Goal: Task Accomplishment & Management: Manage account settings

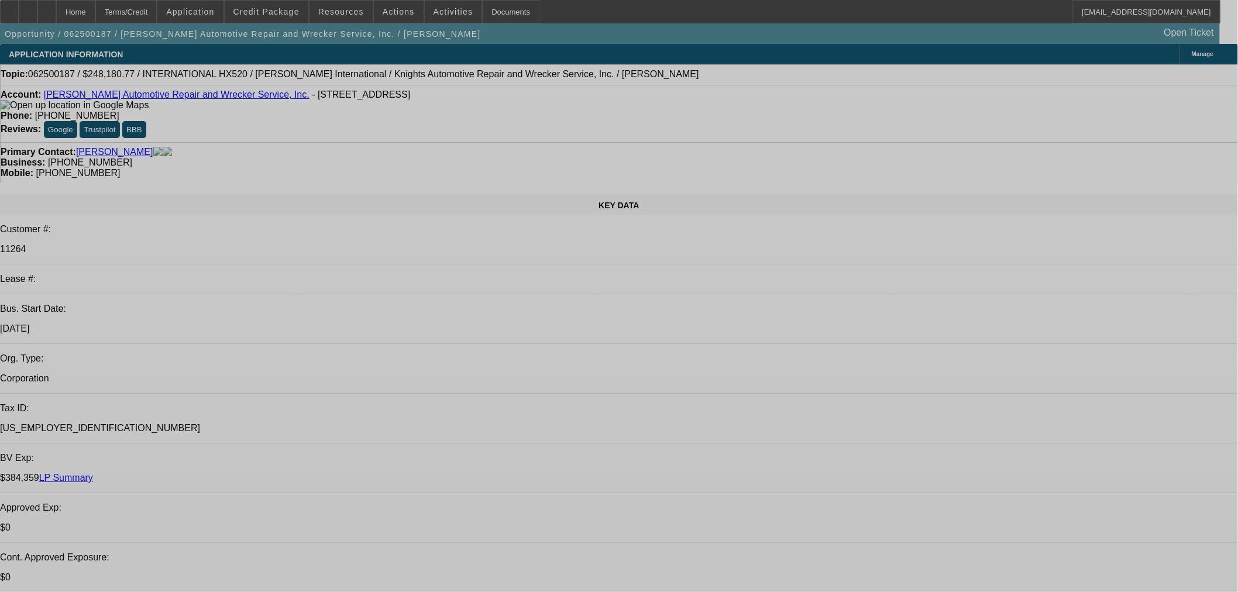
select select "0"
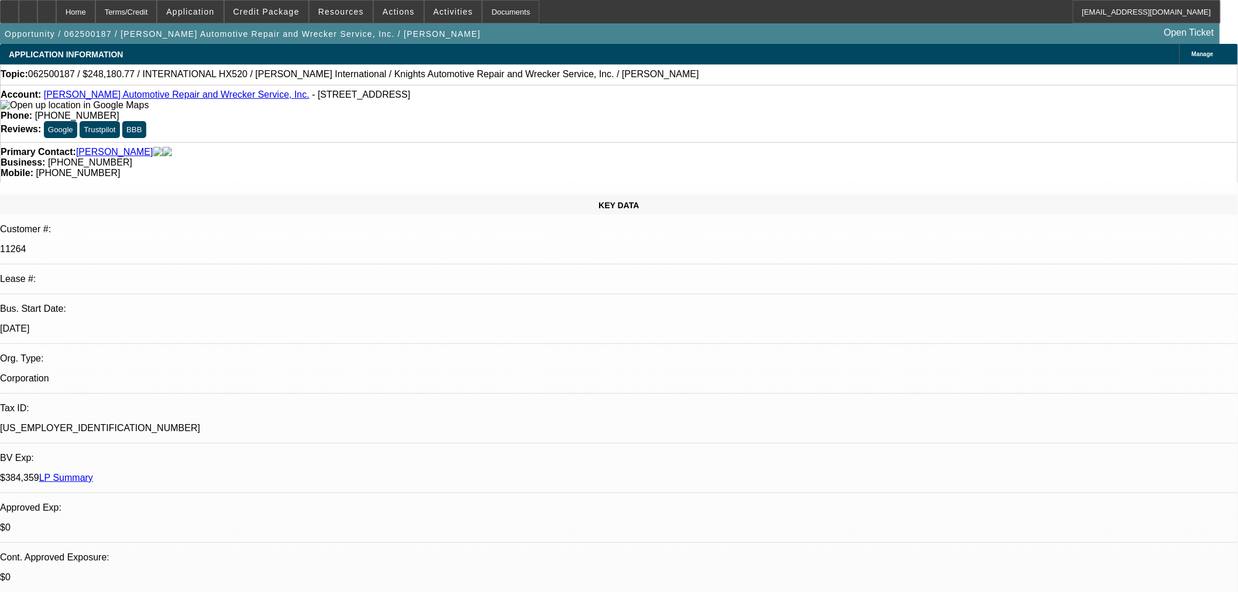
select select "0"
select select "6"
select select "0"
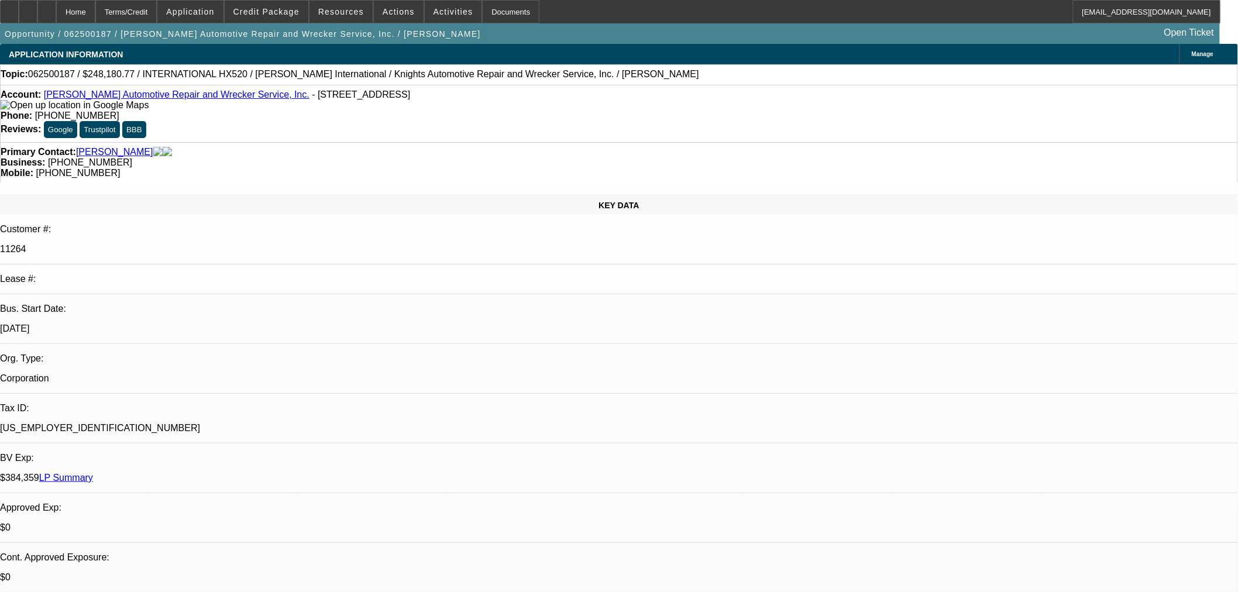
select select "6"
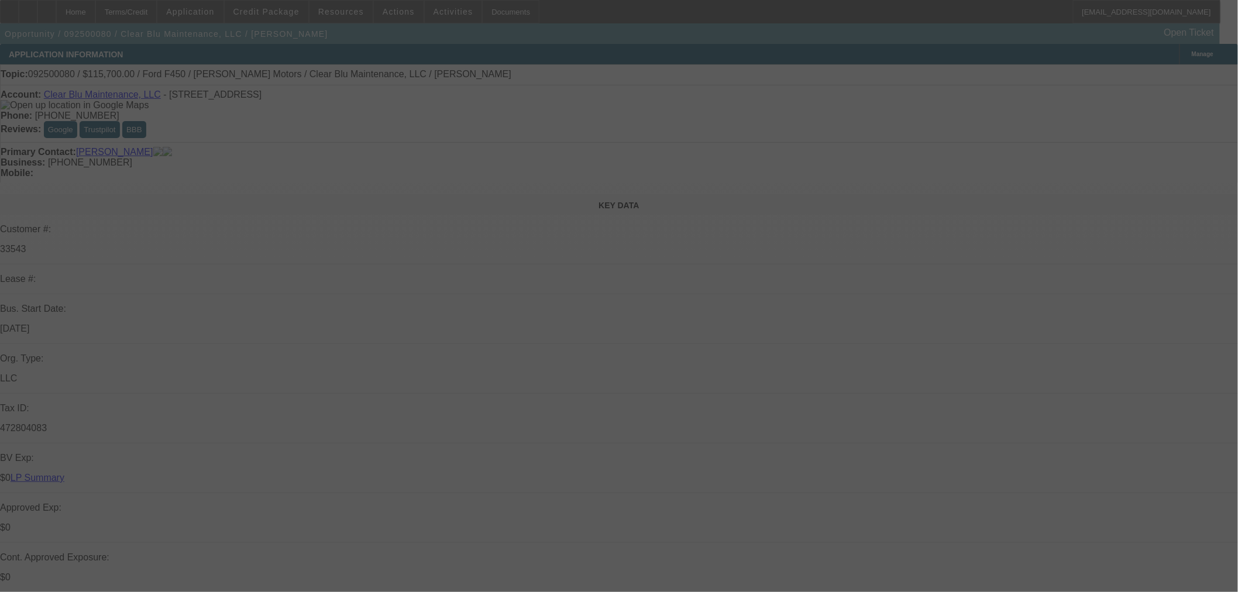
select select "0"
select select "6"
select select "0"
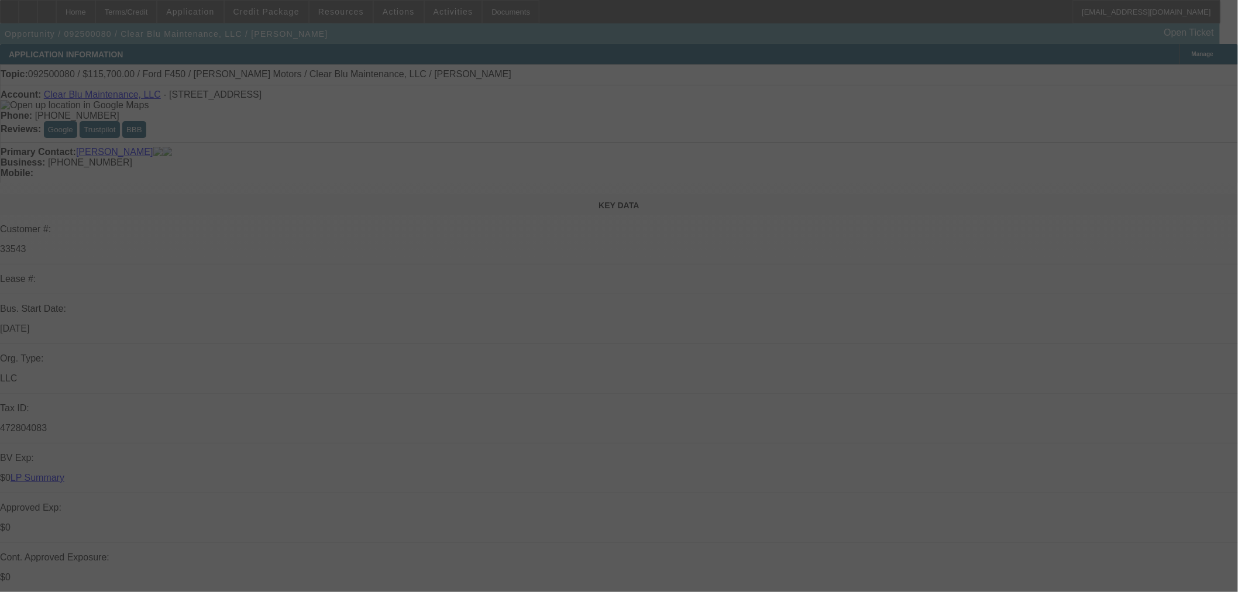
select select "0"
select select "6"
select select "0"
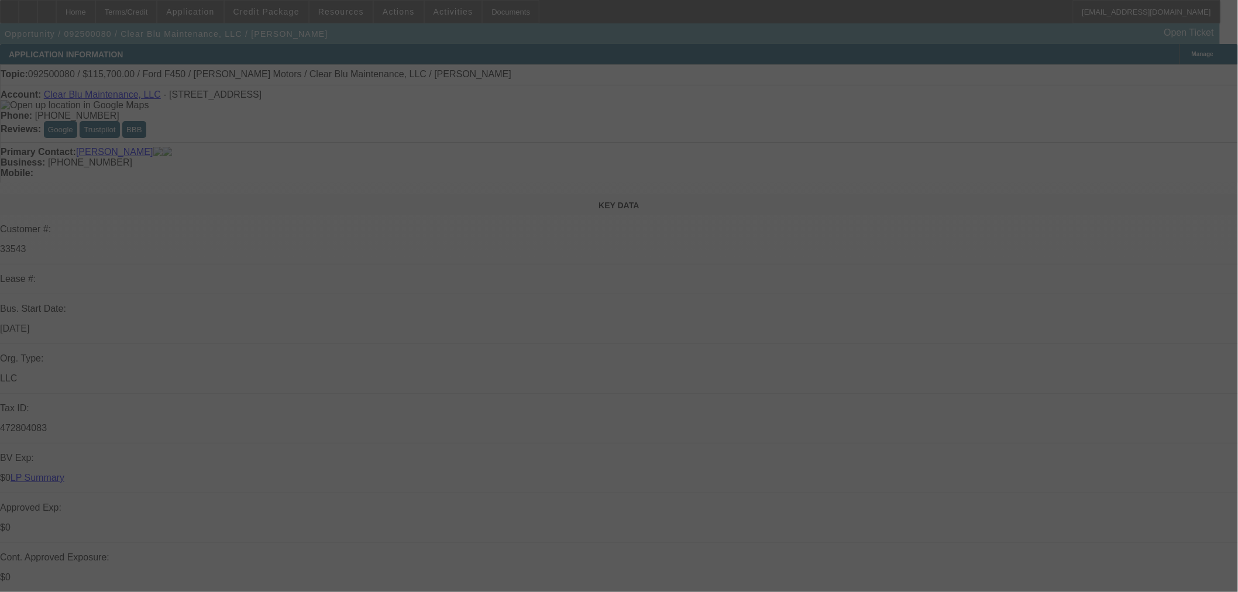
select select "0"
select select "6"
select select "0"
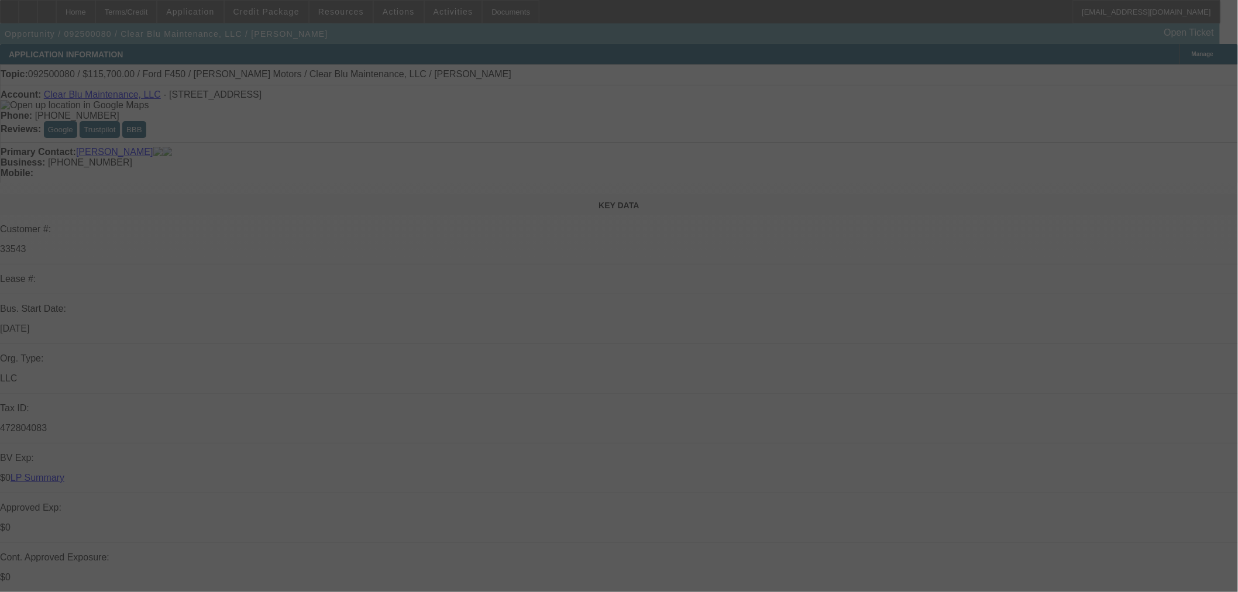
select select "6"
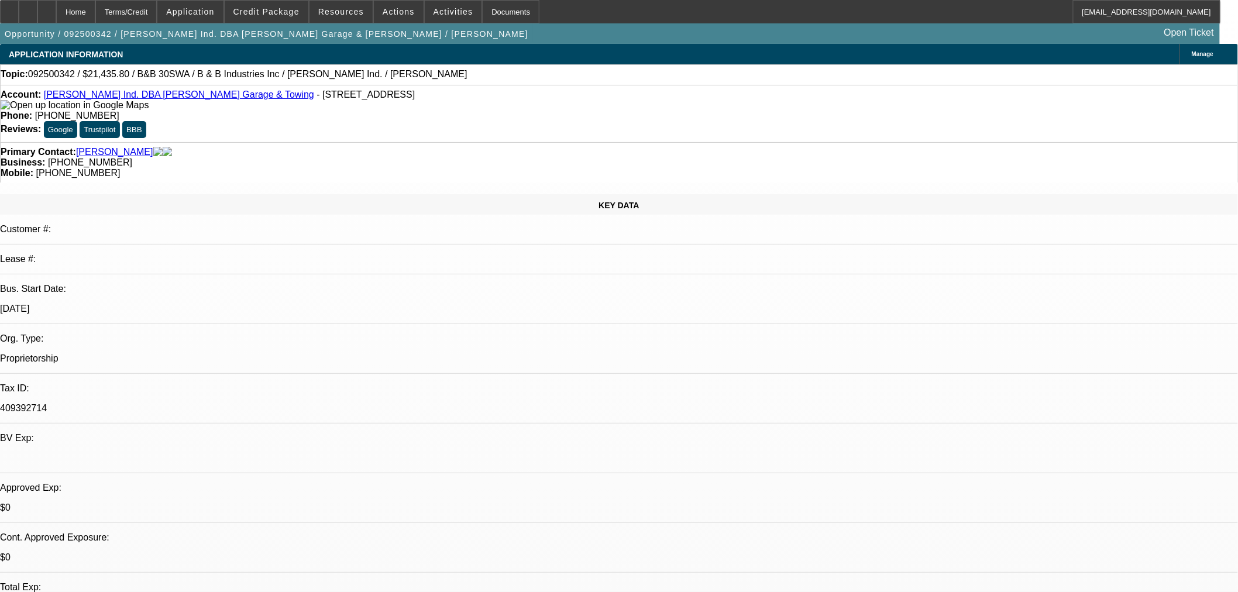
select select "0"
select select "6"
select select "0"
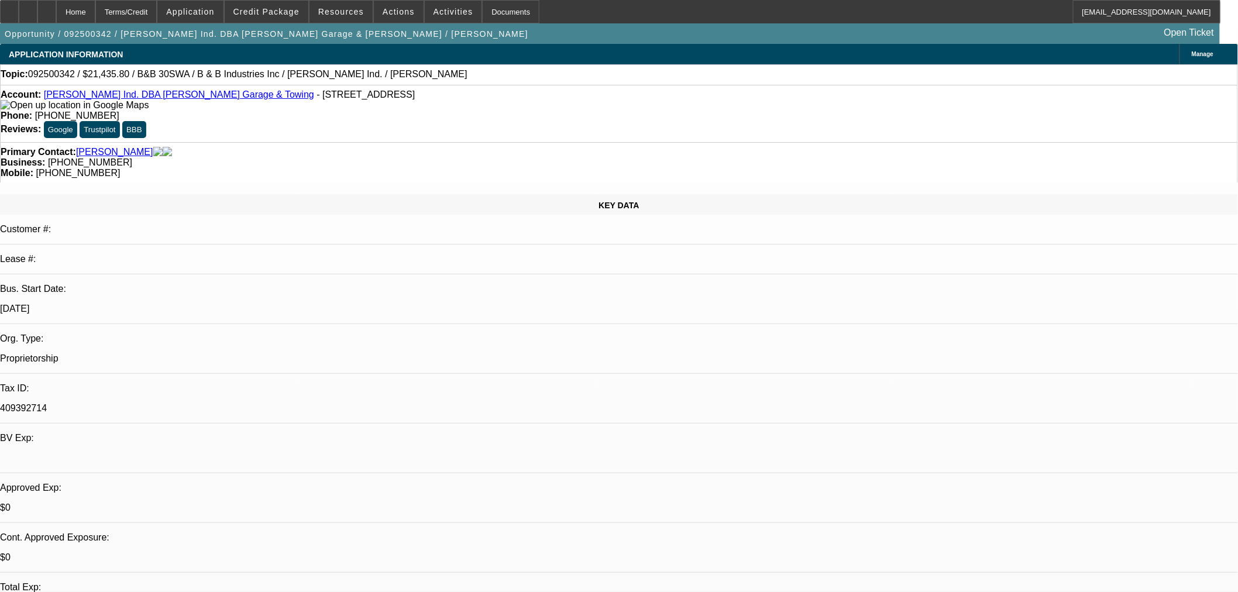
select select "0"
select select "6"
select select "0"
select select "2"
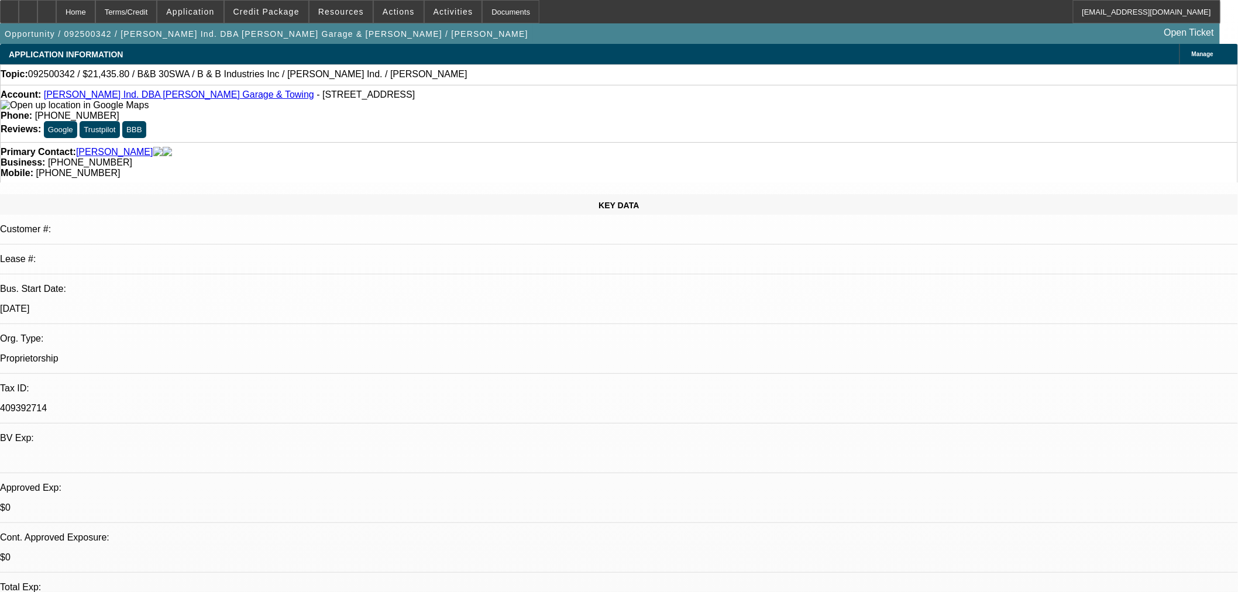
select select "2"
select select "0"
select select "6"
select select "0"
select select "2"
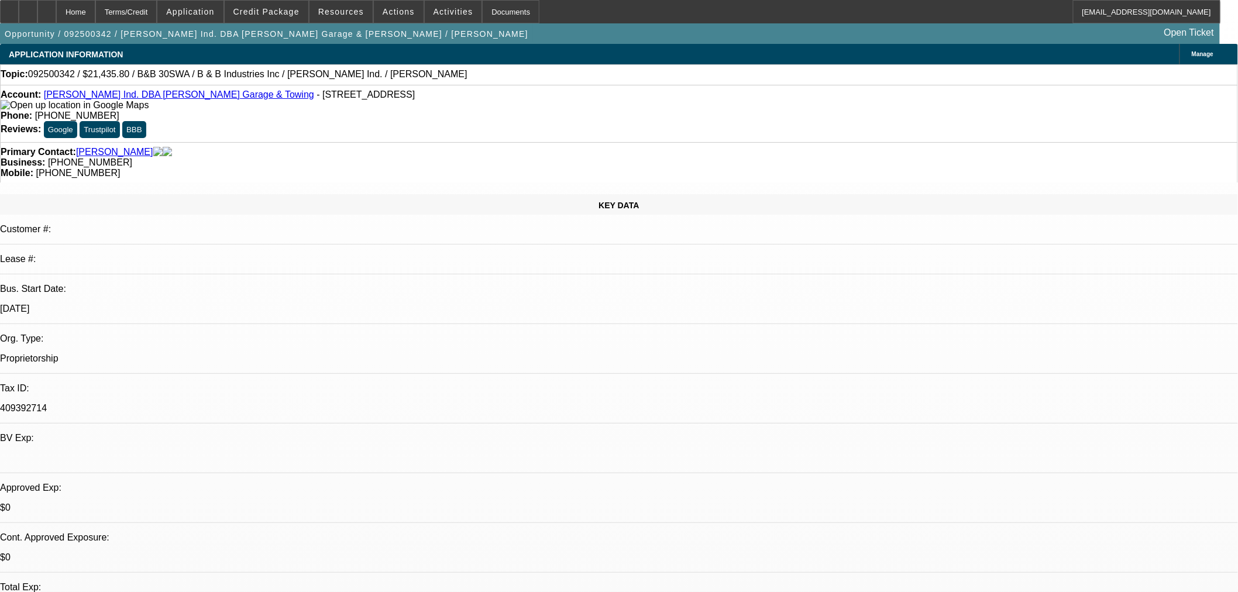
select select "2"
select select "0"
select select "6"
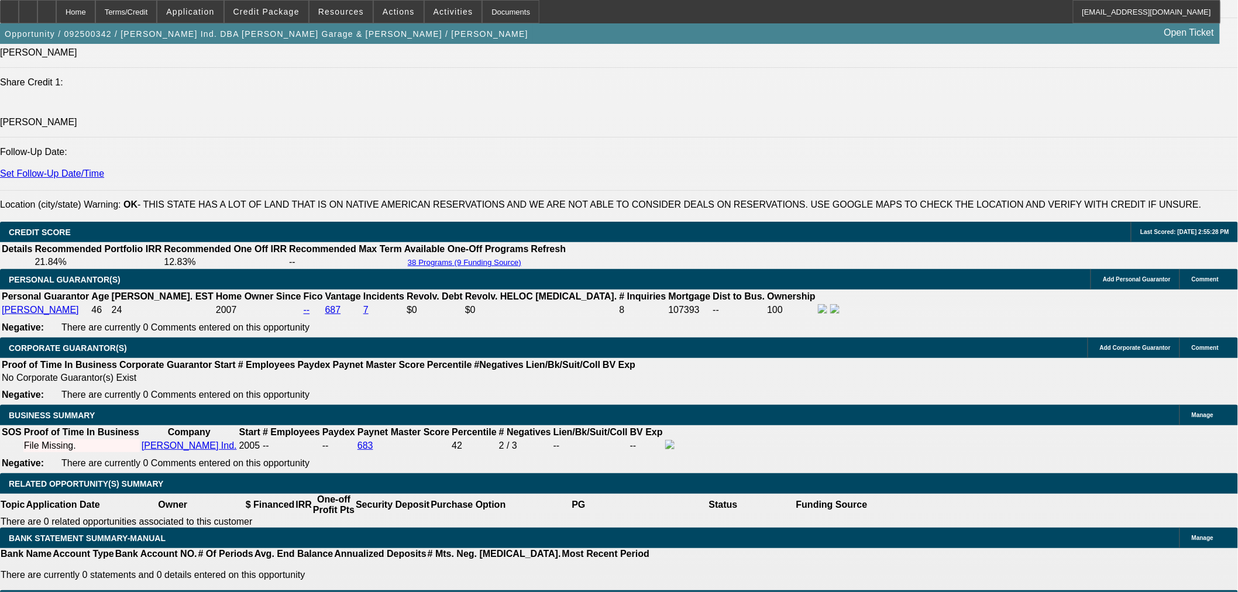
scroll to position [1512, 0]
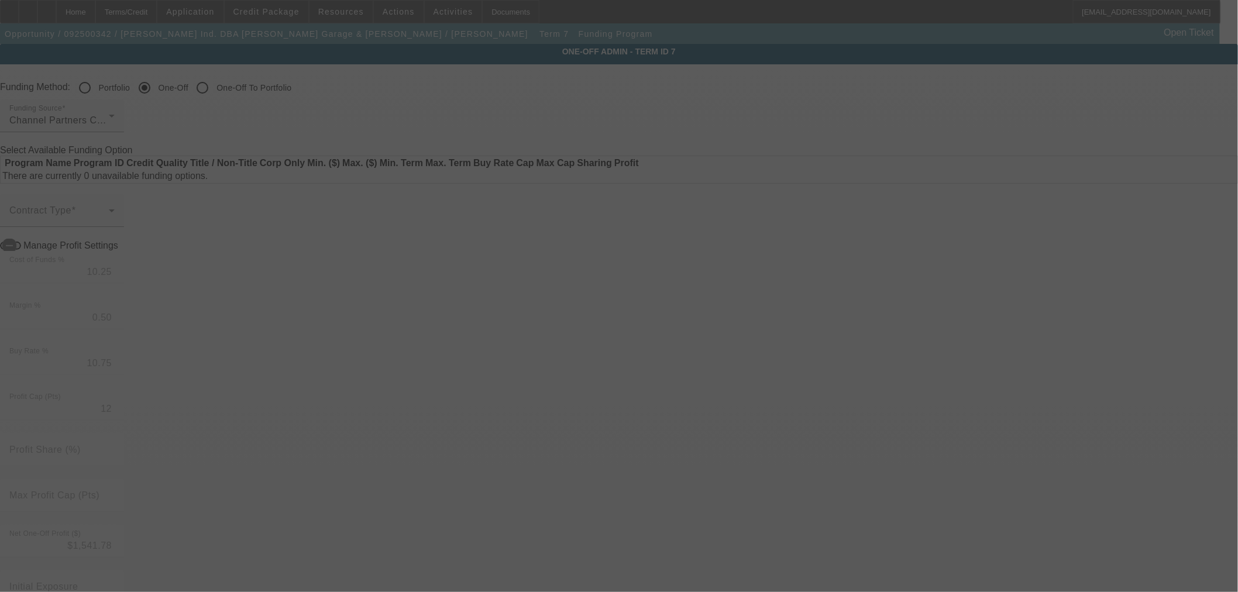
radio input "true"
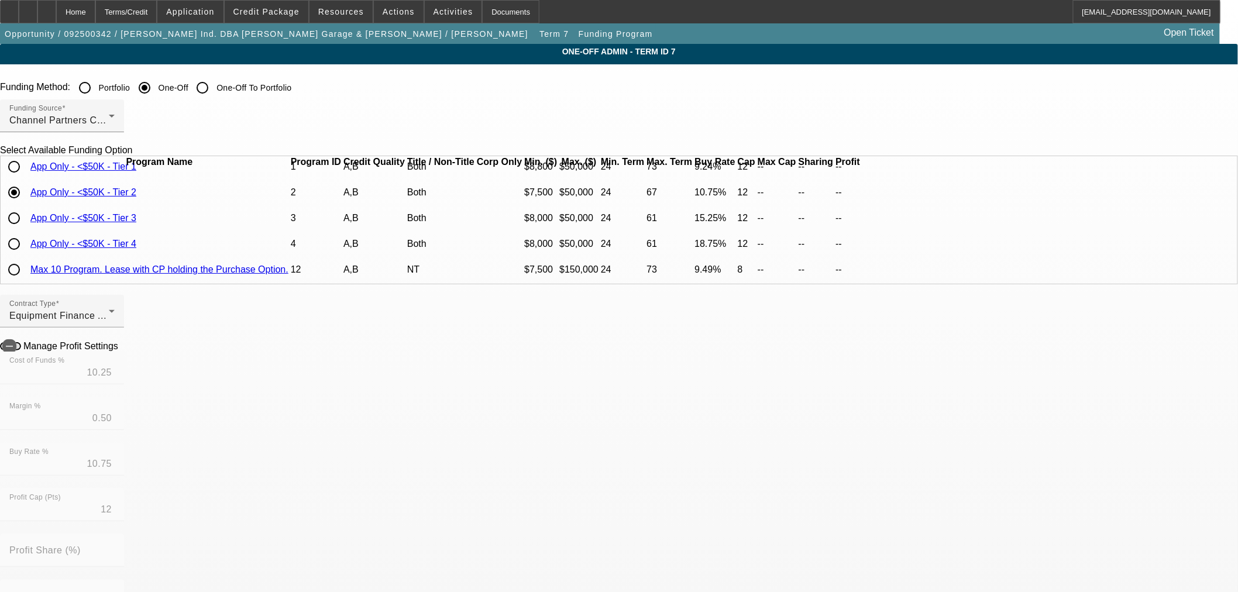
scroll to position [50, 0]
click at [26, 247] on input "radio" at bounding box center [13, 243] width 23 height 23
radio input "true"
type input "18.00"
type input "0.75"
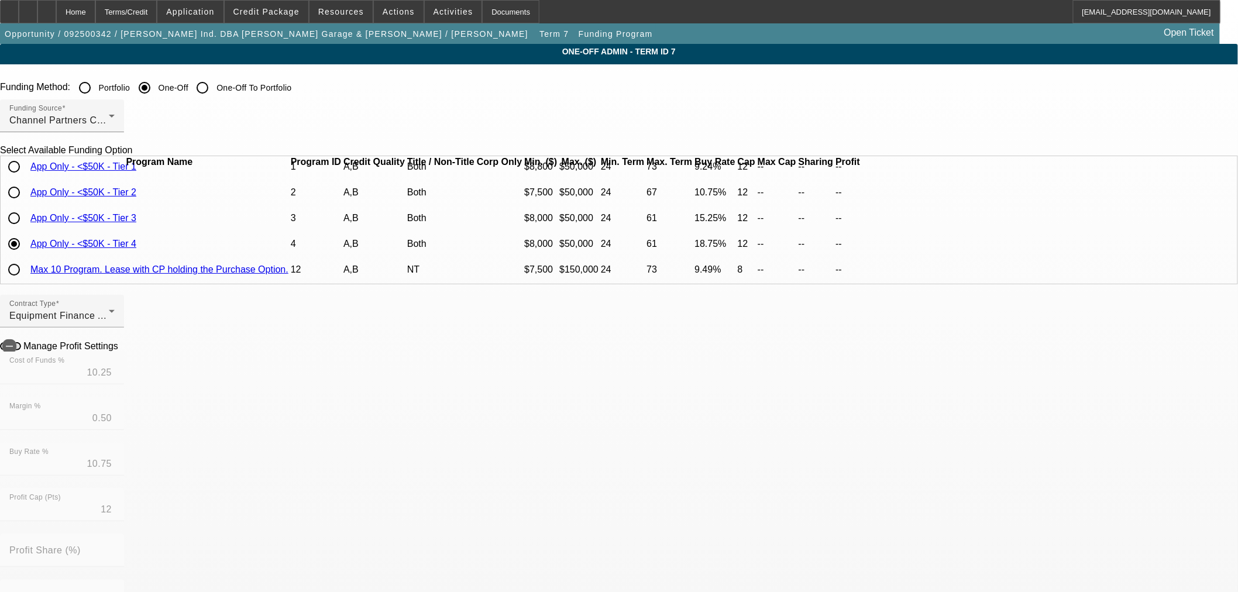
type input "18.75"
click at [411, 347] on div "Manage Profit Settings" at bounding box center [619, 345] width 1238 height 11
click at [406, 346] on div "Manage Profit Settings" at bounding box center [619, 345] width 1238 height 11
click at [401, 346] on div "Manage Profit Settings" at bounding box center [619, 345] width 1238 height 11
click at [121, 350] on icon at bounding box center [121, 345] width 0 height 10
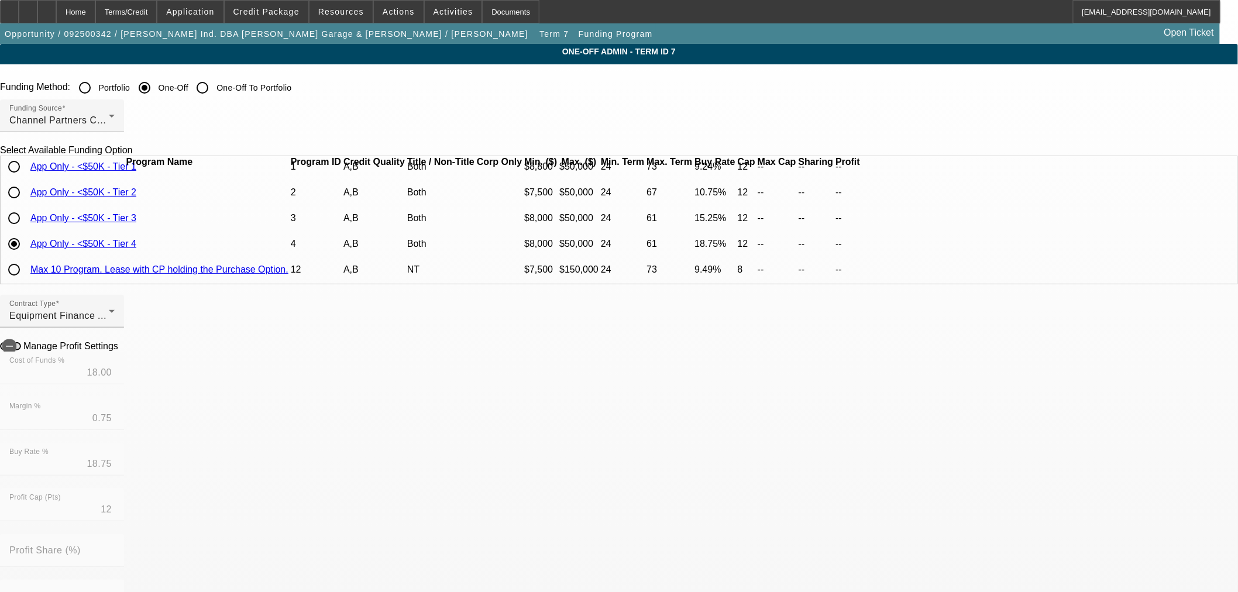
type input "-$784.44"
type input "-$385.40"
radio input "false"
click at [95, 7] on div "Home" at bounding box center [75, 11] width 39 height 23
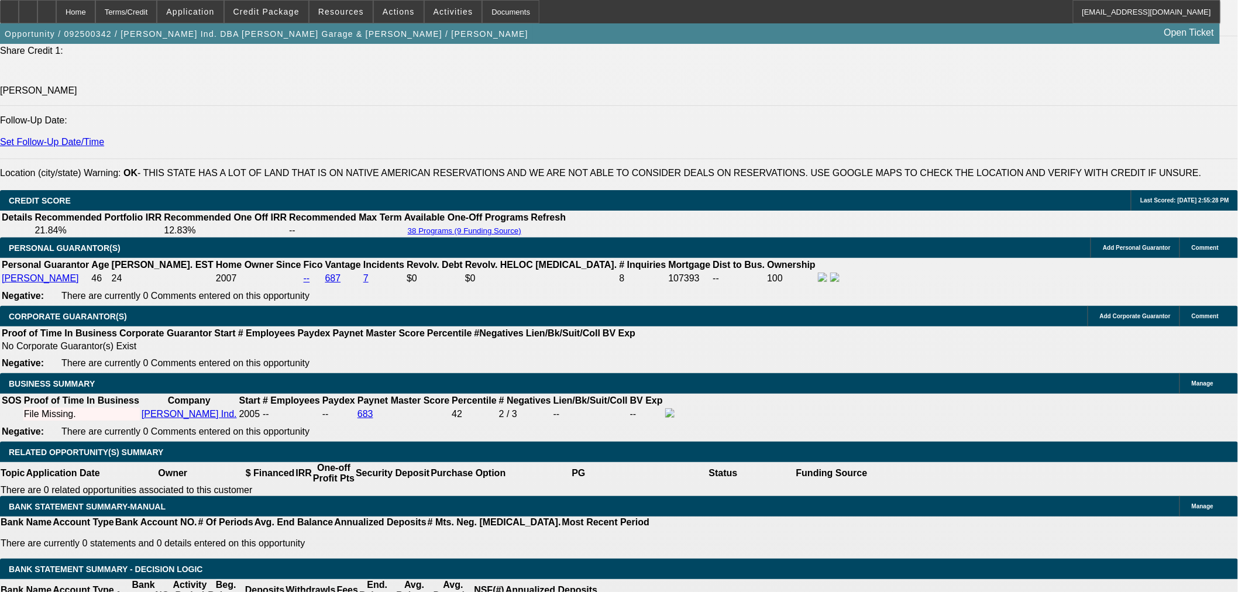
select select "0"
select select "6"
select select "0"
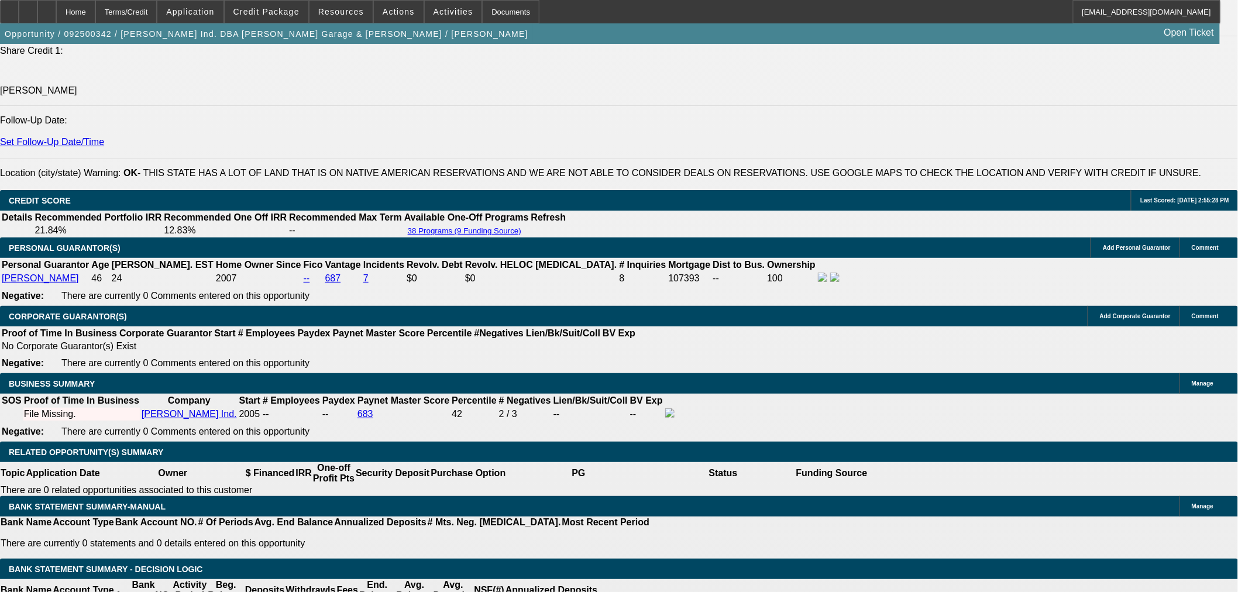
select select "0"
select select "6"
select select "0"
select select "2"
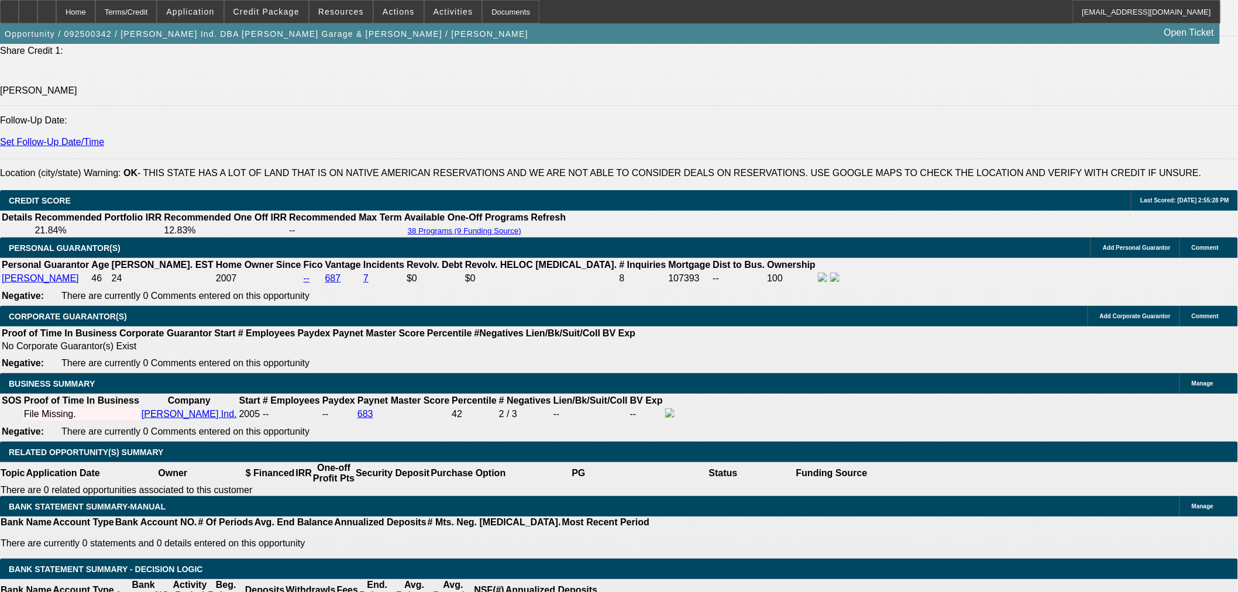
select select "2"
select select "0"
select select "6"
select select "0"
select select "2"
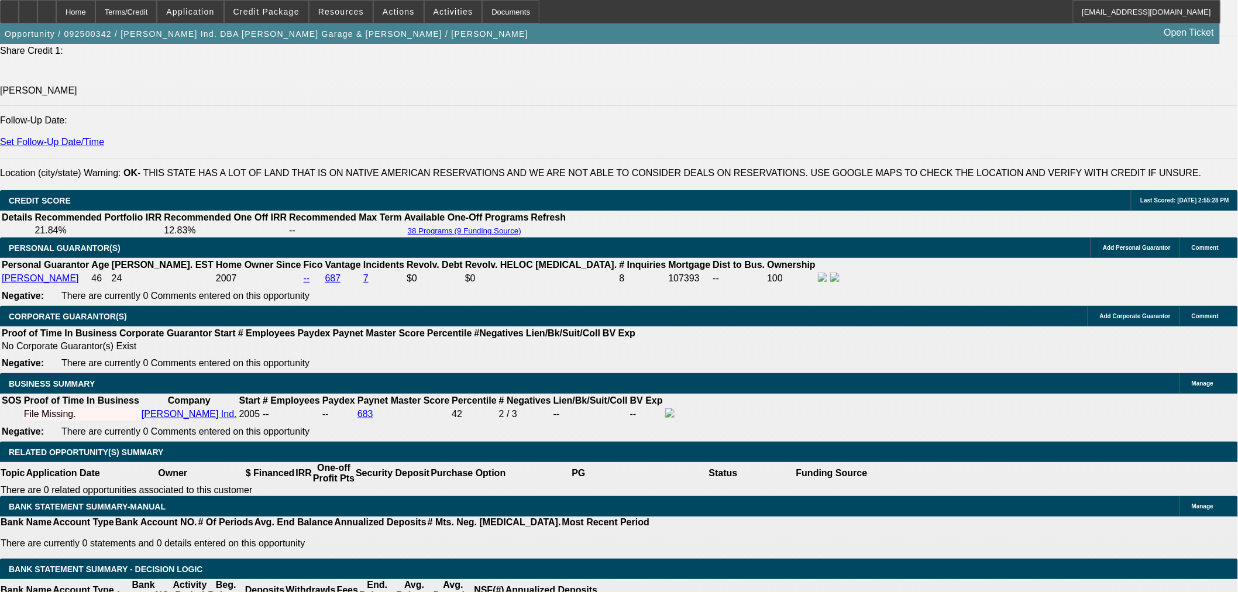
select select "2"
select select "0"
select select "6"
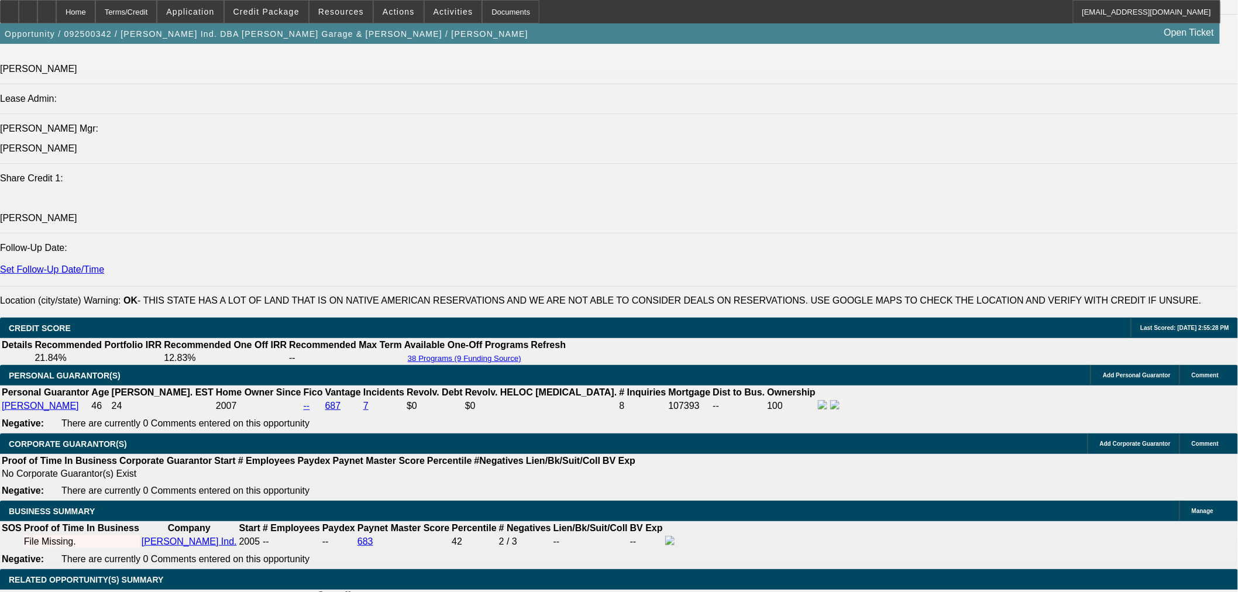
scroll to position [1413, 0]
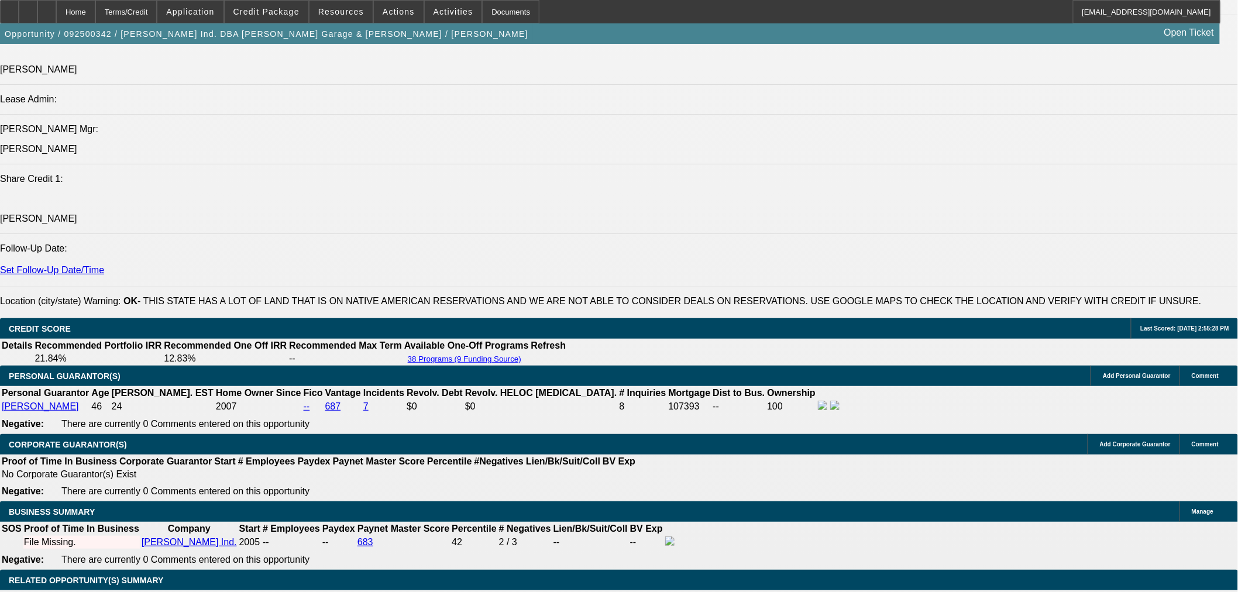
select select "0"
select select "6"
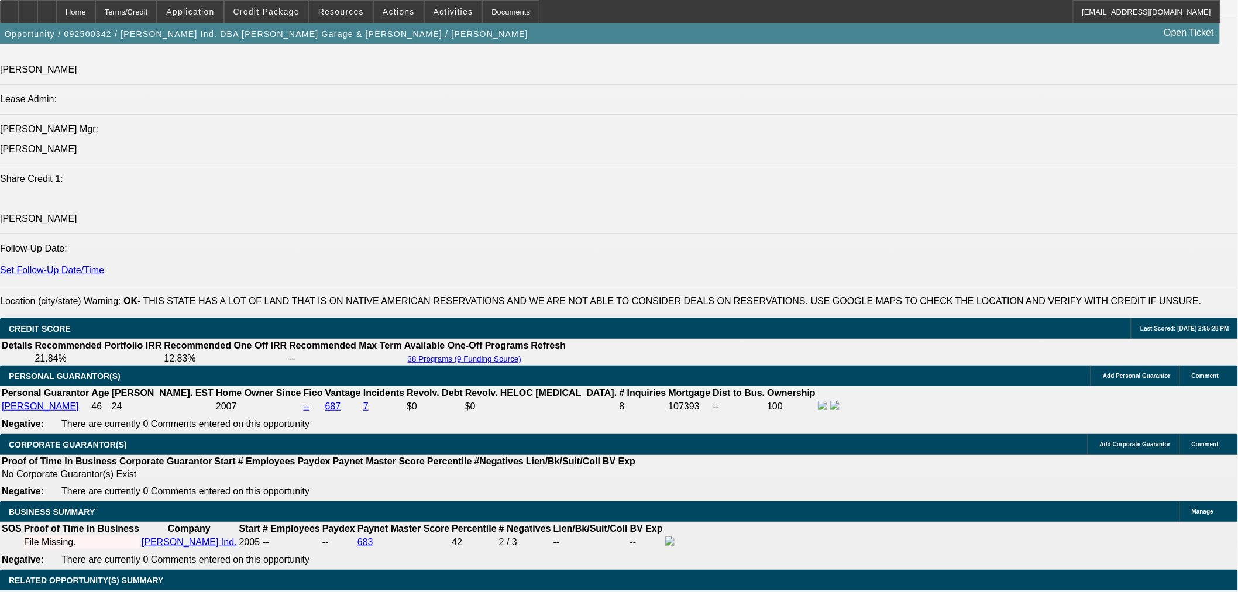
select select "0"
select select "6"
select select "0"
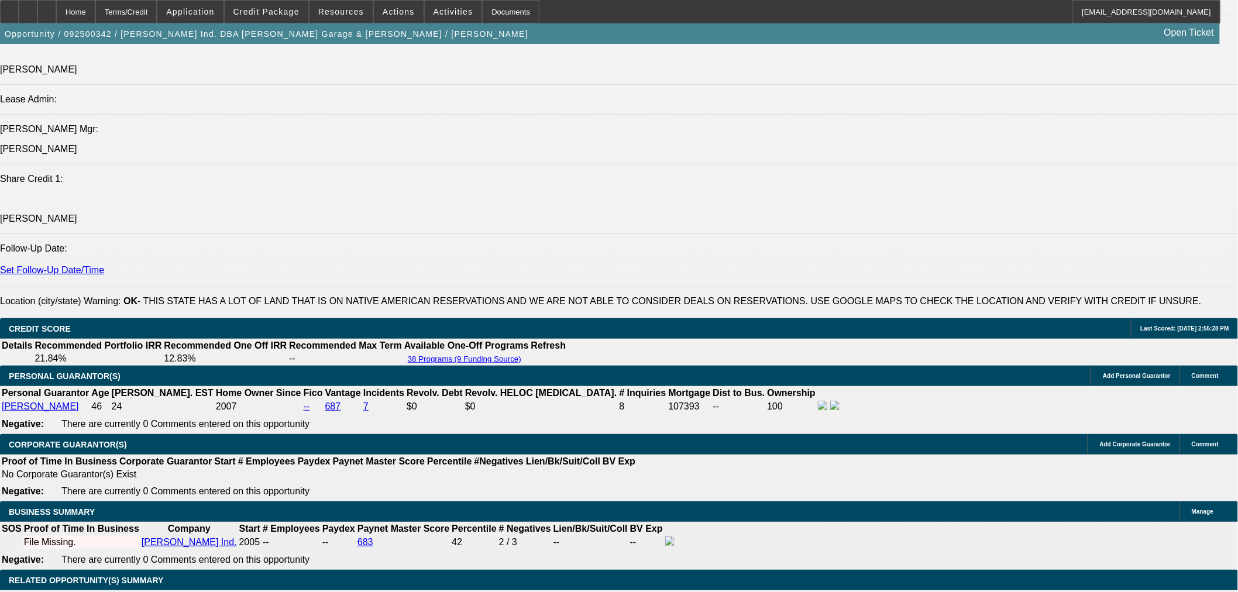
select select "0"
select select "6"
select select "0"
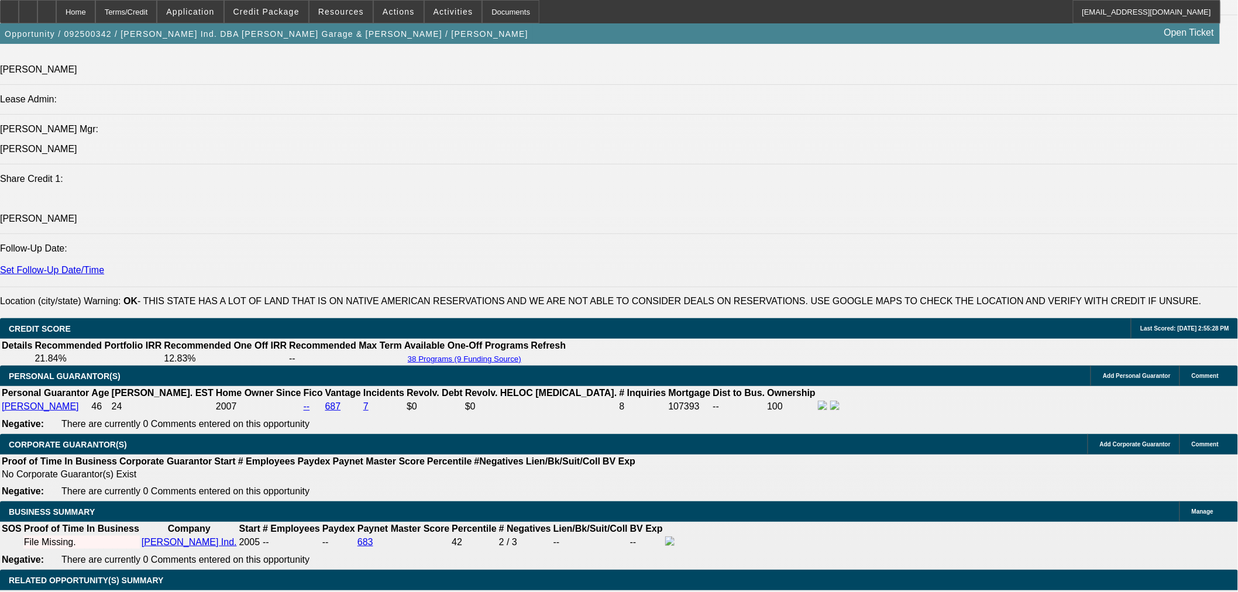
select select "0"
select select "6"
select select "0"
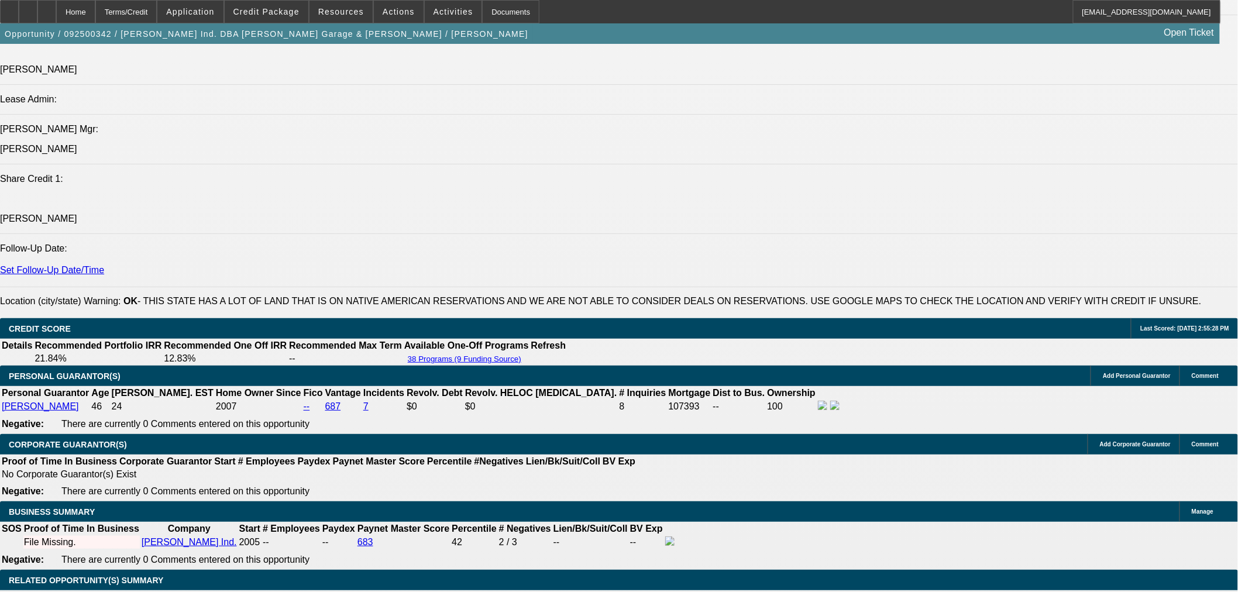
select select "0"
select select "6"
select select "0"
select select "2"
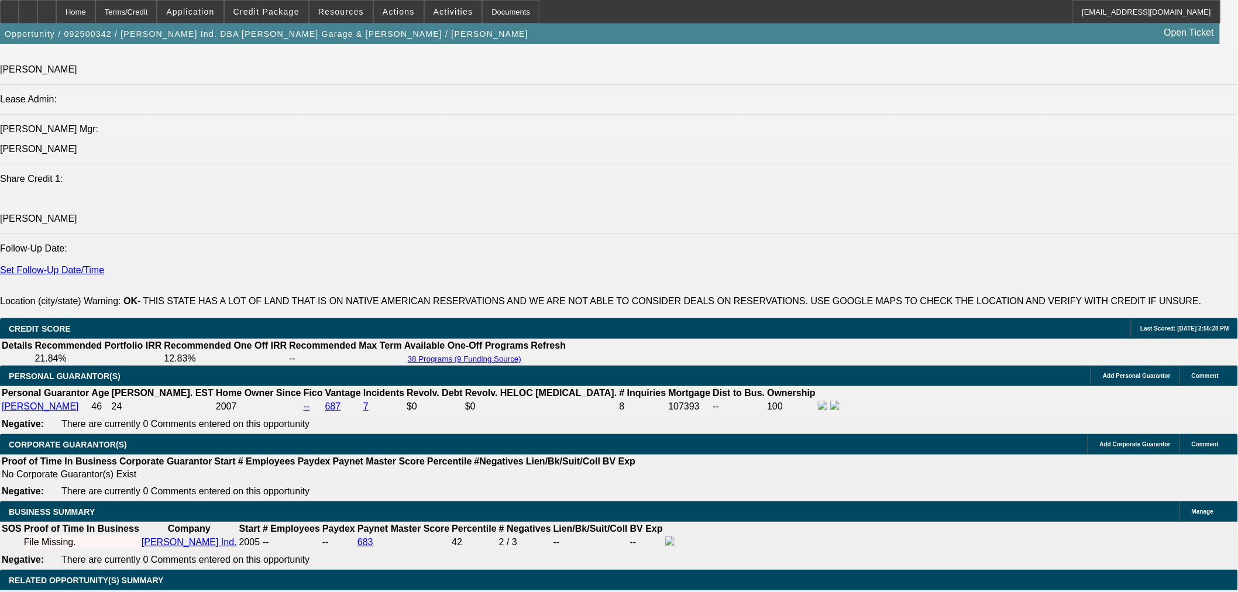
select select "0"
select select "6"
select select "0"
select select "2"
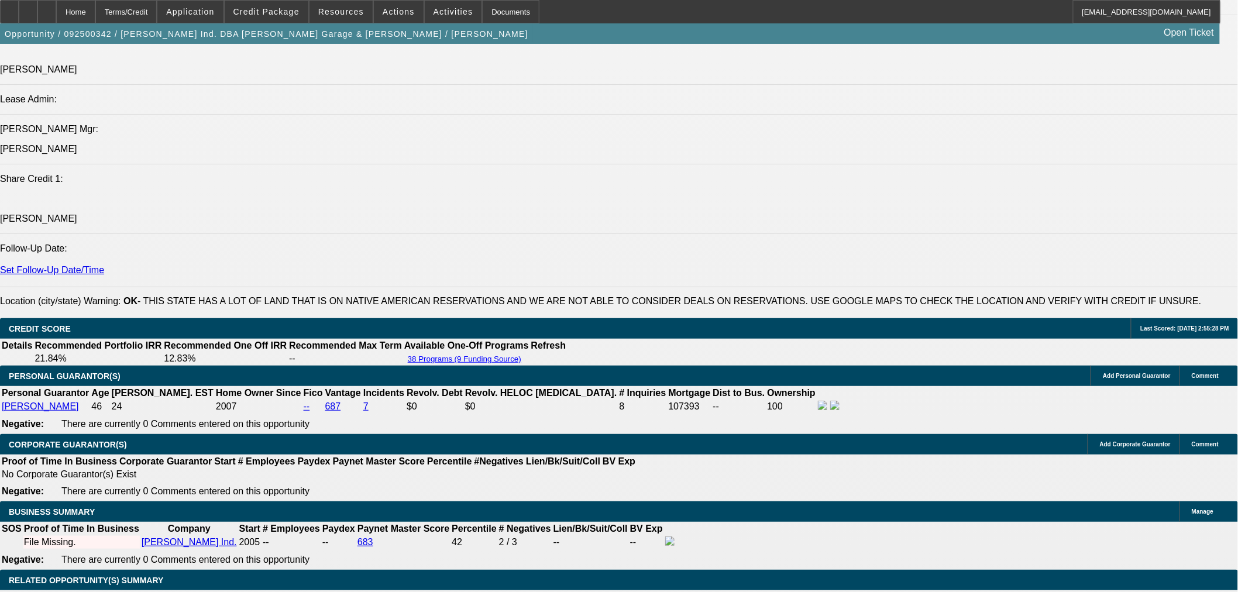
select select "0"
select select "6"
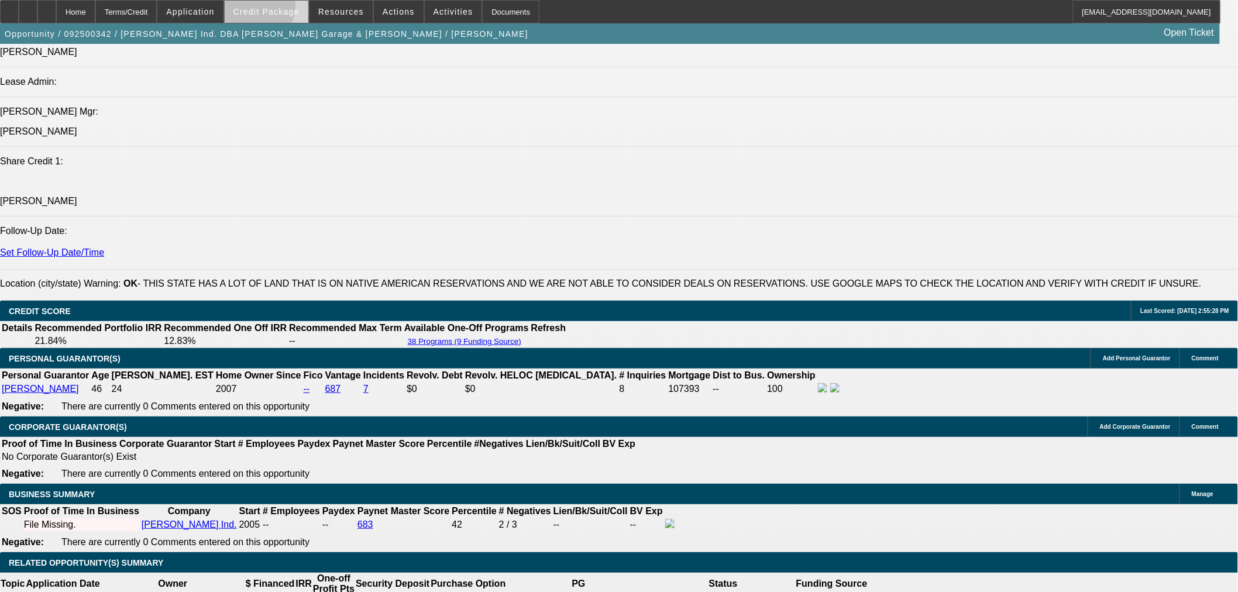
click at [271, 8] on span "Credit Package" at bounding box center [266, 11] width 66 height 9
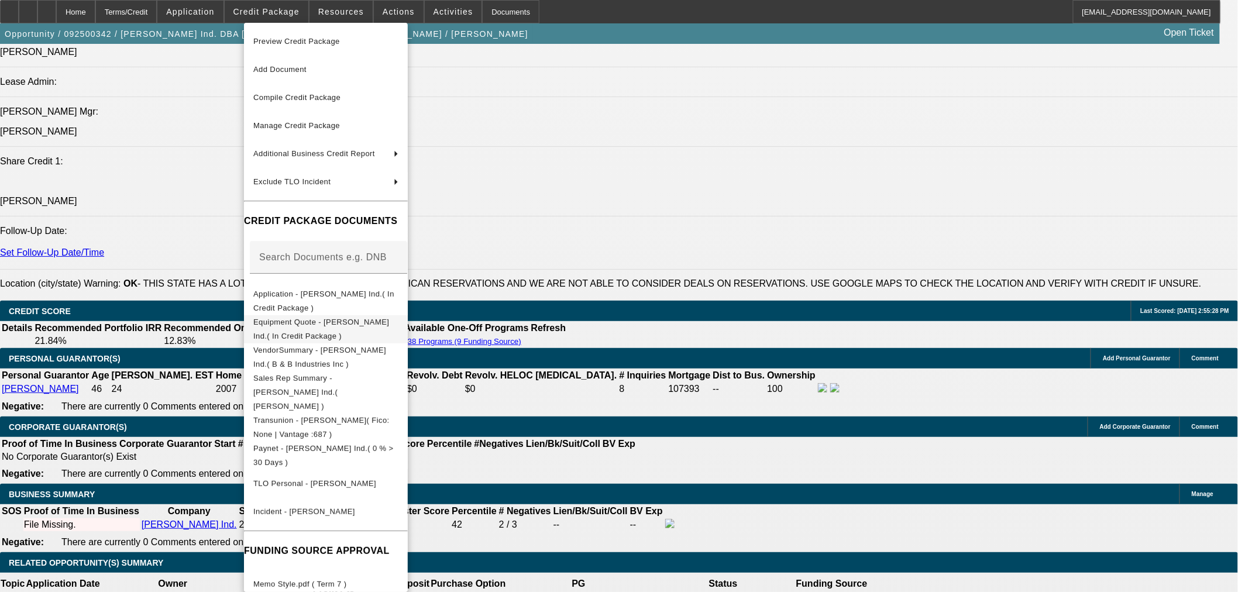
click at [311, 328] on span "Equipment Quote - Benny Eskew Ind.( In Credit Package )" at bounding box center [321, 328] width 136 height 23
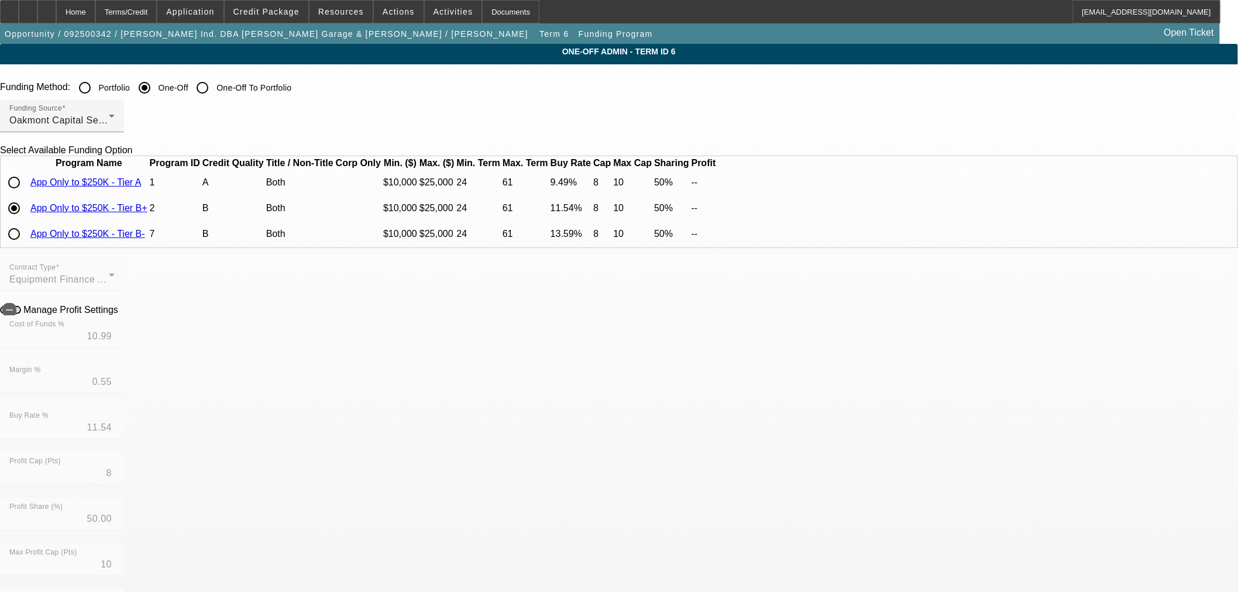
click at [26, 194] on input "radio" at bounding box center [13, 182] width 23 height 23
radio input "true"
type input "8.99"
type input "0.50"
type input "9.49"
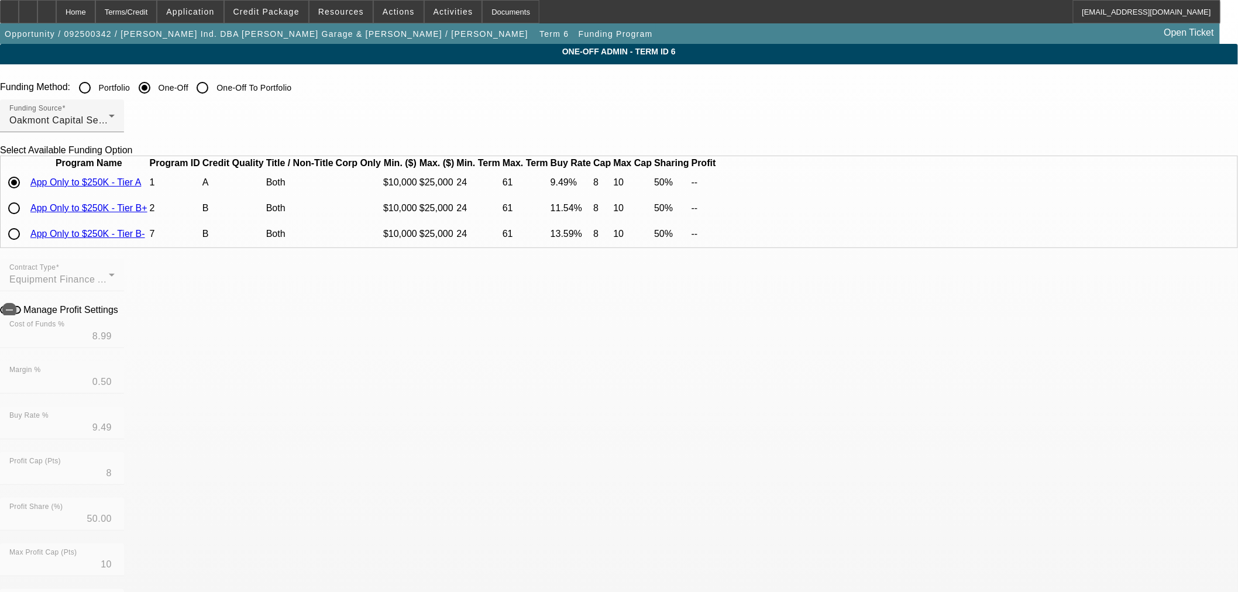
click at [141, 187] on link "App Only to $250K - Tier A" at bounding box center [85, 182] width 111 height 10
drag, startPoint x: 302, startPoint y: 342, endPoint x: 311, endPoint y: 354, distance: 15.6
click at [21, 322] on span "button" at bounding box center [9, 309] width 23 height 23
click at [115, 343] on input "8.99" at bounding box center [61, 336] width 105 height 14
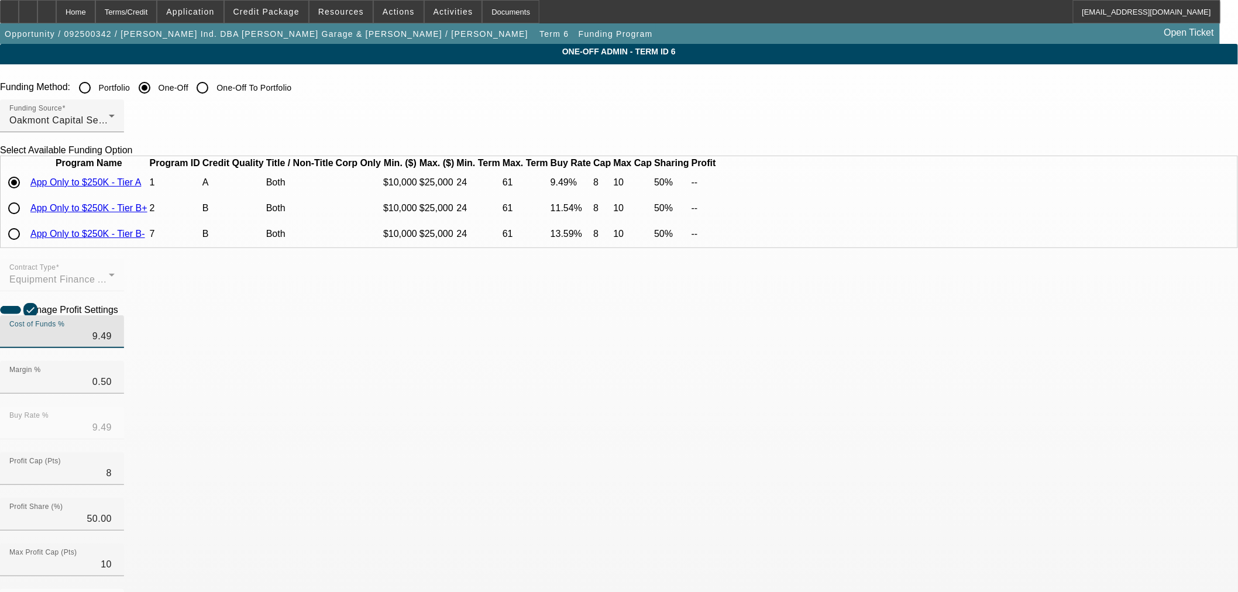
type input "9.49"
type input "9.99"
click at [718, 182] on icon at bounding box center [718, 182] width 0 height 0
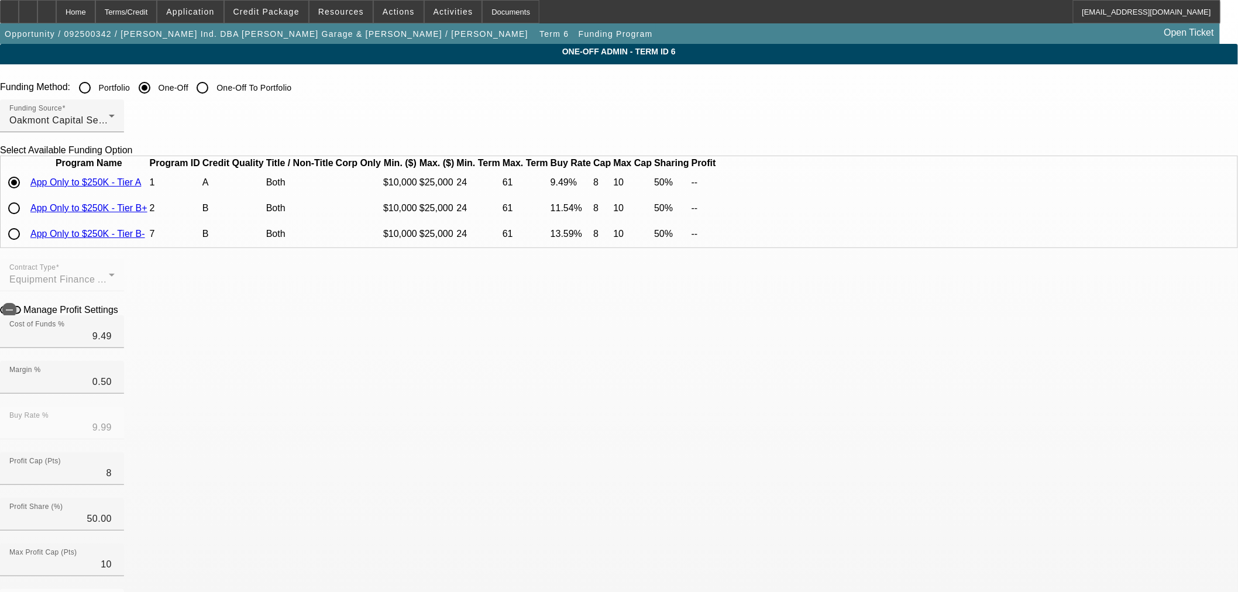
click at [718, 182] on icon at bounding box center [718, 182] width 0 height 0
click at [719, 195] on td at bounding box center [718, 182] width 1 height 25
click at [718, 182] on icon at bounding box center [718, 182] width 0 height 0
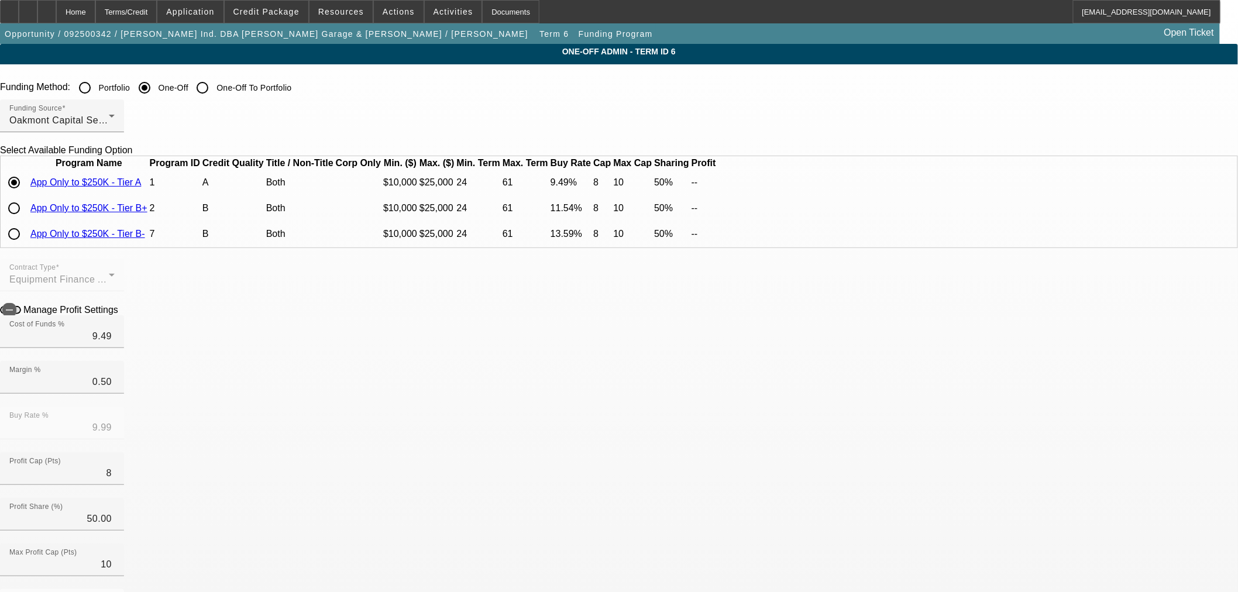
click at [29, 220] on td at bounding box center [15, 208] width 27 height 25
click at [26, 220] on input "radio" at bounding box center [13, 208] width 23 height 23
radio input "true"
type input "10.99"
type input "0.55"
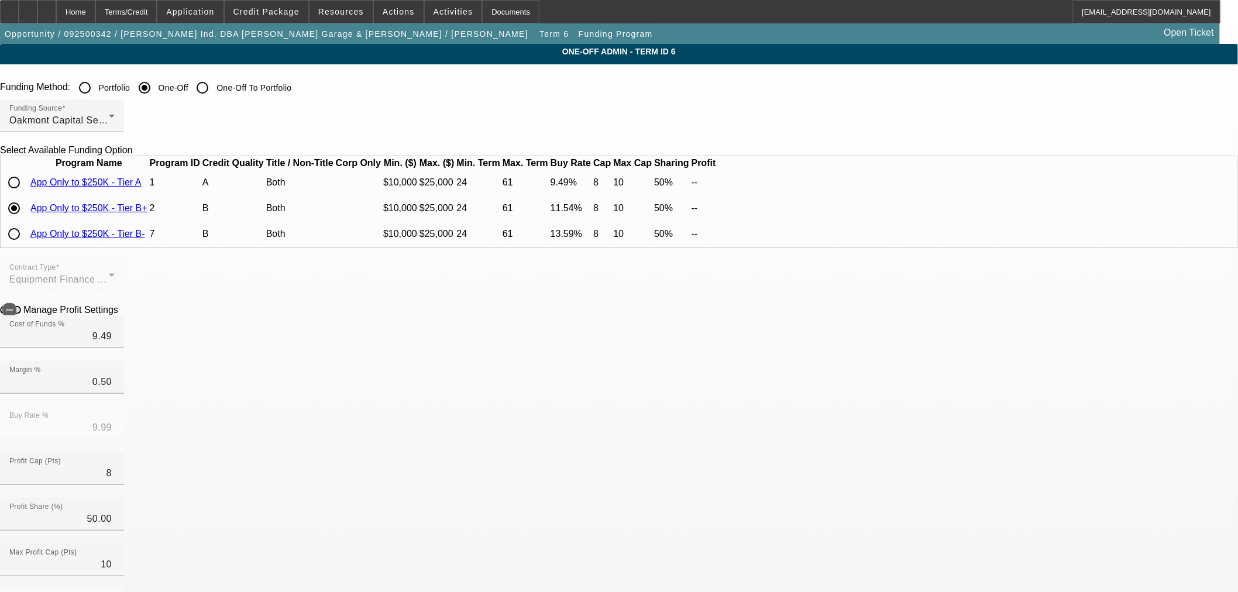
type input "11.54"
click at [26, 194] on input "radio" at bounding box center [13, 182] width 23 height 23
radio input "true"
type input "8.99"
type input "0.50"
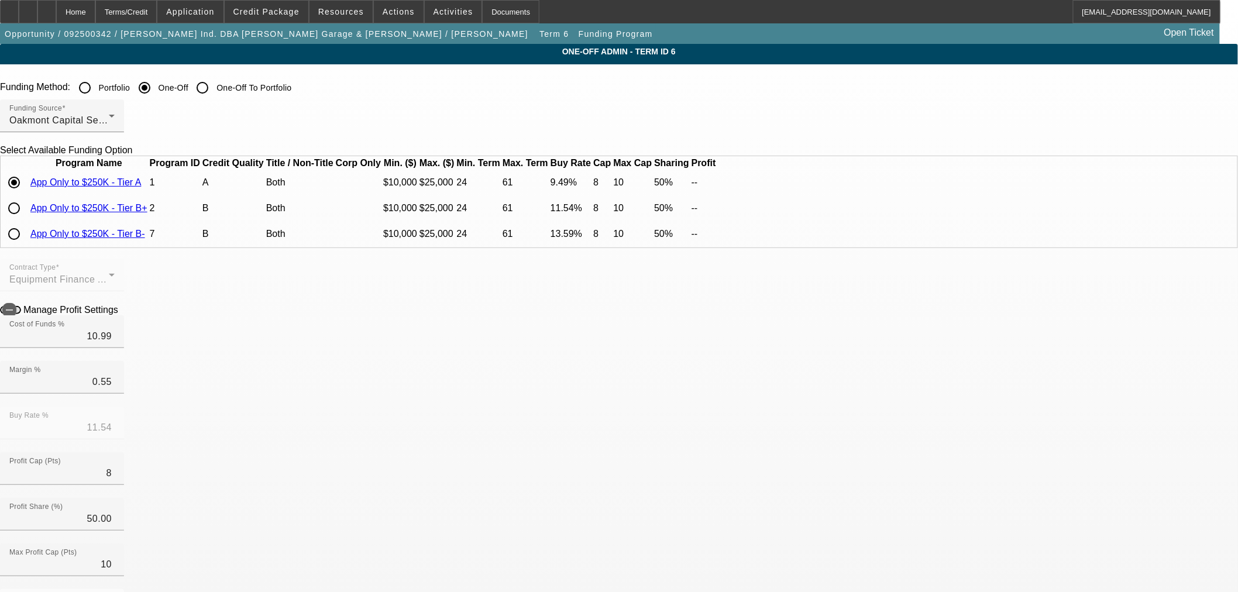
type input "9.49"
click at [719, 195] on td at bounding box center [718, 182] width 1 height 25
click at [718, 182] on icon at bounding box center [718, 182] width 0 height 0
type input "9.49"
type input "9.99"
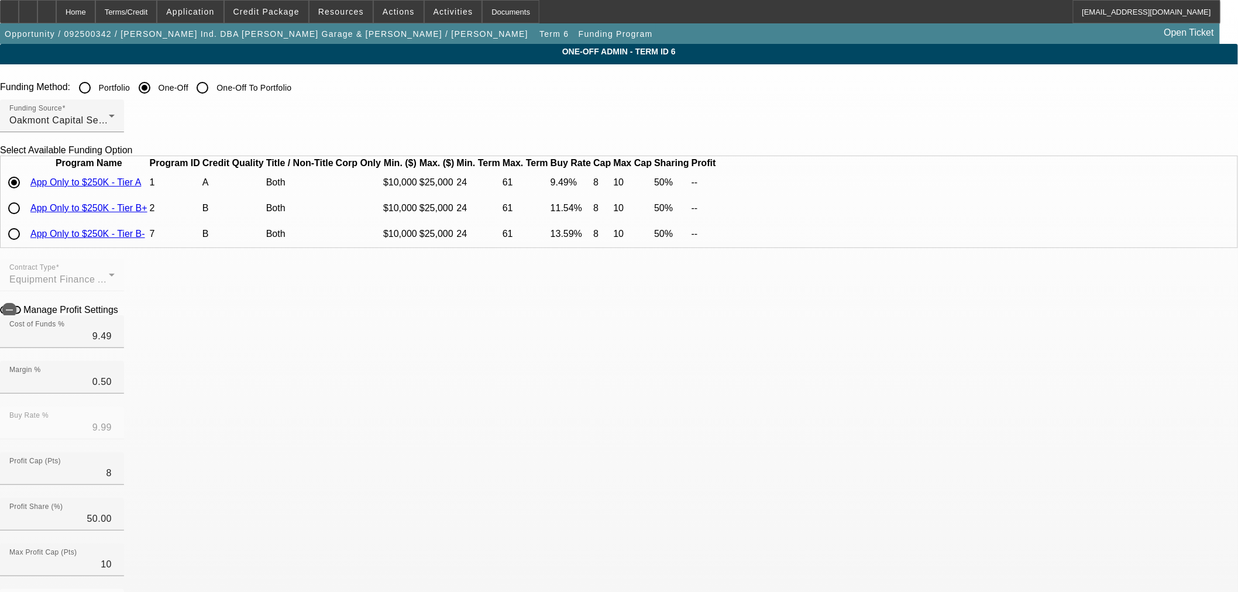
click at [718, 182] on icon at bounding box center [718, 182] width 0 height 0
click at [26, 194] on input "radio" at bounding box center [13, 182] width 23 height 23
radio input "true"
type input "9.49"
type input "0.50"
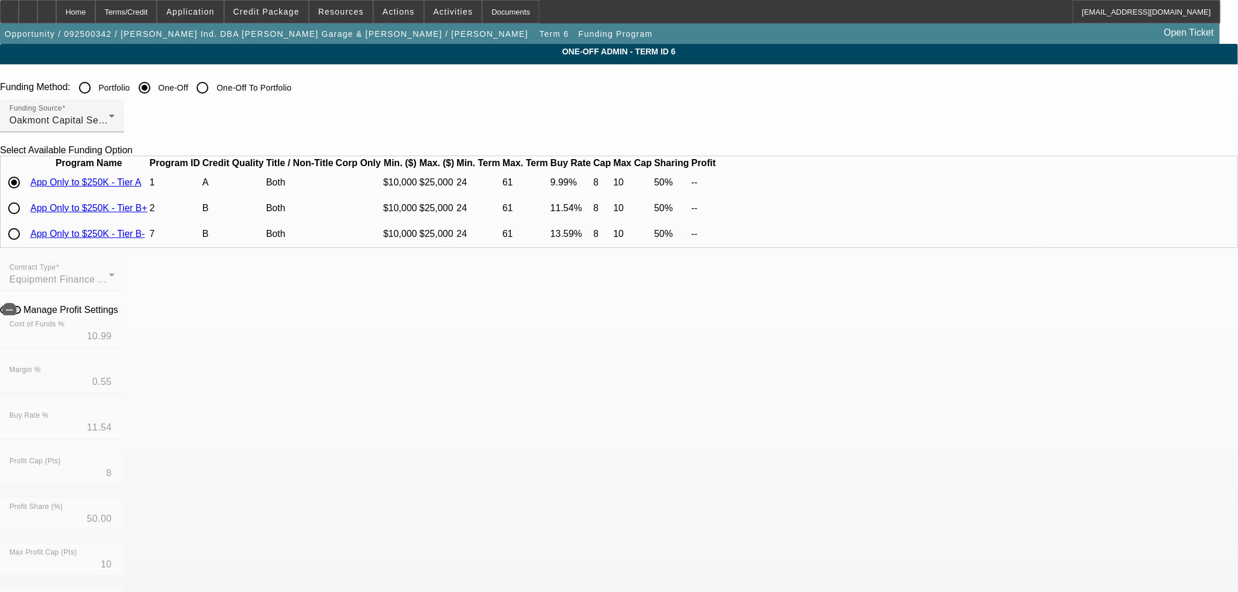
type input "9.99"
click at [121, 314] on icon at bounding box center [121, 309] width 0 height 10
type input "$1,928.00"
click at [95, 19] on div "Home" at bounding box center [75, 11] width 39 height 23
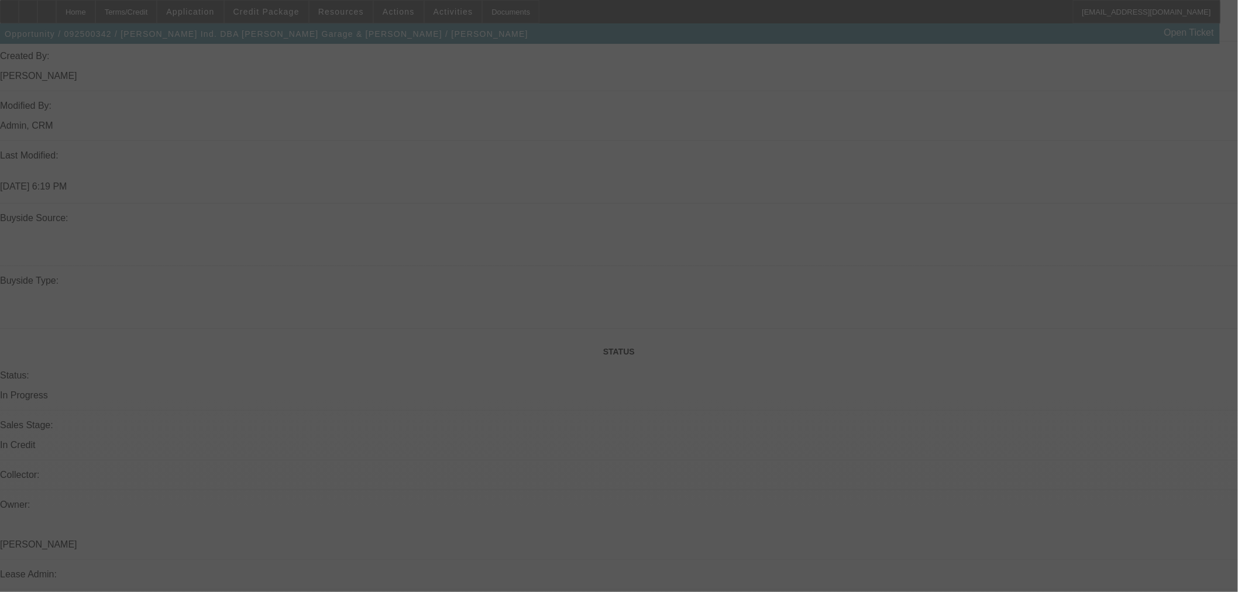
scroll to position [1295, 0]
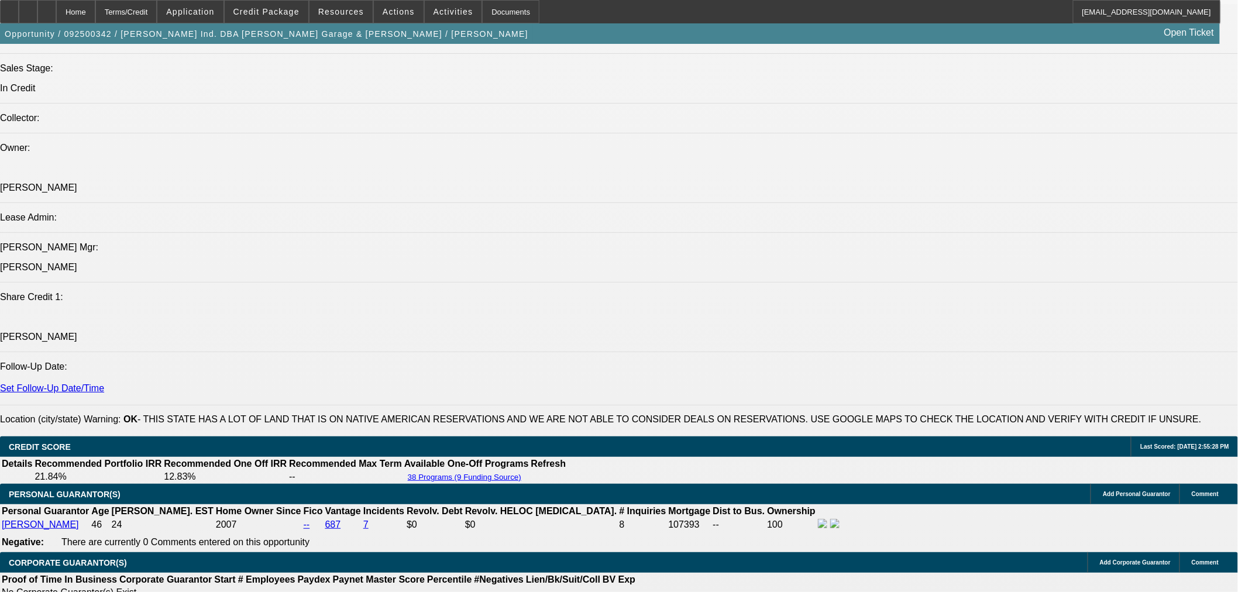
select select "0"
select select "6"
select select "0"
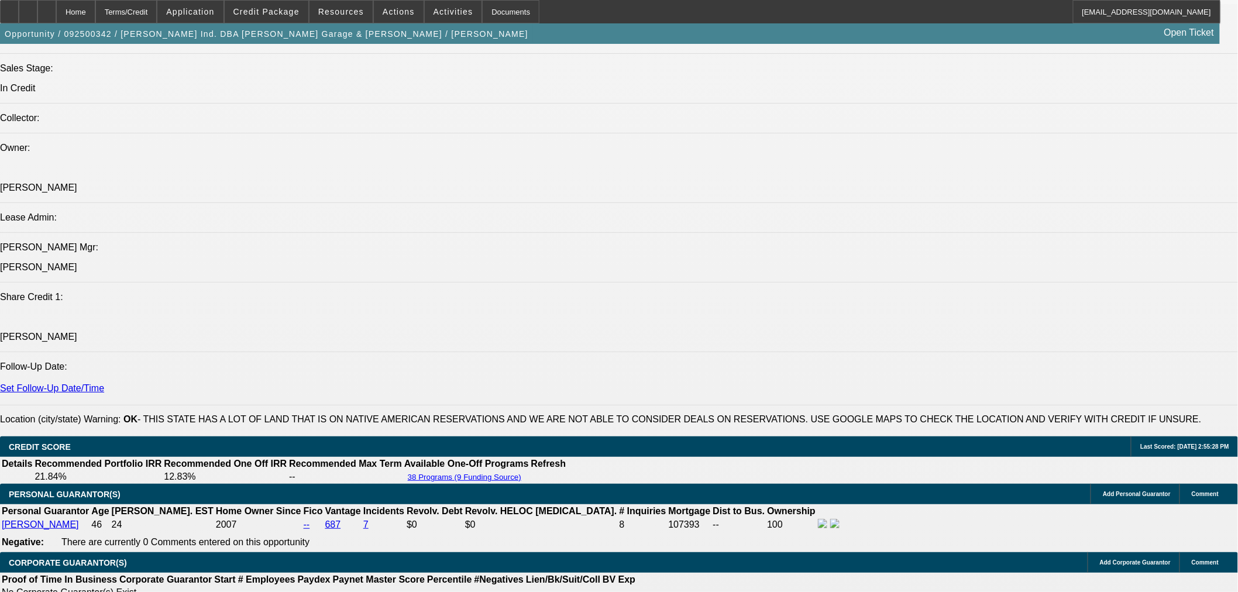
select select "0"
select select "6"
select select "0"
select select "2"
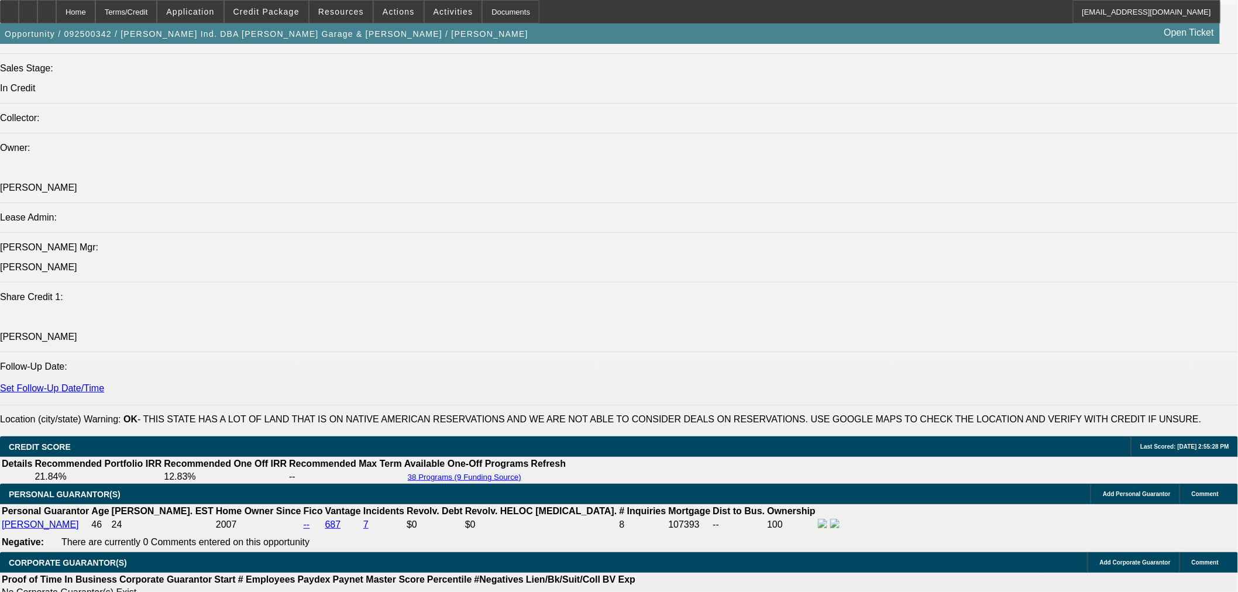
select select "2"
select select "0"
select select "6"
select select "0"
select select "2"
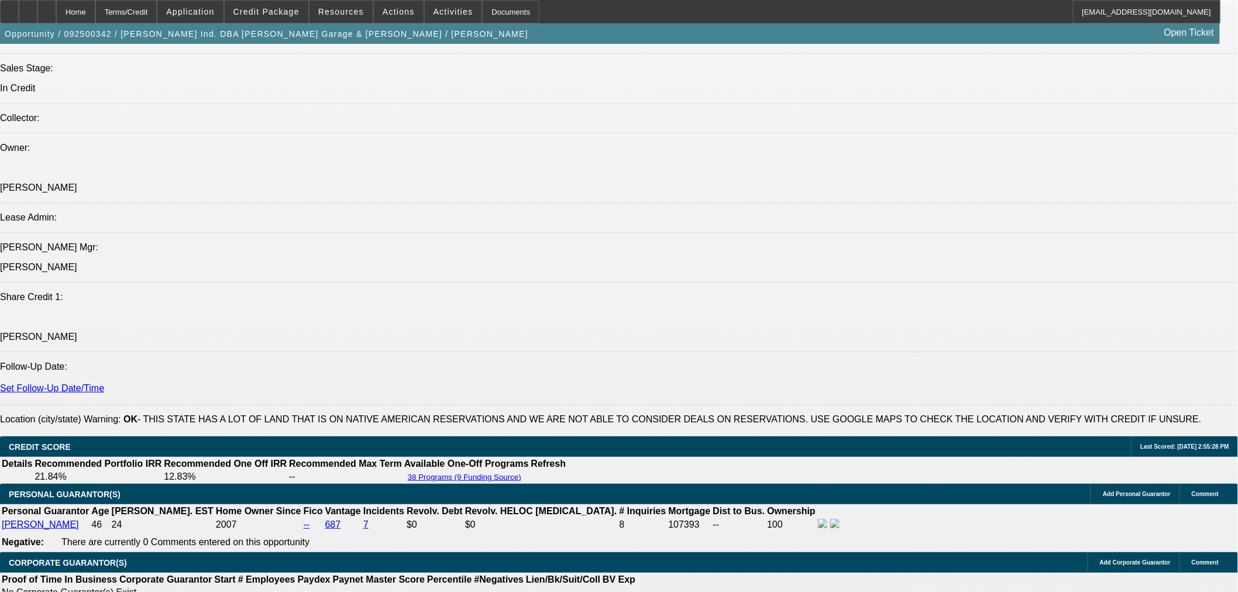
select select "2"
select select "0"
select select "6"
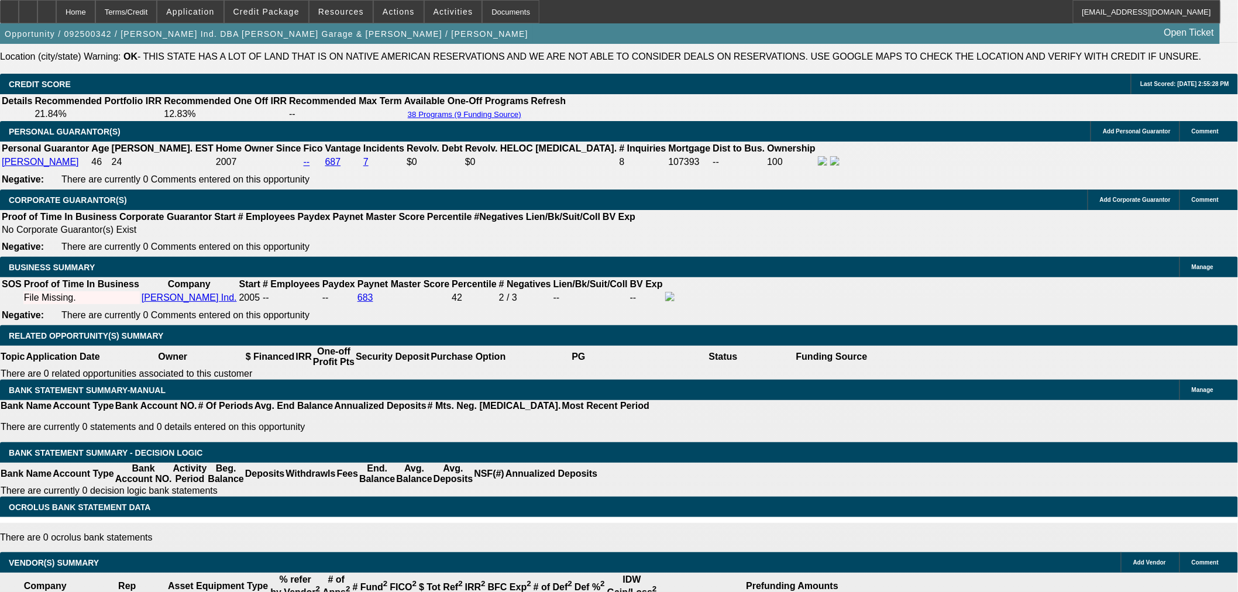
scroll to position [1660, 0]
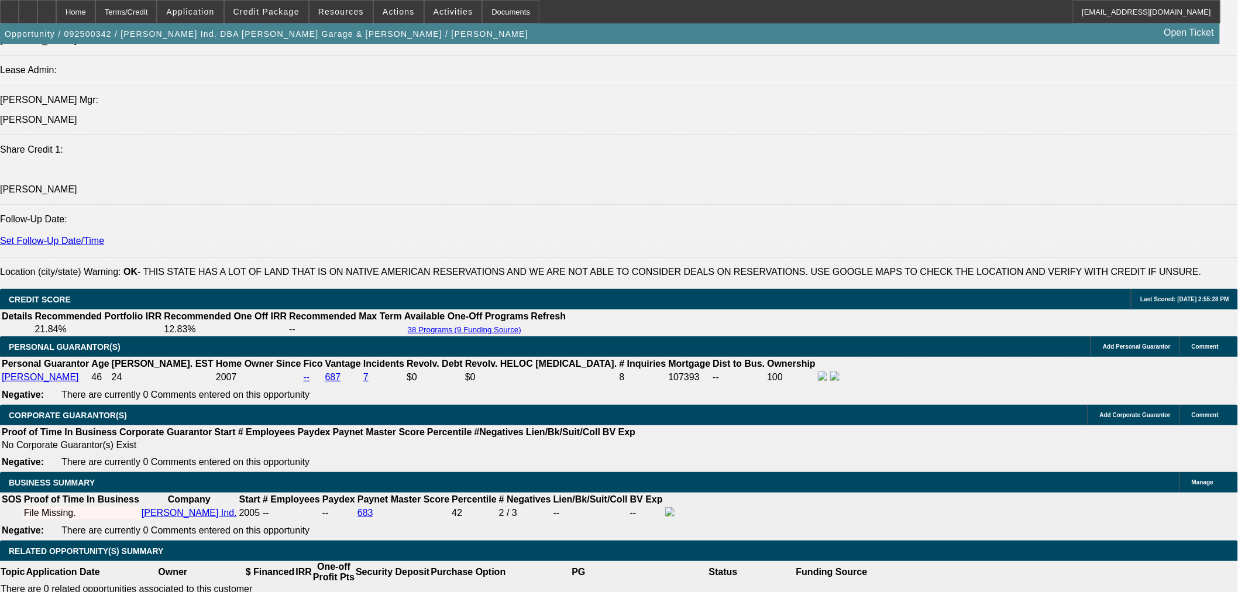
scroll to position [1465, 0]
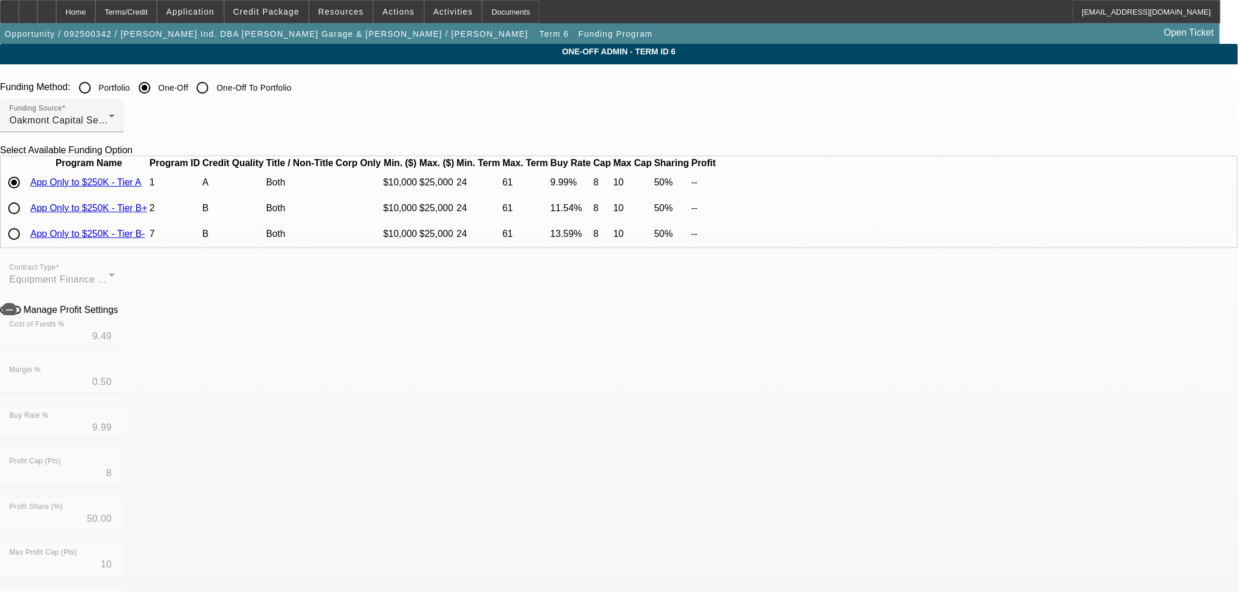
click at [147, 213] on link "App Only to $250K - Tier B+" at bounding box center [88, 208] width 117 height 10
click at [145, 239] on link "App Only to $250K - Tier B-" at bounding box center [87, 234] width 115 height 10
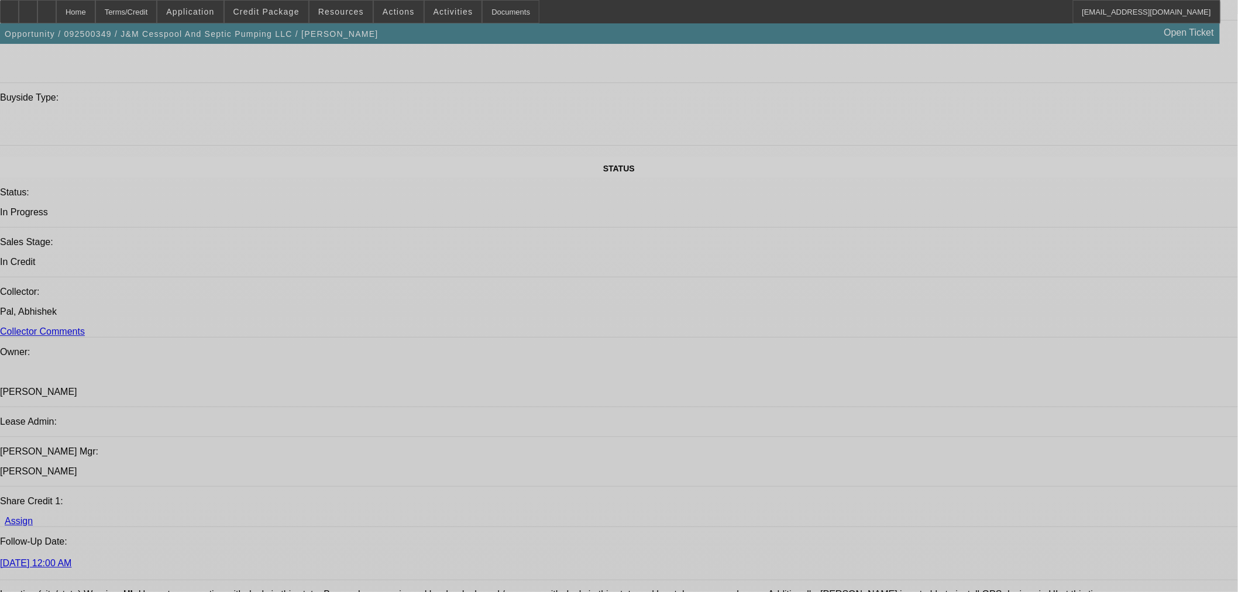
select select "0"
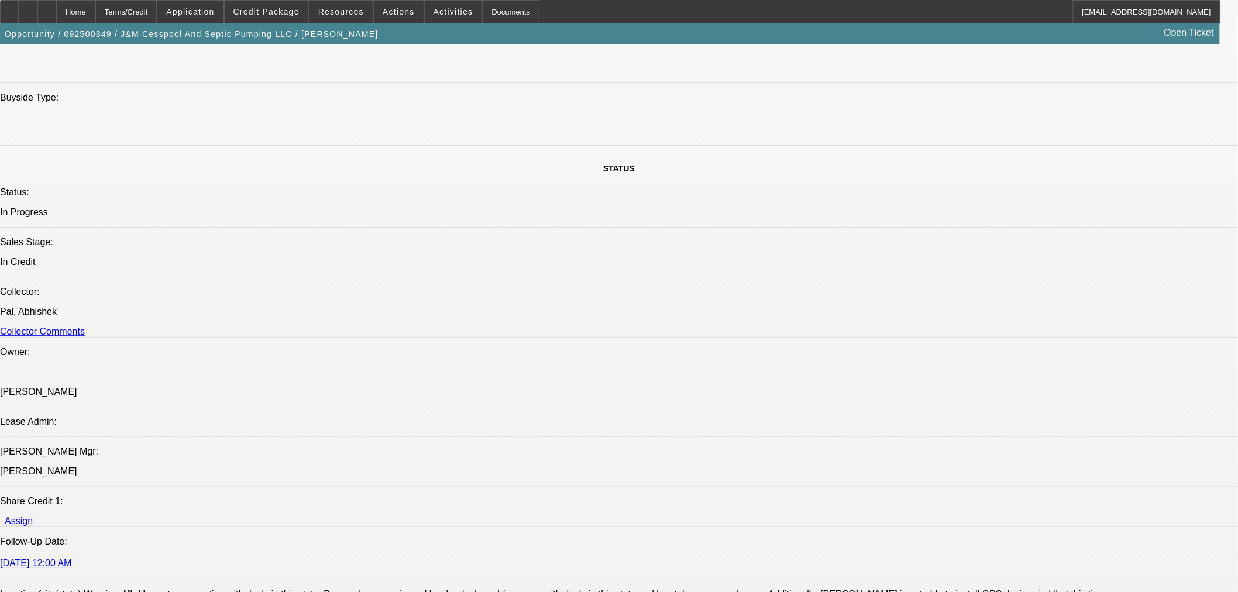
select select "2"
select select "0"
select select "6"
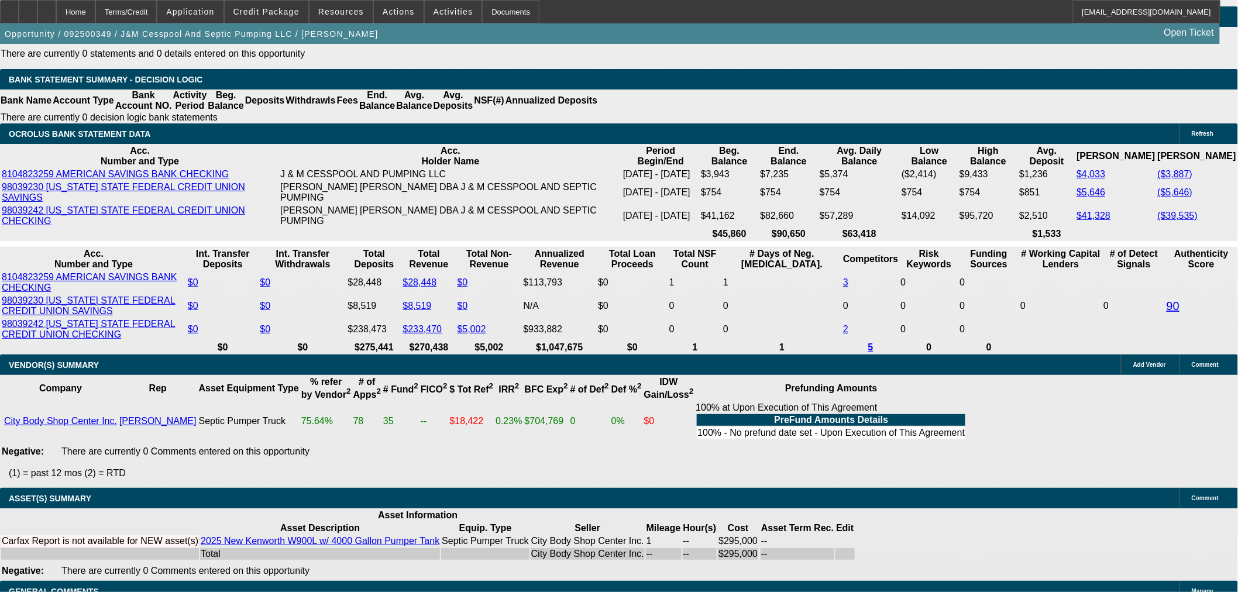
scroll to position [2413, 0]
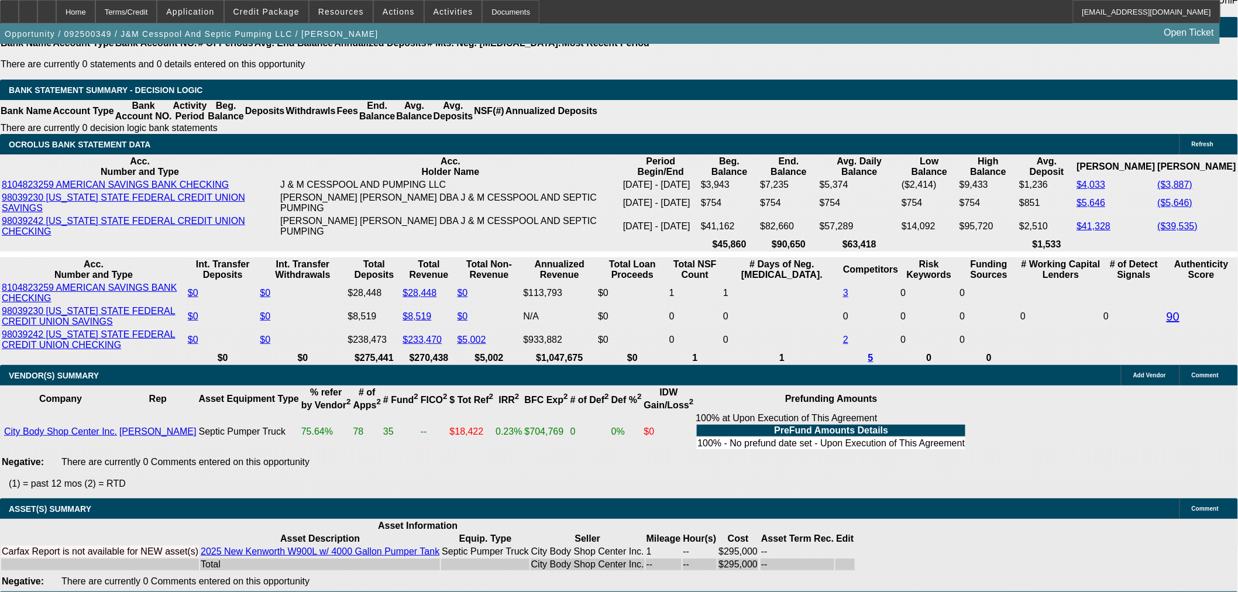
select select "4"
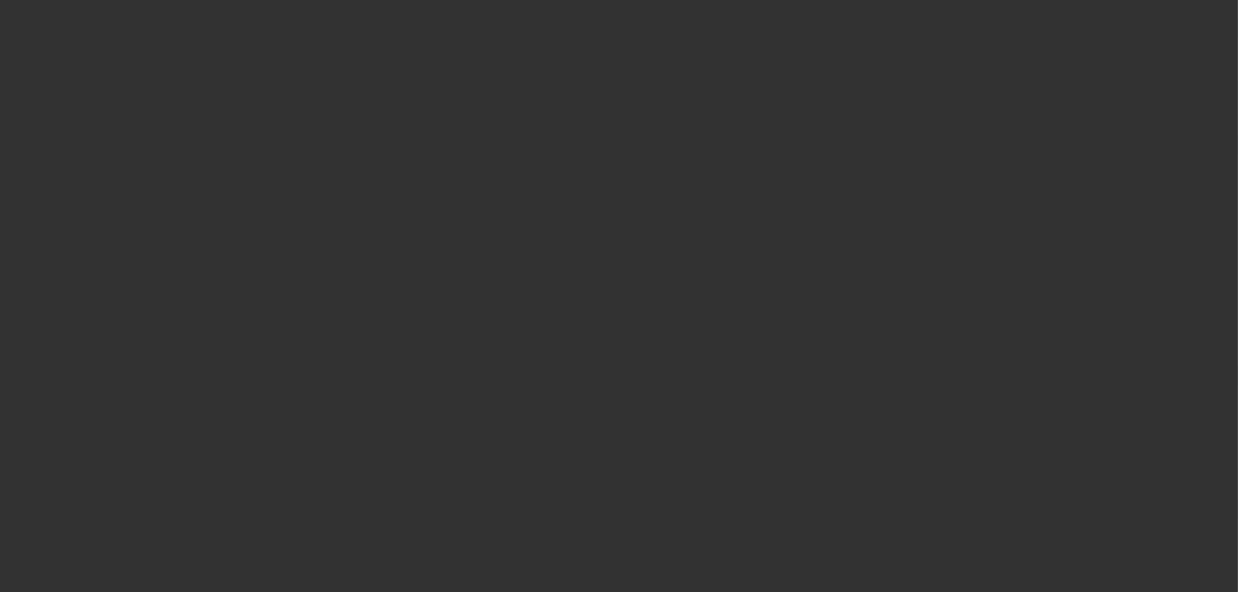
scroll to position [0, 0]
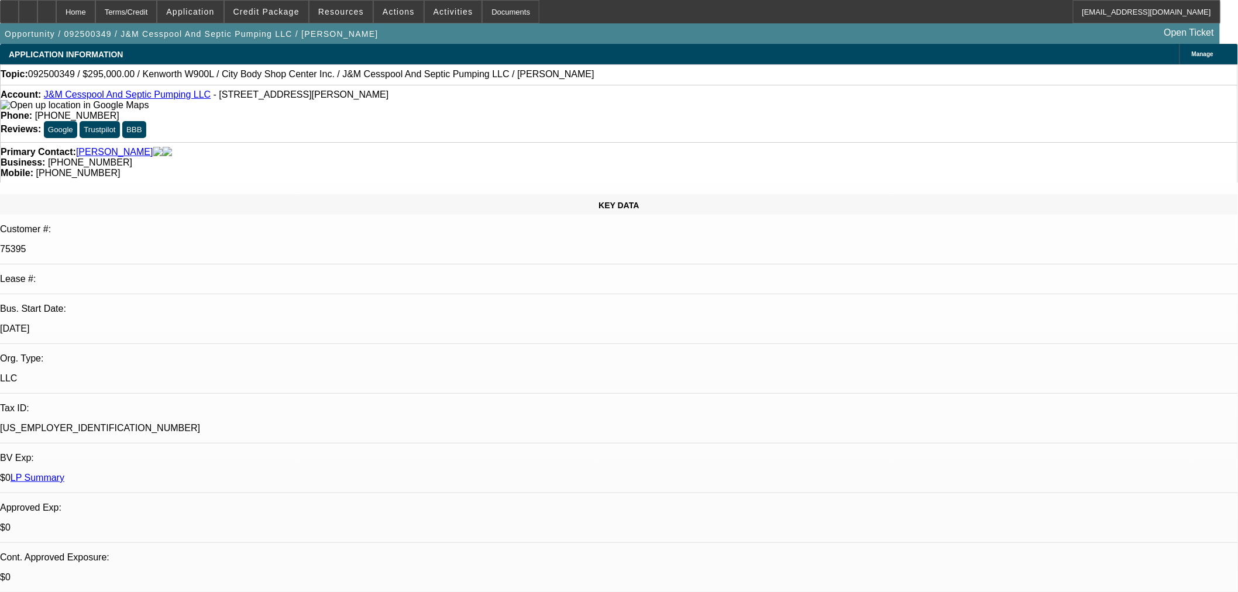
paste textarea "Cesspool"
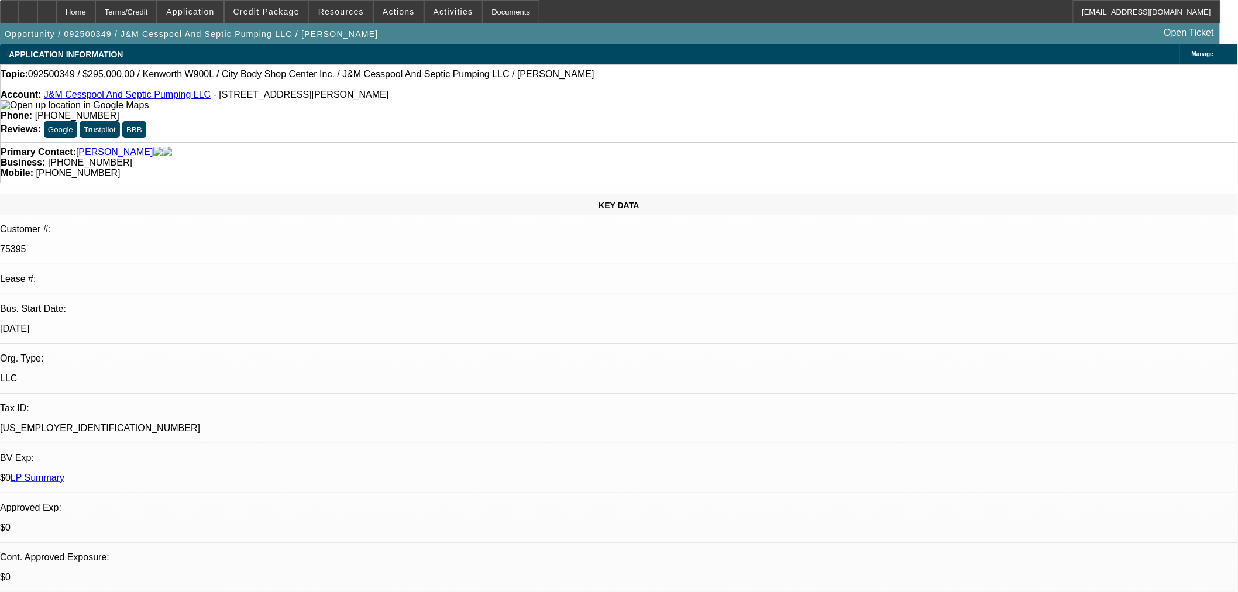
paste textarea "Financial condition does not meet acceptance criteria"
paste textarea "low FICO and the PG had prior bankruptcy"
type textarea "DECLINED BY LEAF: "Financial condition does not meet acceptance criteria - low …"
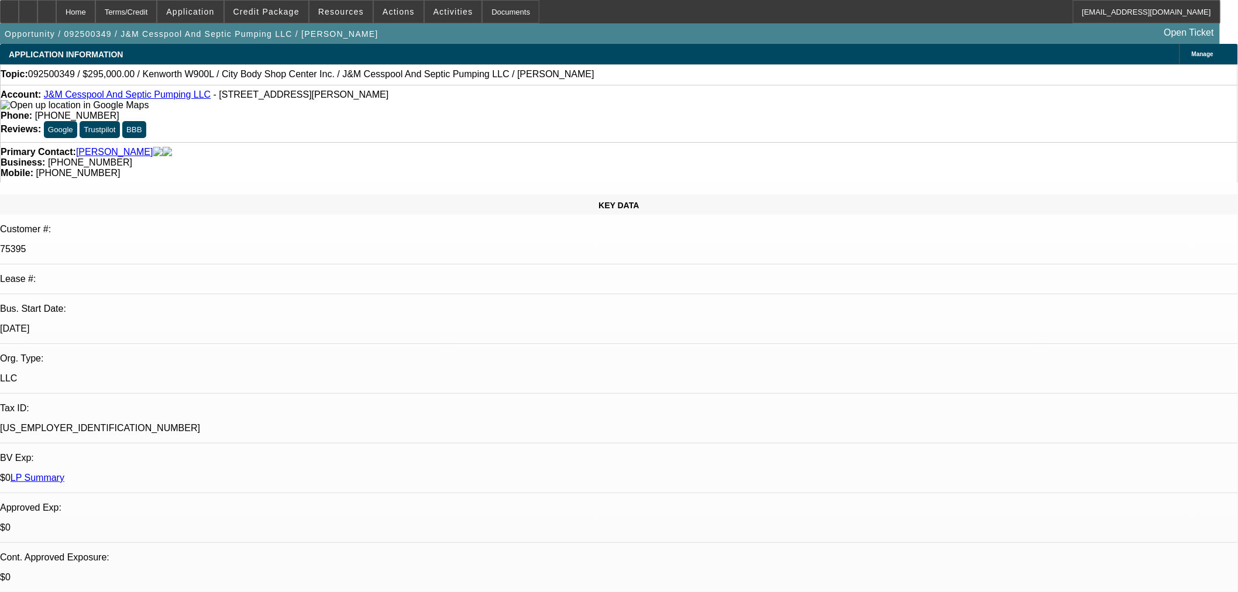
click at [942, 470] on span "17" at bounding box center [938, 466] width 21 height 21
type input "9/17/2025"
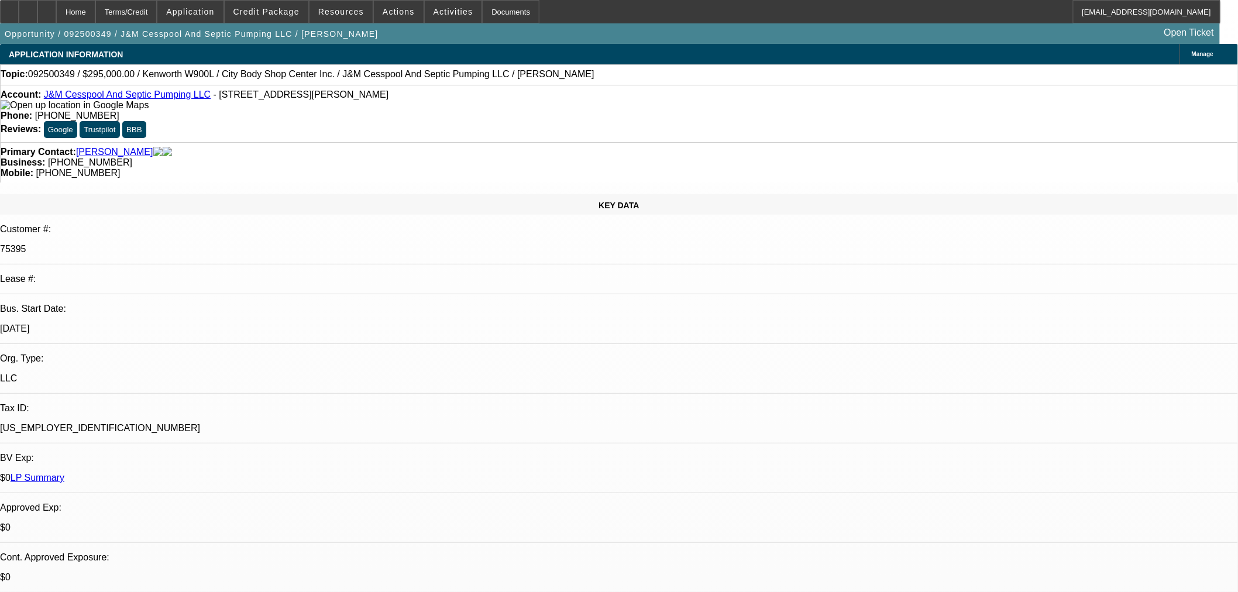
type input "04:28"
type input "03:59"
click at [968, 288] on span "18" at bounding box center [962, 282] width 21 height 21
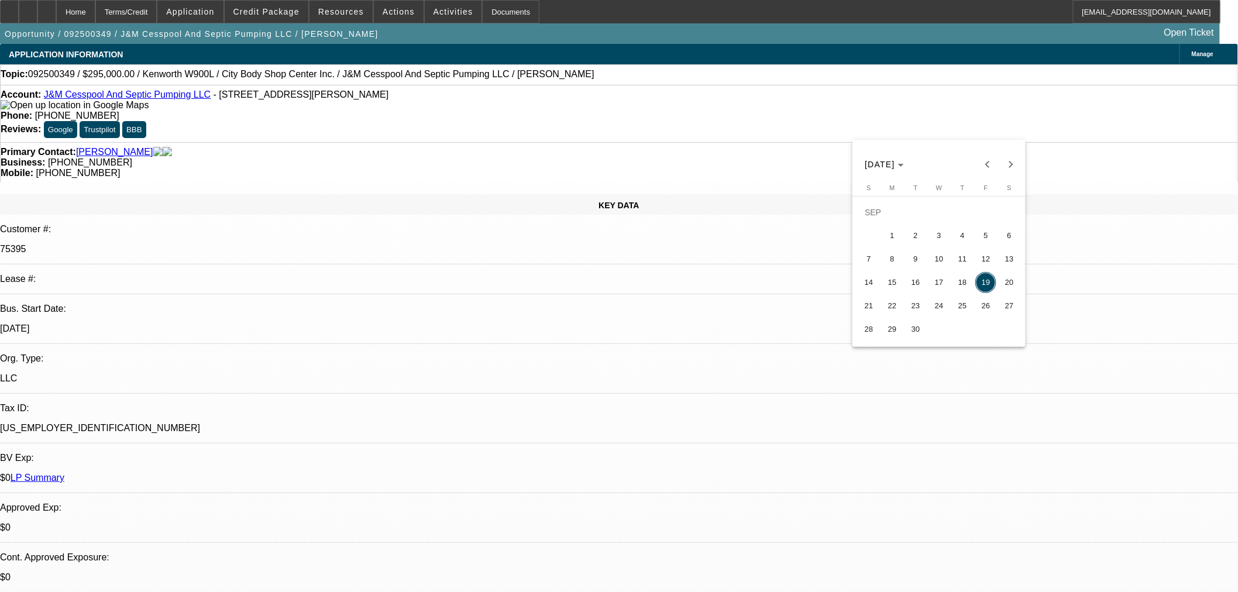
type input "9/18/2025"
click at [1183, 420] on span "P.M." at bounding box center [1184, 426] width 19 height 14
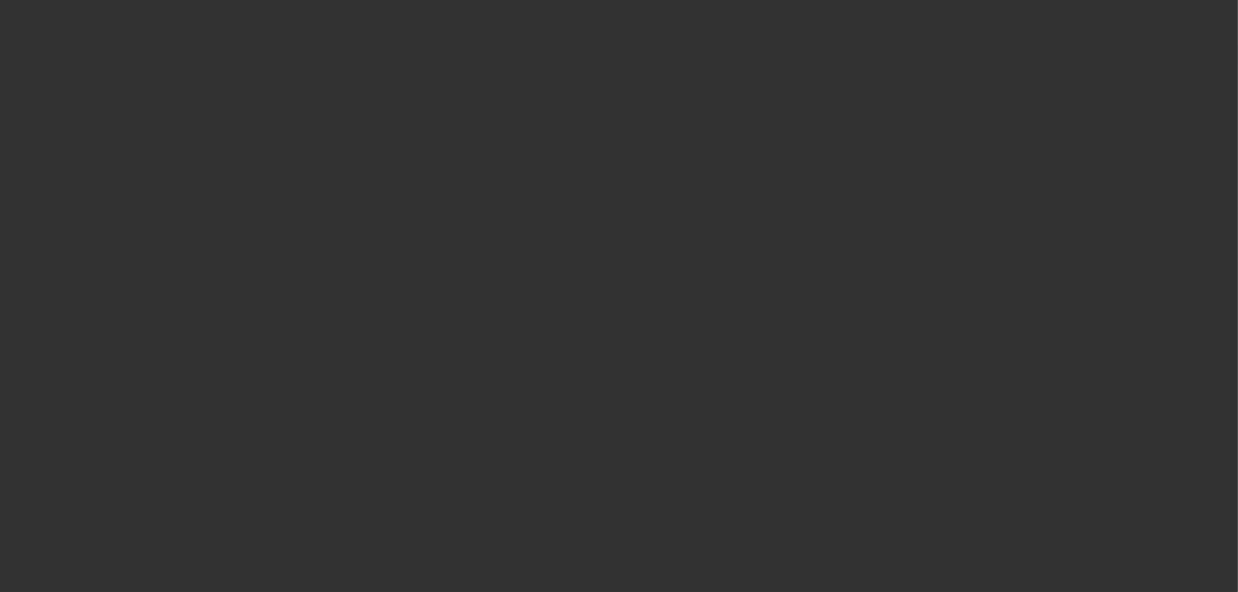
select select "0"
select select "2"
select select "0"
select select "6"
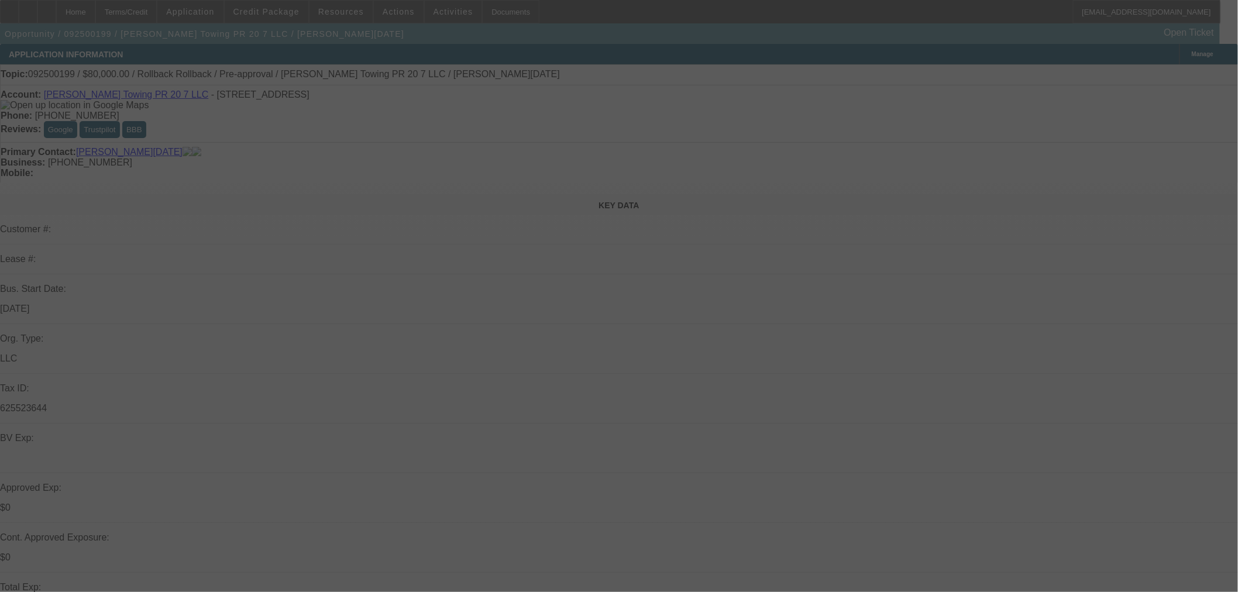
select select "0"
select select "3"
select select "0.1"
select select "4"
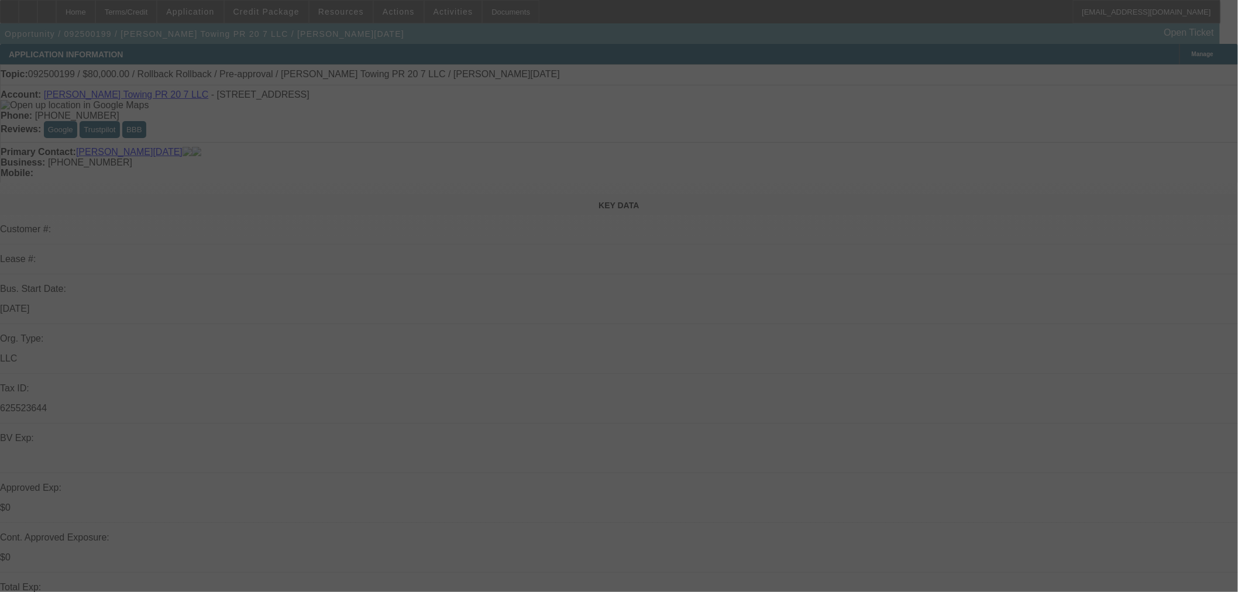
select select "0"
select select "3"
select select "0.1"
select select "4"
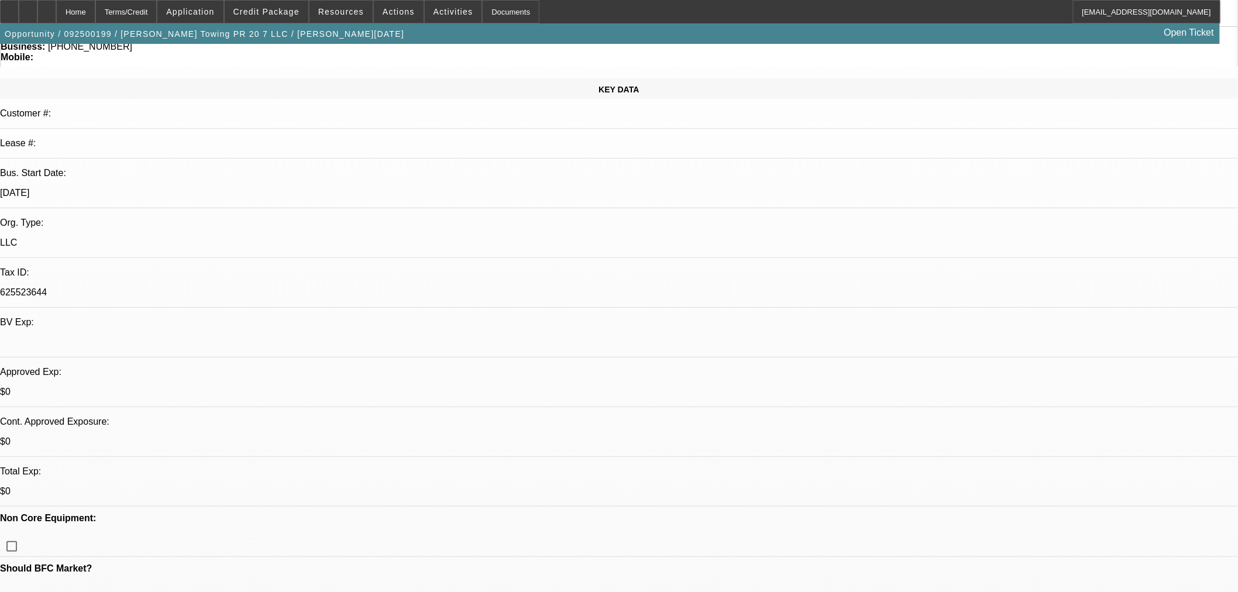
scroll to position [390, 0]
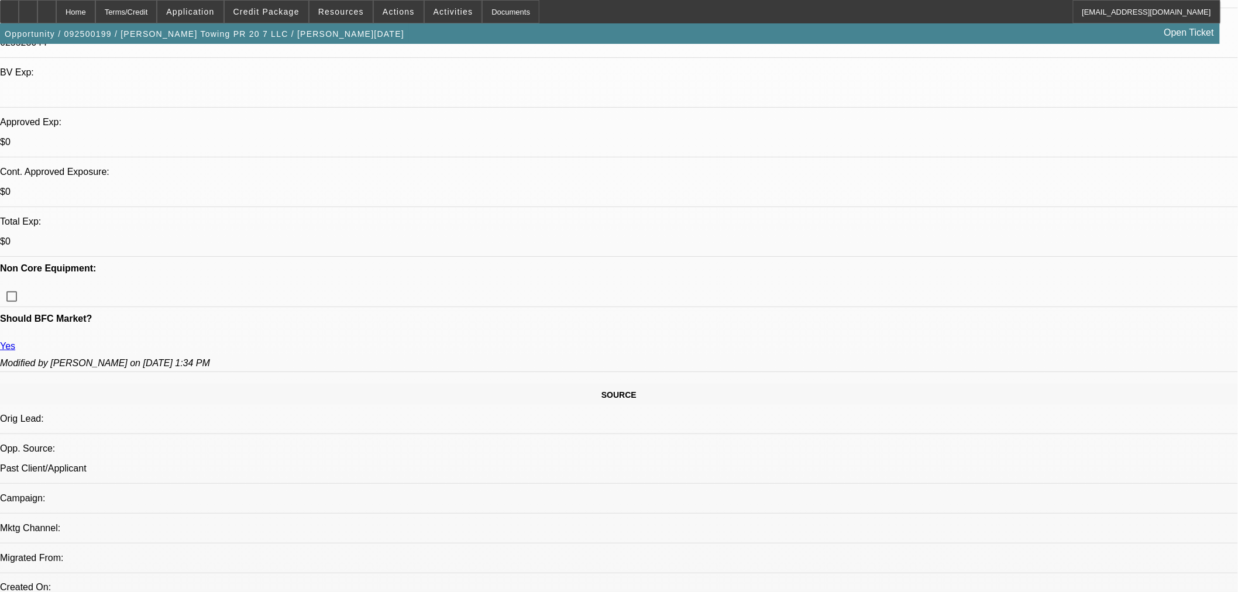
scroll to position [171, 0]
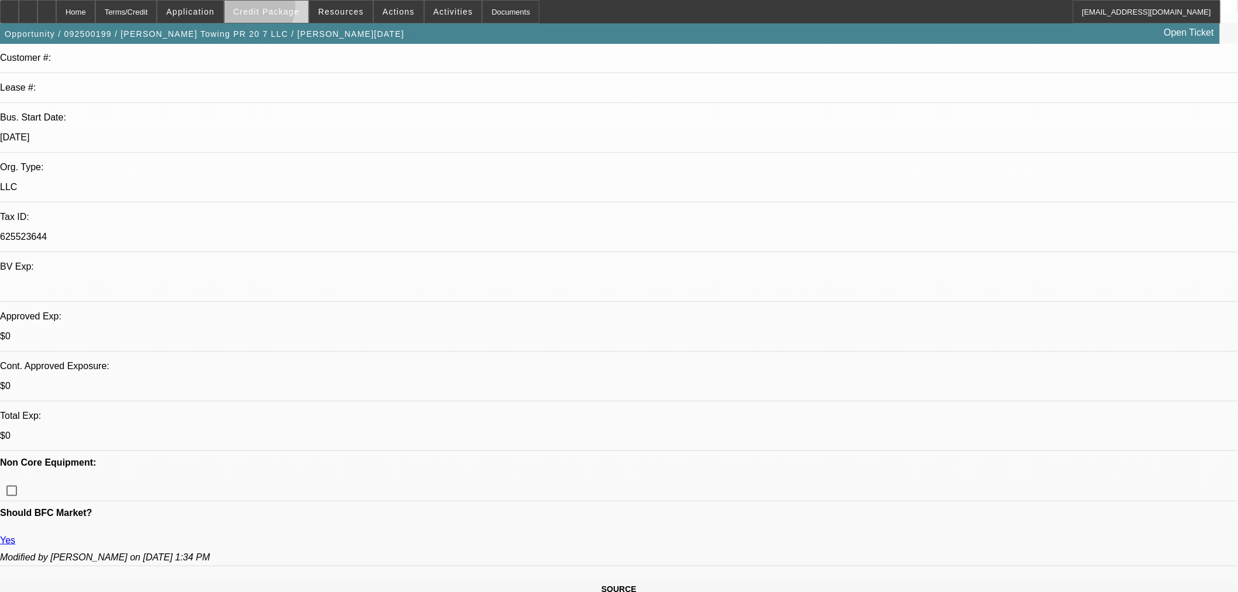
click at [264, 8] on span "Credit Package" at bounding box center [266, 11] width 66 height 9
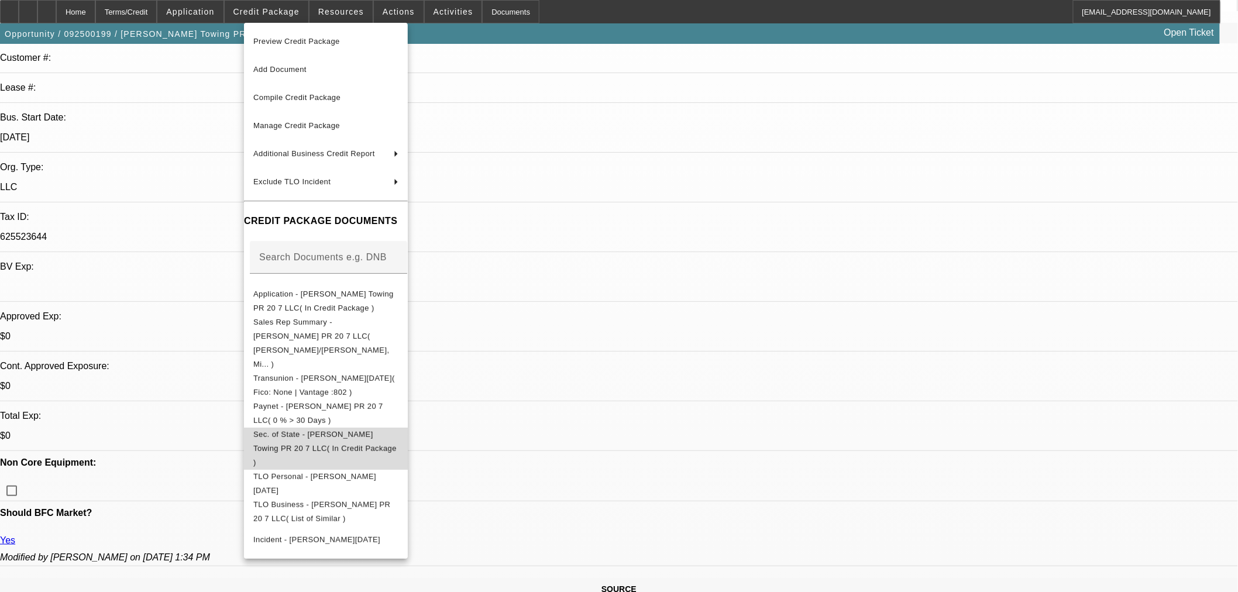
click at [363, 427] on span "Sec. of State - Ramirez Towing PR 20 7 LLC( In Credit Package )" at bounding box center [325, 448] width 145 height 42
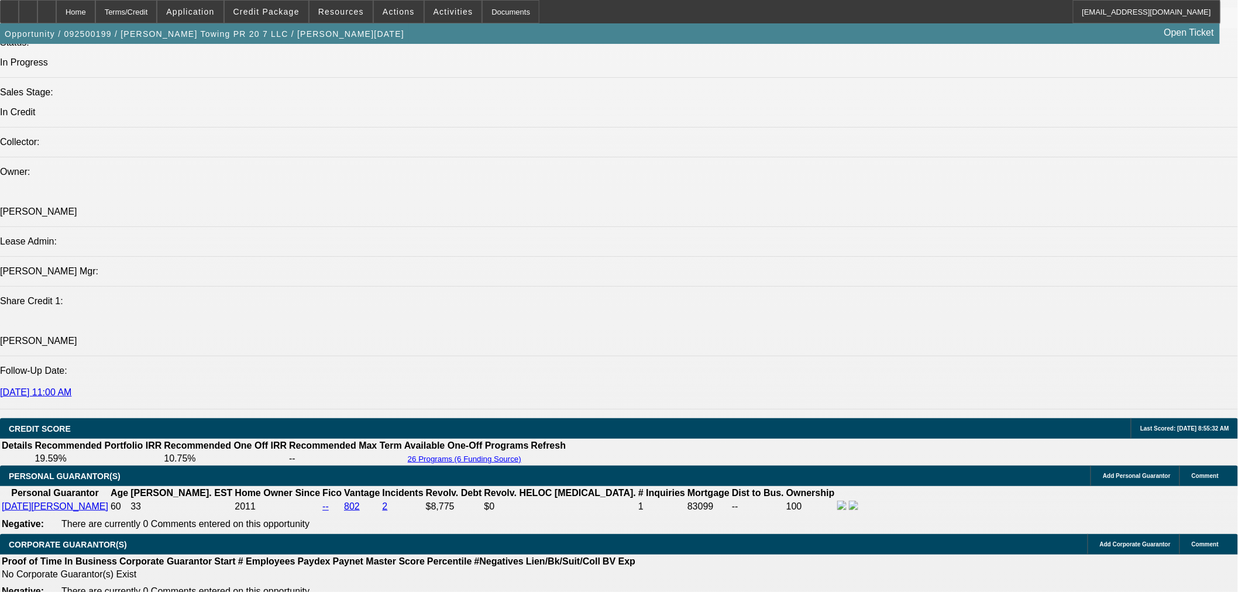
scroll to position [1276, 0]
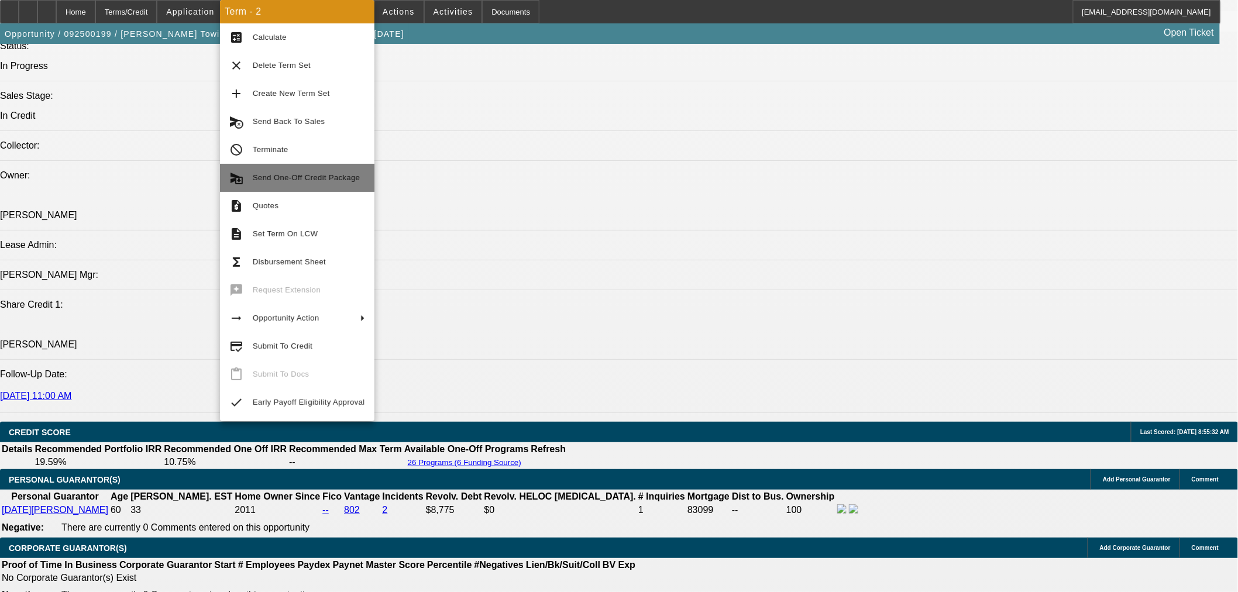
click at [319, 178] on span "Send One-Off Credit Package" at bounding box center [306, 177] width 107 height 9
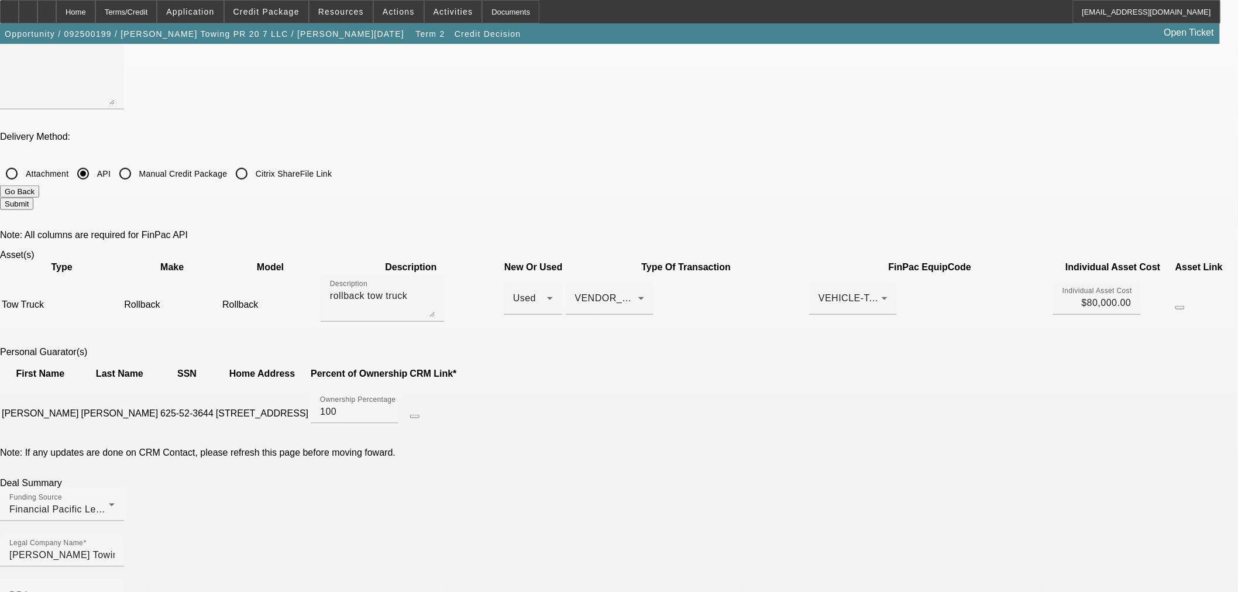
scroll to position [390, 0]
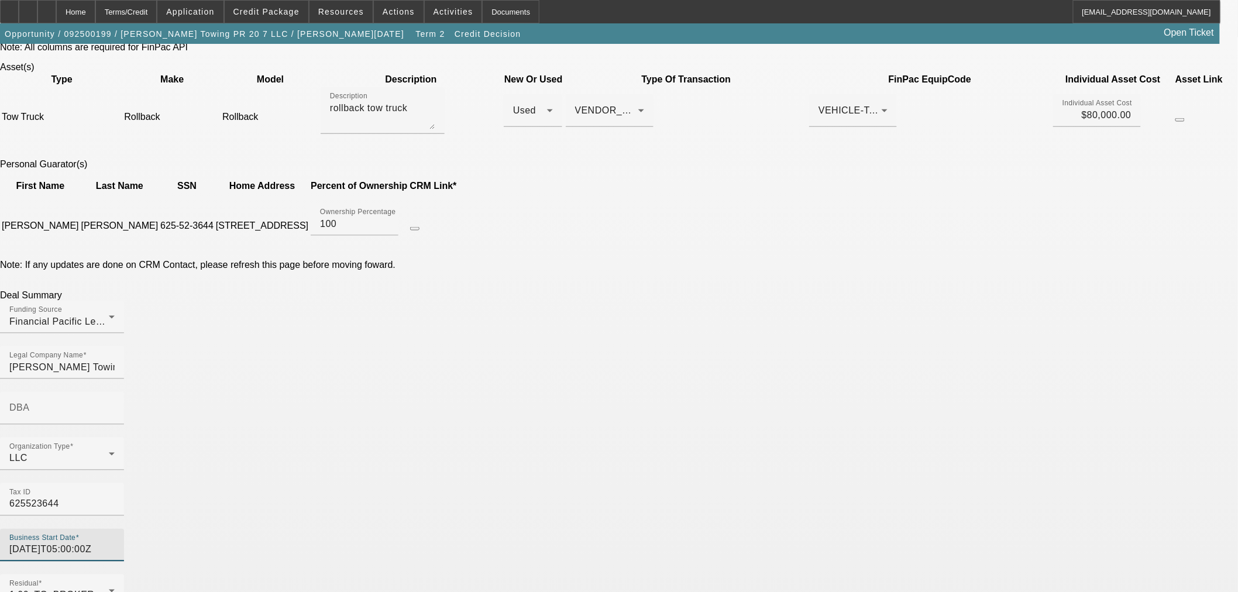
scroll to position [585, 0]
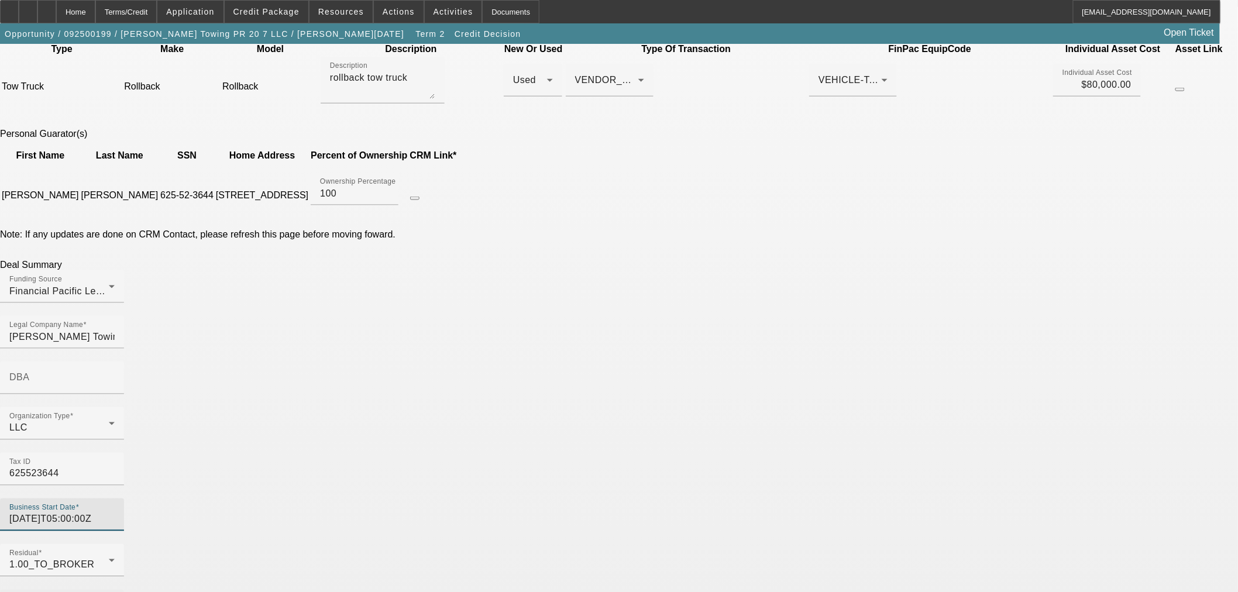
type input "2021-05-10T05:00:00Z"
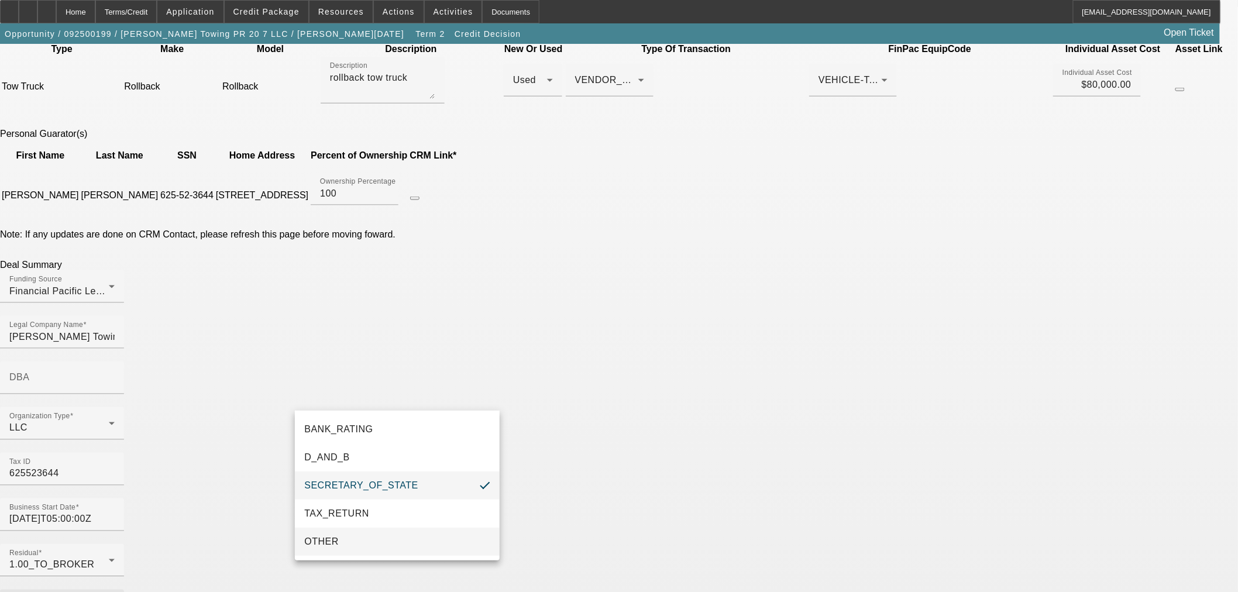
click at [329, 538] on span "OTHER" at bounding box center [321, 542] width 35 height 14
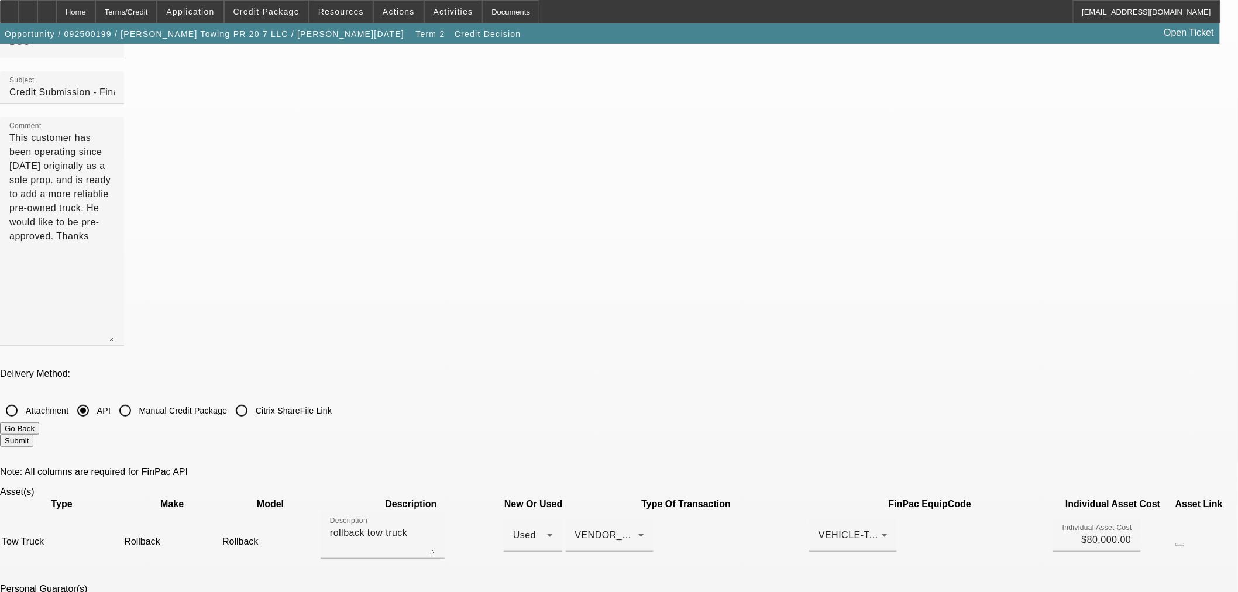
scroll to position [0, 0]
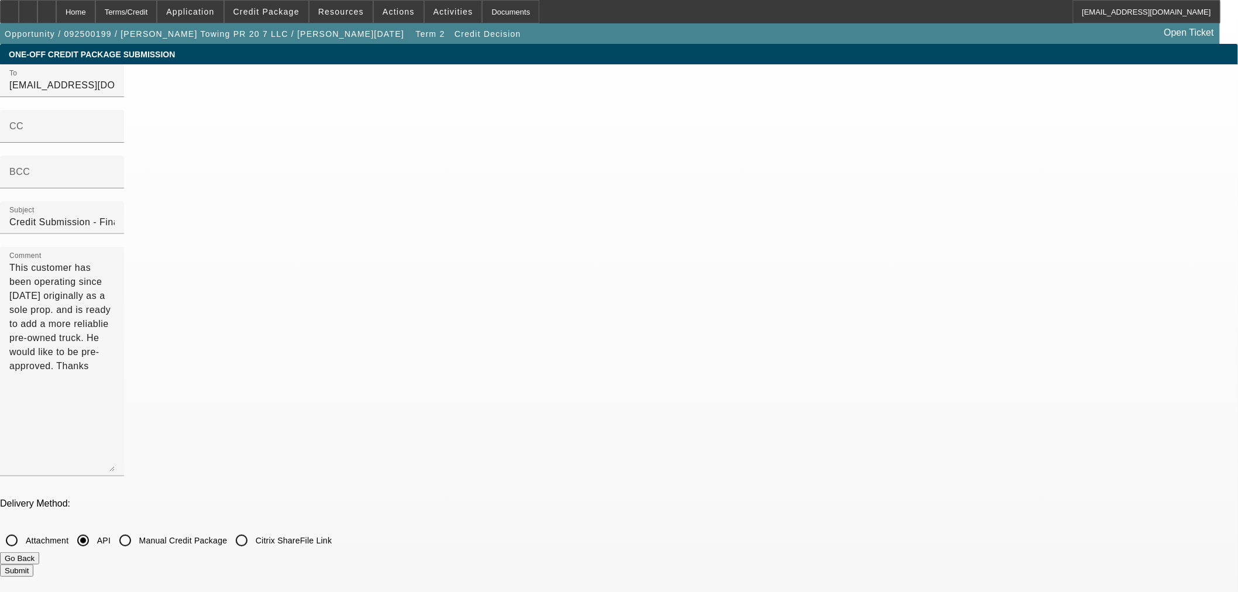
click at [33, 564] on button "Submit" at bounding box center [16, 570] width 33 height 12
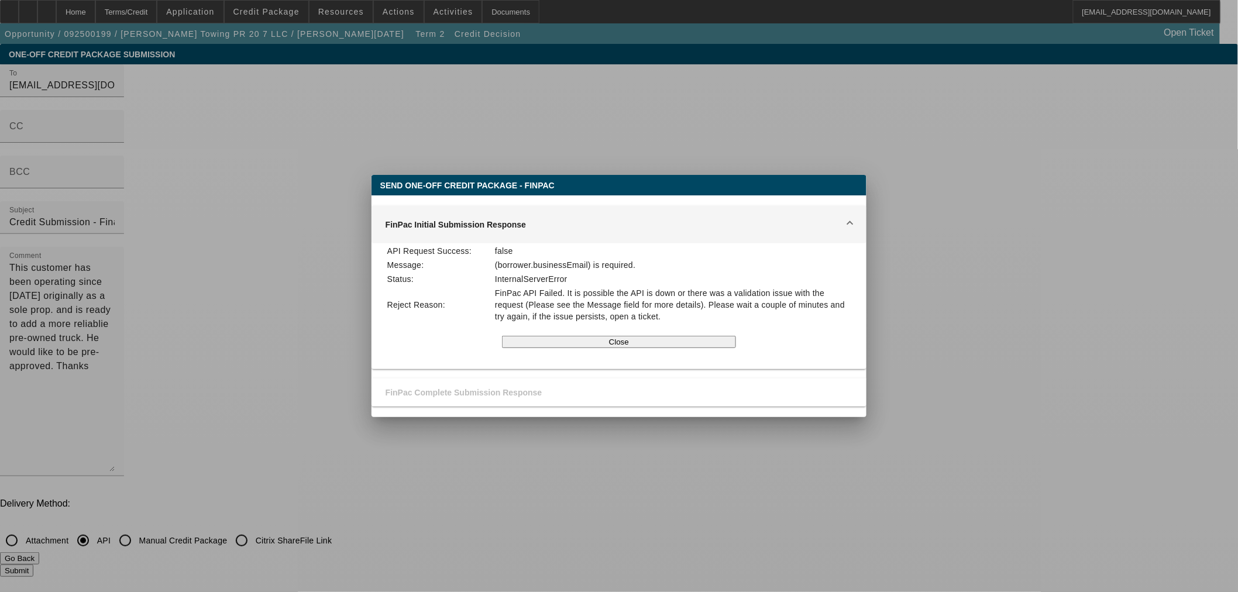
click at [1073, 249] on div at bounding box center [619, 296] width 1238 height 592
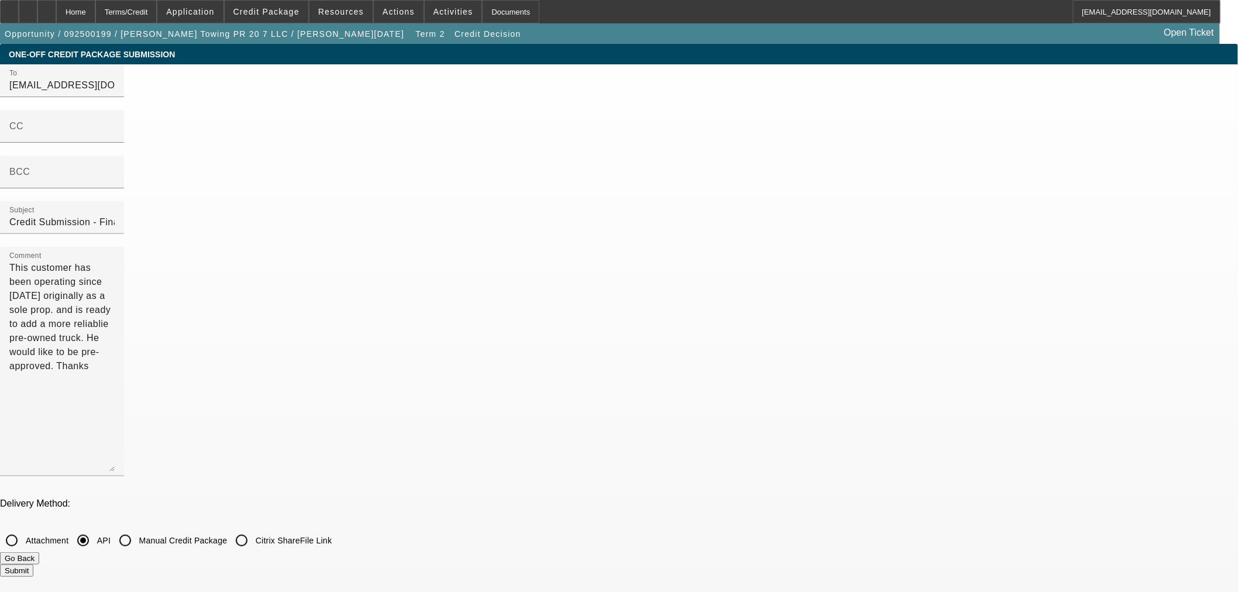
click at [39, 552] on button "Go Back" at bounding box center [19, 558] width 39 height 12
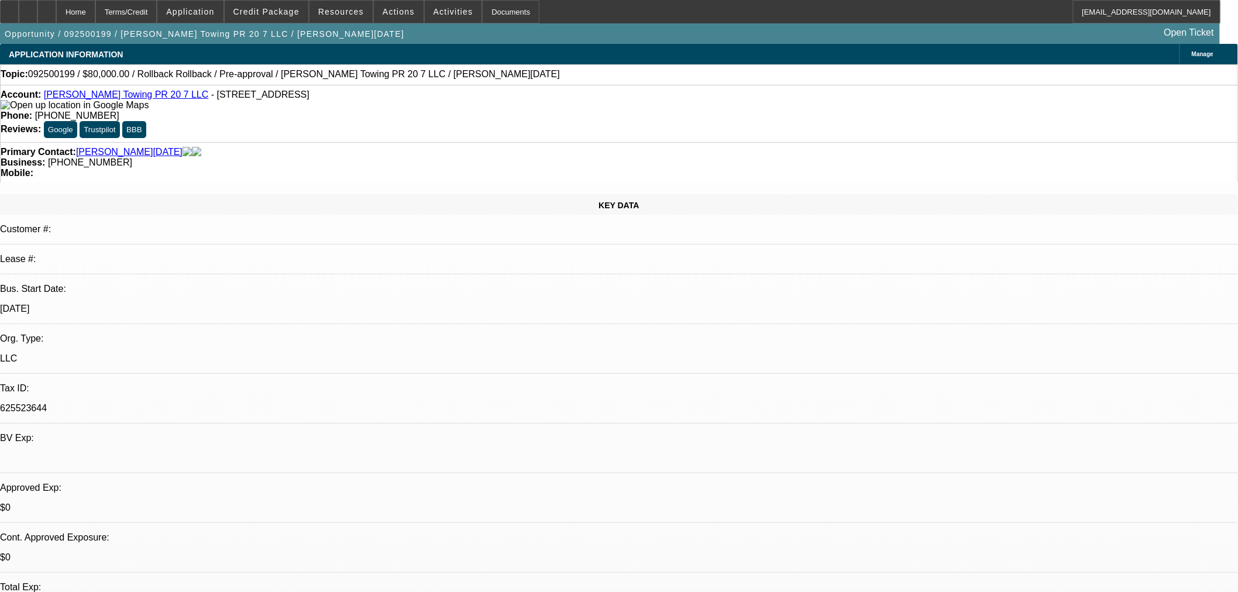
select select "0"
select select "3"
select select "0.1"
select select "4"
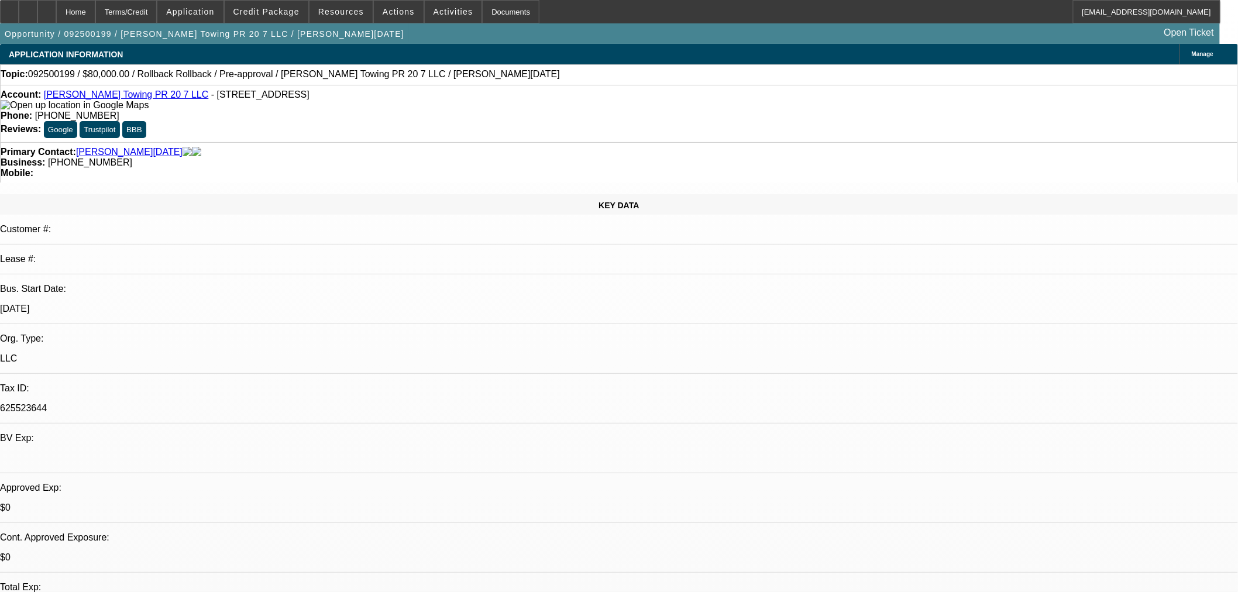
select select "0"
select select "3"
select select "0.1"
select select "4"
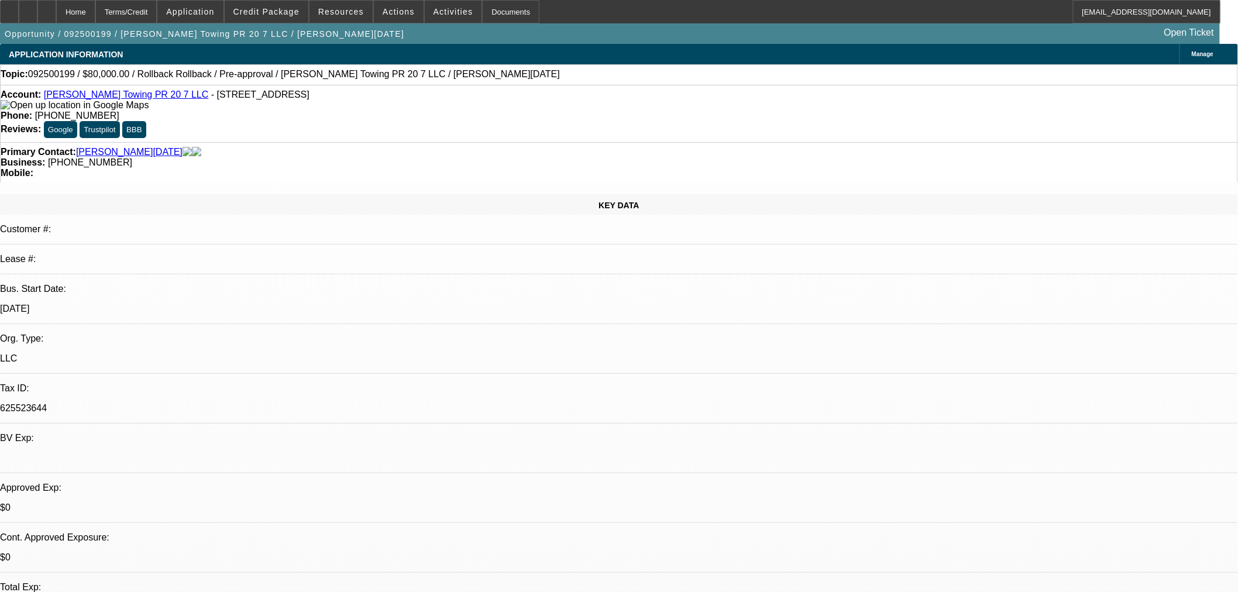
click at [1191, 56] on span "Manage" at bounding box center [1202, 54] width 22 height 6
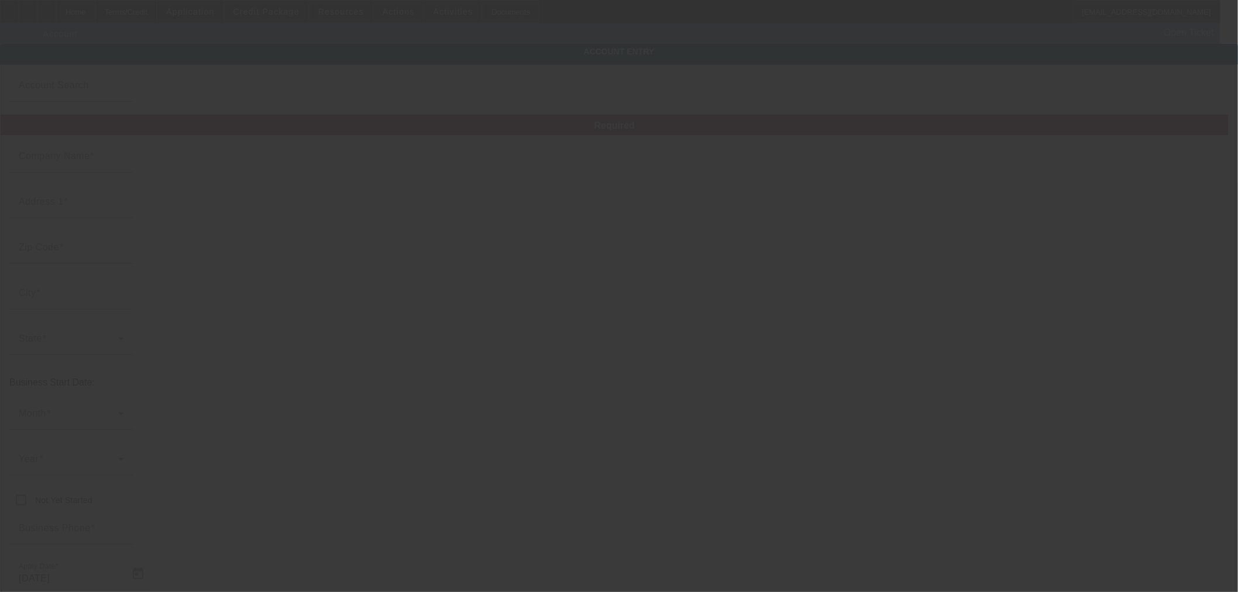
type input "Ramirez Towing PR 20 7 LLC"
type input "7924 Woodman Ave"
type input "91402"
type input "Panorama City"
type input "(818) 430-3298"
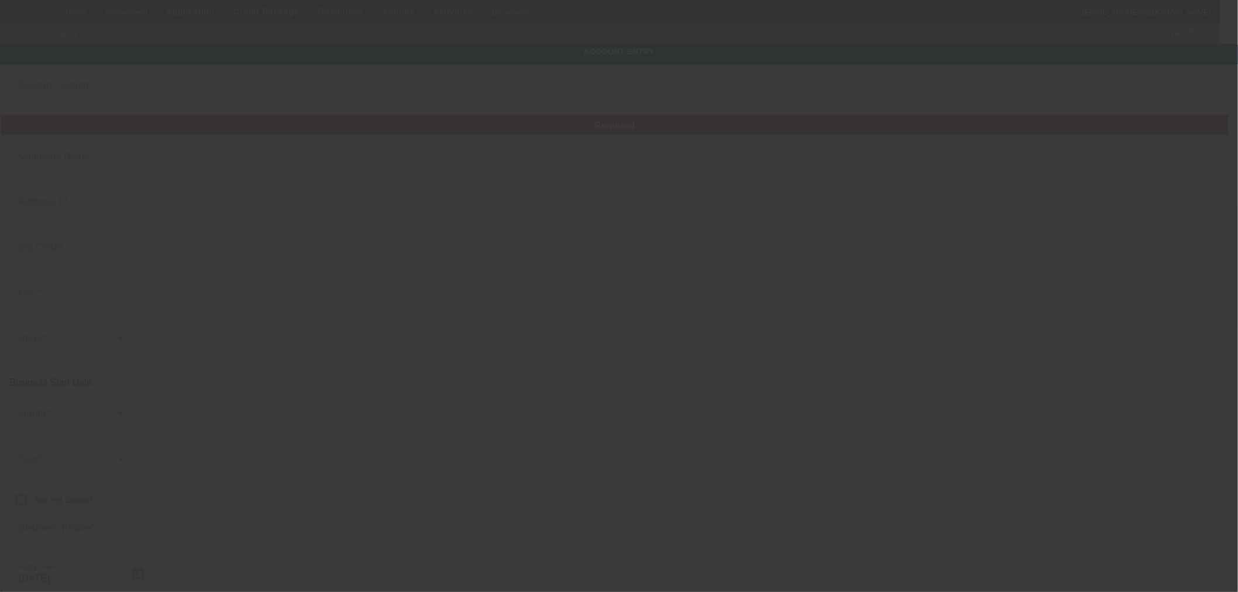
type input "625523644"
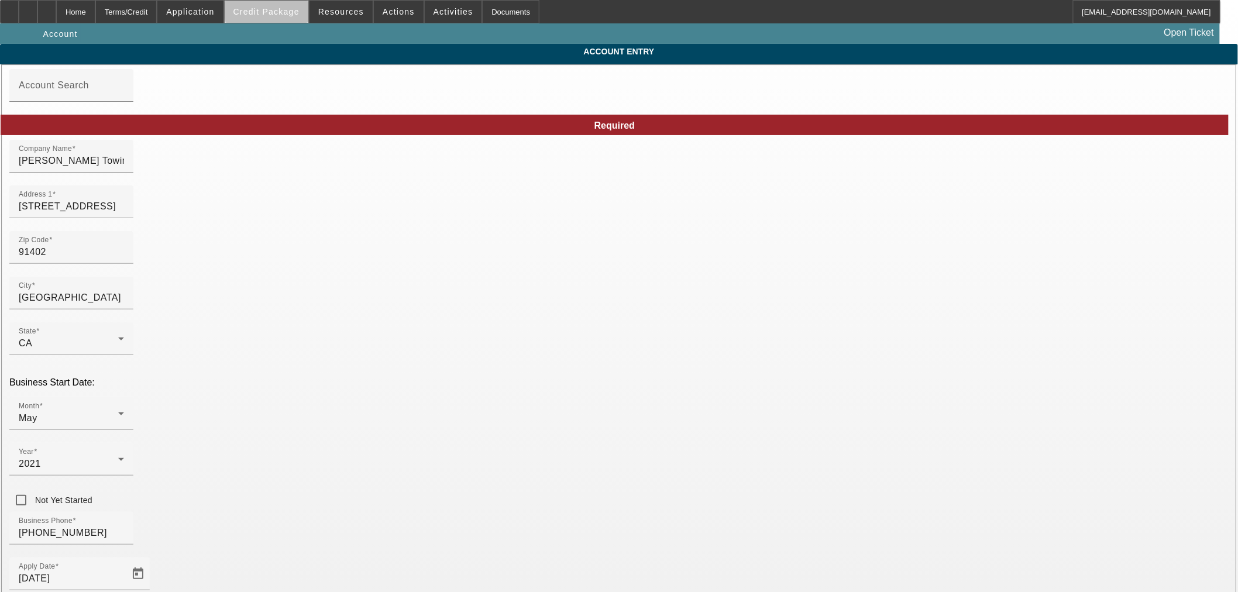
click at [296, 10] on span "Credit Package" at bounding box center [266, 11] width 66 height 9
type input "9/10/2025"
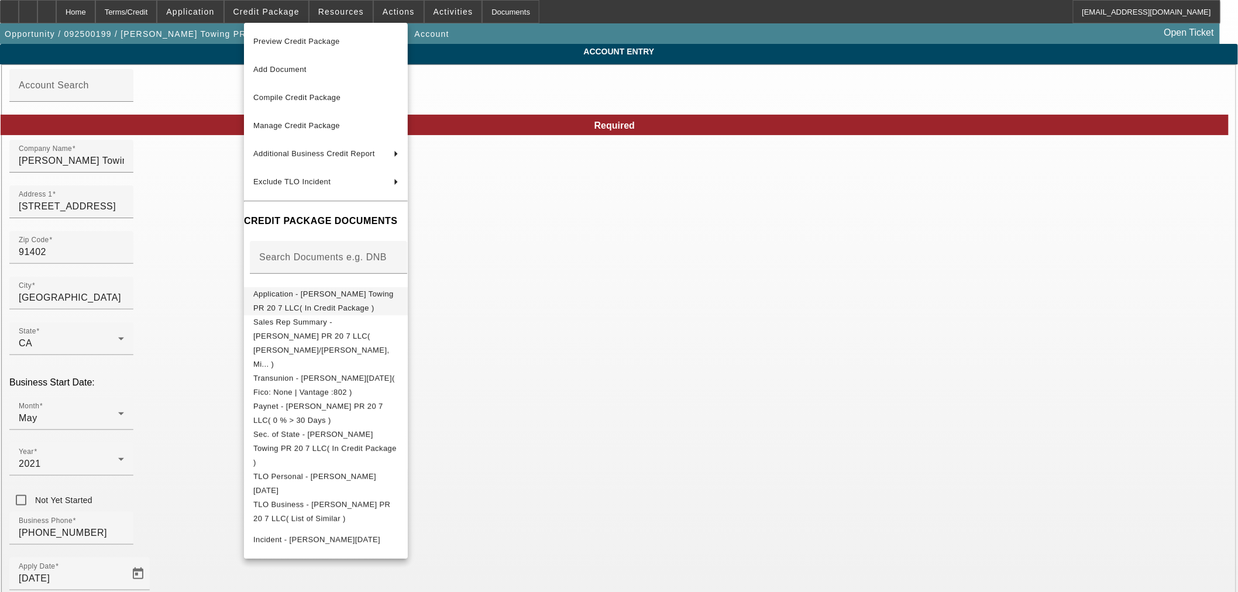
click at [313, 299] on span "Application - Ramirez Towing PR 20 7 LLC( In Credit Package )" at bounding box center [323, 300] width 140 height 23
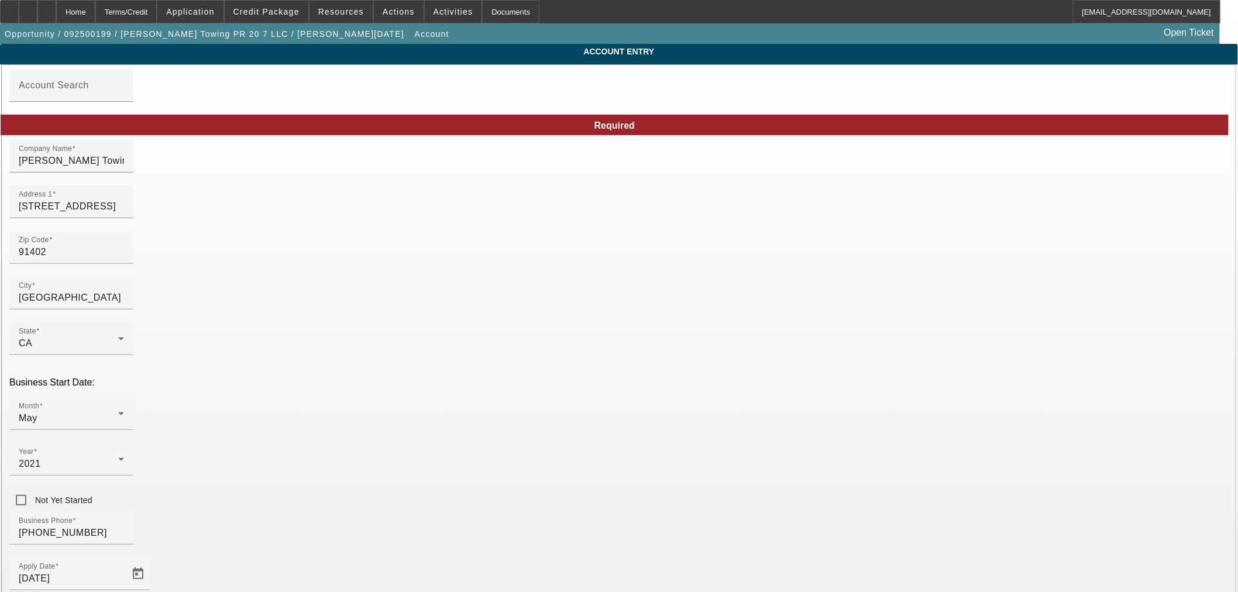
paste input "noelrami818@gmail.com"
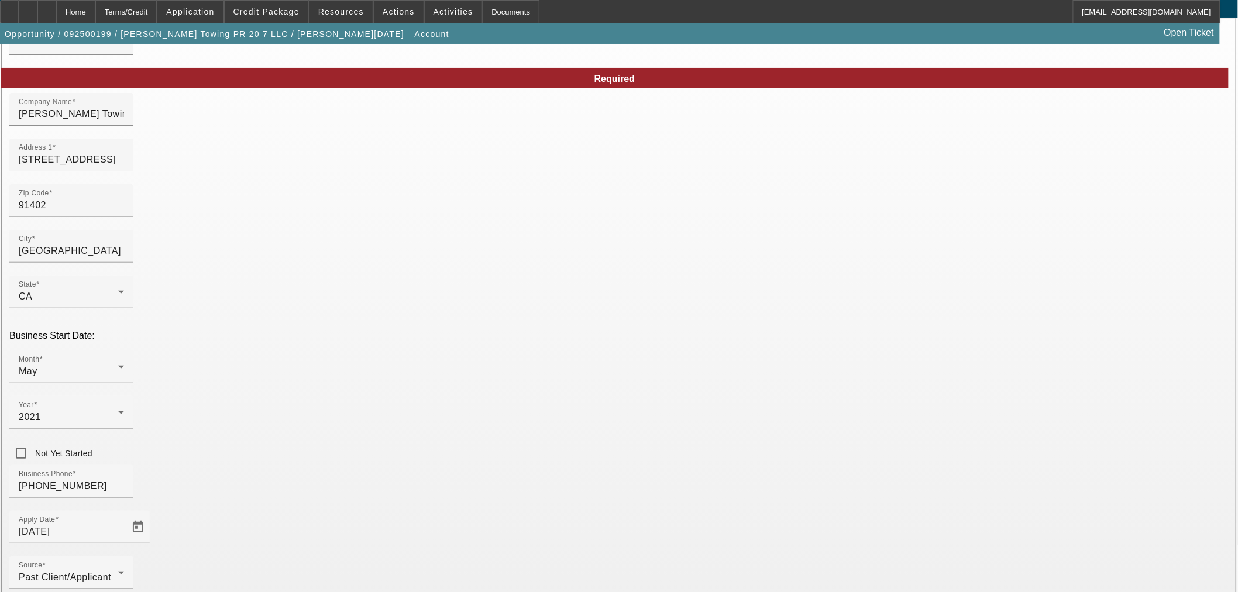
scroll to position [88, 0]
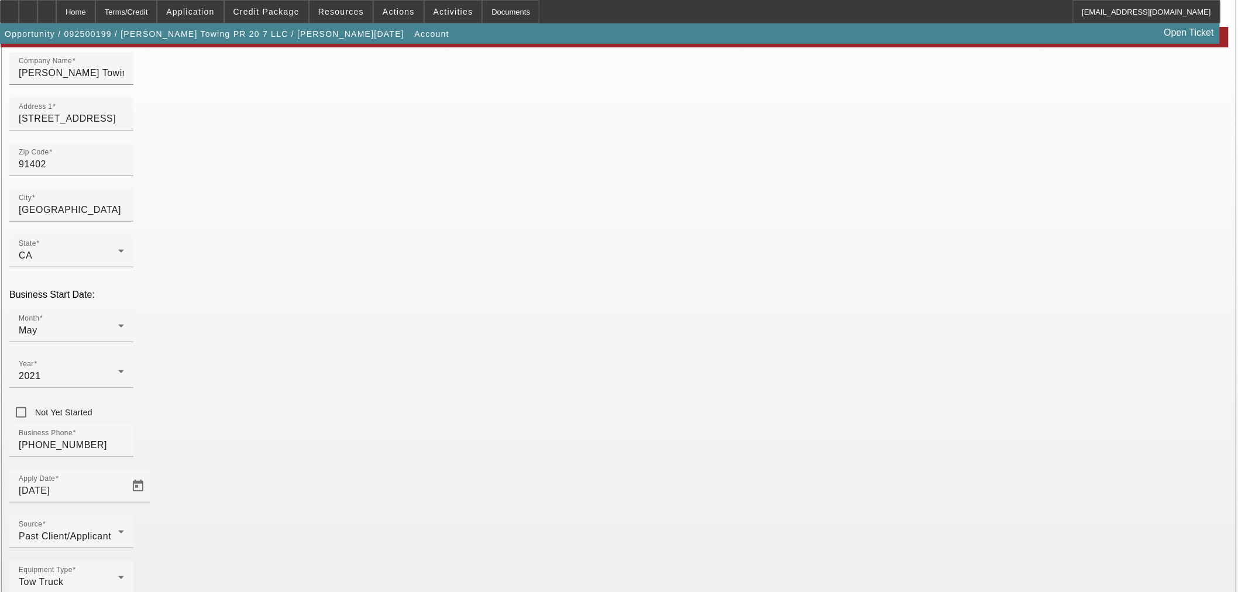
type input "noelrami818@gmail.com"
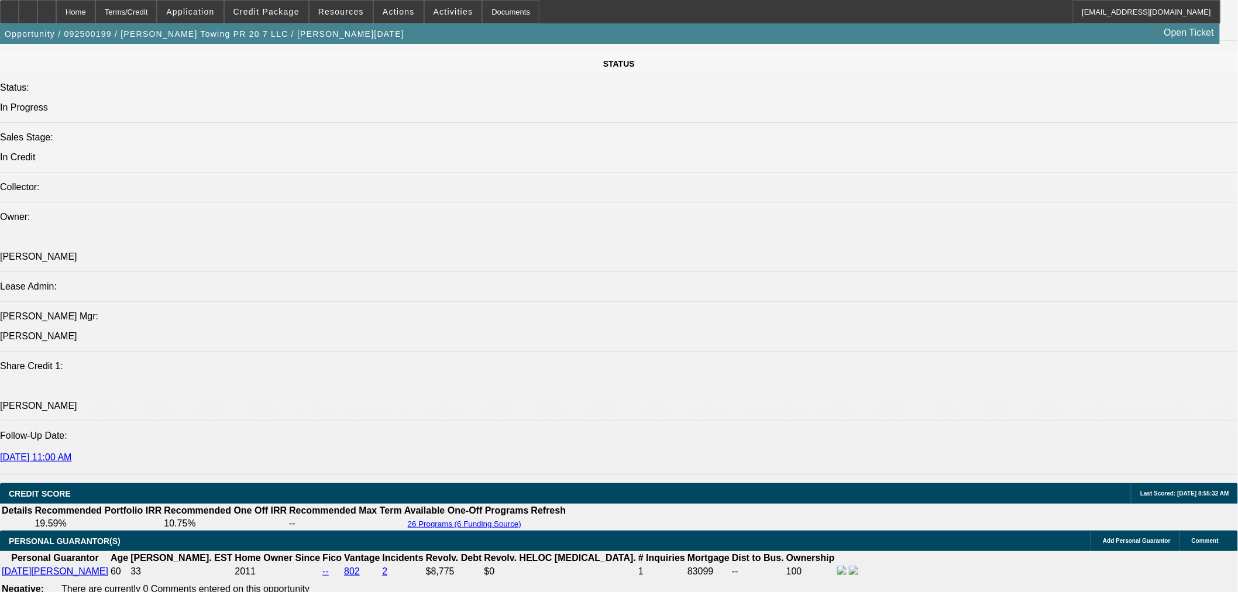
select select "0"
select select "3"
select select "0.1"
select select "4"
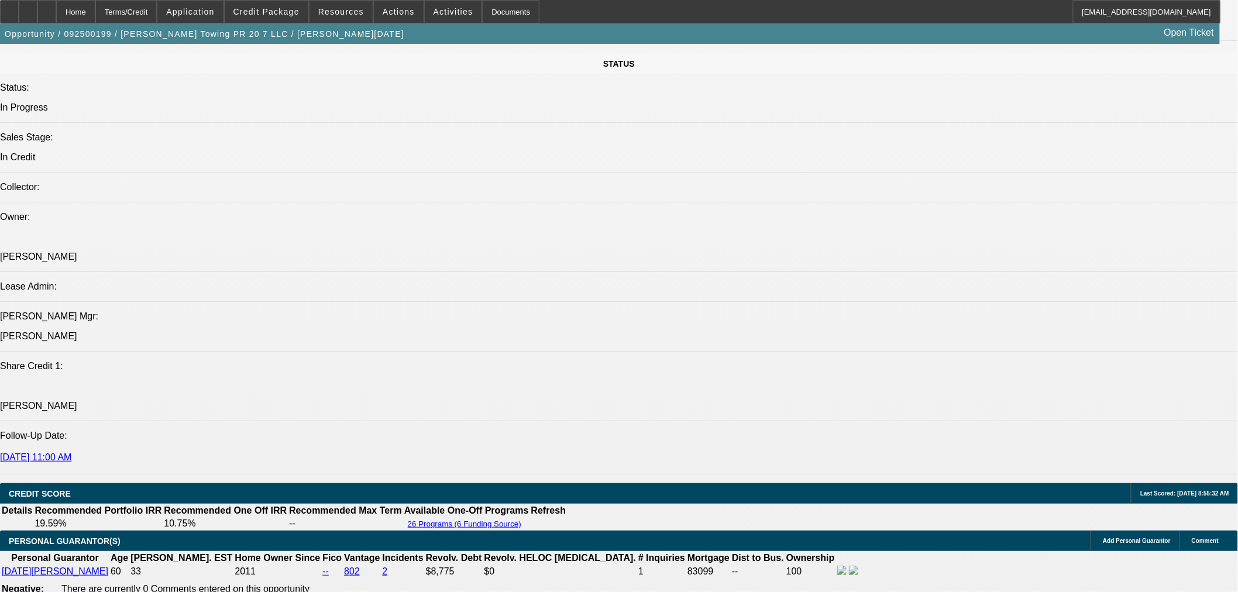
select select "0"
select select "3"
select select "0.1"
select select "4"
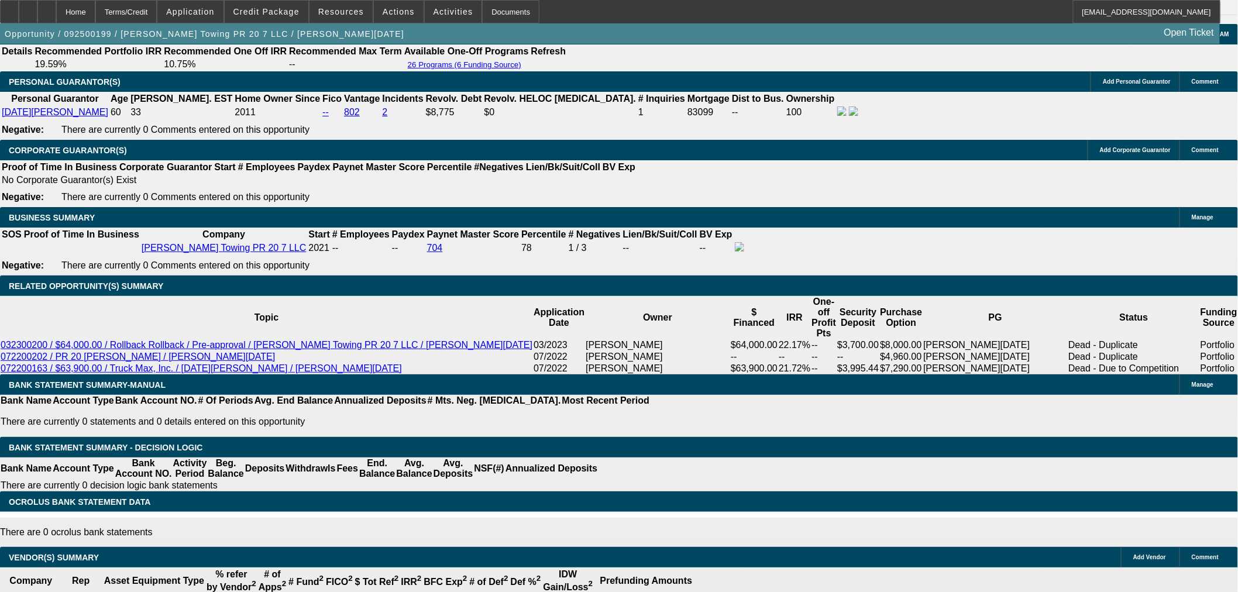
scroll to position [1796, 0]
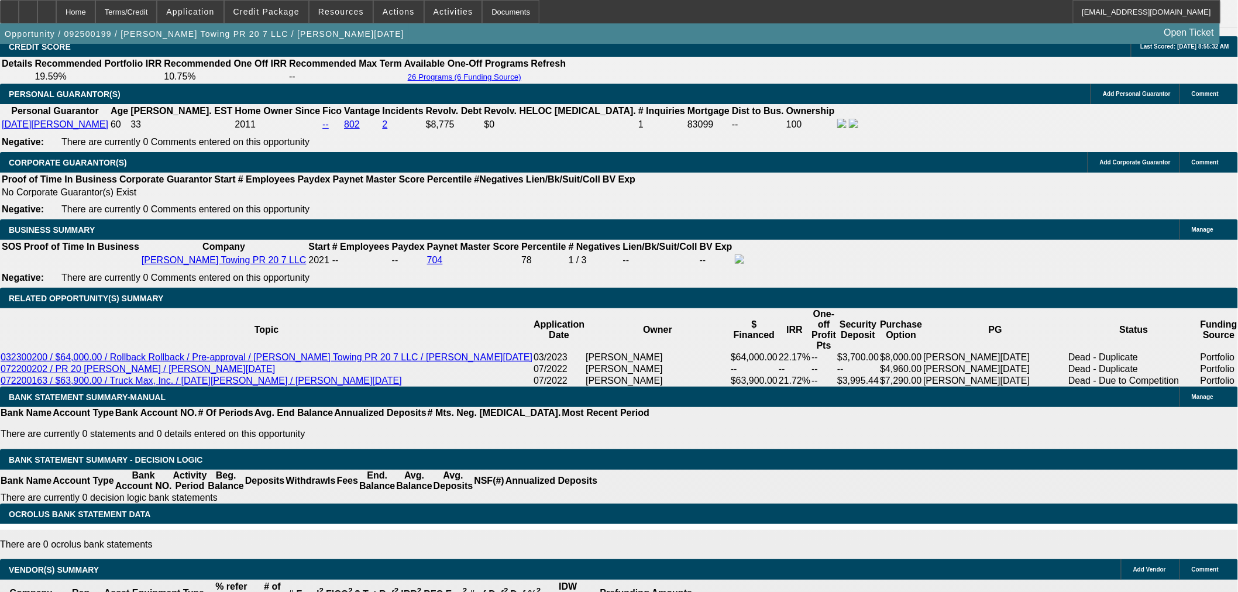
scroll to position [1536, 0]
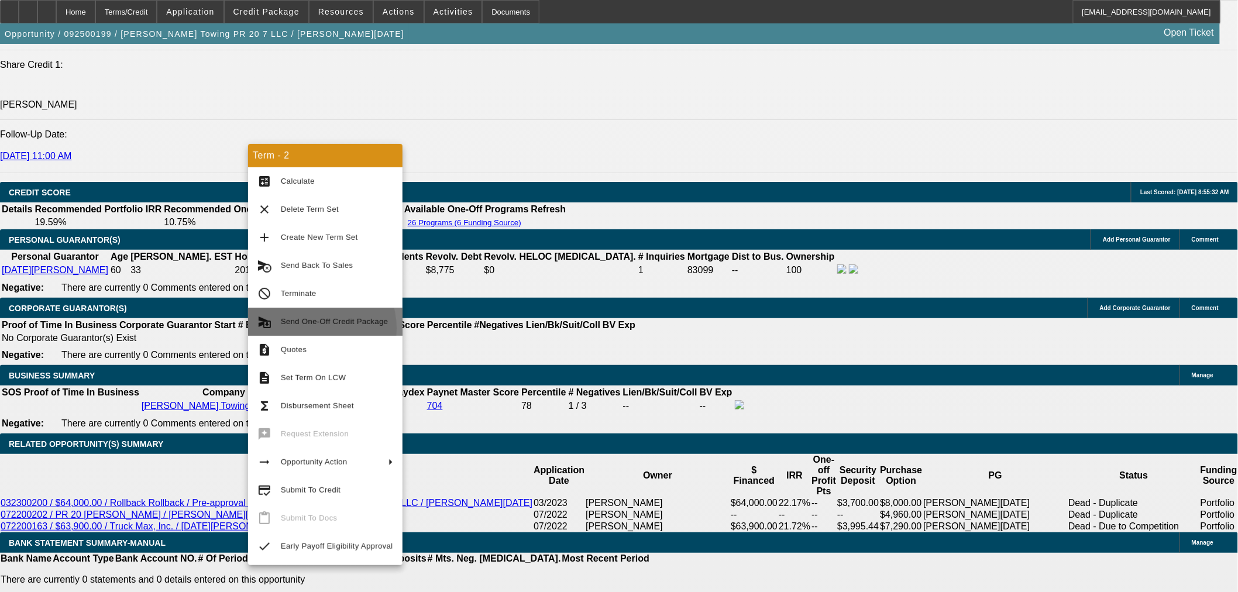
click at [311, 328] on span "Send One-Off Credit Package" at bounding box center [337, 322] width 112 height 14
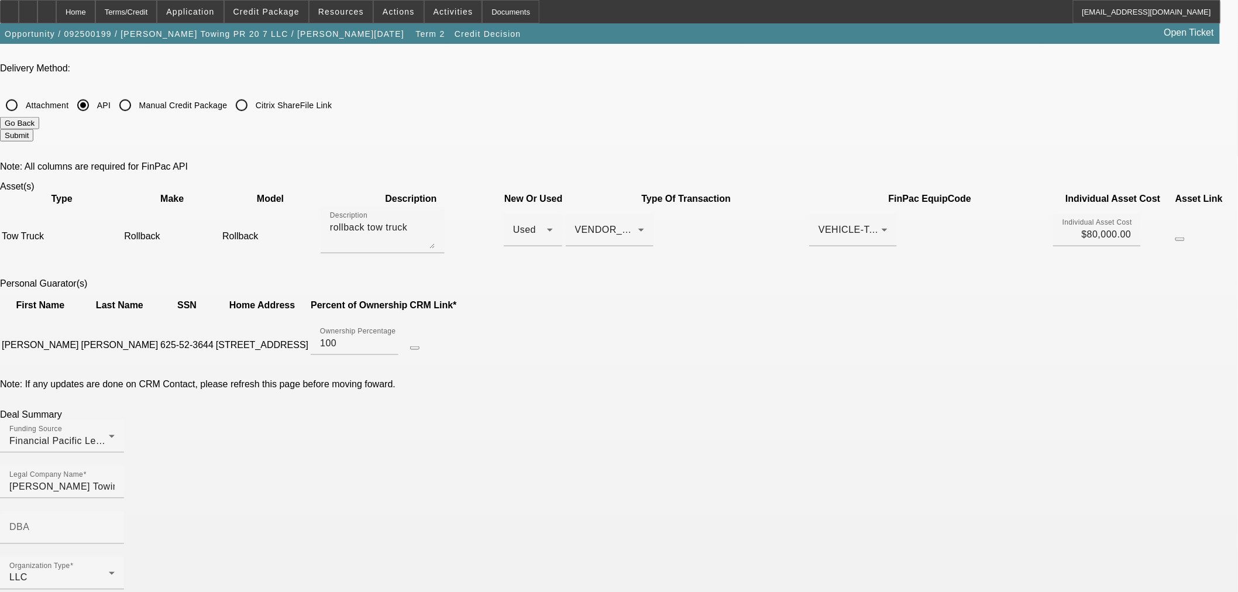
scroll to position [454, 0]
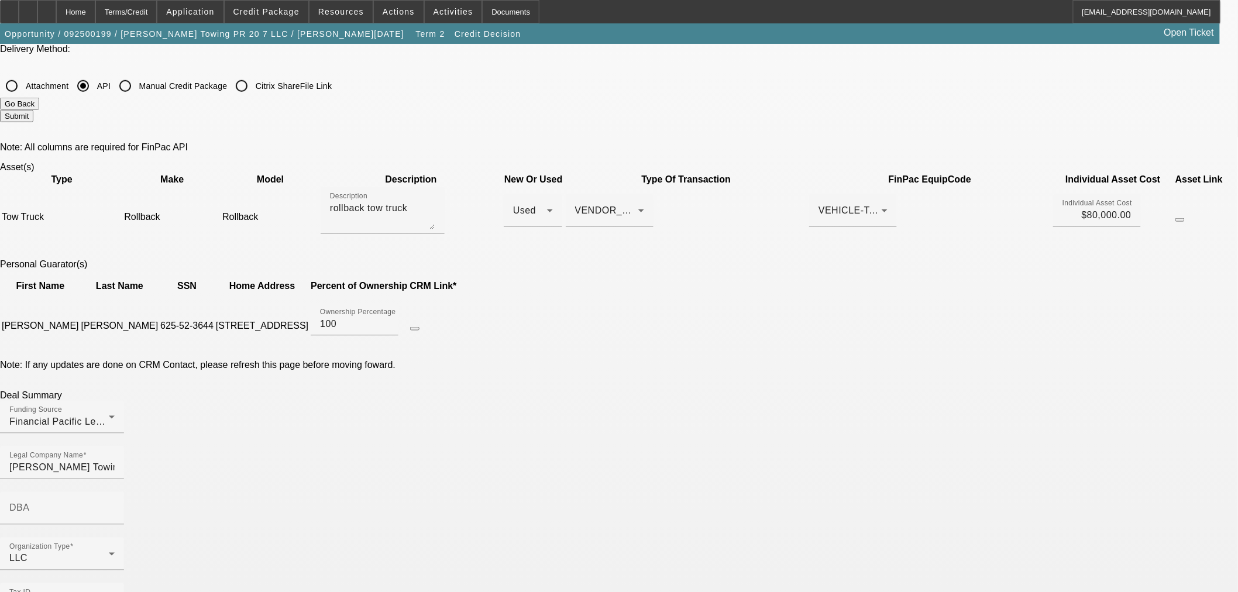
drag, startPoint x: 343, startPoint y: 440, endPoint x: 349, endPoint y: 442, distance: 6.3
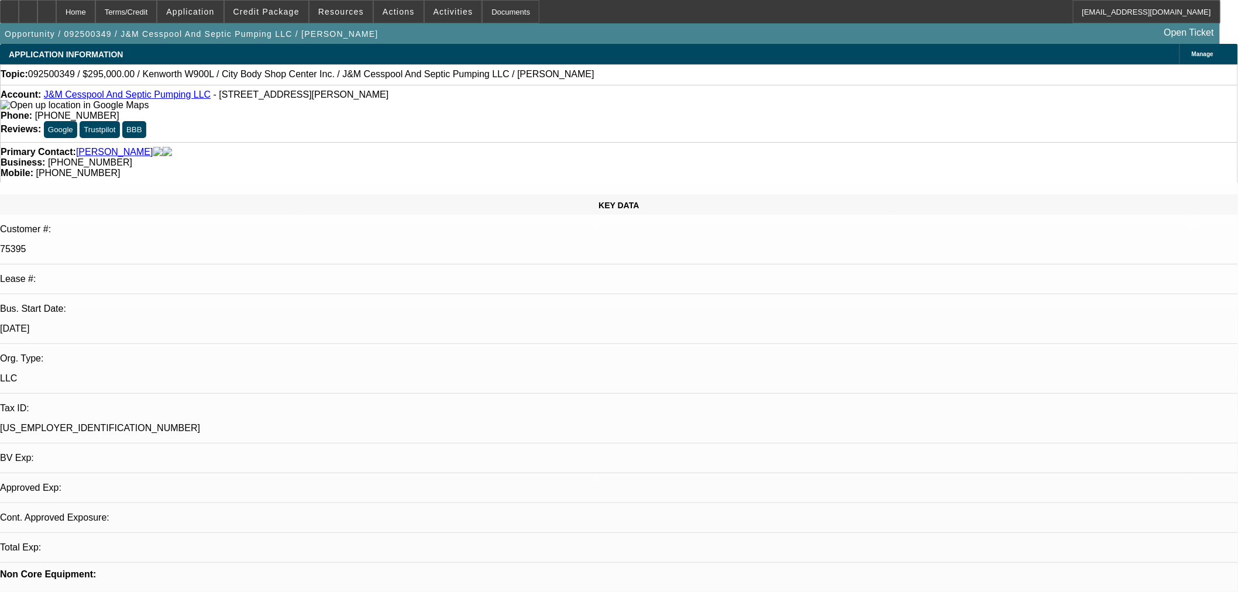
select select "0"
select select "2"
select select "0"
select select "6"
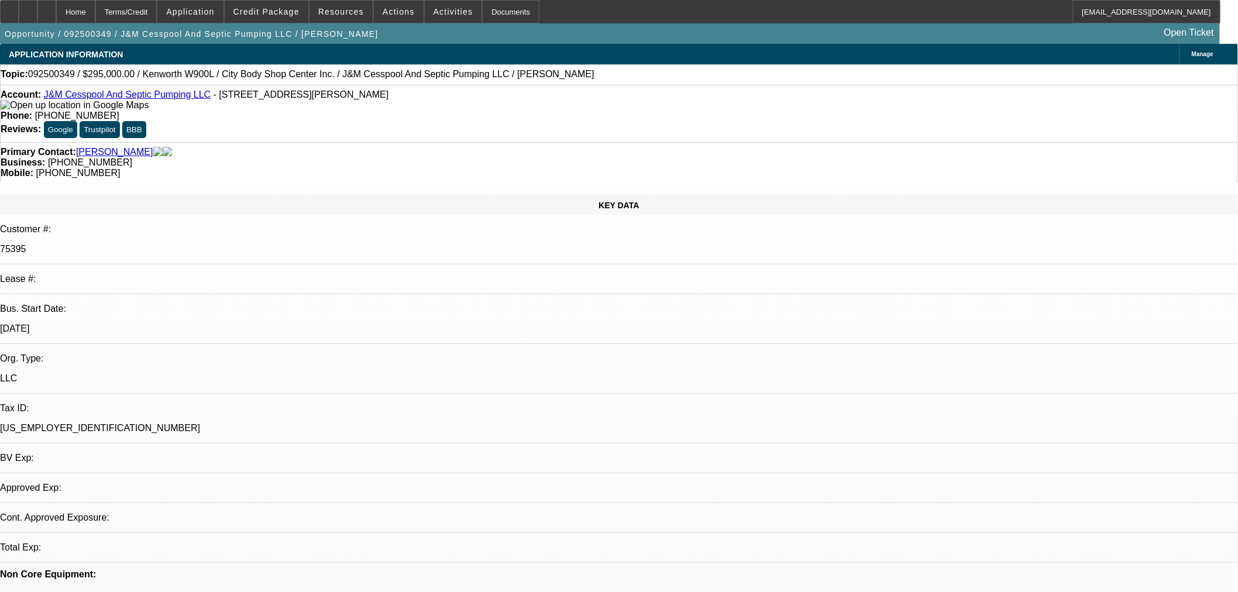
select select "0"
select select "2"
select select "0"
select select "6"
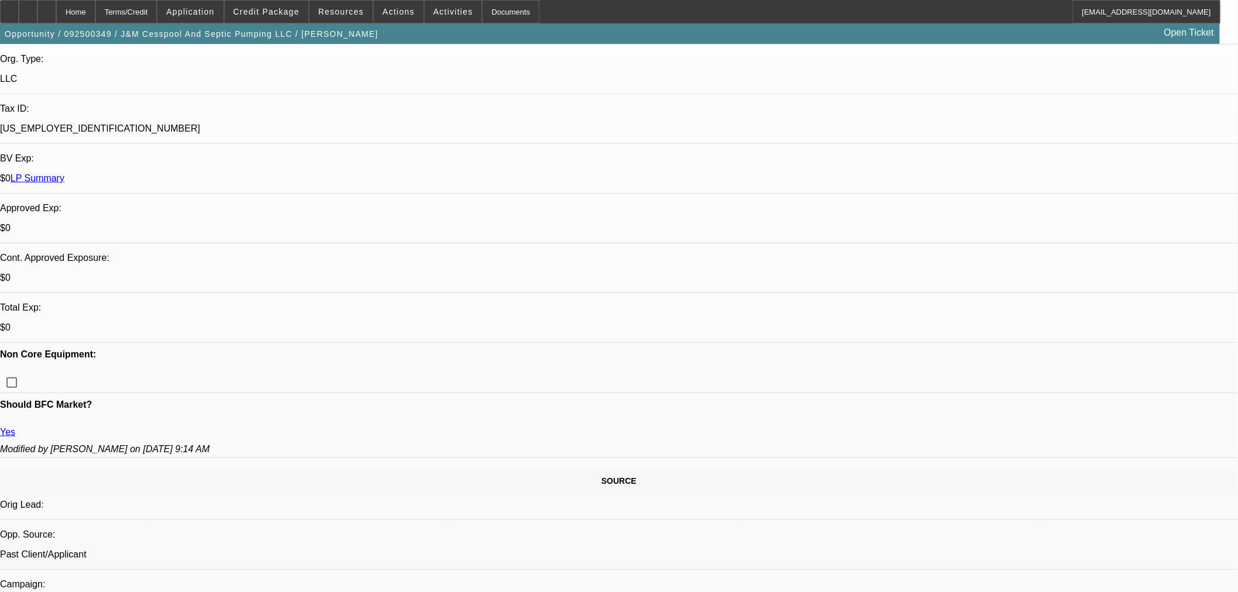
scroll to position [325, 0]
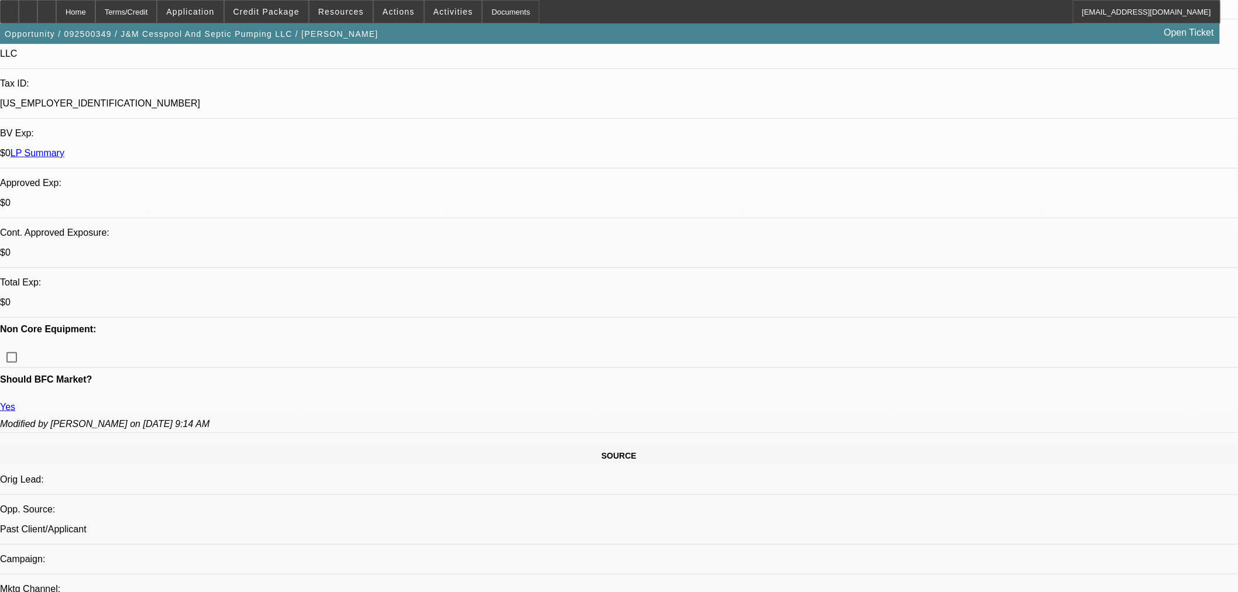
click at [276, 13] on span "Credit Package" at bounding box center [266, 11] width 66 height 9
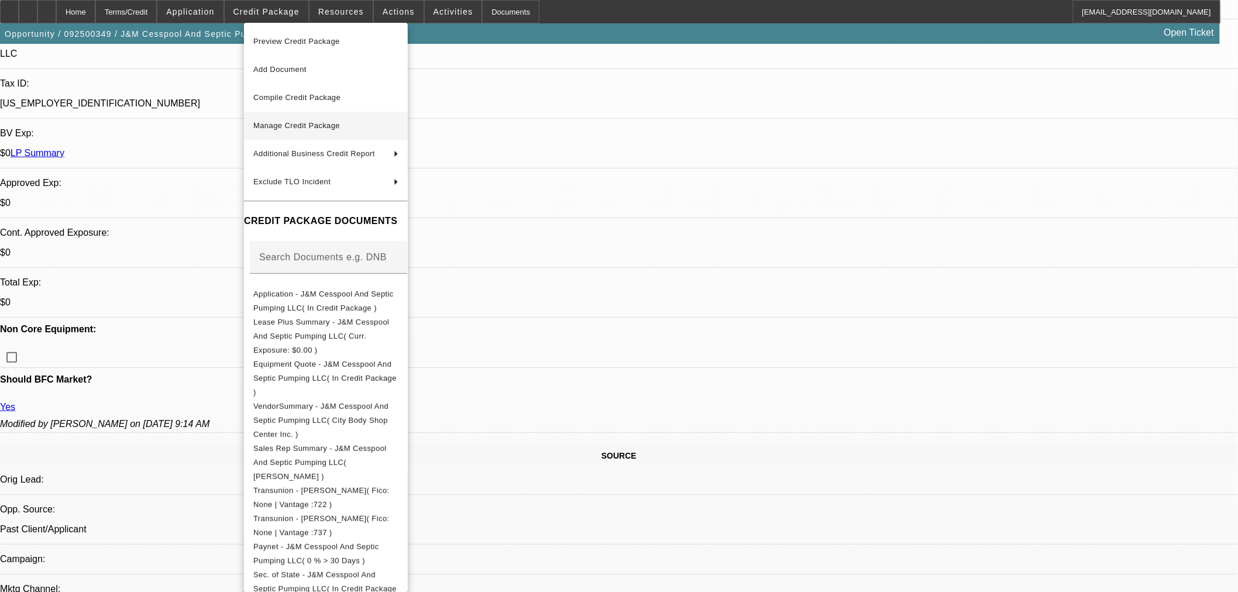
click at [316, 133] on button "Manage Credit Package" at bounding box center [326, 126] width 164 height 28
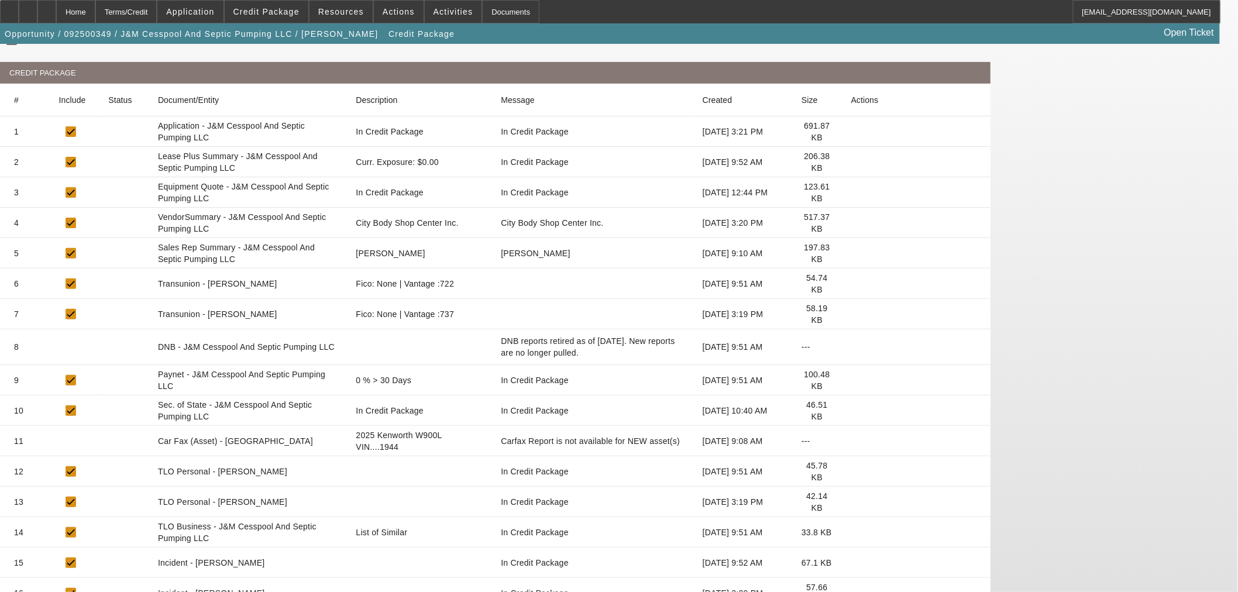
scroll to position [191, 0]
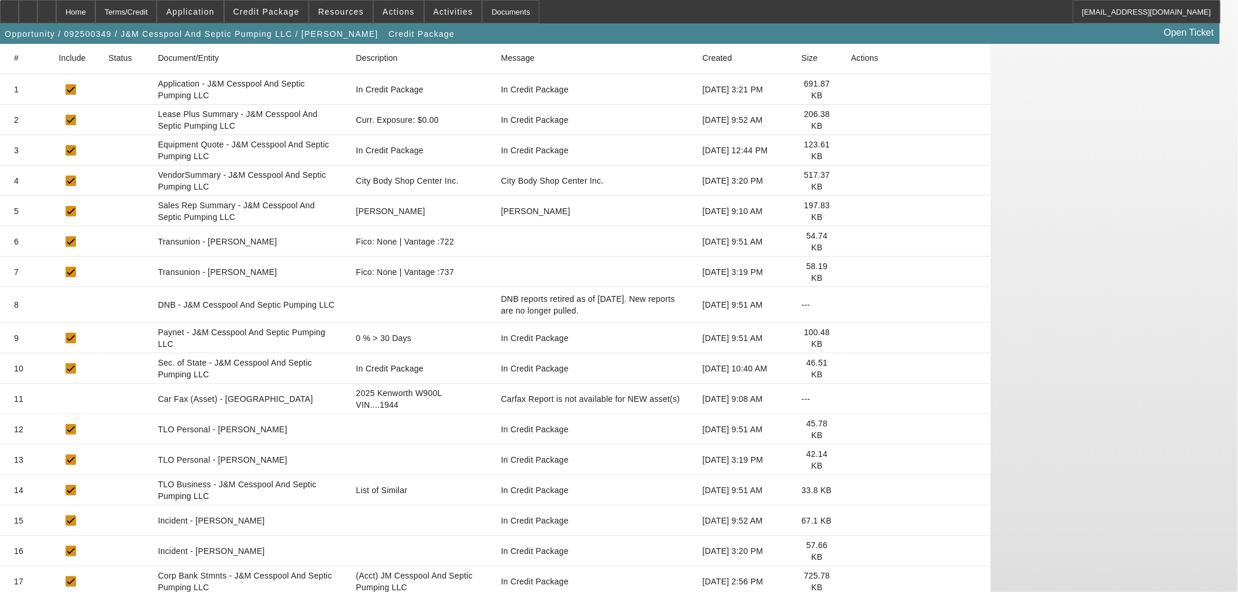
click at [851, 521] on icon at bounding box center [851, 521] width 0 height 0
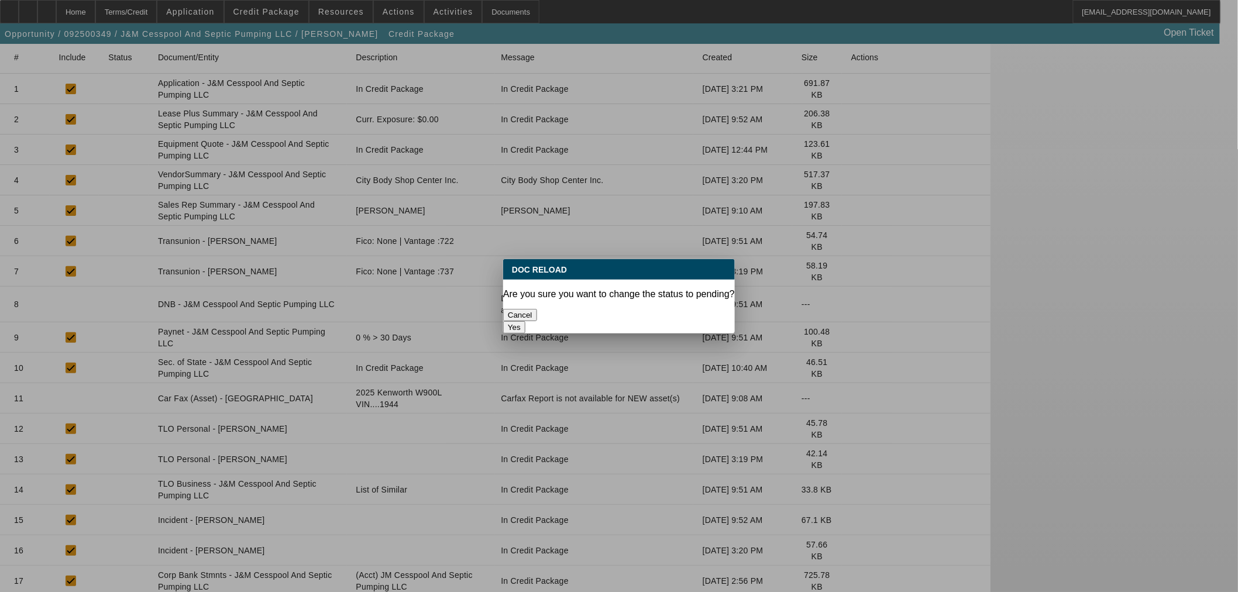
scroll to position [0, 0]
click at [525, 321] on button "Yes" at bounding box center [514, 327] width 22 height 12
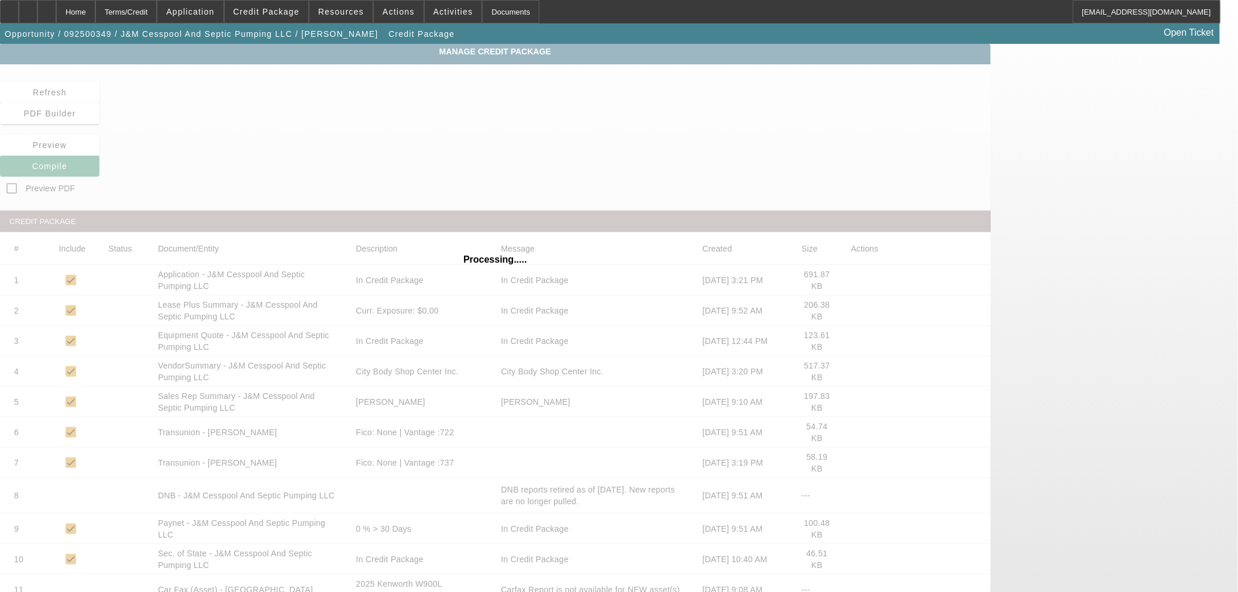
scroll to position [191, 0]
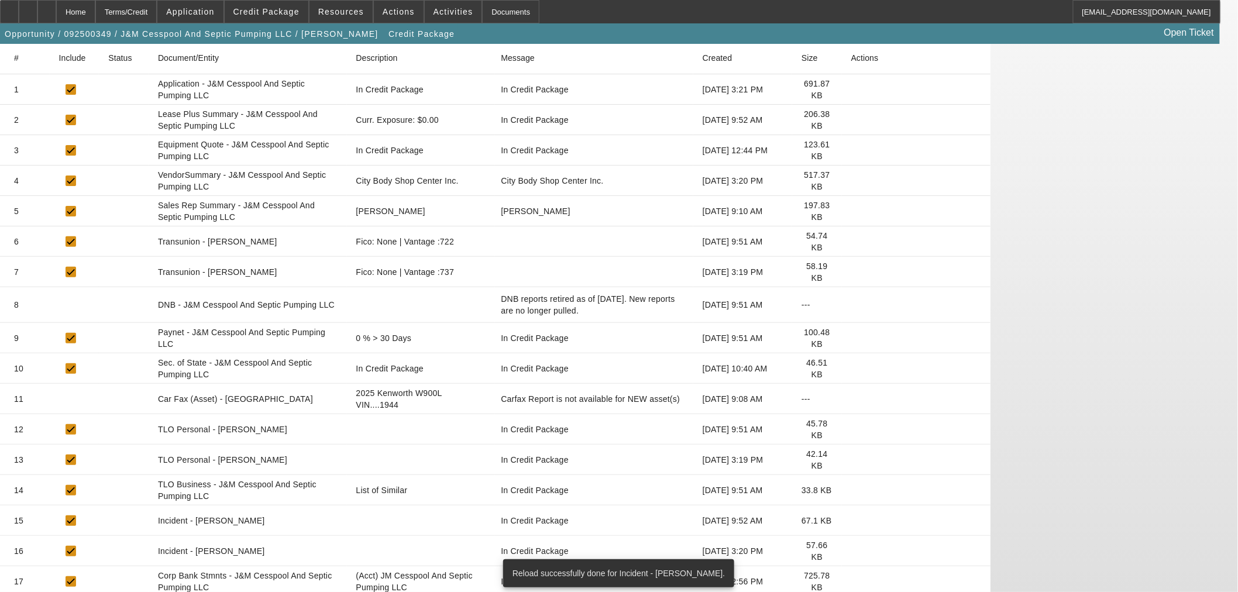
click at [851, 551] on icon at bounding box center [851, 551] width 0 height 0
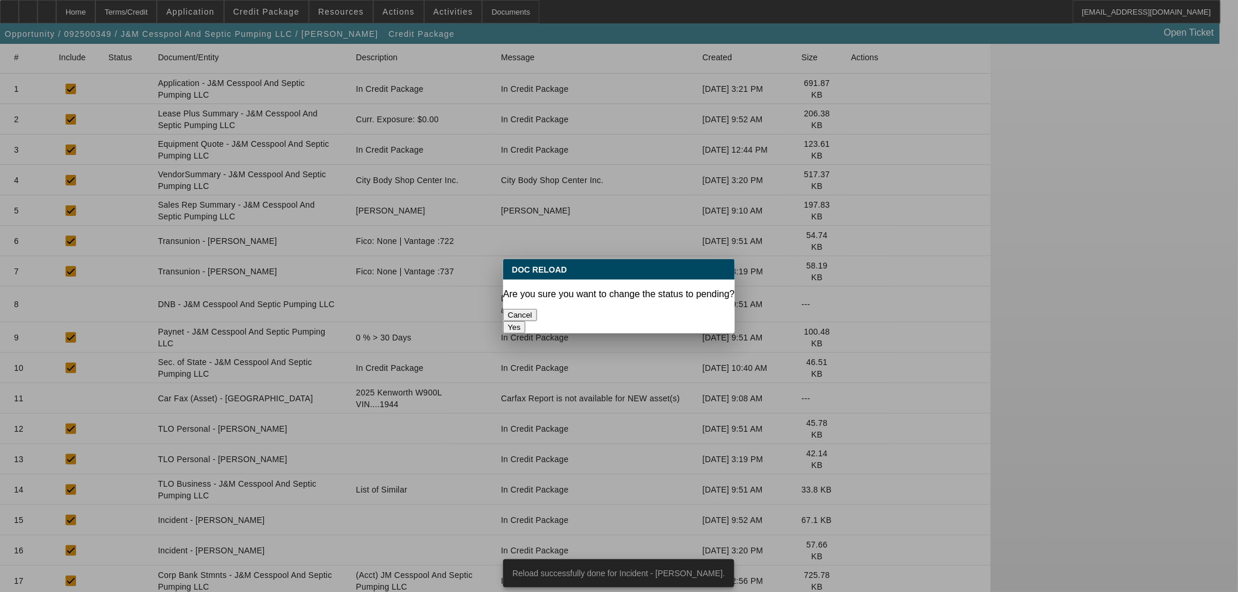
click at [525, 321] on button "Yes" at bounding box center [514, 327] width 22 height 12
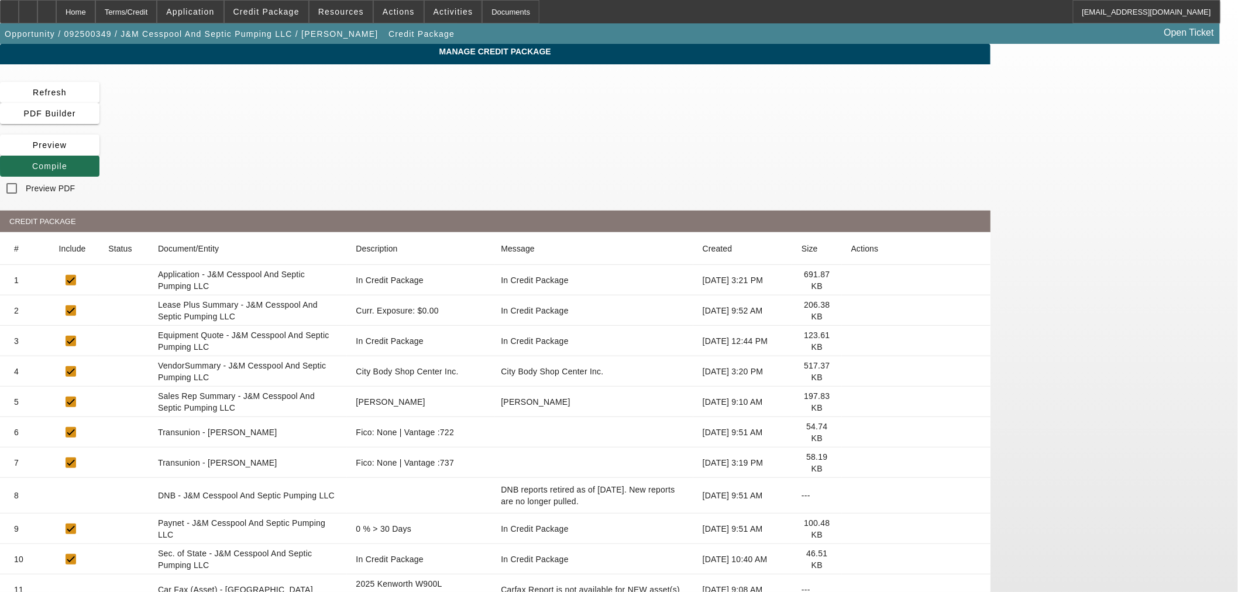
click at [67, 161] on span "Compile" at bounding box center [49, 165] width 35 height 9
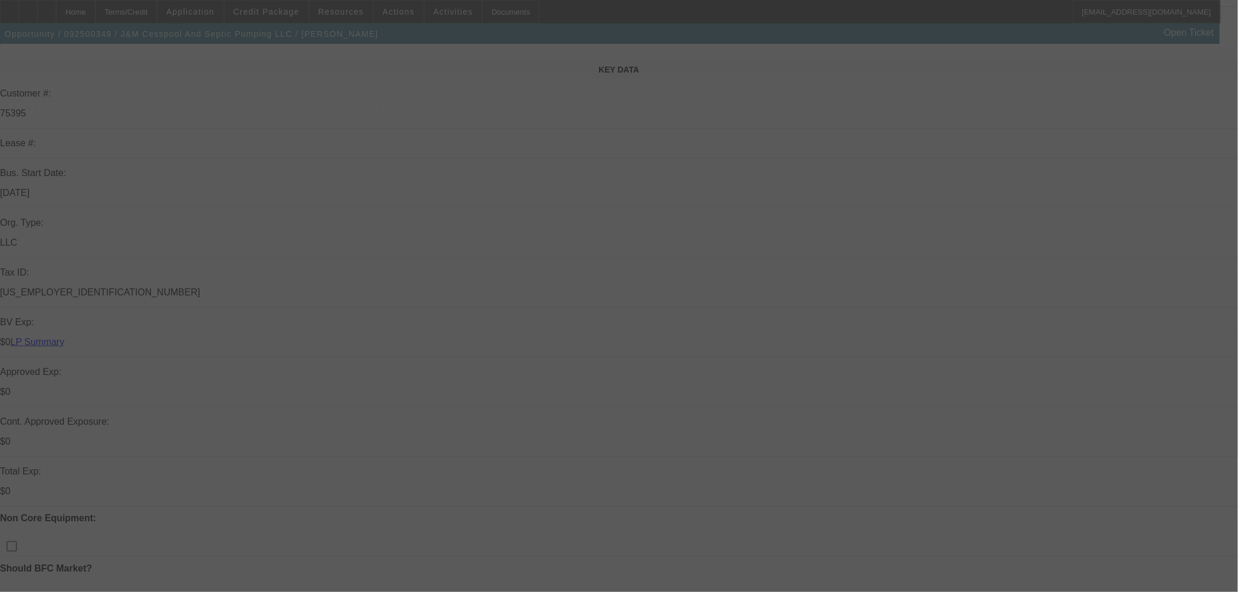
scroll to position [325, 0]
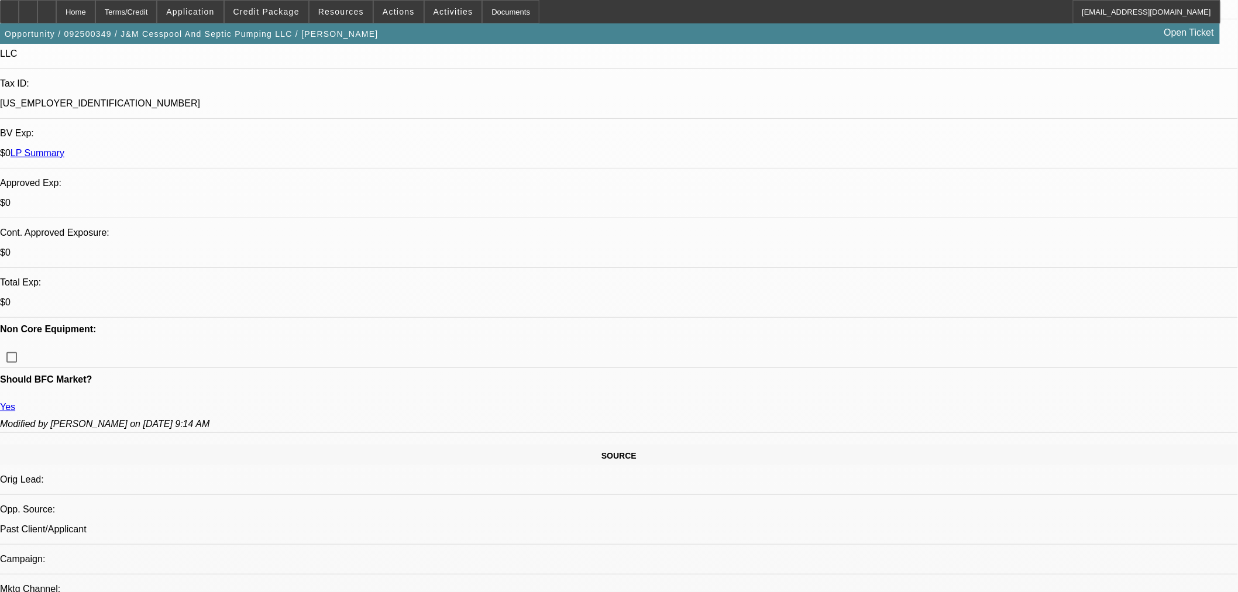
select select "0"
select select "2"
select select "0"
select select "6"
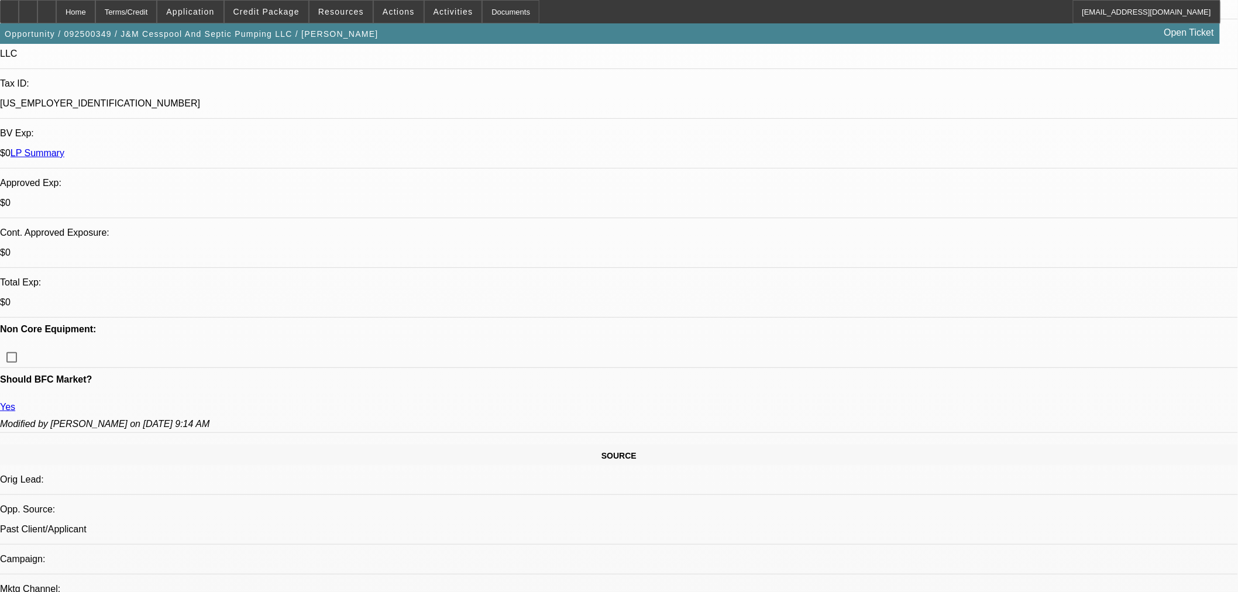
select select "0"
select select "2"
select select "0"
select select "6"
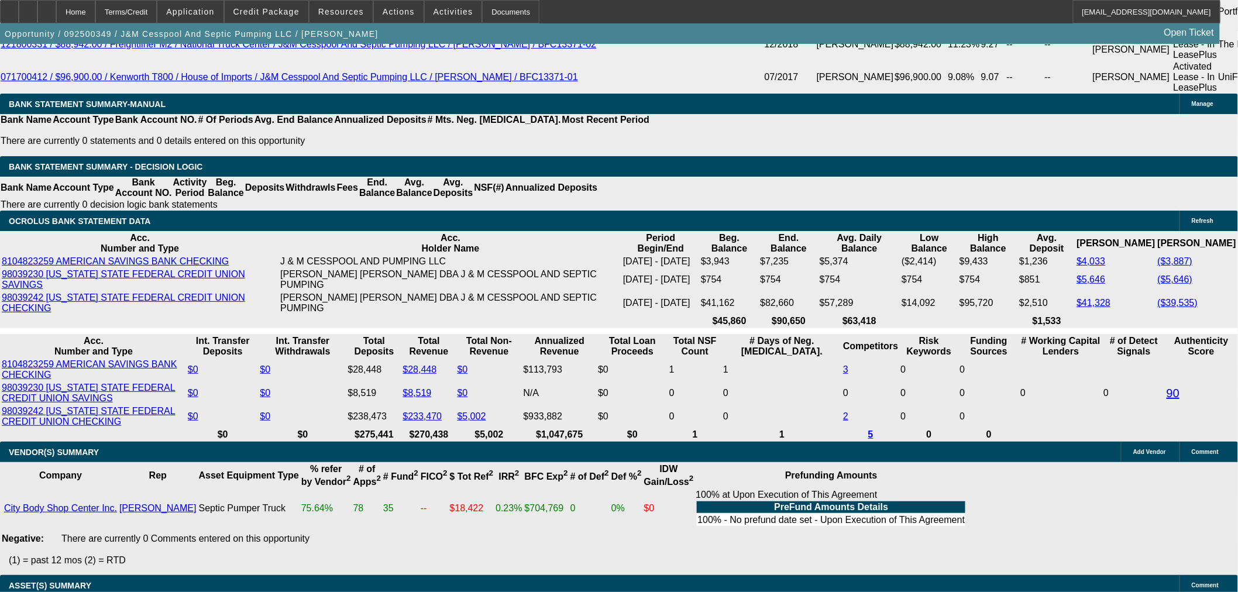
scroll to position [2339, 0]
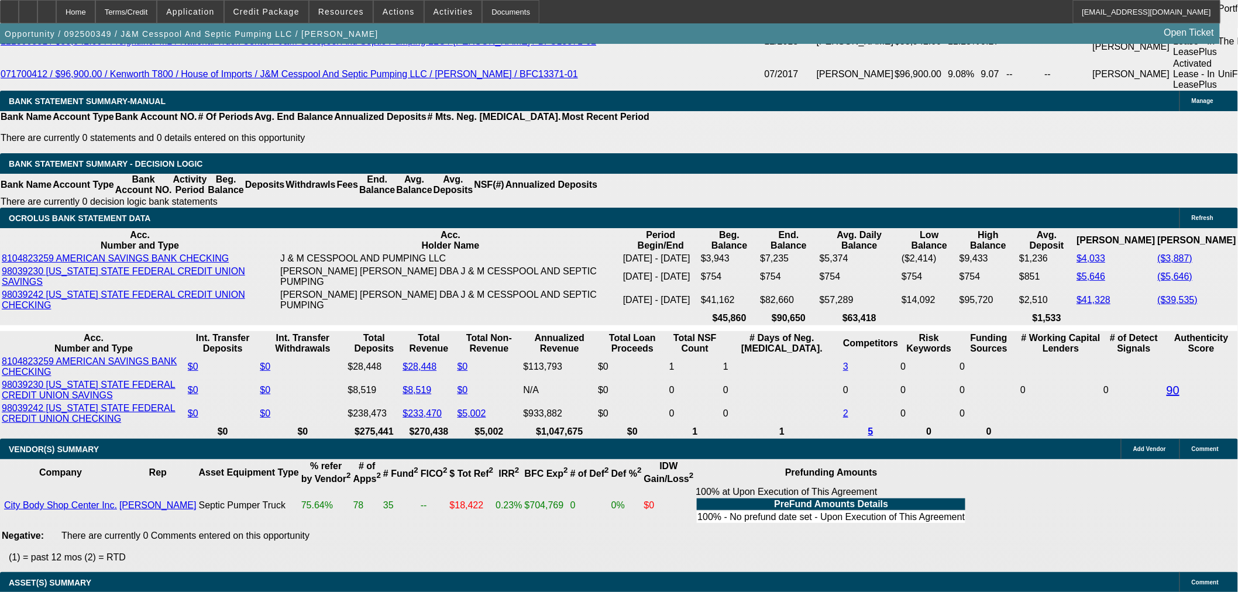
select select "6"
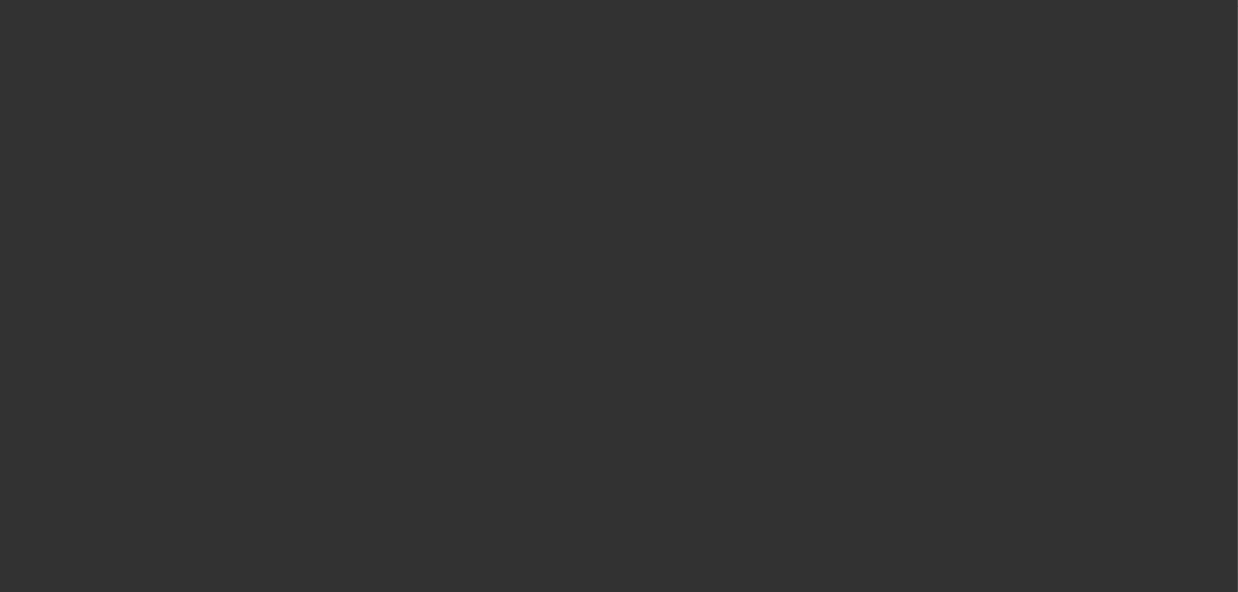
scroll to position [0, 0]
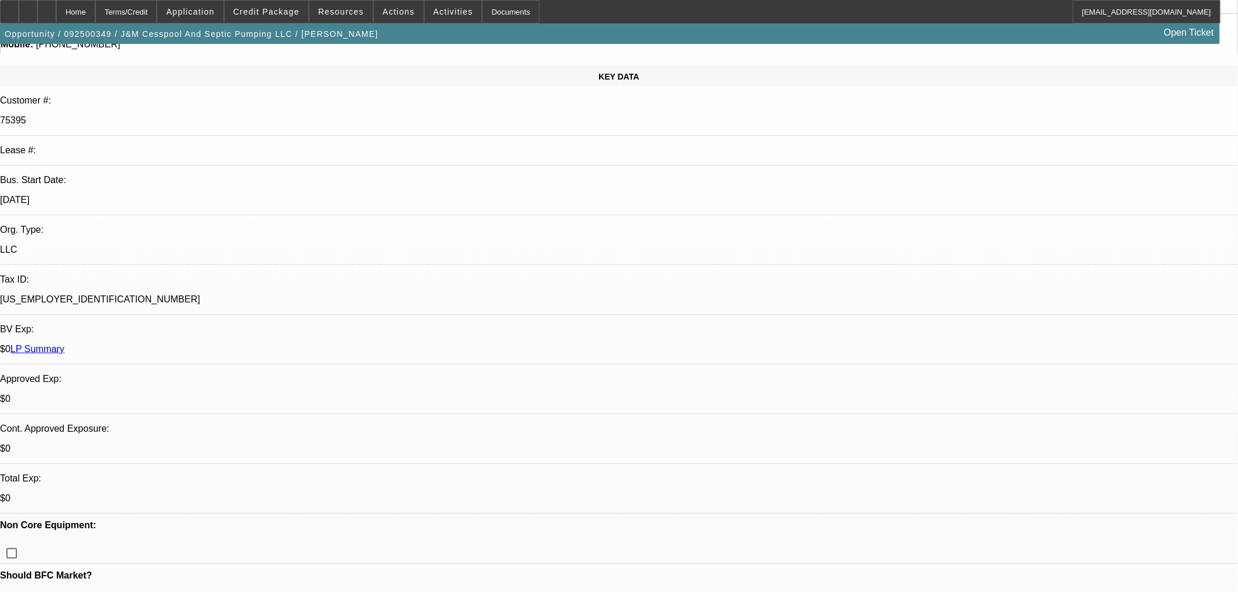
scroll to position [130, 0]
type textarea "UNIFI WILL WANT TO SEE RELEASE OF THE $51K LIEN REPORTING BEFORE CONSIDERATION"
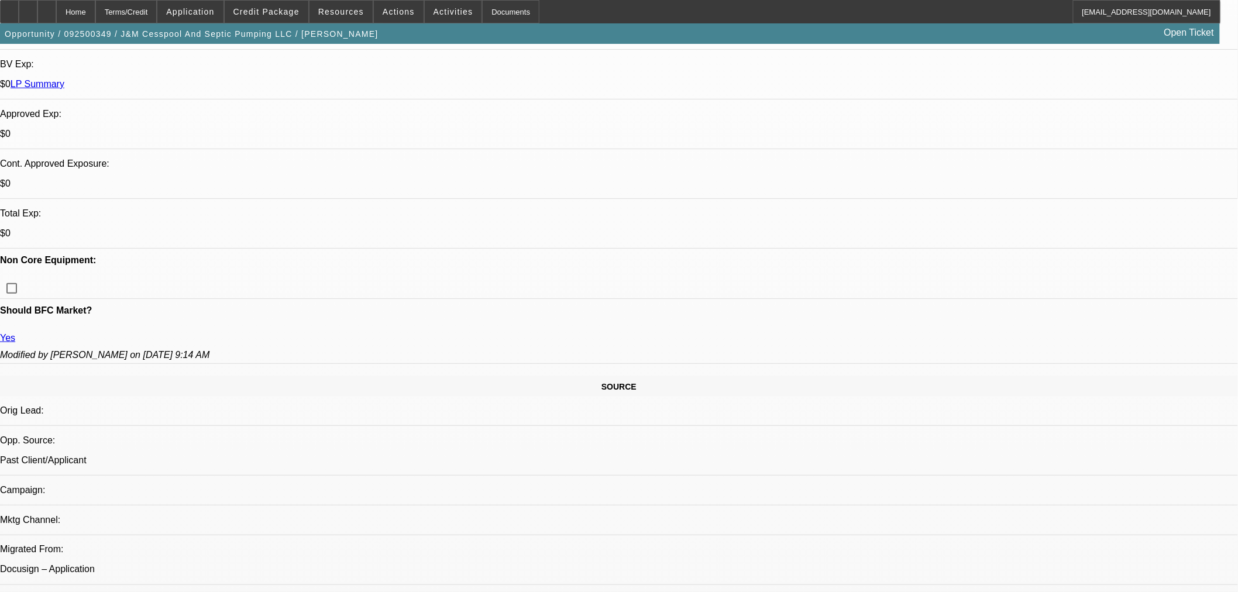
scroll to position [454, 0]
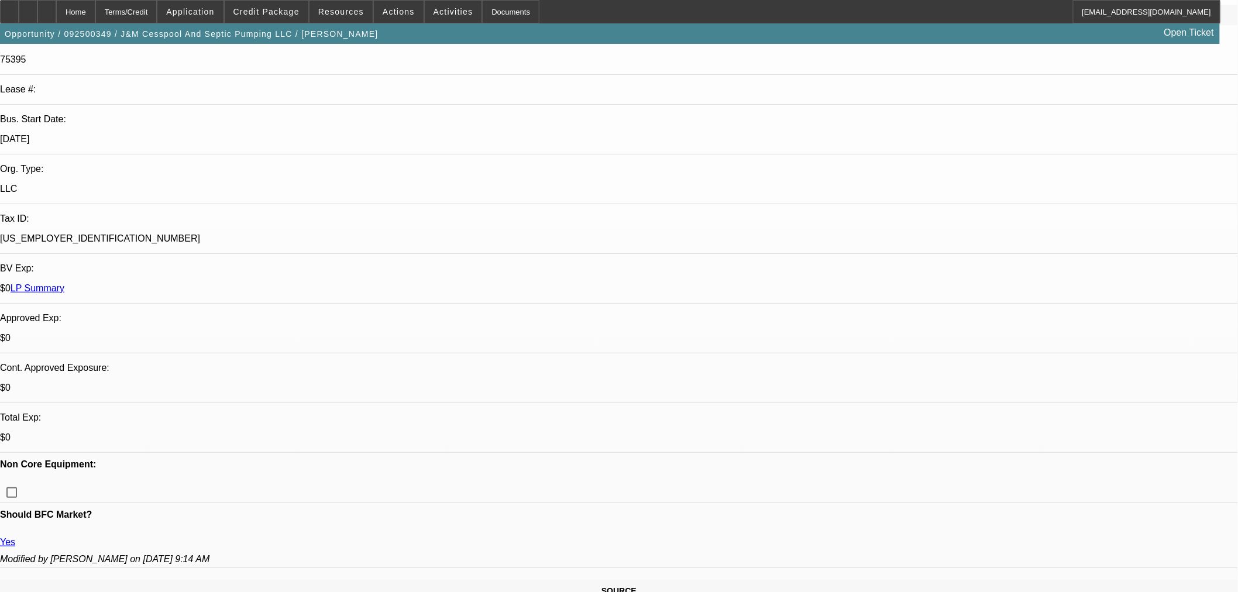
scroll to position [195, 0]
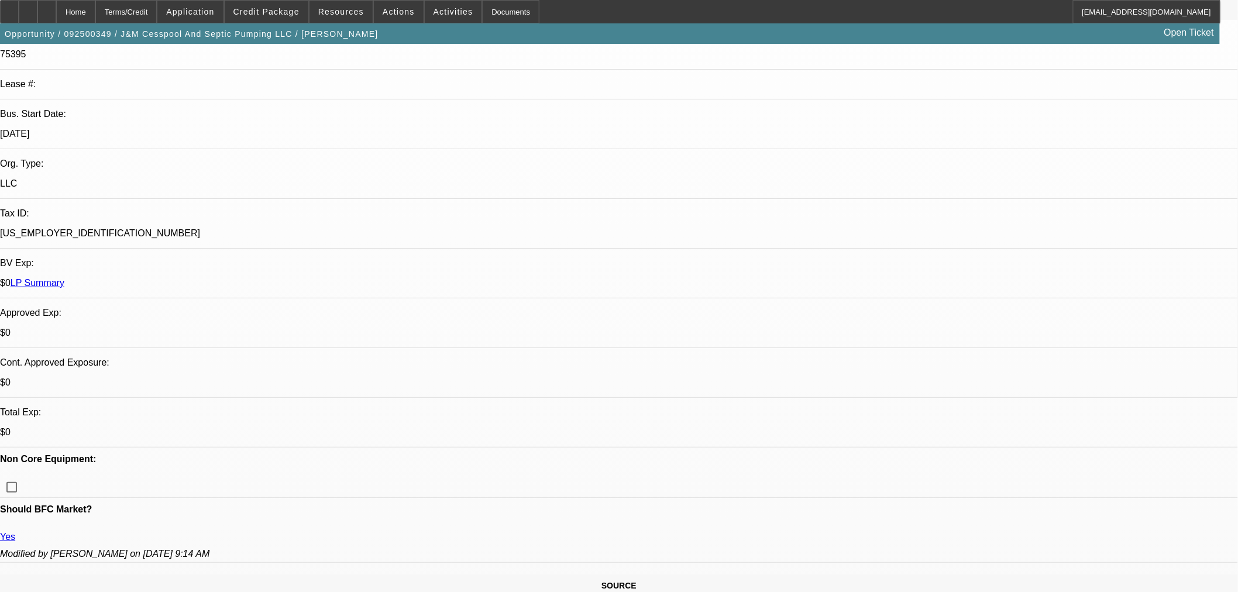
click at [281, 14] on span "Credit Package" at bounding box center [266, 11] width 66 height 9
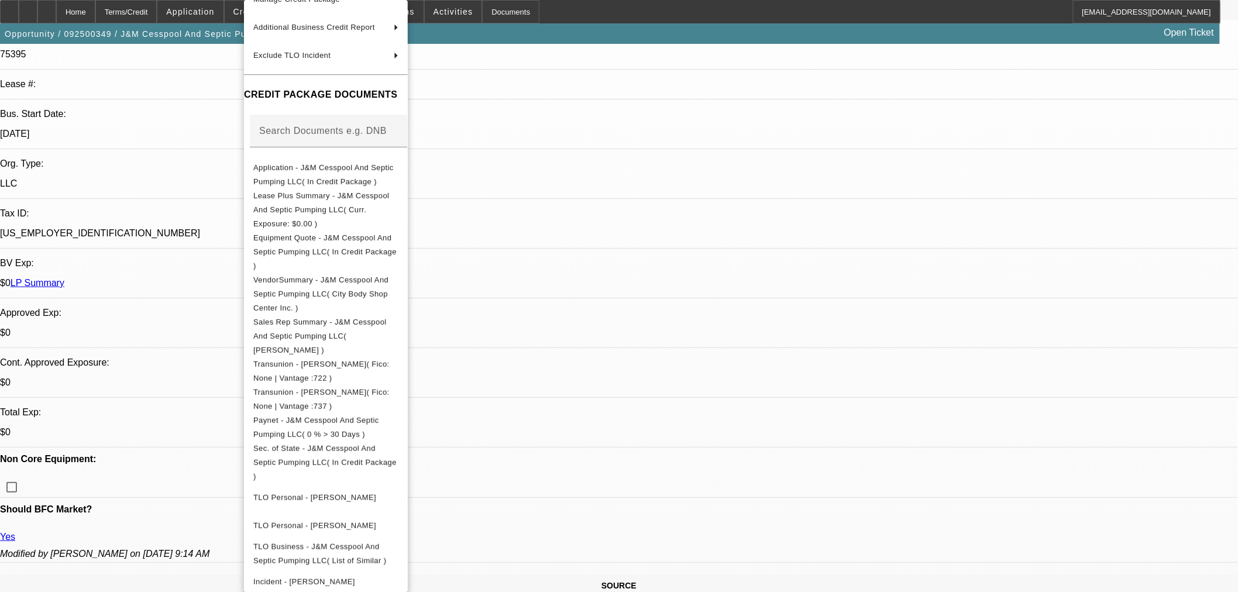
scroll to position [111, 0]
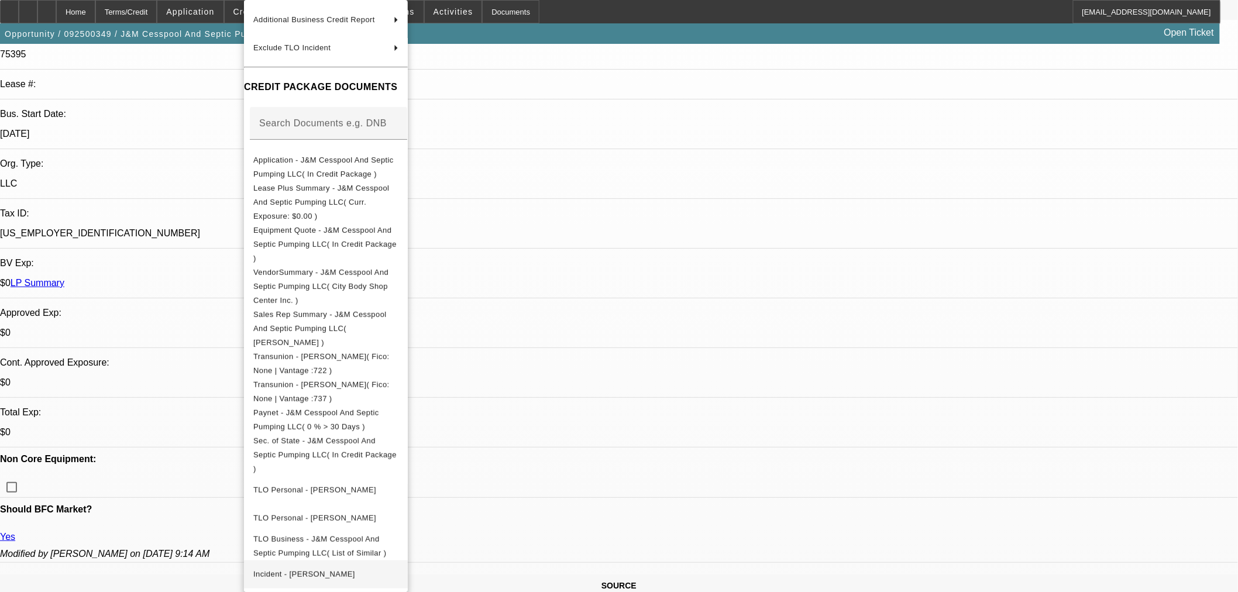
click at [395, 567] on span "Incident - Teves, John" at bounding box center [325, 574] width 145 height 14
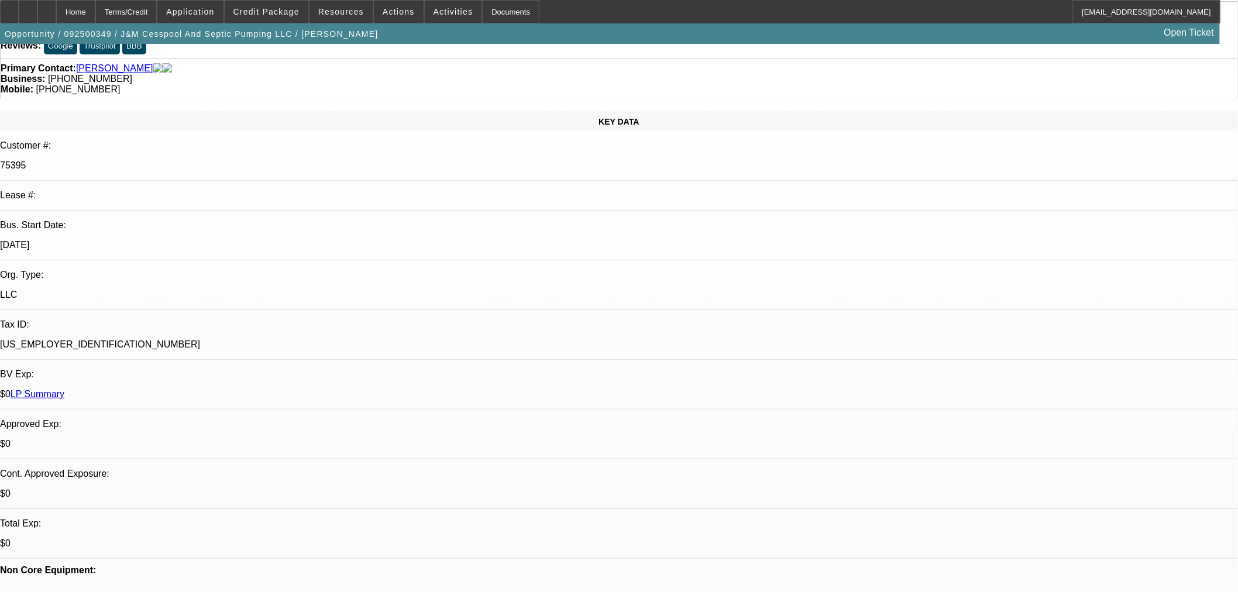
scroll to position [0, 0]
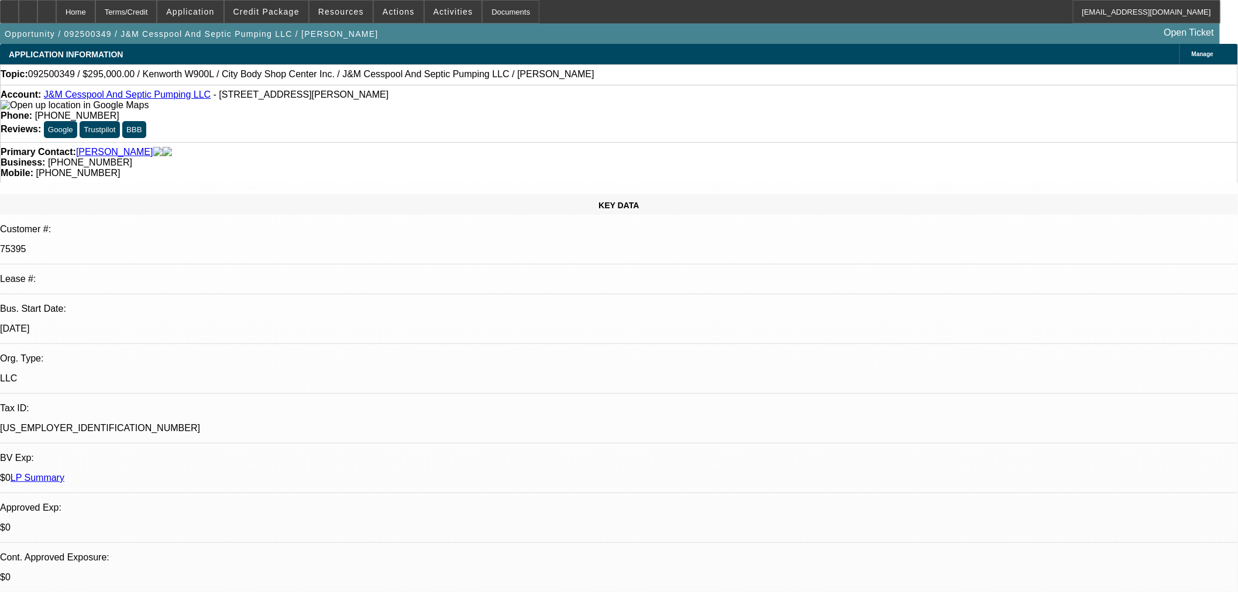
checkbox input "true"
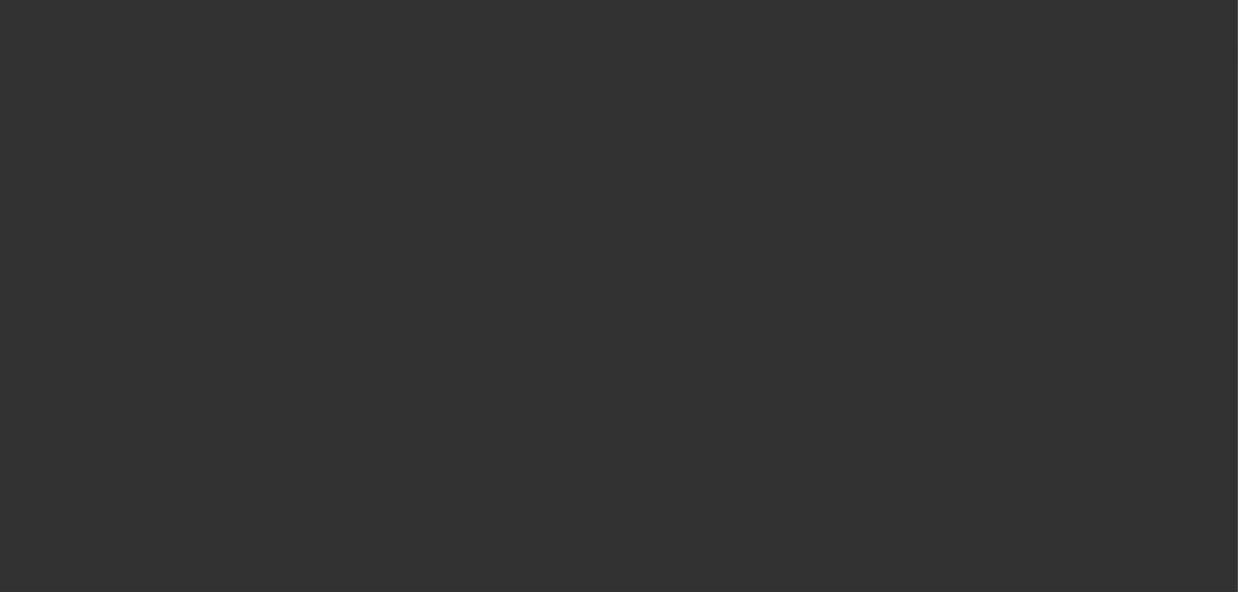
select select "0"
select select "2"
select select "0"
select select "6"
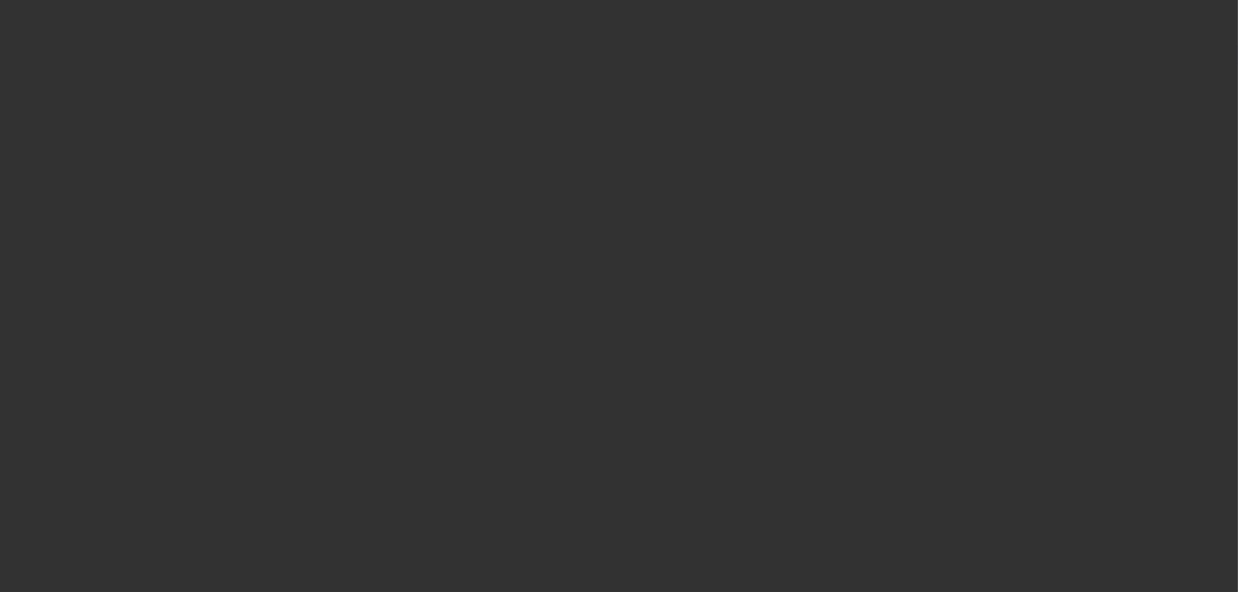
select select "0"
select select "2"
select select "0"
select select "6"
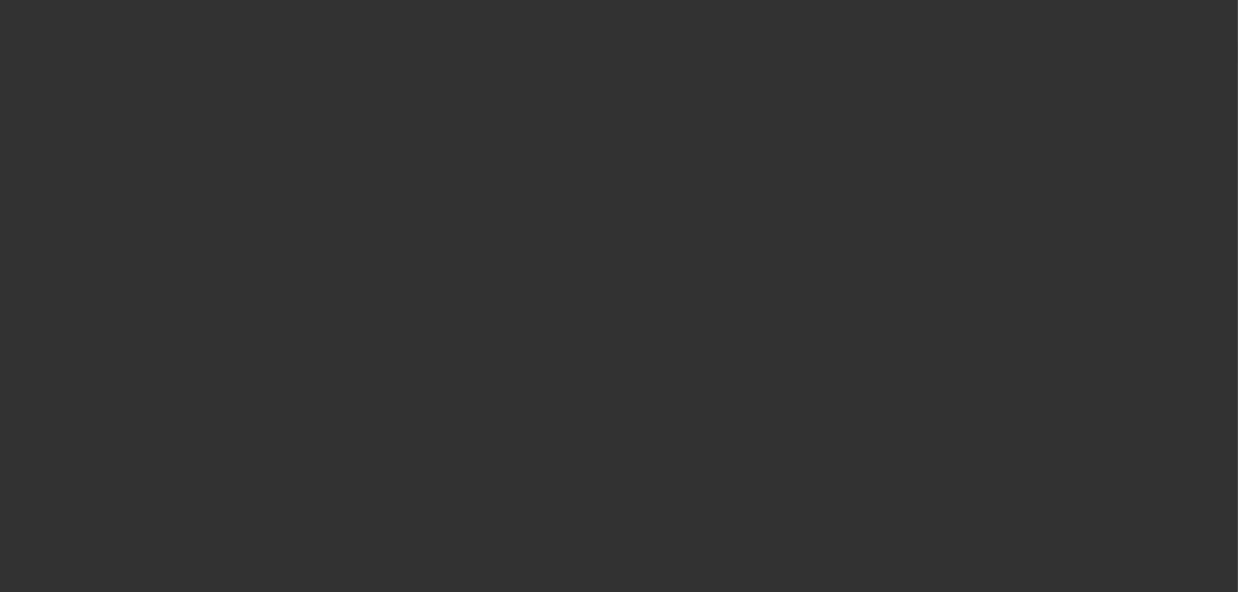
select select "0"
select select "2"
select select "0"
select select "6"
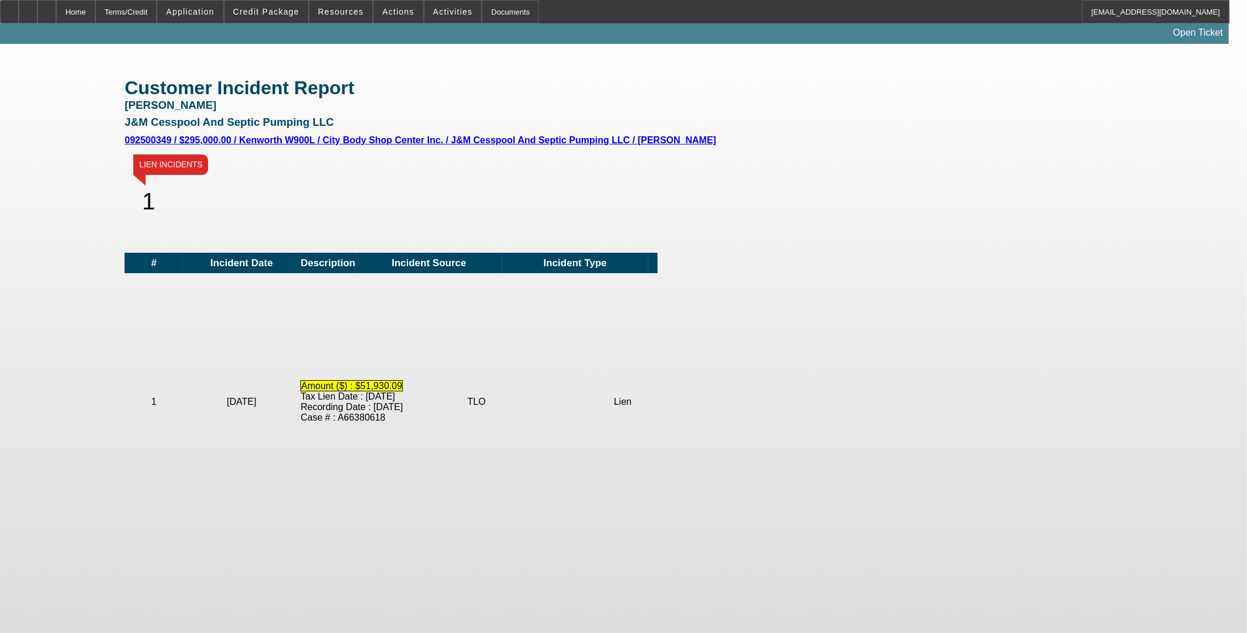
scroll to position [325, 0]
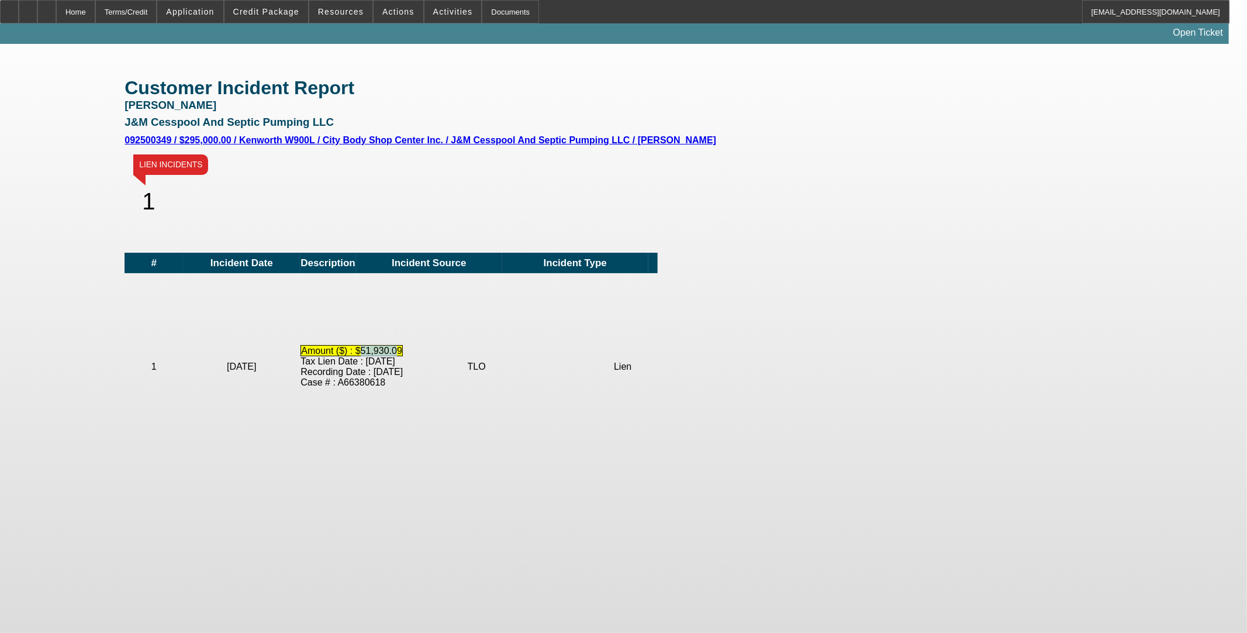
drag, startPoint x: 355, startPoint y: 325, endPoint x: 384, endPoint y: 323, distance: 28.8
click at [384, 345] on span "Amount ($) : $51,930.09" at bounding box center [352, 350] width 102 height 11
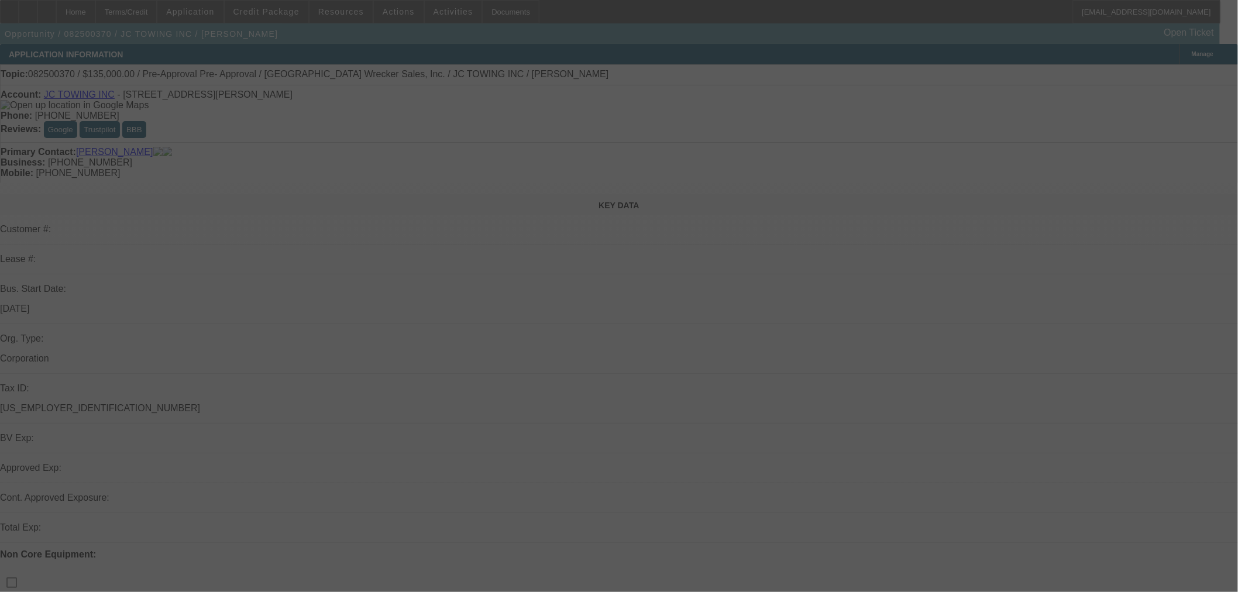
select select "0"
select select "2"
select select "0"
select select "6"
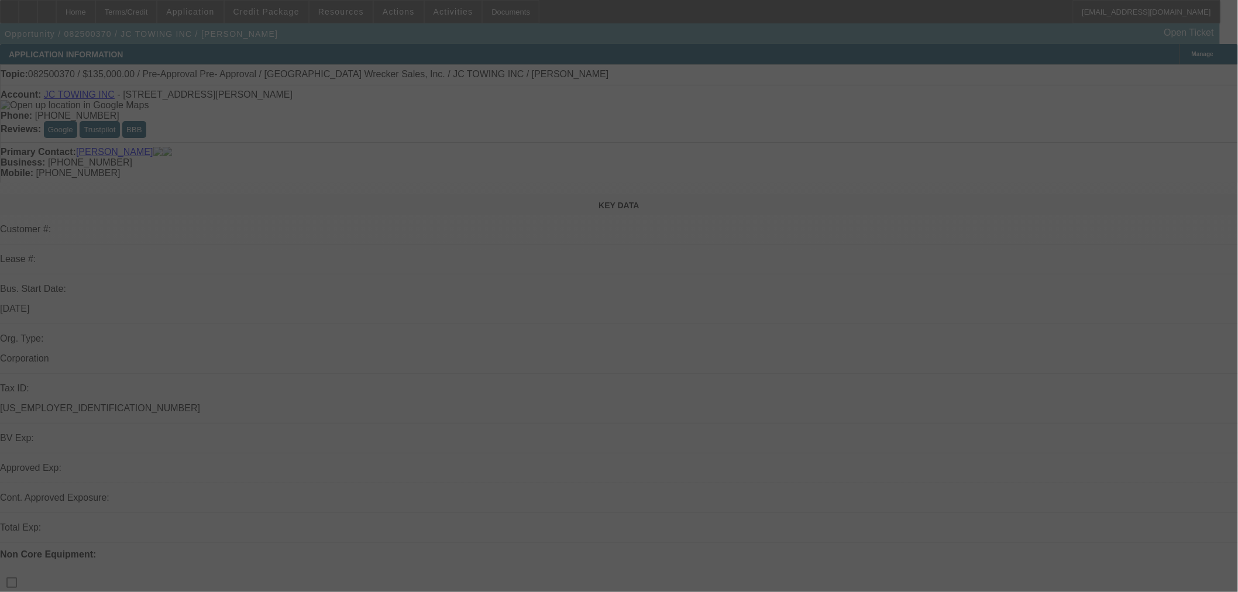
select select "0.2"
select select "0"
select select "2"
select select "0"
select select "6"
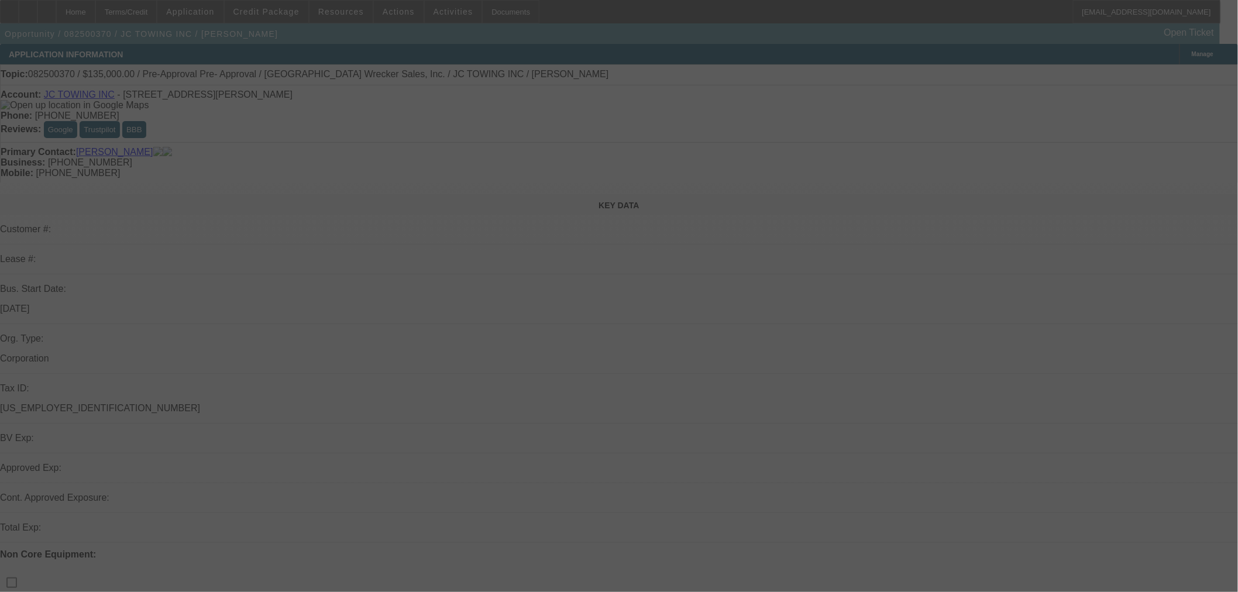
select select "0"
select select "2"
select select "0"
select select "6"
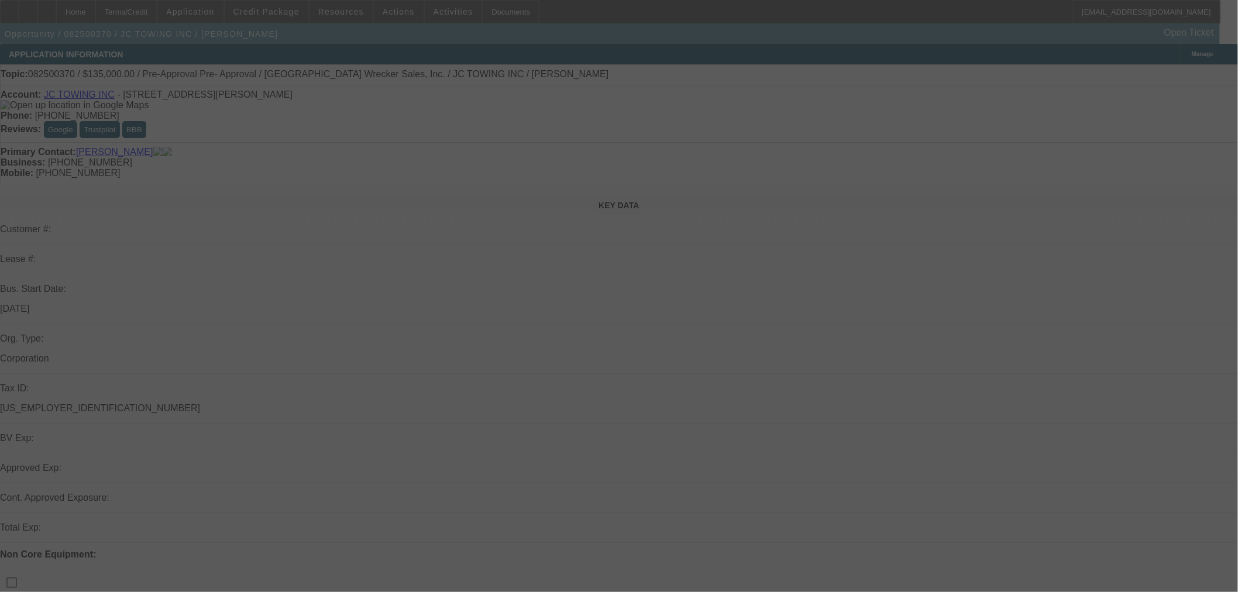
select select "0"
select select "2"
select select "0"
select select "6"
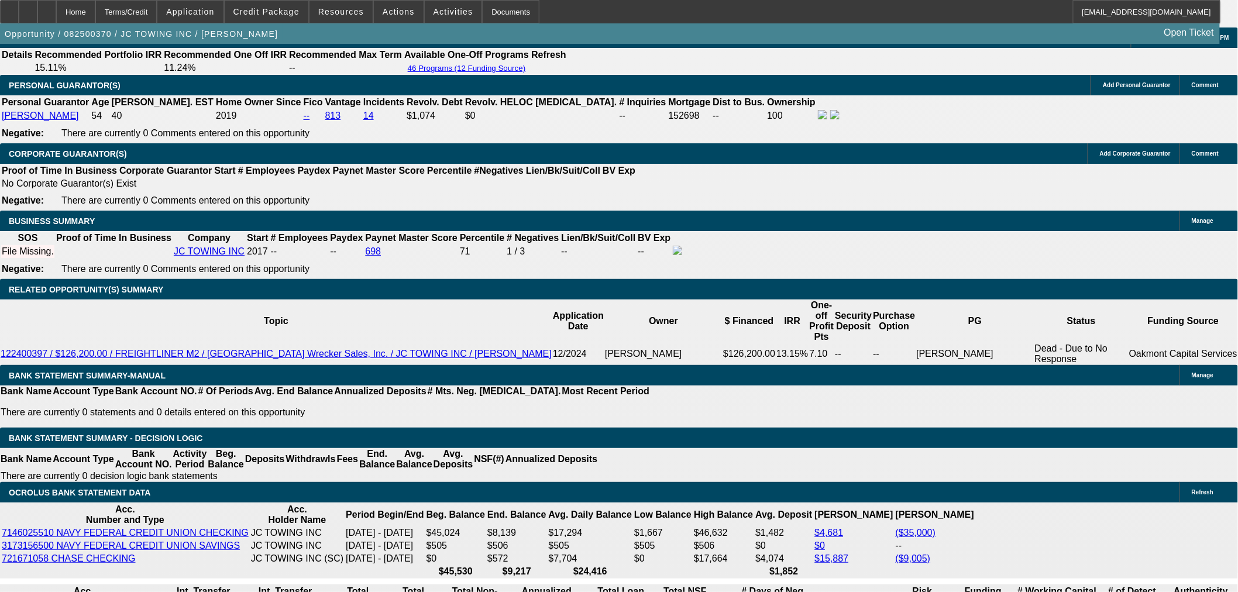
scroll to position [2014, 0]
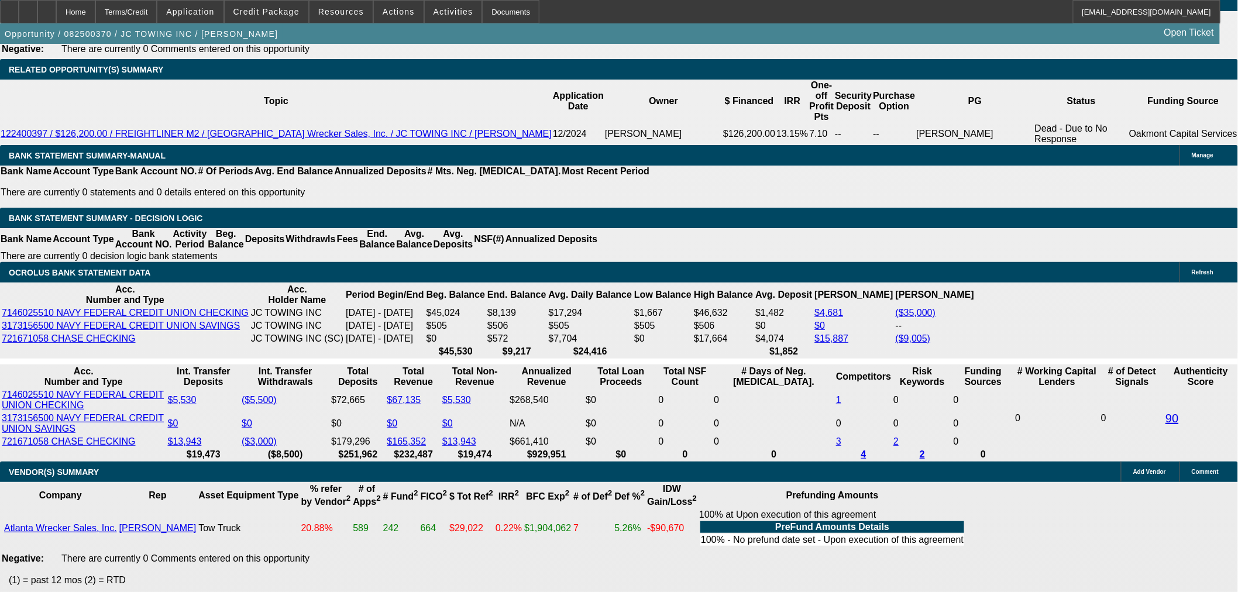
select select "6"
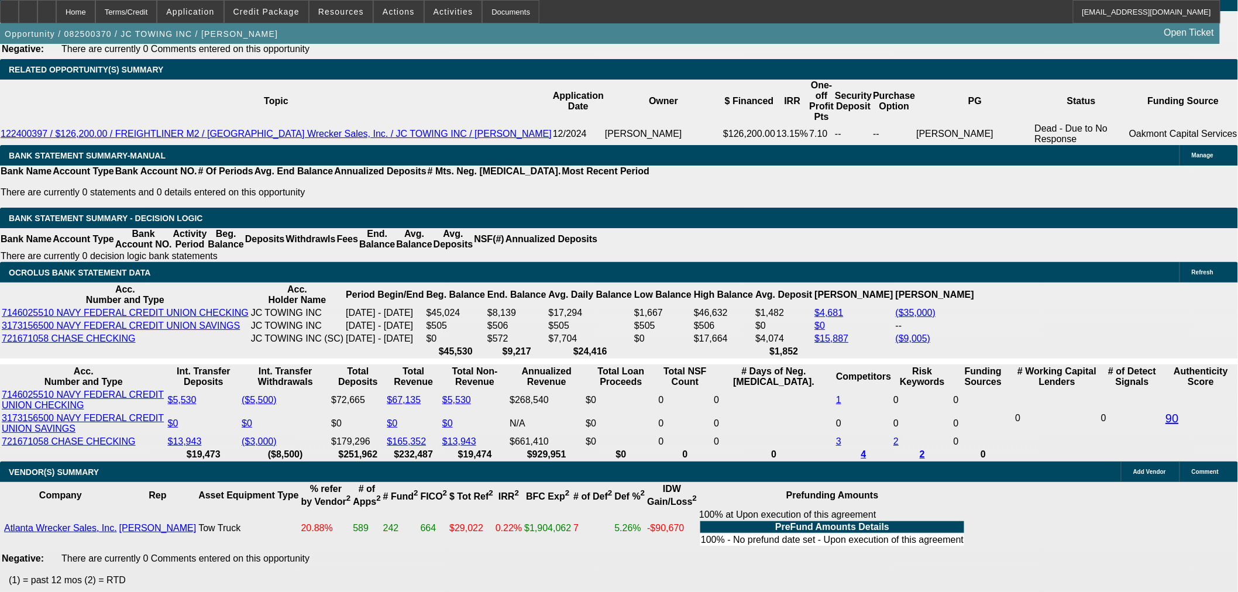
scroll to position [0, 0]
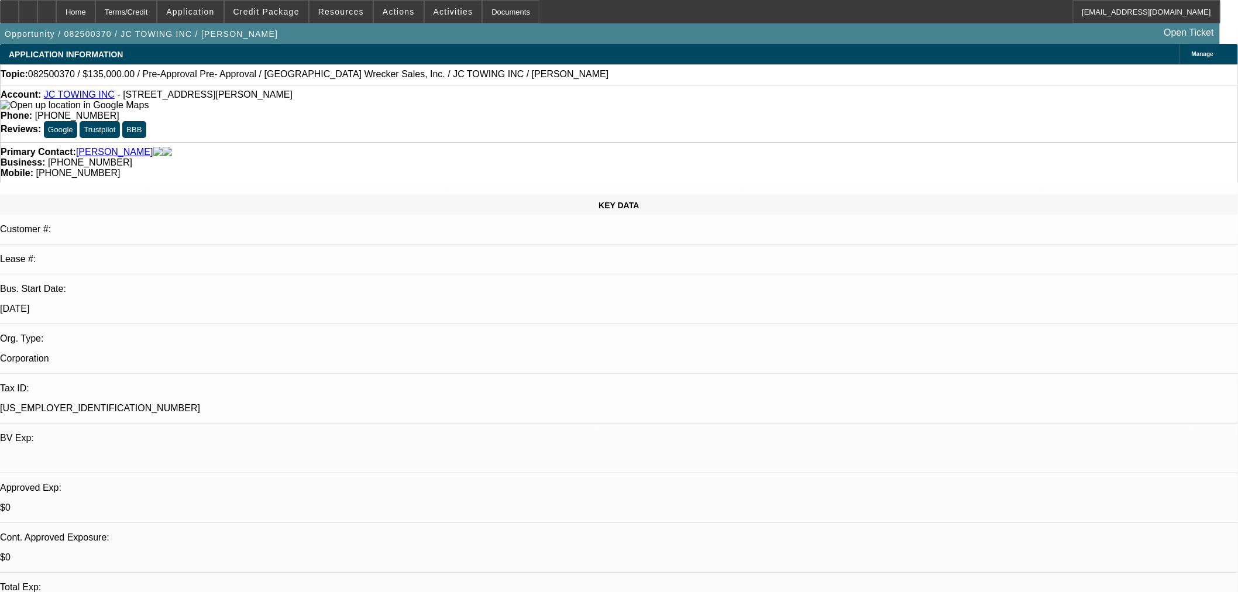
paste textarea "I reviewed this with some people internally and we all agreed that we would pas…"
type textarea "PER FCEF: "I reviewed this with some people internally and we all agreed that w…"
checkbox input "true"
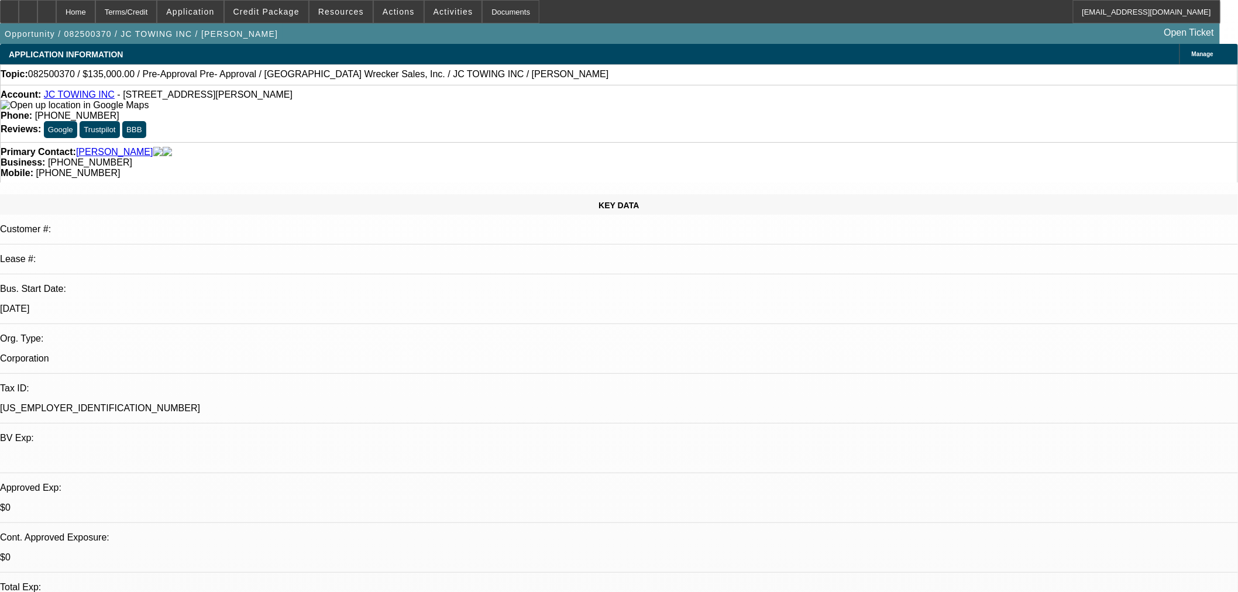
select select "0"
select select "2"
select select "0"
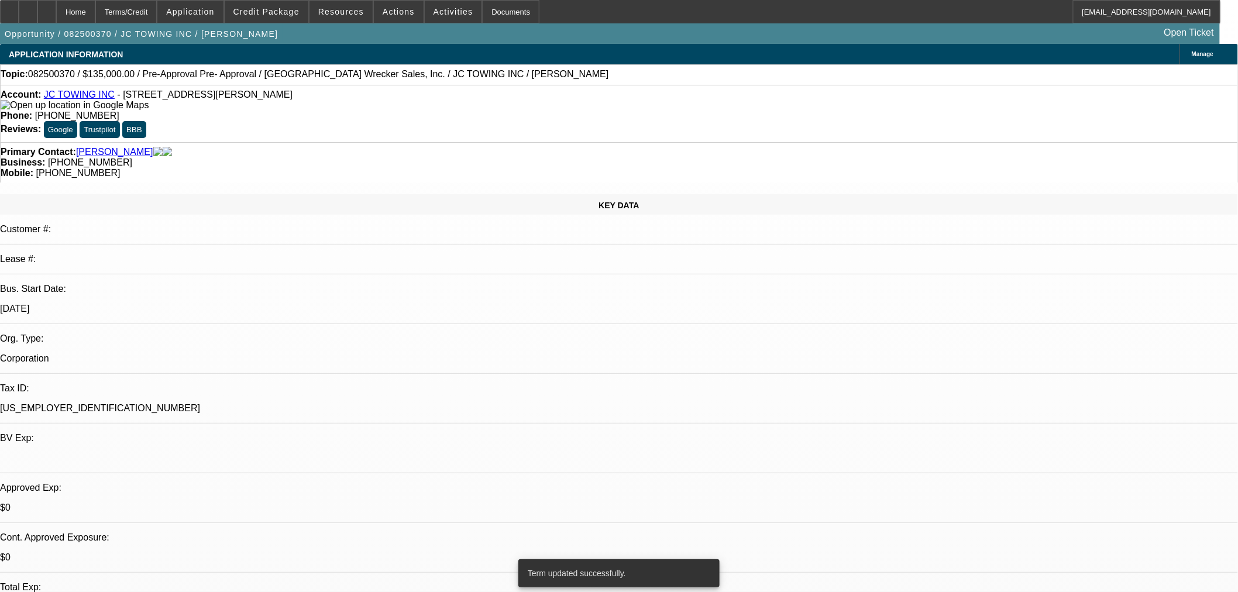
select select "6"
select select "0"
select select "2"
select select "0"
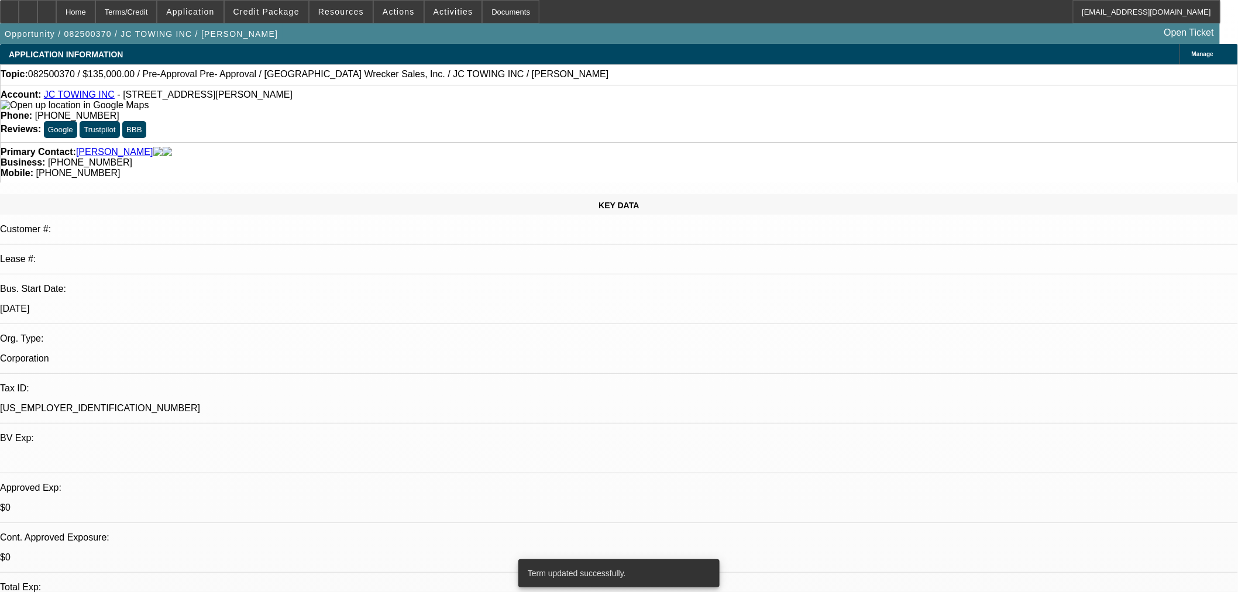
select select "6"
select select "0.2"
select select "0"
select select "2"
select select "0"
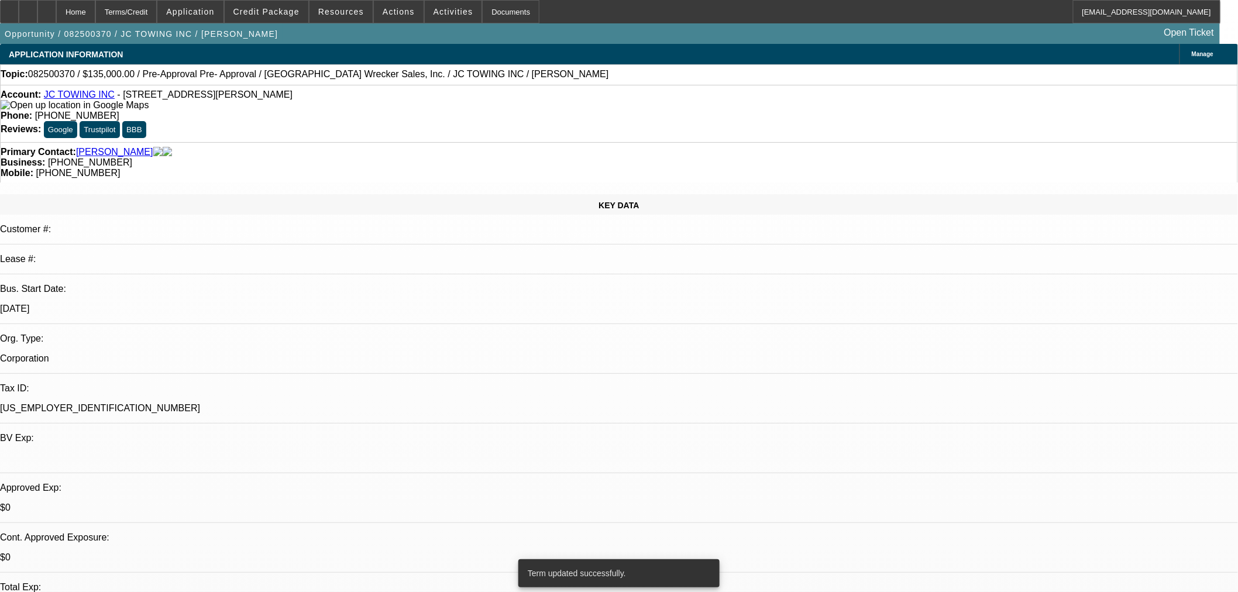
select select "6"
select select "0"
select select "2"
select select "0"
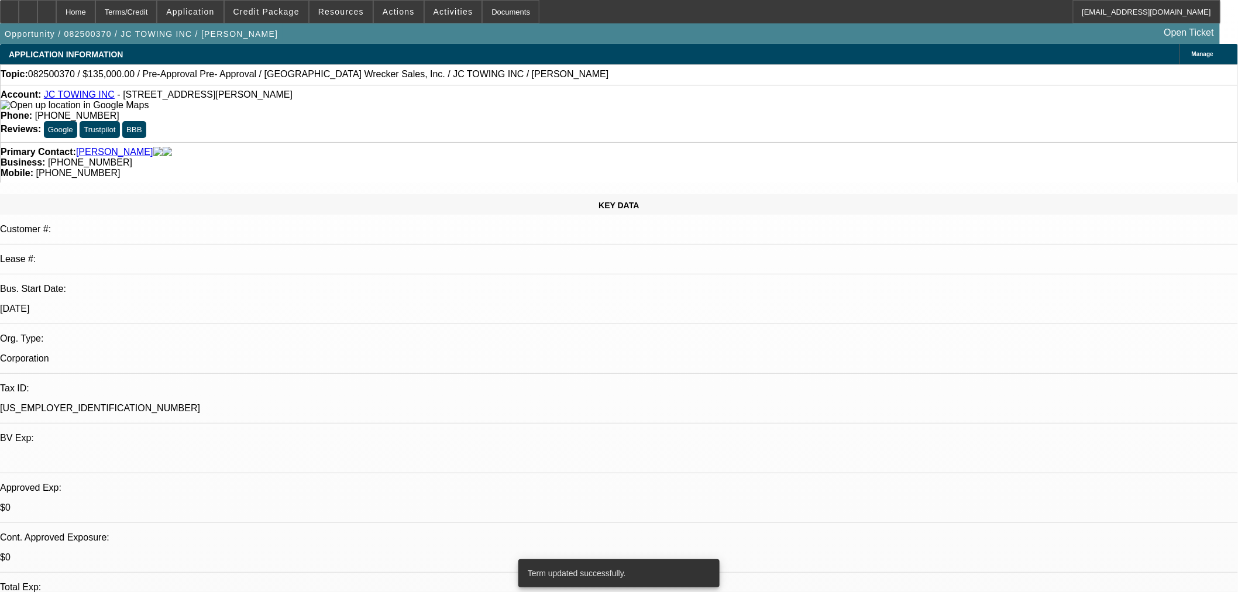
select select "6"
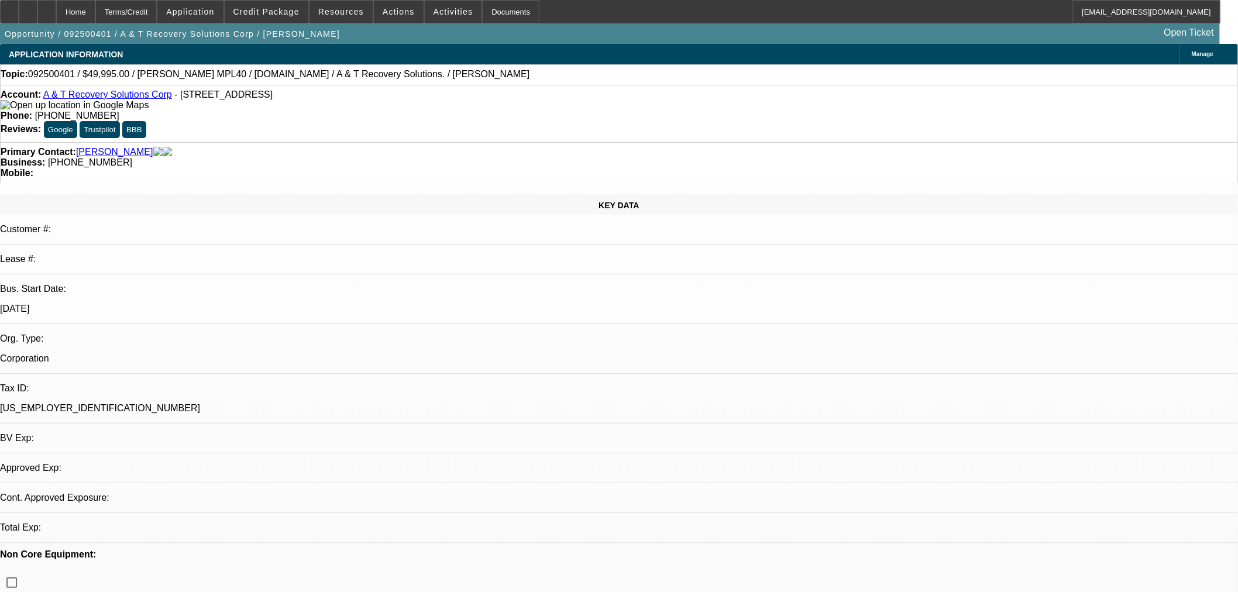
select select "0"
select select "2"
select select "0.1"
select select "4"
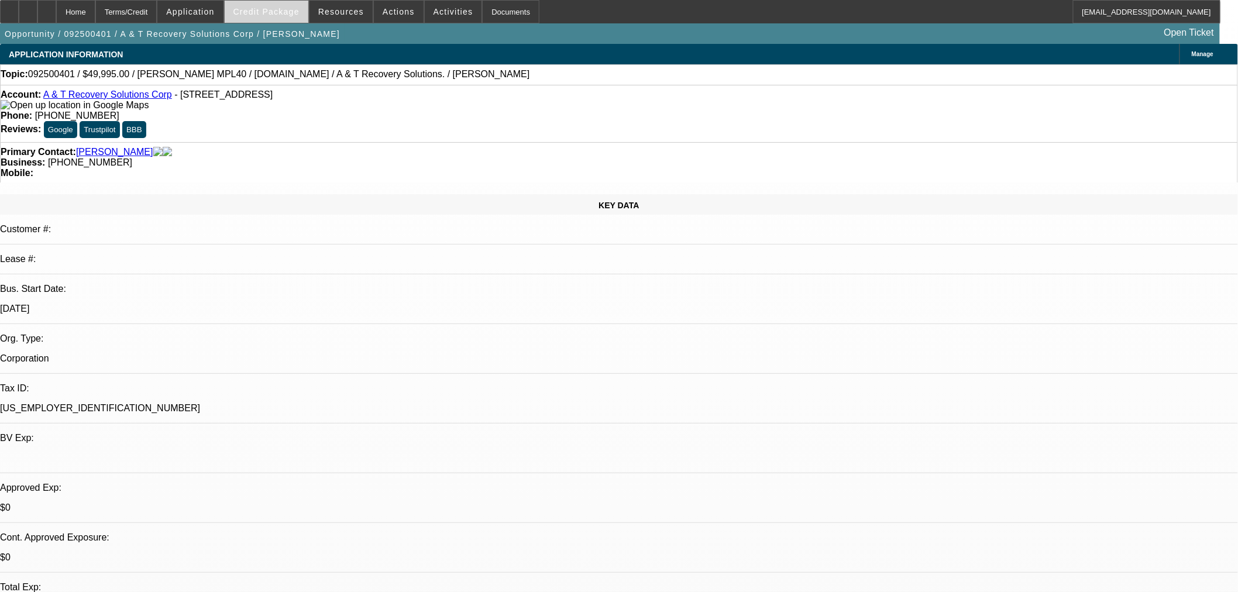
click at [290, 10] on span "Credit Package" at bounding box center [266, 11] width 66 height 9
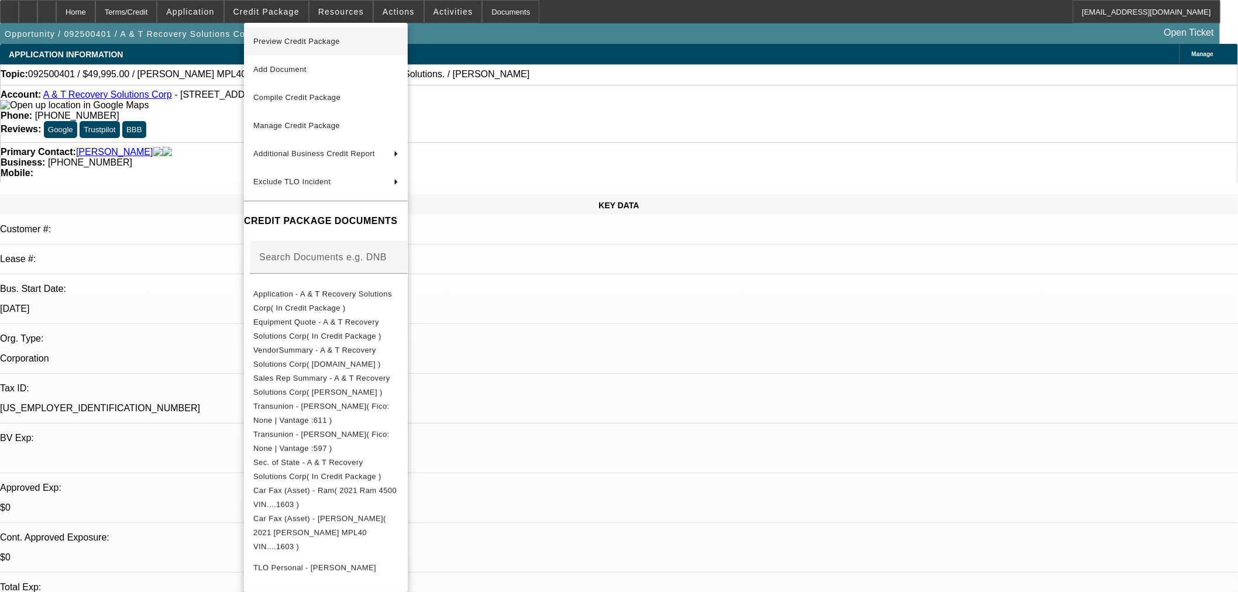
click at [312, 44] on span "Preview Credit Package" at bounding box center [296, 41] width 87 height 9
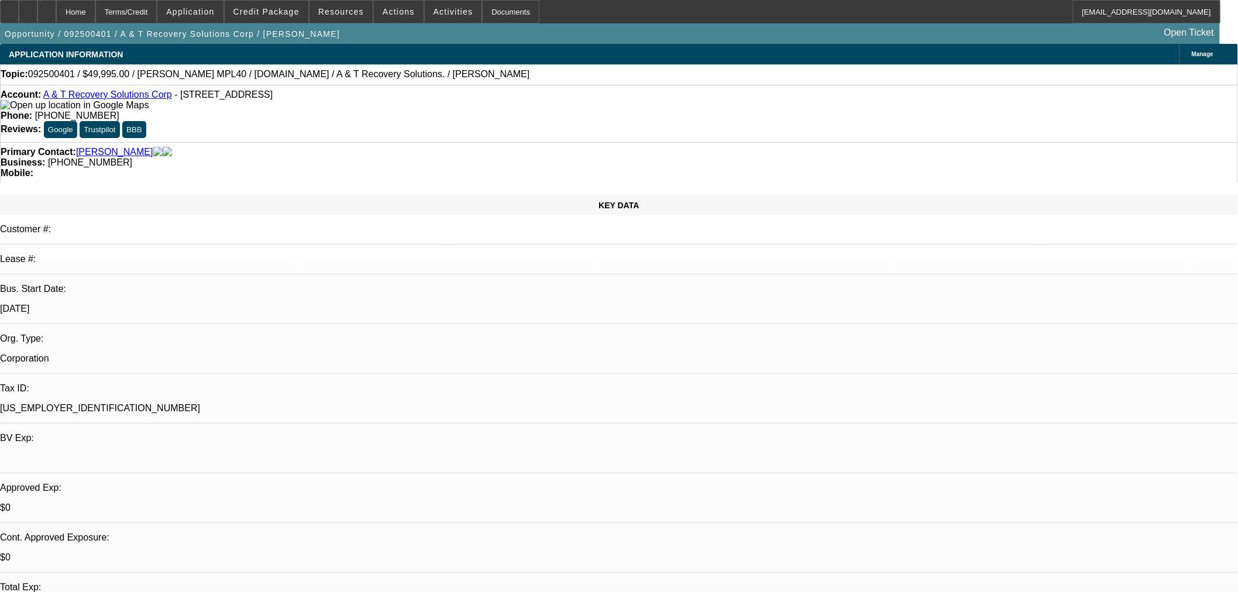
drag, startPoint x: 942, startPoint y: 50, endPoint x: 939, endPoint y: 58, distance: 9.1
type textarea "s"
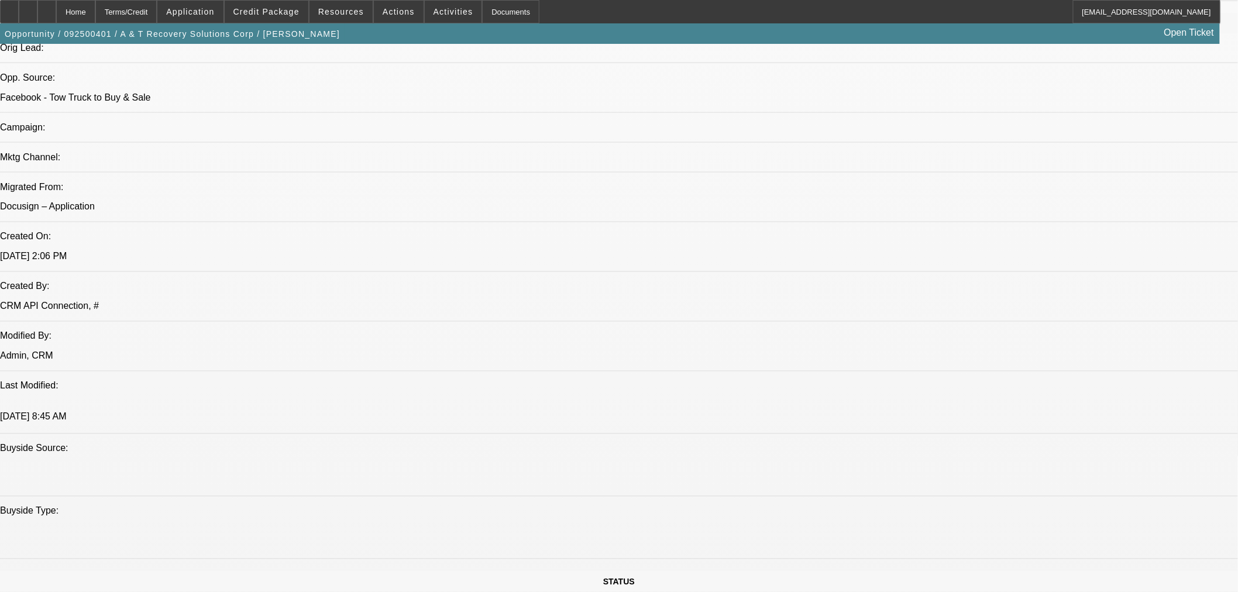
scroll to position [974, 0]
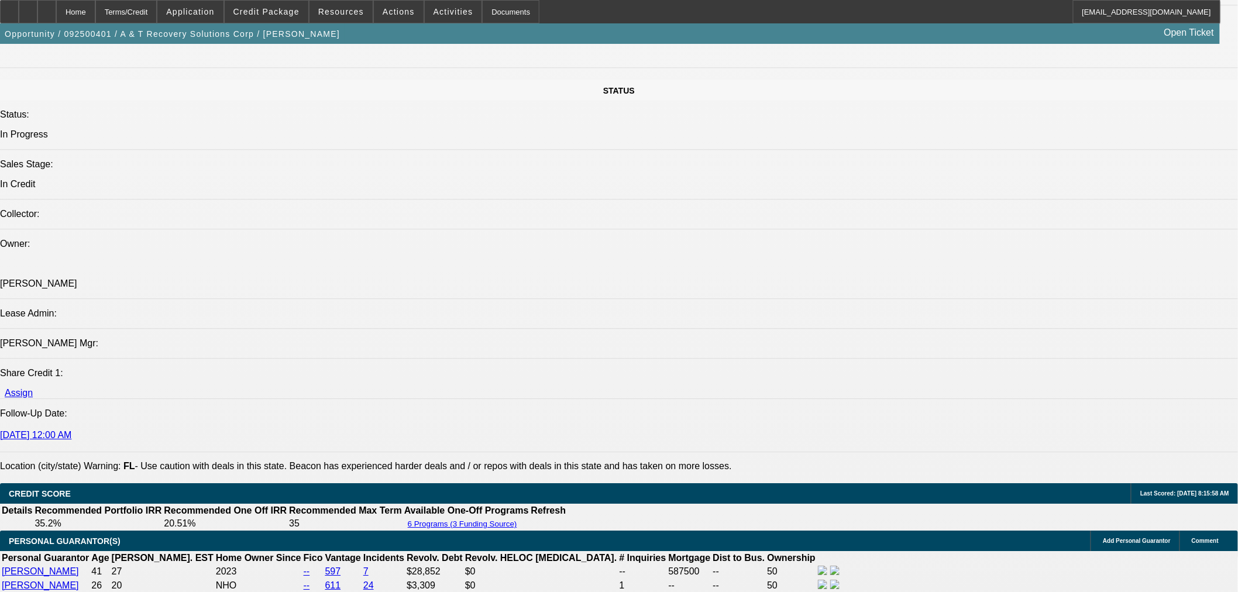
scroll to position [1429, 0]
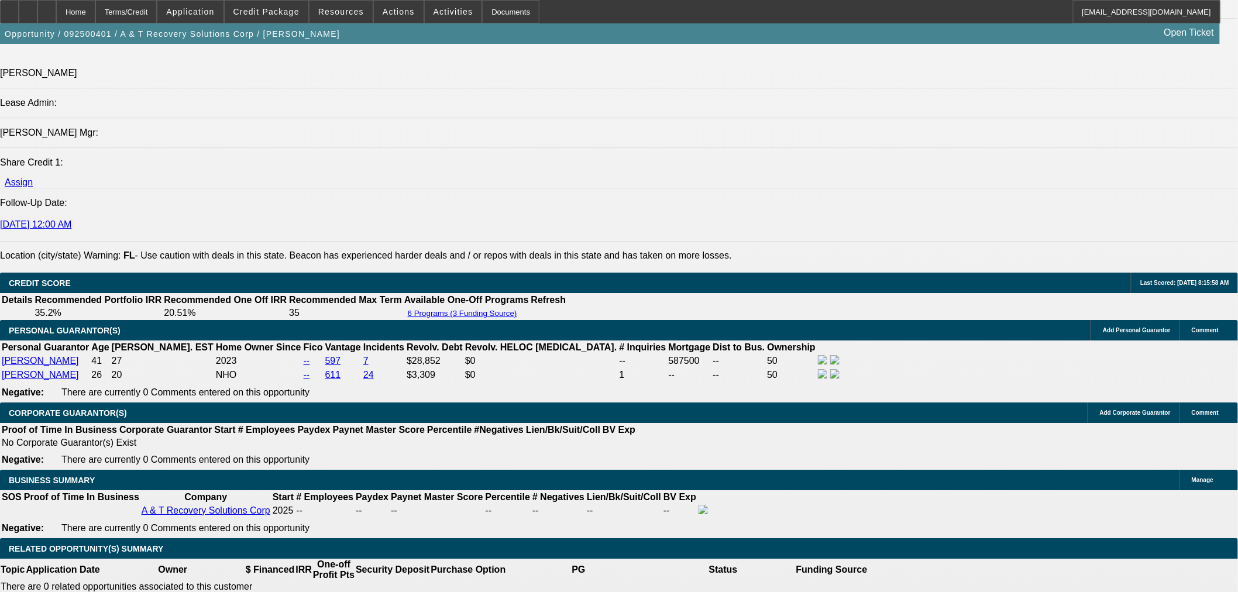
drag, startPoint x: 855, startPoint y: 226, endPoint x: 879, endPoint y: 239, distance: 27.2
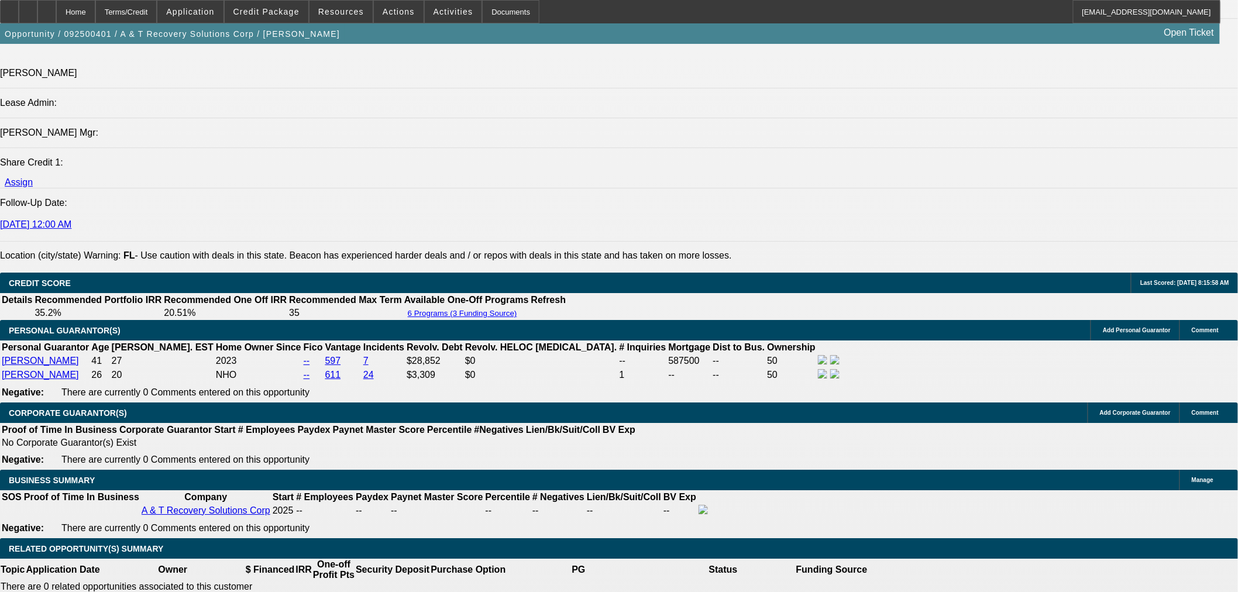
type textarea "FL STARTUP; LOOKS LIKE THEY ARE GOING THROUGH A FORECLOSURE- 84K PAST DUE; TRAV…"
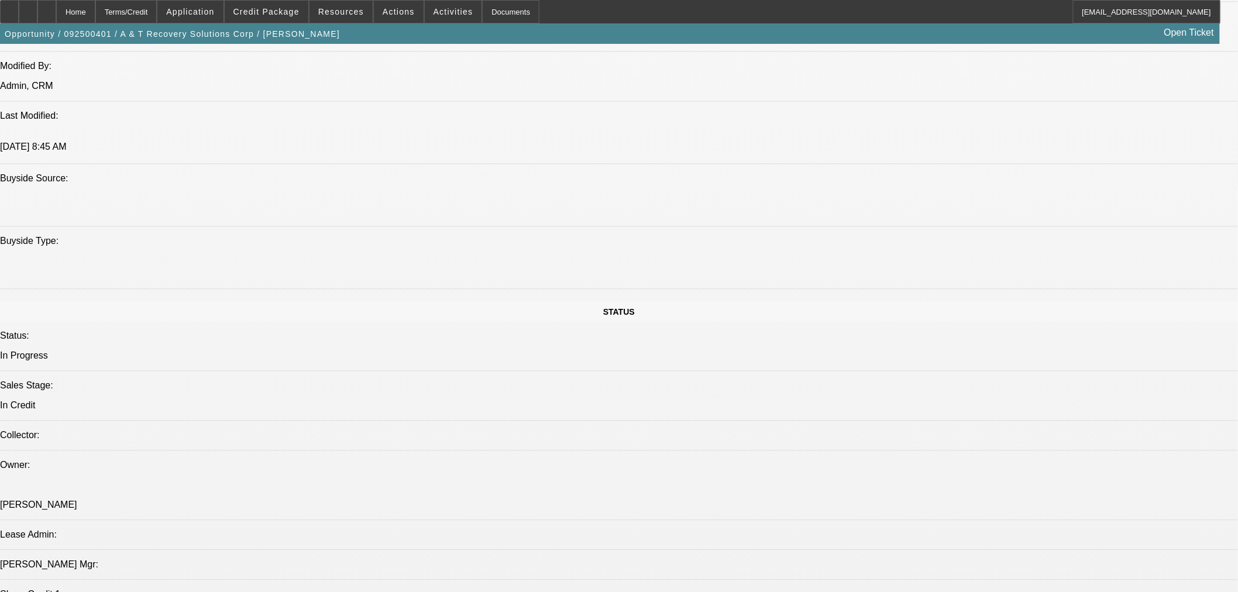
scroll to position [974, 0]
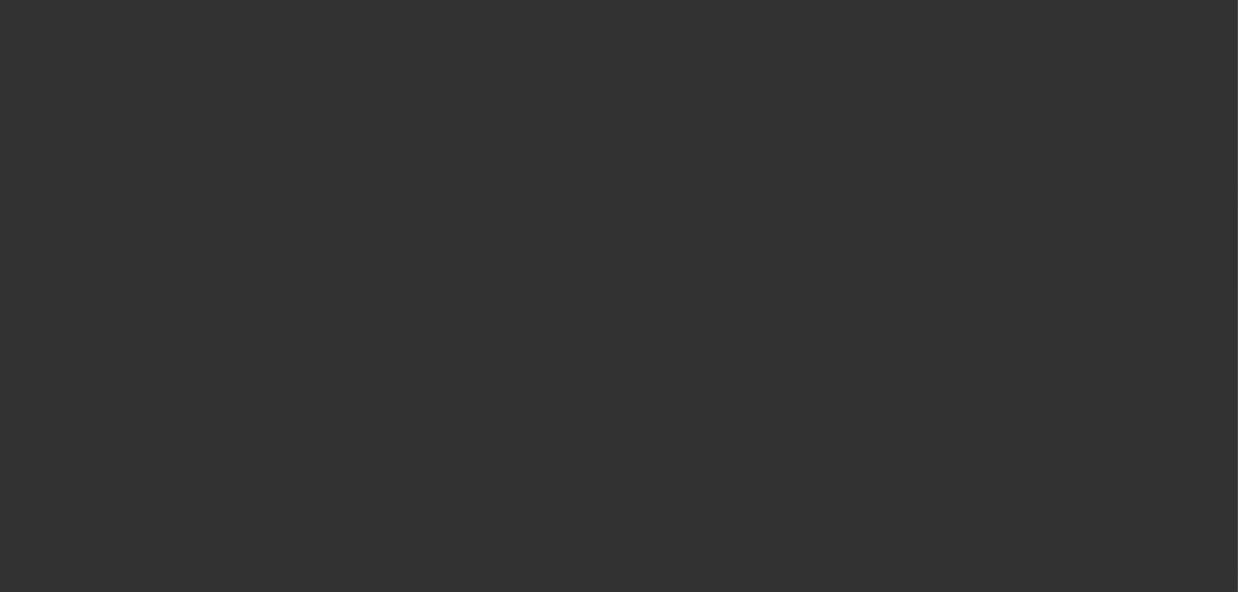
scroll to position [0, 0]
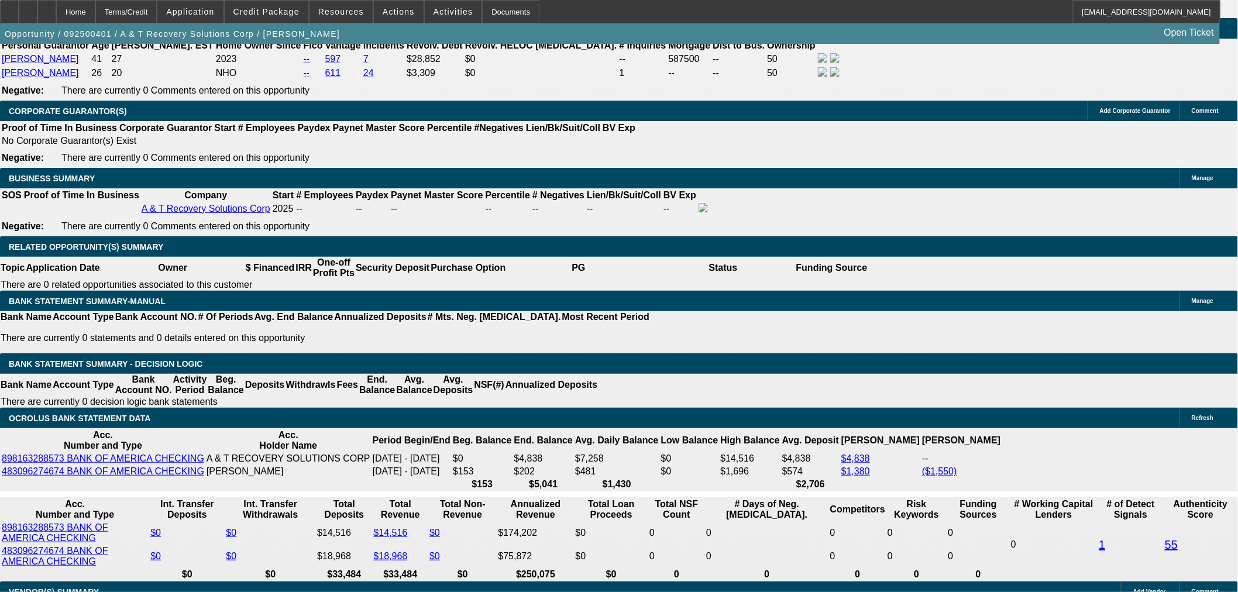
scroll to position [1755, 0]
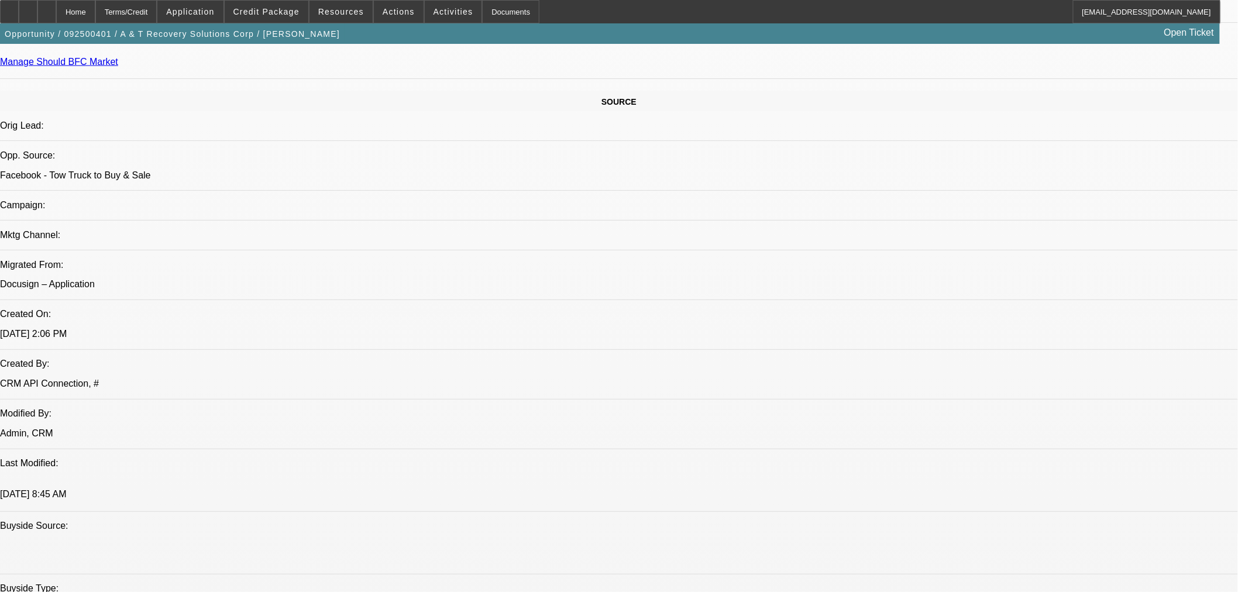
scroll to position [260, 0]
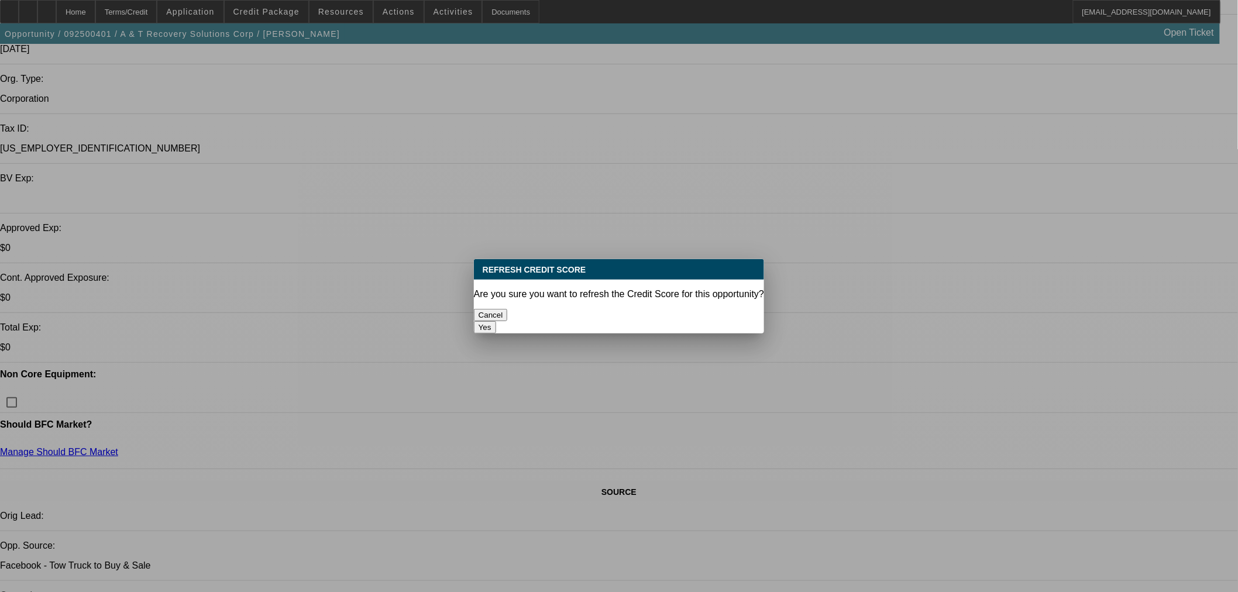
click at [496, 321] on button "Yes" at bounding box center [485, 327] width 22 height 12
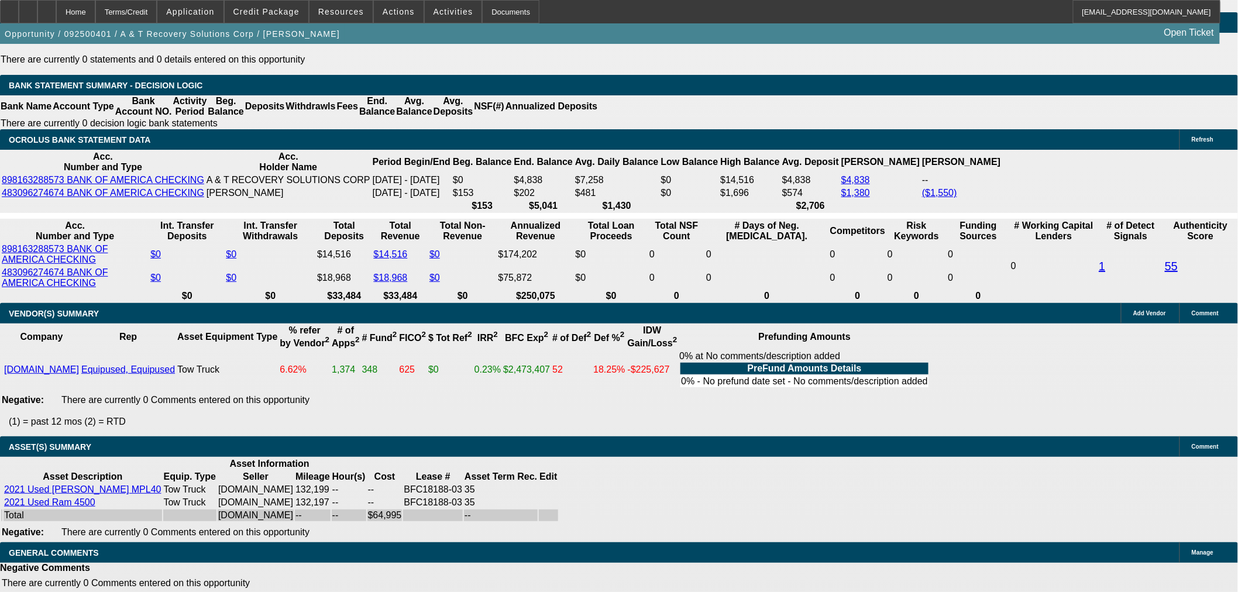
scroll to position [2079, 0]
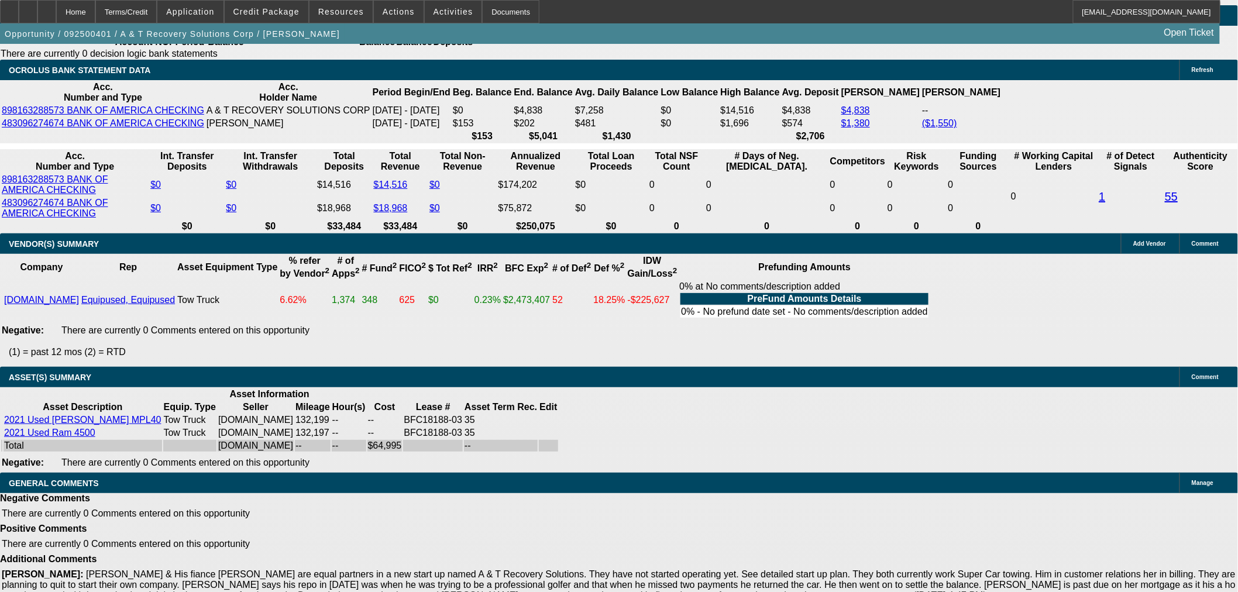
select select "4"
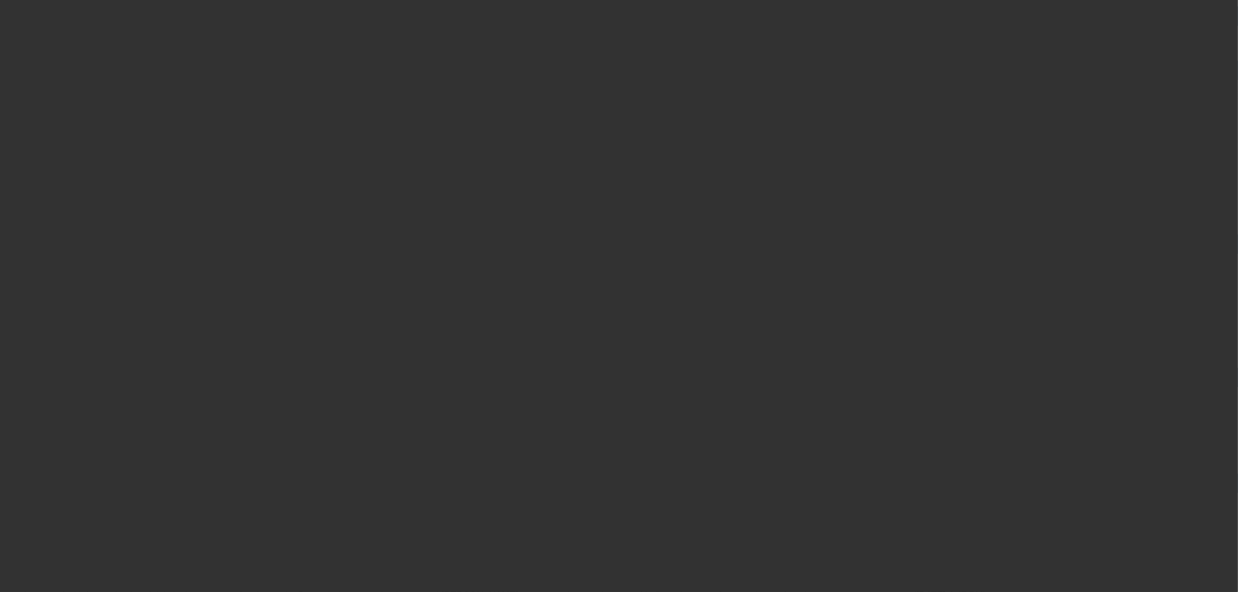
scroll to position [0, 0]
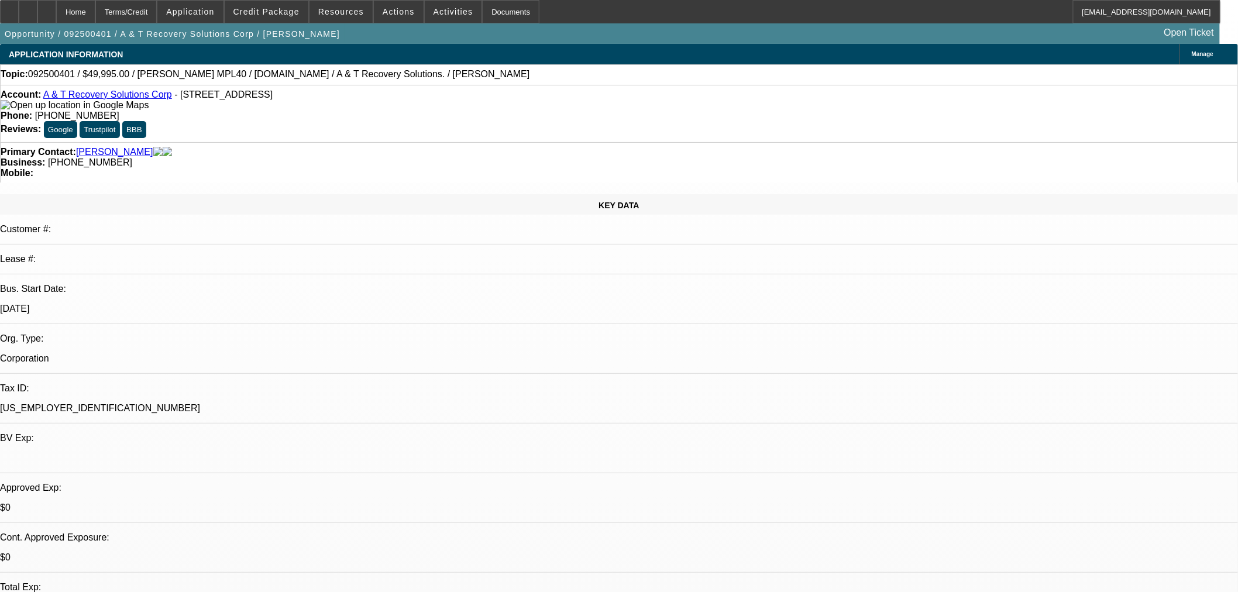
type textarea "t"
type textarea "S"
type textarea "SORRY, TOO MANY NEGATIVES."
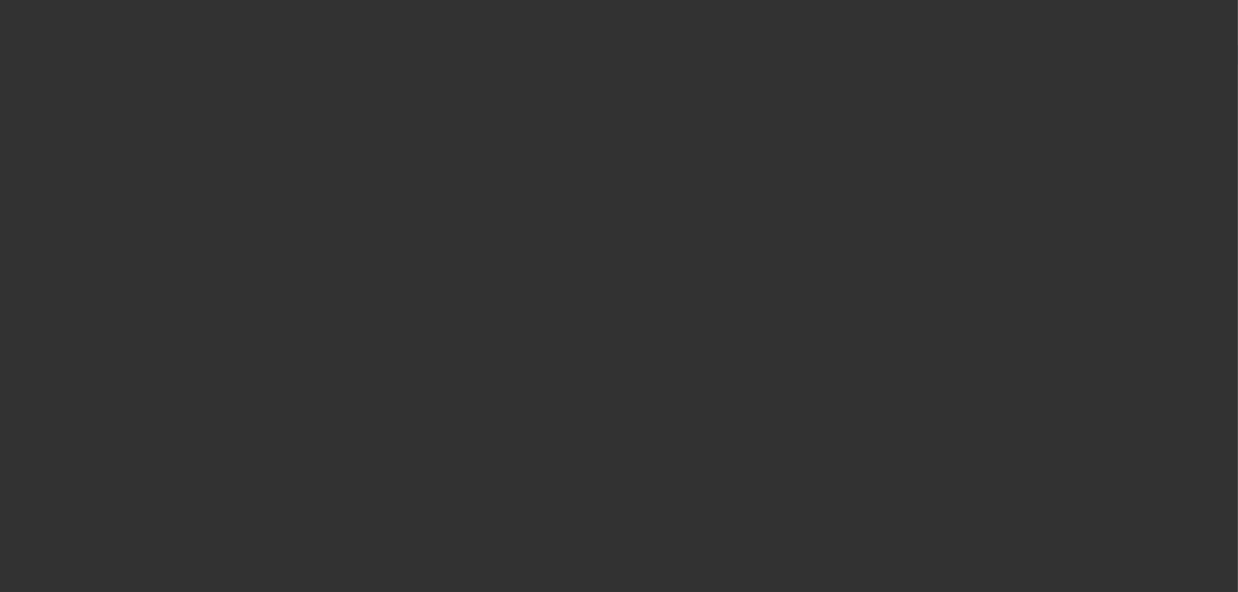
select select "0"
select select "2"
select select "0.1"
select select "4"
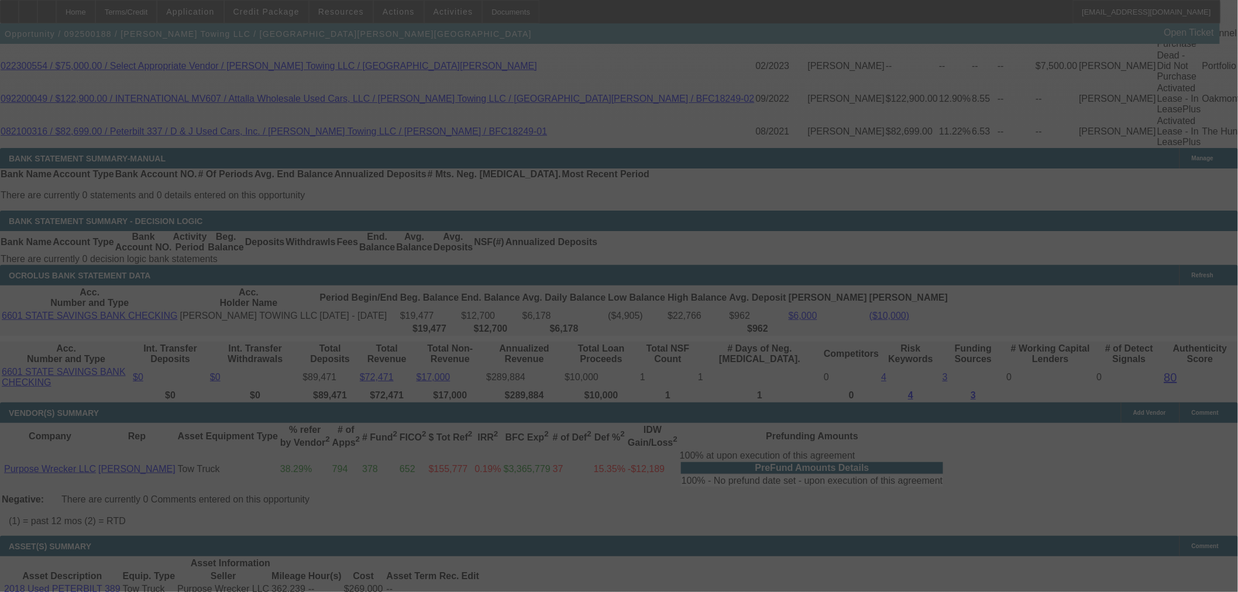
scroll to position [2288, 0]
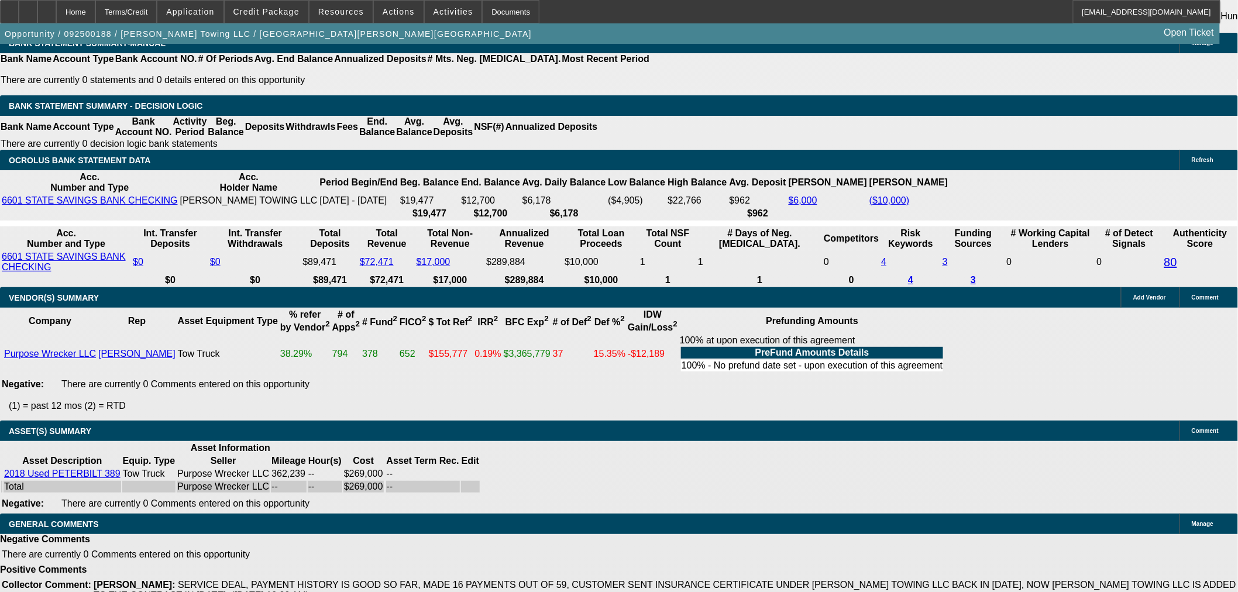
select select "0"
select select "2"
select select "0"
select select "6"
select select "0"
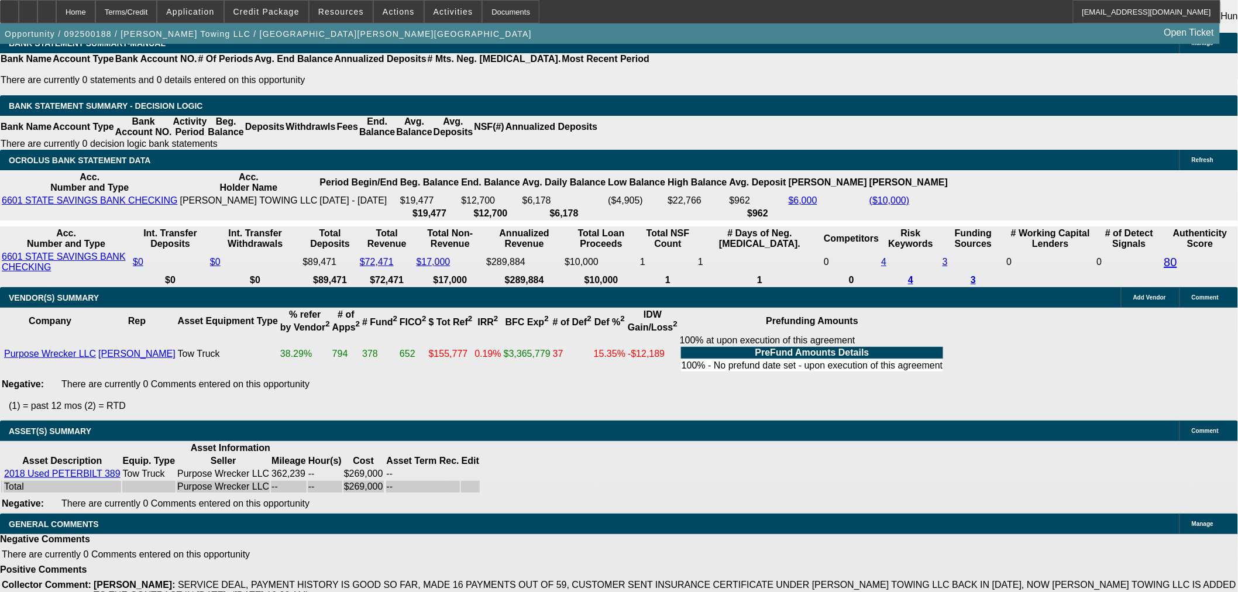
select select "0"
select select "6"
select select "0"
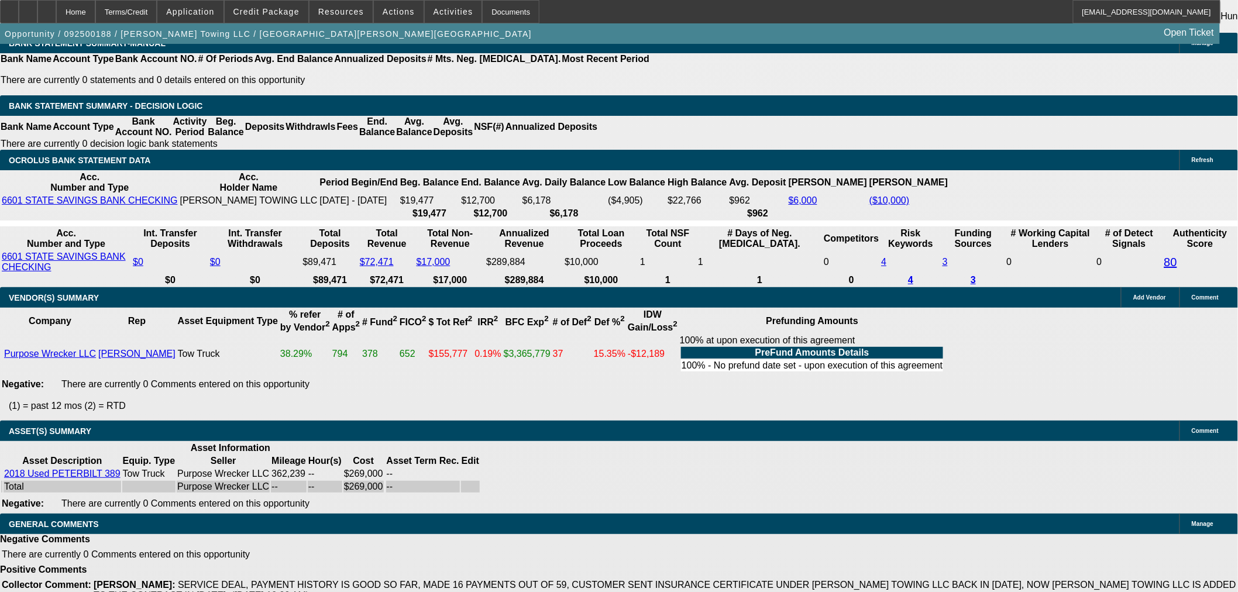
select select "2"
select select "0"
select select "6"
select select "0"
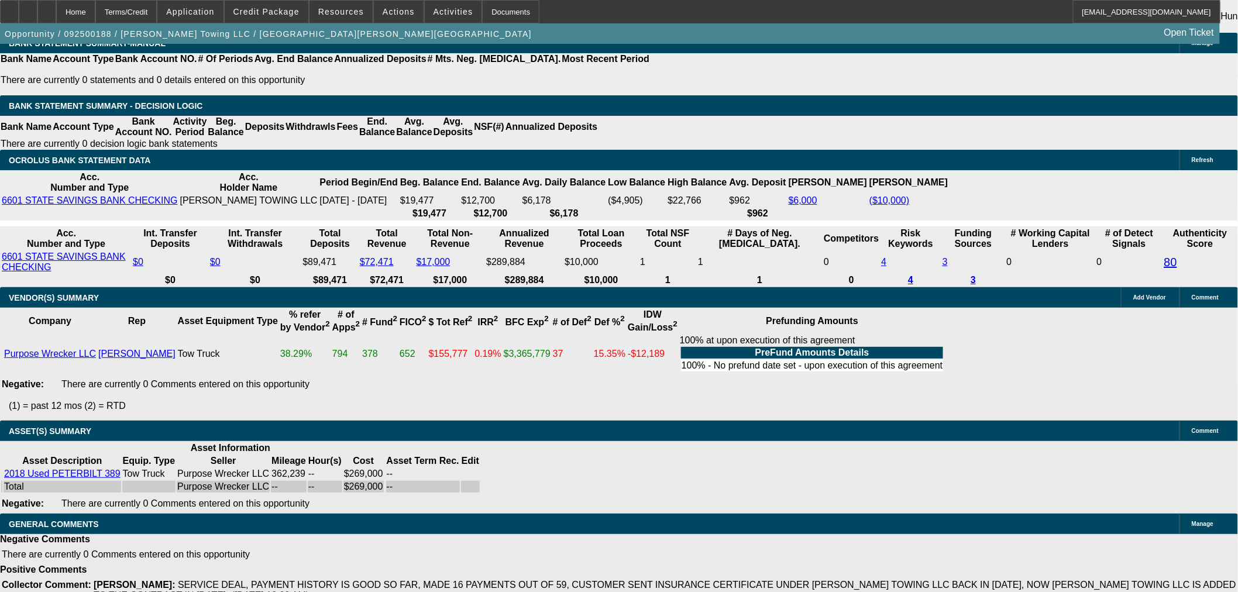
select select "2"
select select "0"
select select "6"
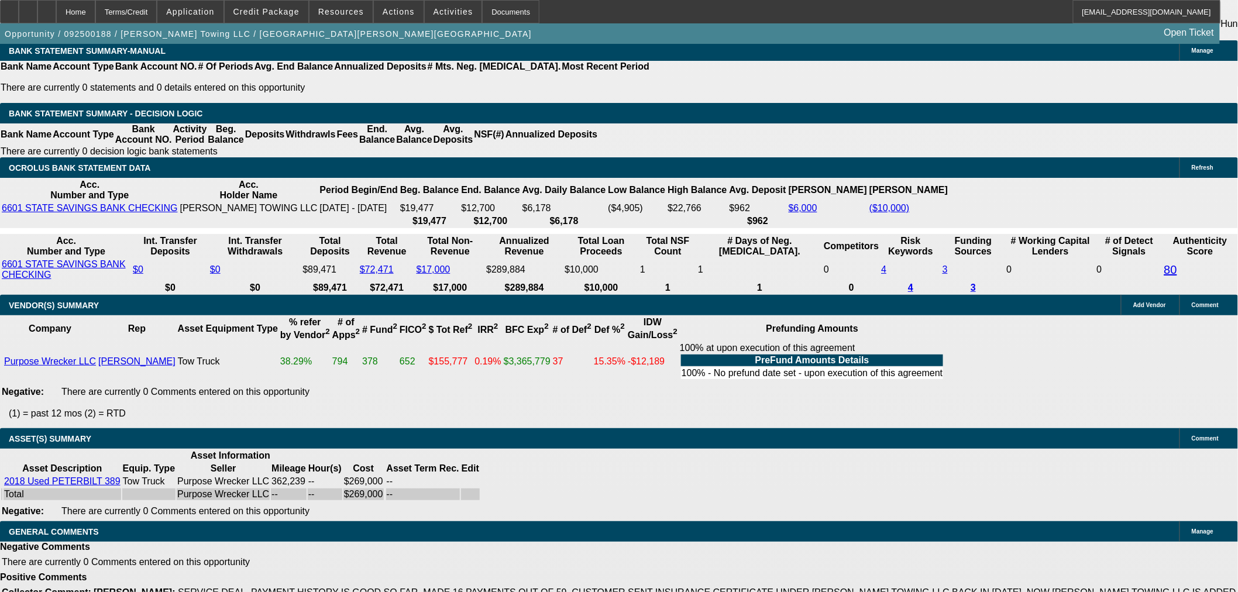
scroll to position [2429, 0]
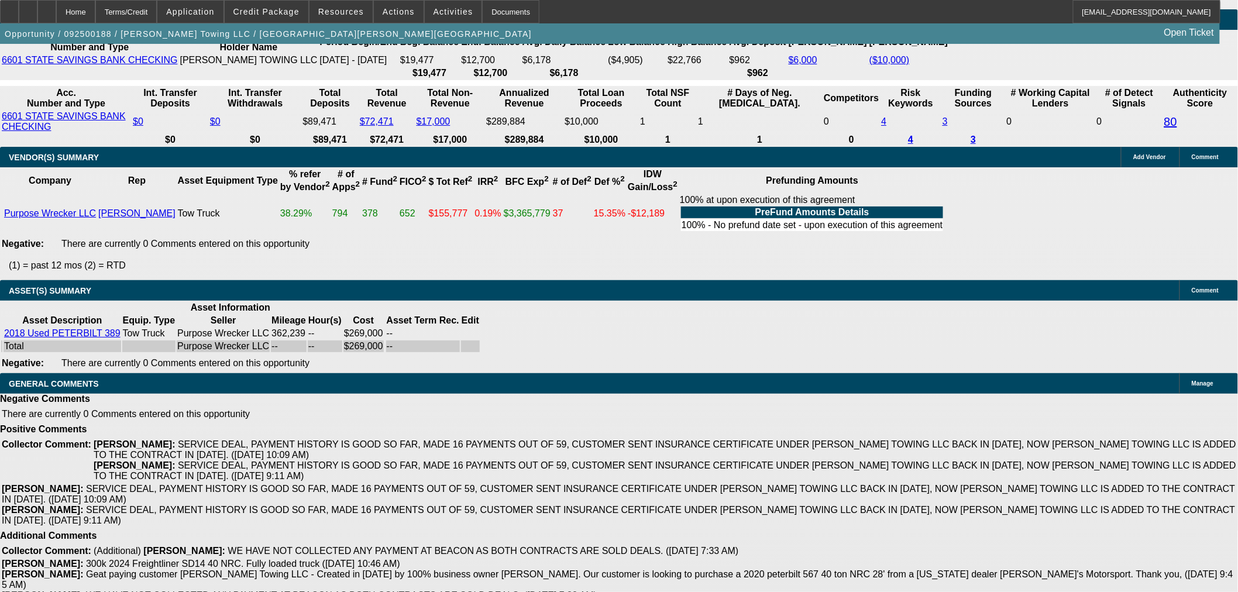
select select "3"
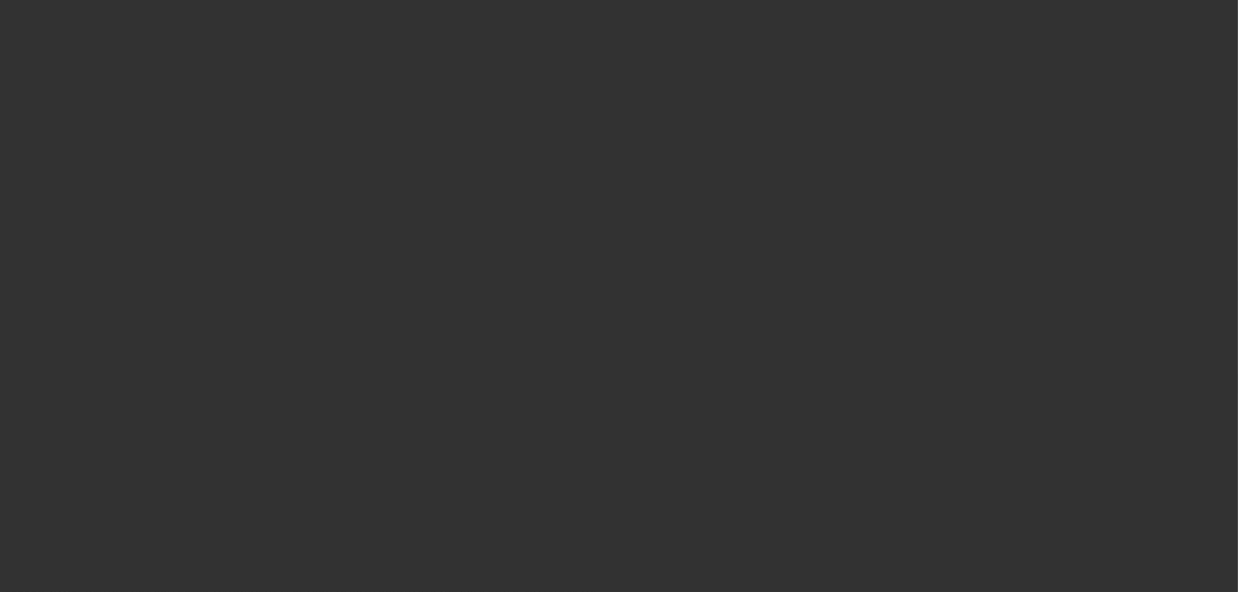
scroll to position [0, 0]
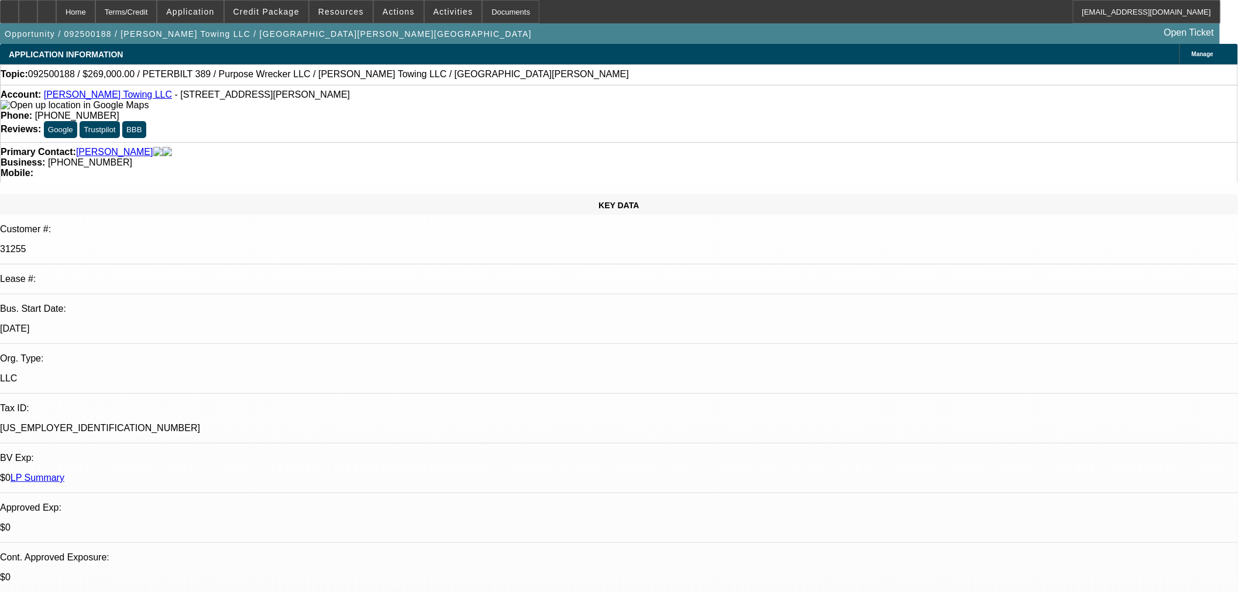
type input "[DATE]"
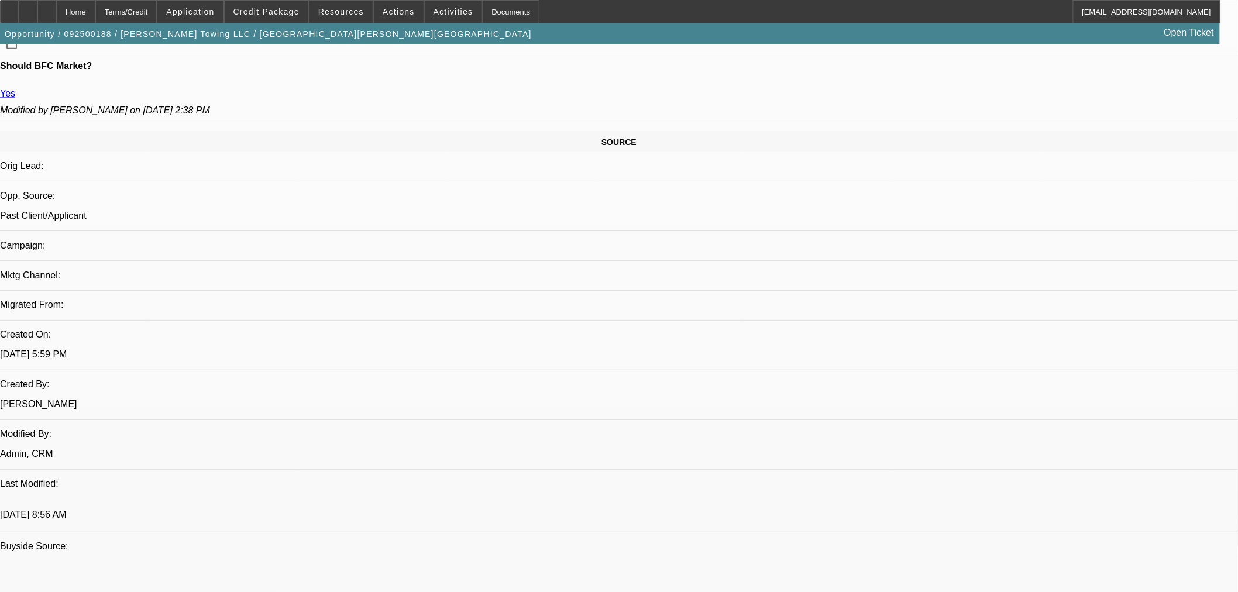
scroll to position [909, 0]
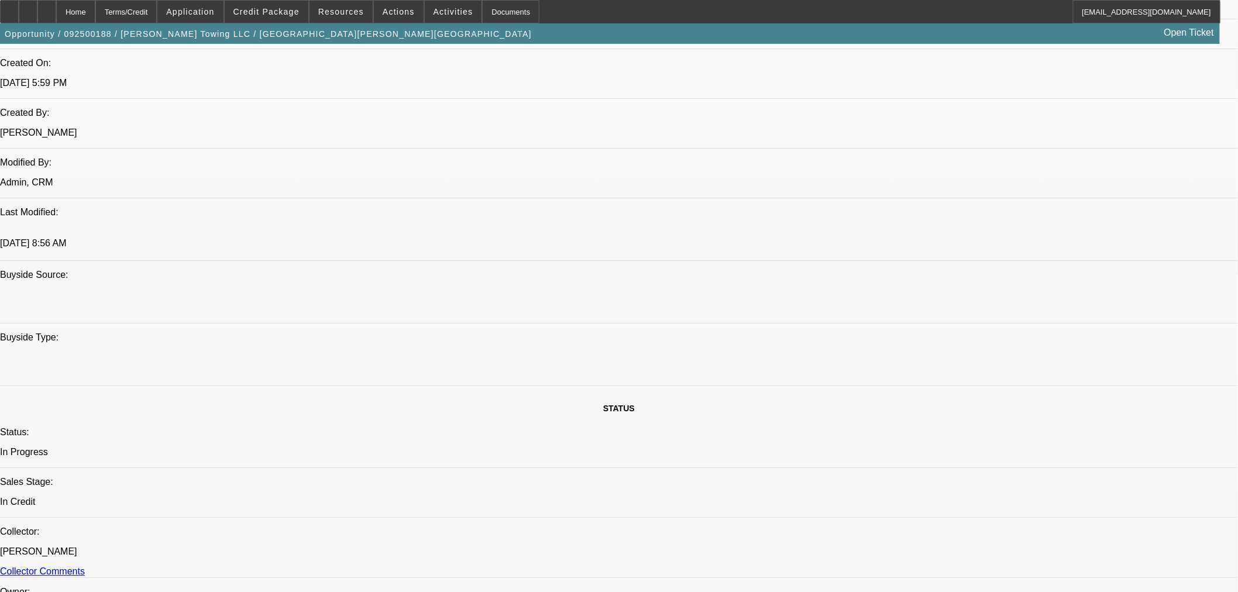
paste textarea "Credit’s ok w/ the updated asset."
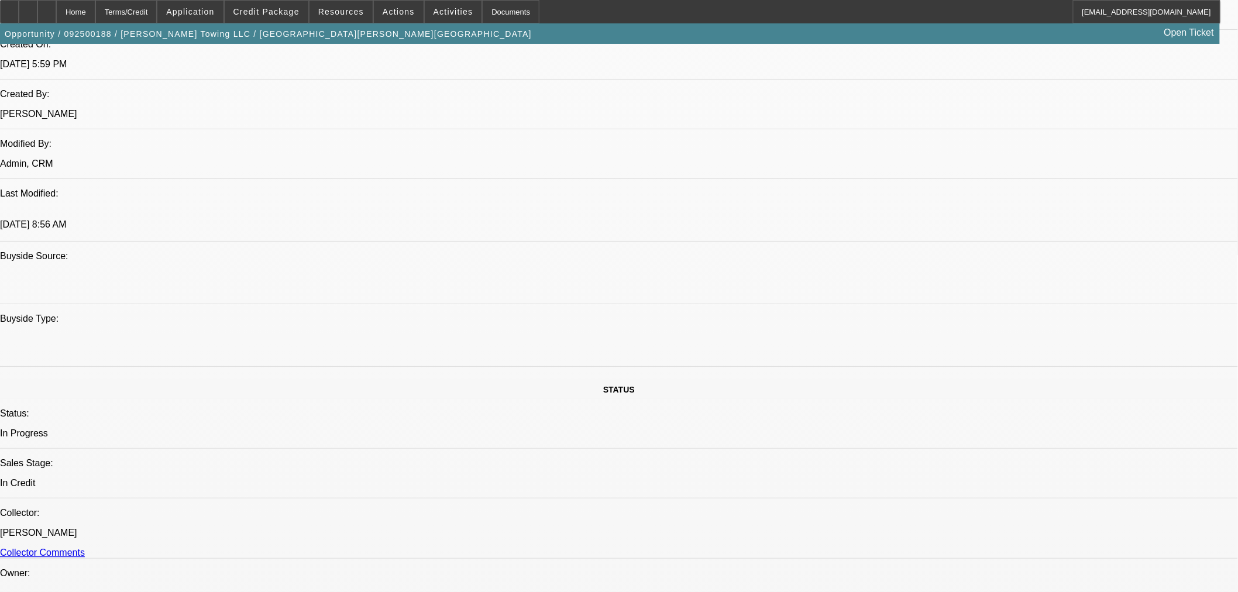
scroll to position [650, 0]
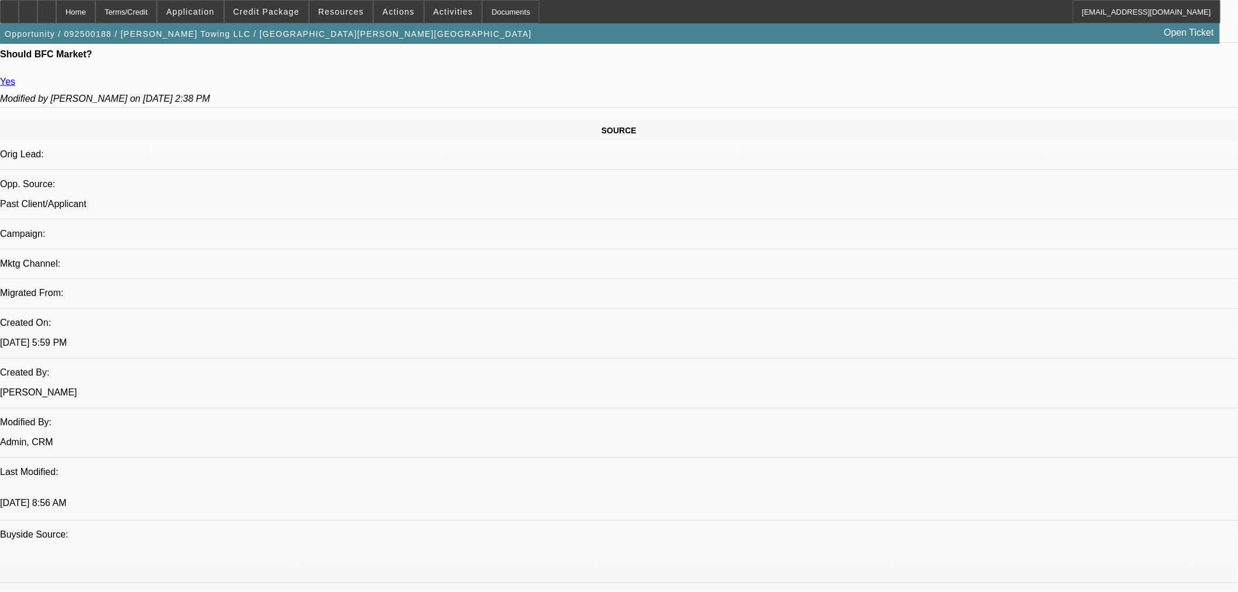
type textarea "Credit’s ok w/ the updated asset."
click at [1114, 312] on span "11" at bounding box center [1117, 301] width 21 height 21
type input "[DATE]"
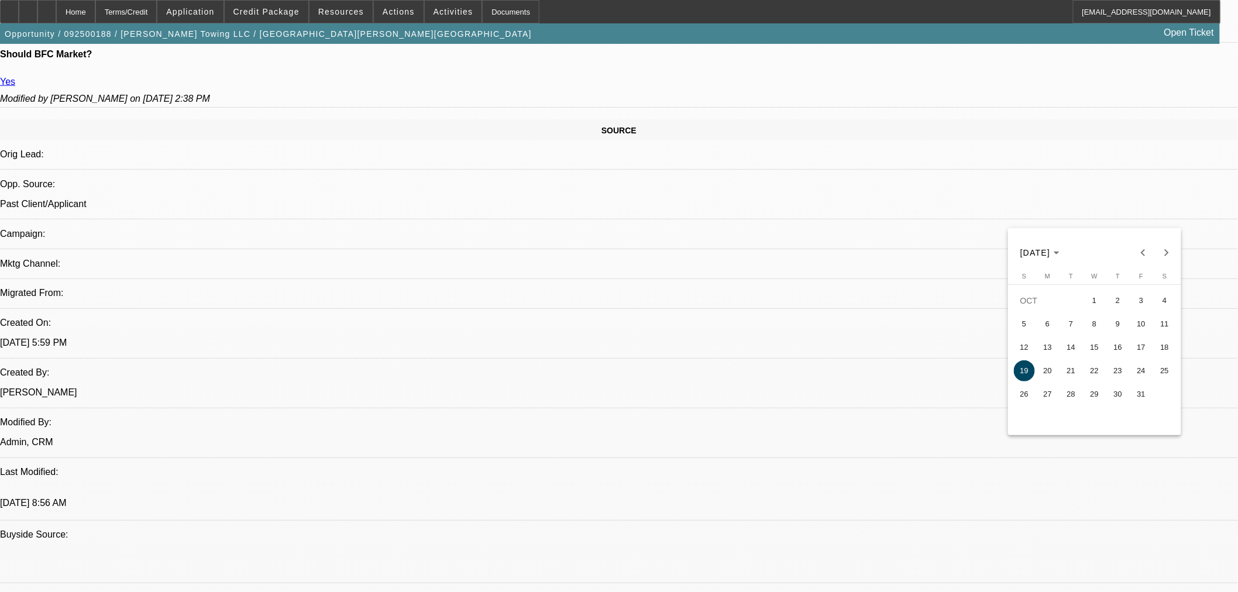
click at [1029, 352] on span "12" at bounding box center [1024, 347] width 21 height 21
type input "[DATE]"
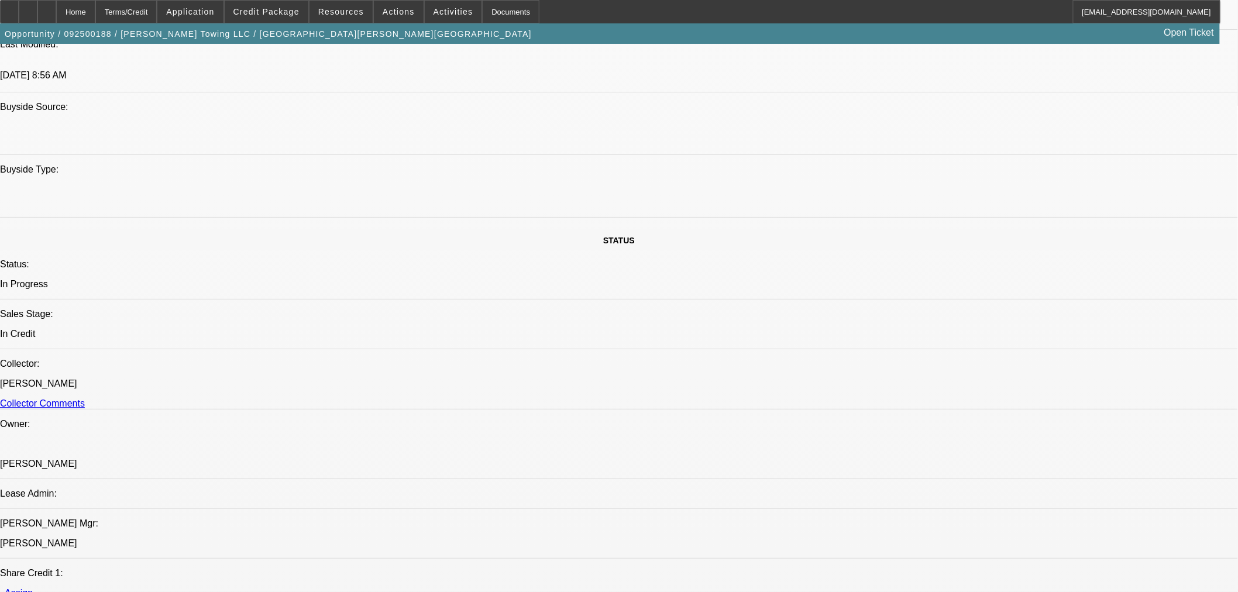
scroll to position [974, 0]
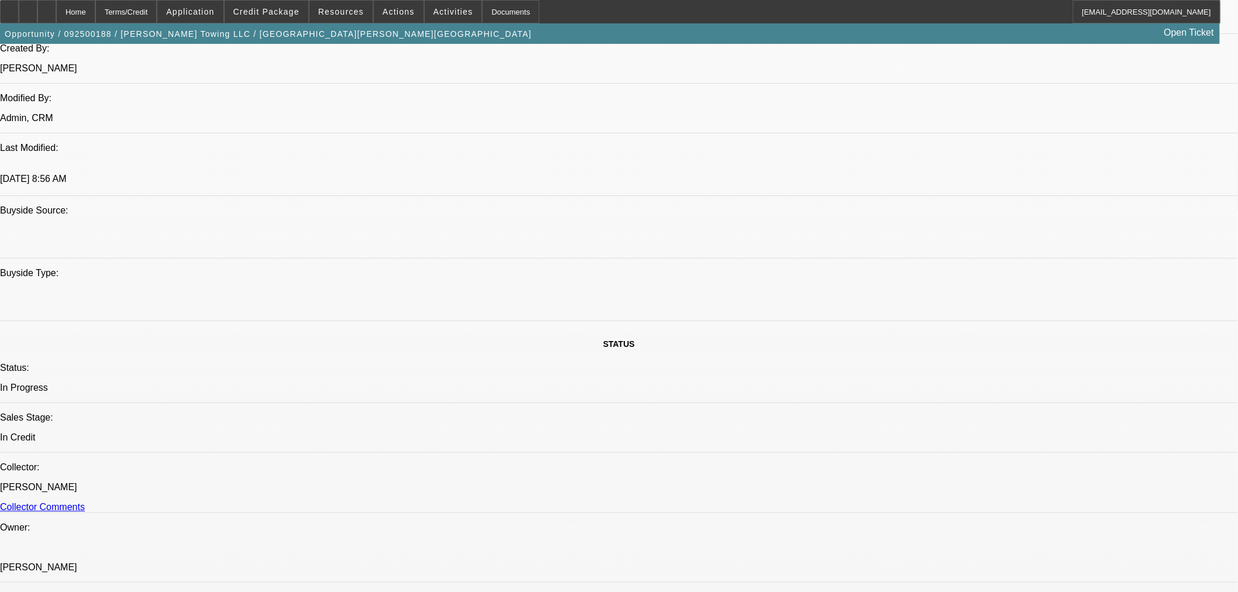
paste textarea "Vendor: Purpose Wrecker, L.L.C.; [GEOGRAPHIC_DATA], [GEOGRAPHIC_DATA]"
paste textarea "Used 2018 Peterbilt 389 2018 Peterbilt 389 Wrecker $269,000.00"
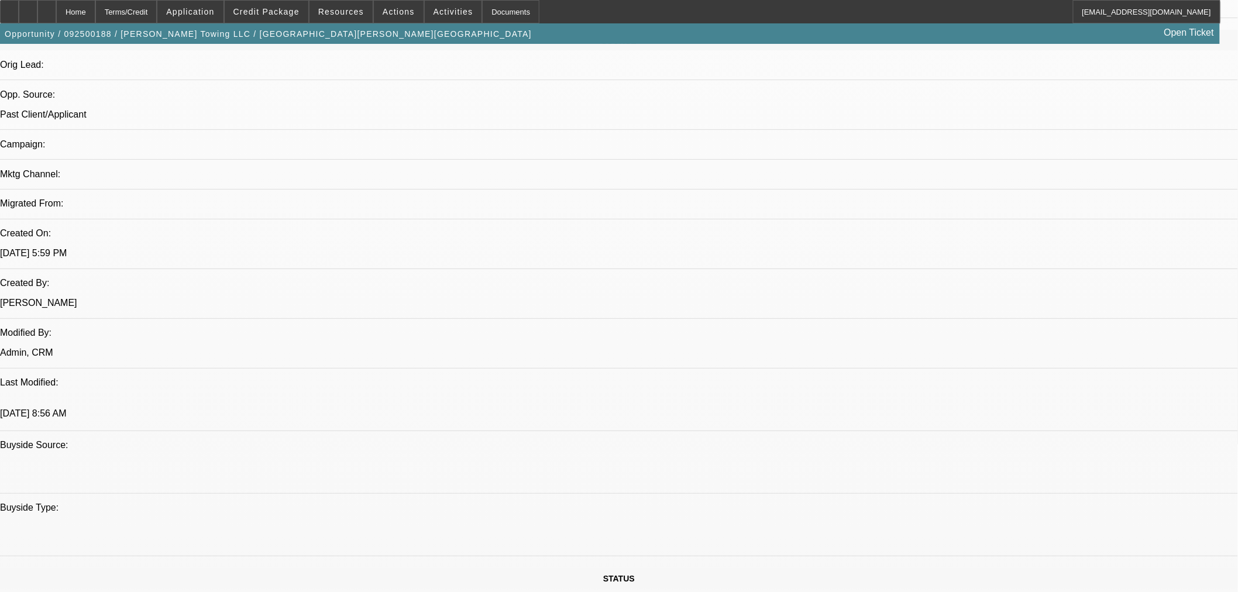
scroll to position [869, 0]
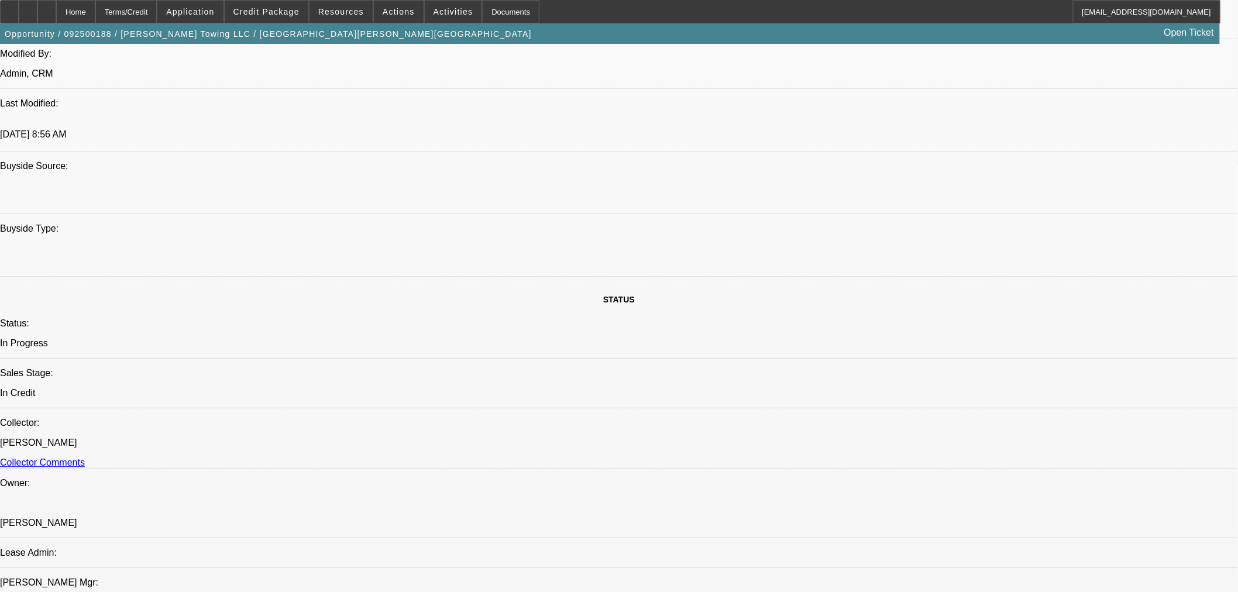
scroll to position [1129, 0]
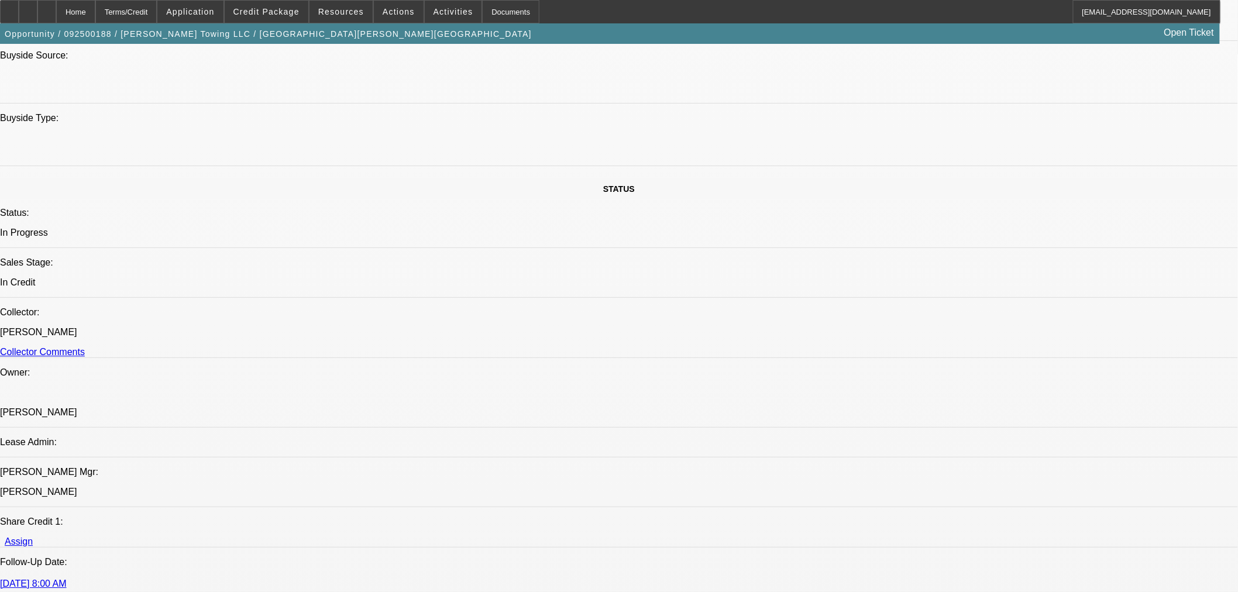
type textarea ""Credit’s ok w/ the updated asset. Vendor: Purpose Wrecker, L.L.C.; [GEOGRAPHIC…"
drag, startPoint x: 963, startPoint y: 316, endPoint x: 978, endPoint y: 336, distance: 25.4
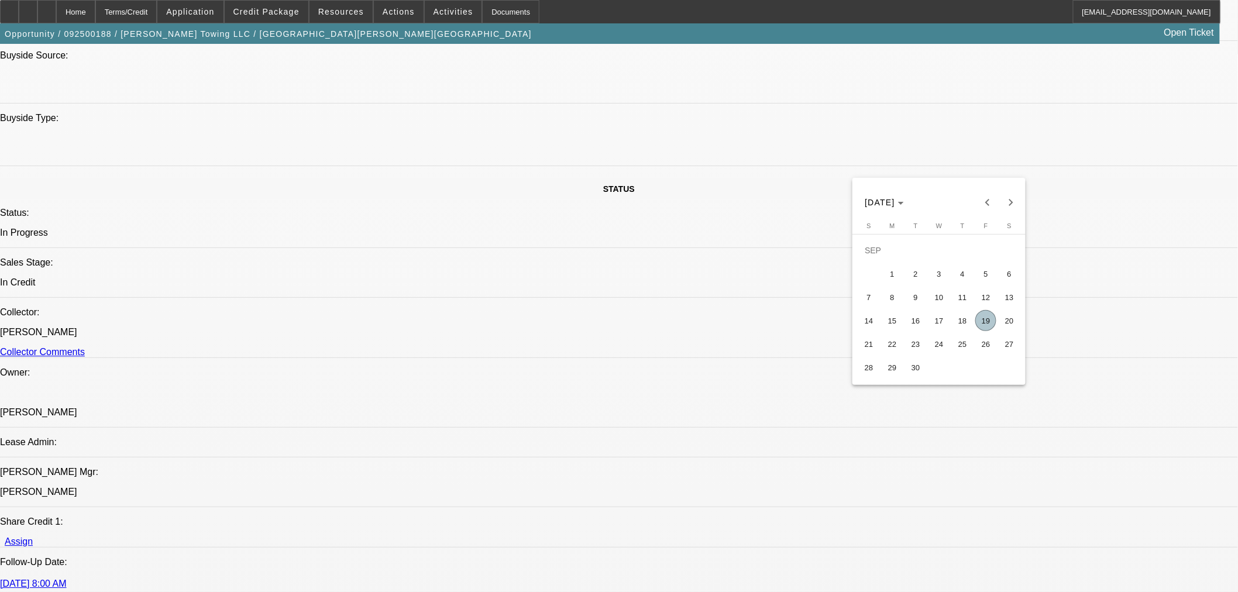
click at [963, 316] on span "18" at bounding box center [962, 320] width 21 height 21
type input "[DATE]"
type input "08:50"
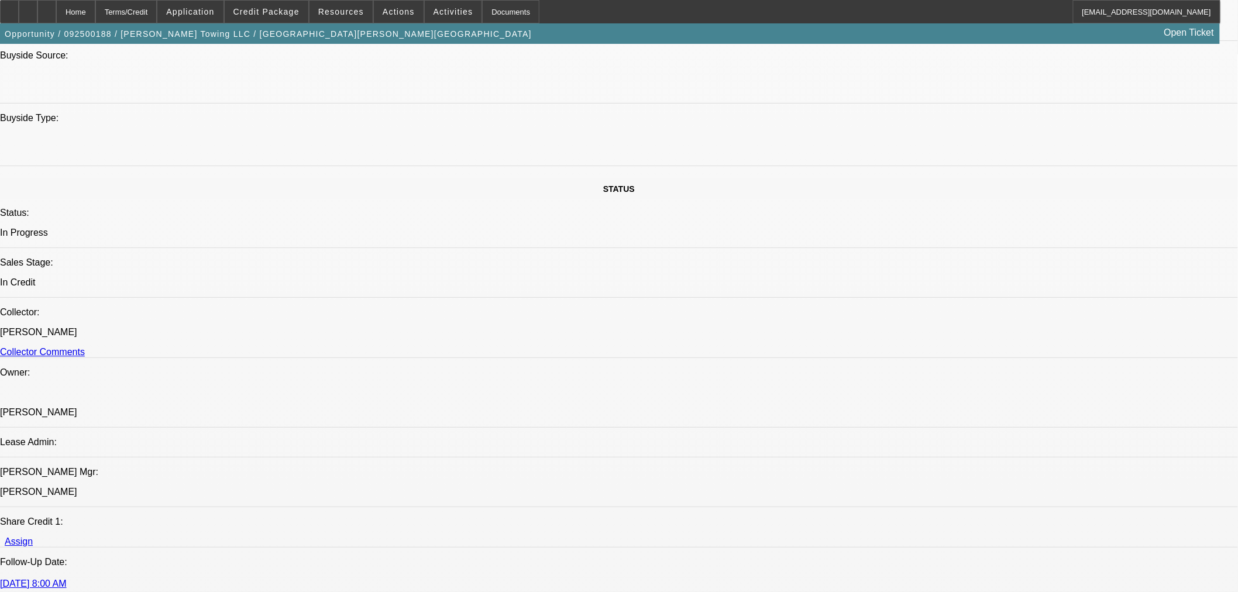
type input "09:25"
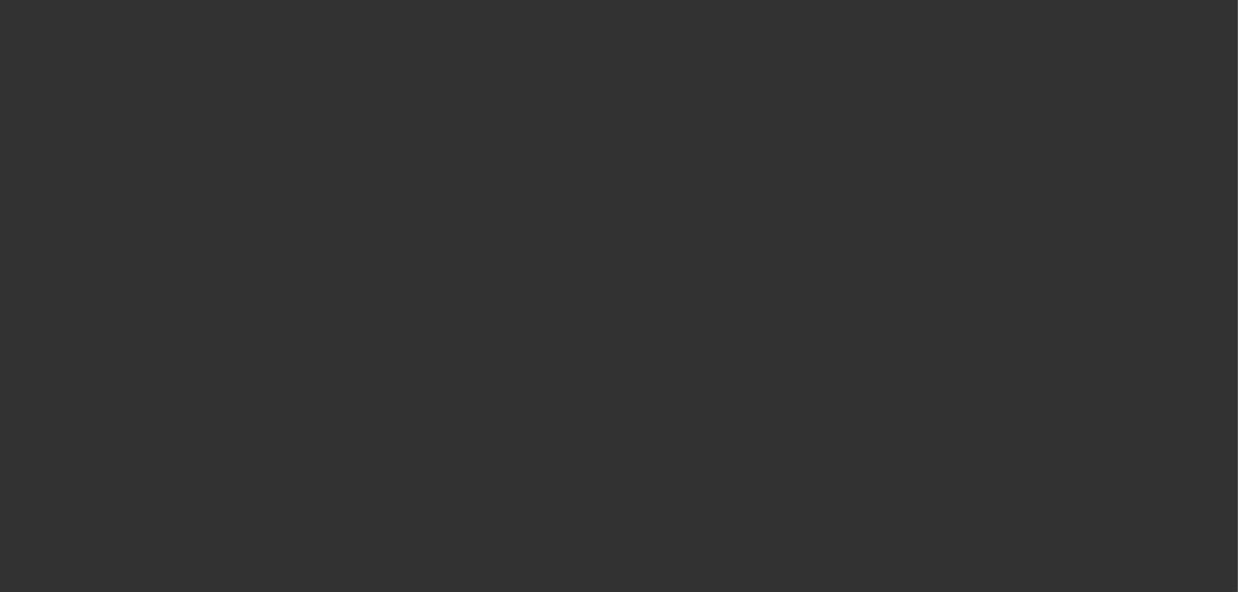
select select "0"
select select "2"
select select "0"
select select "6"
select select "0"
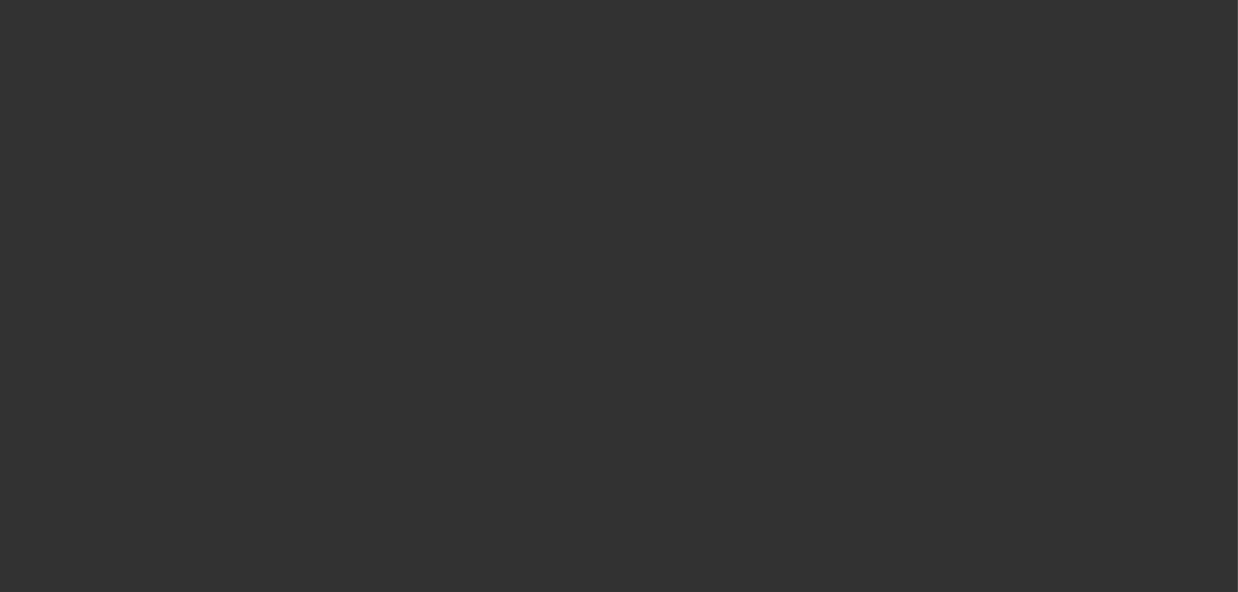
select select "0"
select select "6"
select select "0"
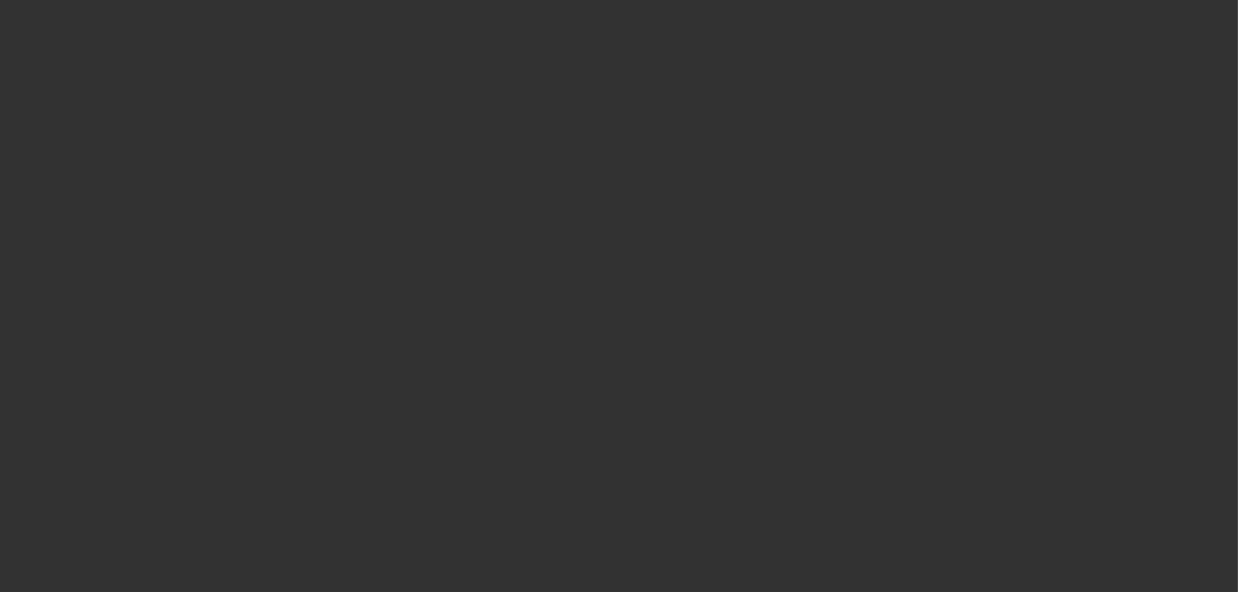
select select "2"
select select "0"
select select "6"
select select "0"
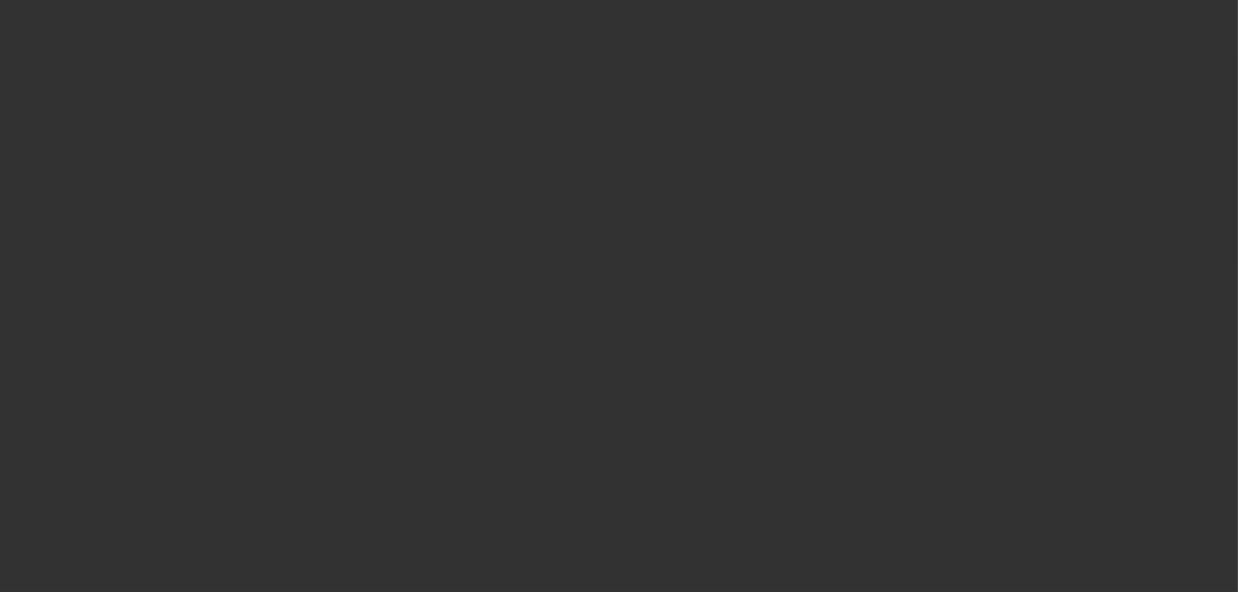
select select "2"
select select "0"
select select "6"
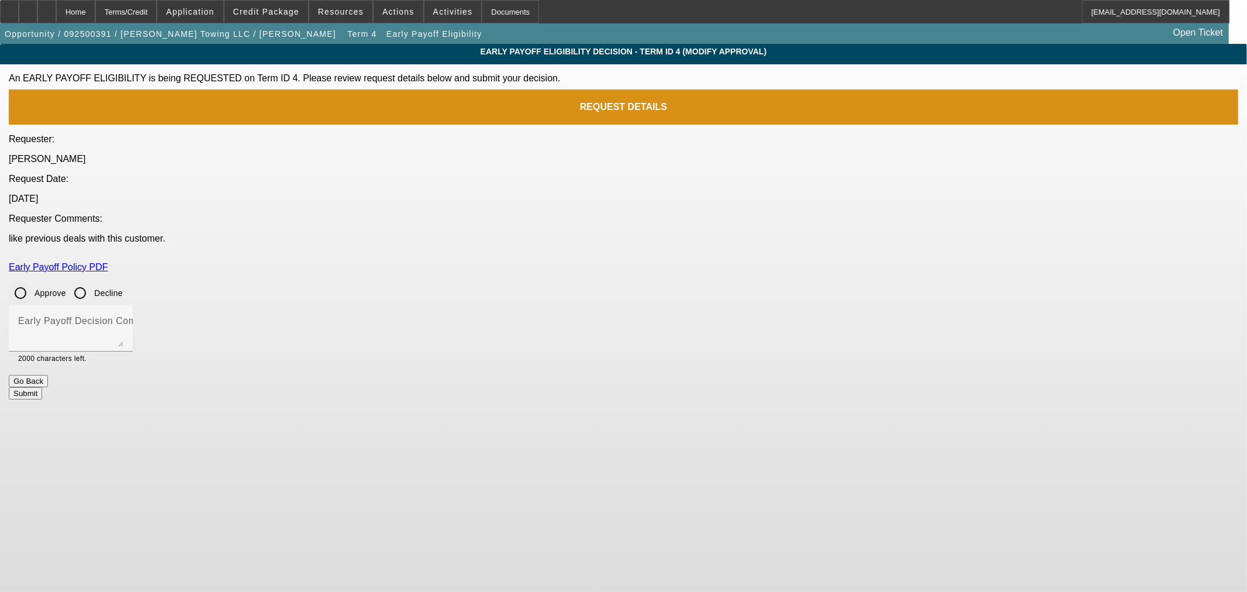
click at [32, 281] on input "Approve" at bounding box center [20, 292] width 23 height 23
radio input "true"
click at [158, 316] on mat-label "Early Payoff Decision Comment" at bounding box center [88, 321] width 140 height 10
click at [123, 319] on textarea "Early Payoff Decision Comment" at bounding box center [70, 333] width 105 height 28
click at [42, 387] on button "Submit" at bounding box center [25, 393] width 33 height 12
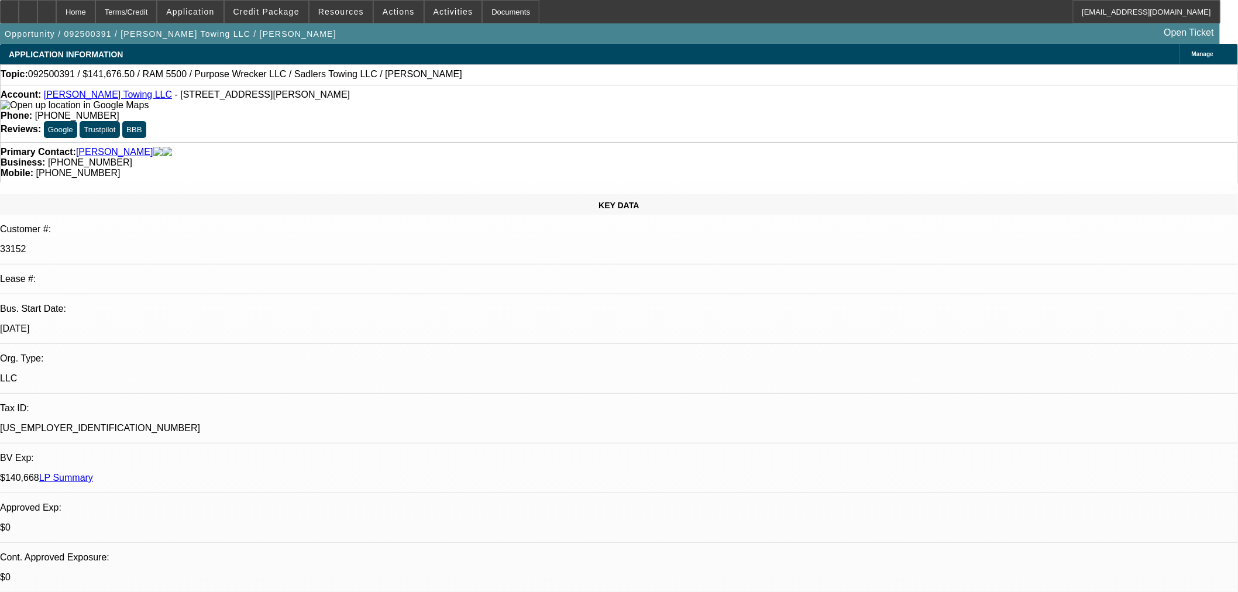
select select "0"
select select "2"
select select "0"
select select "6"
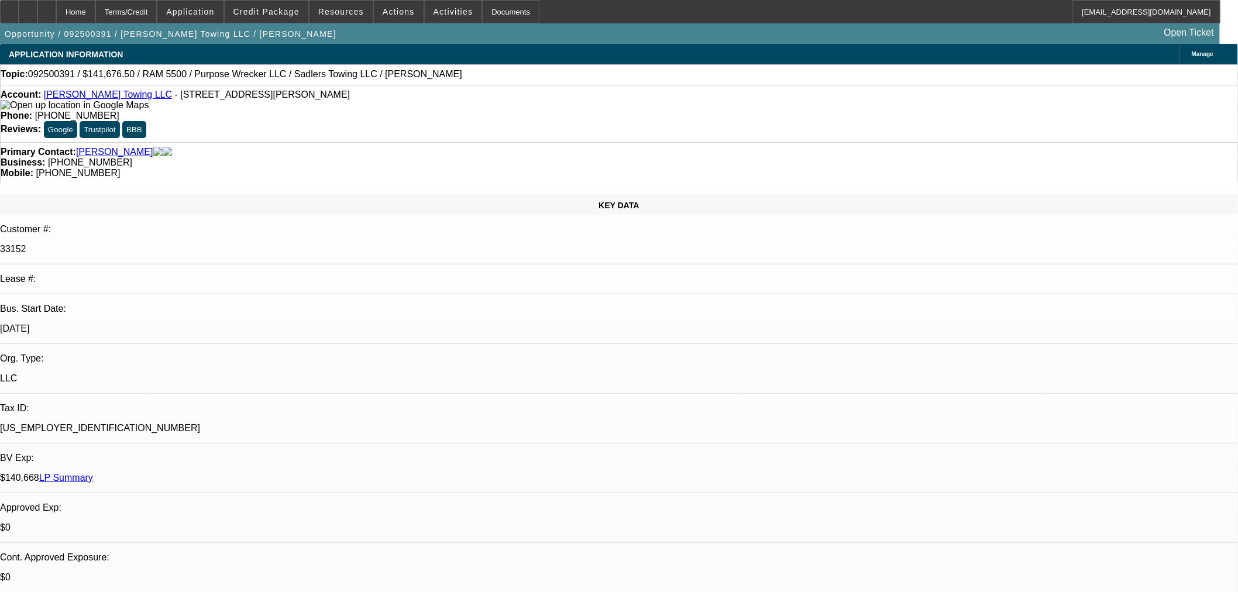
select select "0"
select select "2"
select select "0"
select select "6"
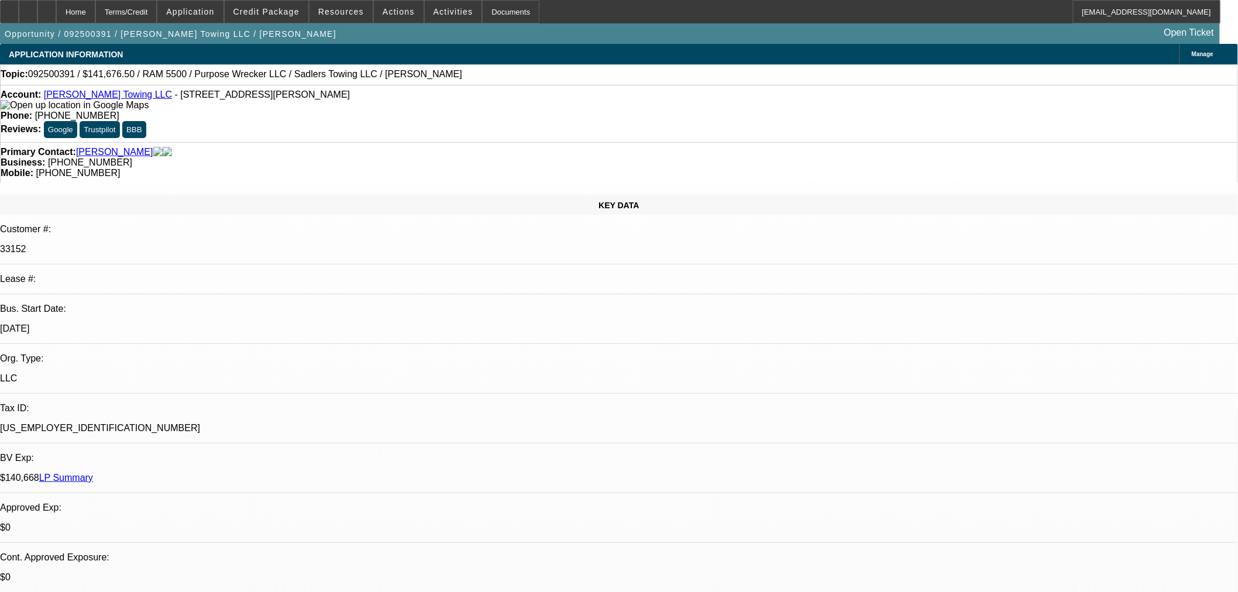
select select "0"
select select "2"
select select "0"
select select "6"
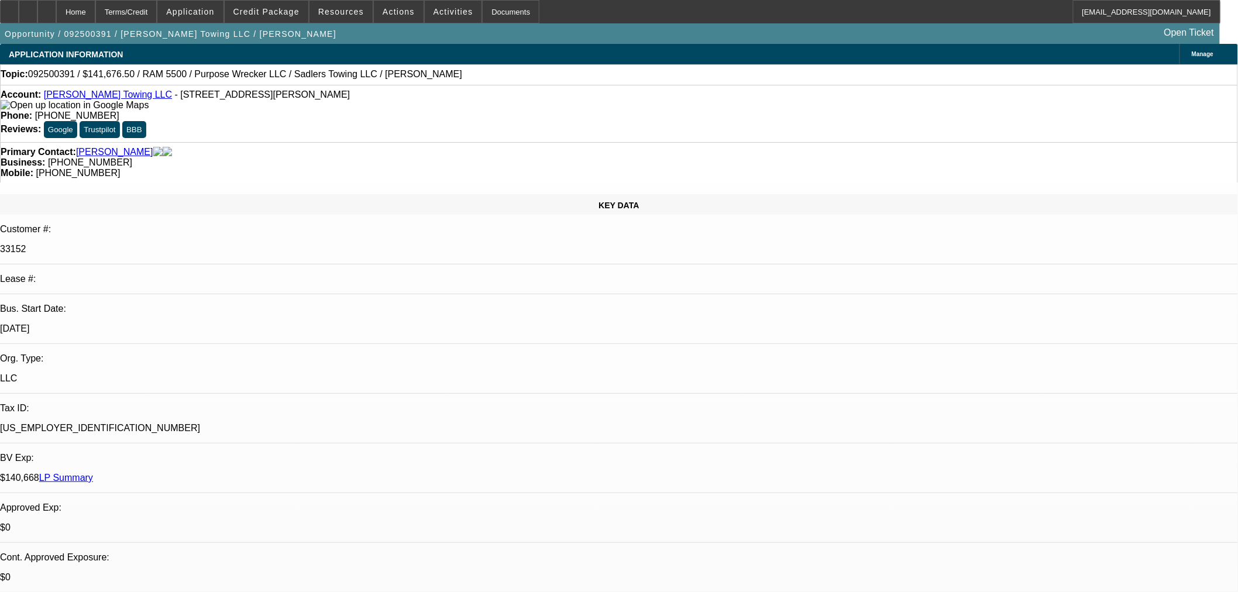
select select "0"
select select "2"
select select "0"
select select "6"
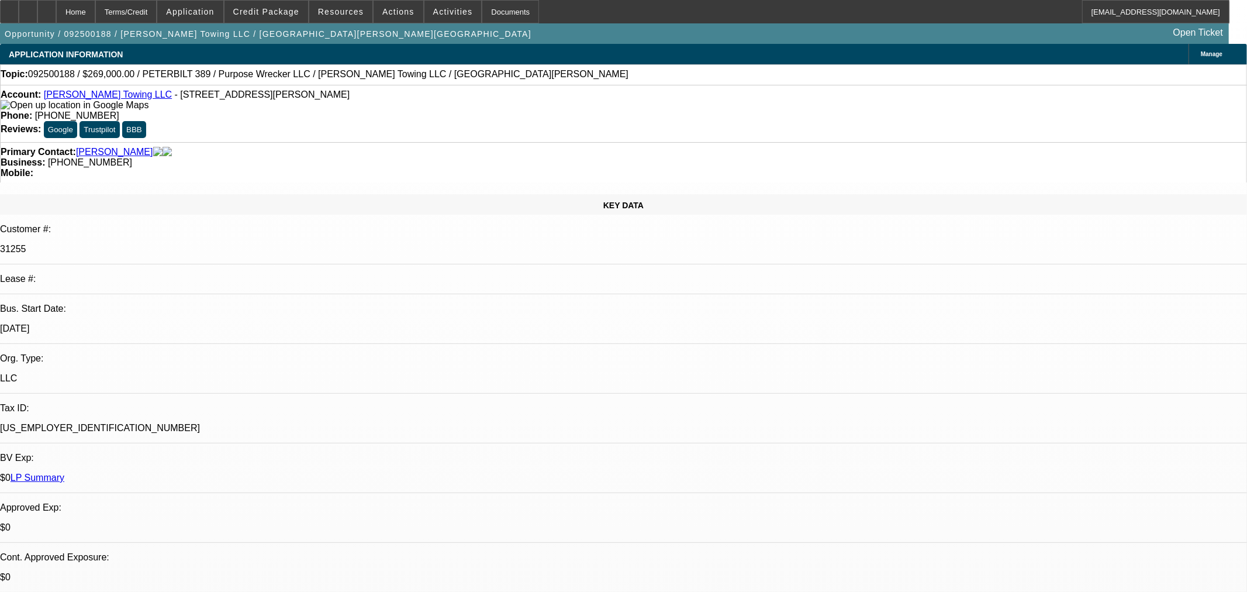
select select "0"
select select "2"
select select "0"
select select "6"
select select "0"
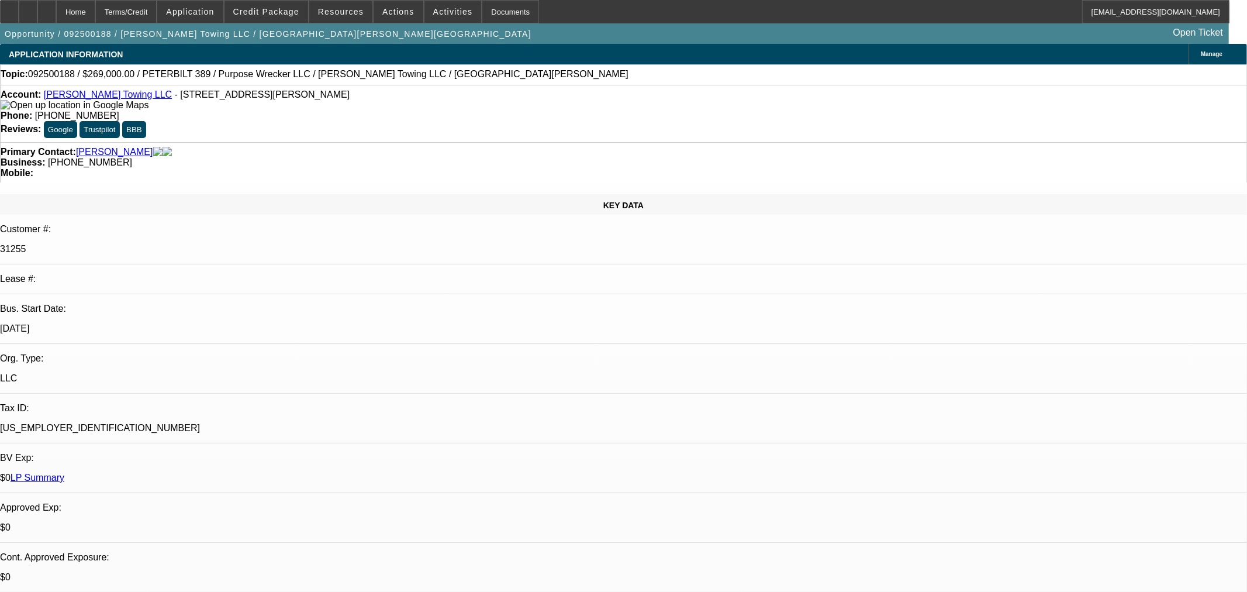
select select "0"
select select "6"
select select "0"
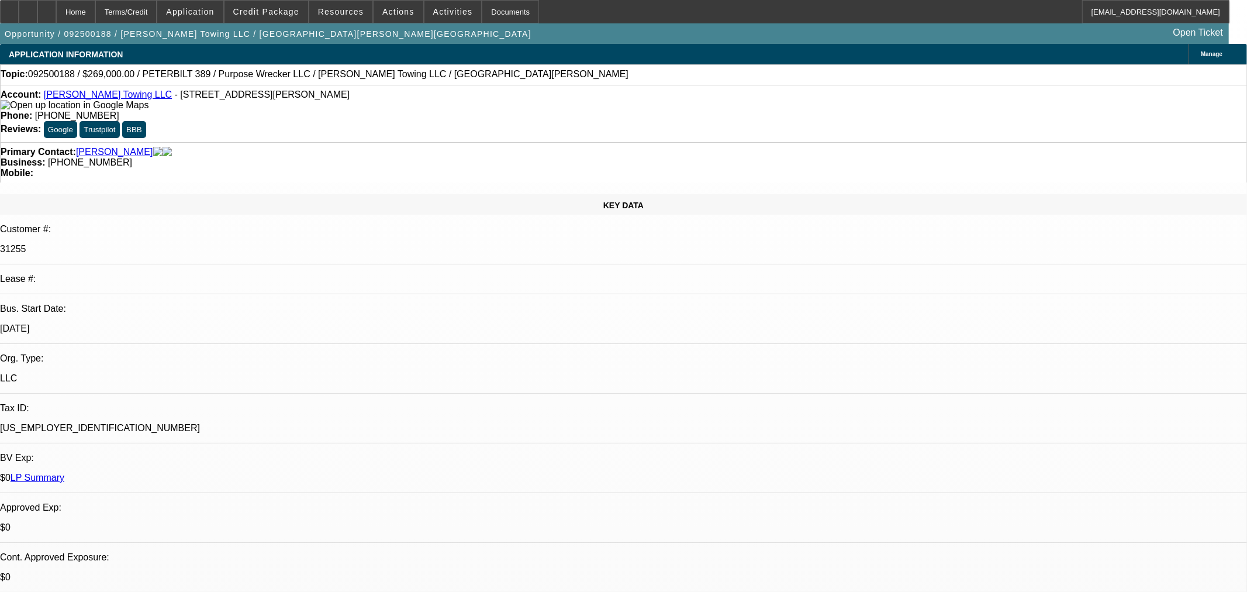
select select "2"
select select "0"
select select "6"
select select "0"
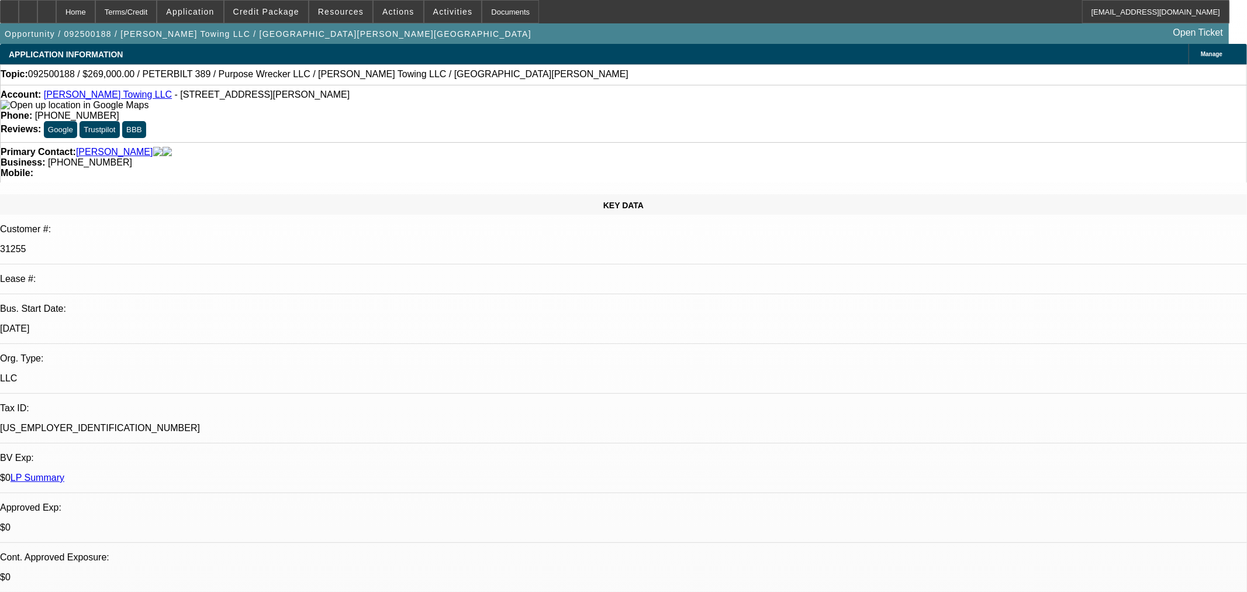
select select "2"
select select "0"
select select "6"
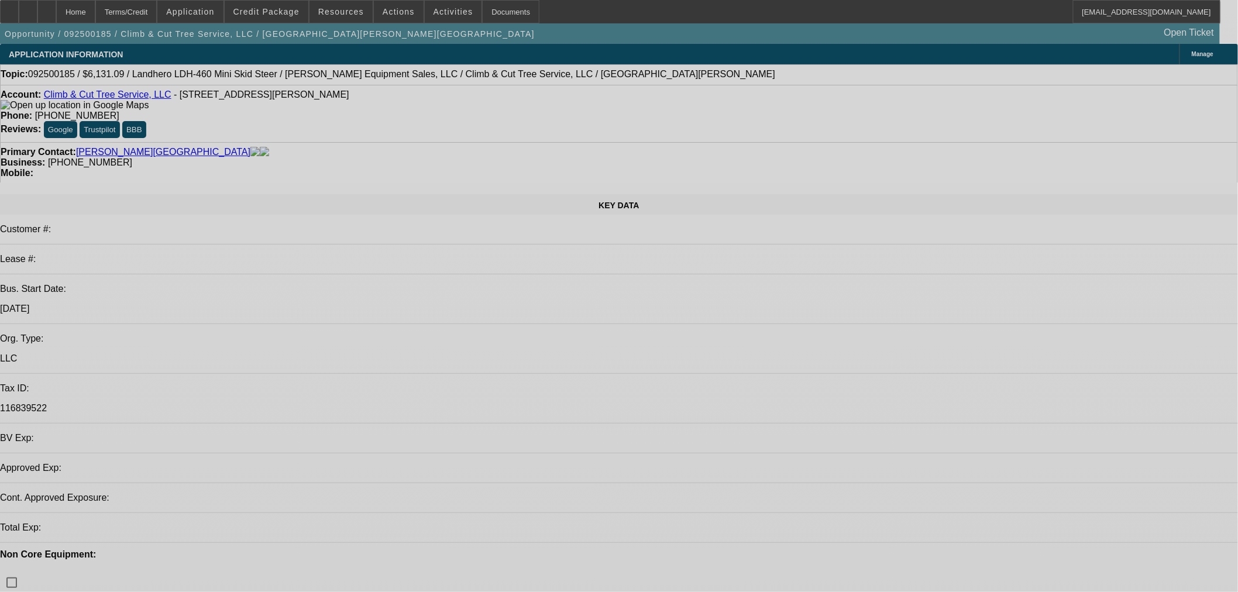
select select "0.15"
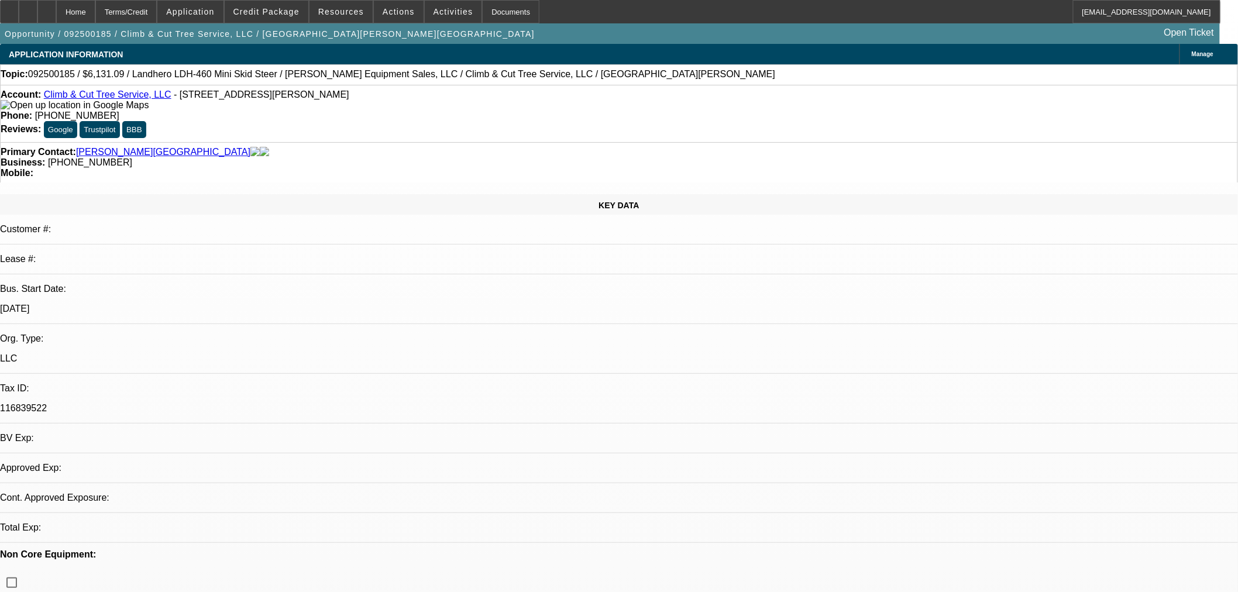
select select "2"
select select "0.1"
select select "4"
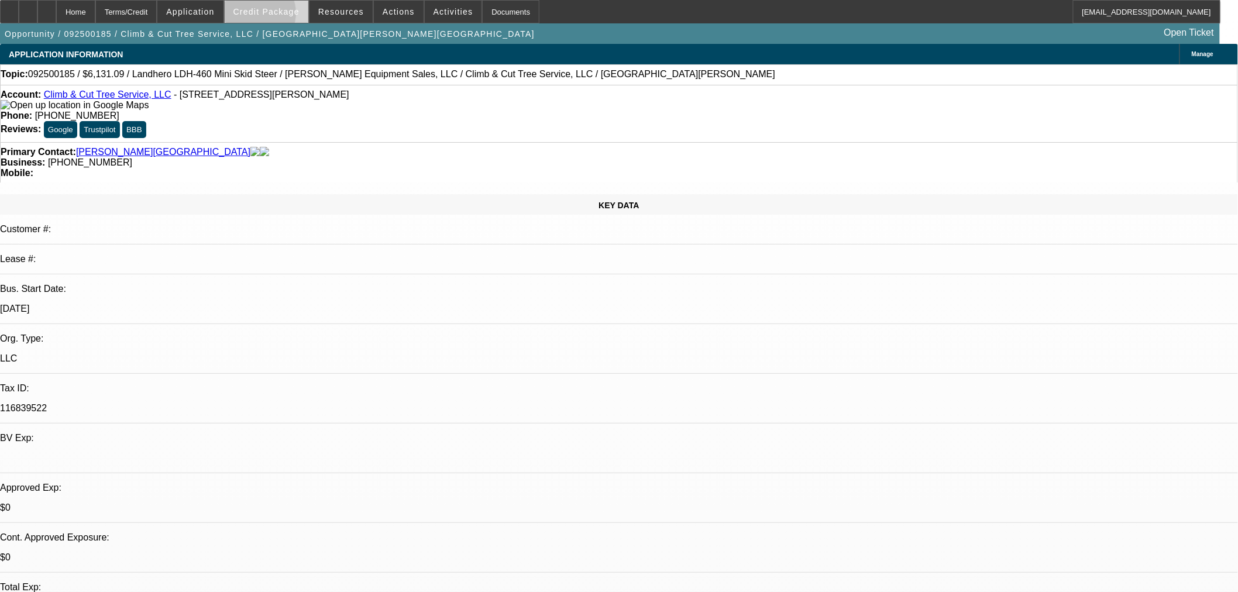
click at [274, 15] on button "Credit Package" at bounding box center [267, 12] width 84 height 22
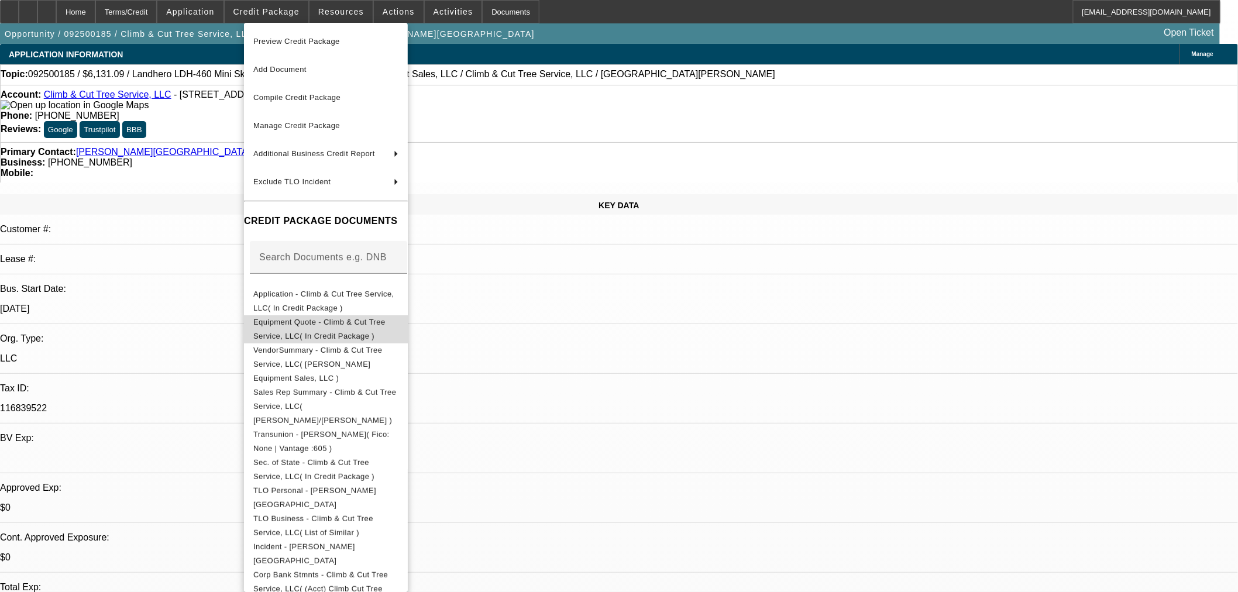
click at [307, 330] on span "Equipment Quote - Climb & Cut Tree Service, LLC( In Credit Package )" at bounding box center [325, 329] width 145 height 28
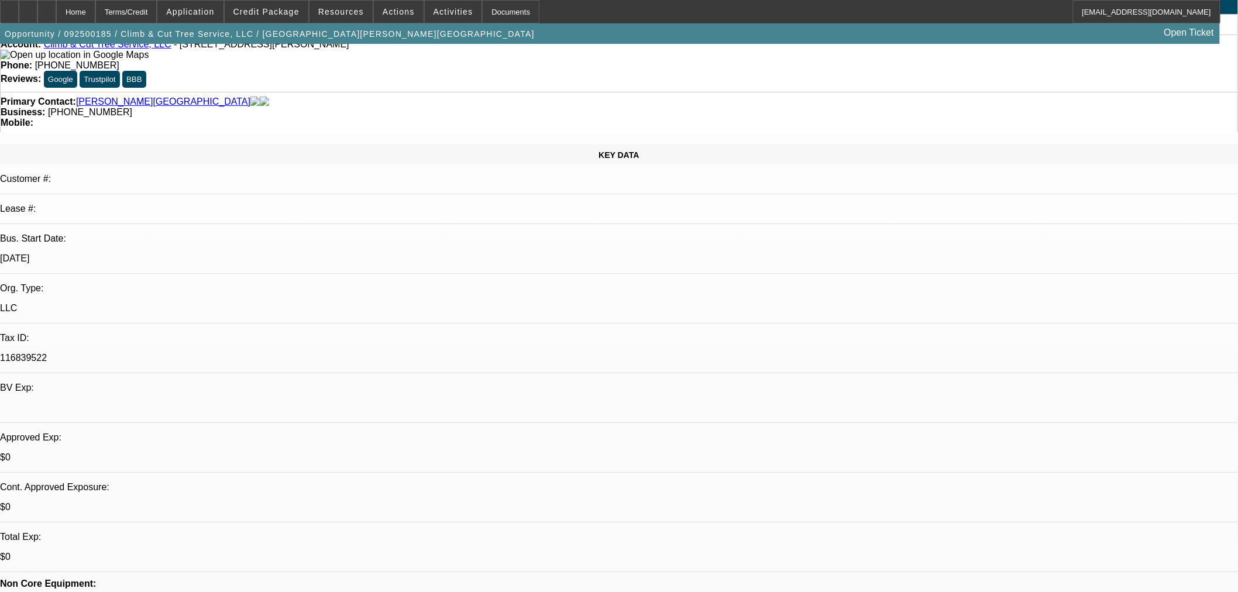
scroll to position [130, 0]
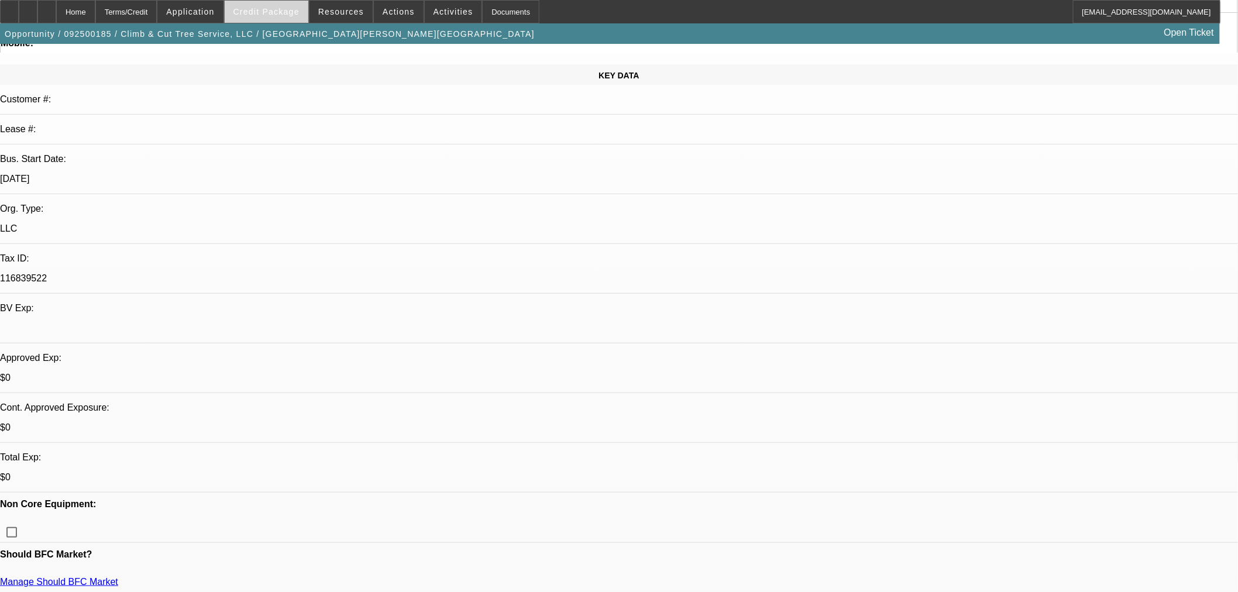
click at [289, 12] on span "Credit Package" at bounding box center [266, 11] width 66 height 9
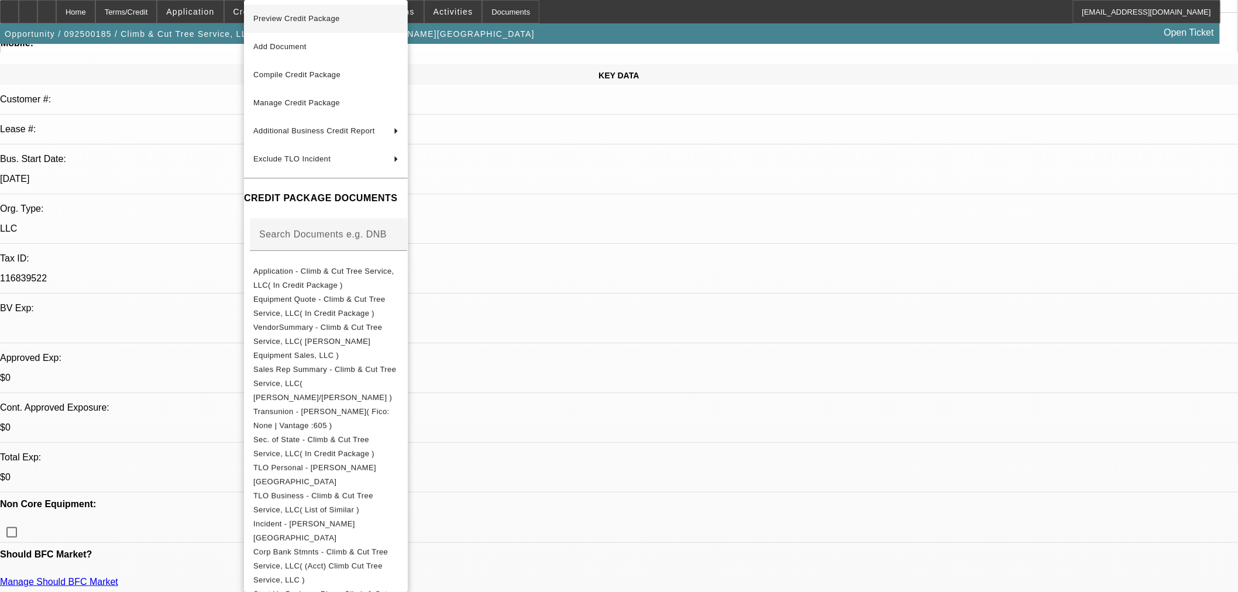
click at [322, 16] on span "Preview Credit Package" at bounding box center [296, 18] width 87 height 9
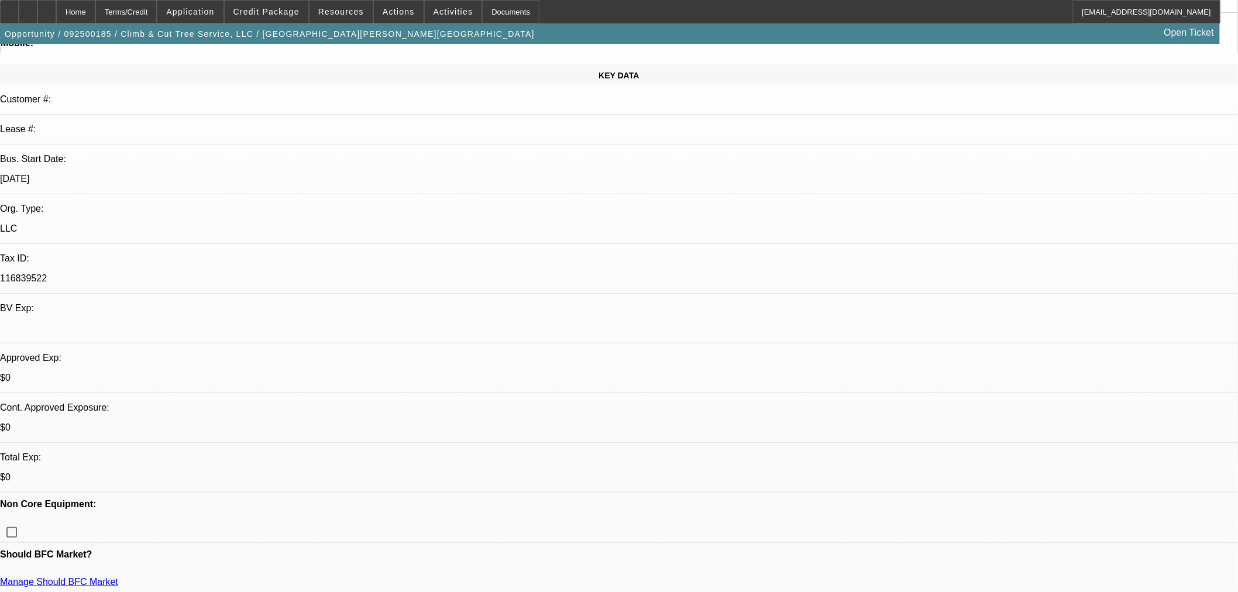
scroll to position [0, 0]
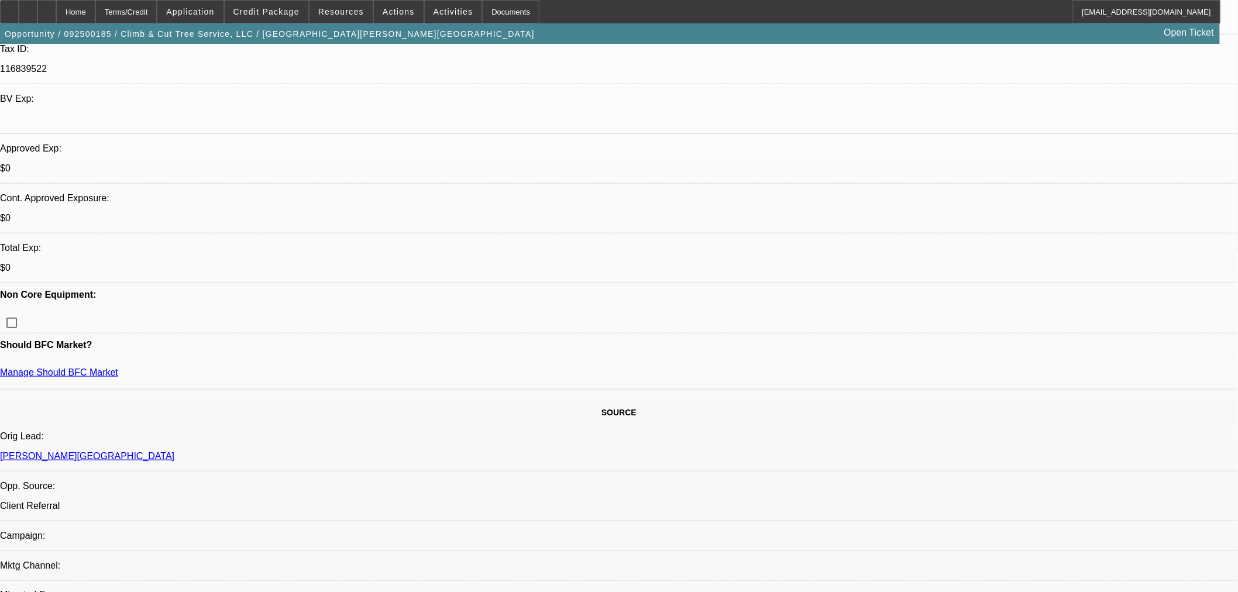
scroll to position [65, 0]
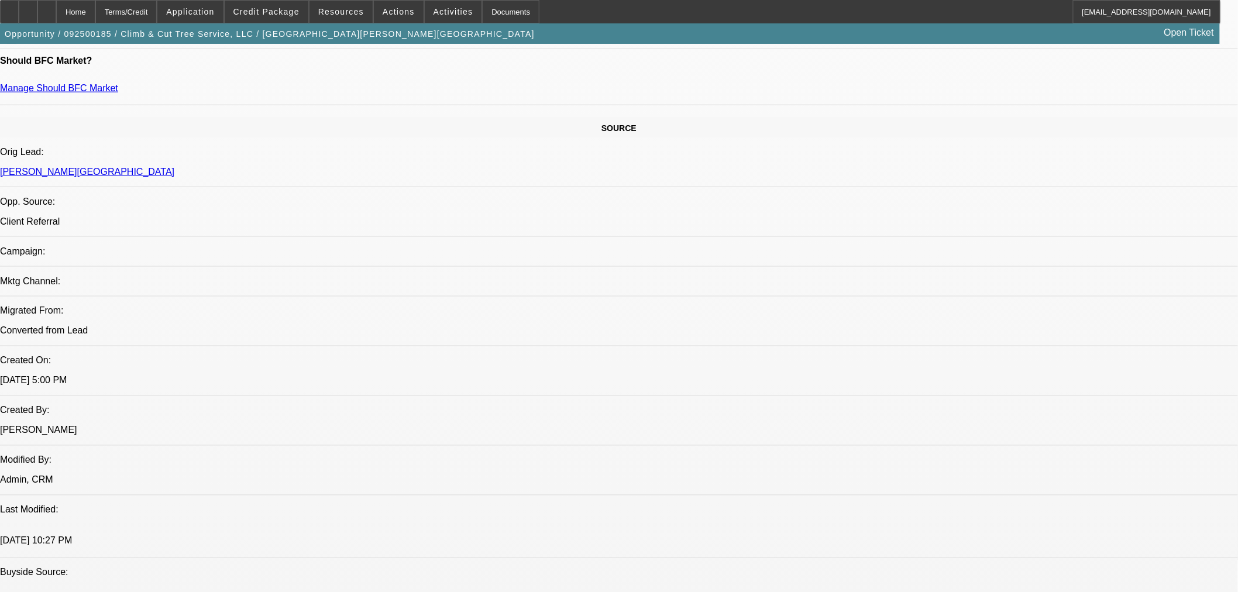
scroll to position [909, 0]
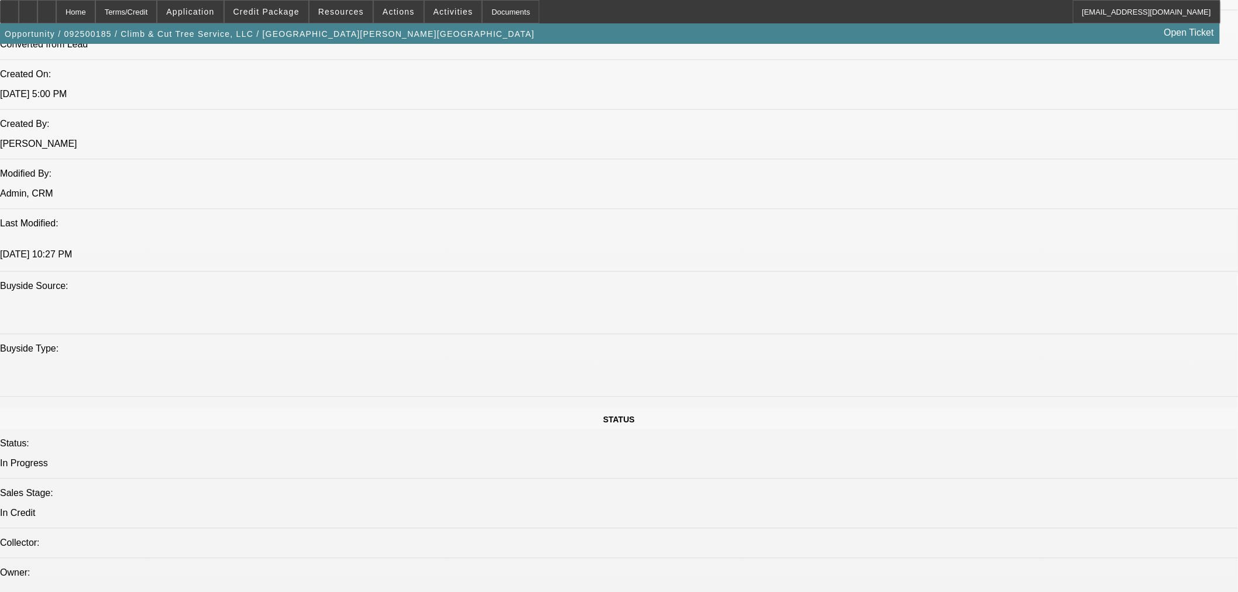
type textarea "STARTUP; UNFAMILIAR BRAND EQUIPMENT, NEW VENDOR; MINIMAL ALMOST USELESS CREDIT …"
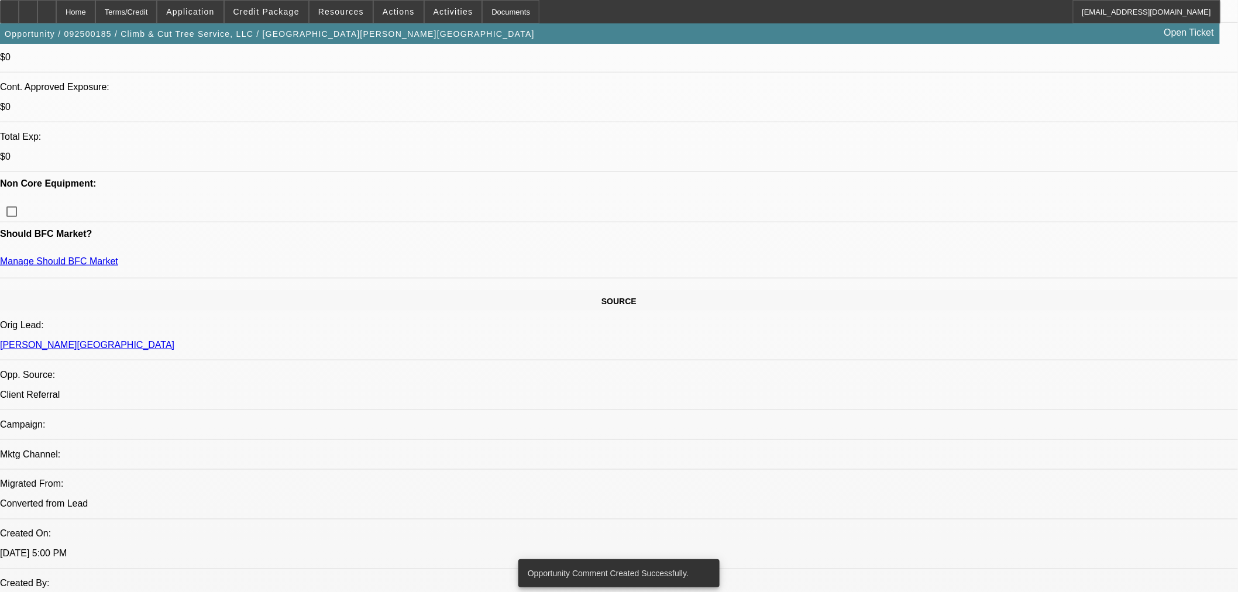
scroll to position [0, 0]
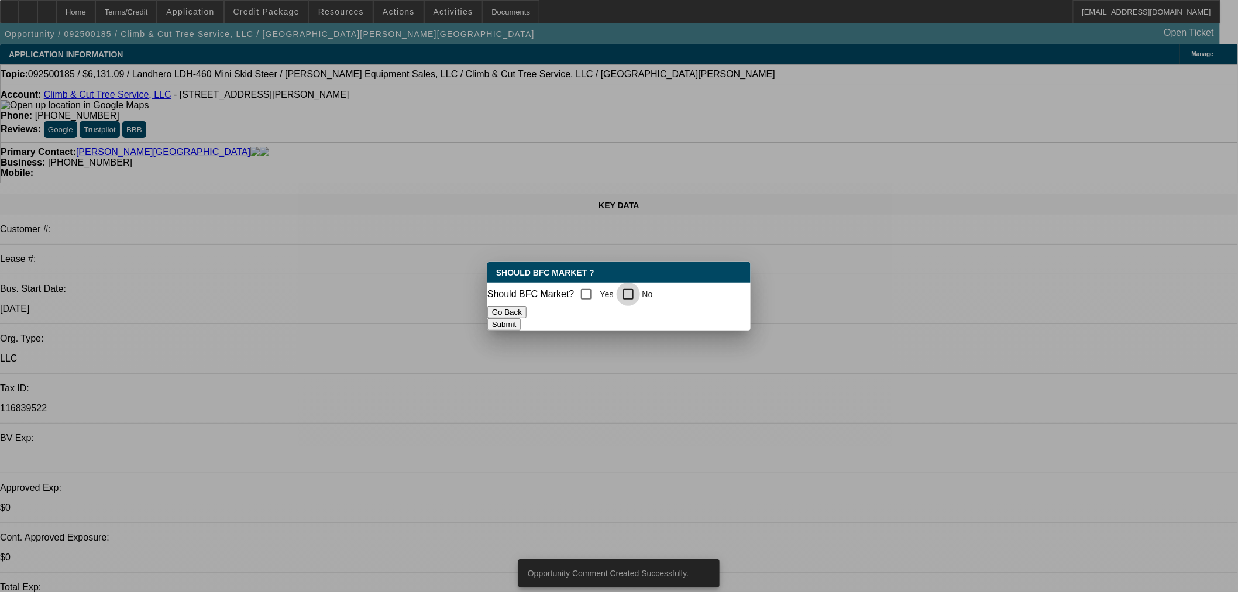
click at [635, 298] on input "No" at bounding box center [627, 293] width 23 height 23
checkbox input "true"
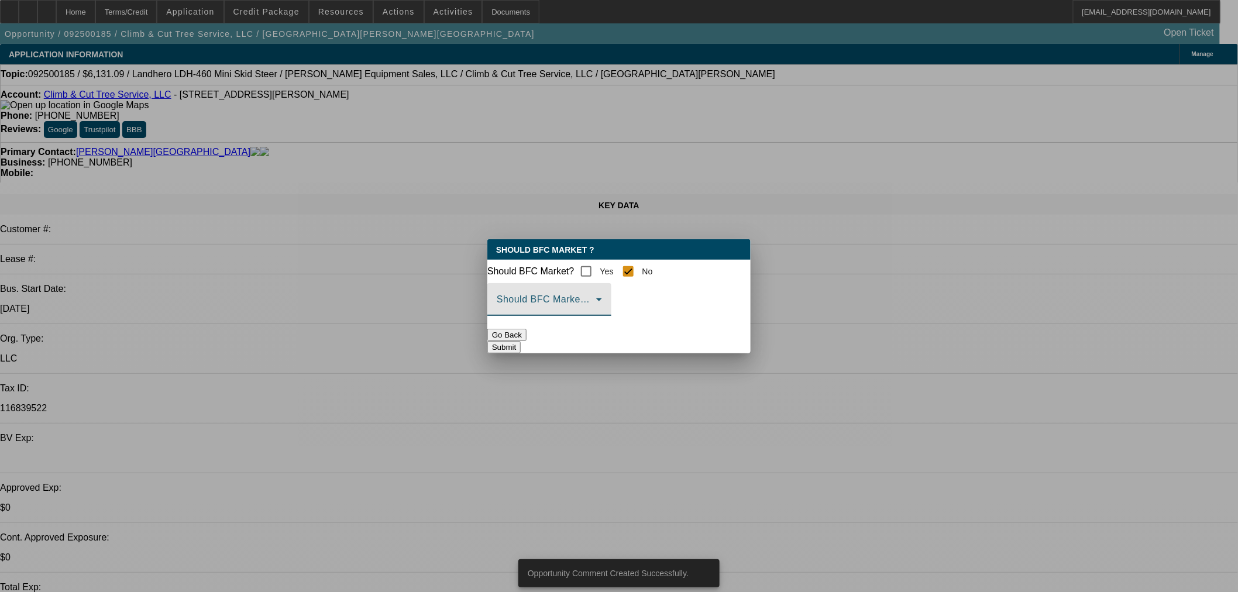
click at [596, 308] on span at bounding box center [546, 304] width 99 height 14
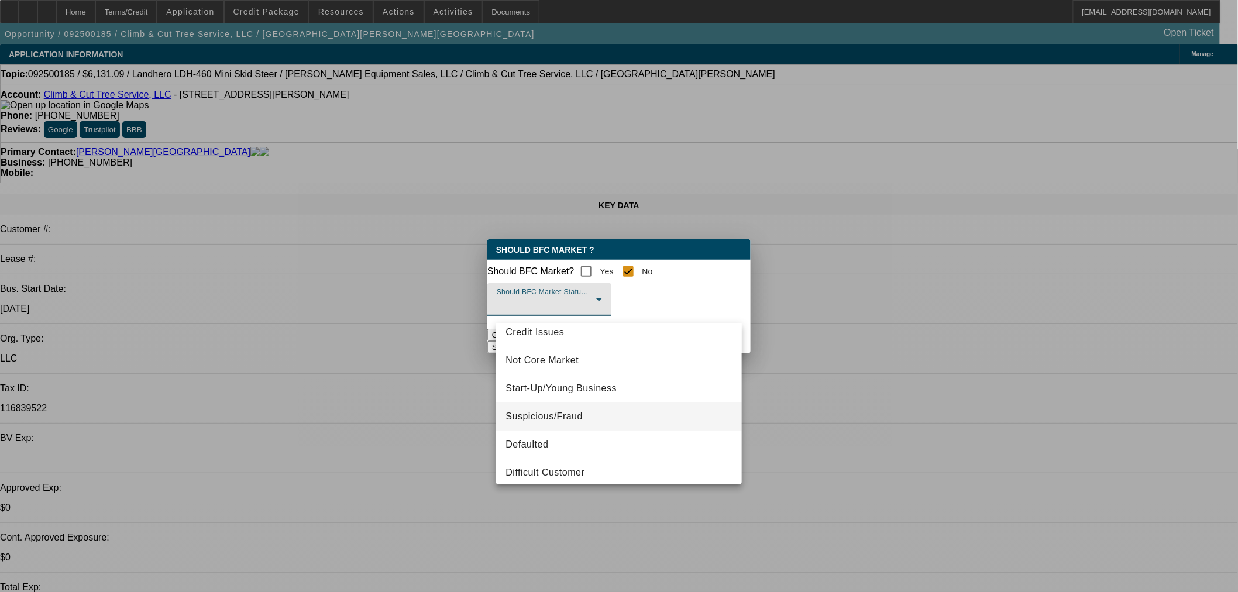
scroll to position [73, 0]
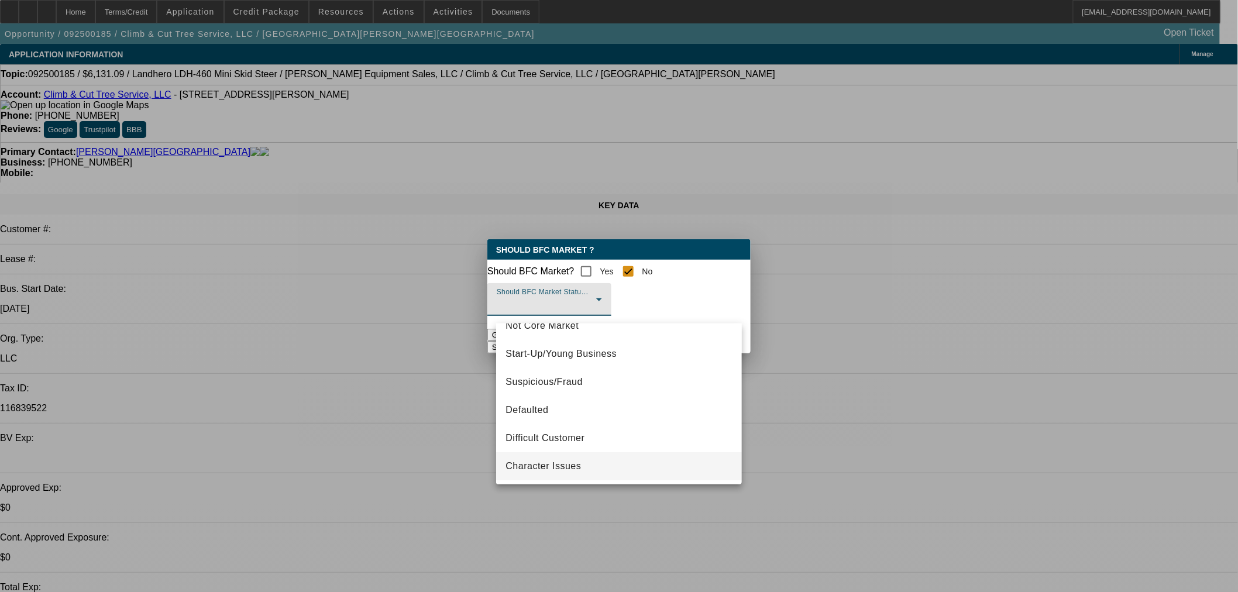
click at [585, 468] on mat-option "Character Issues" at bounding box center [619, 466] width 246 height 28
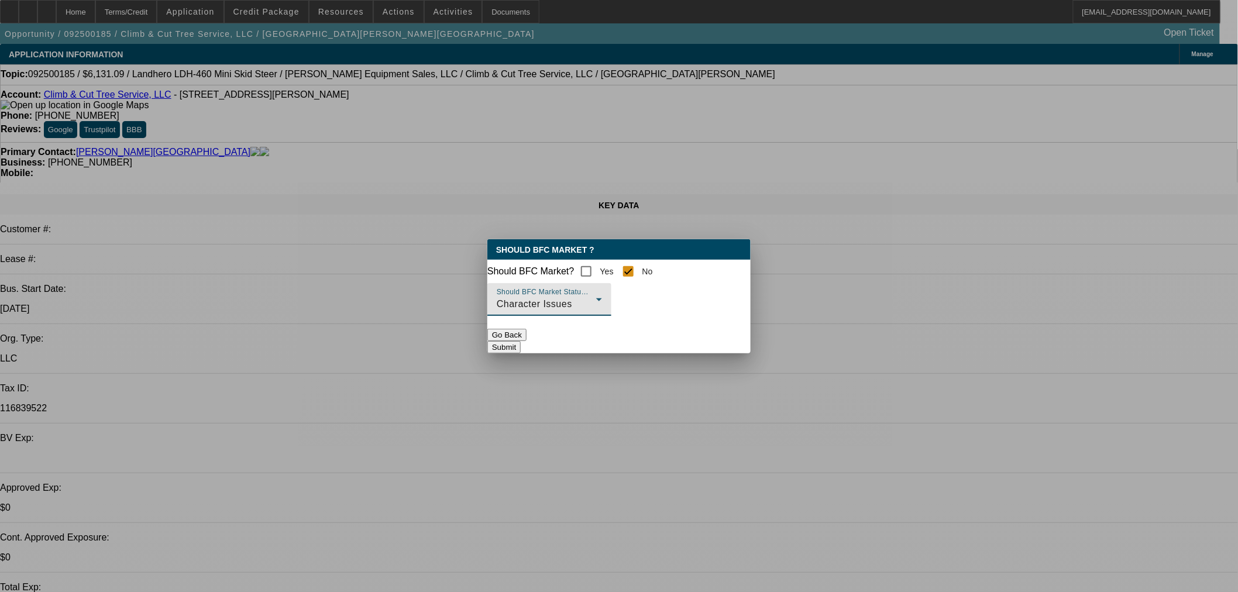
click at [521, 347] on button "Submit" at bounding box center [503, 347] width 33 height 12
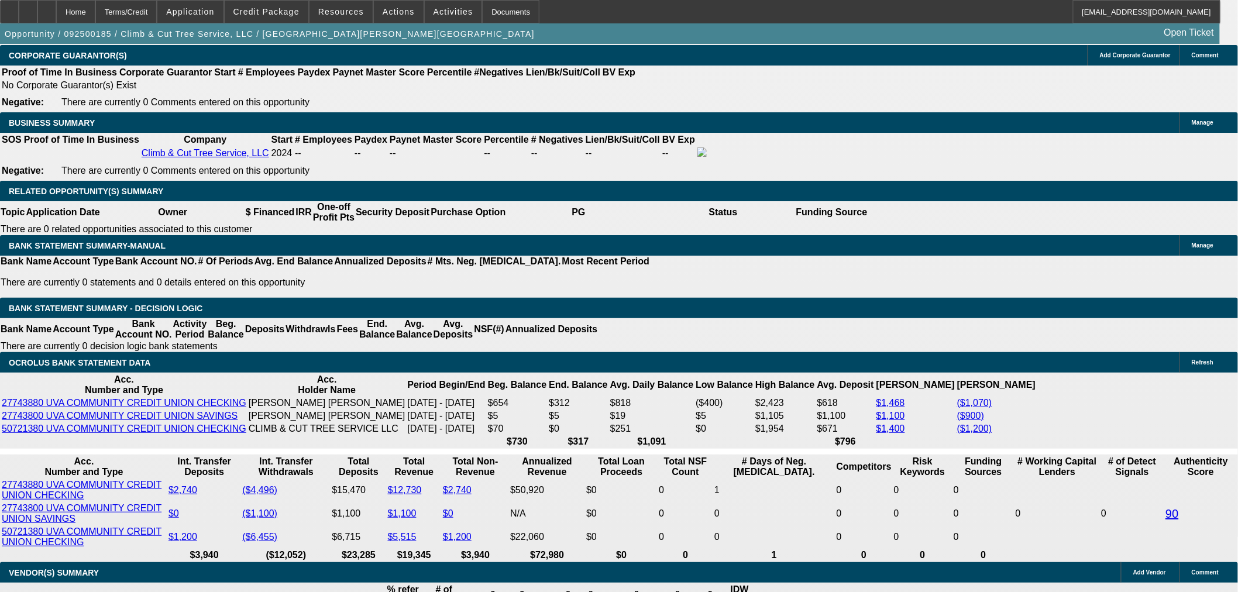
scroll to position [2131, 0]
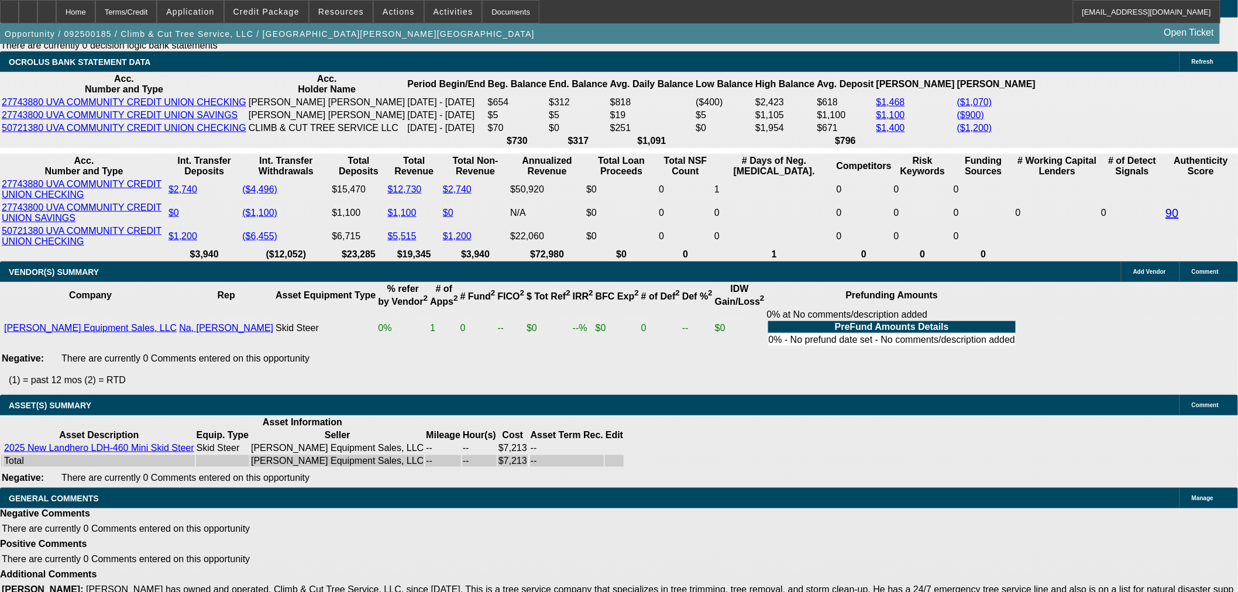
select select "4"
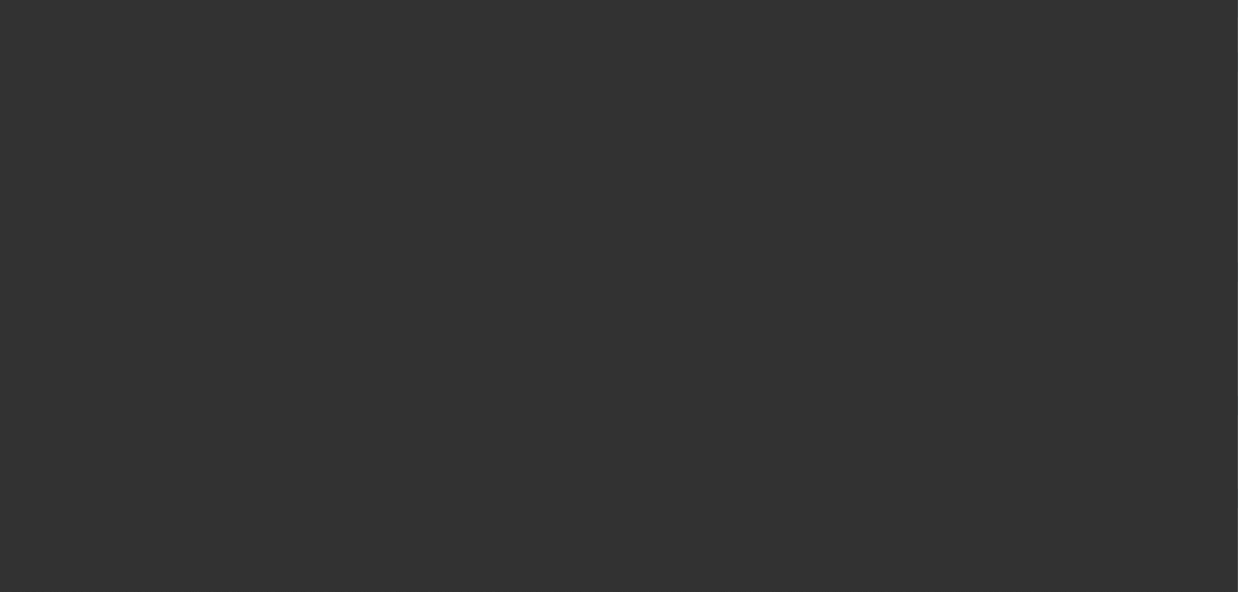
scroll to position [0, 0]
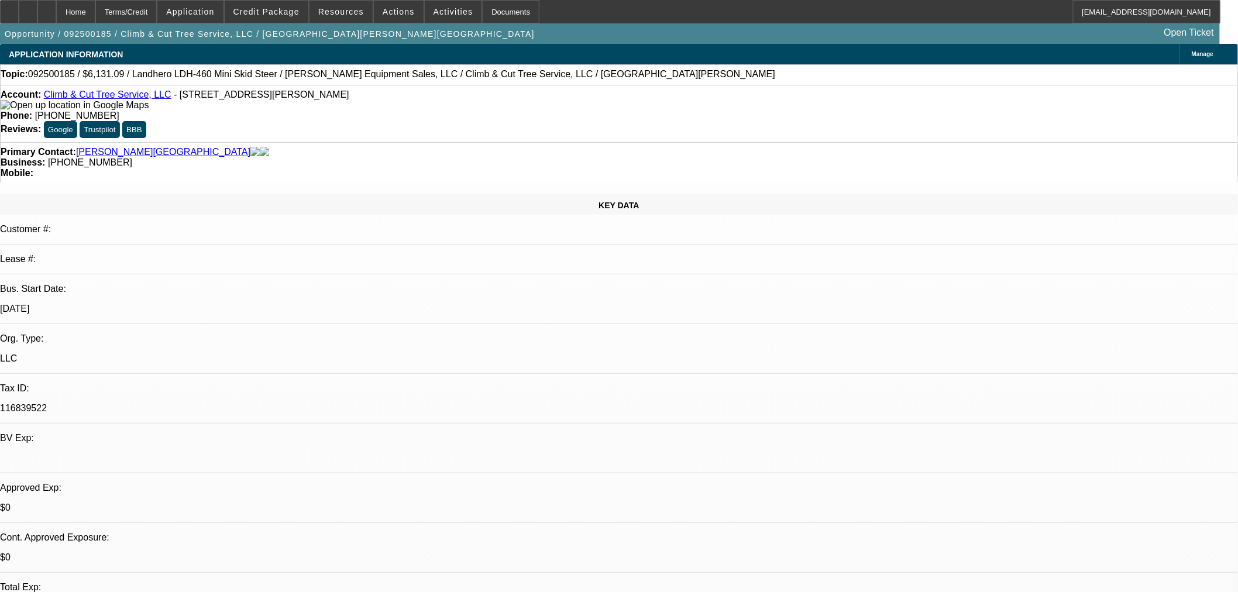
drag, startPoint x: 1036, startPoint y: 235, endPoint x: 1030, endPoint y: 229, distance: 9.1
type textarea "i"
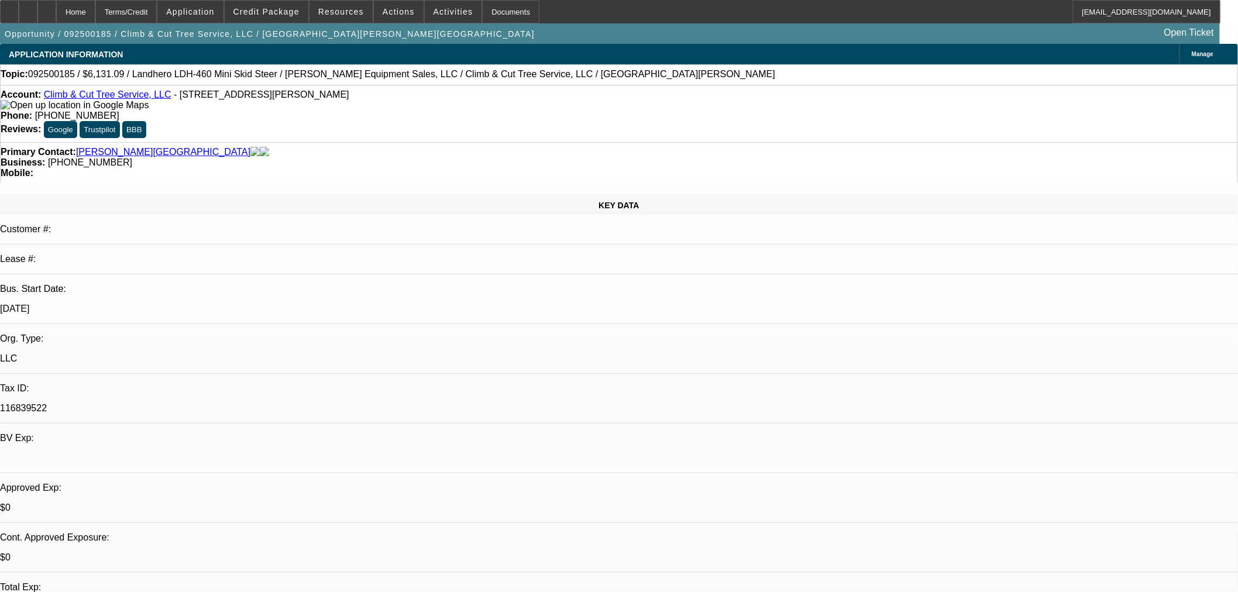
drag, startPoint x: 850, startPoint y: 182, endPoint x: 892, endPoint y: 176, distance: 42.5
type textarea "I TRULY HOPE YOU DIDNT LOOK AT THE INCIDENT REPORT BEFORE SUBMITTING BECAUSE IF…"
drag, startPoint x: 977, startPoint y: 206, endPoint x: 502, endPoint y: 109, distance: 485.2
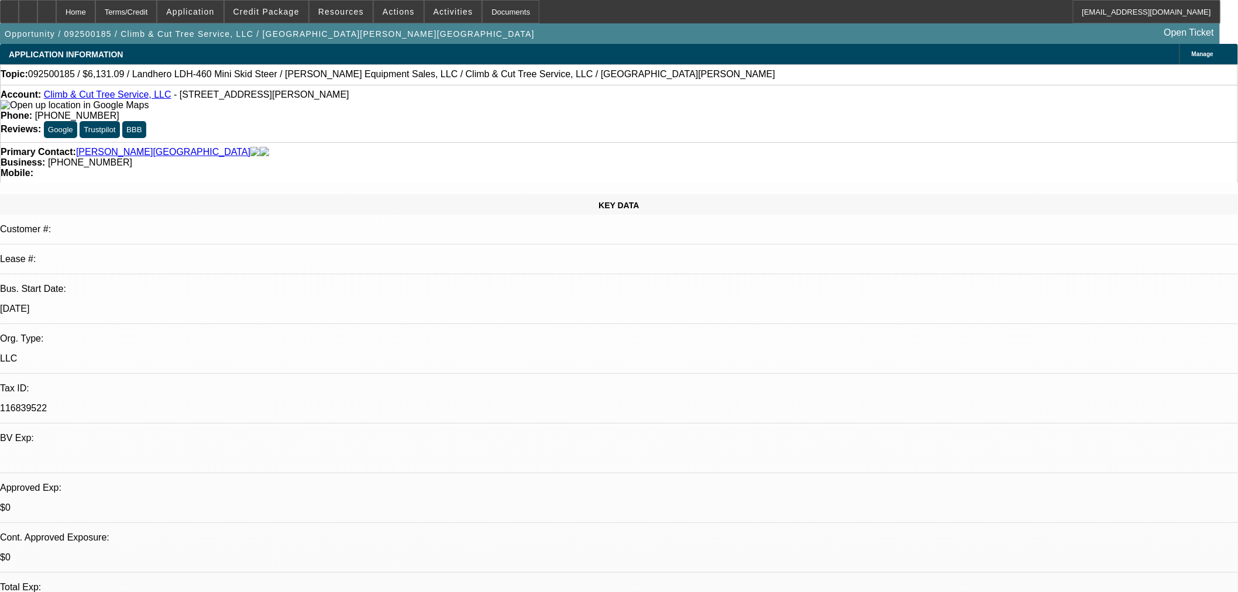
type textarea "I ASSUME YOU DIDN'T LOOK AT THIS ENOUGH BEFORE SUBMITTING. DECLINED FOREVER."
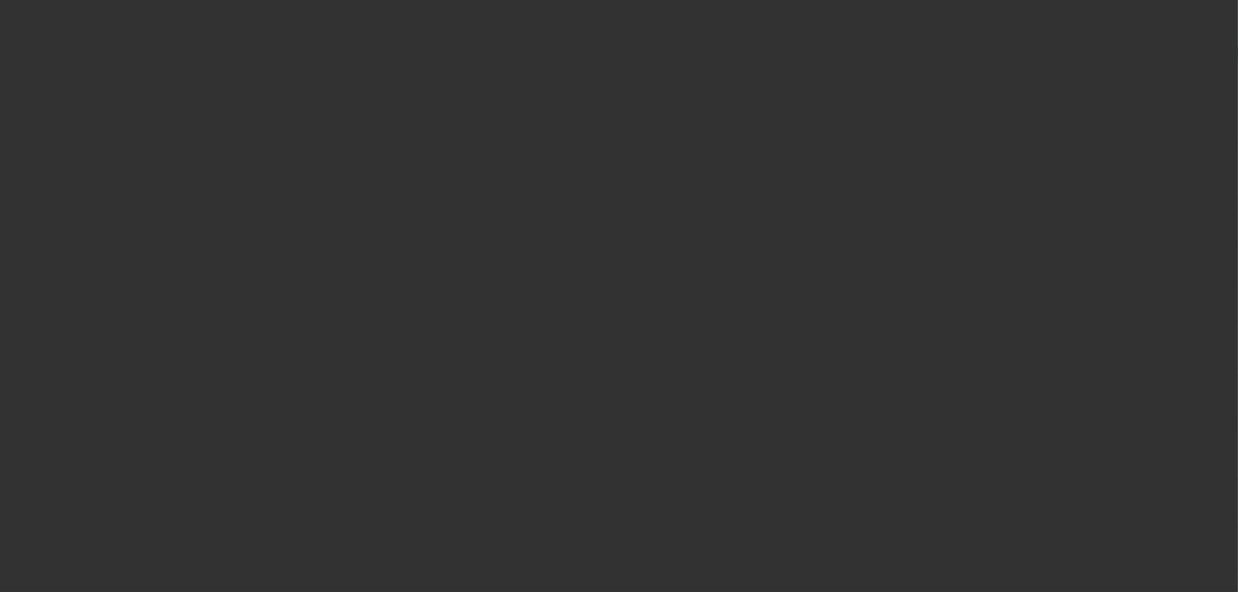
select select "0.15"
select select "2"
select select "0.1"
select select "4"
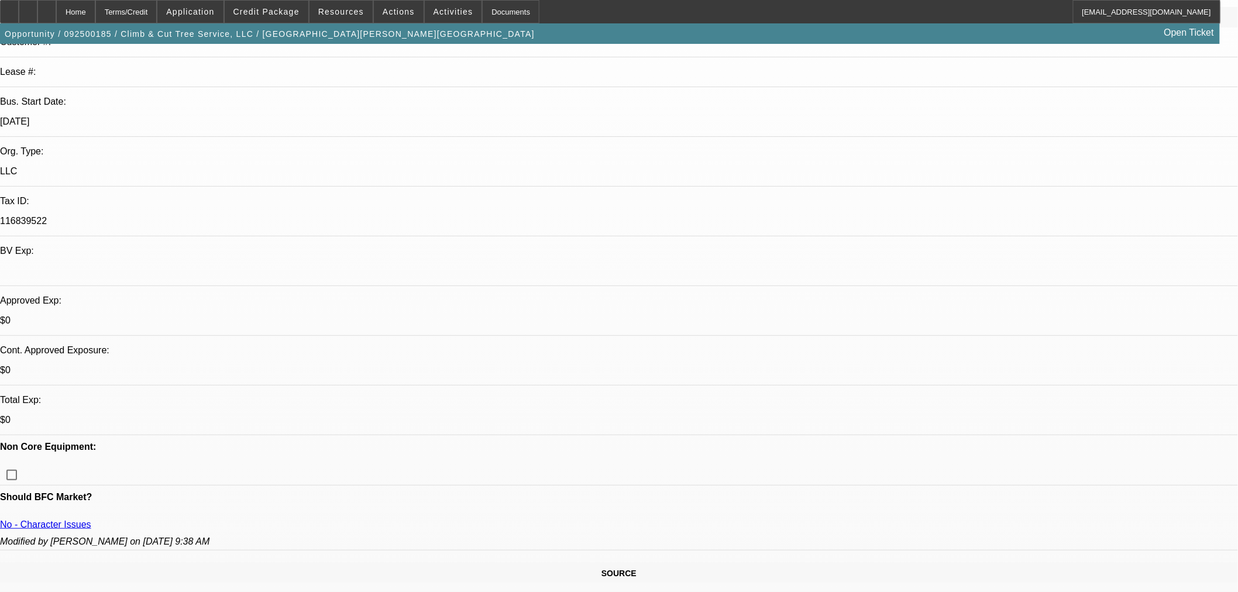
scroll to position [195, 0]
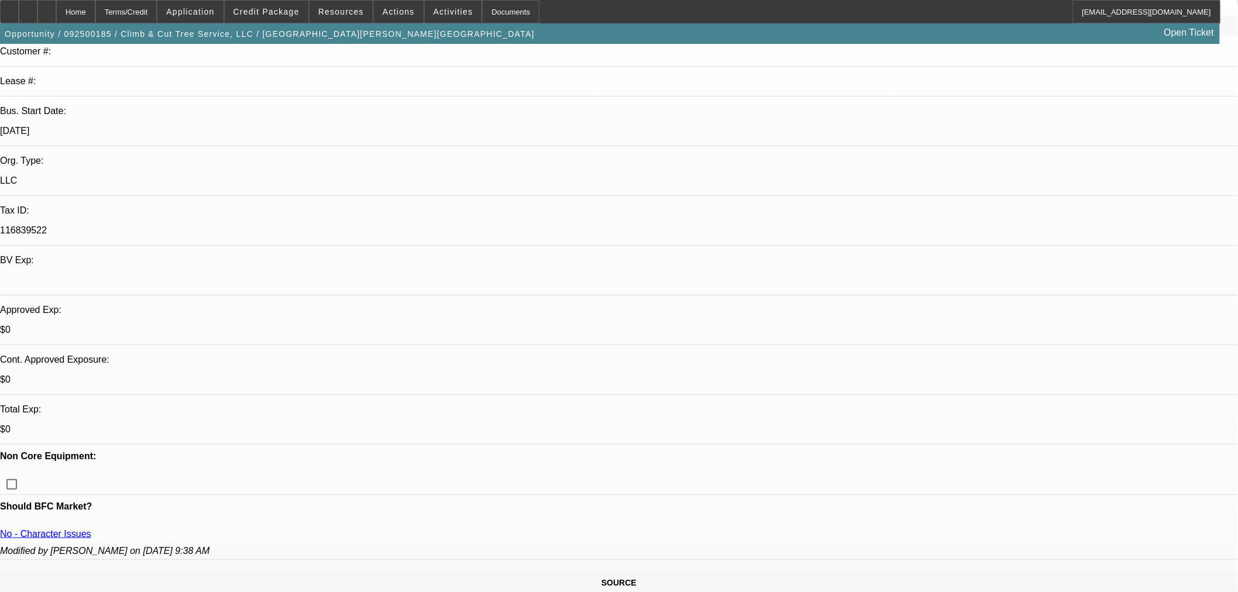
scroll to position [0, 0]
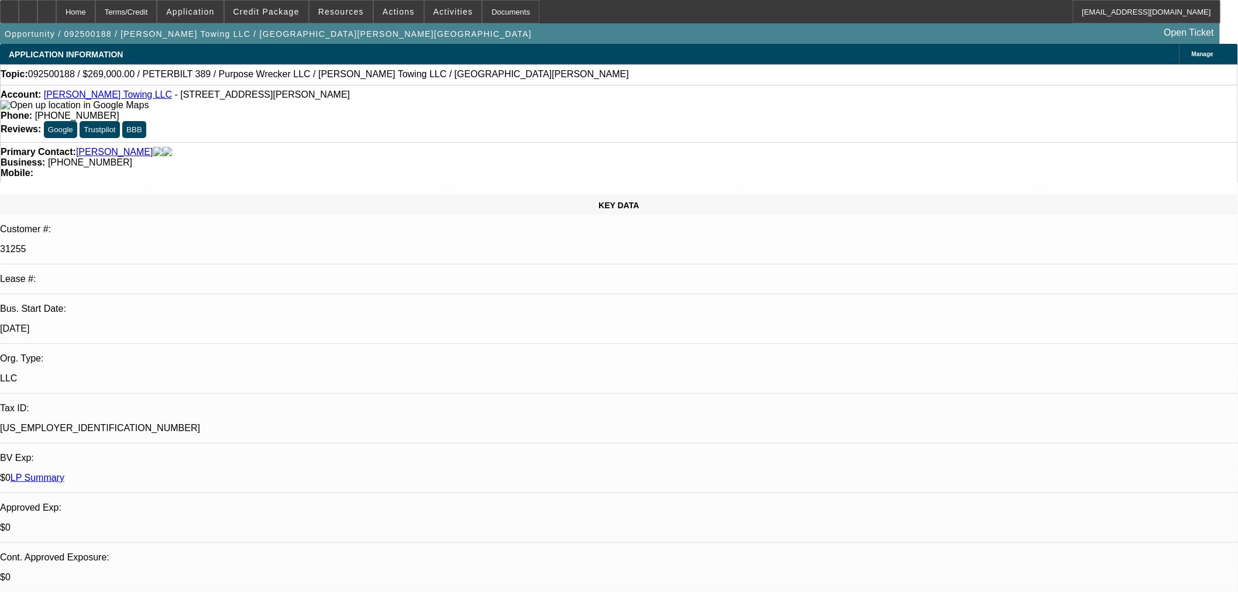
select select "0"
select select "2"
select select "0"
select select "6"
select select "0"
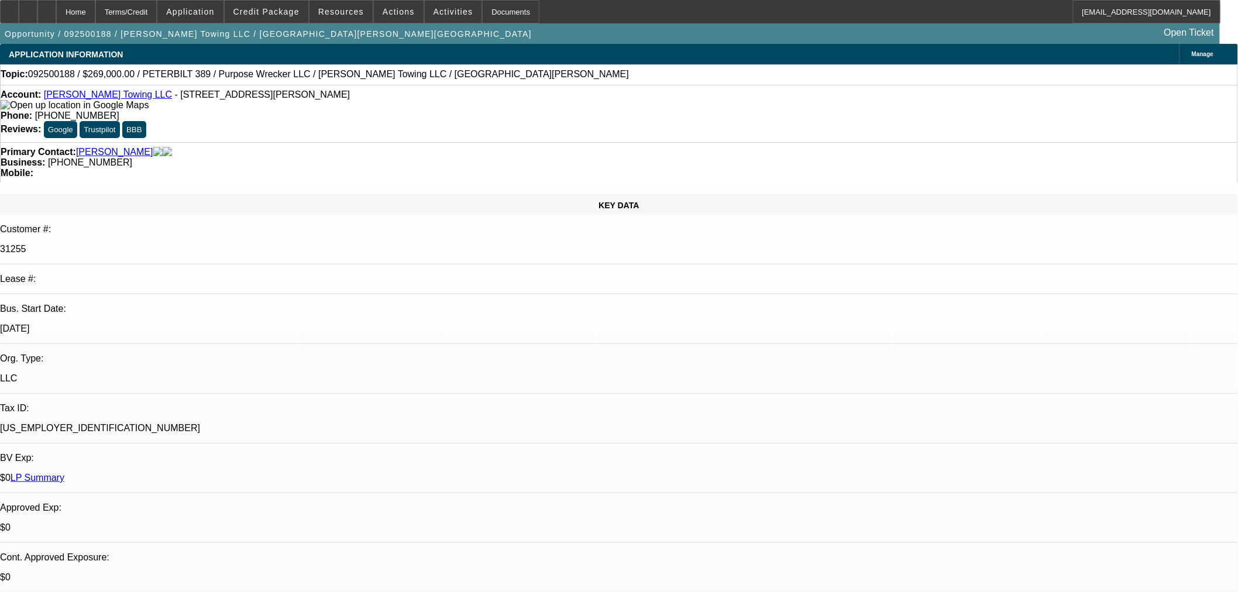
select select "0"
select select "6"
select select "0"
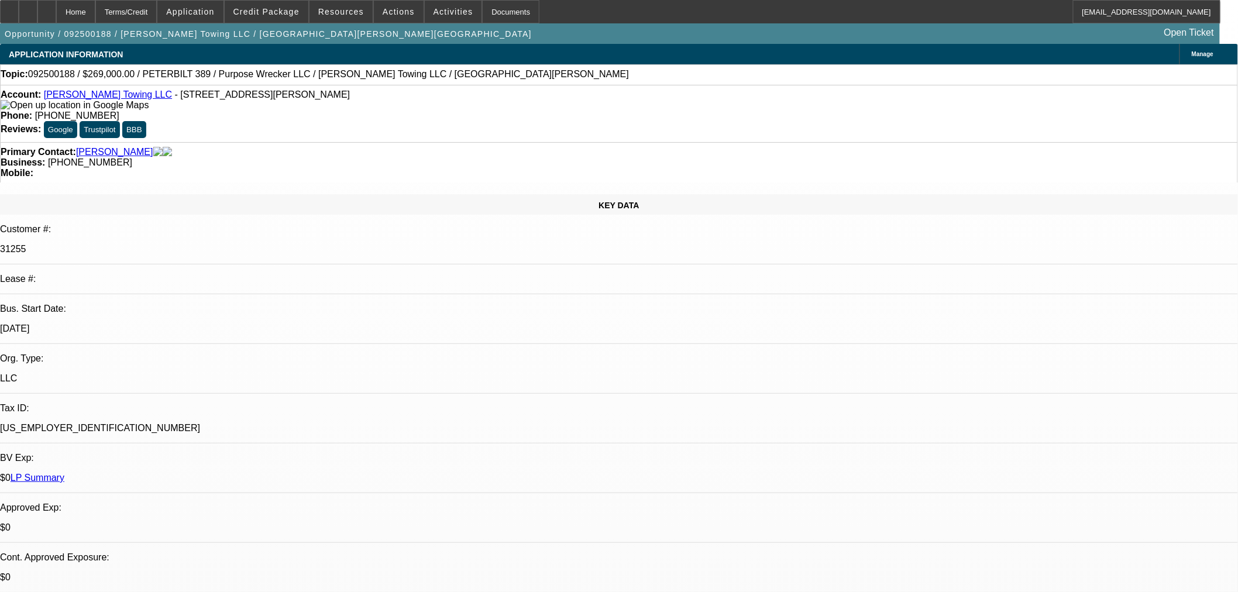
select select "2"
select select "0"
select select "6"
select select "0"
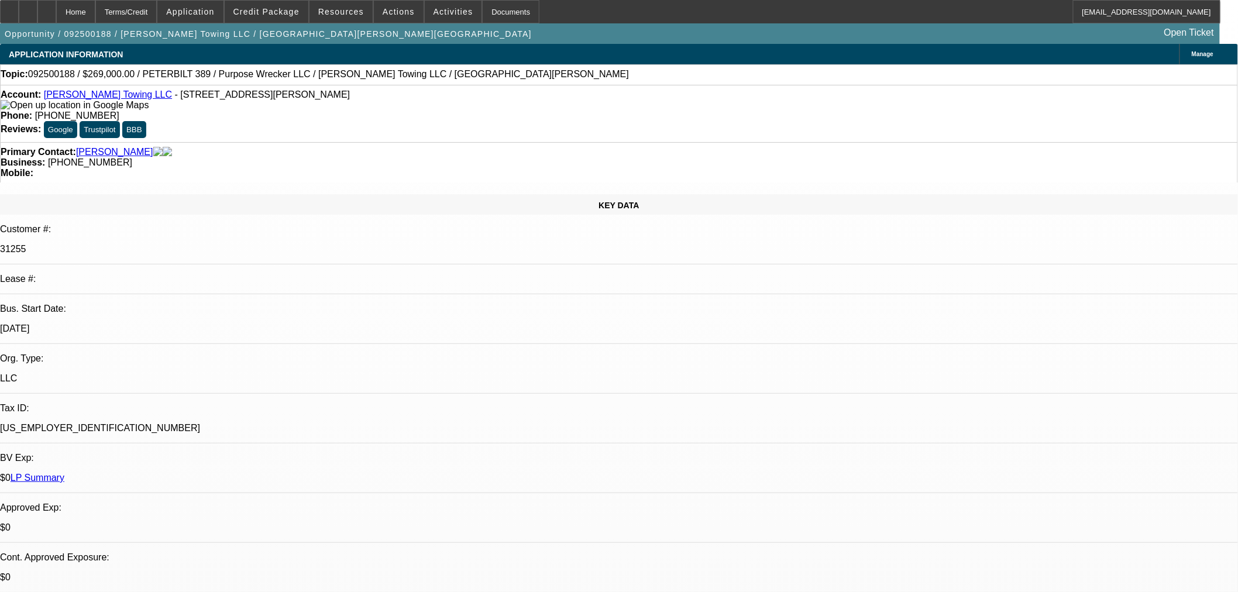
select select "2"
select select "0"
select select "6"
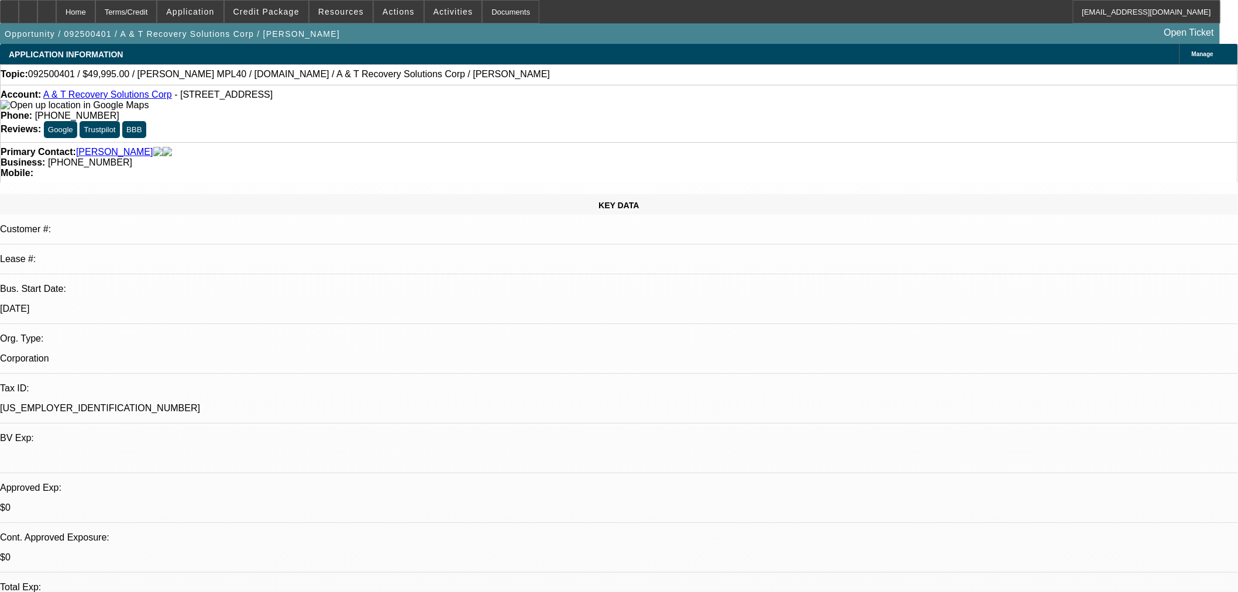
select select "0"
select select "2.5"
select select "2"
select select "0.1"
select select "4"
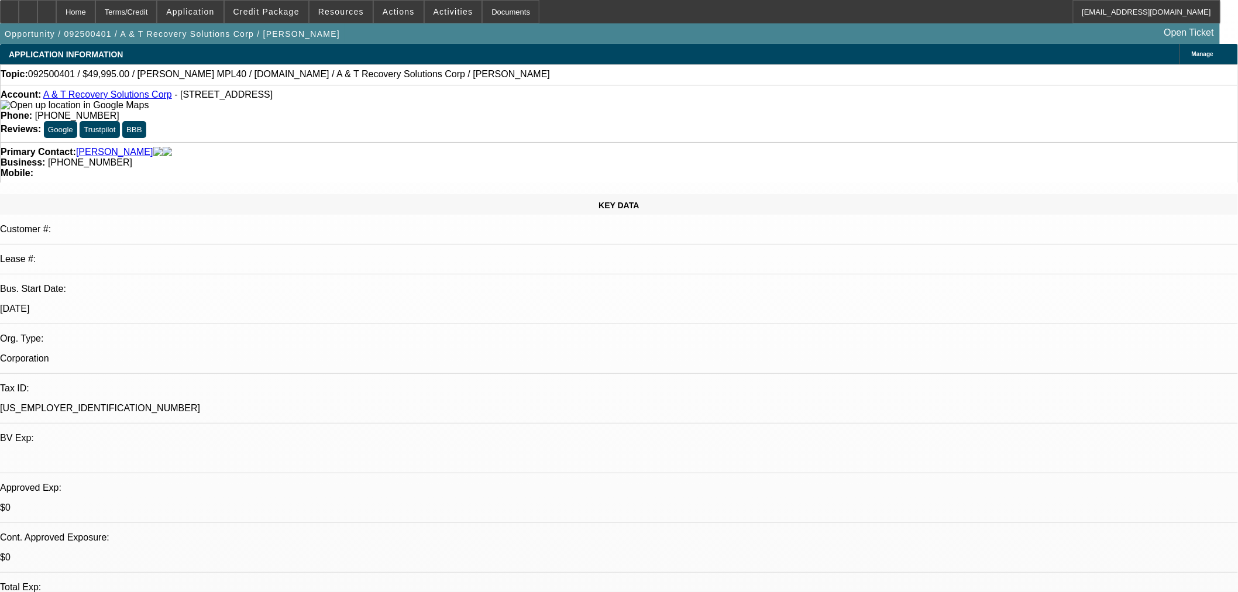
select select "0"
select select "2"
select select "0.1"
select select "4"
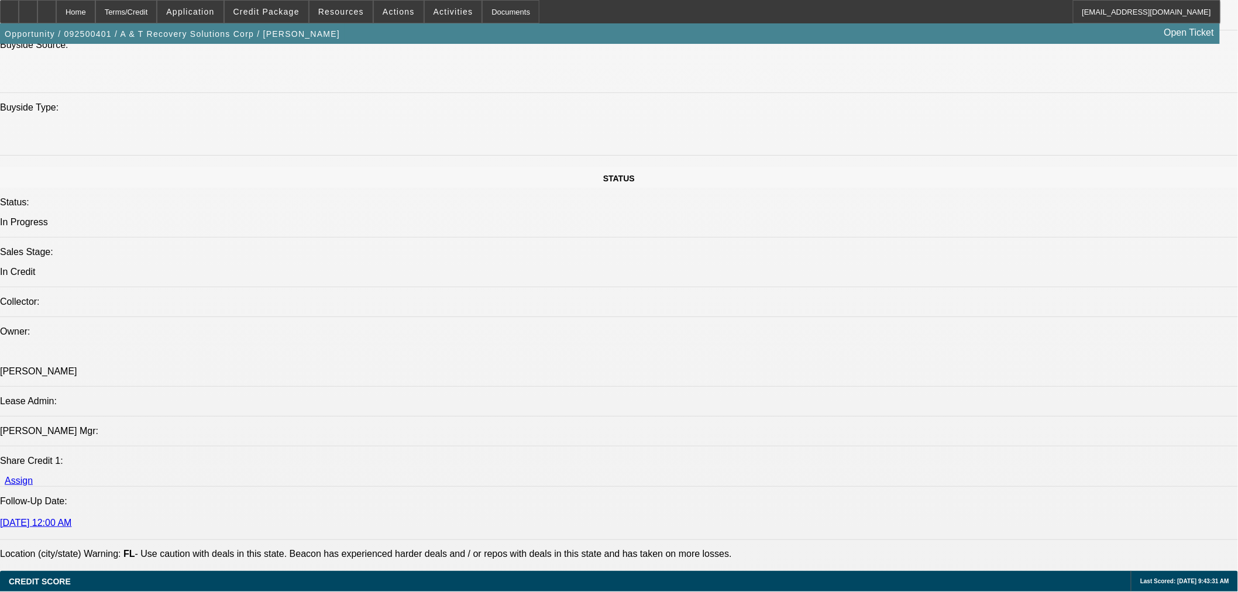
scroll to position [1022, 0]
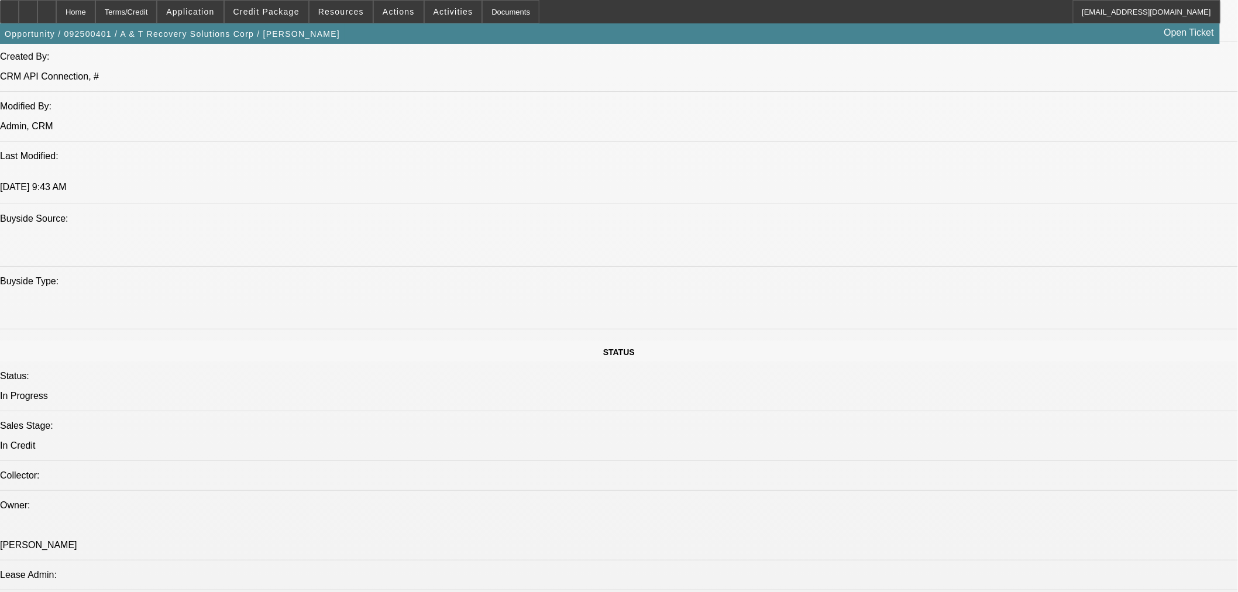
scroll to position [892, 0]
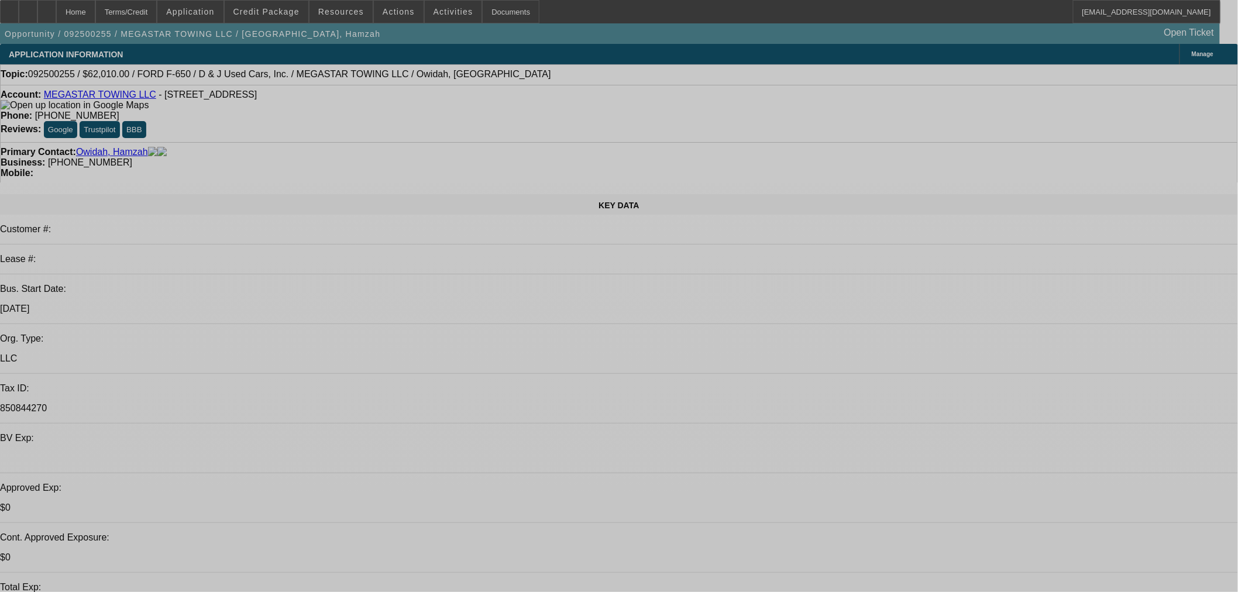
select select "0"
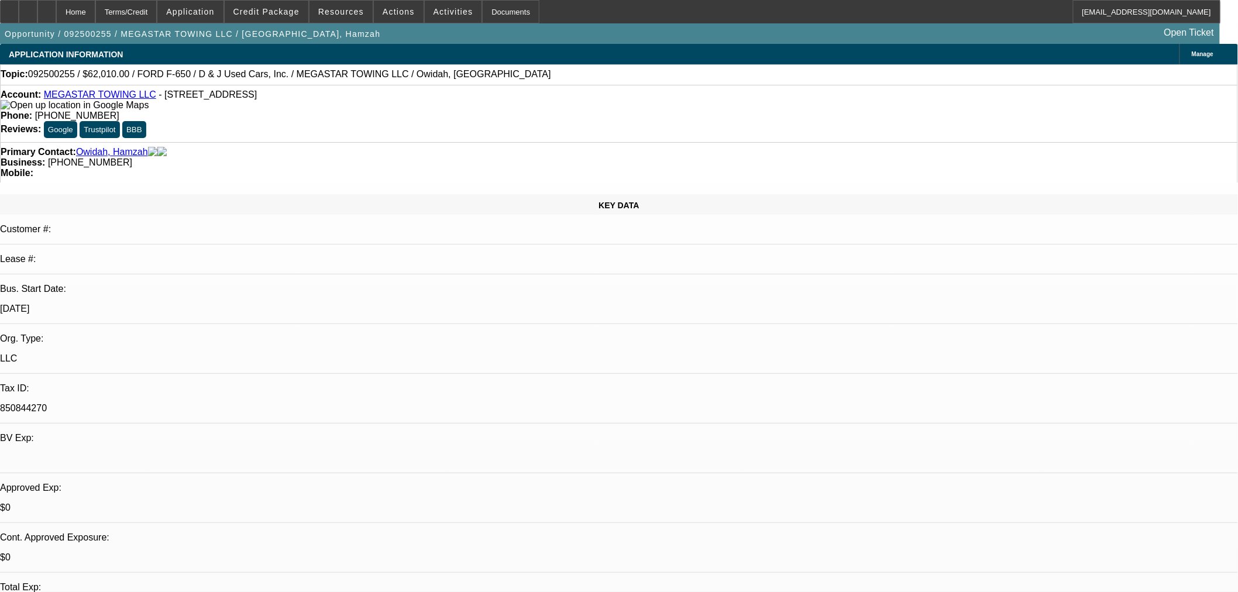
select select "0"
select select "0.1"
select select "4"
select select "0"
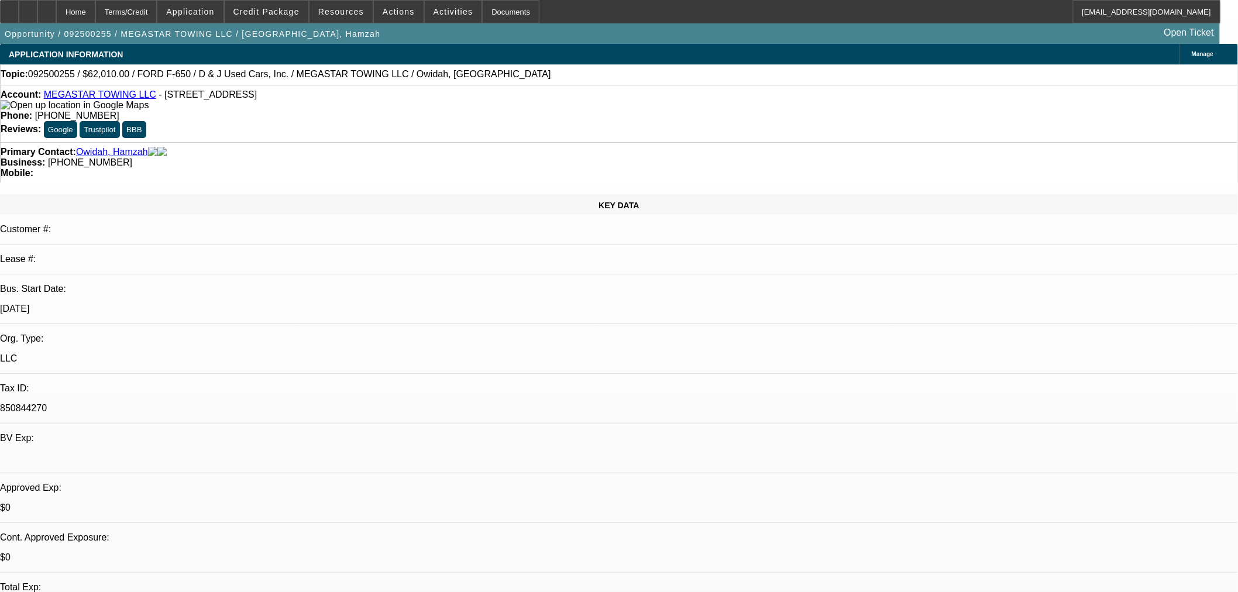
select select "0.1"
select select "4"
select select "0.1"
select select "2"
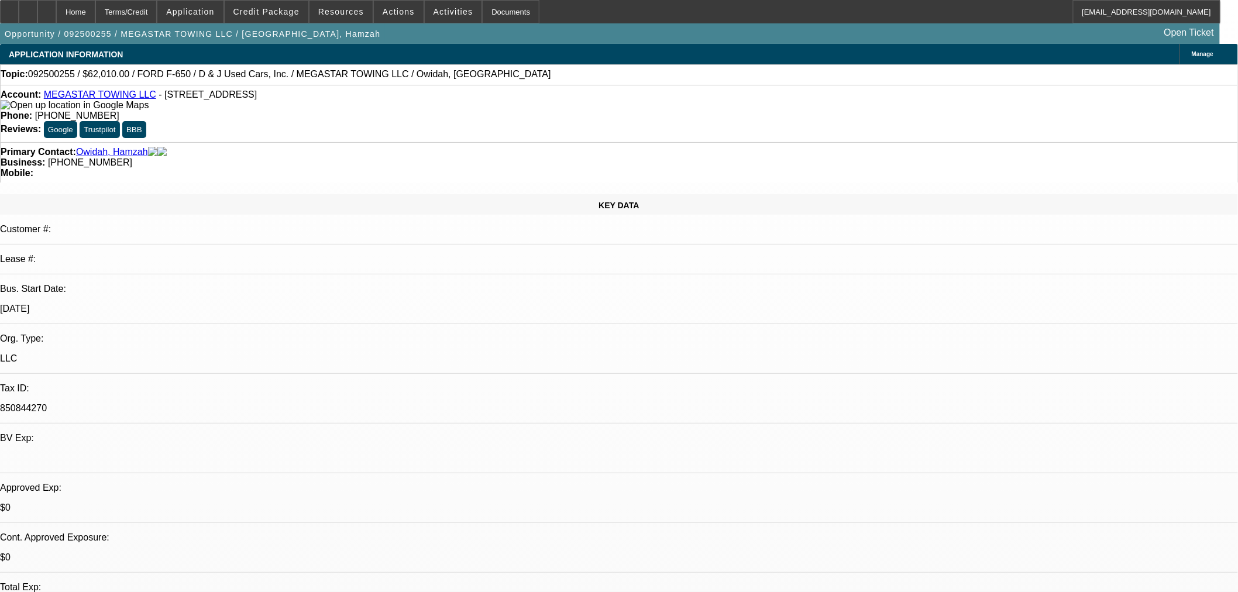
select select "0.1"
select select "4"
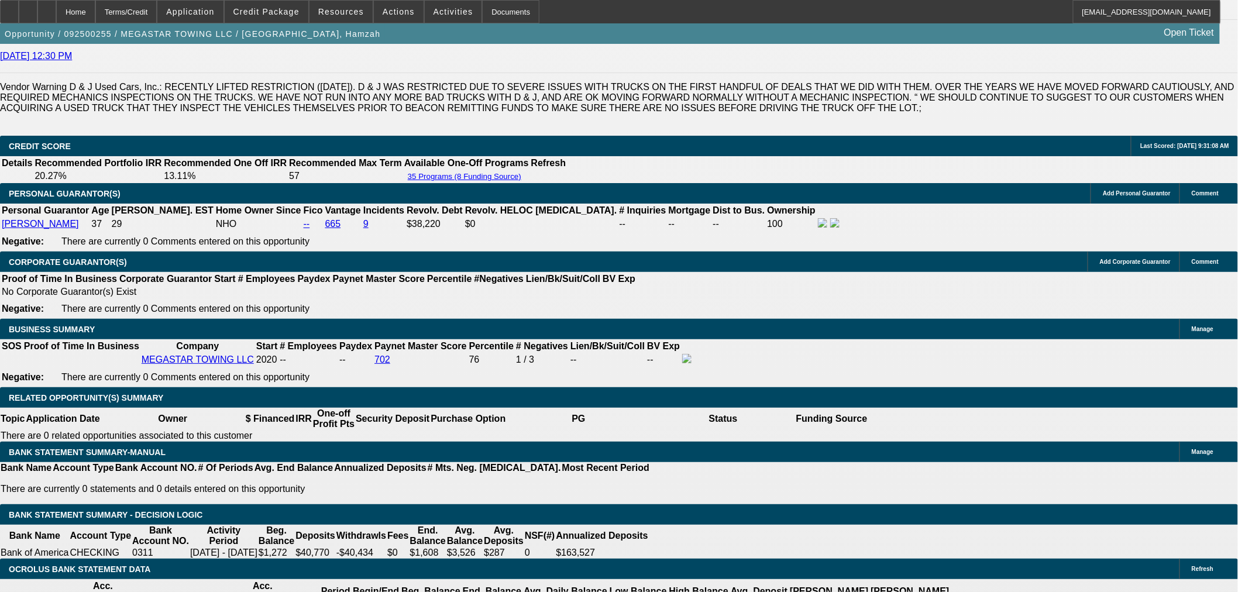
scroll to position [1689, 0]
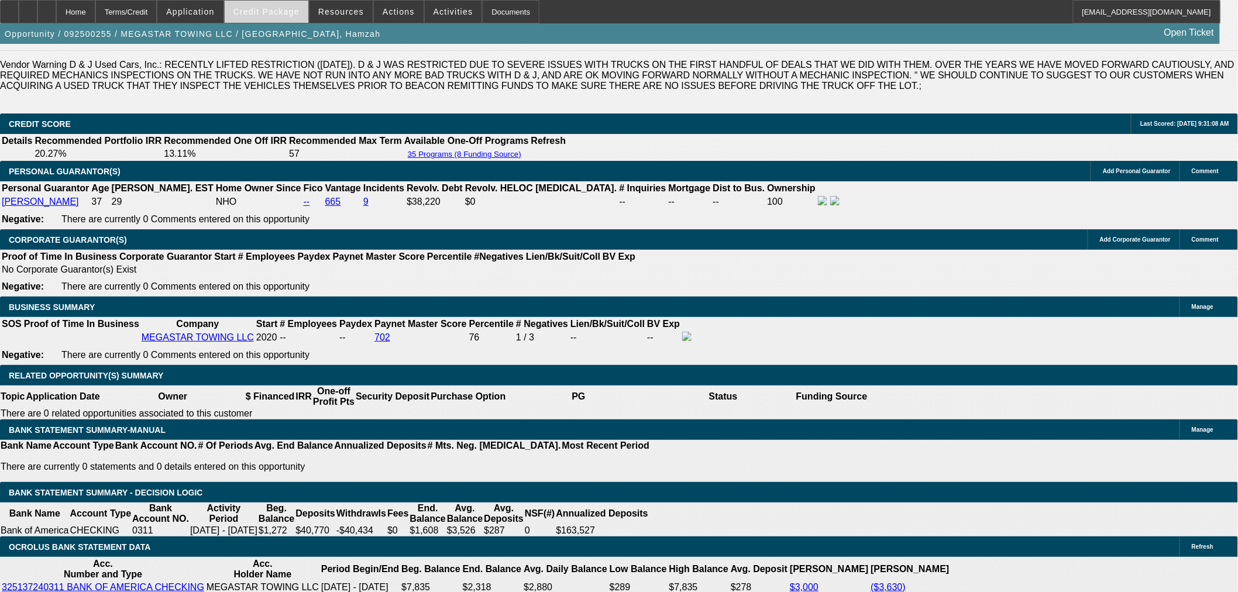
click at [285, 18] on span at bounding box center [267, 12] width 84 height 28
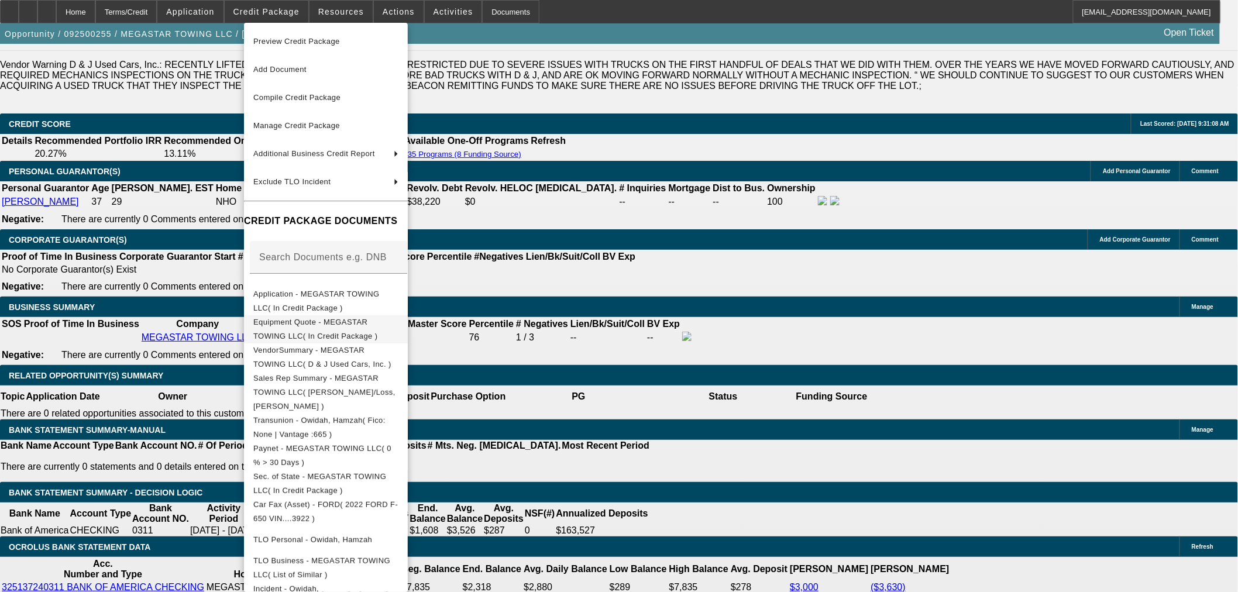
click at [317, 330] on span "Equipment Quote - MEGASTAR TOWING LLC( In Credit Package )" at bounding box center [325, 329] width 145 height 28
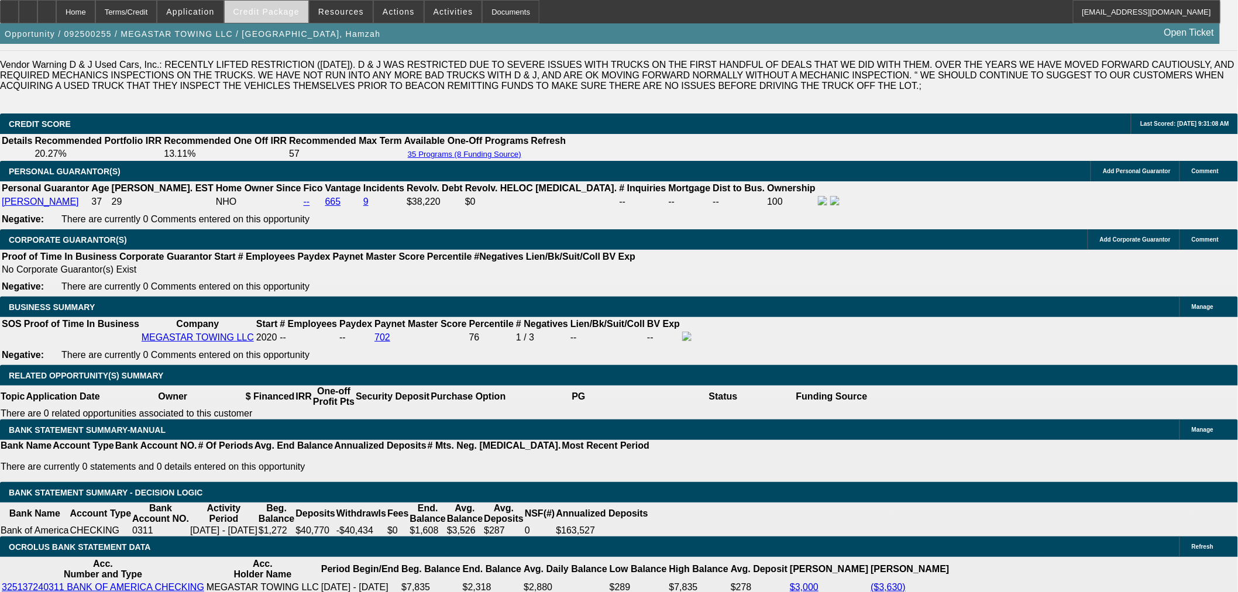
click at [298, 12] on span "Credit Package" at bounding box center [266, 11] width 66 height 9
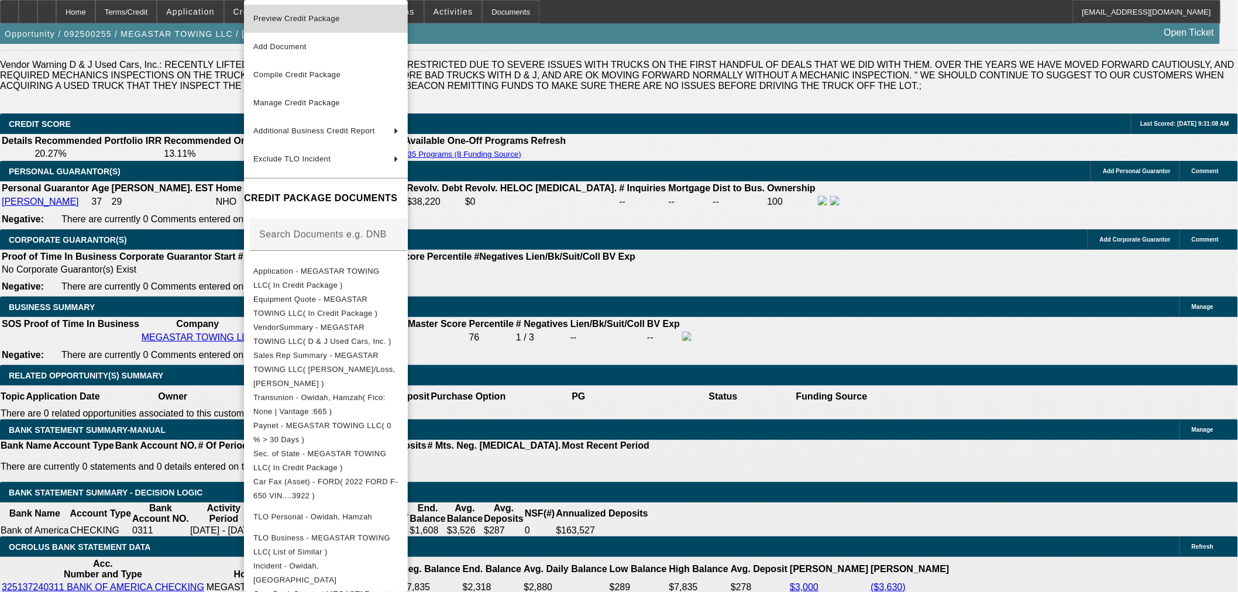
click at [326, 22] on span "Preview Credit Package" at bounding box center [325, 19] width 145 height 14
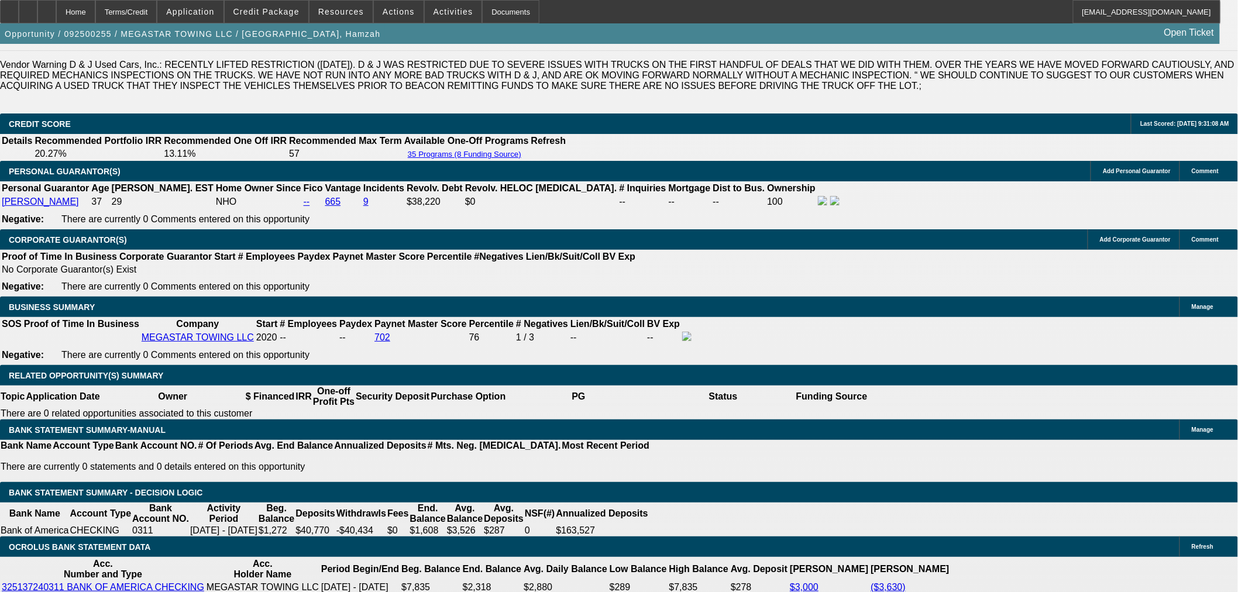
type textarea "d"
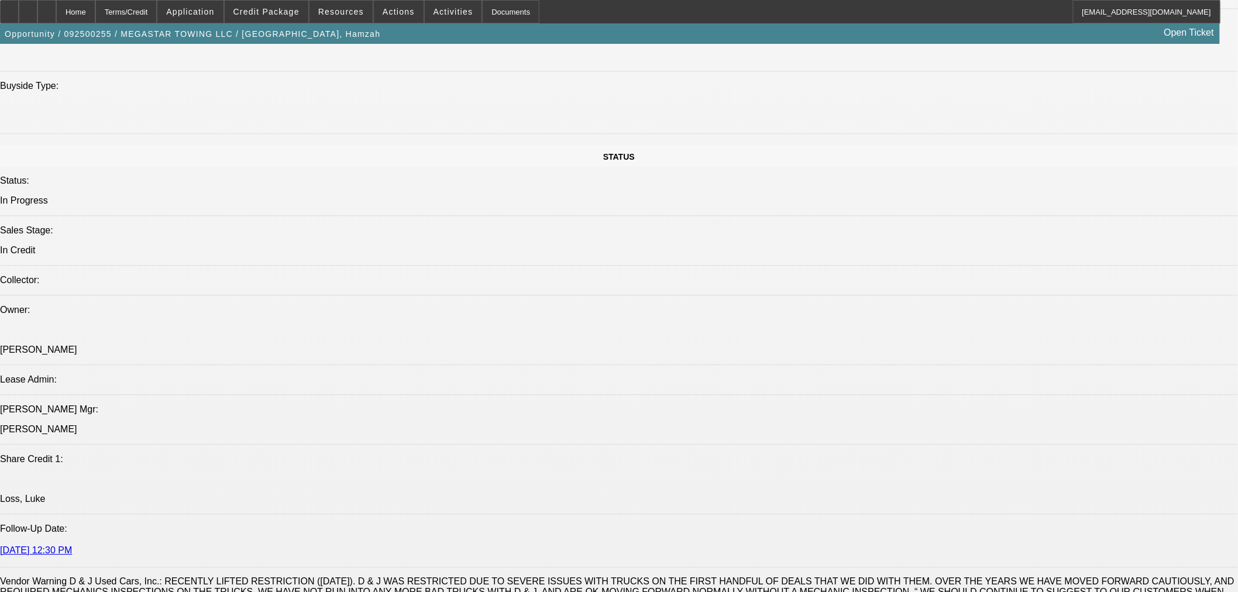
scroll to position [974, 0]
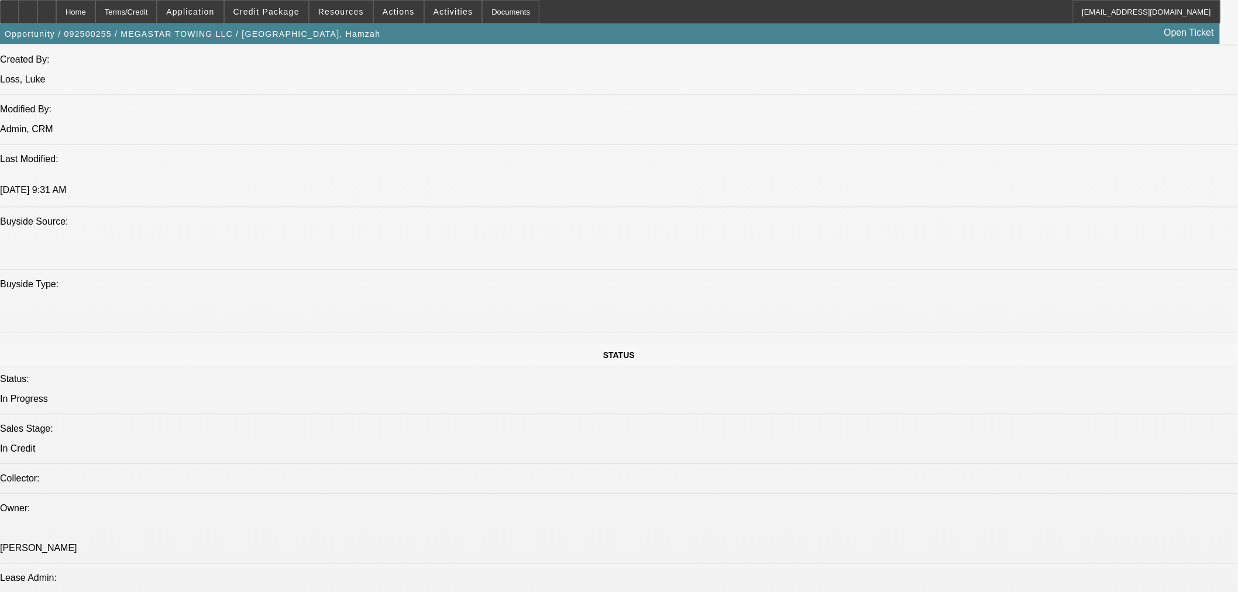
type textarea "DJ TRUCK THAT SEEMS UNDERPRICED FOR THE AGE AND MILEAGE - SCARY GIVEN THE BAD T…"
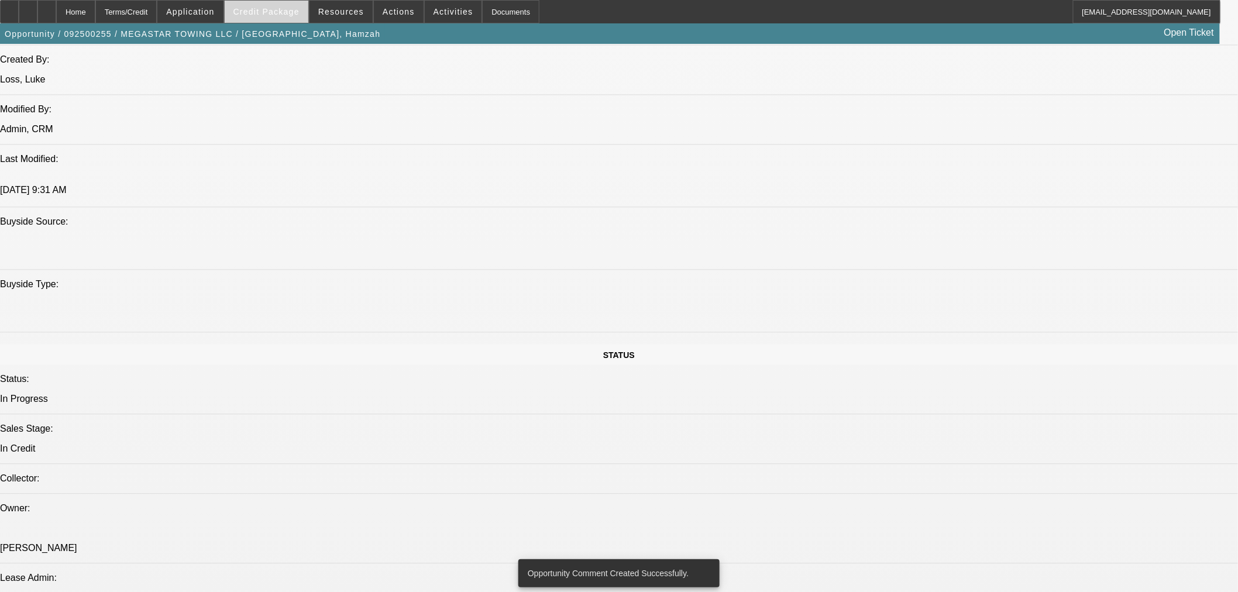
click at [292, 9] on span "Credit Package" at bounding box center [266, 11] width 66 height 9
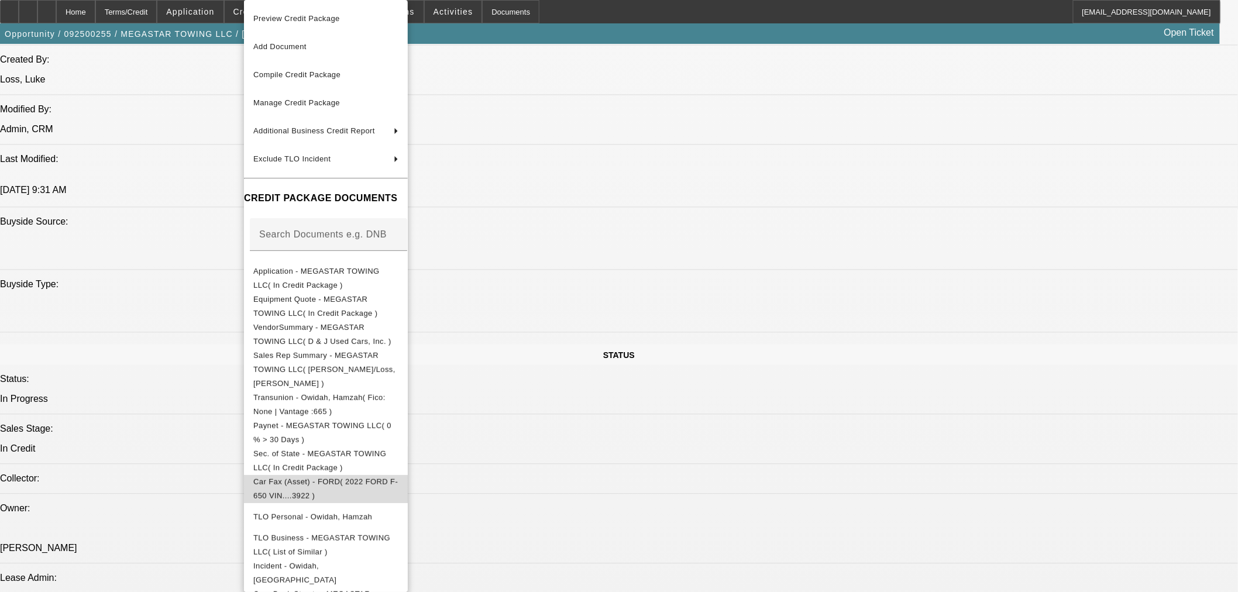
click at [328, 477] on span "Car Fax (Asset) - FORD( 2022 FORD F-650 VIN....3922 )" at bounding box center [325, 488] width 144 height 23
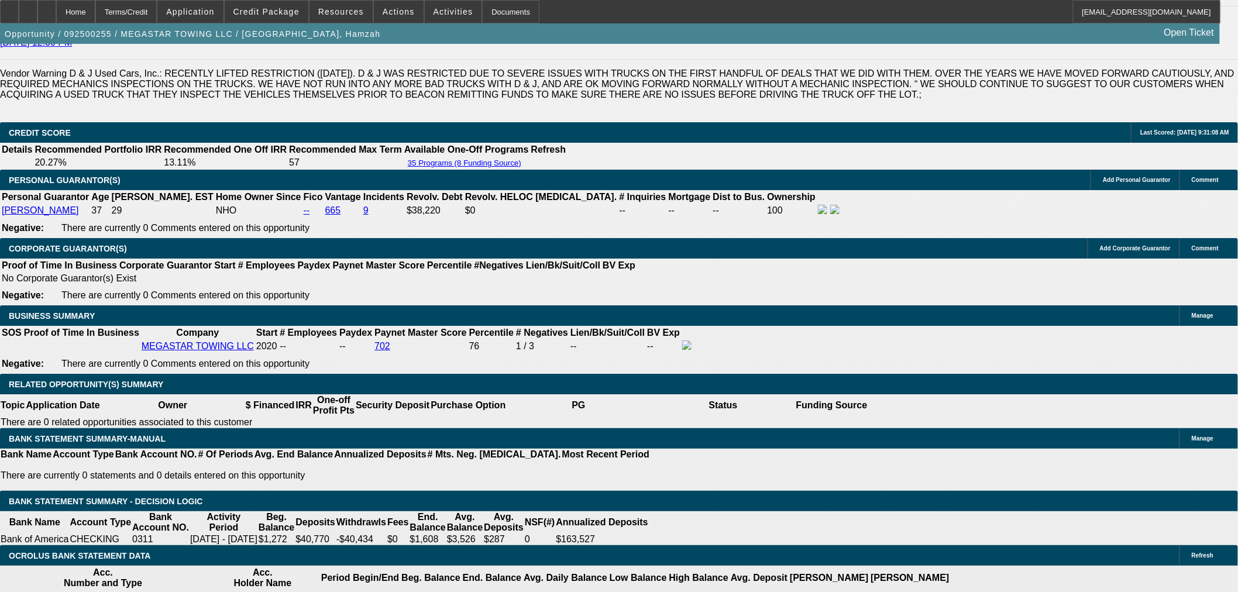
scroll to position [1689, 0]
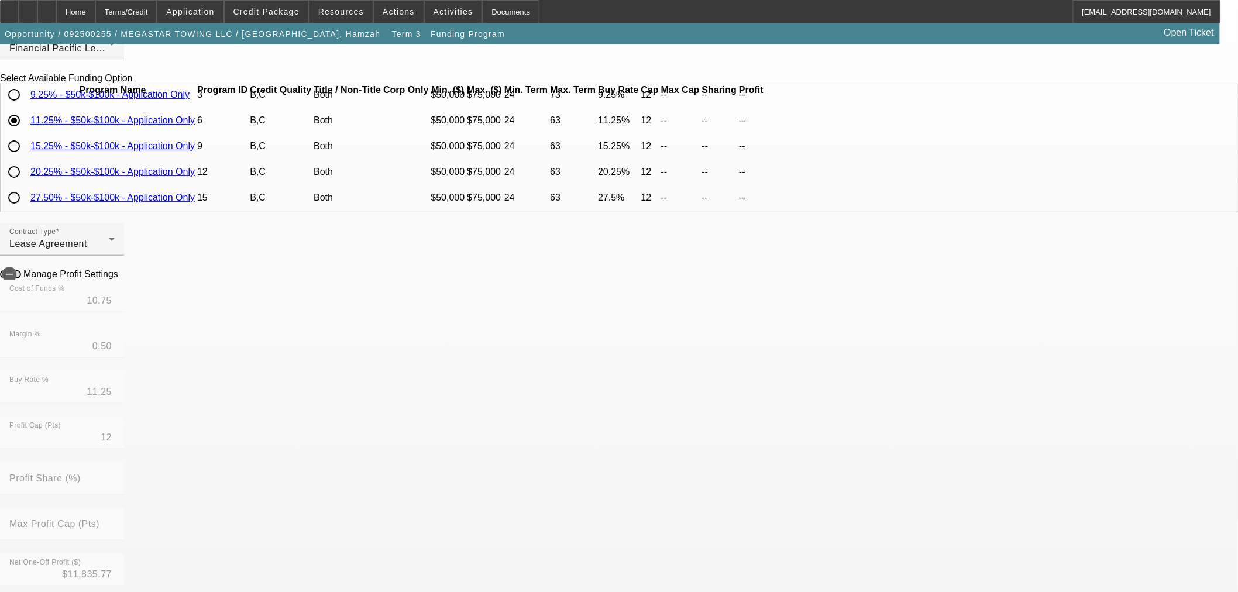
scroll to position [130, 0]
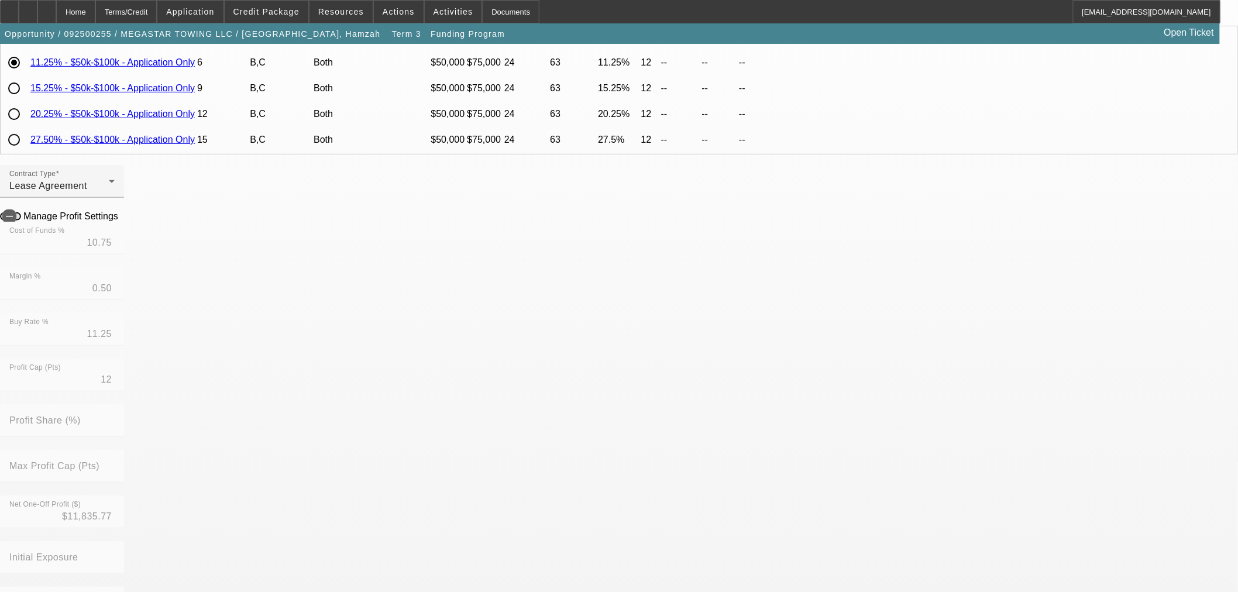
click at [26, 139] on input "radio" at bounding box center [13, 139] width 23 height 23
radio input "true"
type input "26.50"
type input "1.00"
type input "27.50"
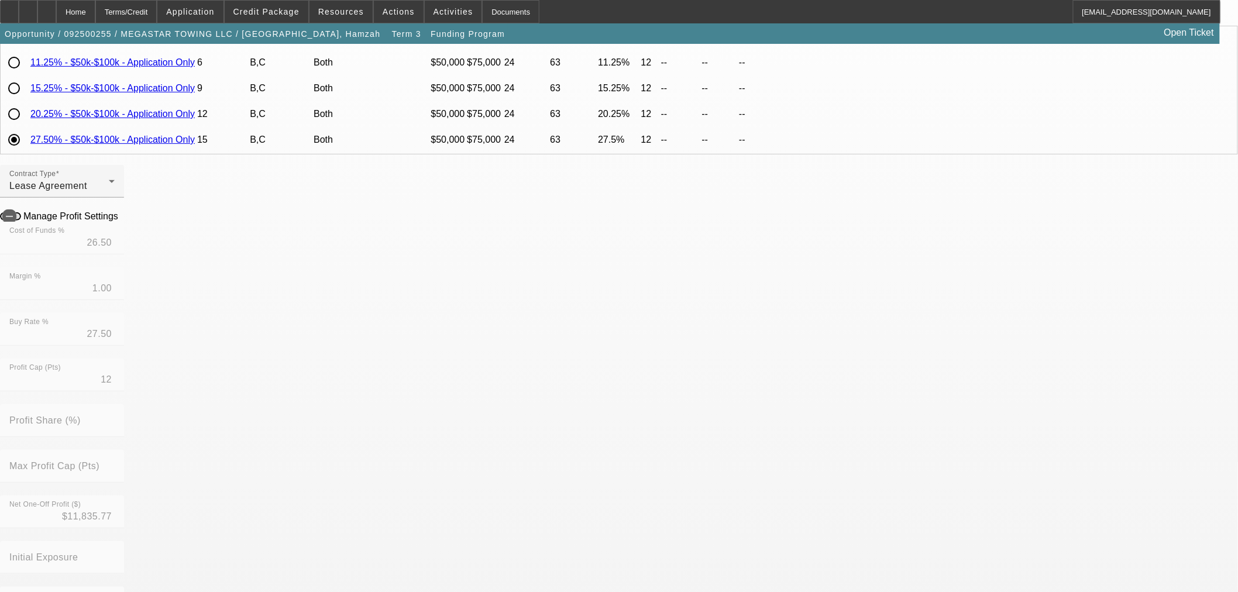
click at [121, 220] on icon at bounding box center [121, 216] width 0 height 10
type input "-$11,207.98"
type input "-$9,202.01"
click at [95, 6] on div "Home" at bounding box center [75, 11] width 39 height 23
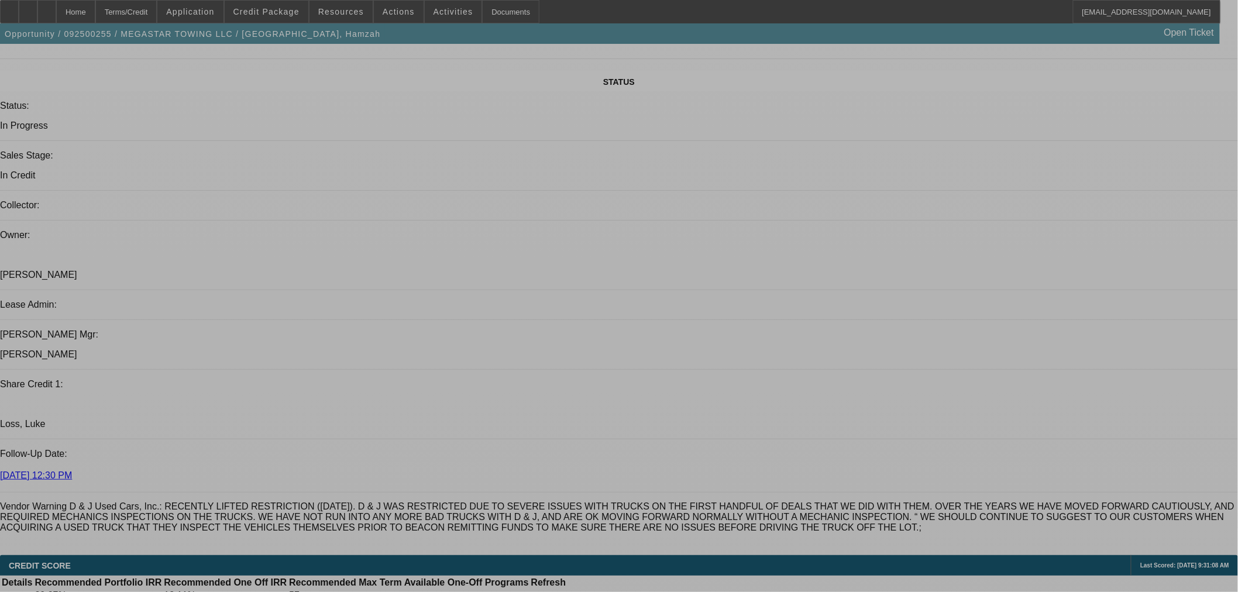
select select "0"
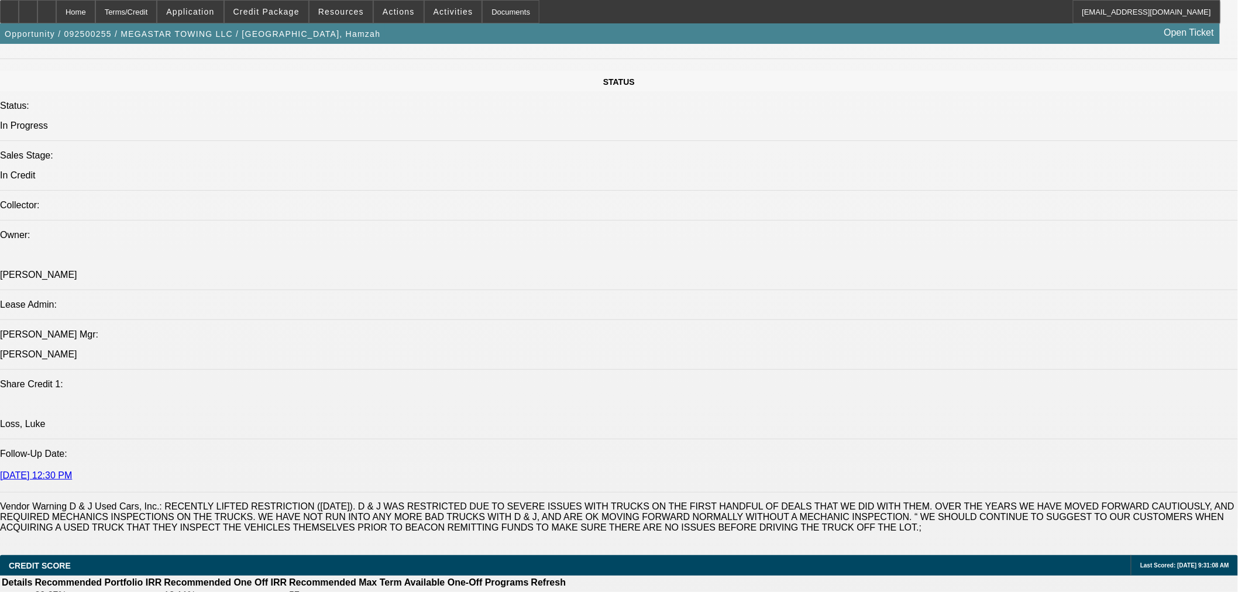
select select "0"
select select "0.1"
select select "4"
select select "0"
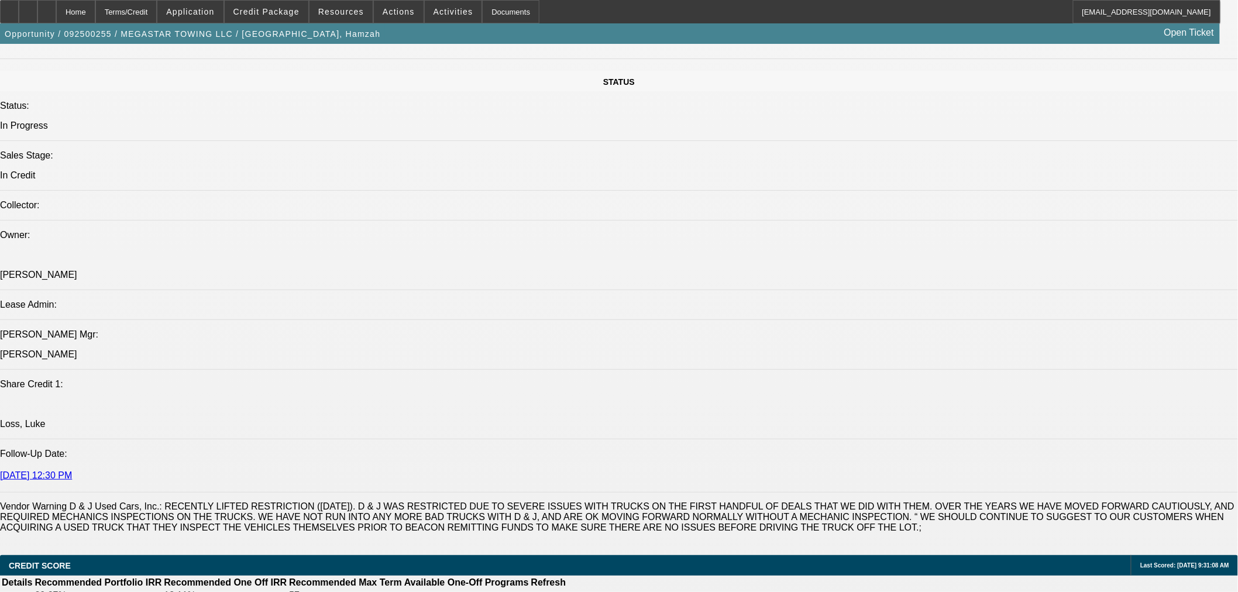
select select "0.1"
select select "4"
select select "0.1"
select select "2"
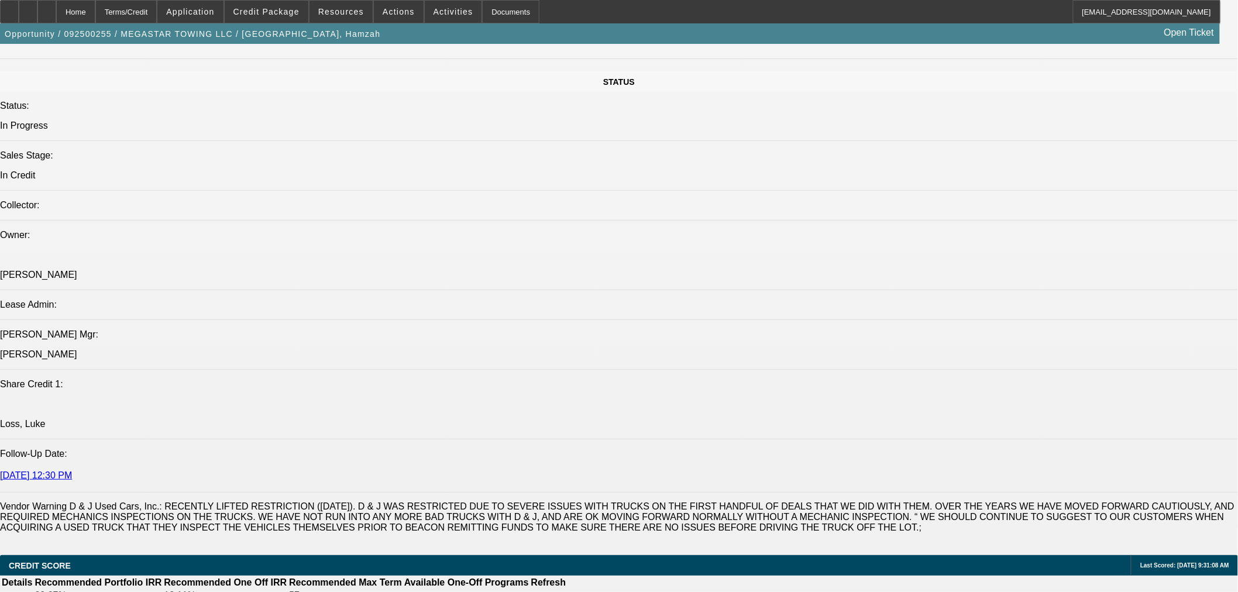
select select "0.1"
select select "4"
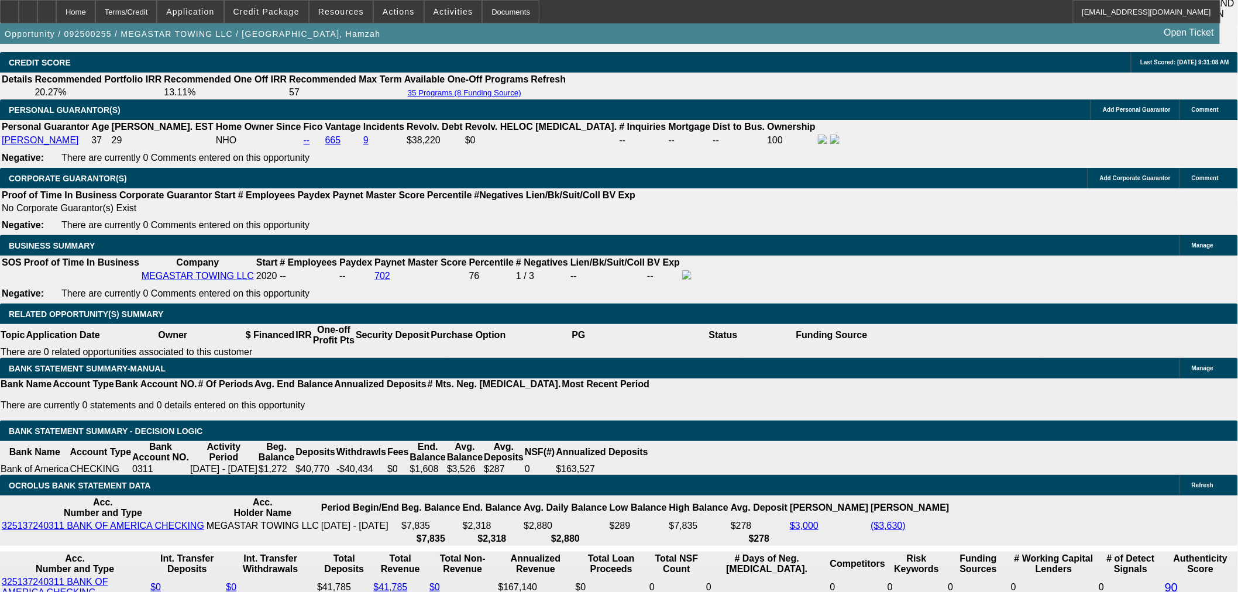
scroll to position [1733, 0]
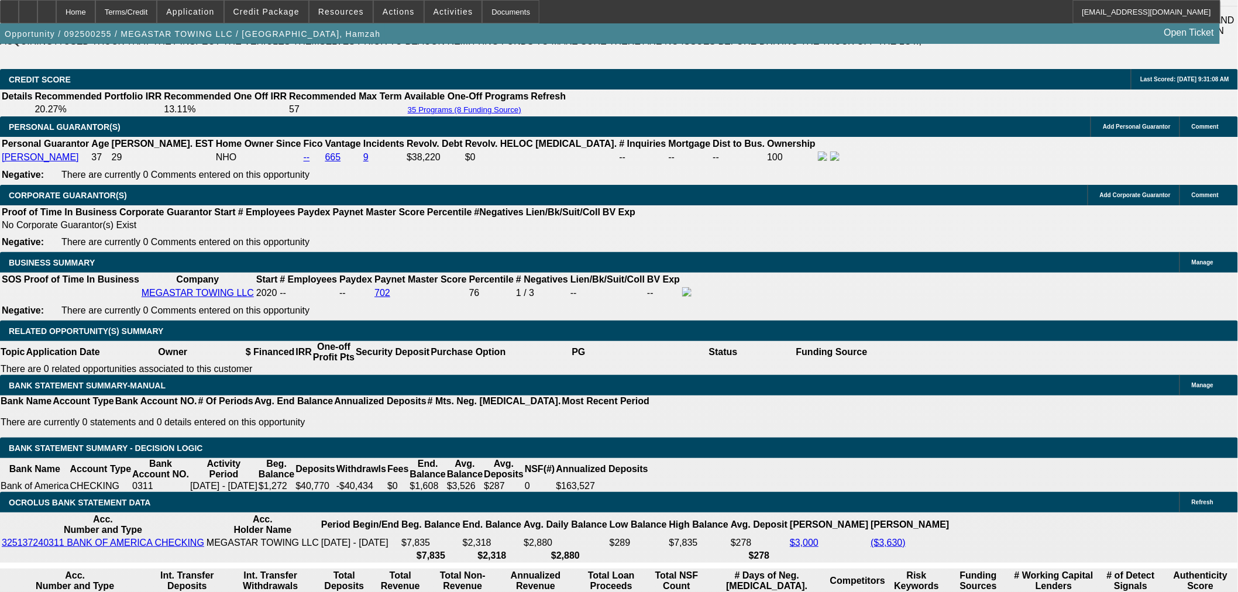
type input "2"
type input "UNKNOWN"
type input "28"
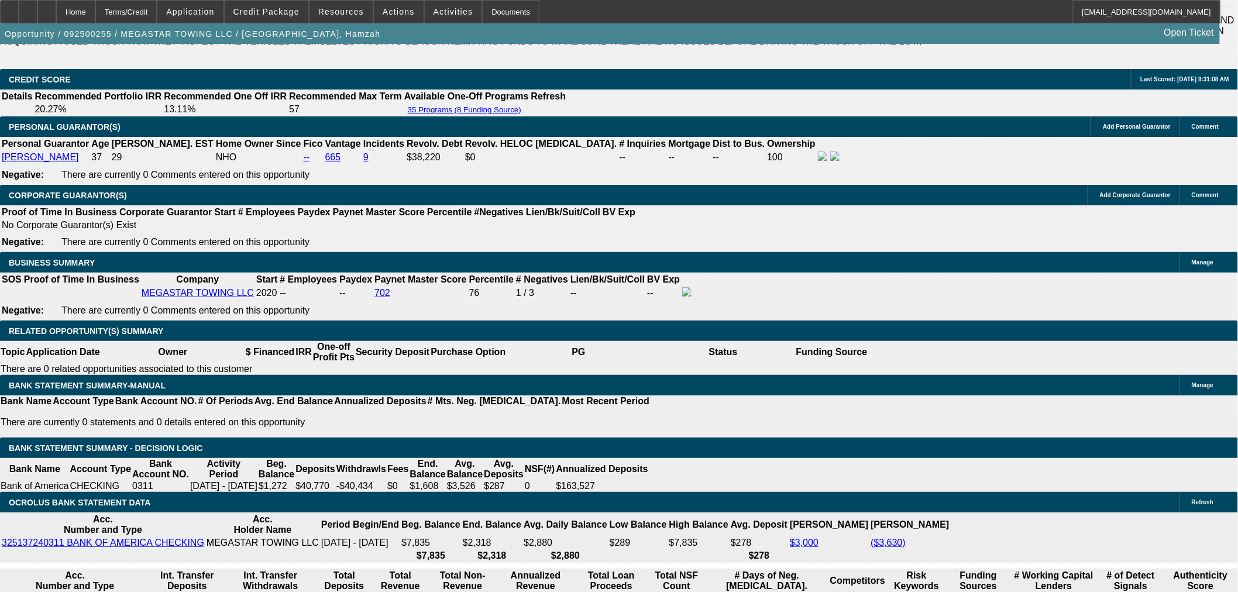
type input "$2,145.26"
type input "28"
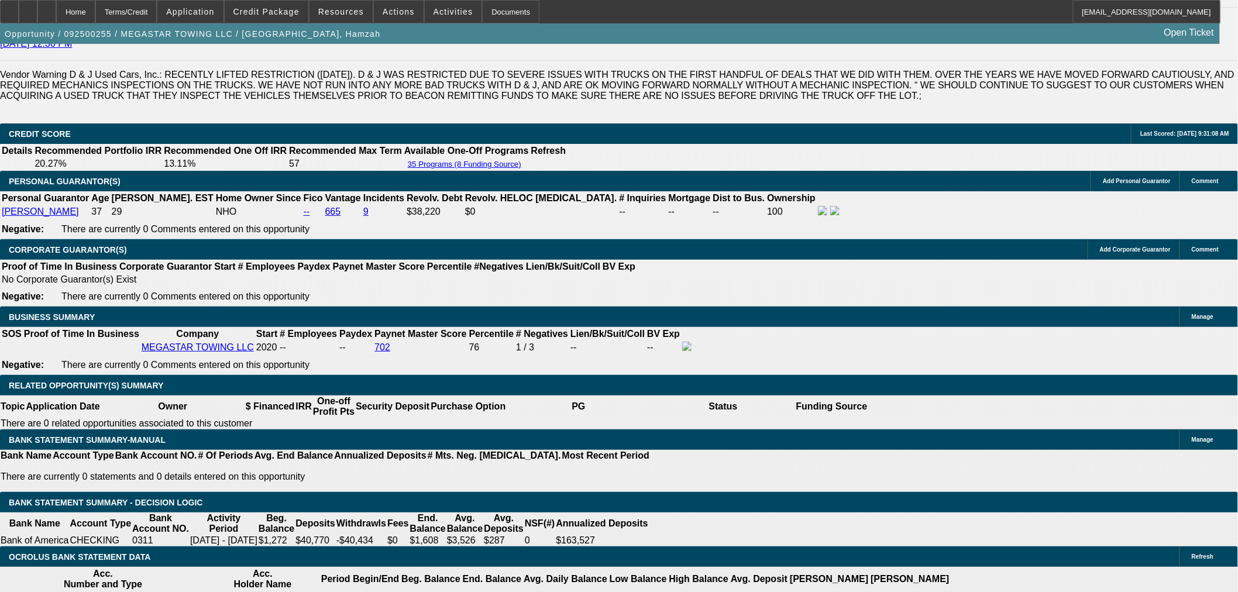
scroll to position [1604, 0]
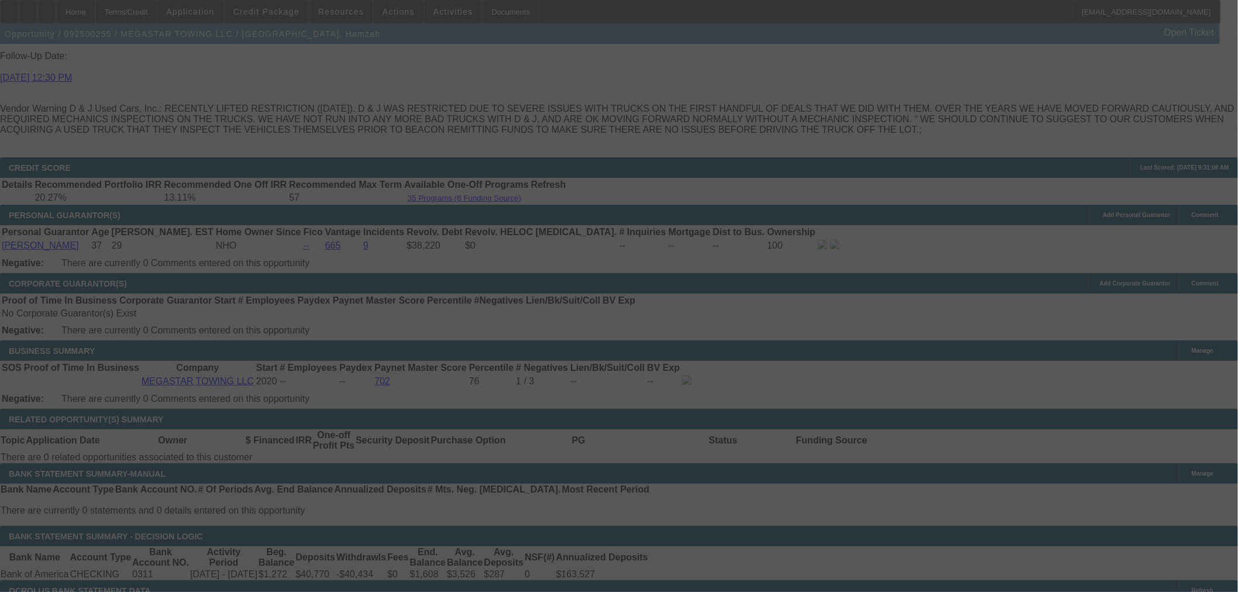
scroll to position [1669, 0]
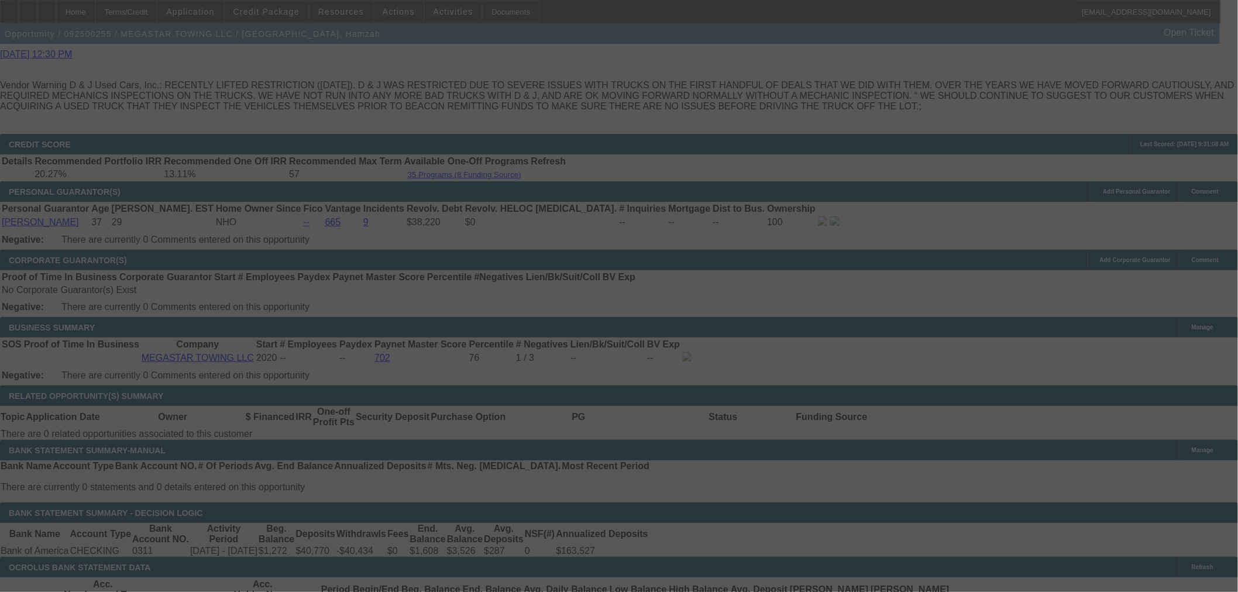
select select "0"
select select "0.1"
select select "4"
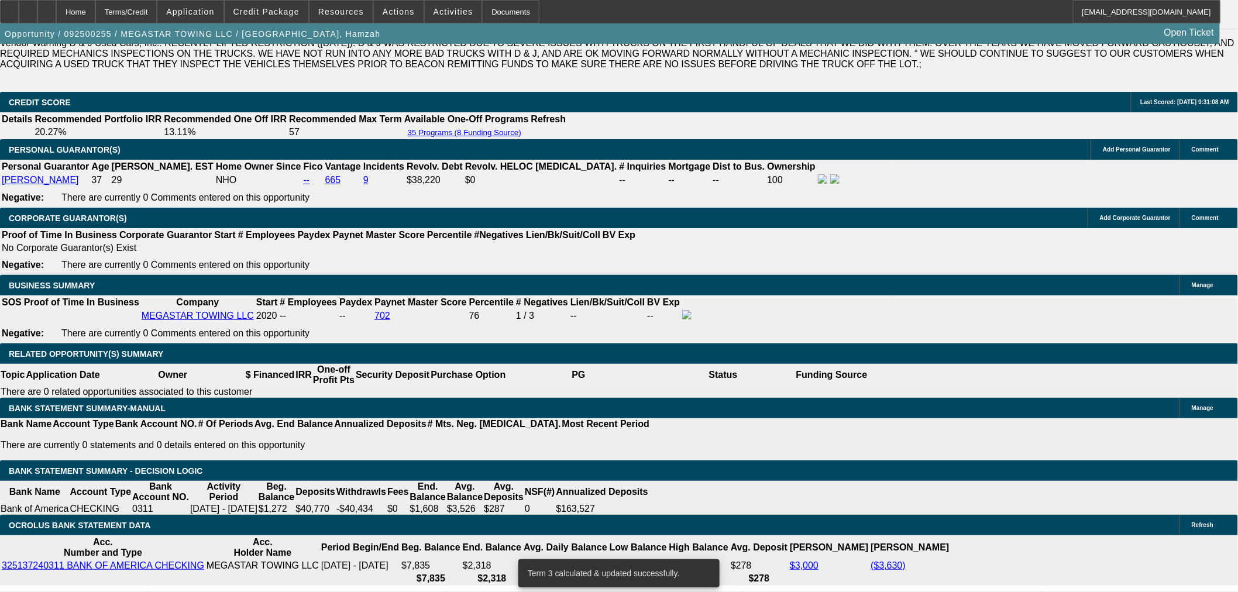
scroll to position [1733, 0]
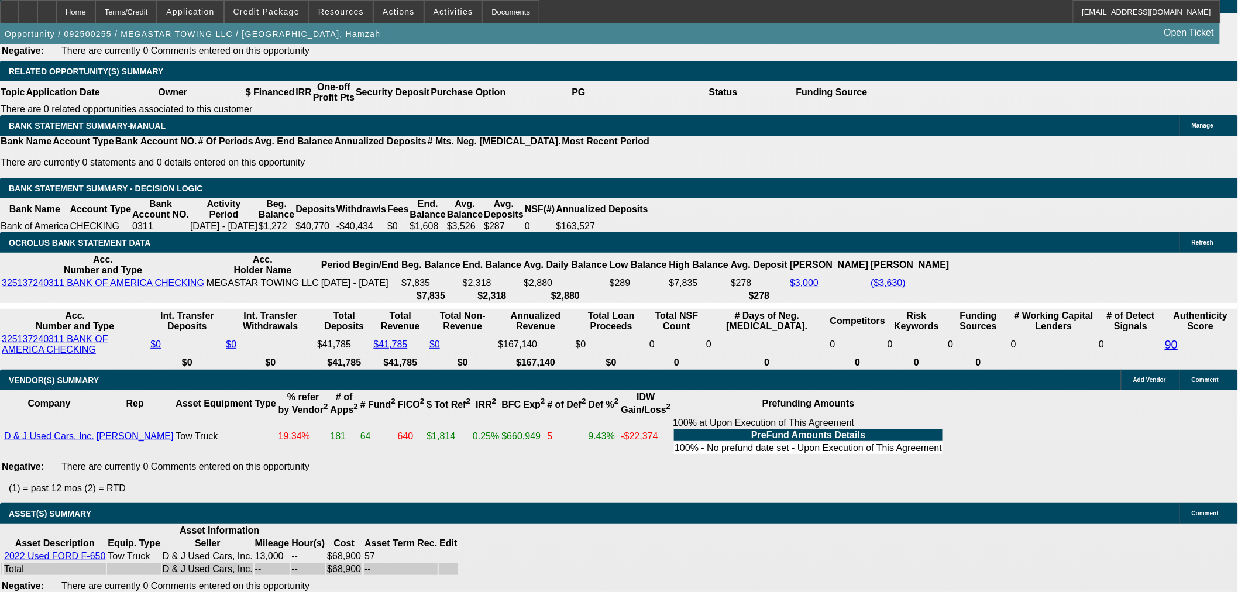
select select "5"
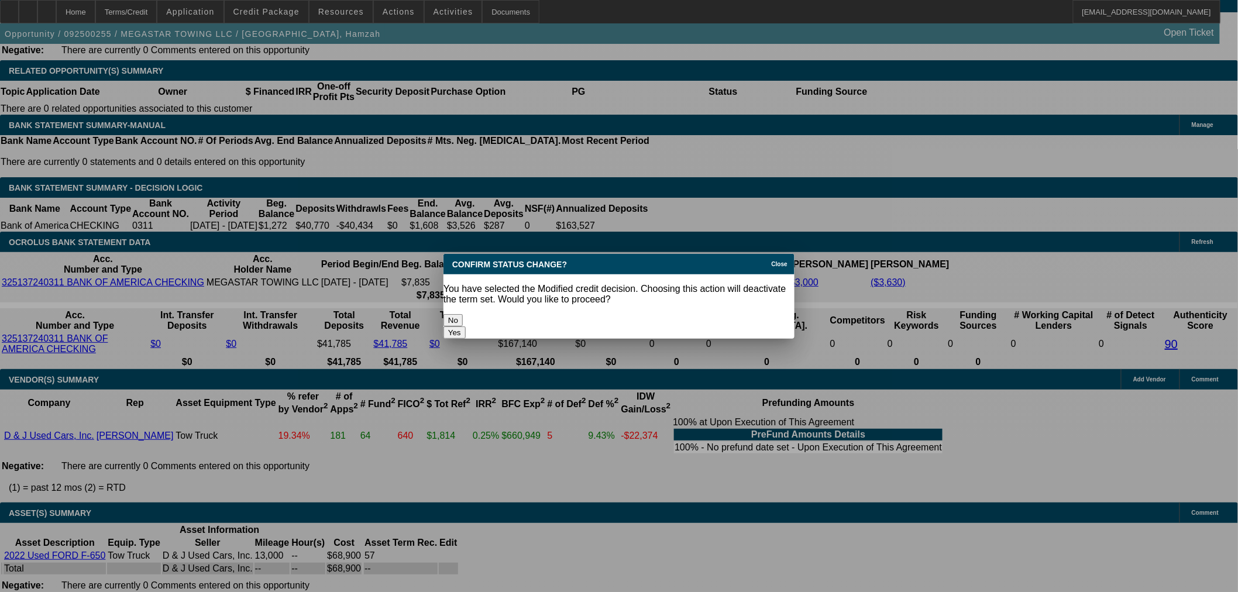
click at [466, 326] on button "Yes" at bounding box center [454, 332] width 22 height 12
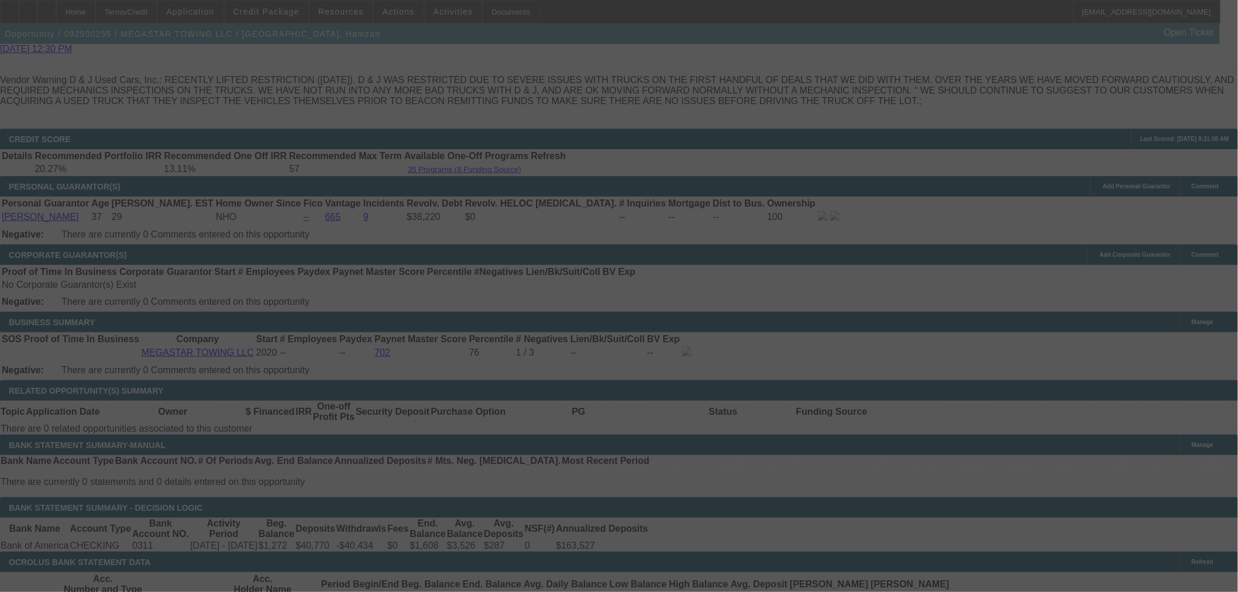
scroll to position [1669, 0]
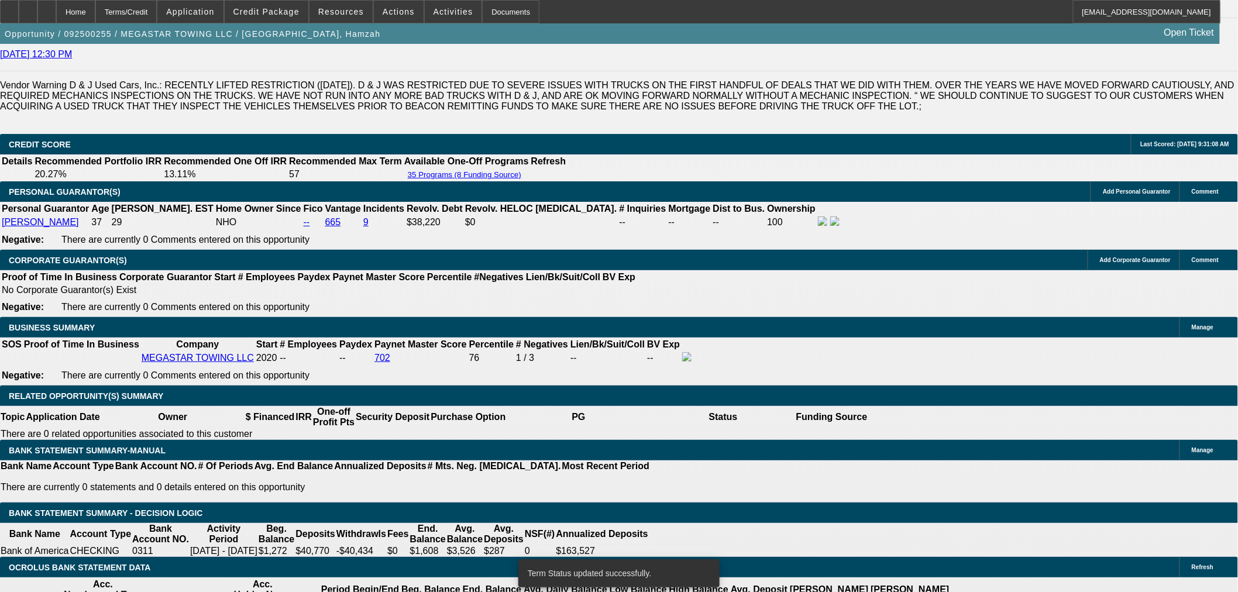
select select "0.1"
select select "2"
select select "0.1"
select select "4"
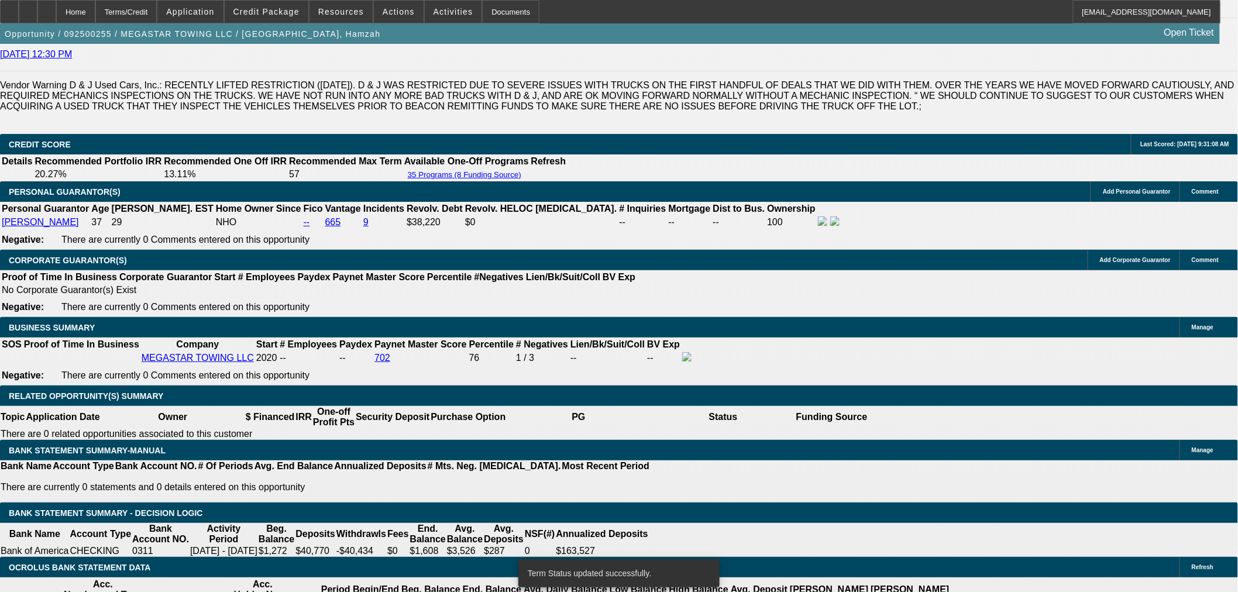
select select "0"
select select "0.1"
select select "4"
select select "0"
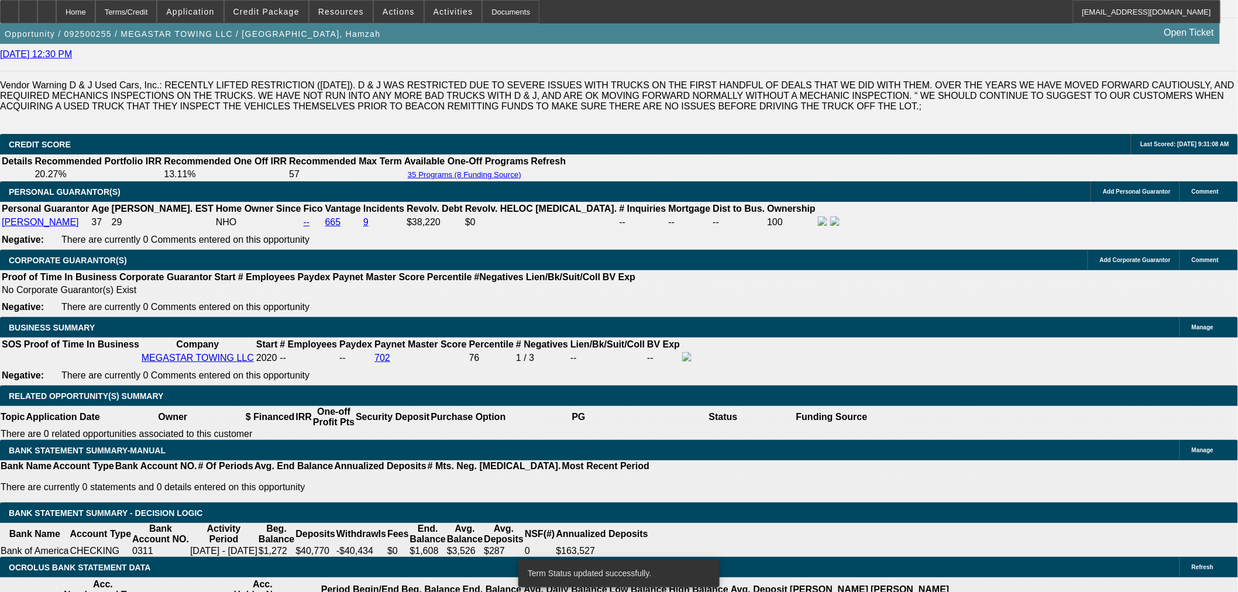
select select "0"
select select "0.1"
select select "4"
select select "0.1"
select select "2"
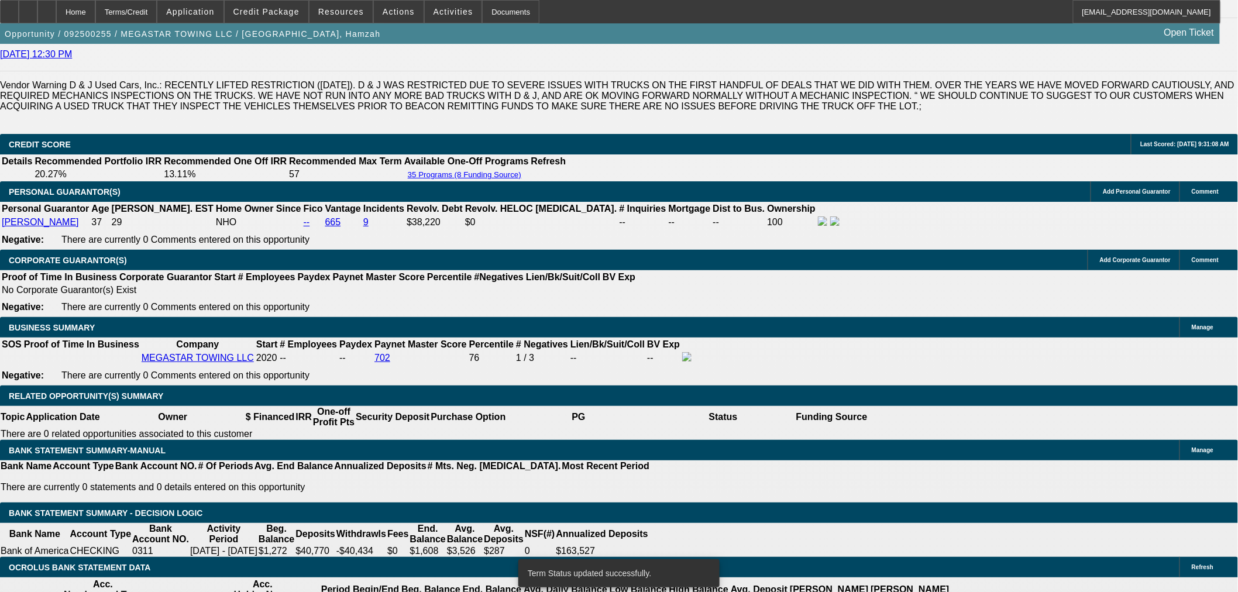
select select "2"
select select "0.1"
select select "4"
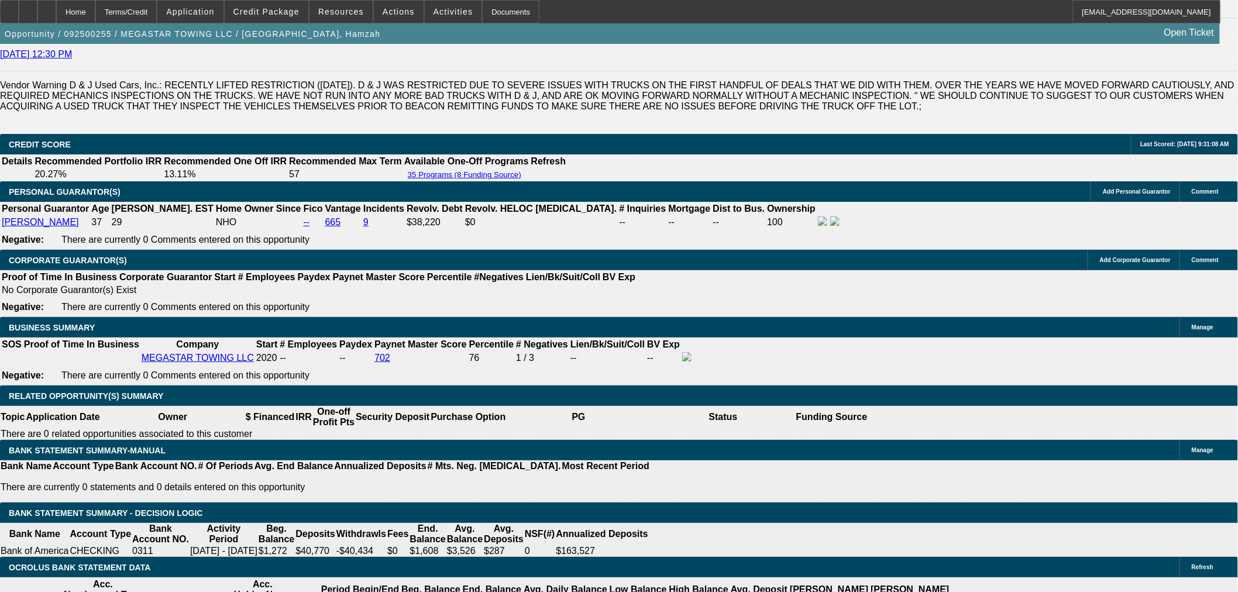
type input "4"
type input "UNKNOWN"
type input "48"
type input "$16,014.75"
type input "$32,029.50"
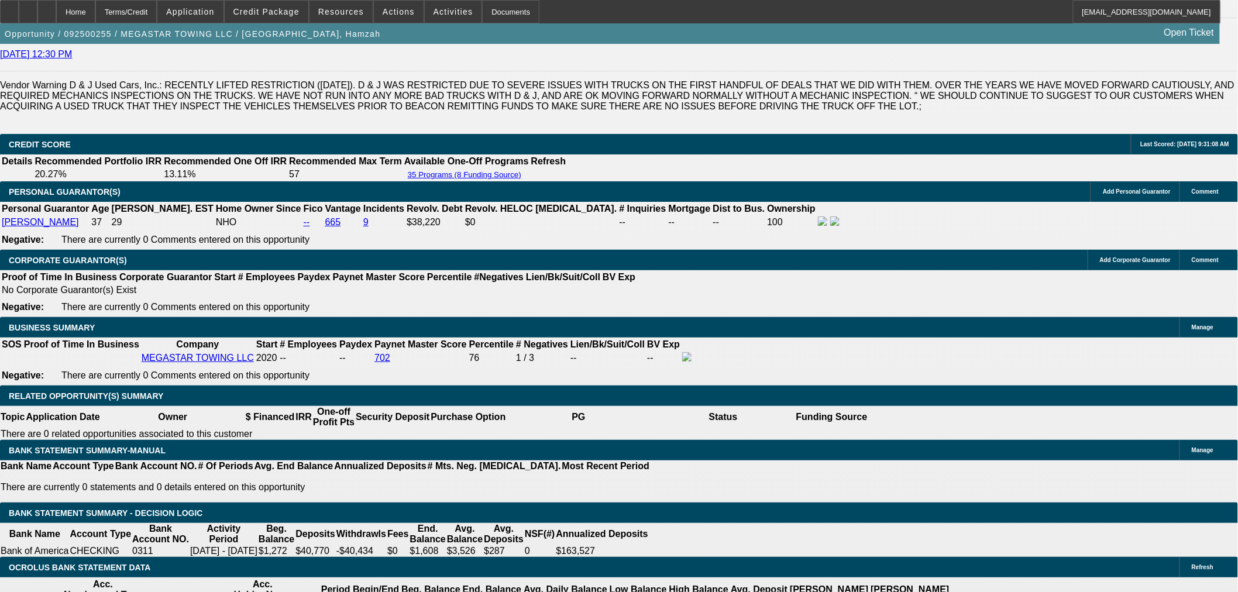
type input "$1,749.70"
type input "$3,499.40"
type input "48"
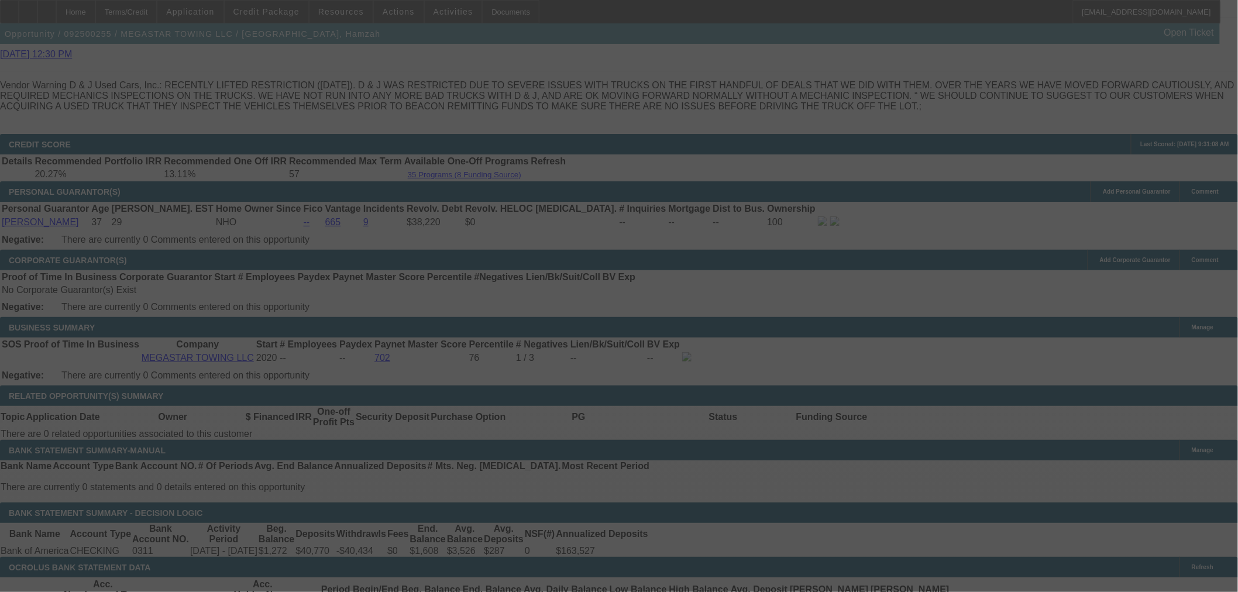
select select "0.1"
select select "2"
select select "0.1"
select select "4"
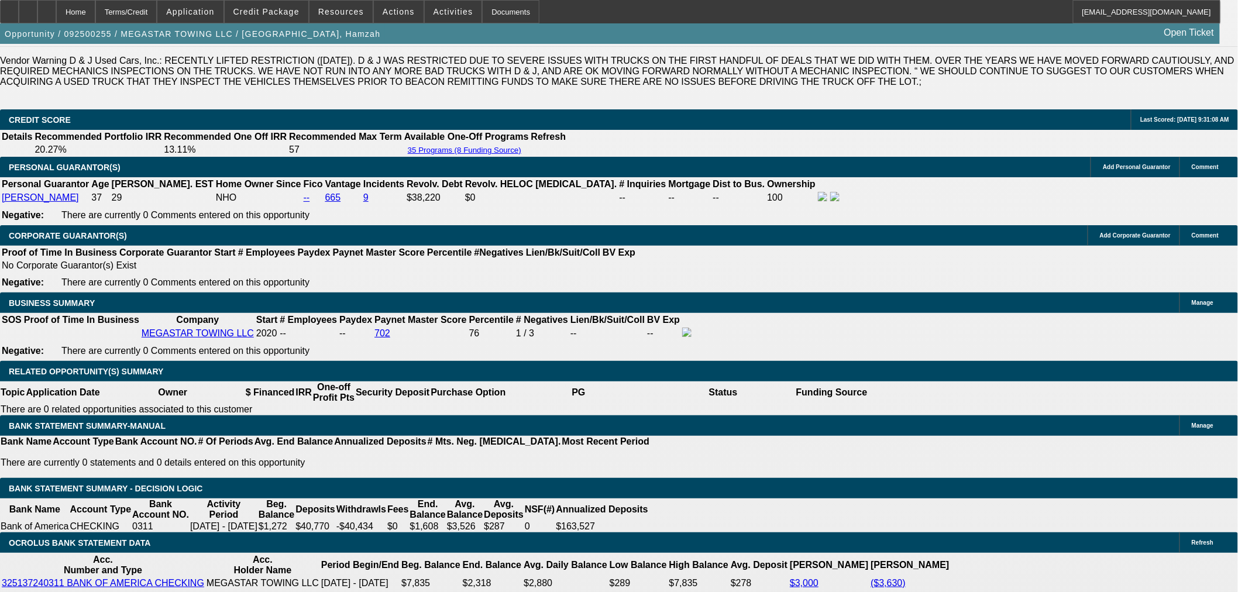
scroll to position [1604, 0]
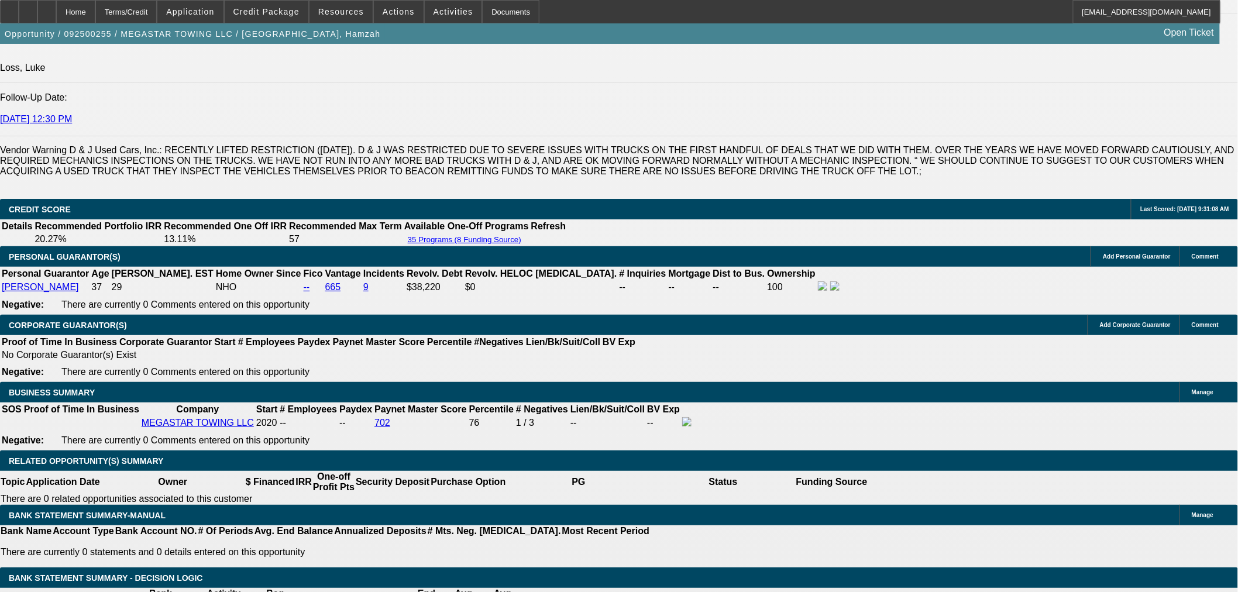
select select "0.15"
type input "$10,335.00"
type input "UNKNOWN"
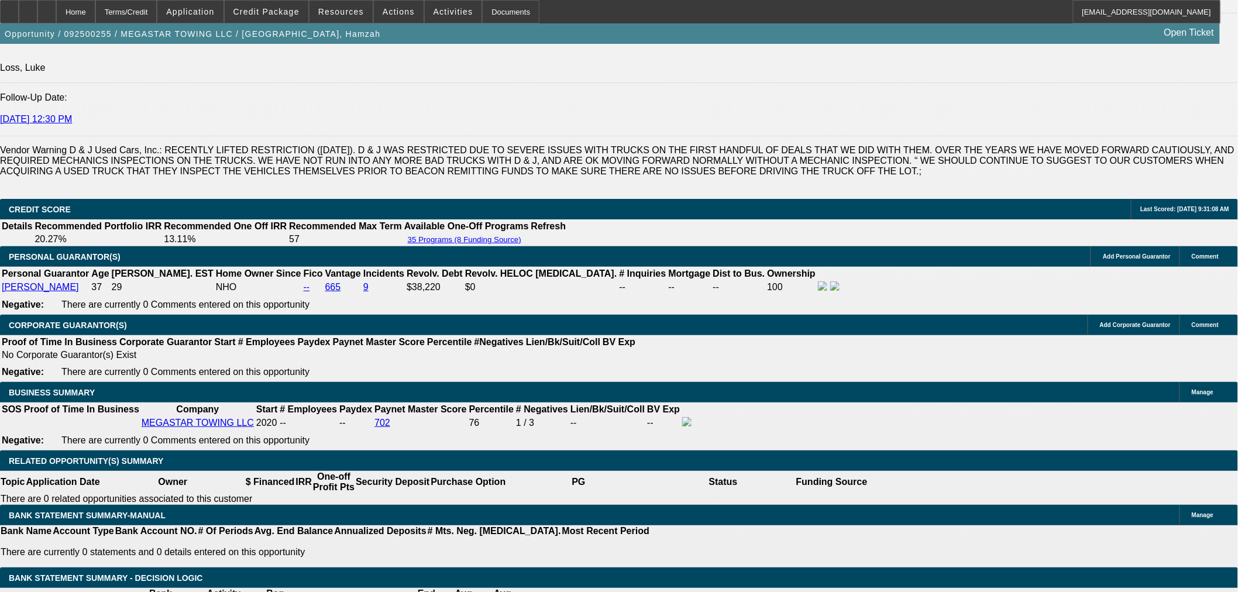
type input "$3,305.00"
type input "$1,652.50"
type input "$10,000.00"
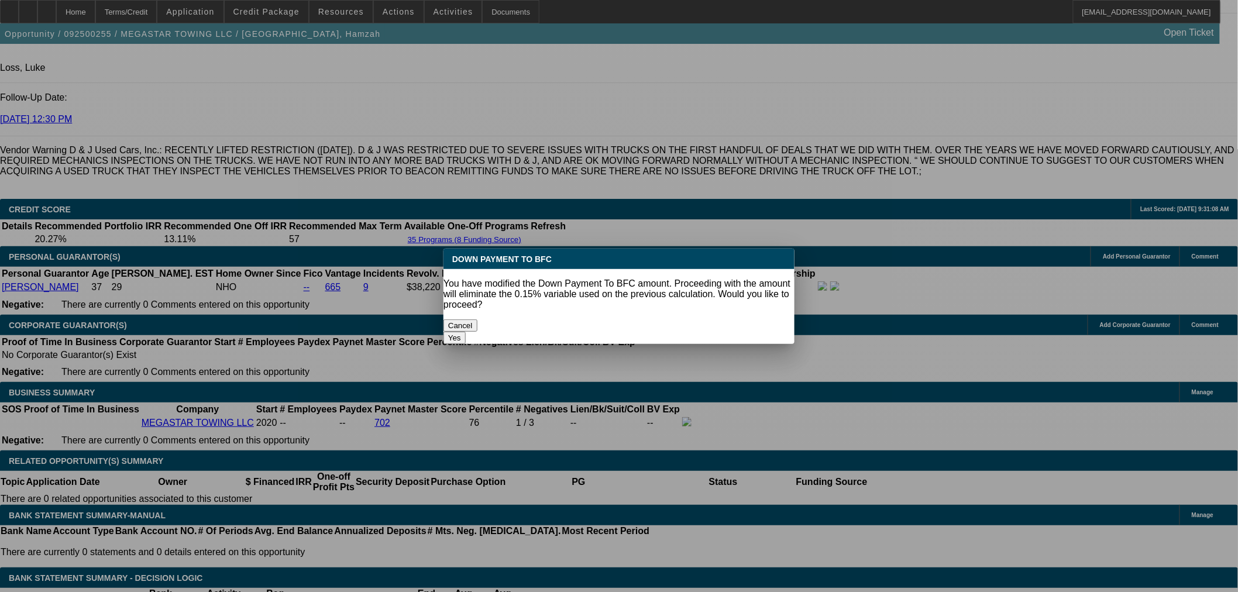
click at [466, 332] on button "Yes" at bounding box center [454, 338] width 22 height 12
select select "0"
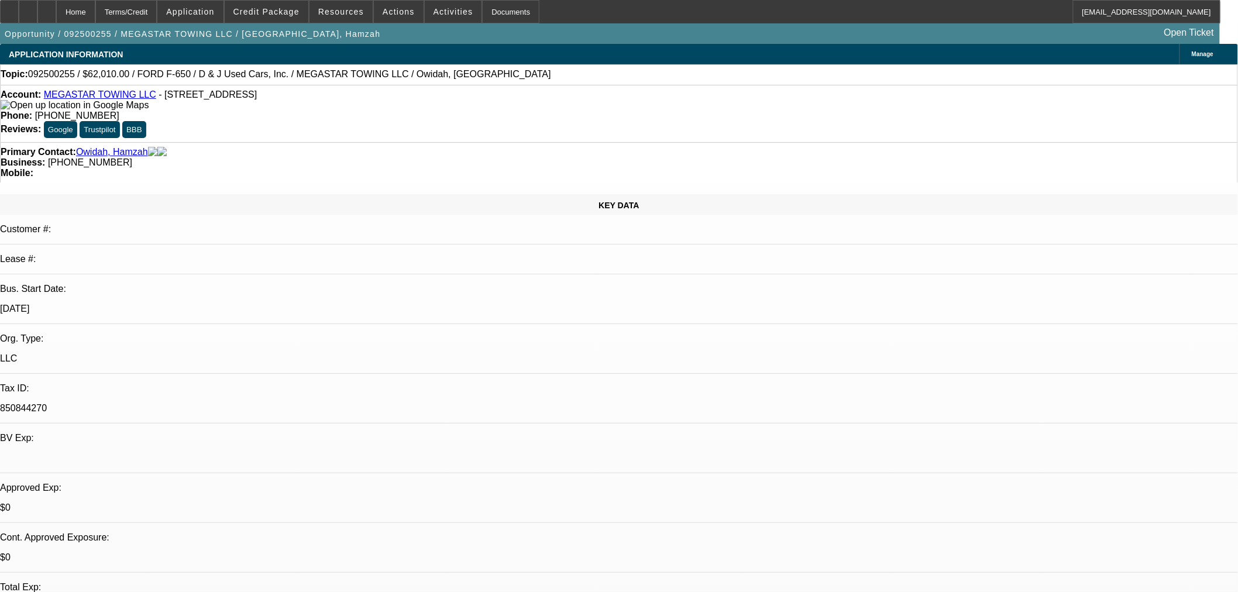
scroll to position [1604, 0]
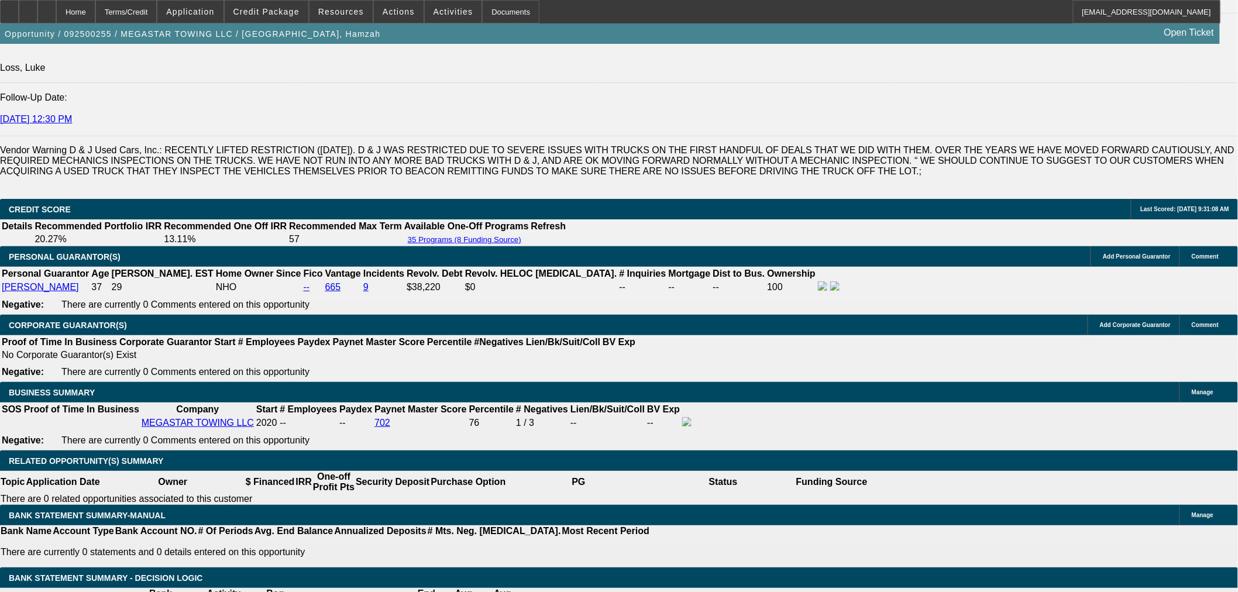
type input "$3,323.90"
type input "$1,661.95"
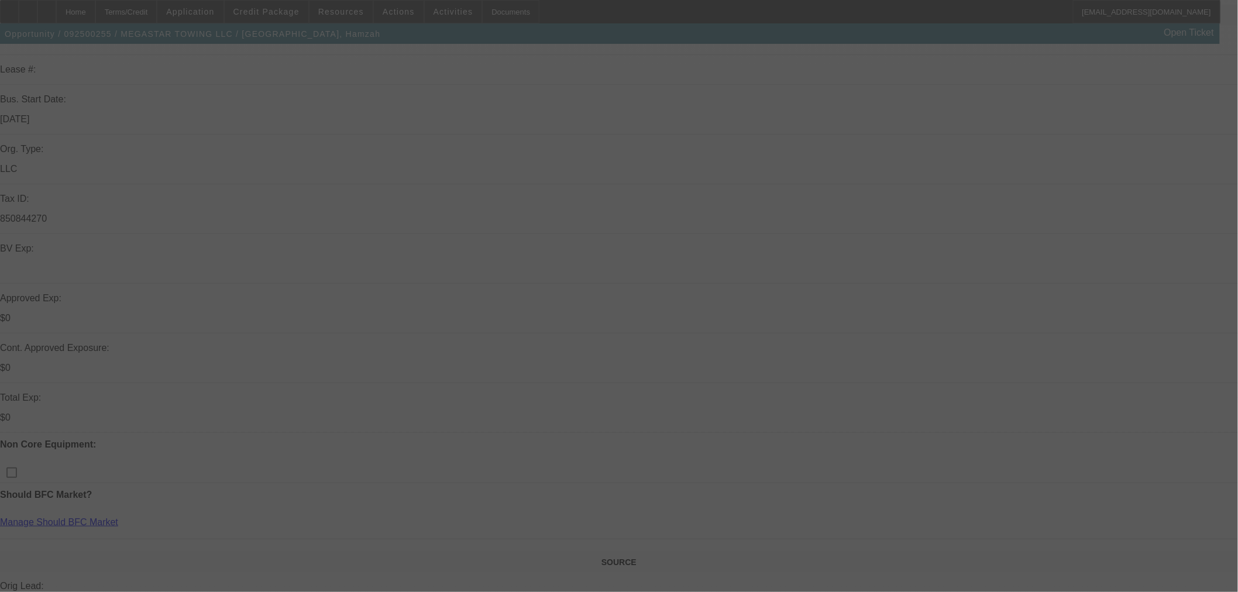
scroll to position [44, 0]
select select "0"
select select "2"
select select "0.1"
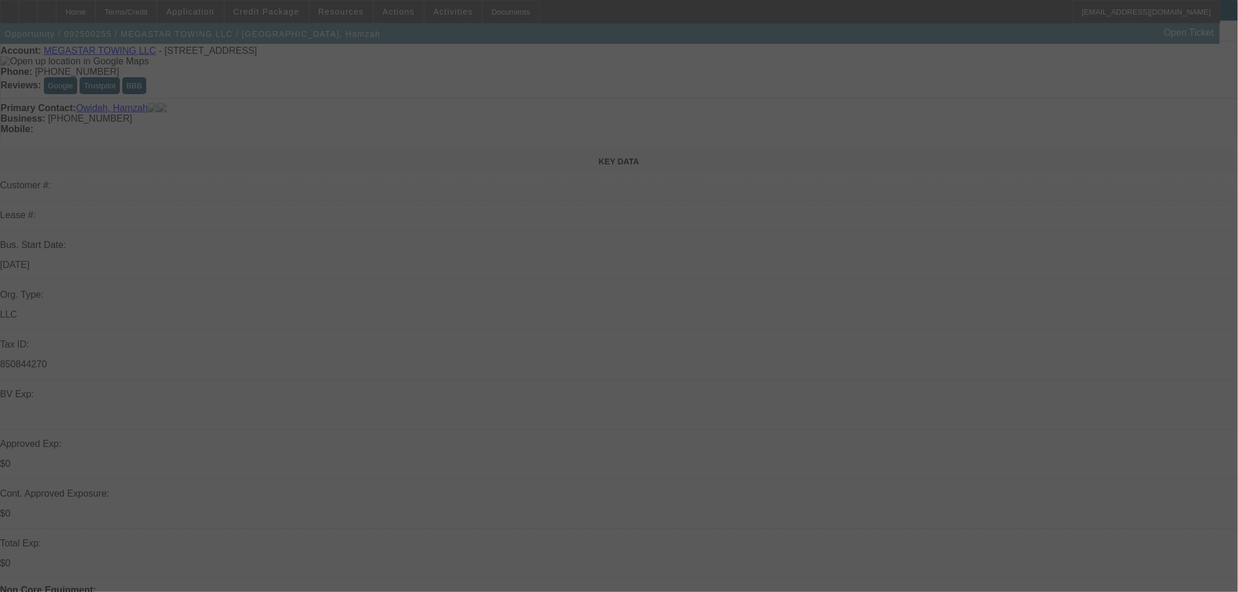
select select "4"
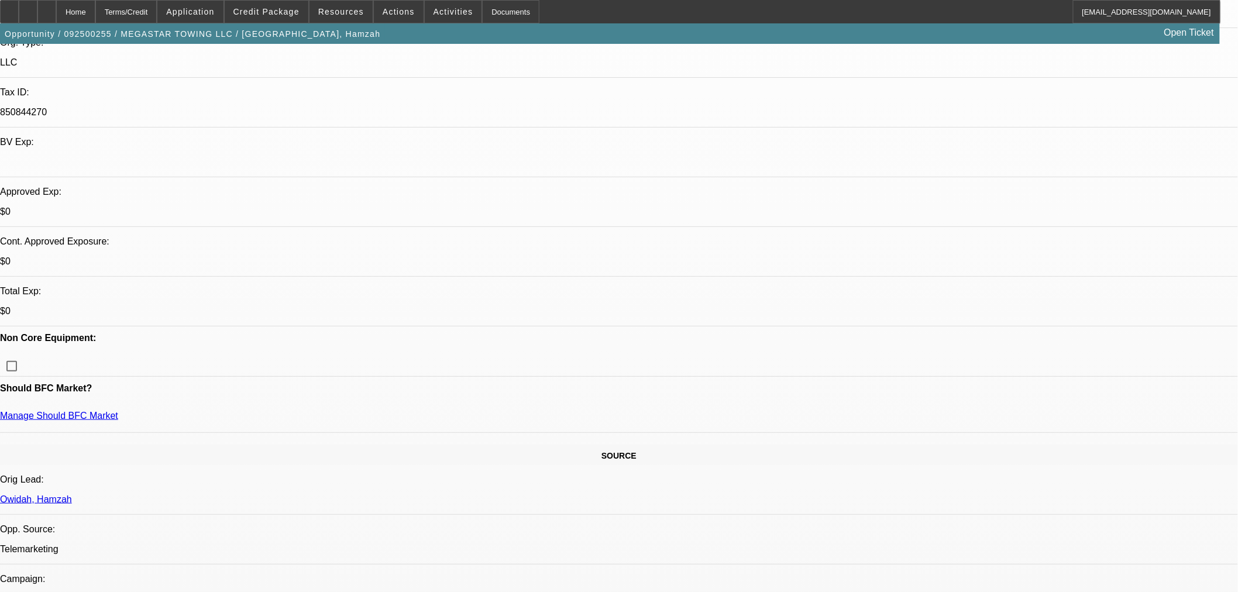
scroll to position [109, 0]
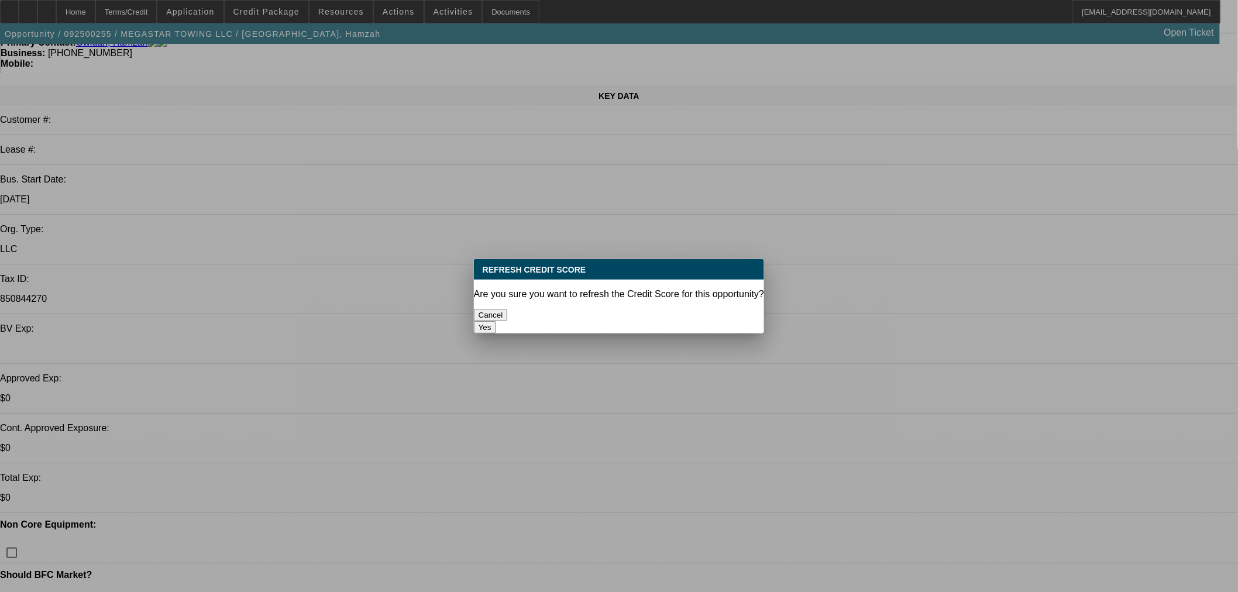
click at [692, 321] on div "Yes" at bounding box center [619, 327] width 290 height 12
click at [496, 321] on button "Yes" at bounding box center [485, 327] width 22 height 12
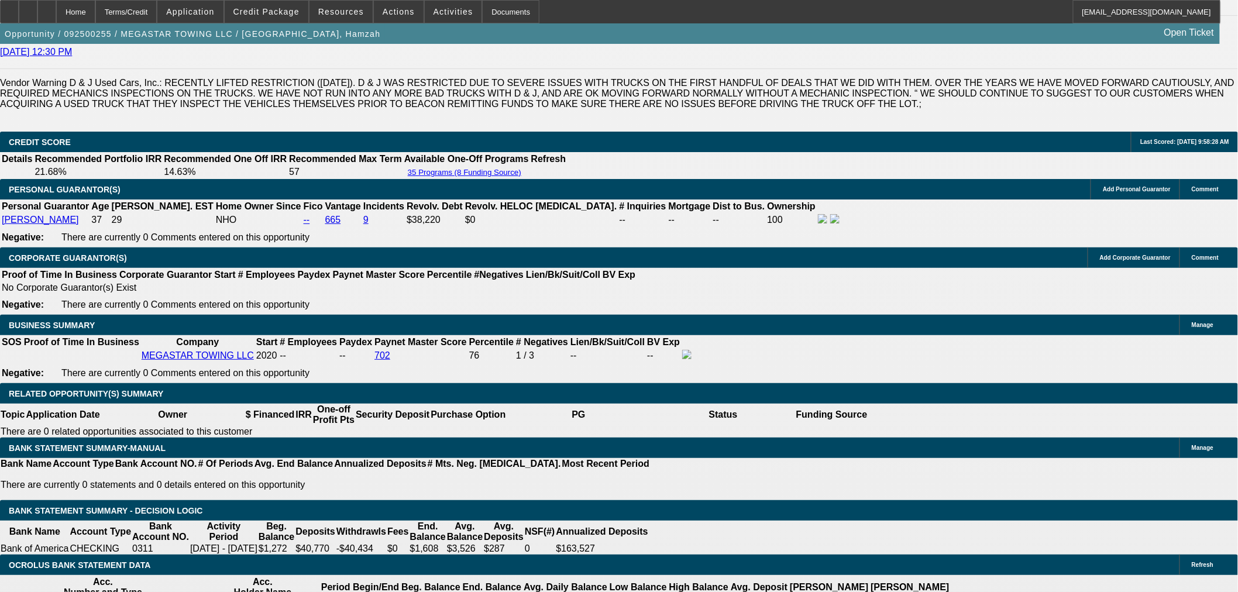
scroll to position [1794, 0]
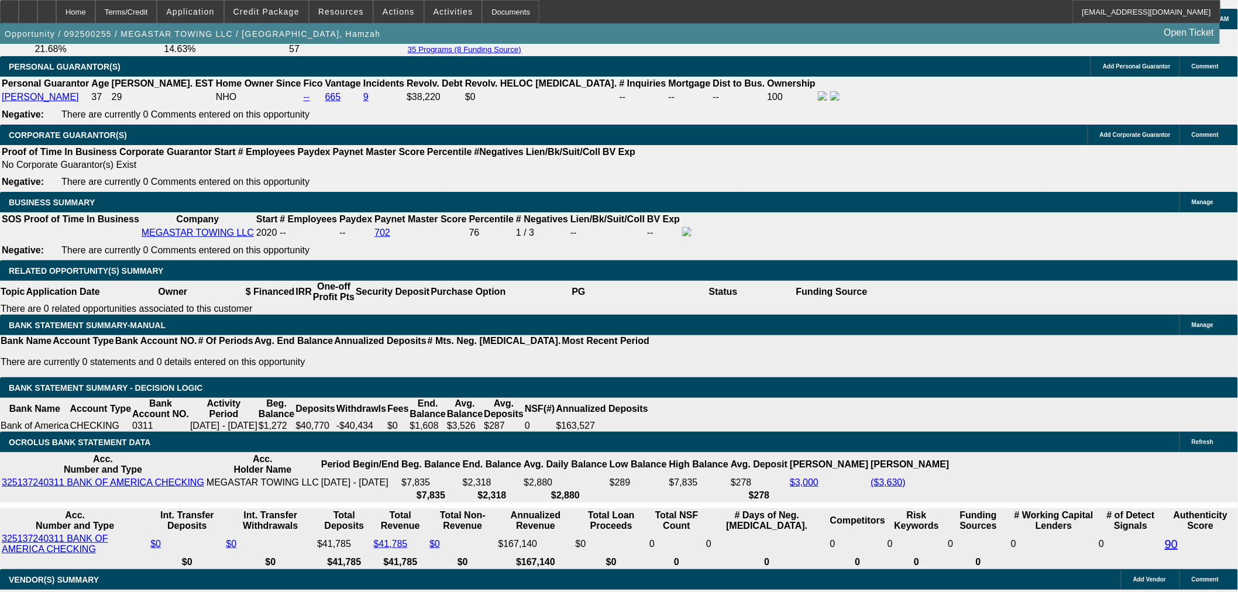
type input "UNKNOWN"
type input "17"
type input "$2,504.60"
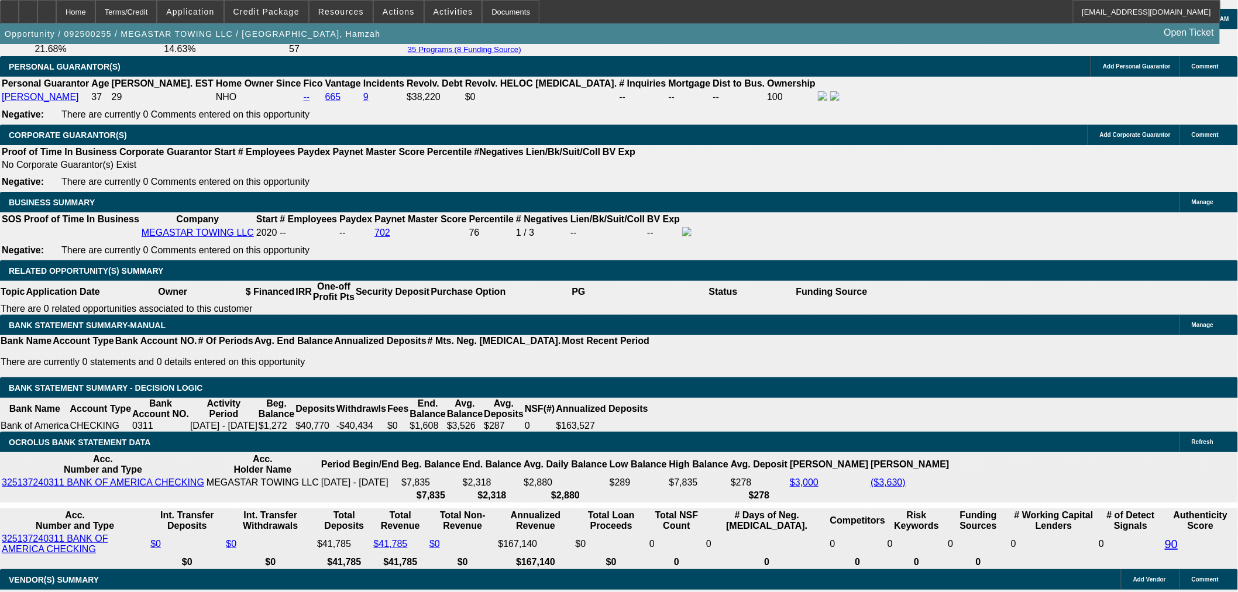
type input "$1,252.30"
type input "$3,399.12"
type input "$1,699.56"
type input "17"
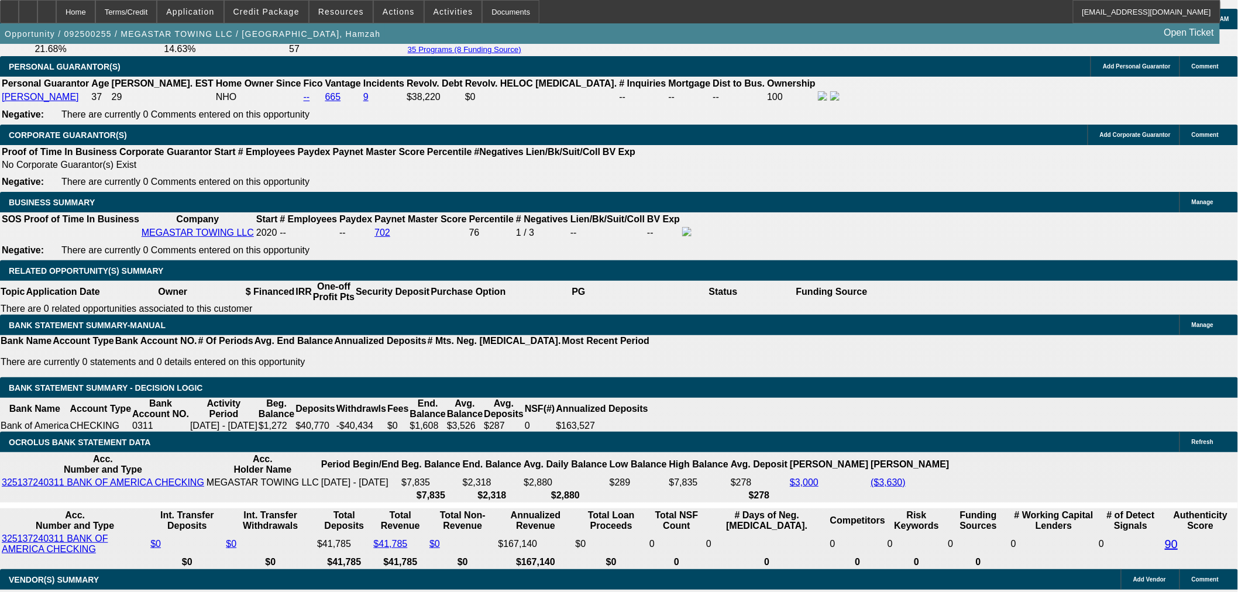
type input "16"
type input "$32.00"
type input "1699"
type input "$3,398.00"
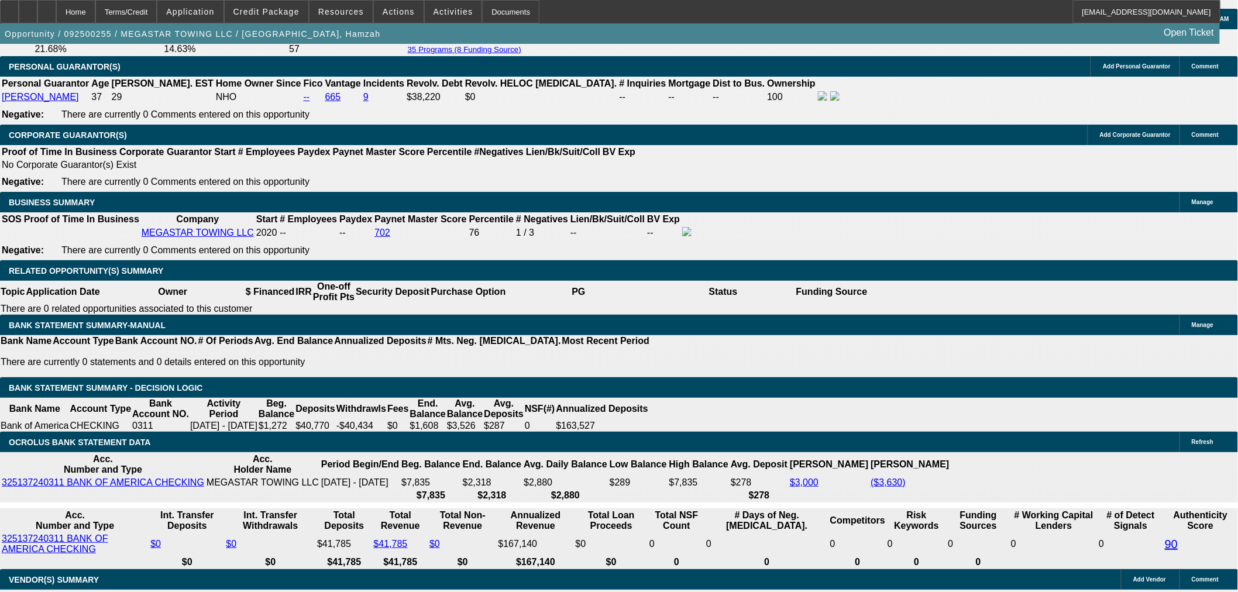
type input "17"
type input "1699"
type input "10000"
type input "$1,699.00"
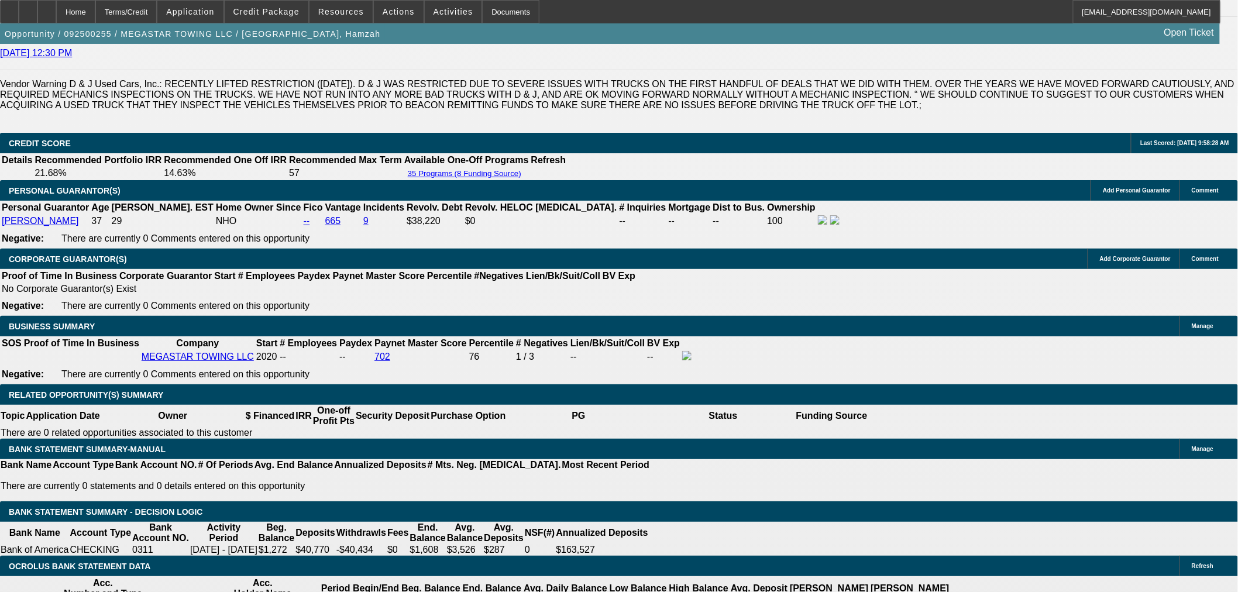
scroll to position [1664, 0]
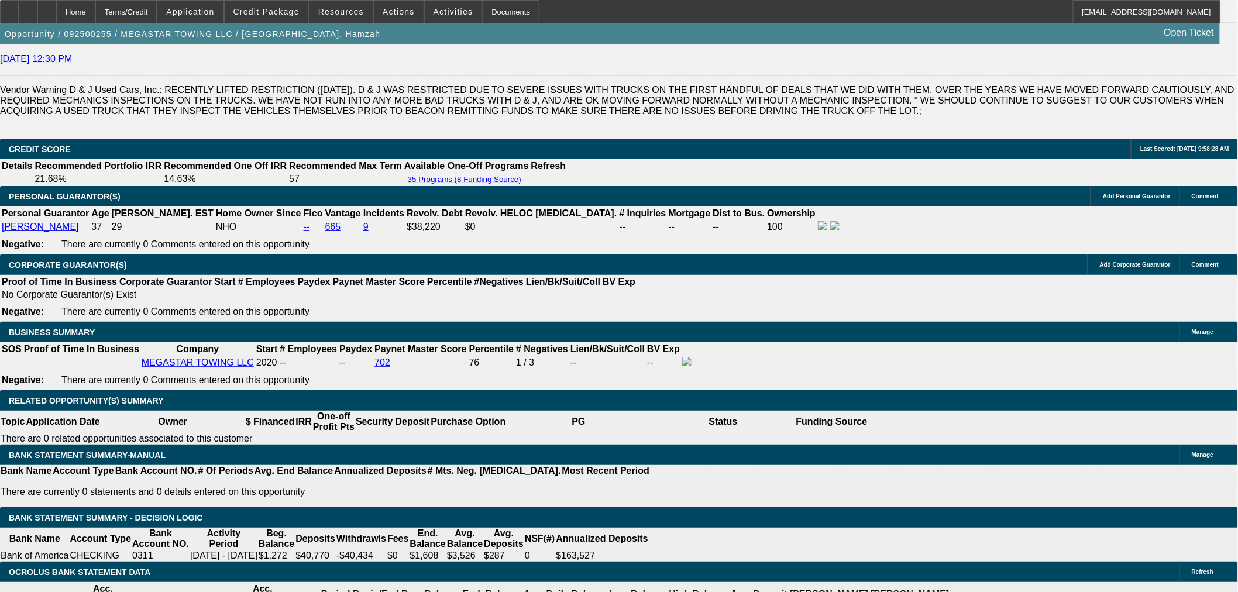
type input "$10,000.00"
drag, startPoint x: 140, startPoint y: 164, endPoint x: 177, endPoint y: 113, distance: 62.3
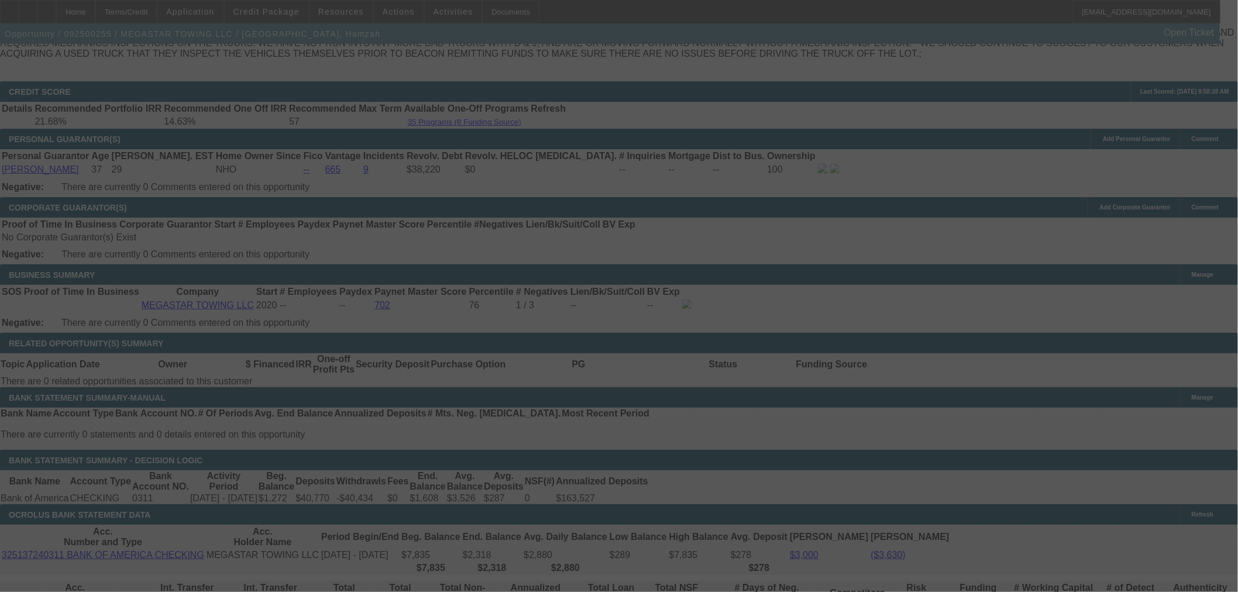
scroll to position [1794, 0]
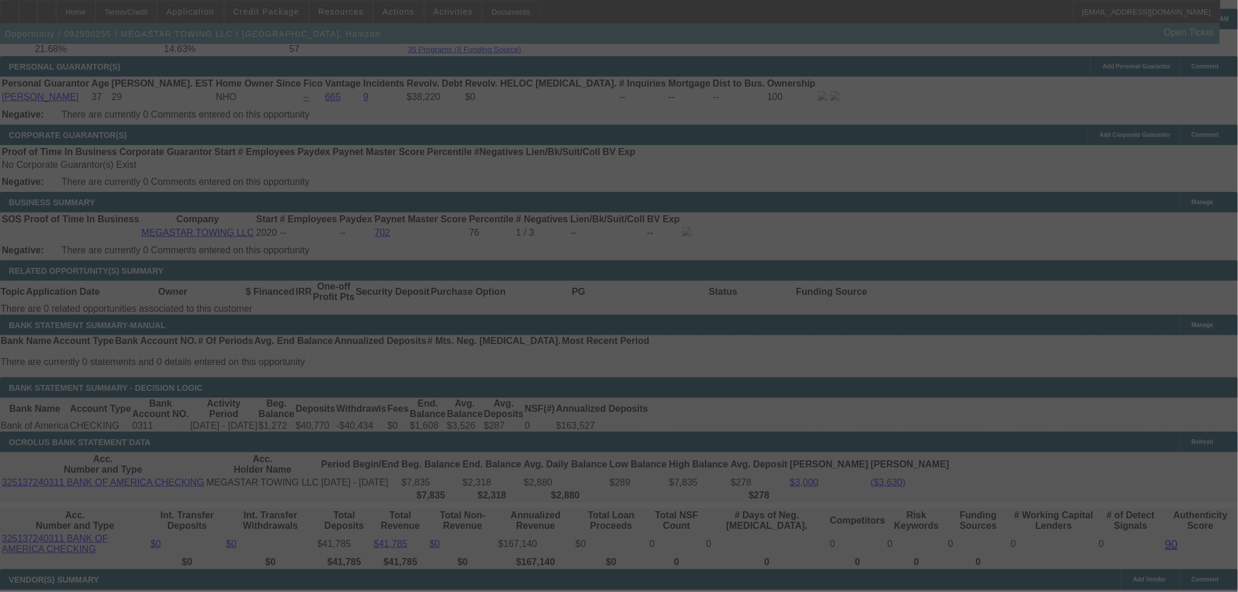
select select "0"
select select "2"
select select "0.1"
select select "4"
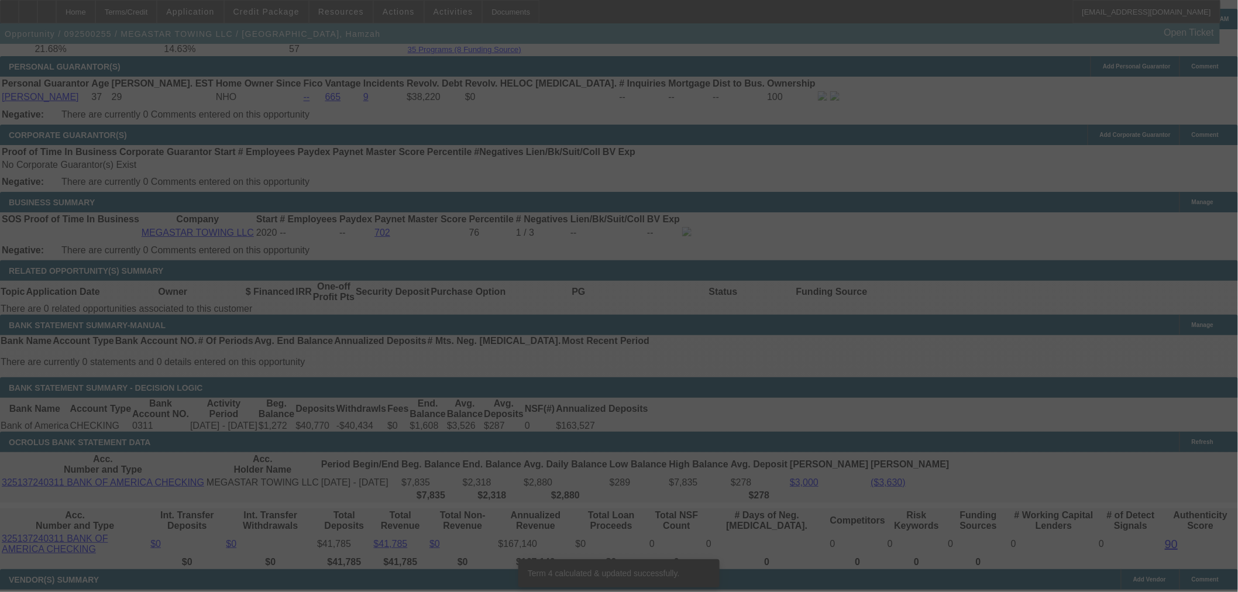
scroll to position [1781, 0]
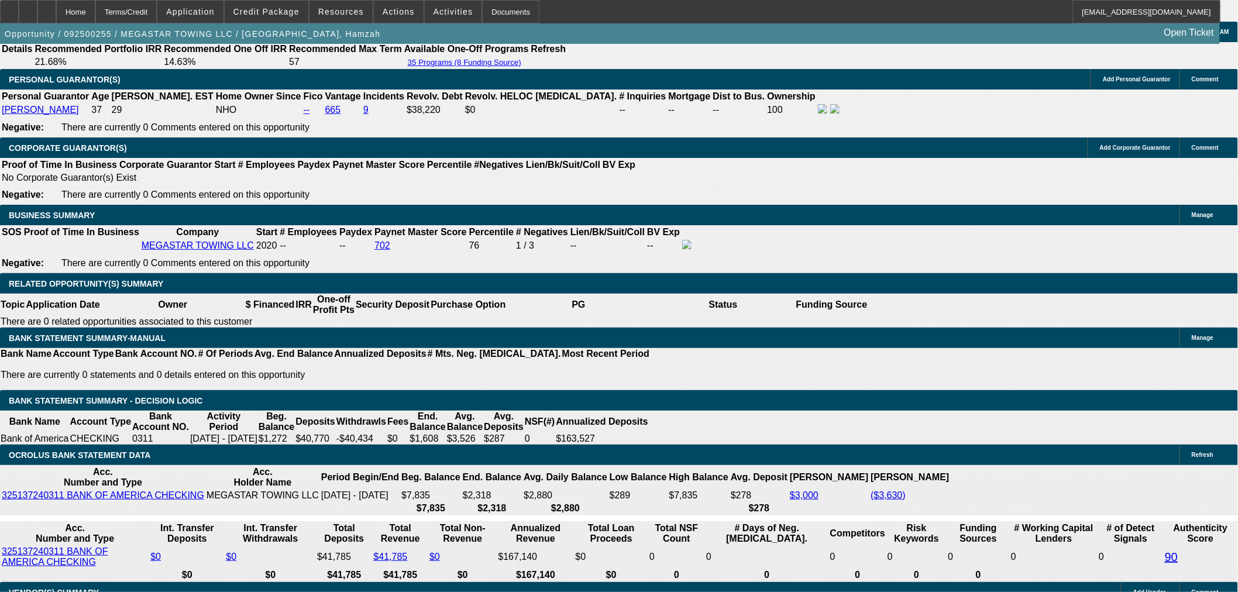
type input "5"
type input "UNKNOWN"
type input "54"
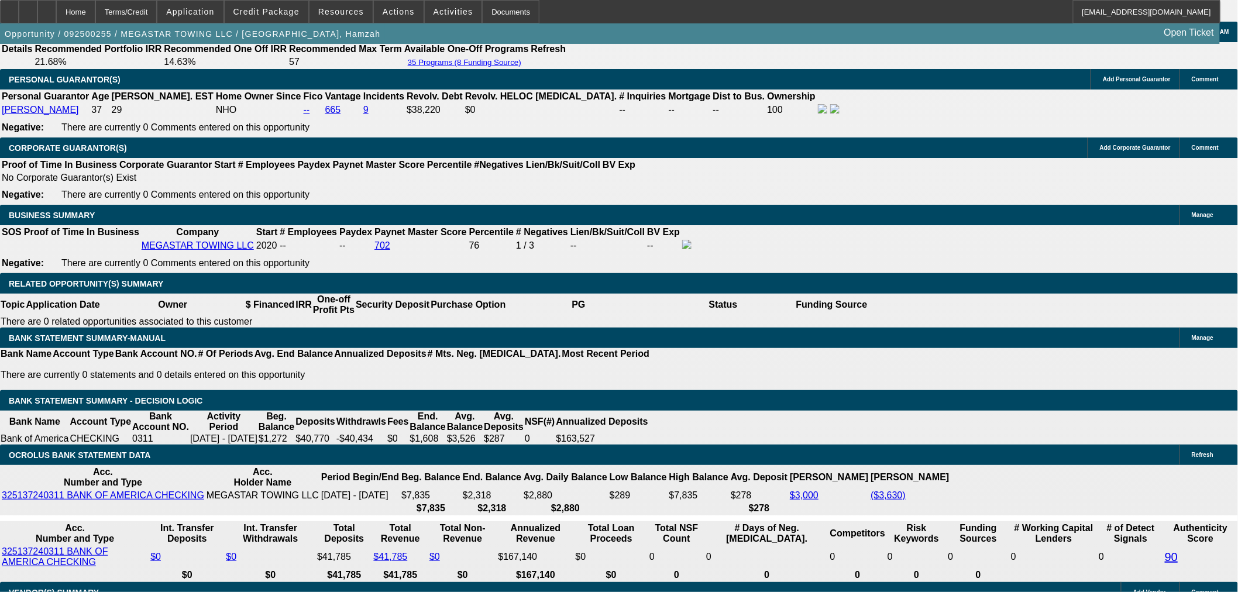
type input "$1,567.42"
type input "$3,134.84"
type input "$12,284.80"
type input "$24,569.60"
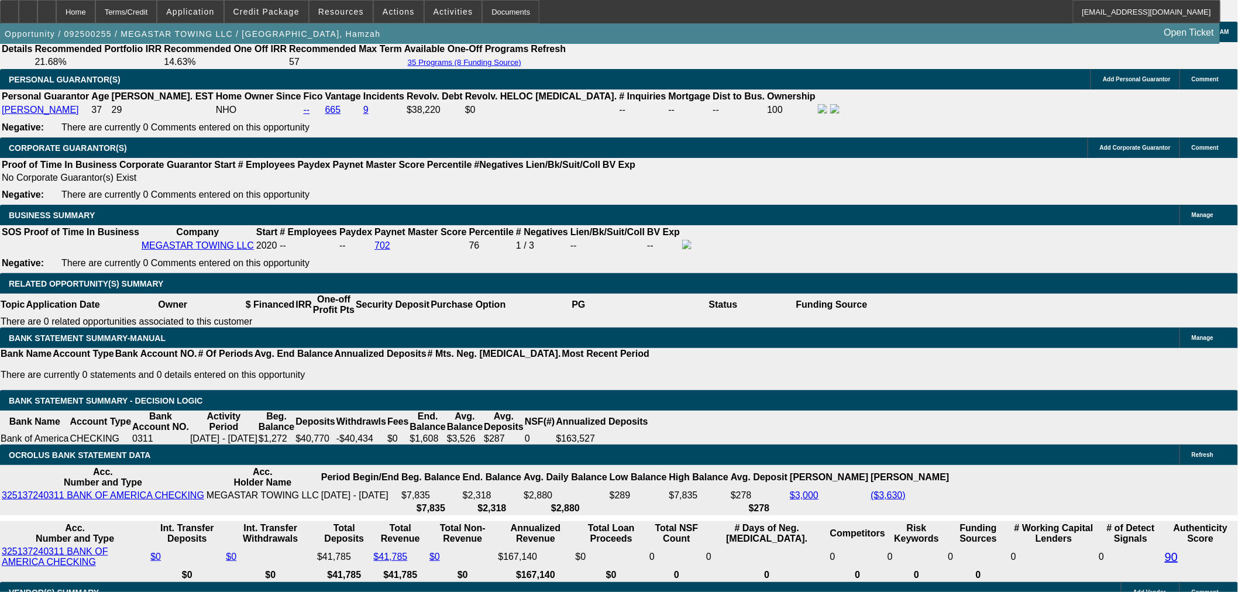
type input "54"
type input "$1,567.42"
type input "$3,134.84"
type input "54"
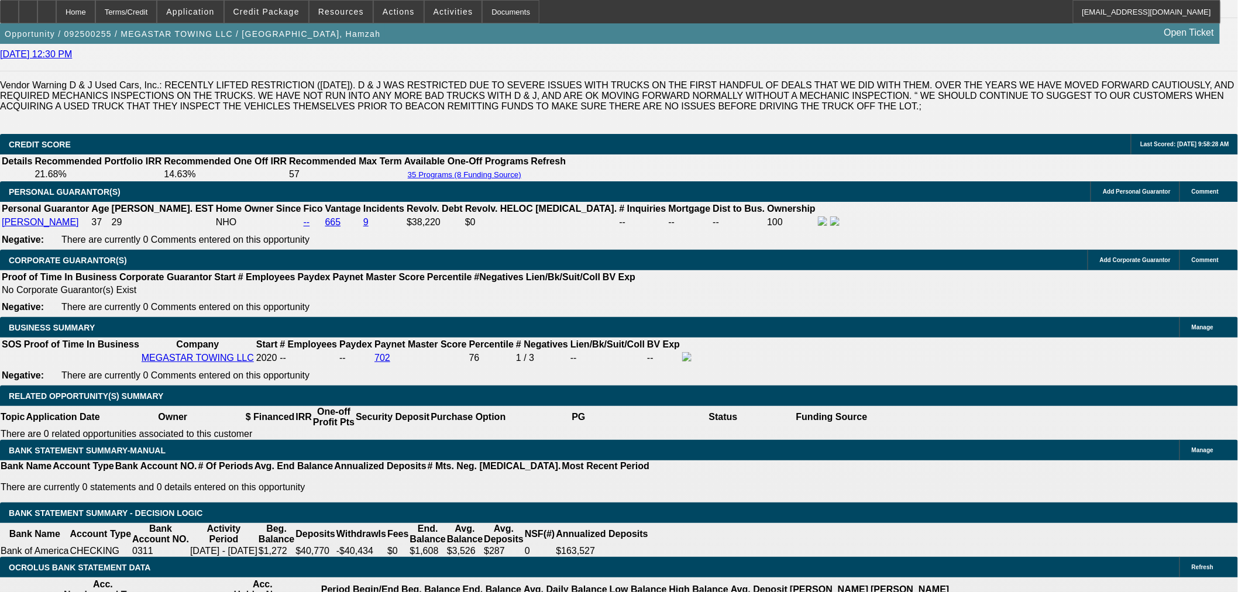
scroll to position [1651, 0]
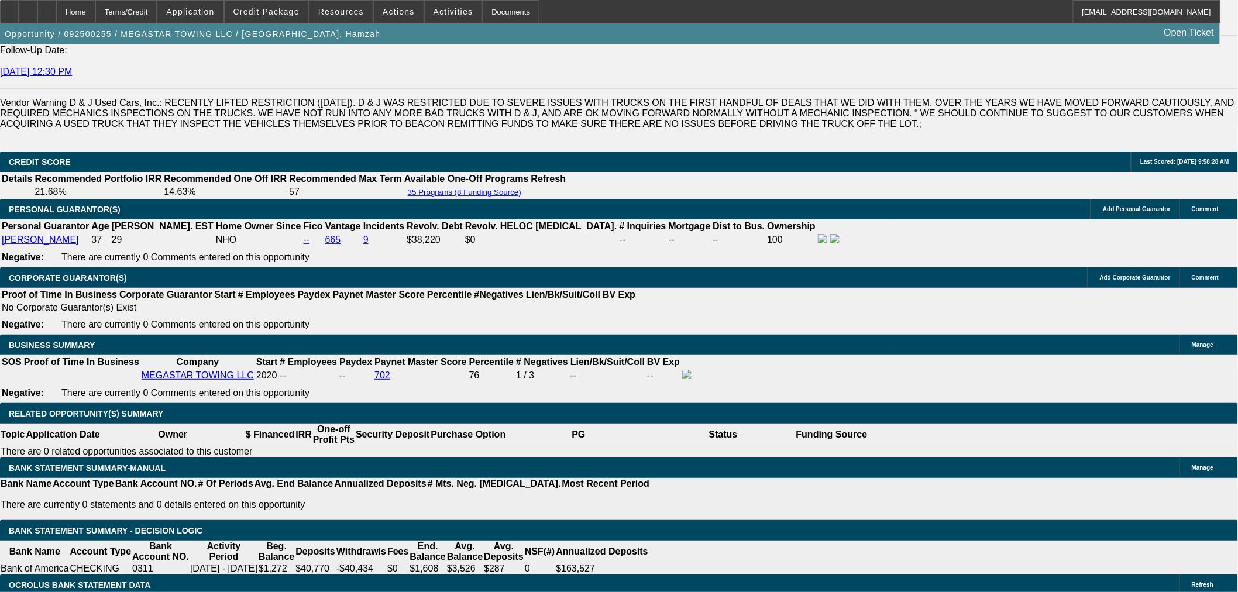
type input "$1,567.42"
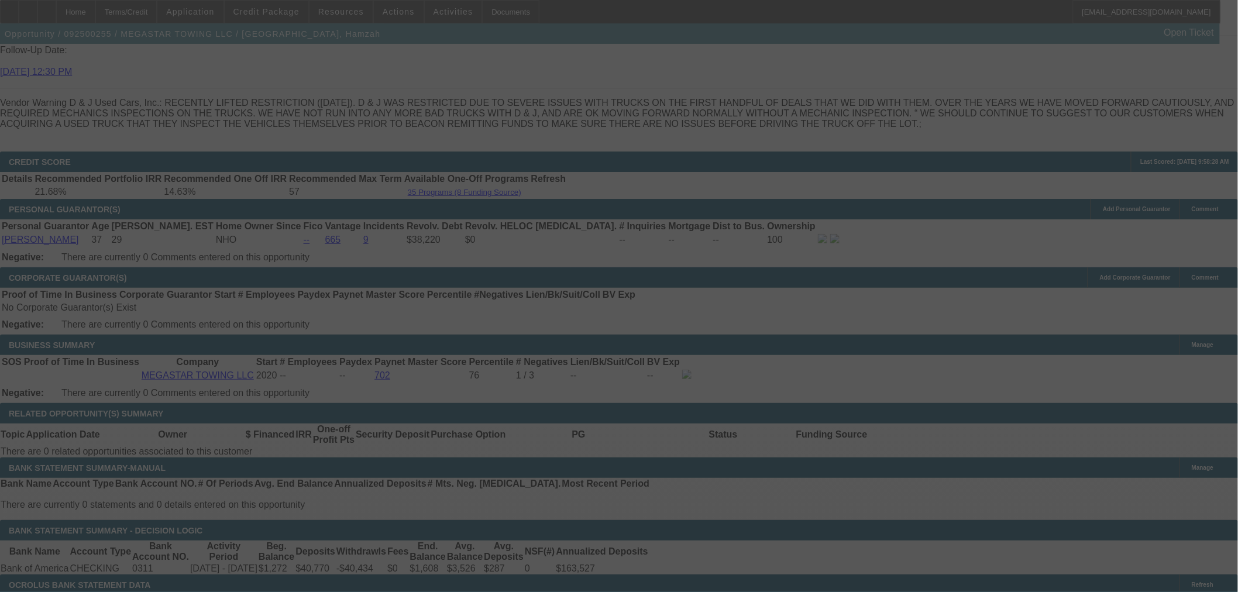
select select "0"
select select "2"
select select "0.1"
select select "4"
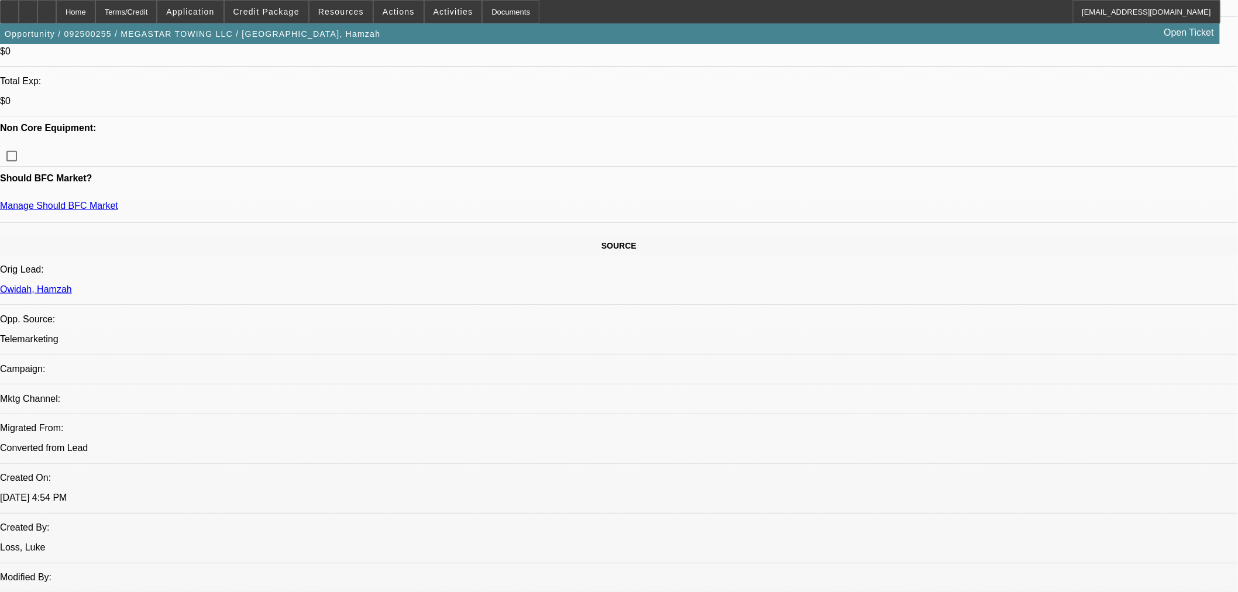
scroll to position [434, 0]
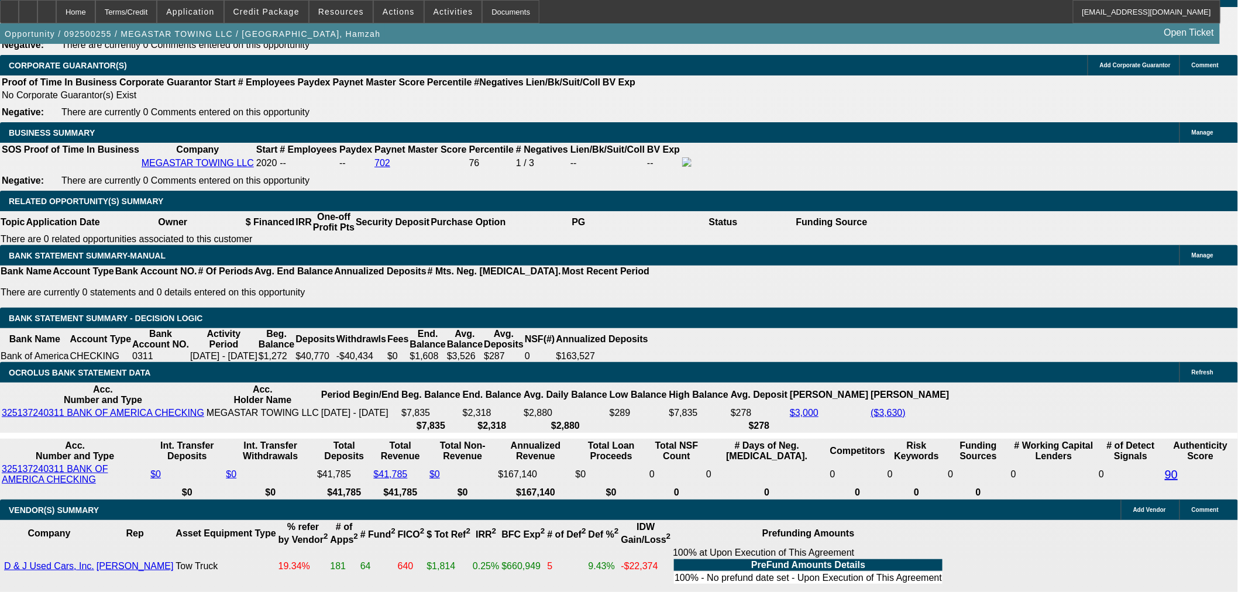
scroll to position [2059, 0]
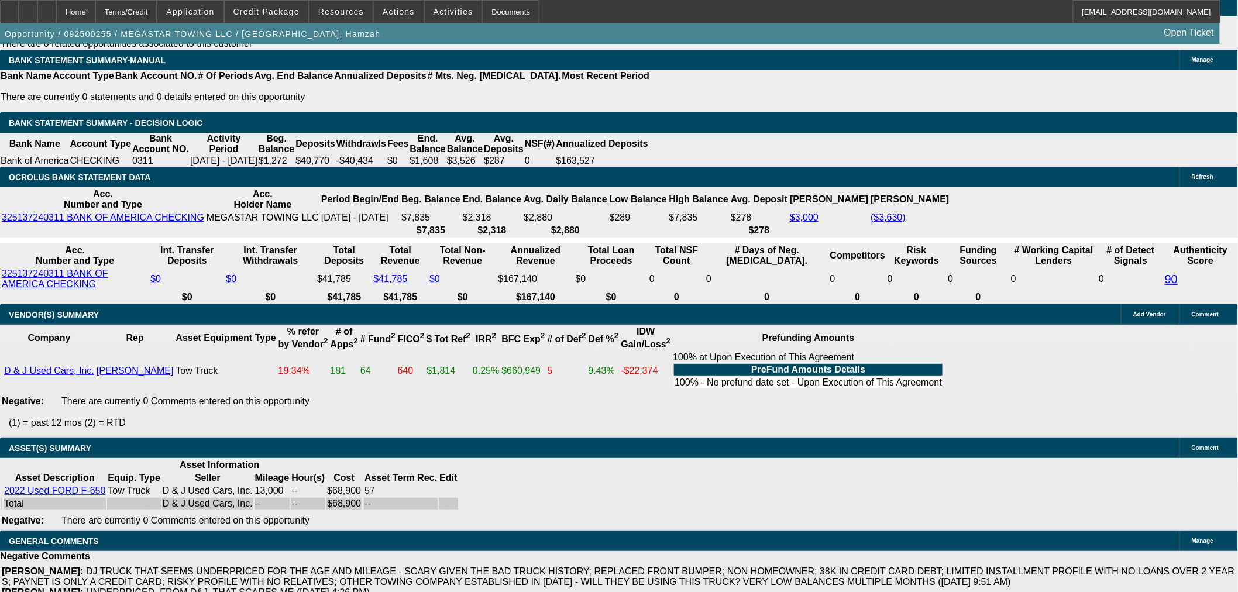
select select "6"
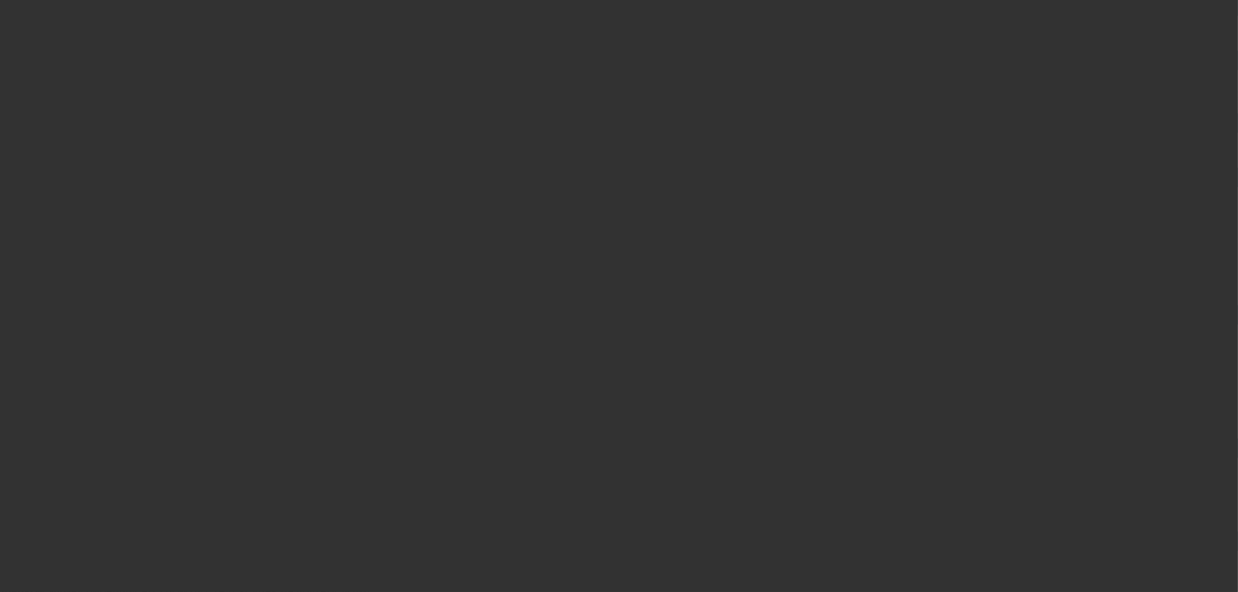
scroll to position [0, 0]
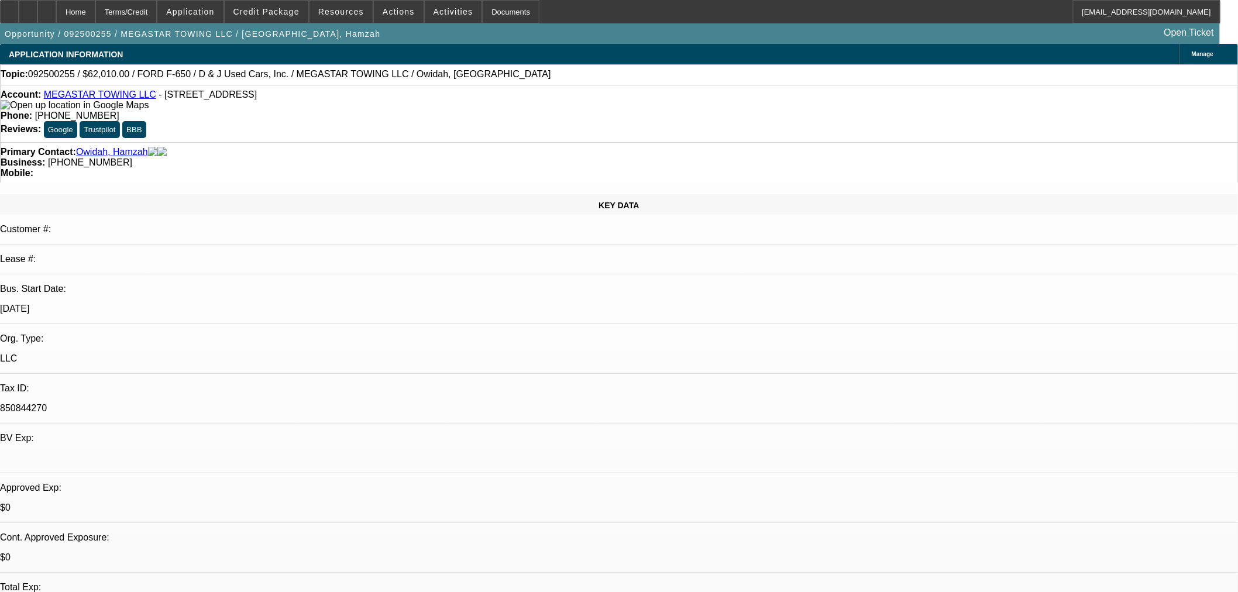
type textarea "t"
paste textarea ": TWENTY4 TOWING LLC"
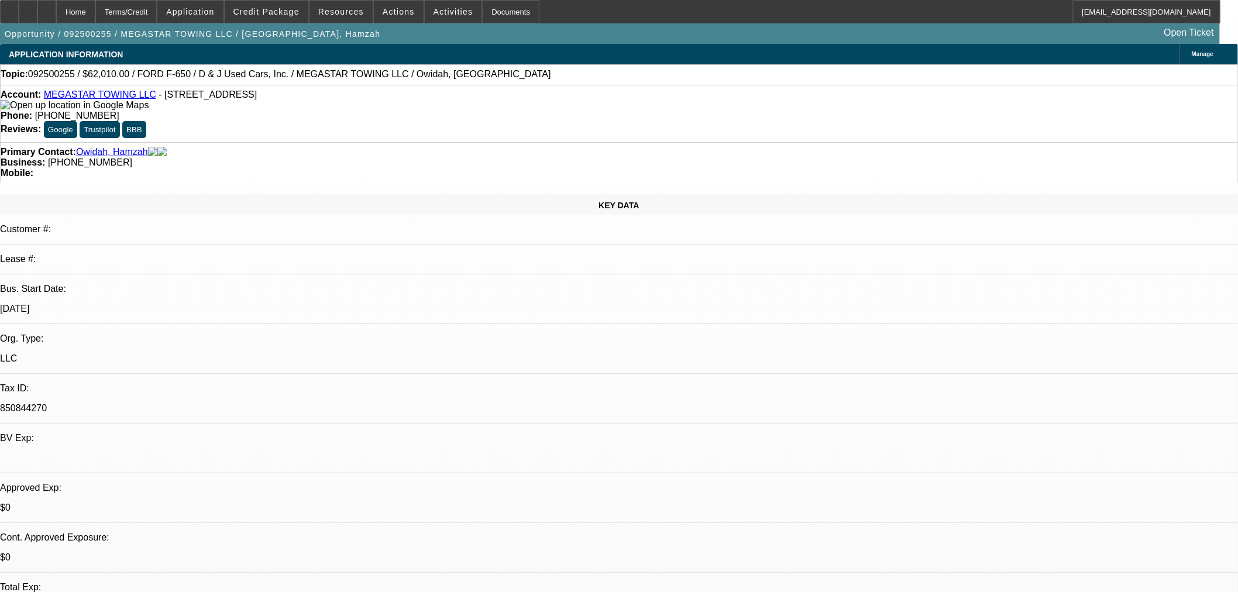
drag, startPoint x: 957, startPoint y: 162, endPoint x: 908, endPoint y: 162, distance: 49.7
drag, startPoint x: 867, startPoint y: 174, endPoint x: 855, endPoint y: 147, distance: 29.6
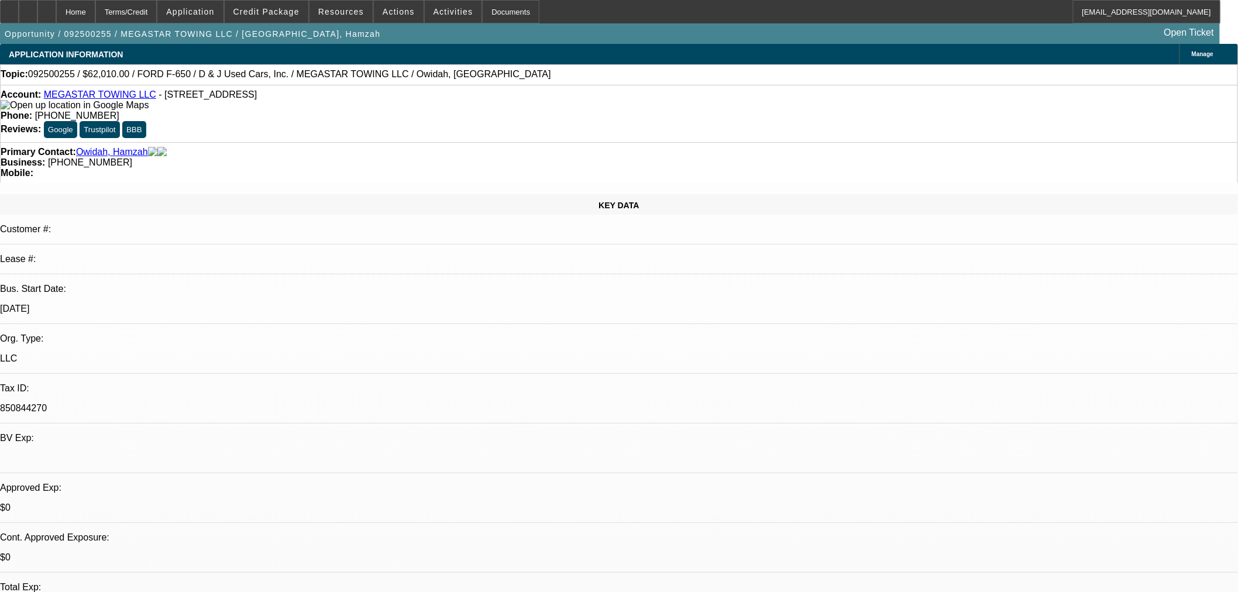
drag, startPoint x: 928, startPoint y: 194, endPoint x: 1020, endPoint y: 179, distance: 93.1
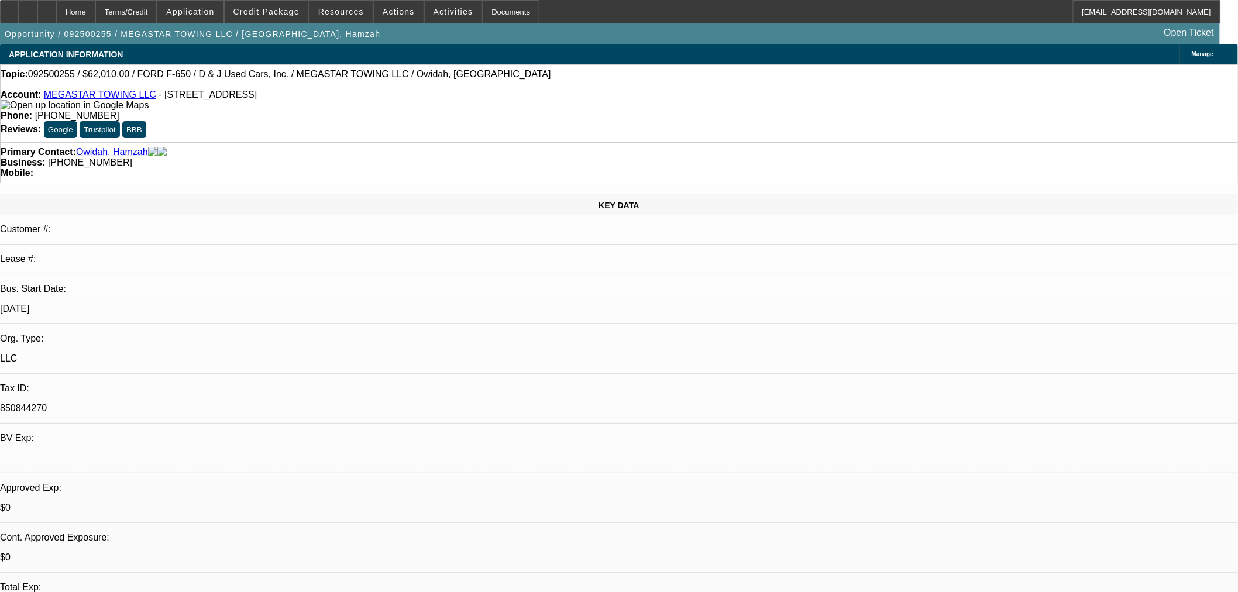
drag, startPoint x: 970, startPoint y: 204, endPoint x: 959, endPoint y: 195, distance: 13.3
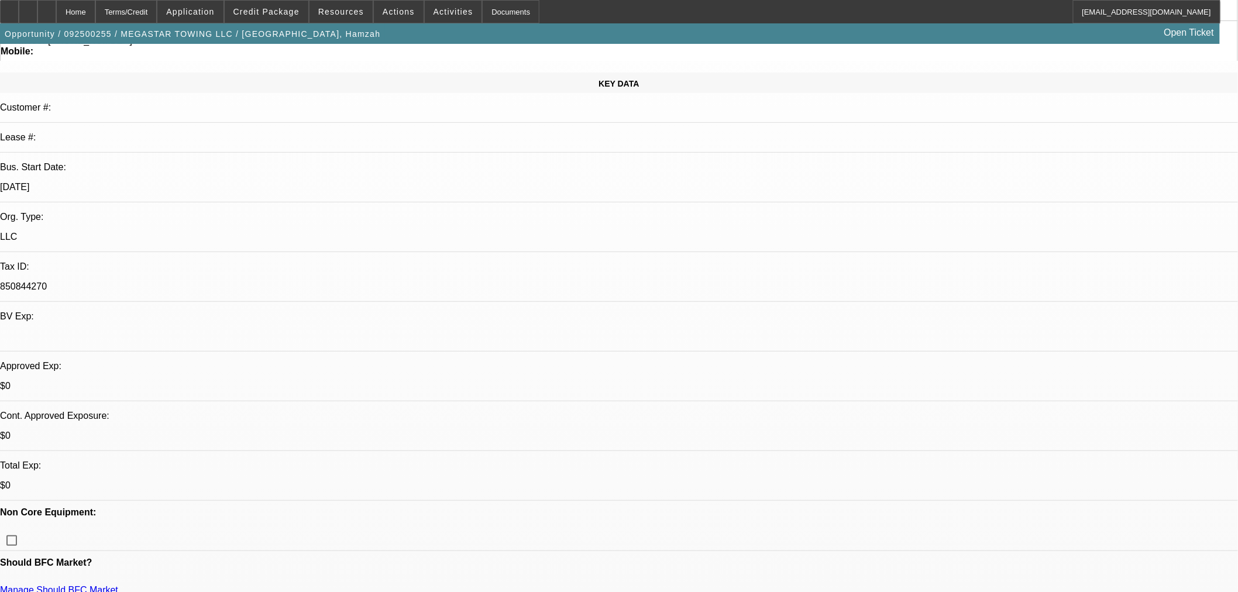
scroll to position [0, 0]
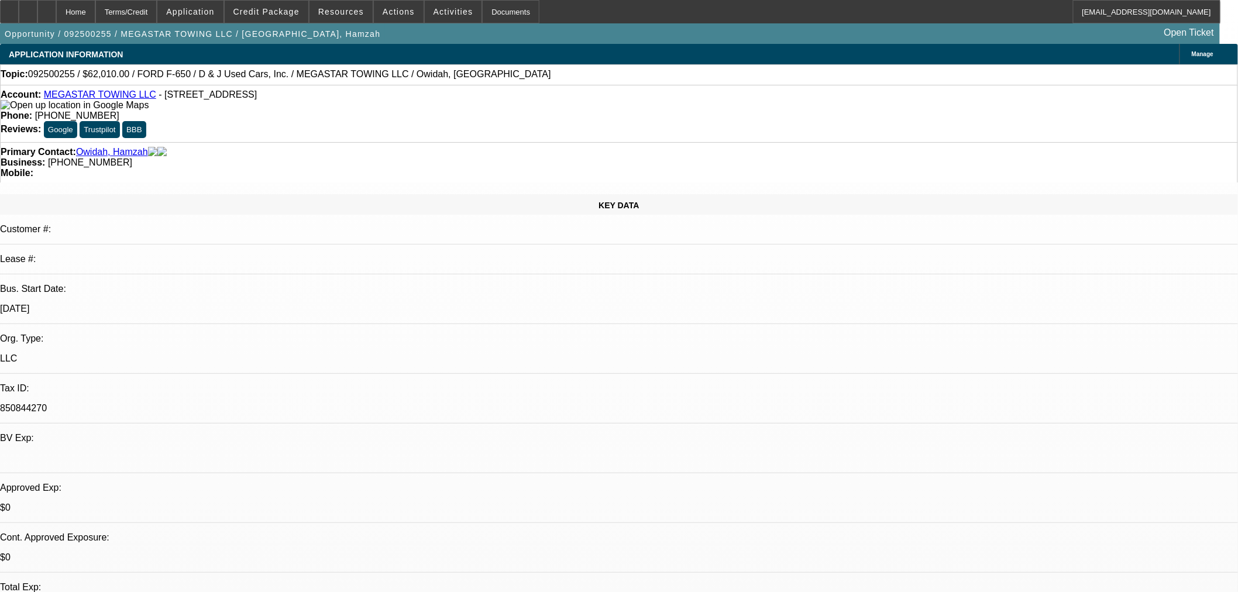
type textarea "PG HAS ANOTHER TOWING COMPANY ESTABLISHED AFTER THIS ONE PER TLO - TWENTY4 TOWI…"
select select "0"
select select "2"
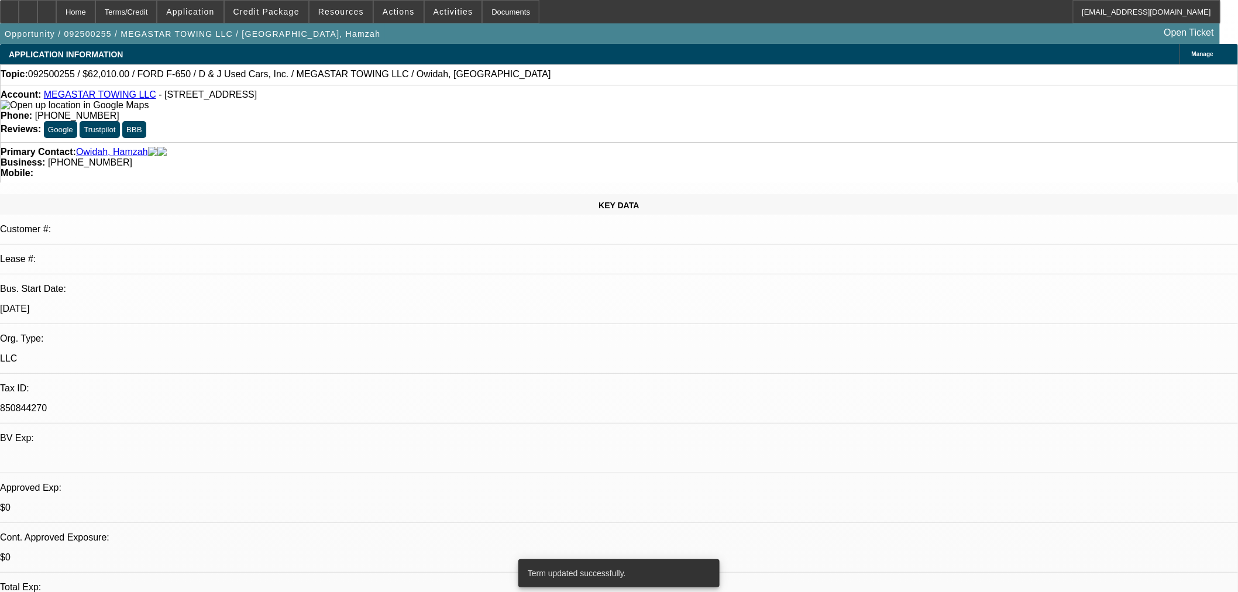
select select "0.1"
select select "4"
select select "0"
select select "2"
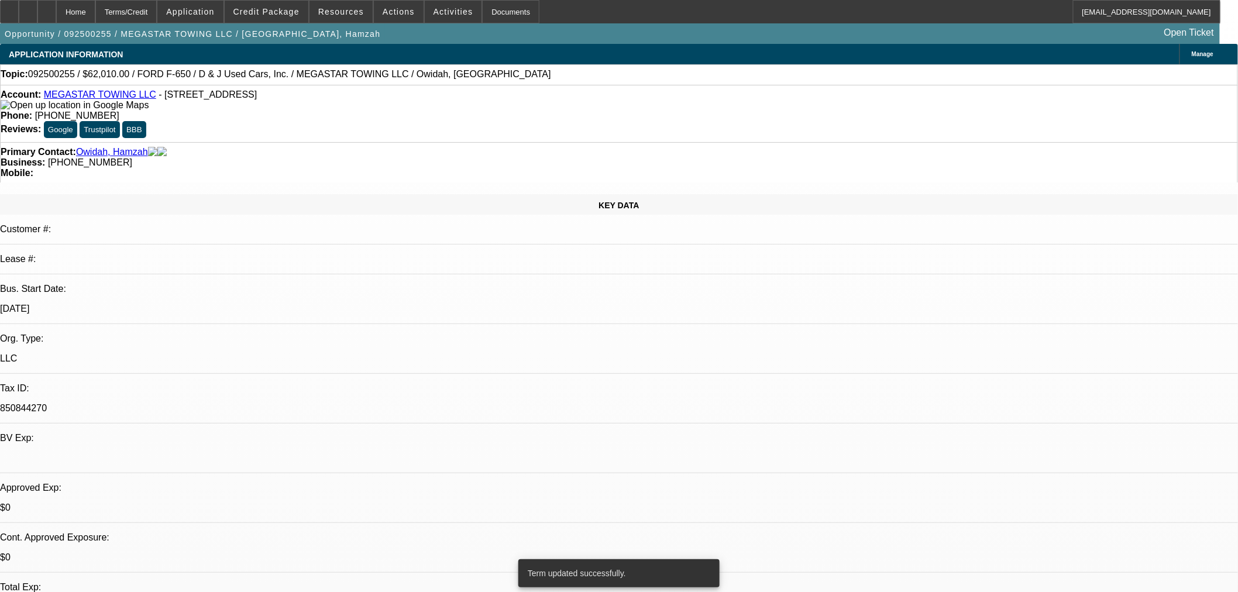
select select "0.1"
select select "4"
select select "0"
select select "0.1"
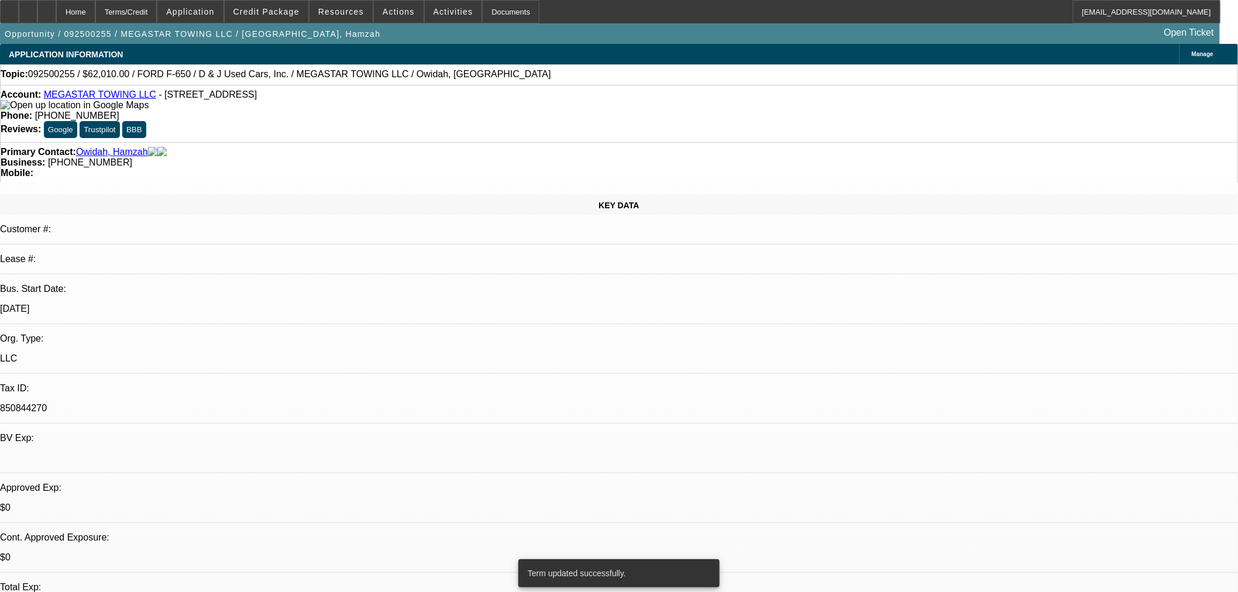
select select "4"
select select "0"
select select "0.1"
select select "4"
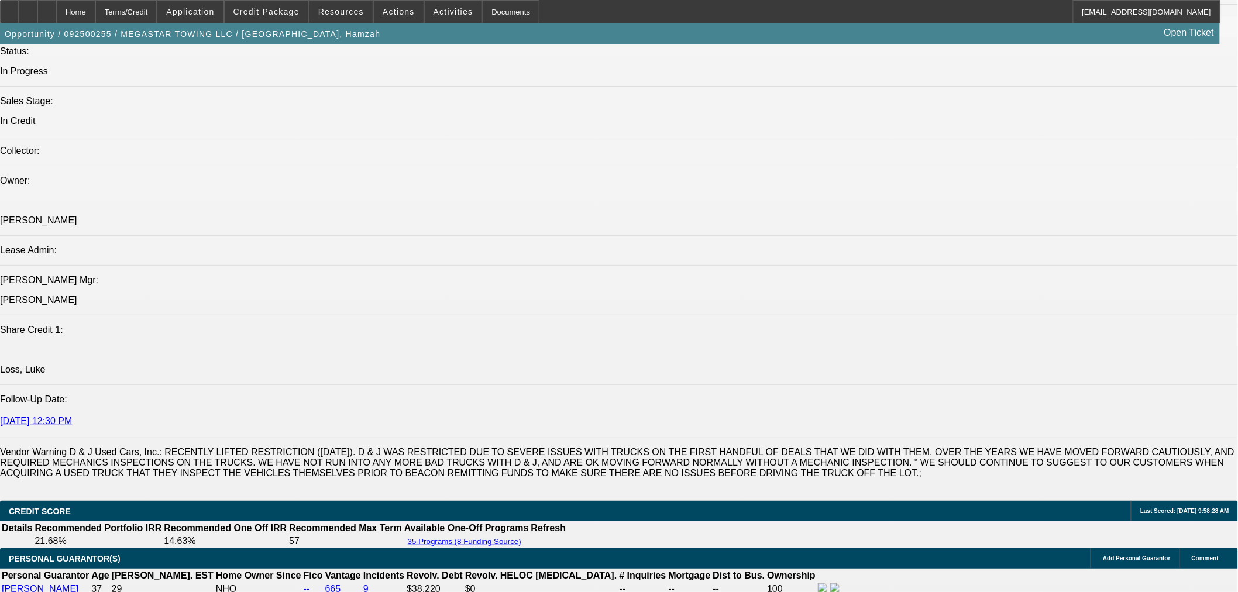
scroll to position [1624, 0]
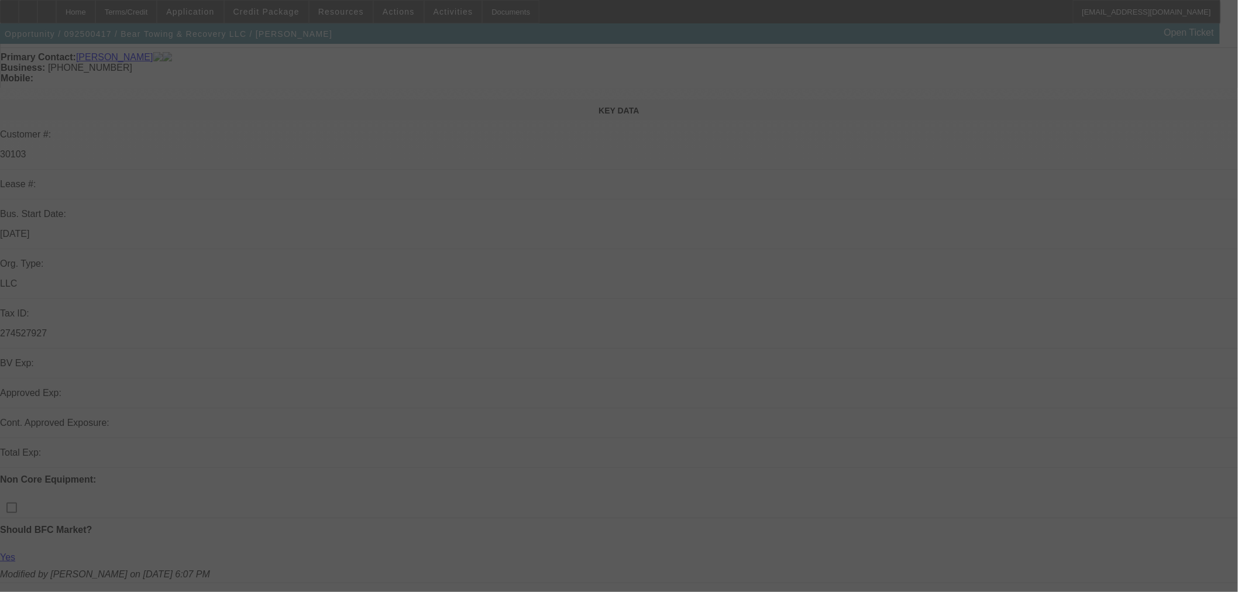
scroll to position [260, 0]
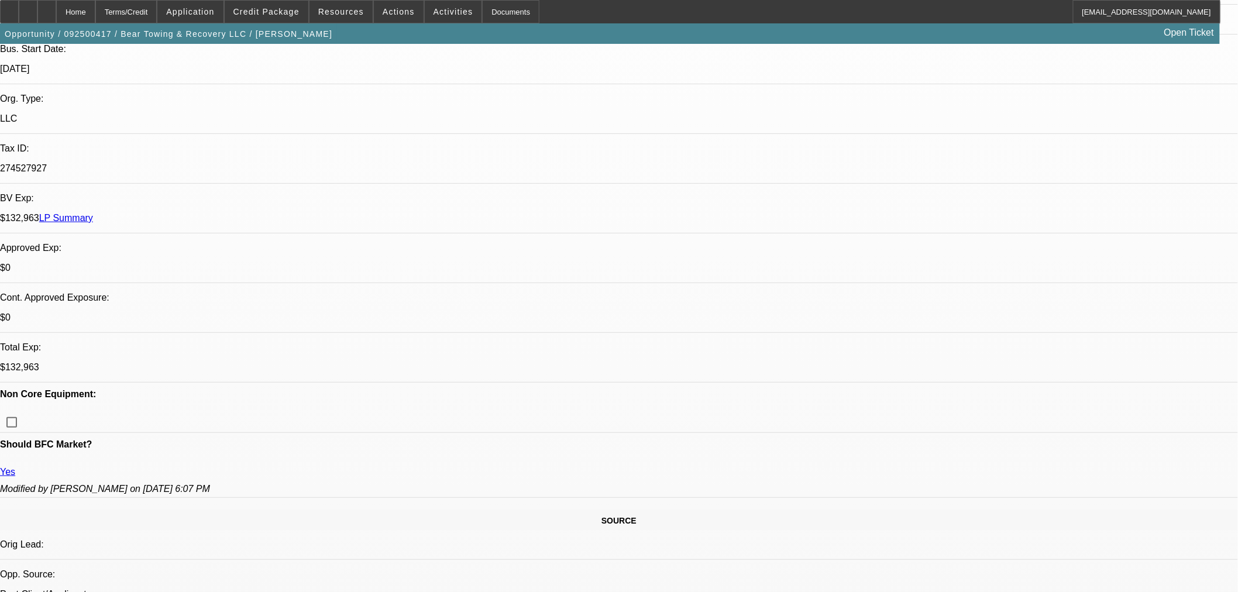
select select "0"
select select "0.1"
select select "3"
select select "4"
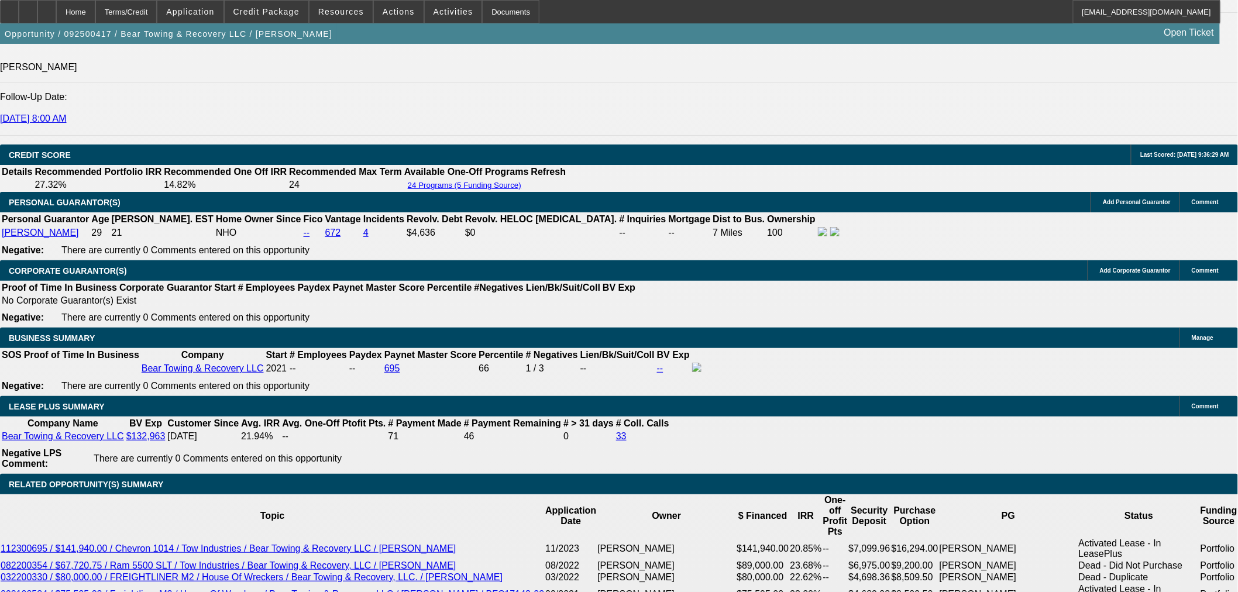
scroll to position [1624, 0]
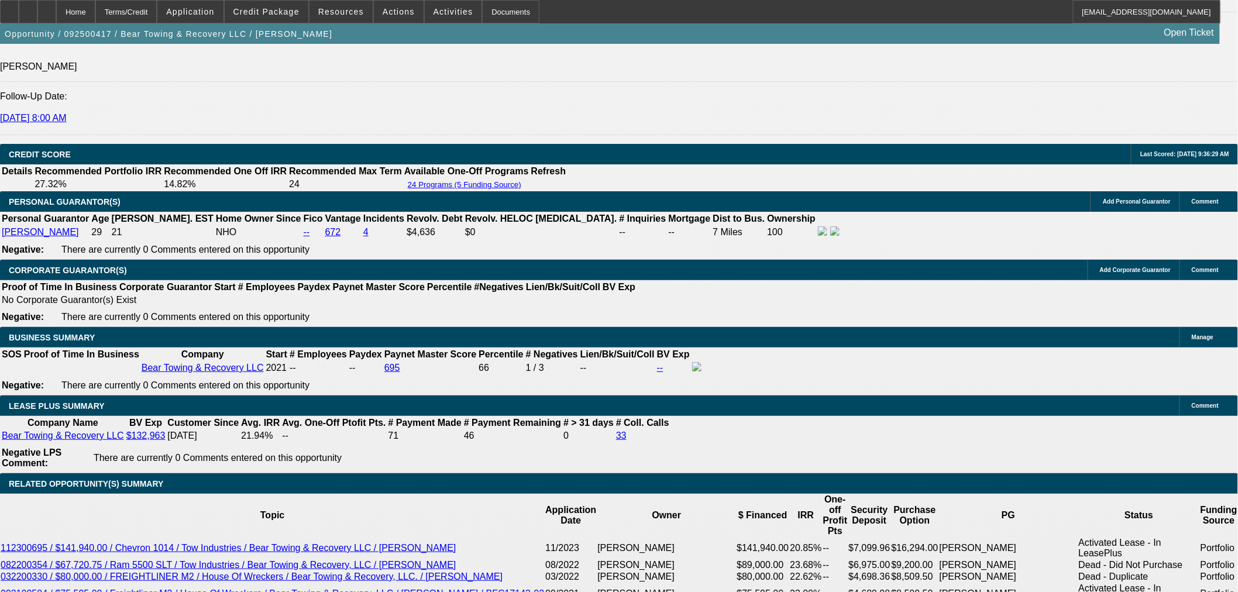
type input "UNKNOWN"
type input "30"
type input "$2,151.47"
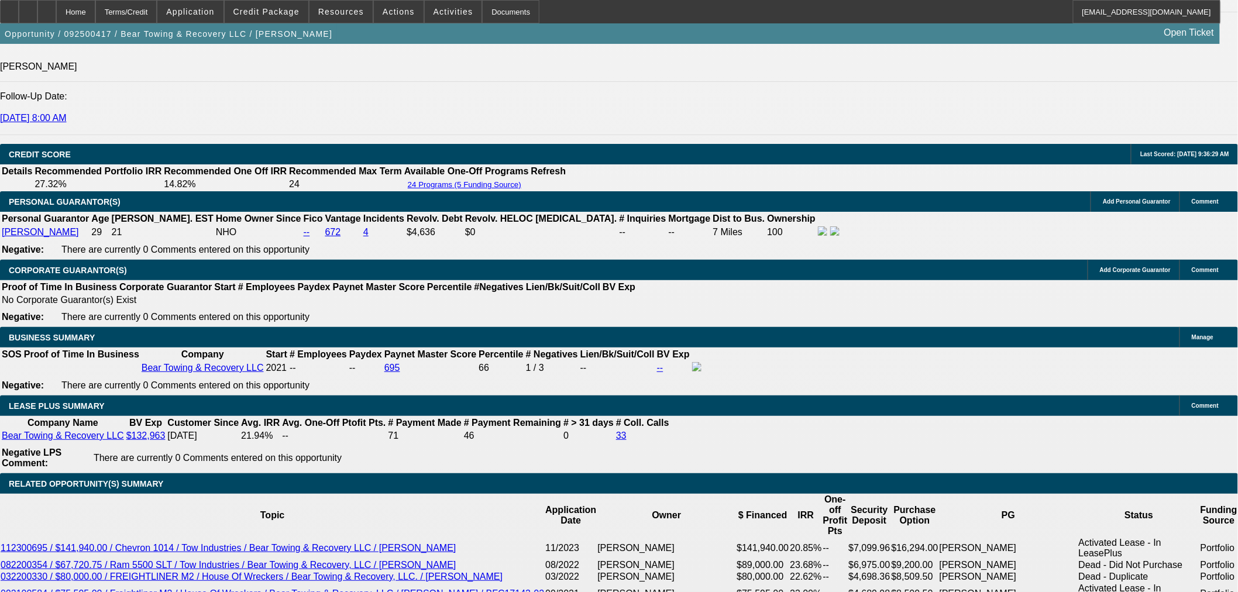
type input "30"
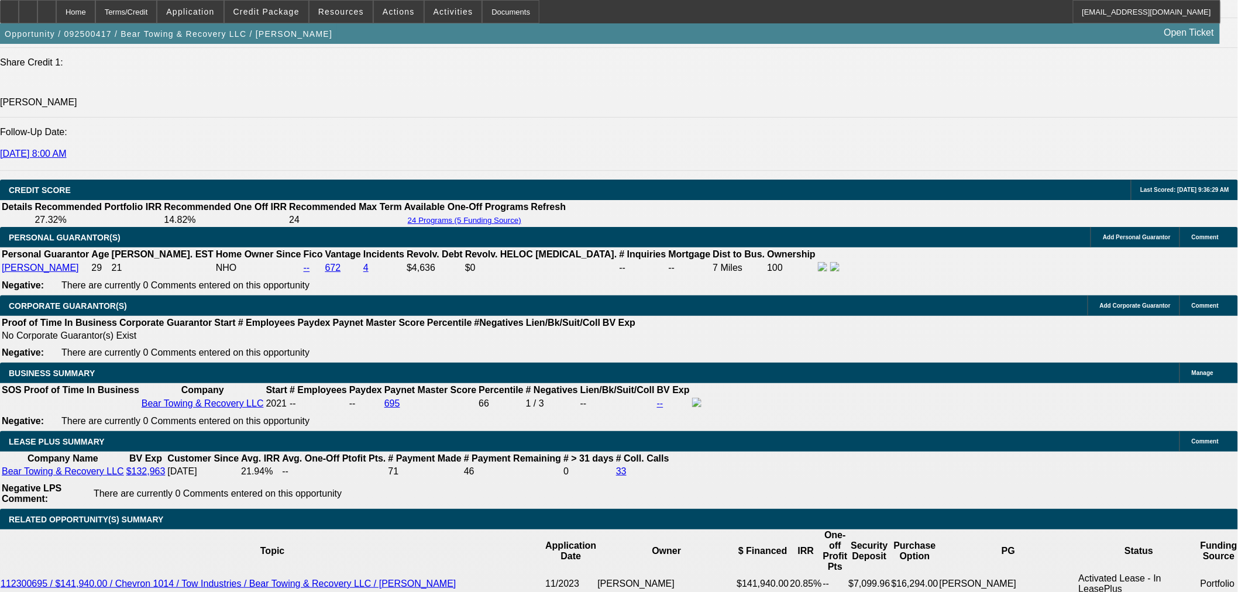
scroll to position [1559, 0]
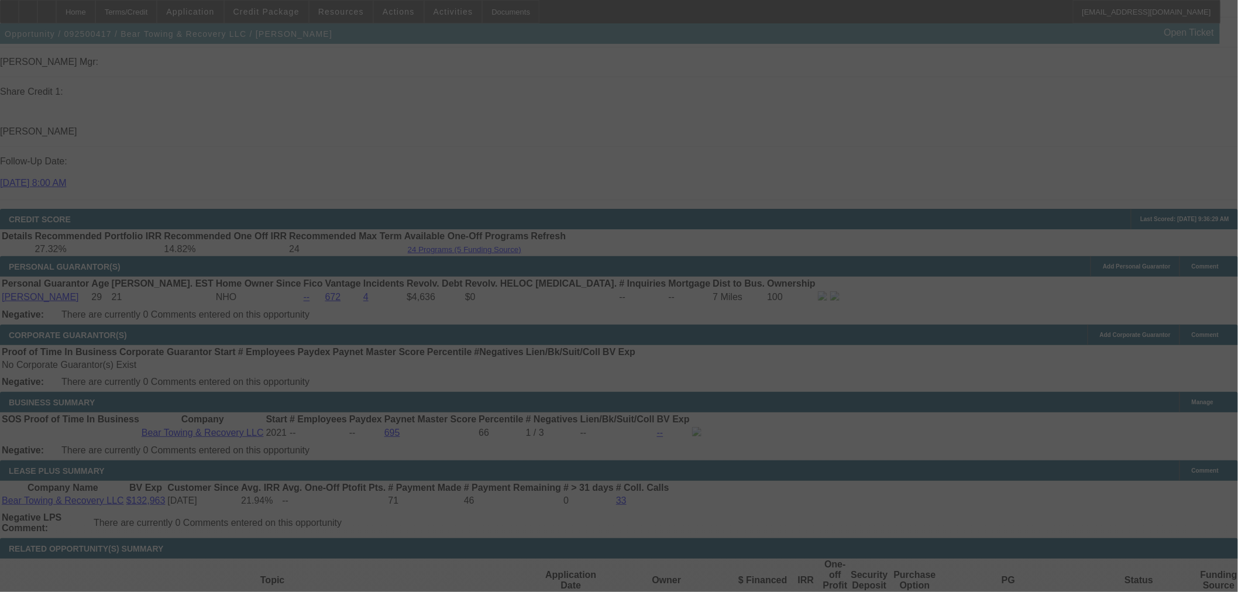
select select "0"
select select "3"
select select "0.1"
select select "4"
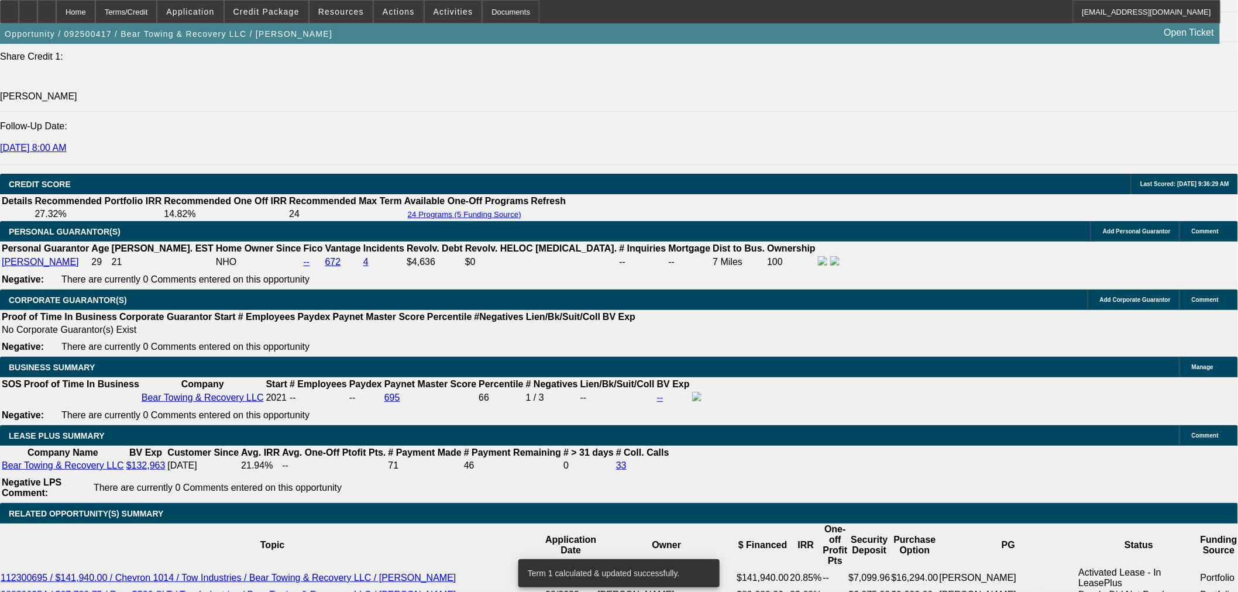
scroll to position [1624, 0]
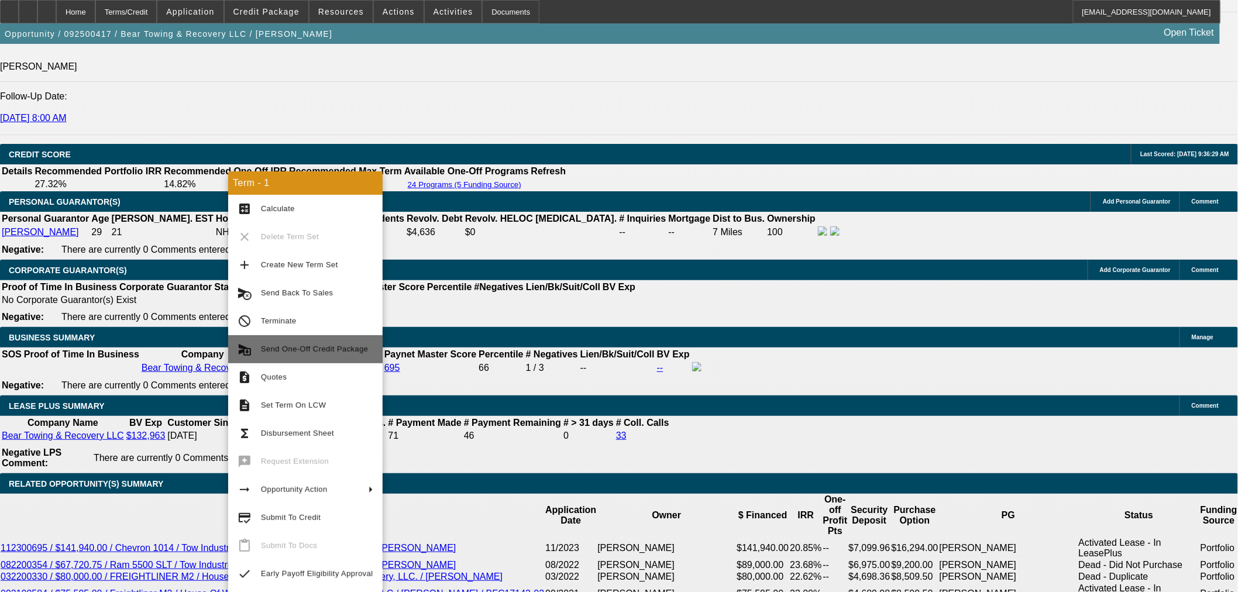
click at [328, 347] on span "Send One-Off Credit Package" at bounding box center [314, 348] width 107 height 9
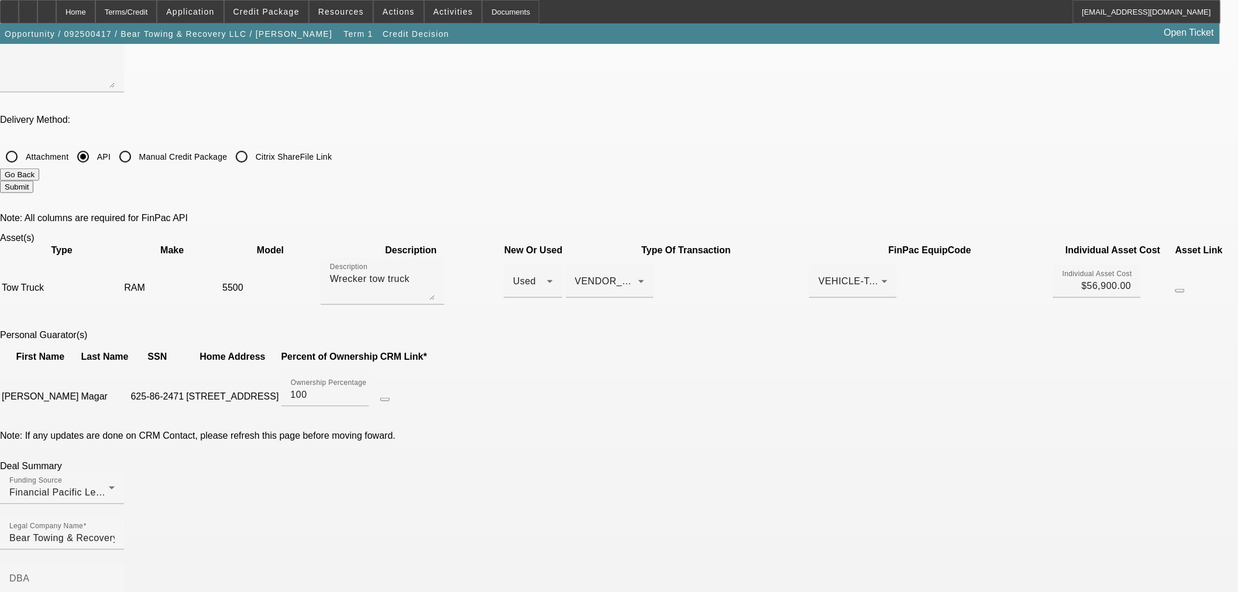
scroll to position [390, 0]
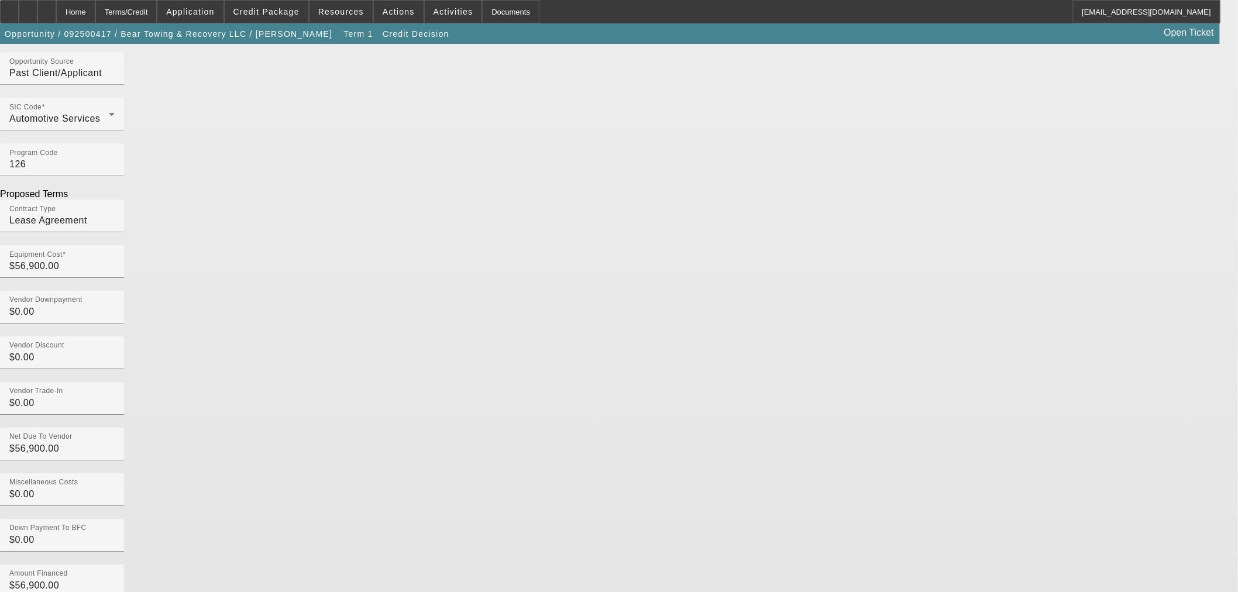
scroll to position [1429, 0]
type input "2021-03-21T06:00:00Z"
drag, startPoint x: 311, startPoint y: 401, endPoint x: 338, endPoint y: 419, distance: 33.3
type input "36 months"
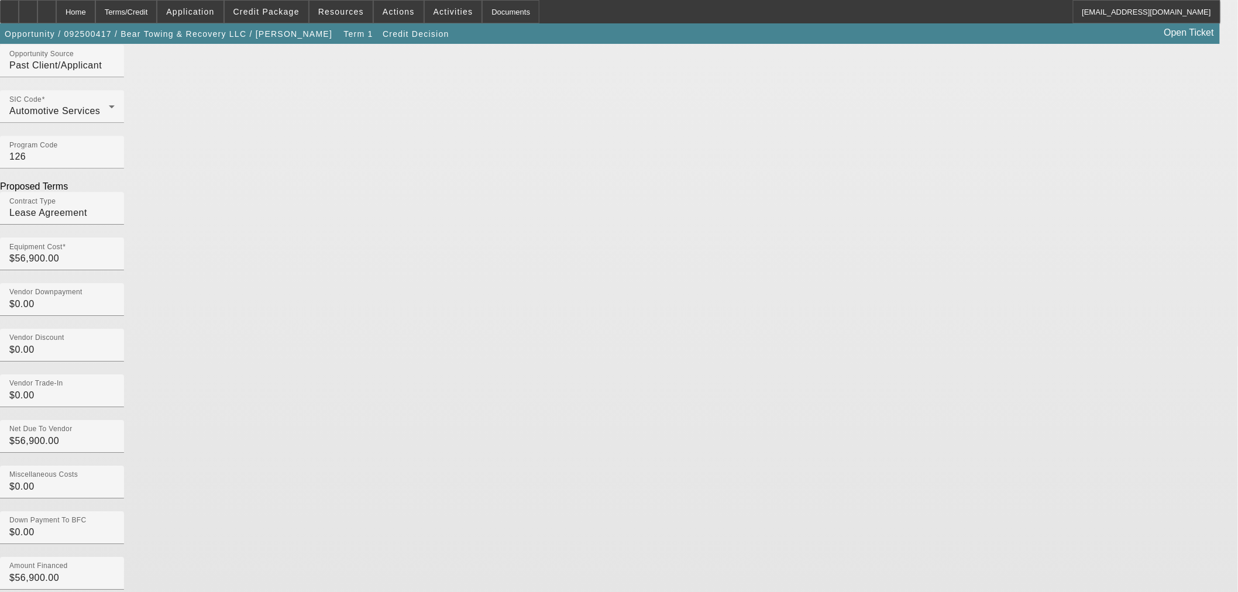
type textarea "$2,151.47 X 36 months"
click at [891, 266] on div "Deal Summary Funding Source Financial Pacific Leasing, Inc. Legal Company Name …" at bounding box center [619, 361] width 1238 height 1893
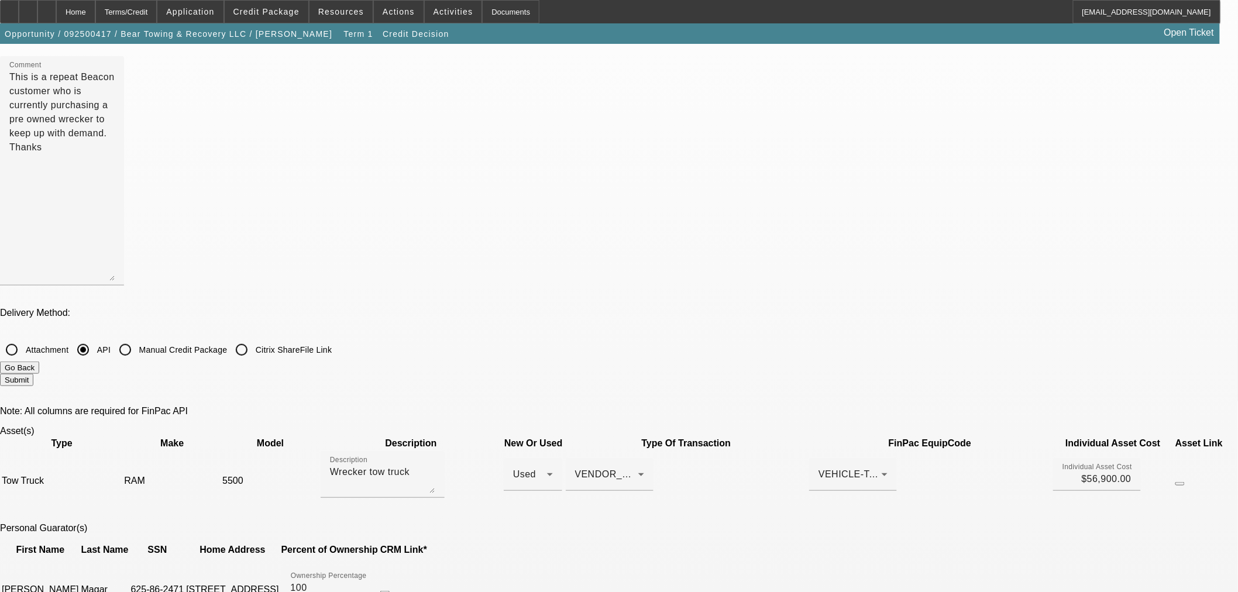
scroll to position [325, 0]
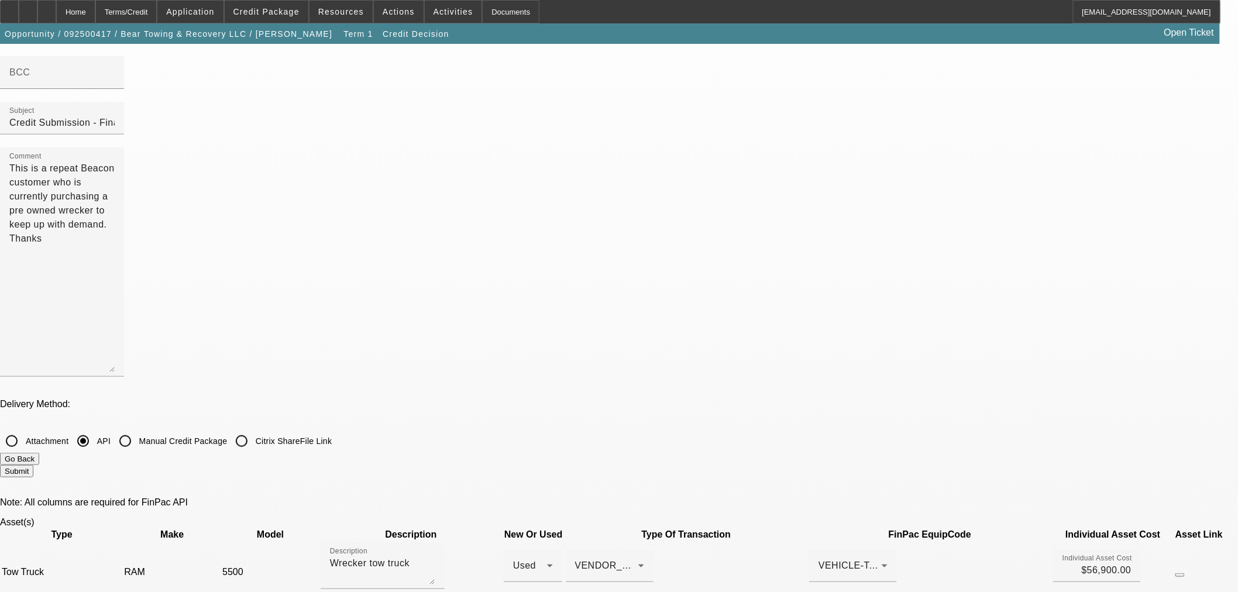
scroll to position [0, 0]
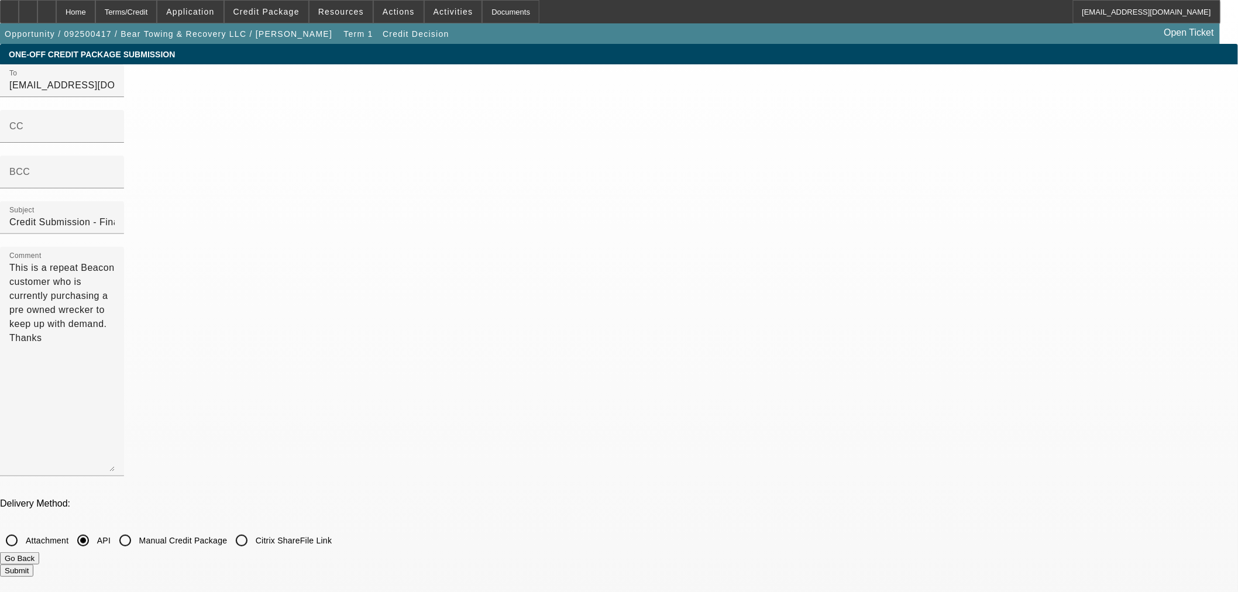
click at [33, 564] on button "Submit" at bounding box center [16, 570] width 33 height 12
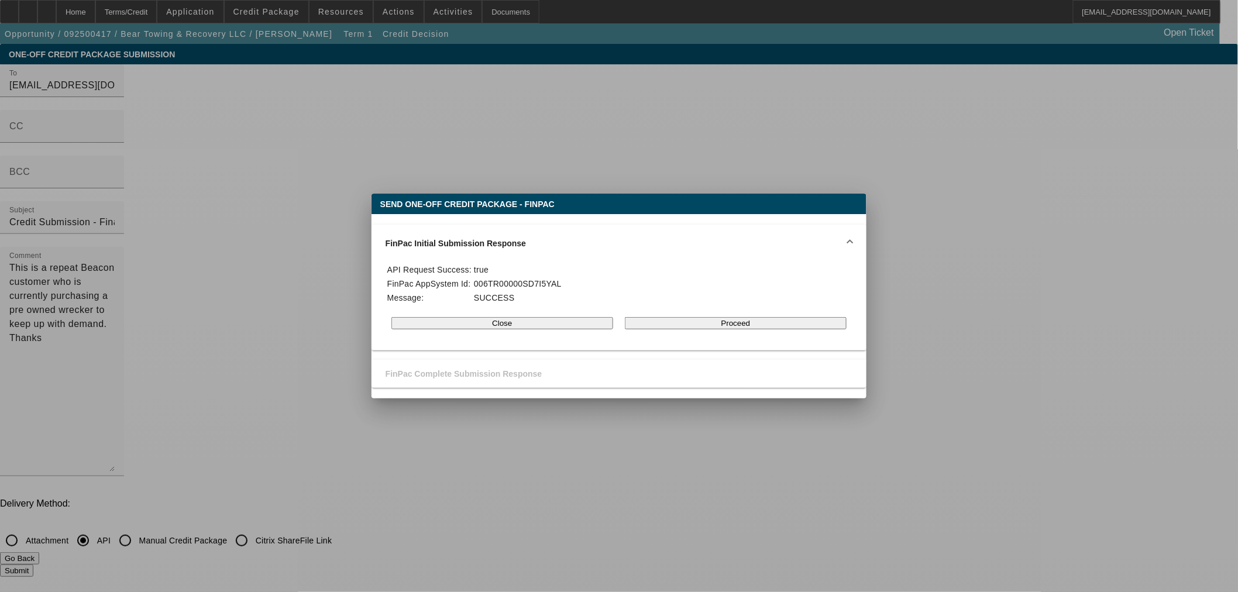
click at [715, 329] on button "Proceed" at bounding box center [736, 323] width 222 height 12
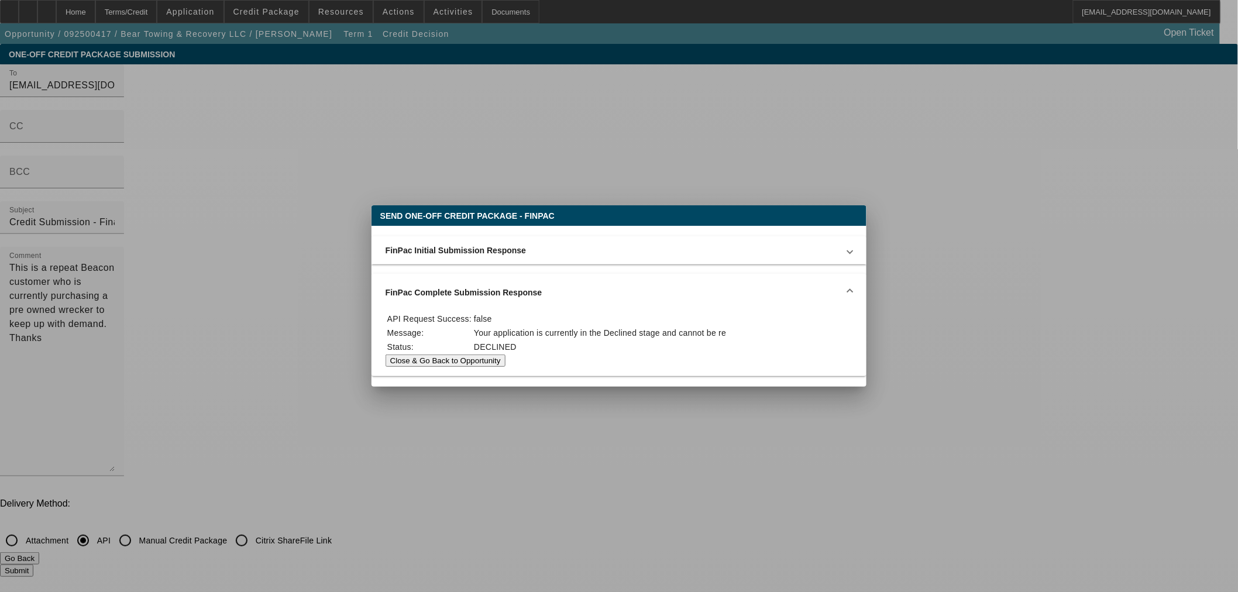
click at [505, 361] on button "Close & Go Back to Opportunity" at bounding box center [445, 360] width 120 height 12
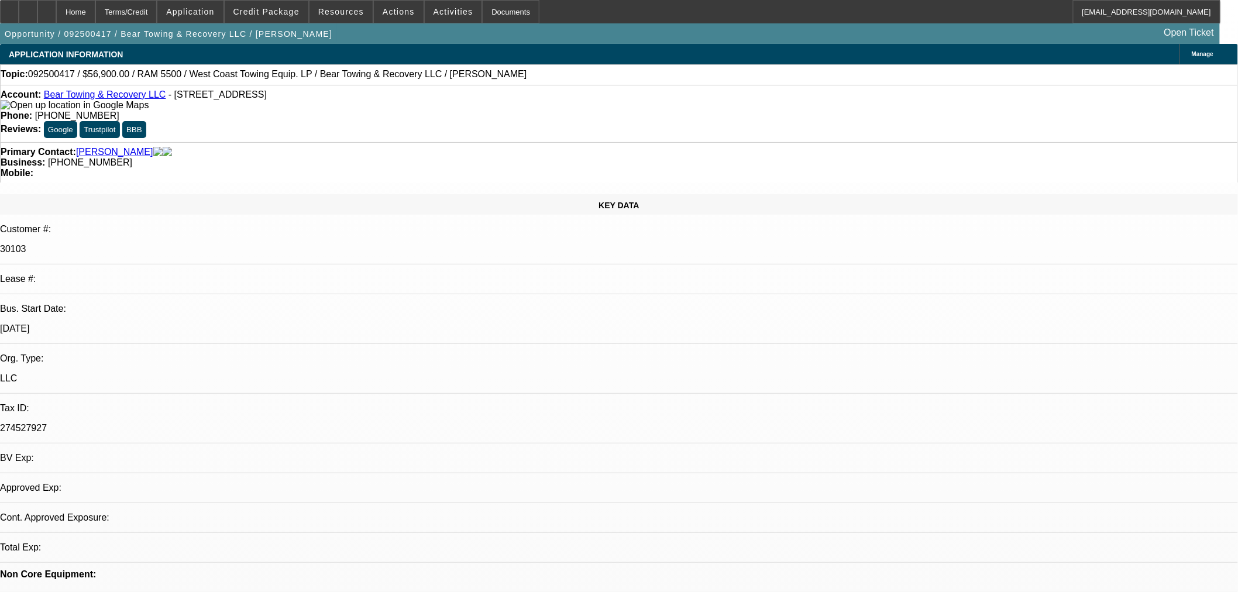
select select "0"
select select "3"
select select "0.1"
select select "4"
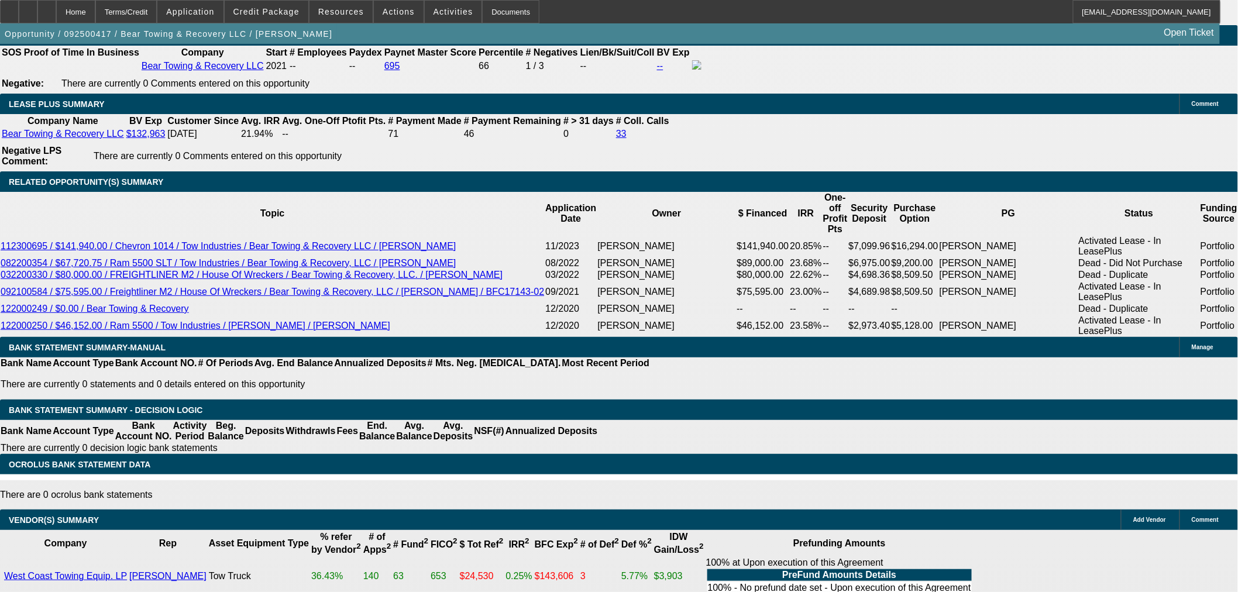
scroll to position [1960, 0]
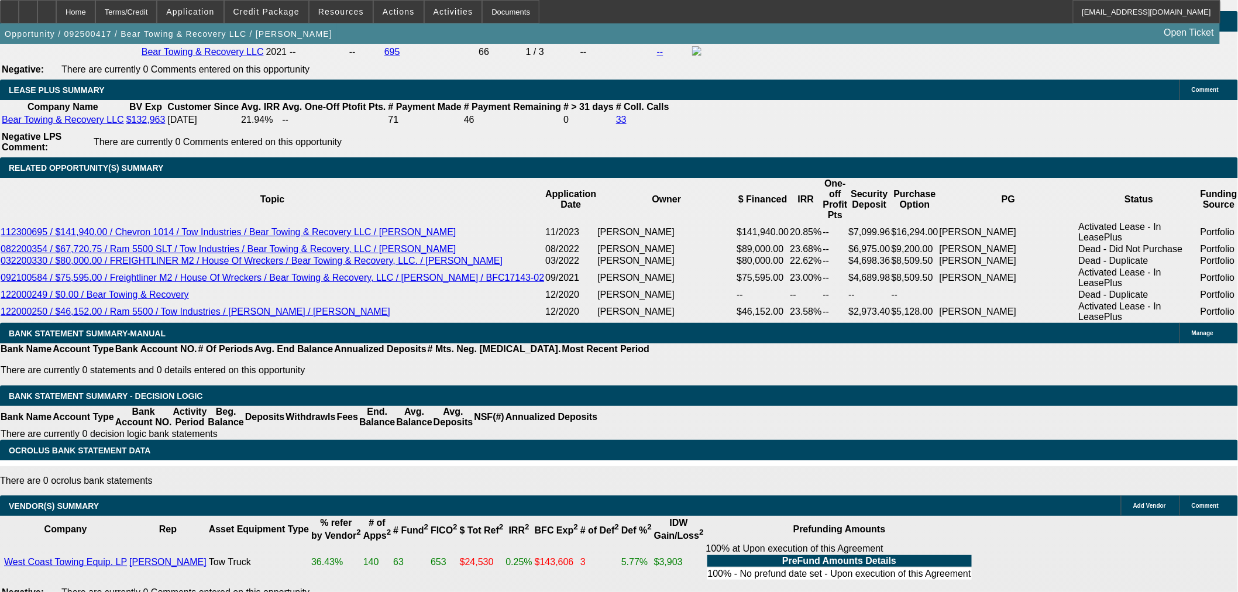
select select "4"
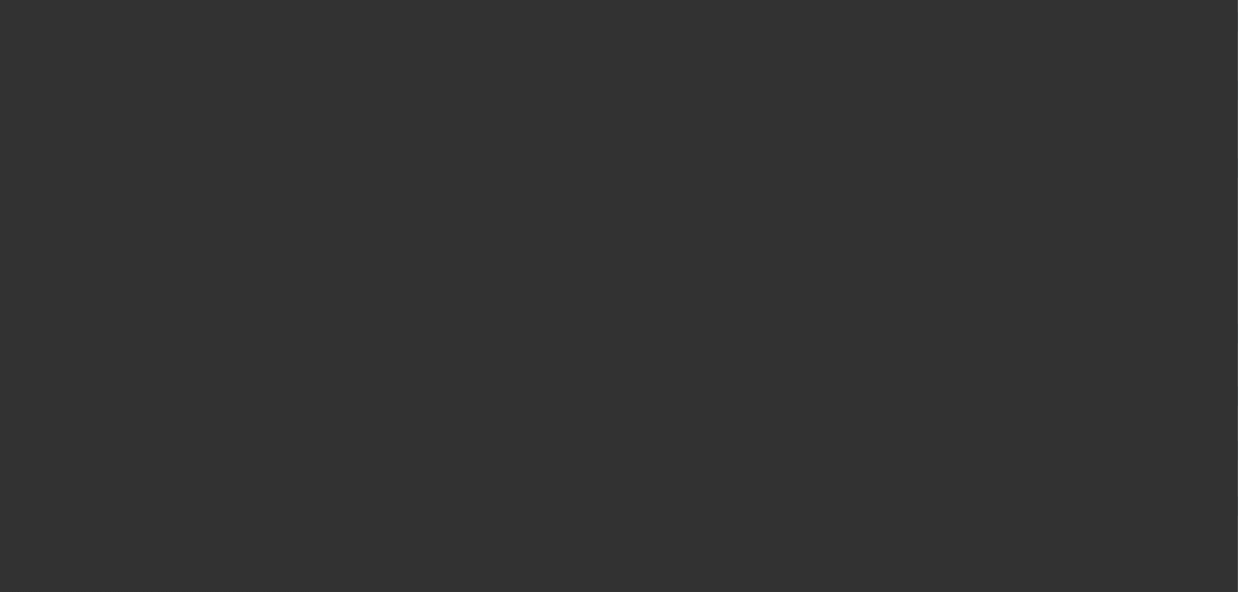
scroll to position [0, 0]
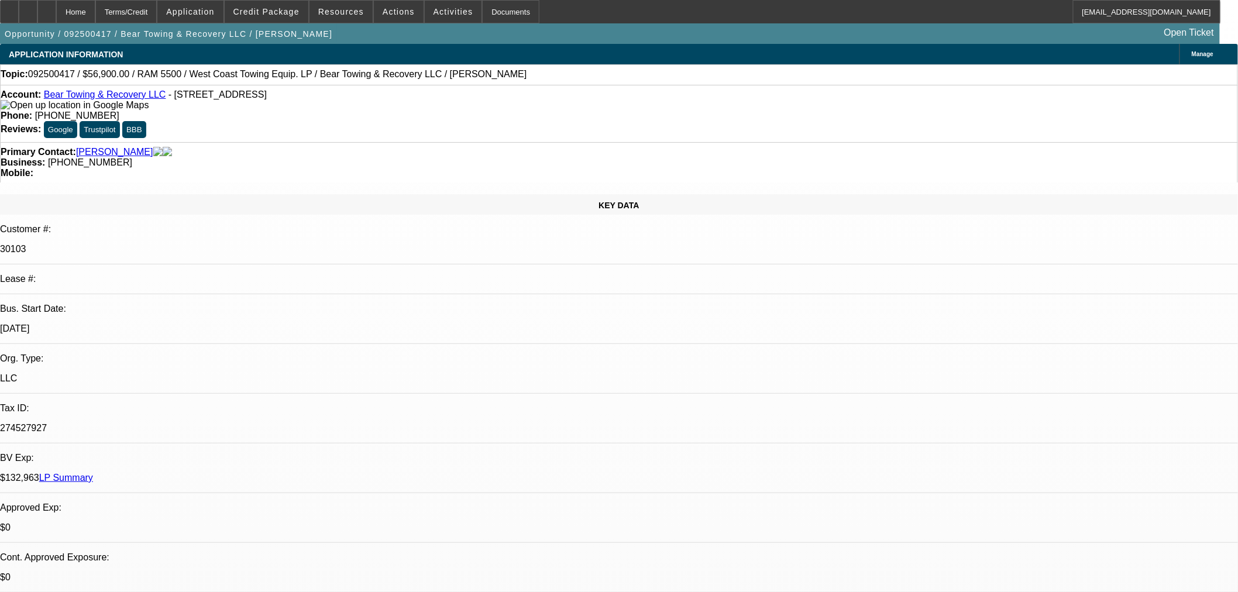
drag, startPoint x: 991, startPoint y: 207, endPoint x: 988, endPoint y: 221, distance: 14.2
paste textarea "Your application is not eligible for approval at Financial Pacific Leasing. Fin…"
type textarea "DECLINED BY FINPAC: Your application is not eligible for approval at Financial …"
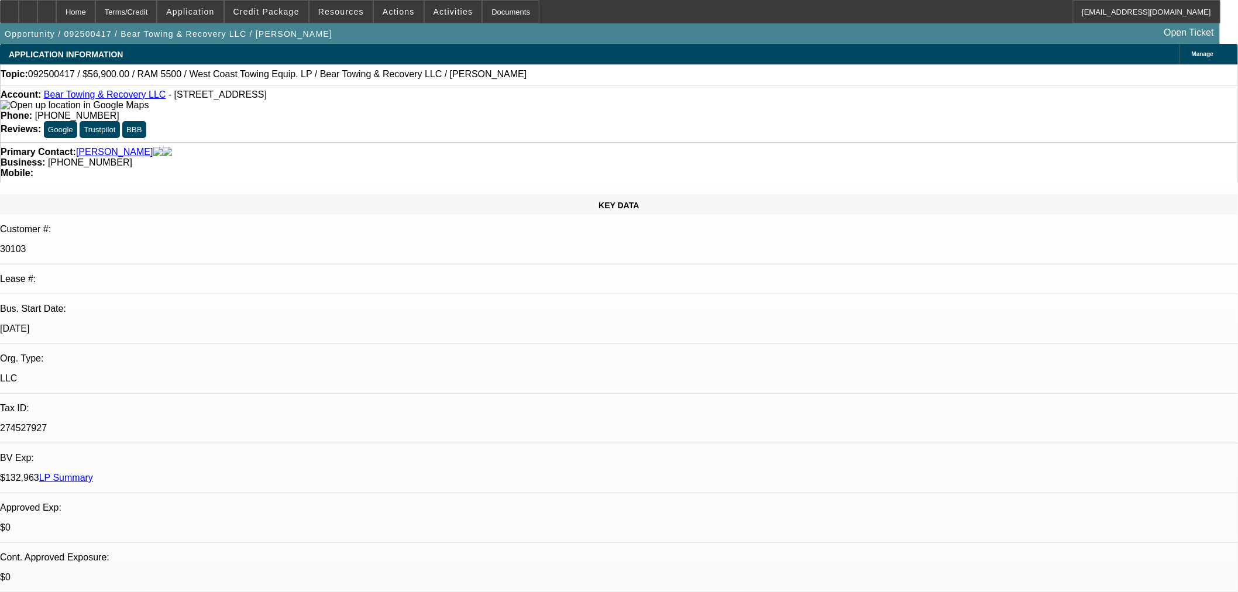
click at [989, 470] on span "19" at bounding box center [985, 466] width 21 height 21
type input "[DATE]"
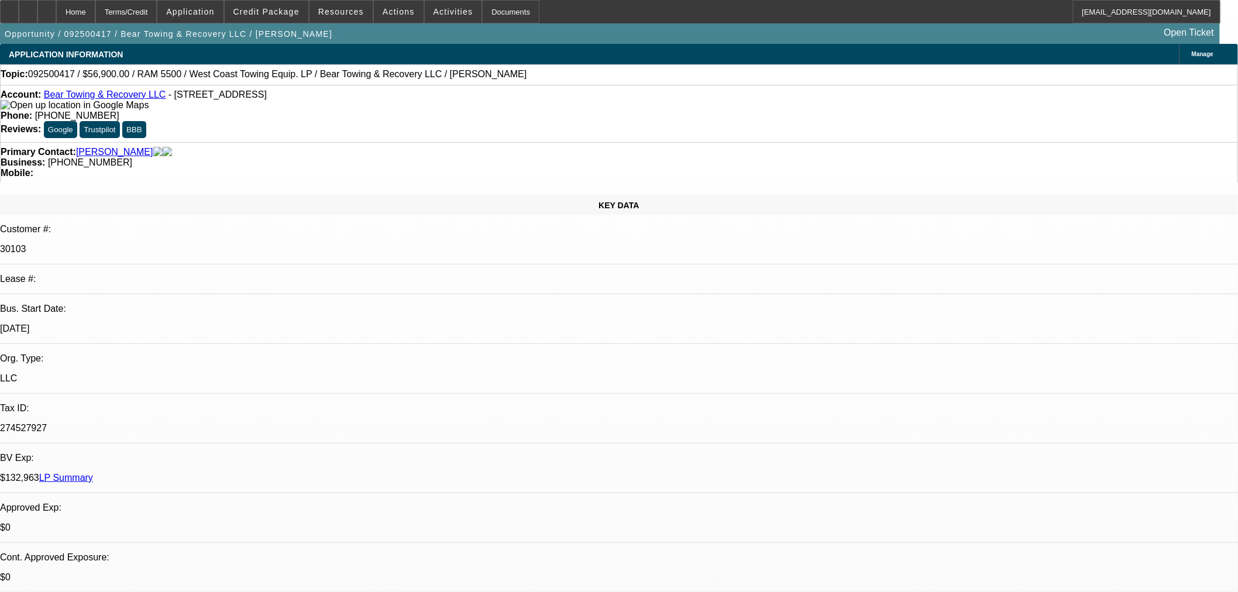
type input "10:15"
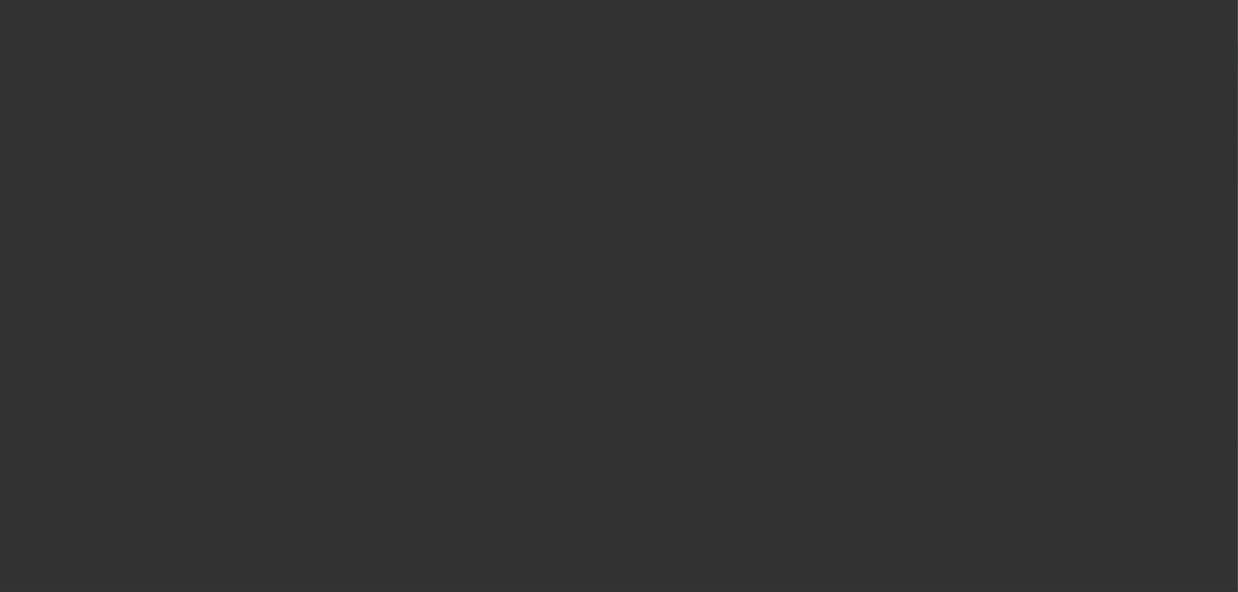
select select "0"
select select "3"
select select "0.1"
select select "4"
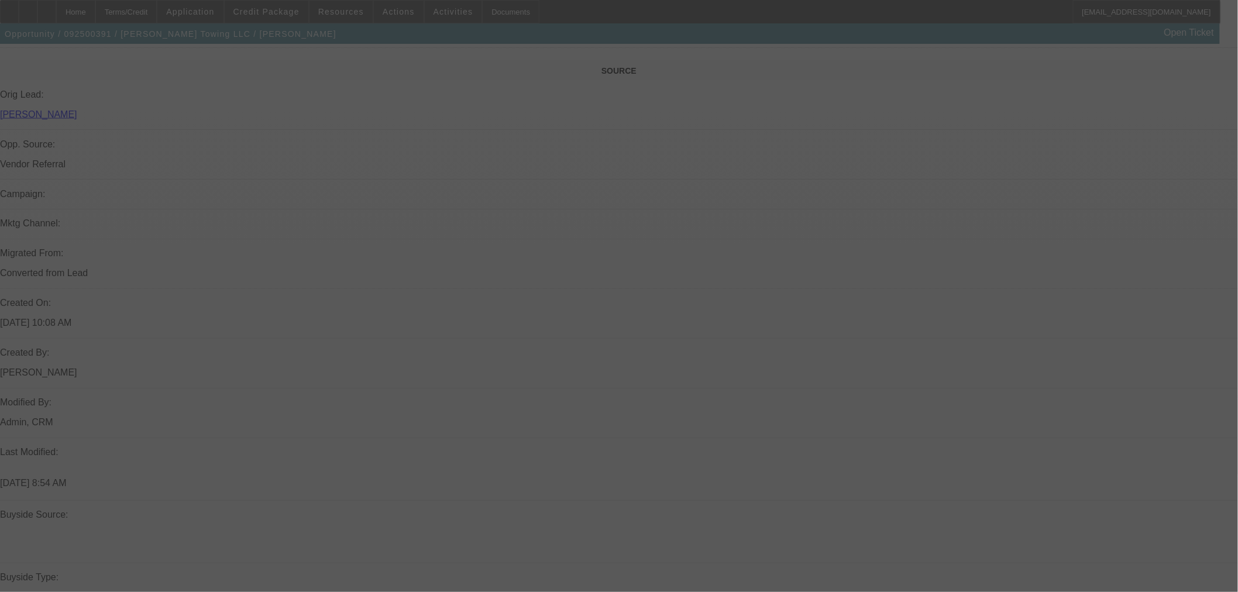
scroll to position [802, 0]
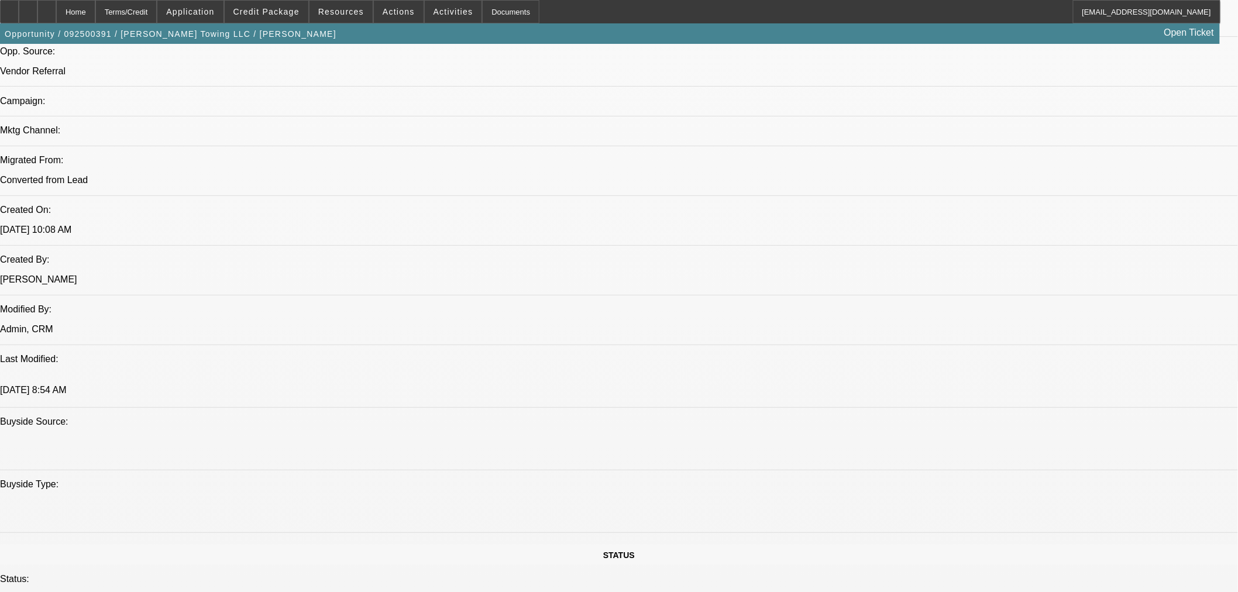
select select "0"
select select "2"
select select "0"
select select "6"
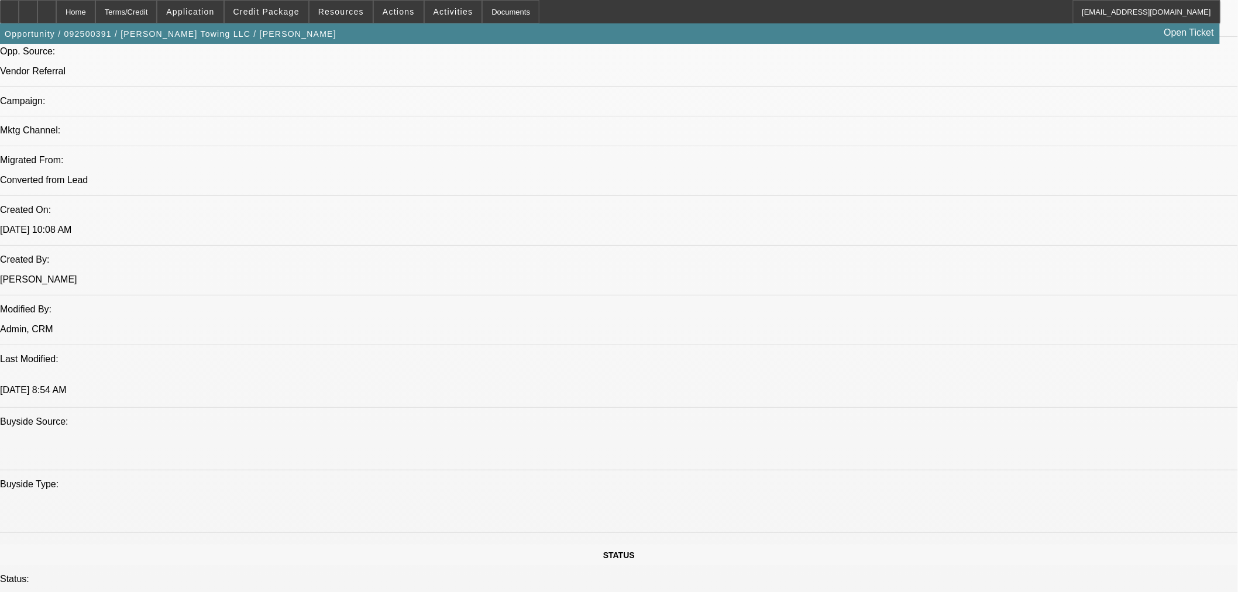
select select "0"
select select "2"
select select "0"
select select "6"
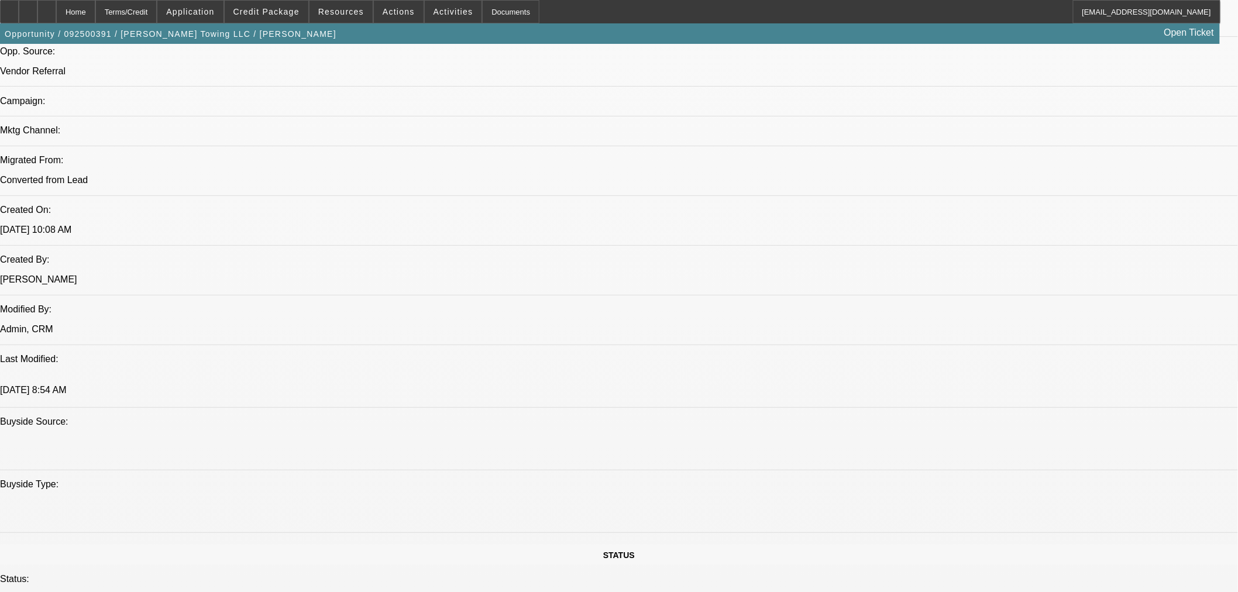
select select "0"
select select "2"
select select "0"
select select "6"
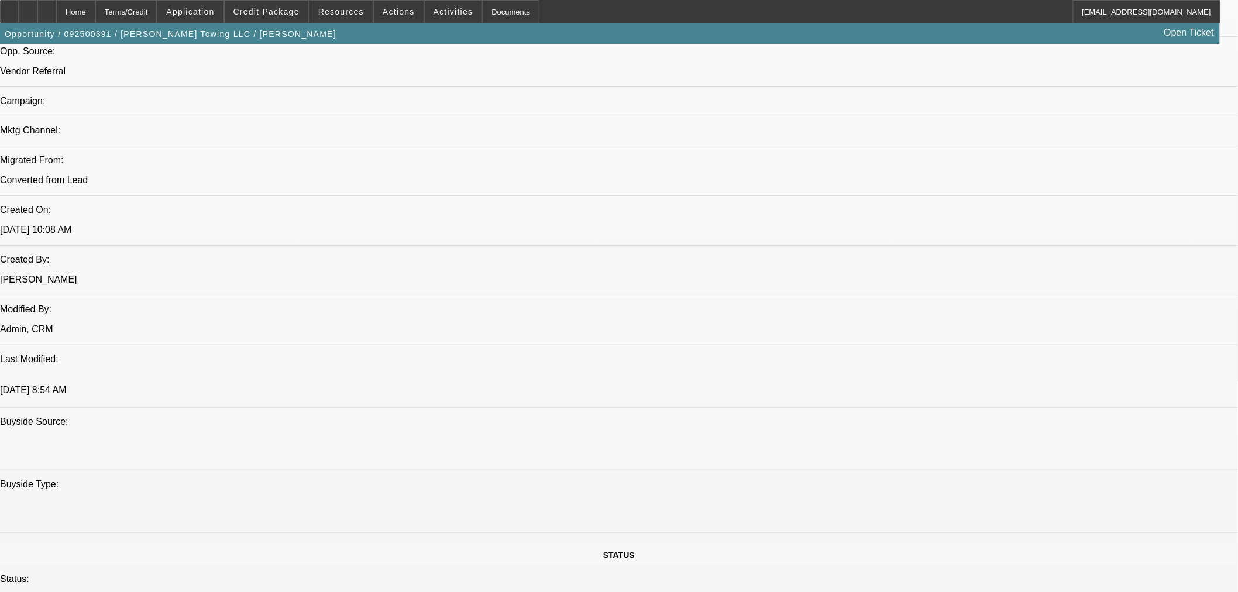
select select "0"
select select "2"
select select "0"
select select "6"
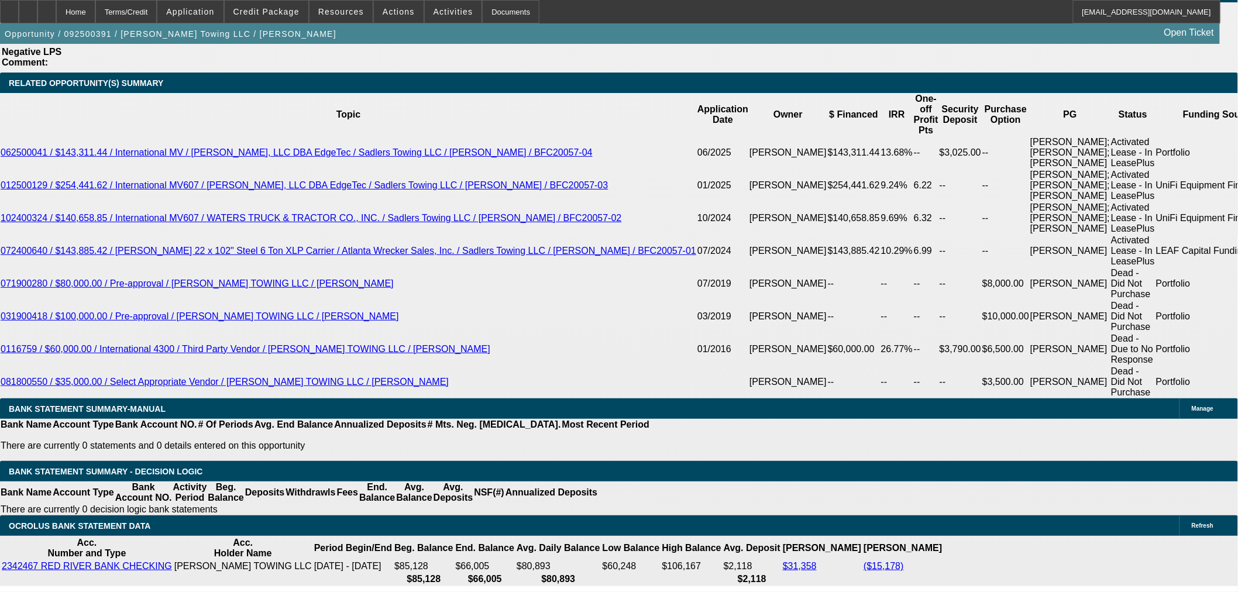
scroll to position [2102, 0]
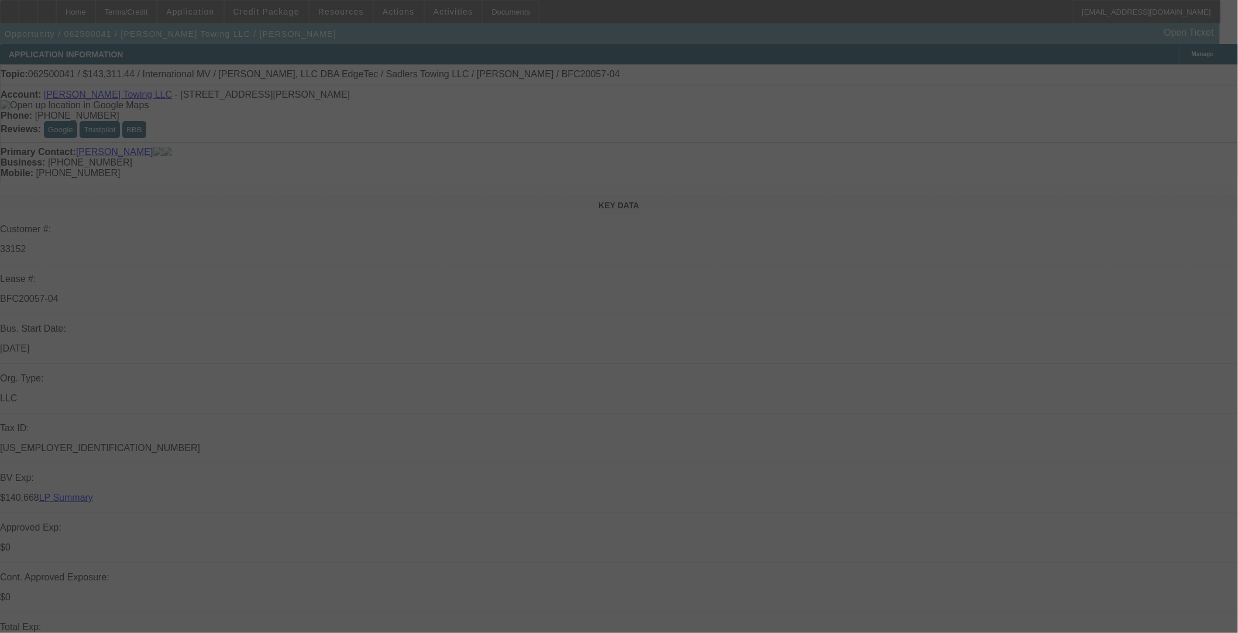
select select "0"
select select "2"
select select "0"
select select "6"
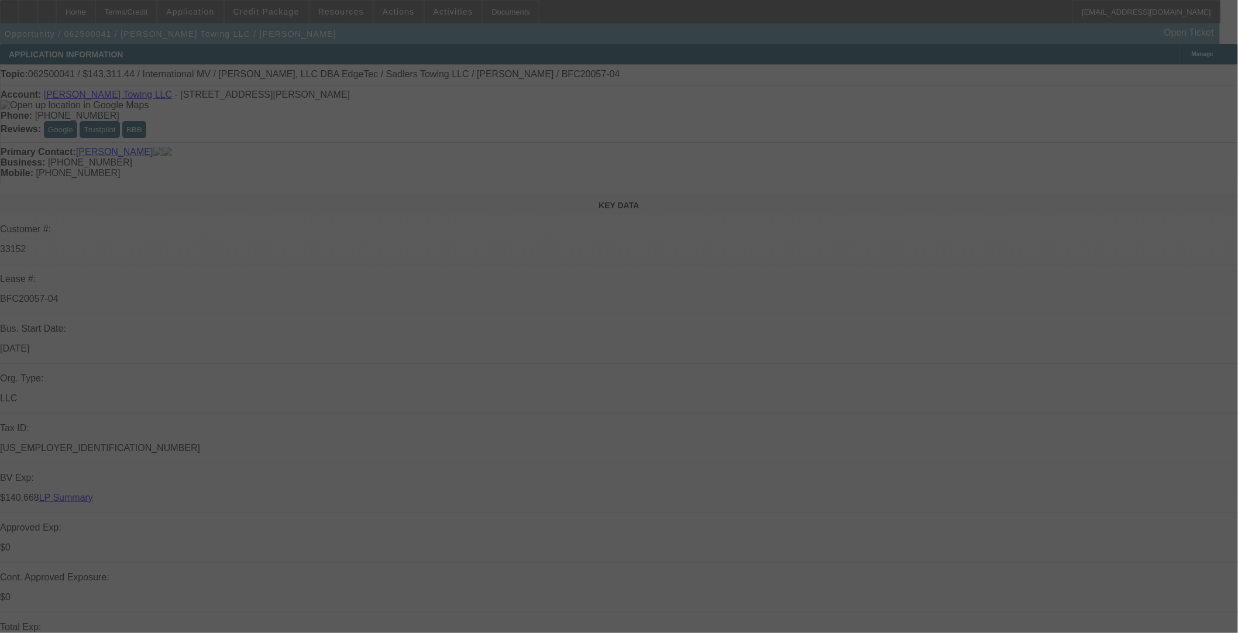
select select "0"
select select "2"
select select "0"
select select "6"
select select "0"
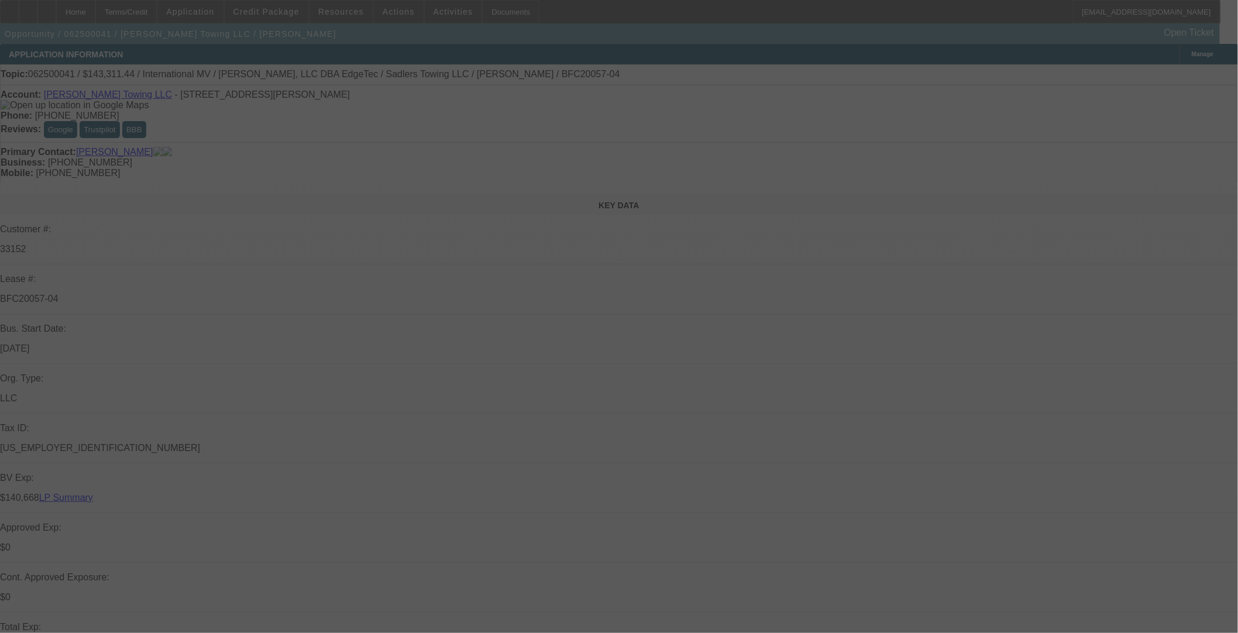
select select "2"
select select "0"
select select "6"
select select "0"
select select "2"
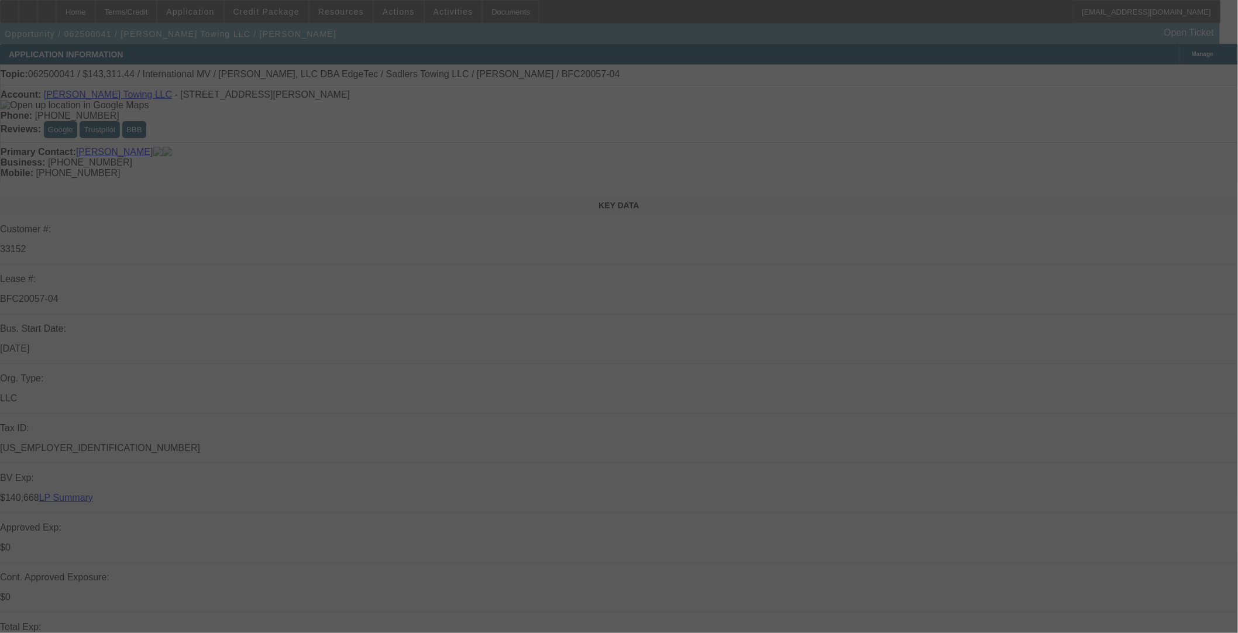
select select "0"
select select "6"
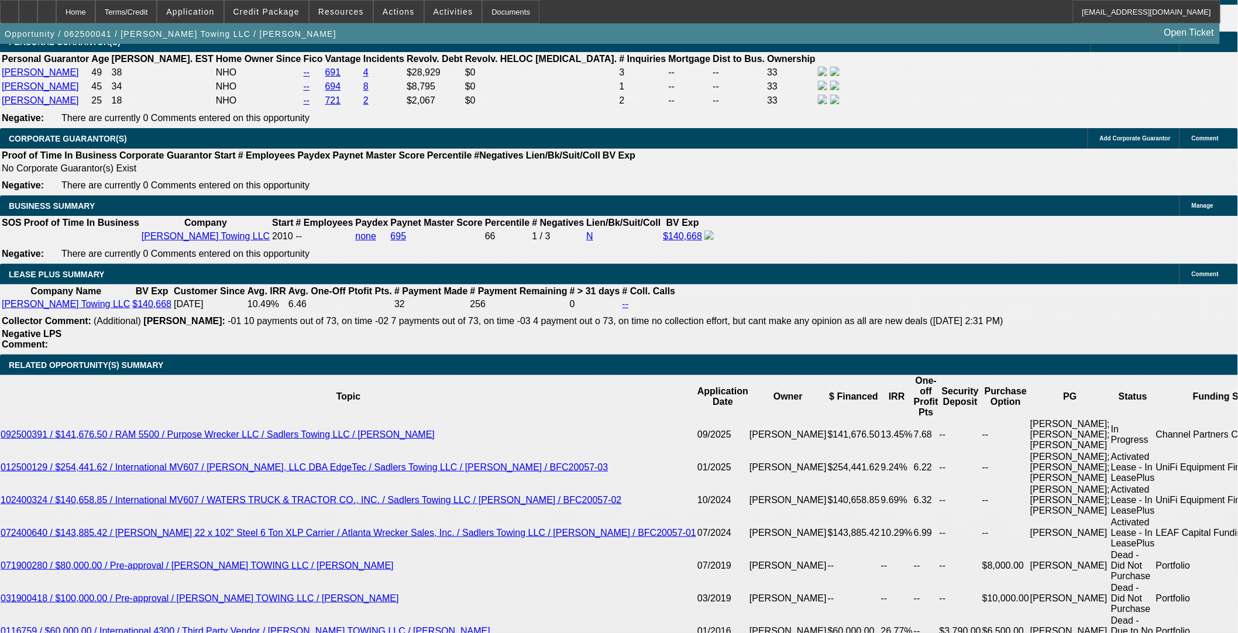
scroll to position [2079, 0]
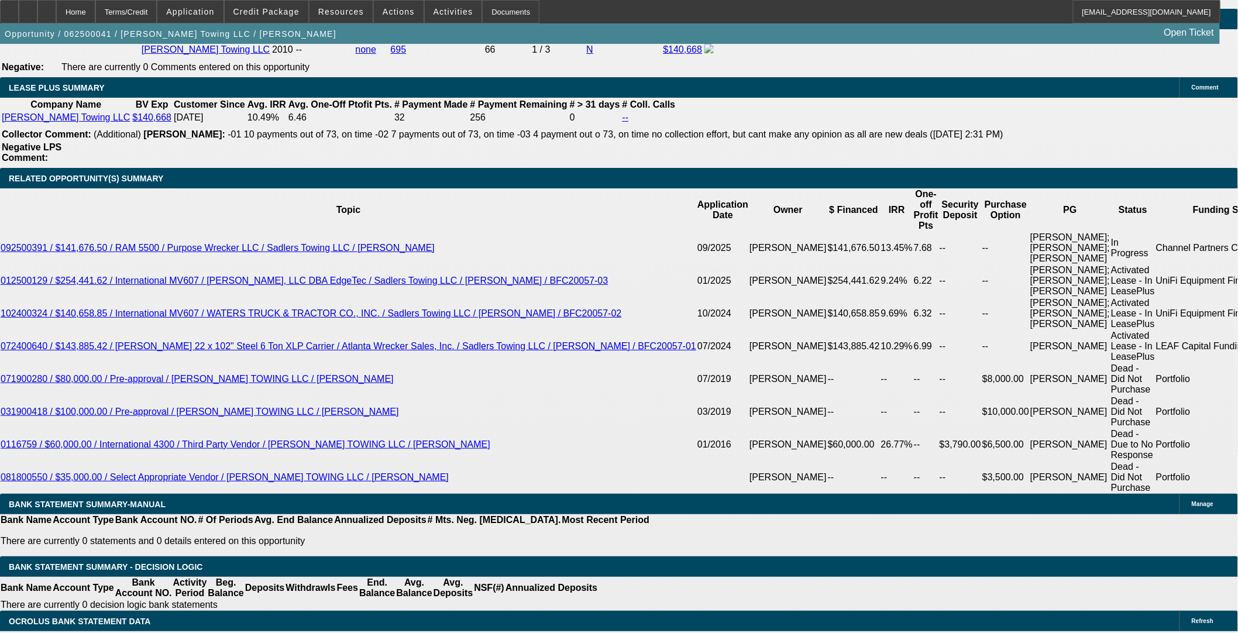
type input "tax"
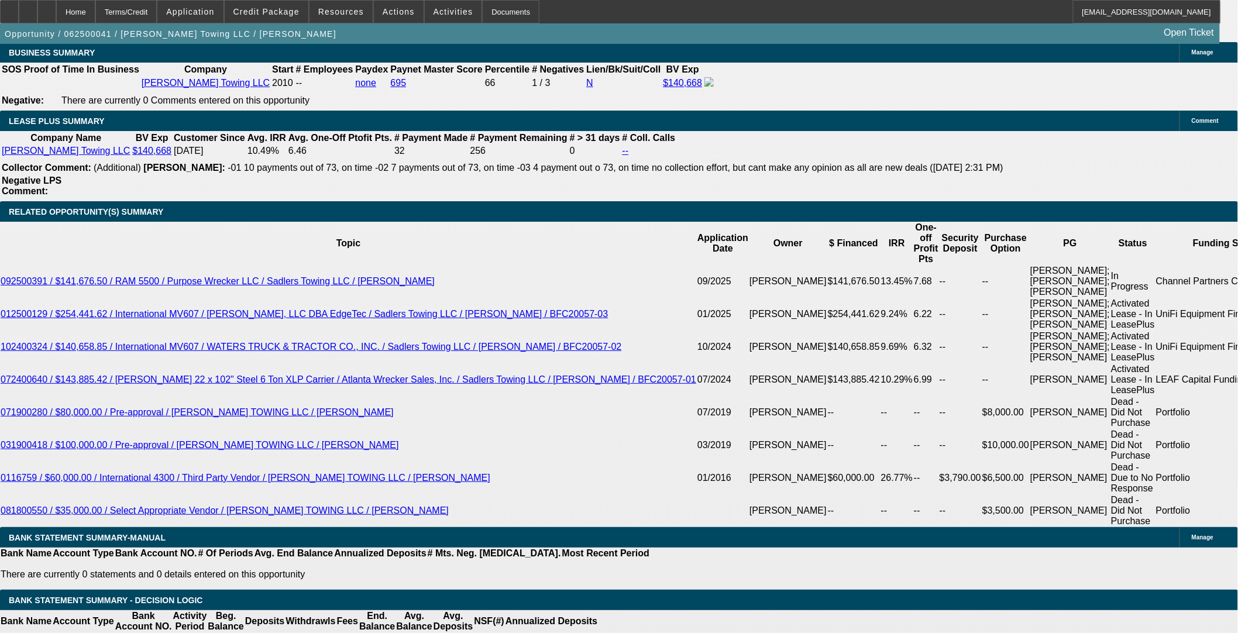
scroll to position [2014, 0]
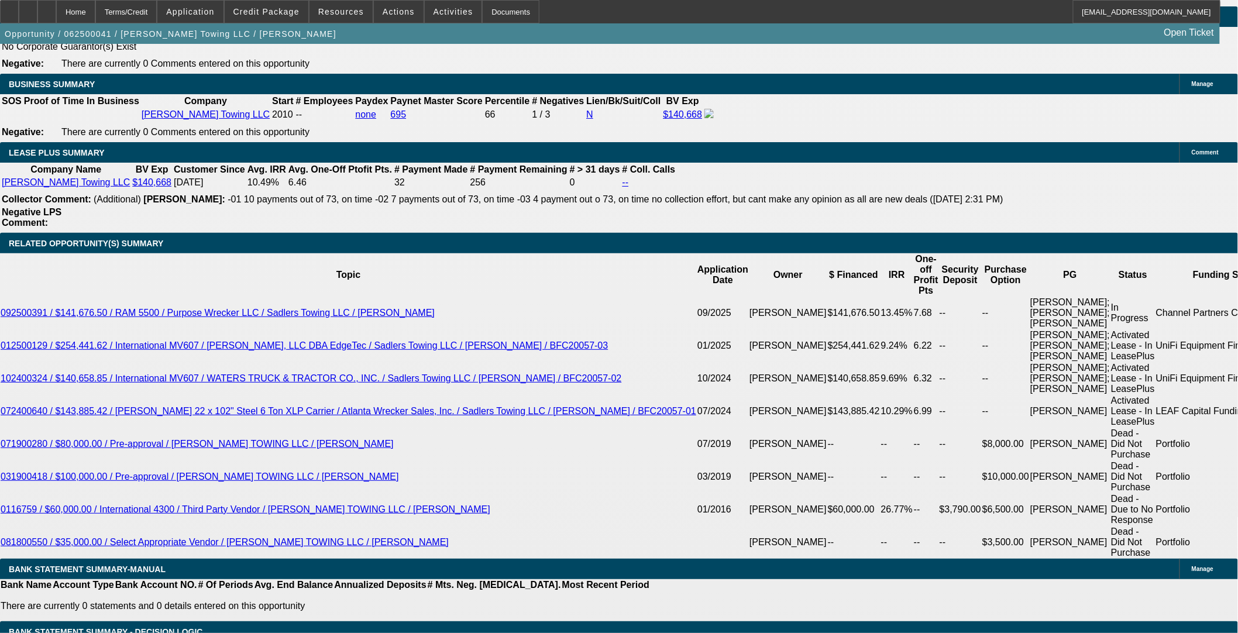
scroll to position [1819, 0]
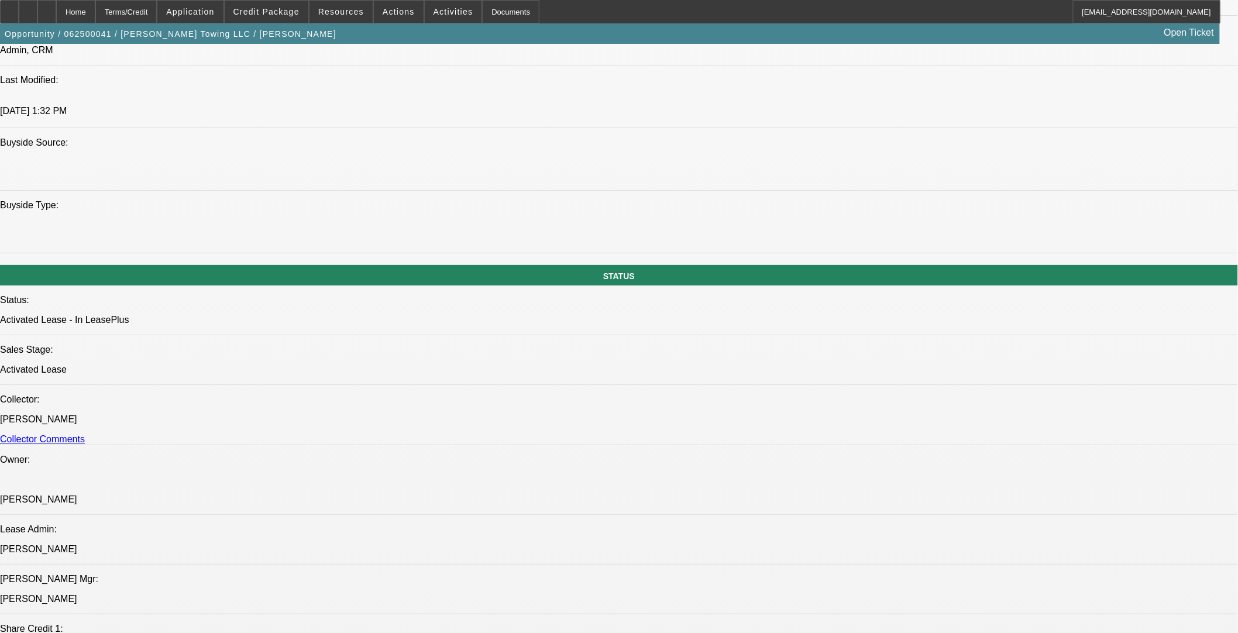
scroll to position [909, 0]
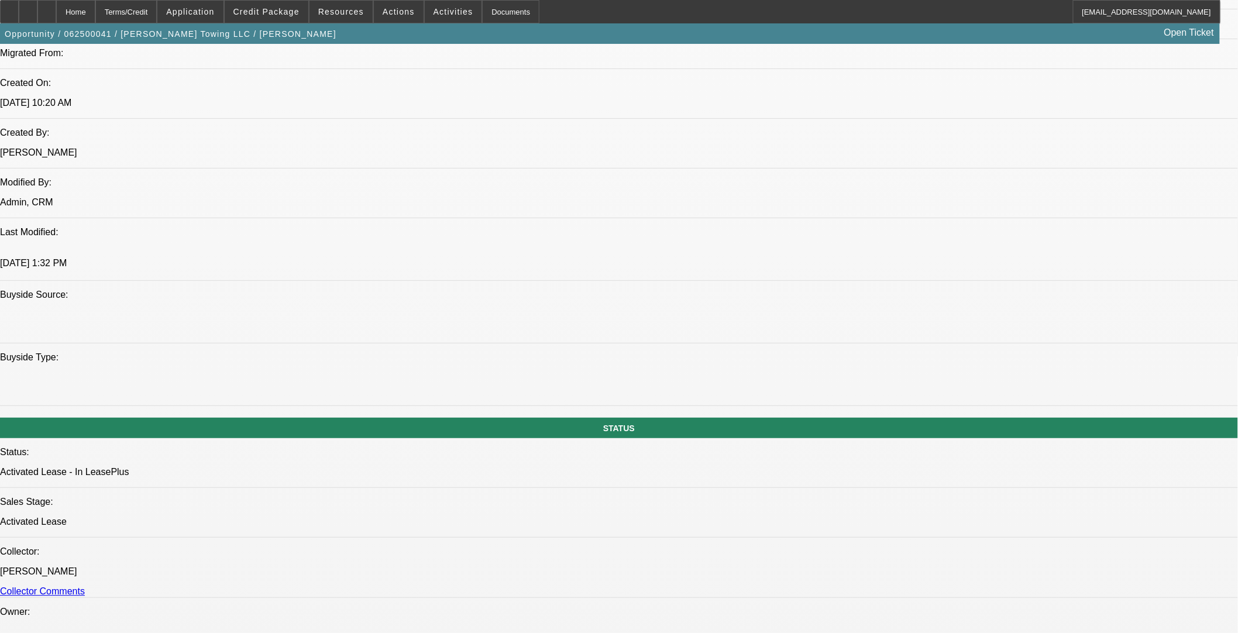
scroll to position [0, 0]
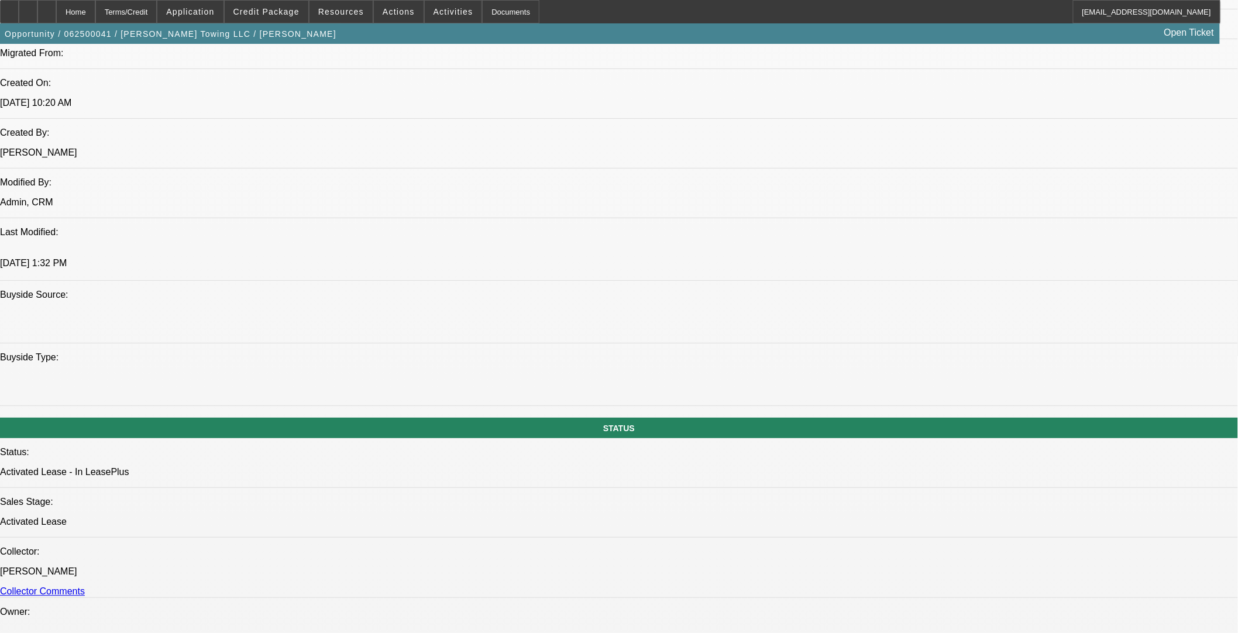
scroll to position [645, 0]
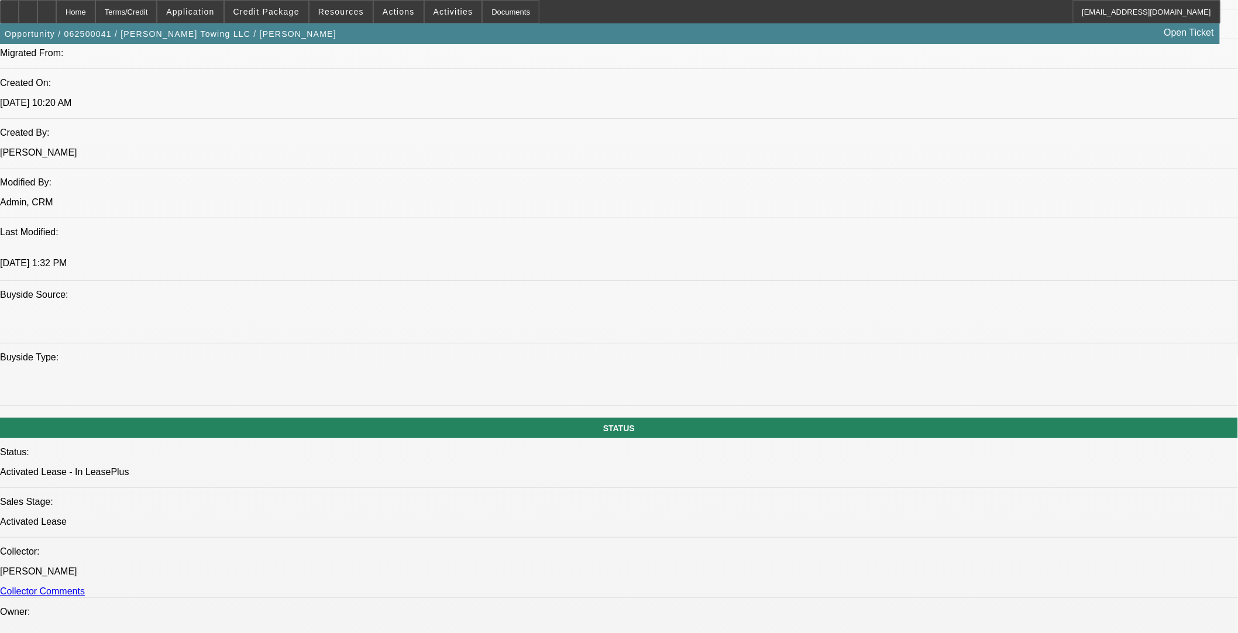
scroll to position [580, 0]
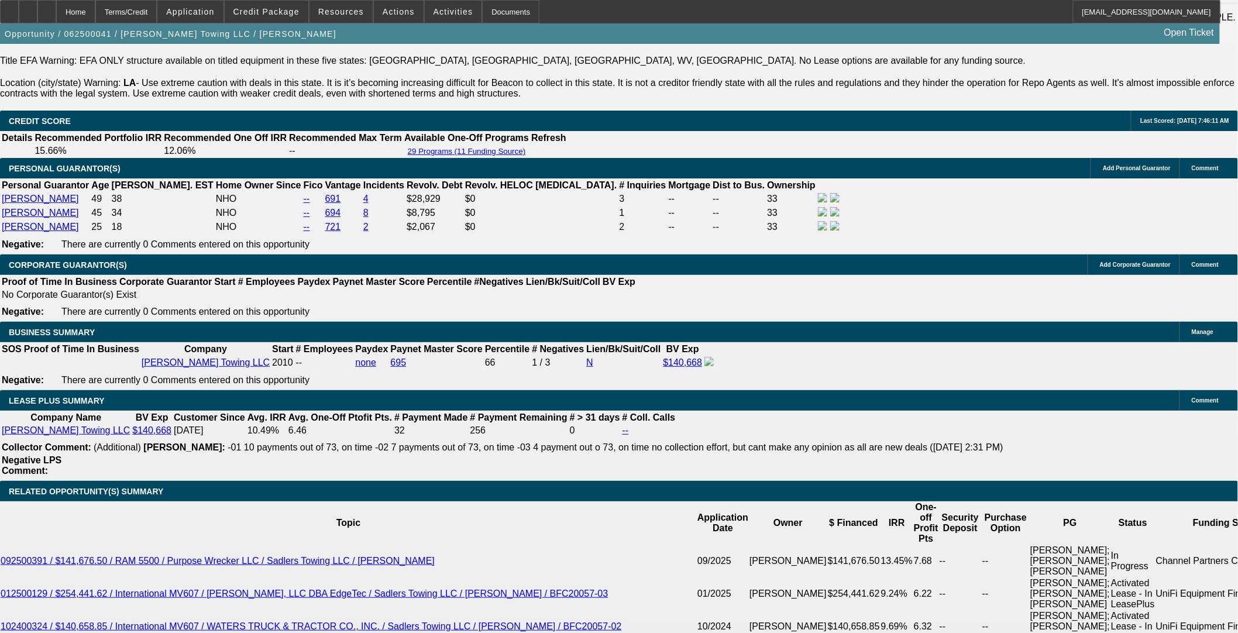
scroll to position [2014, 0]
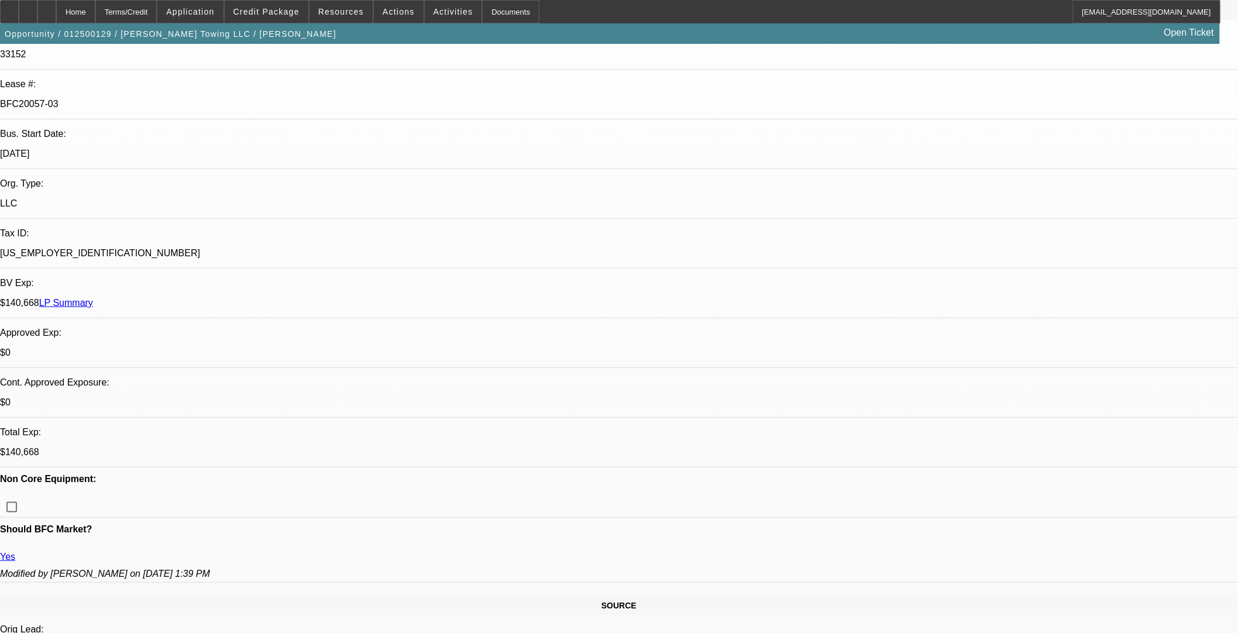
select select "0"
select select "2"
select select "0"
select select "6"
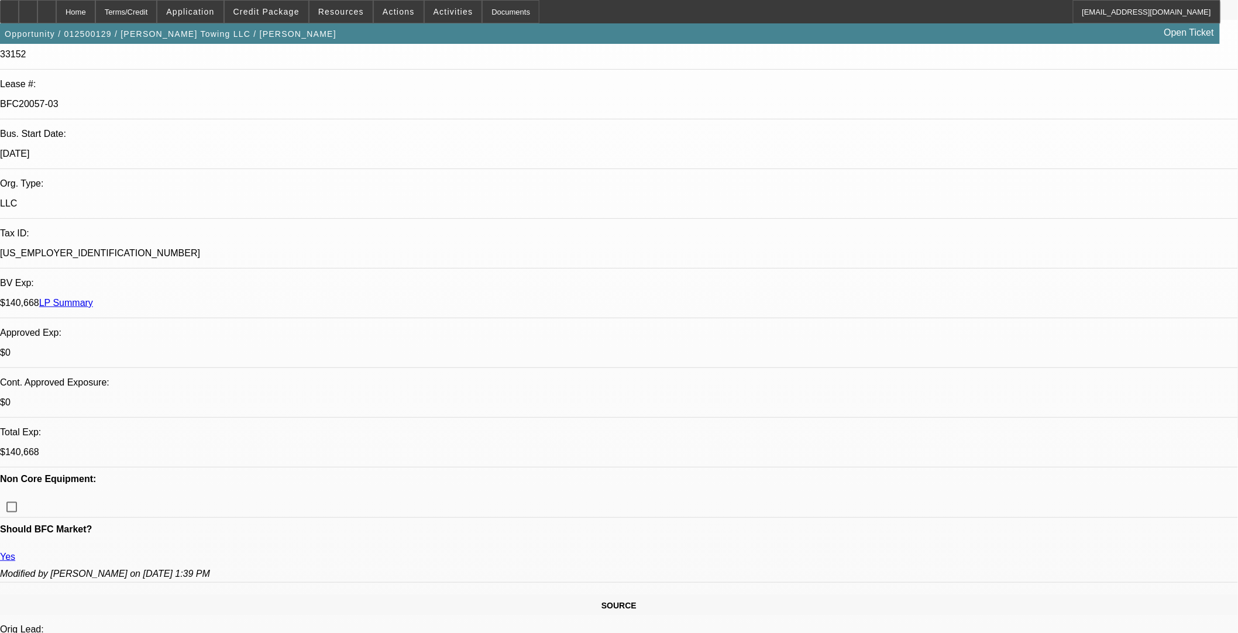
select select "0"
select select "2"
select select "0"
select select "6"
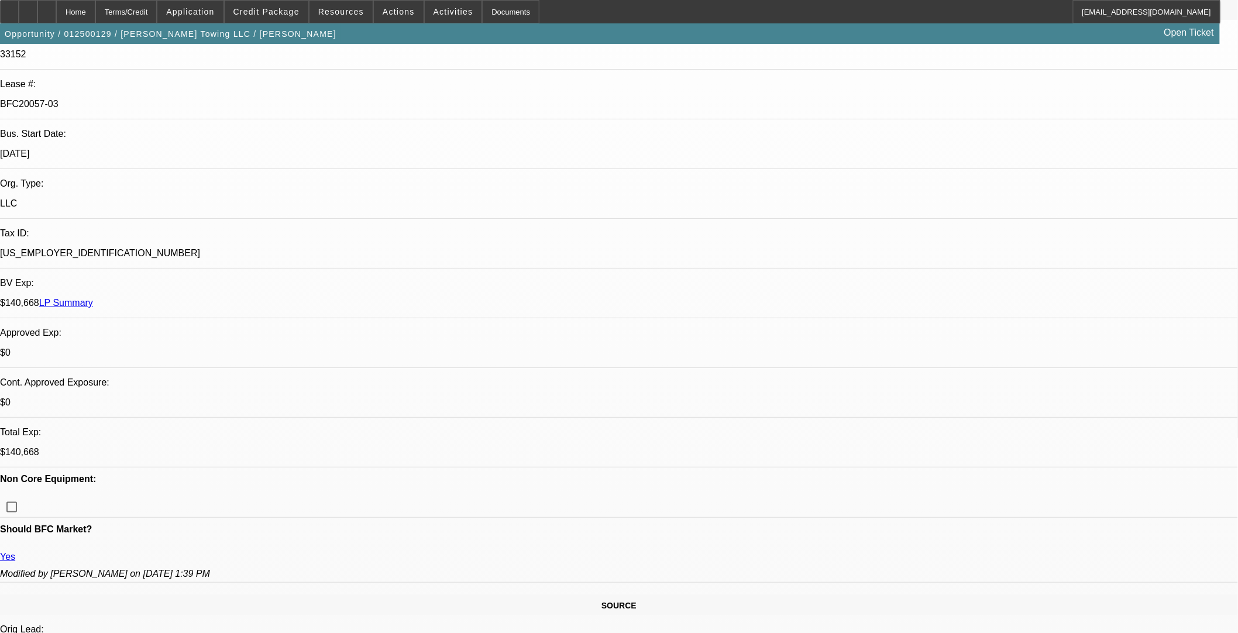
select select "0"
select select "2"
select select "0"
select select "6"
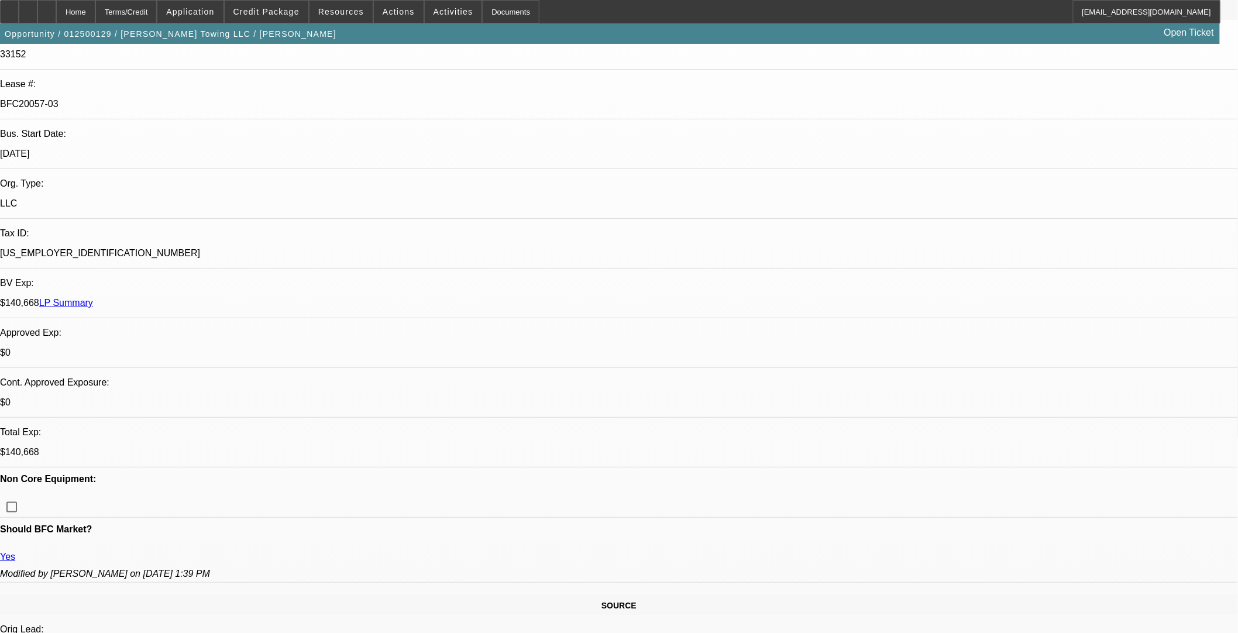
select select "0"
select select "6"
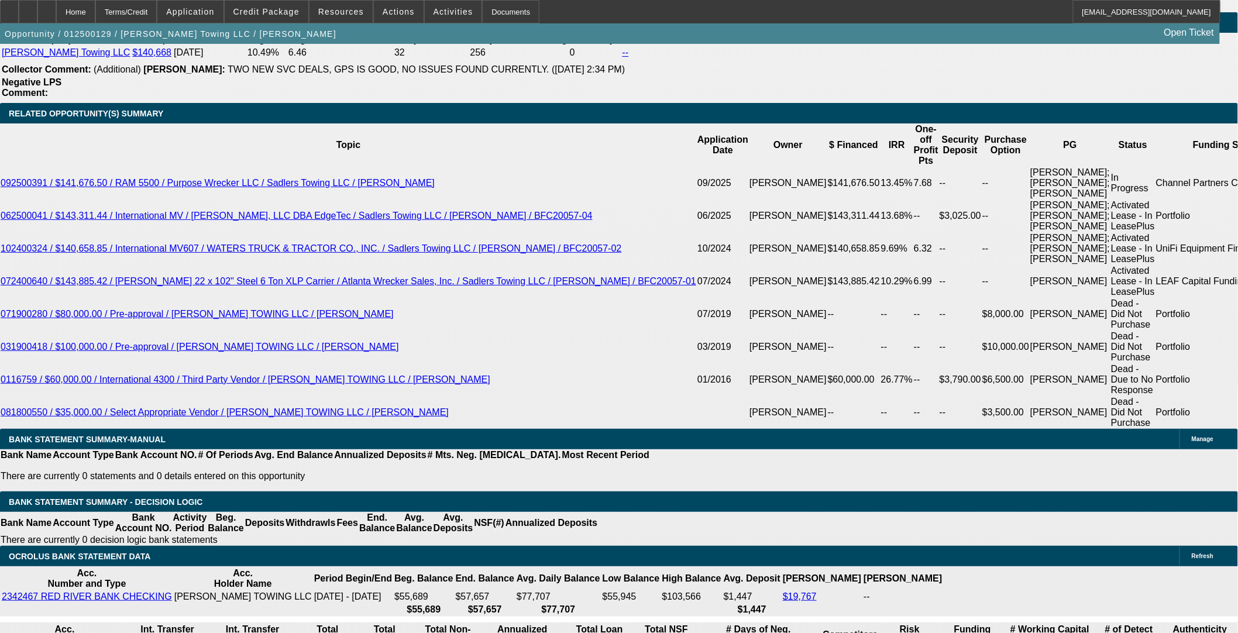
scroll to position [1225, 0]
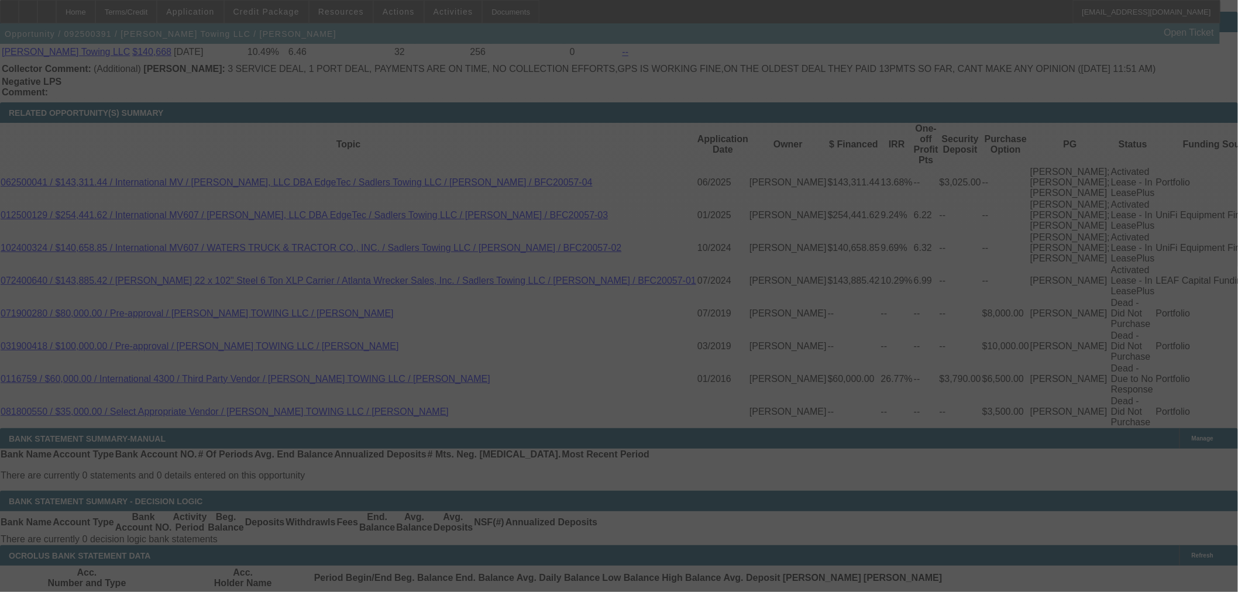
select select "0"
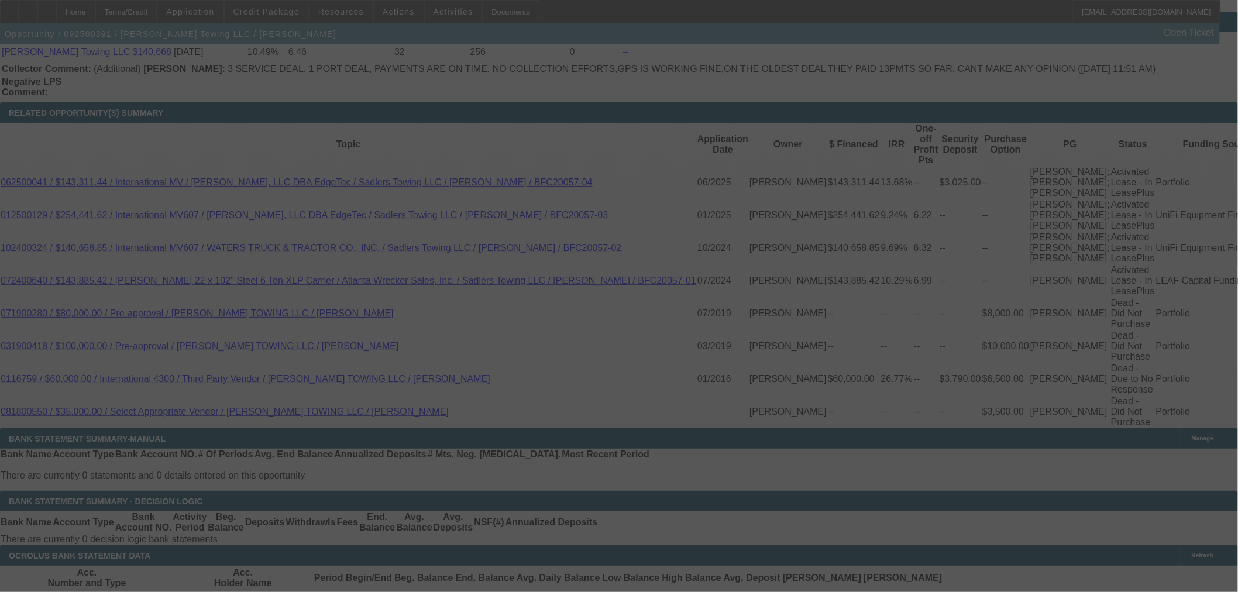
select select "0"
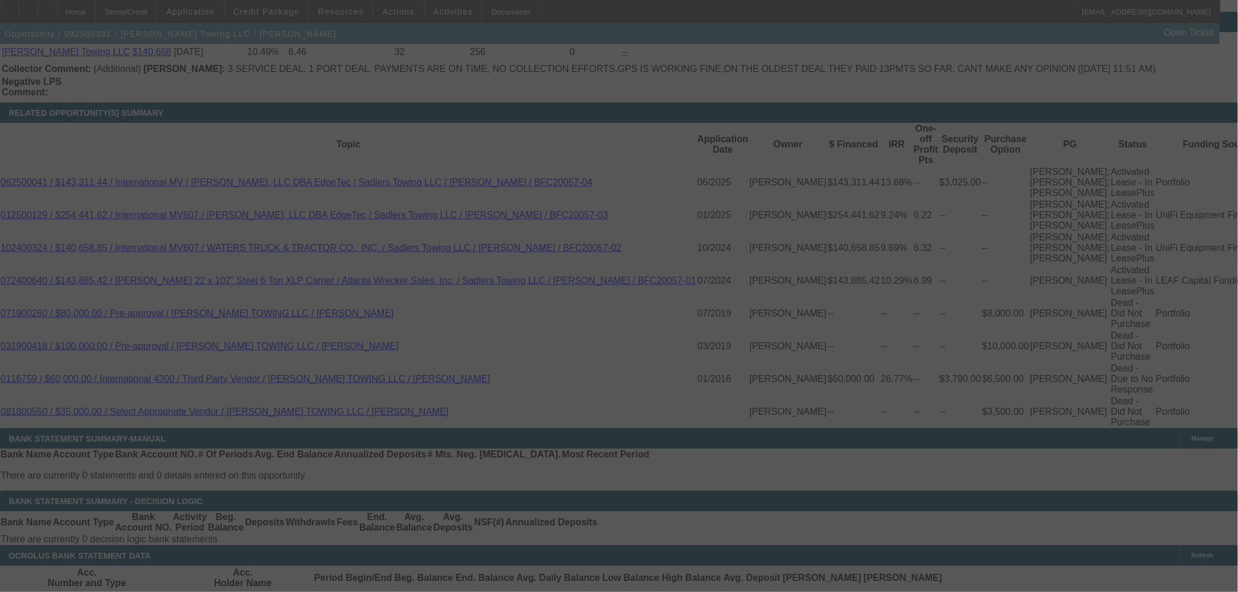
select select "0"
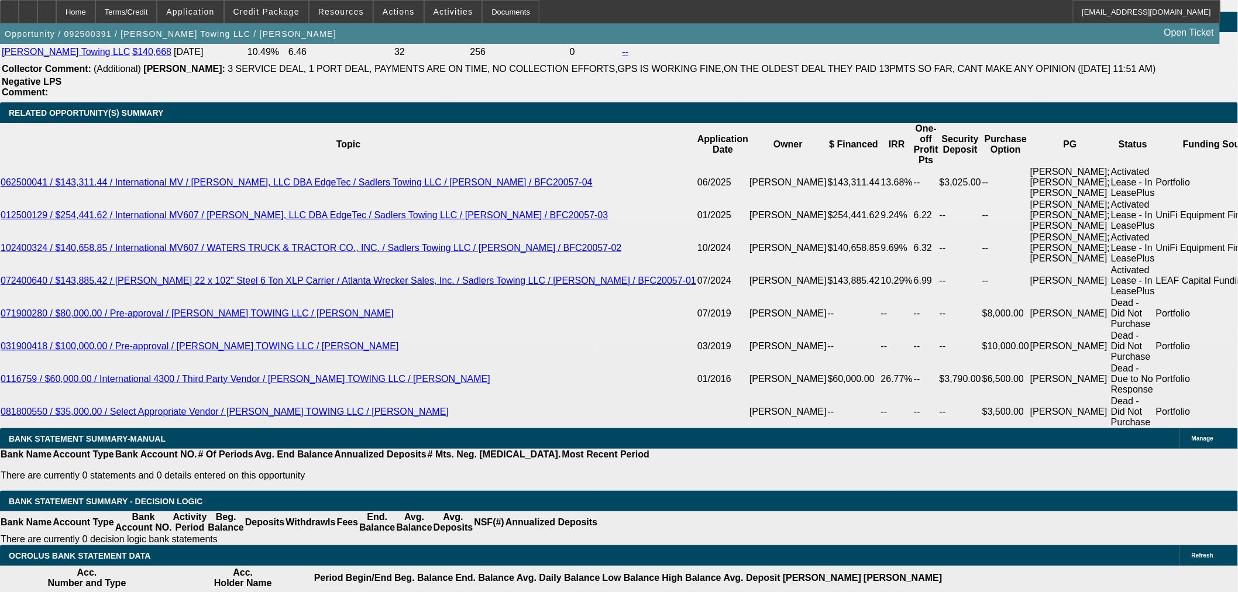
select select "1"
select select "2"
select select "6"
select select "1"
select select "2"
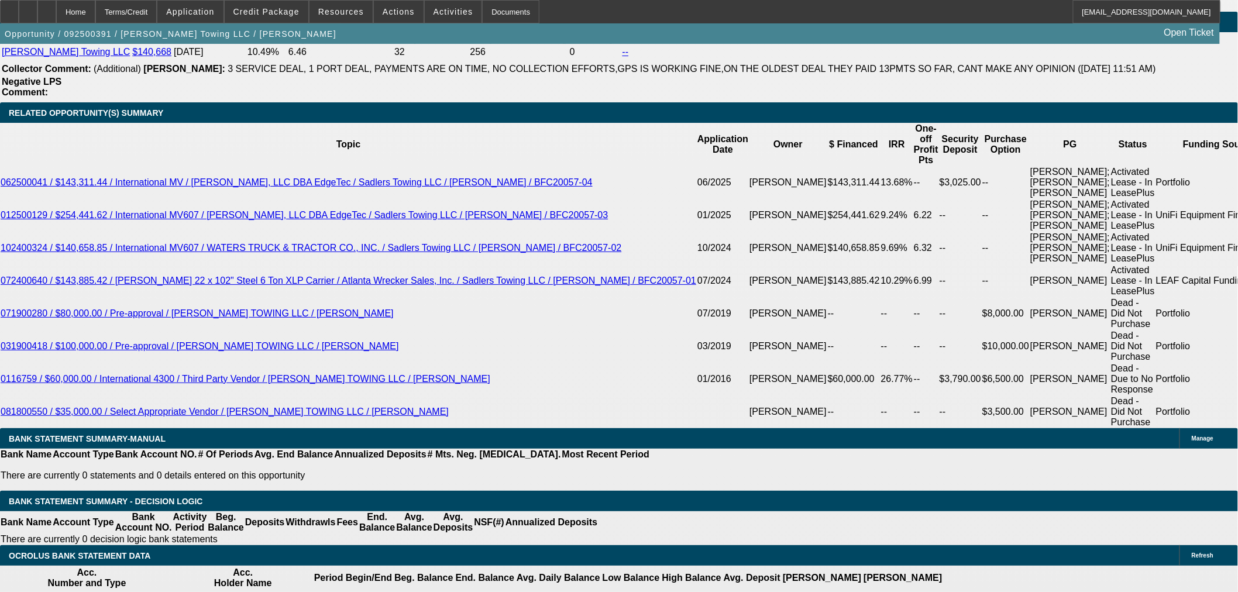
select select "6"
select select "1"
select select "2"
select select "6"
select select "1"
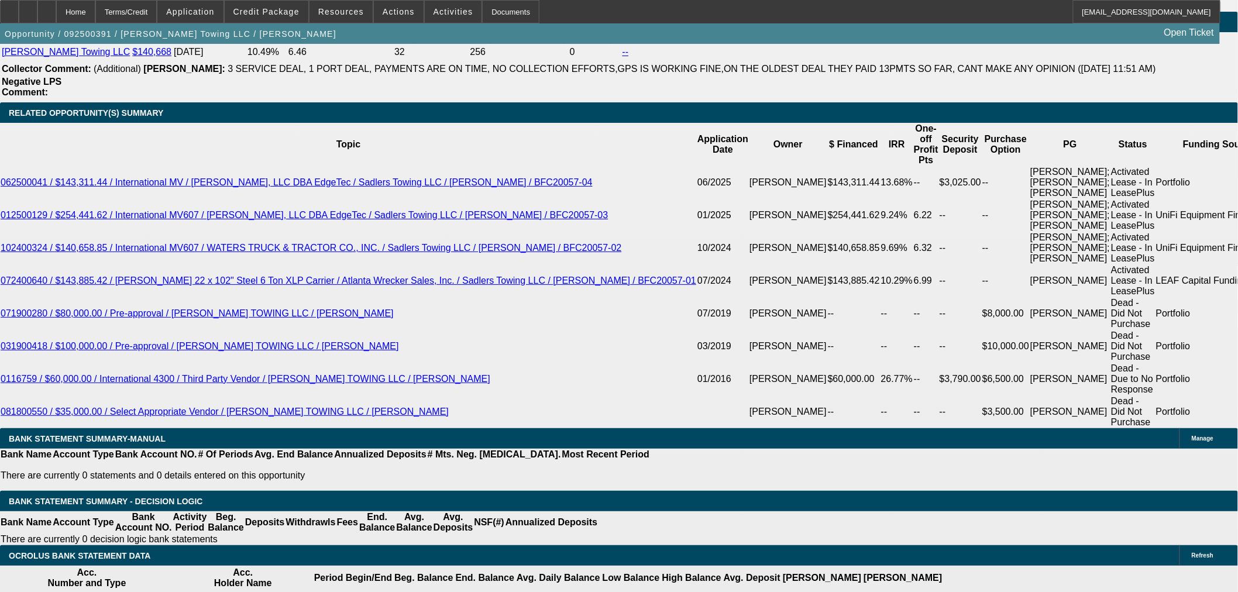
select select "2"
select select "6"
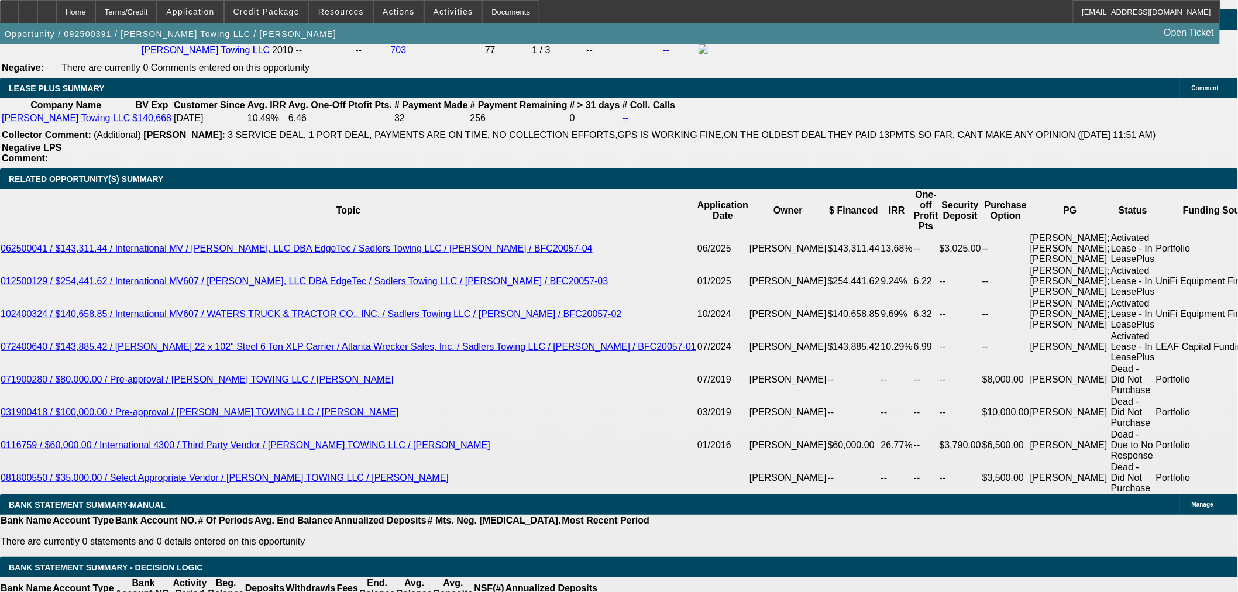
scroll to position [2036, 0]
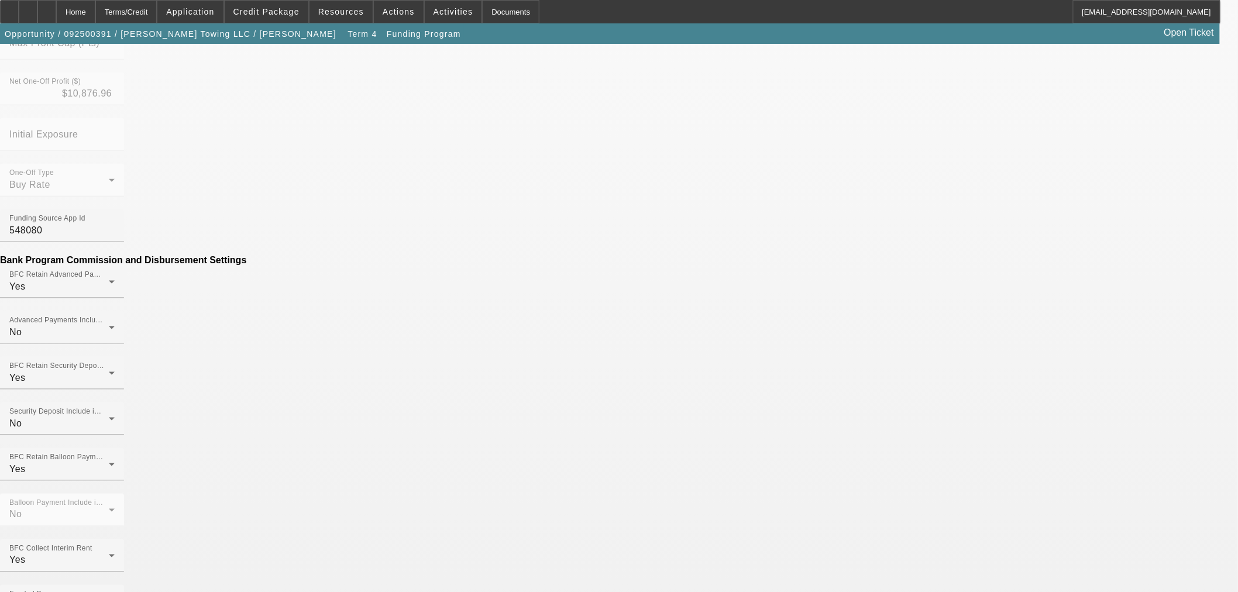
scroll to position [650, 0]
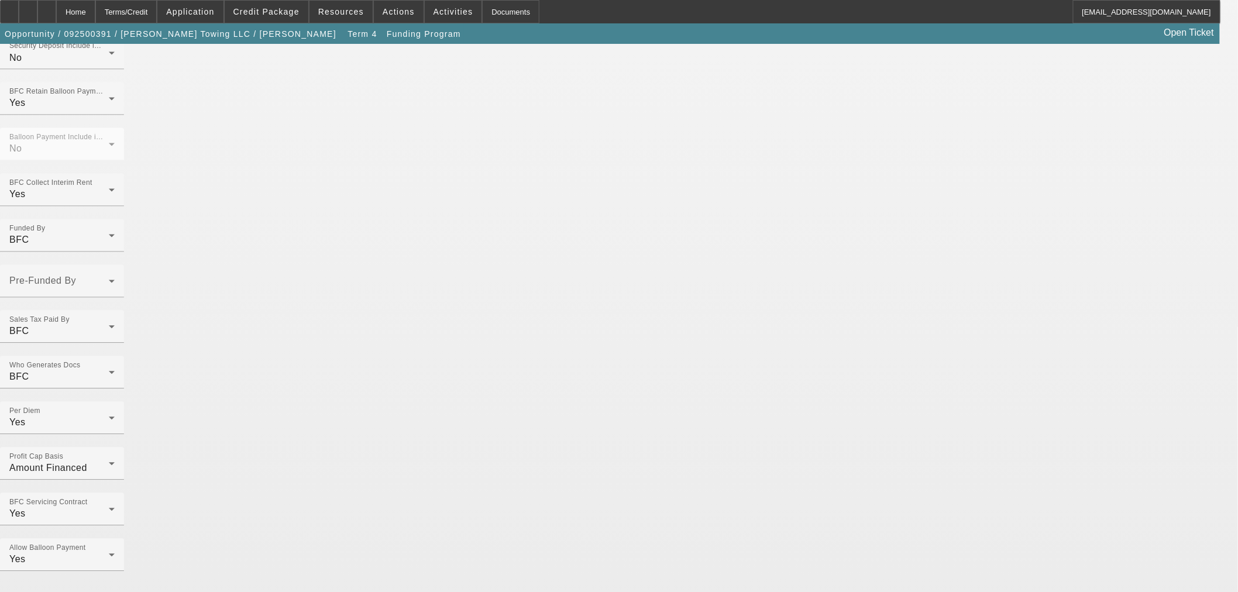
scroll to position [915, 0]
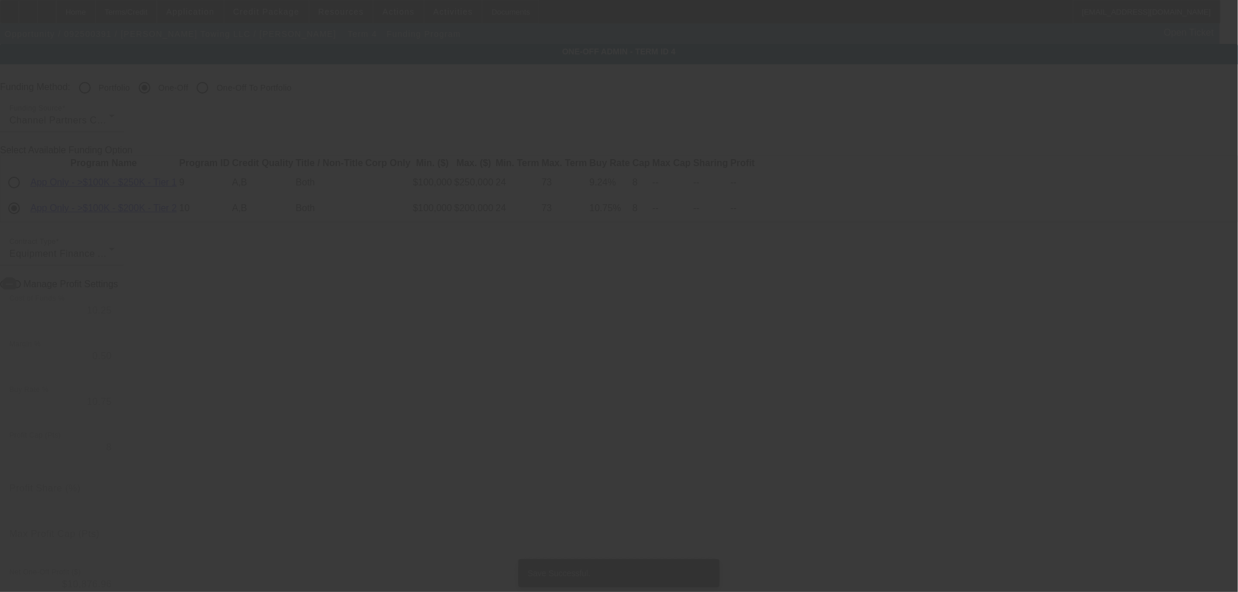
radio input "true"
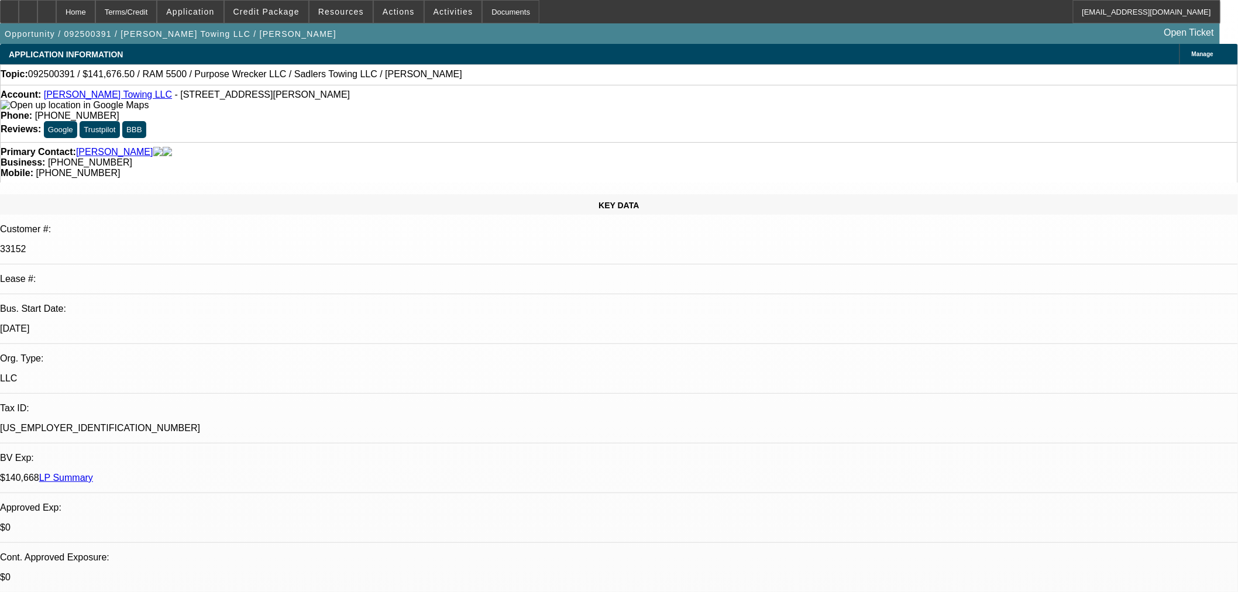
select select "0"
select select "2"
select select "0"
select select "6"
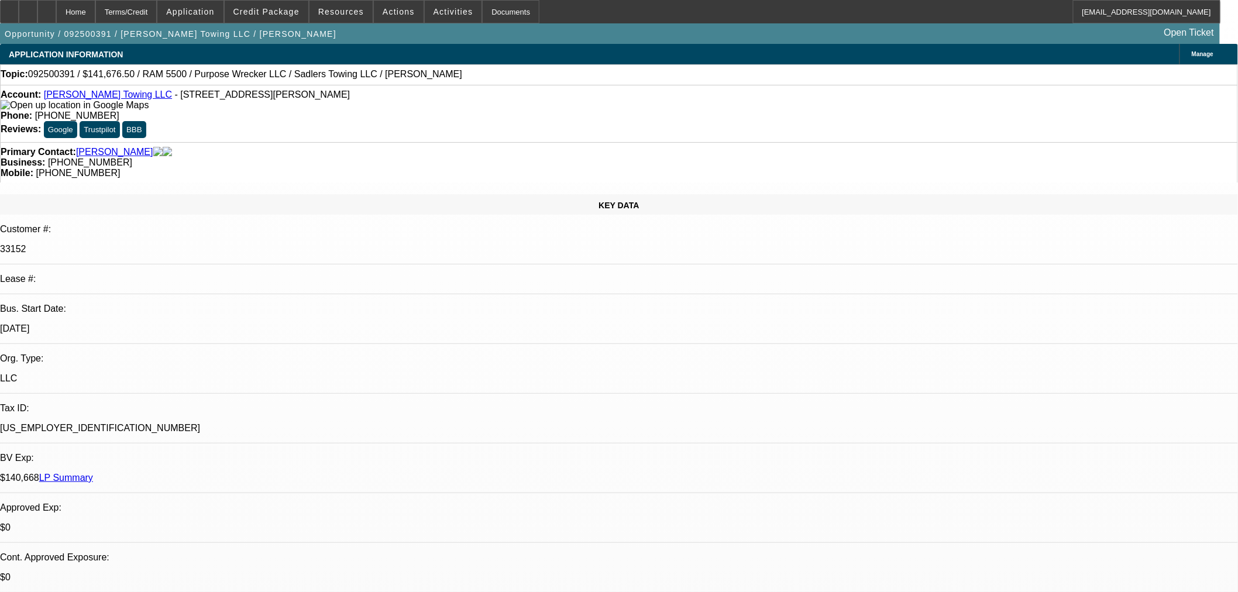
select select "0"
select select "2"
select select "0"
select select "6"
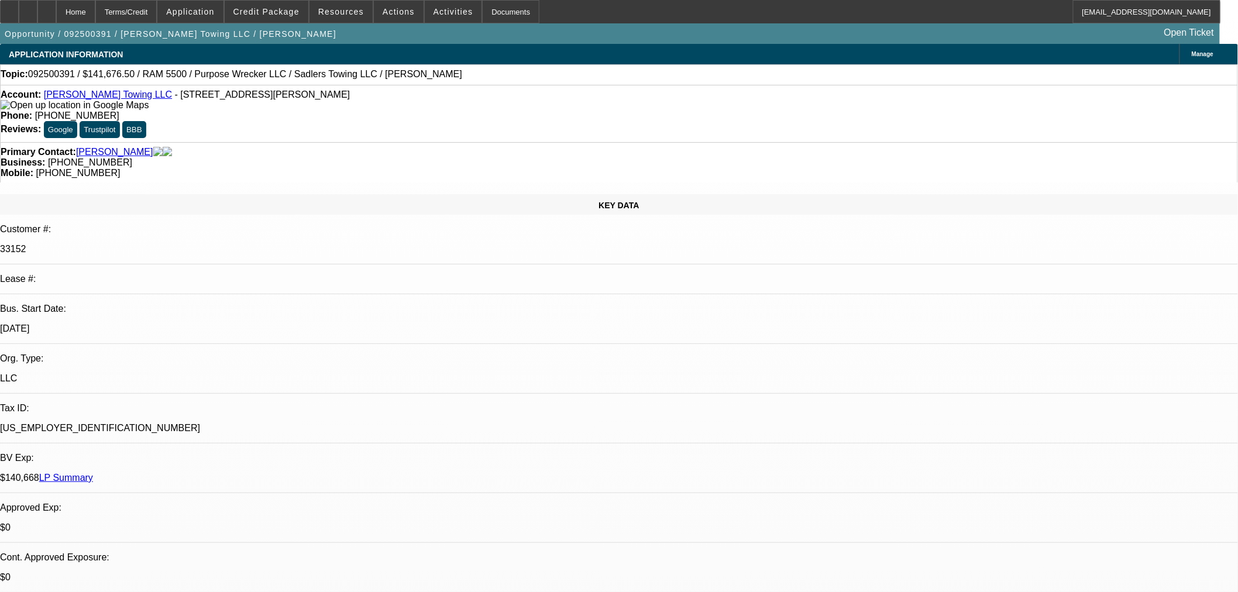
select select "0"
select select "2"
select select "0"
select select "6"
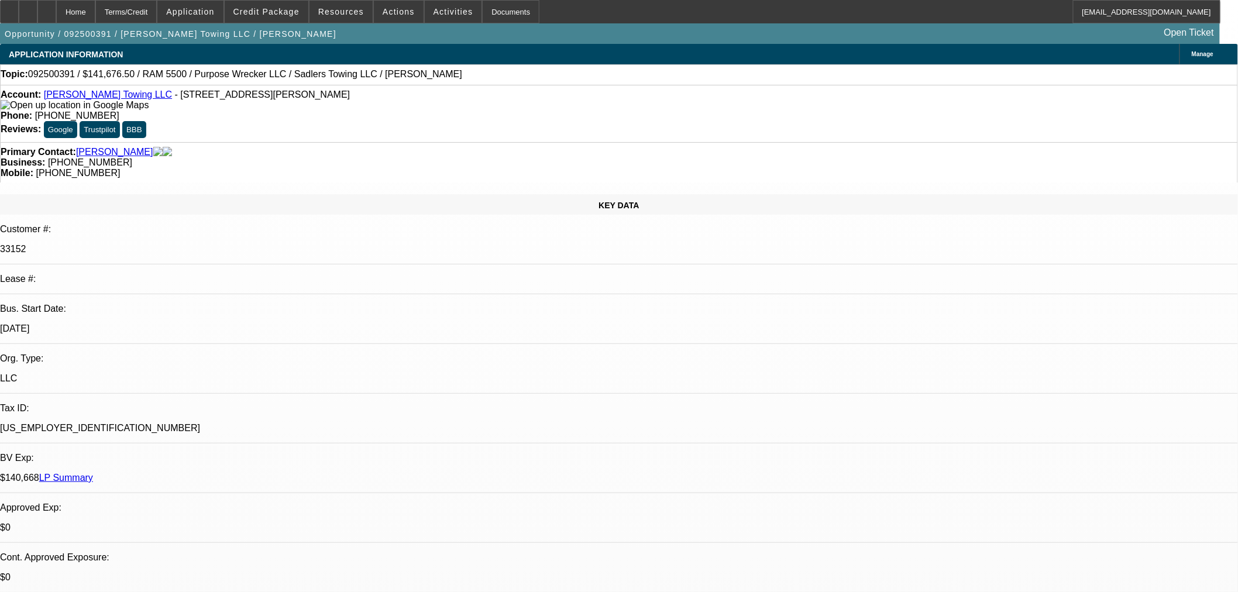
select select "0"
select select "2"
select select "0"
select select "6"
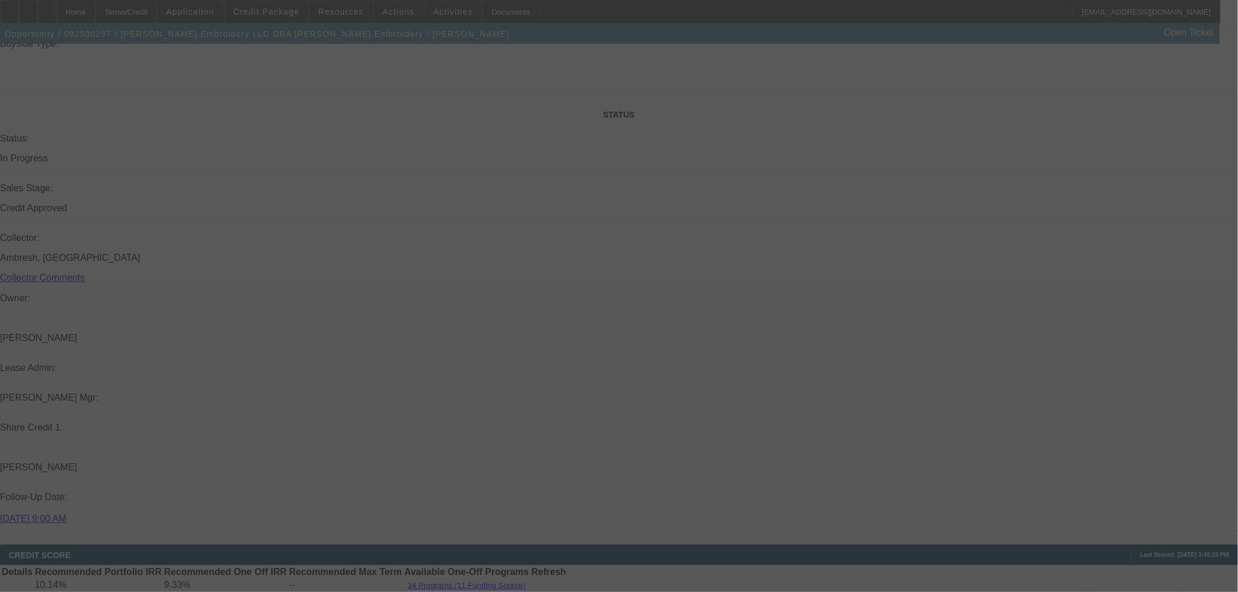
scroll to position [1564, 0]
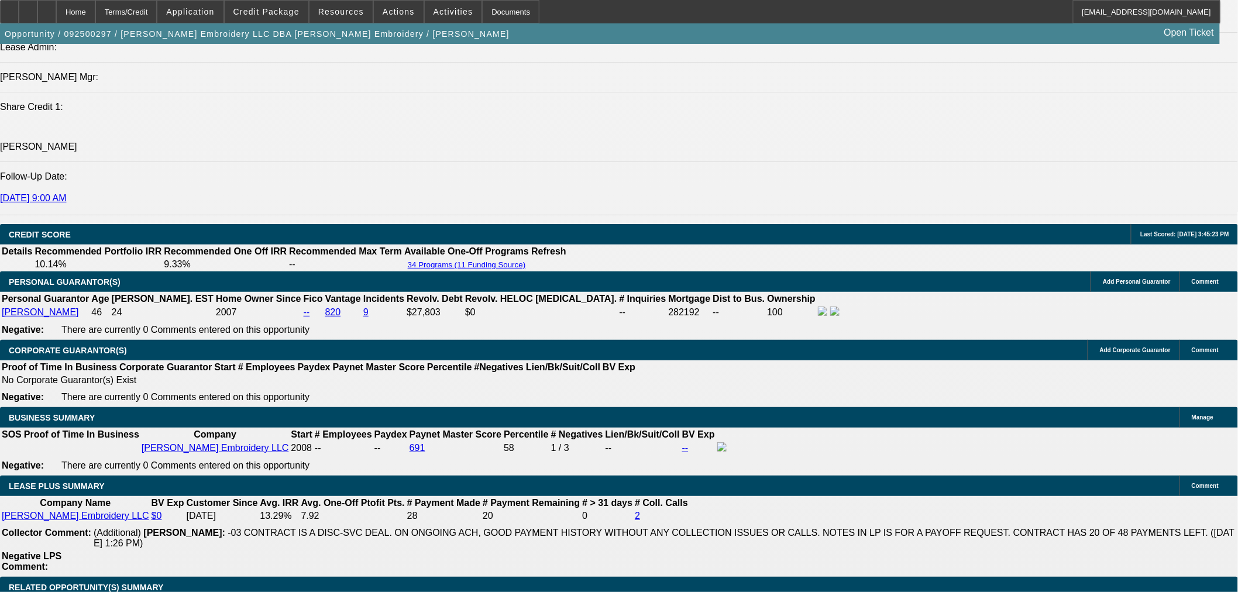
select select "0"
select select "2"
select select "0"
select select "6"
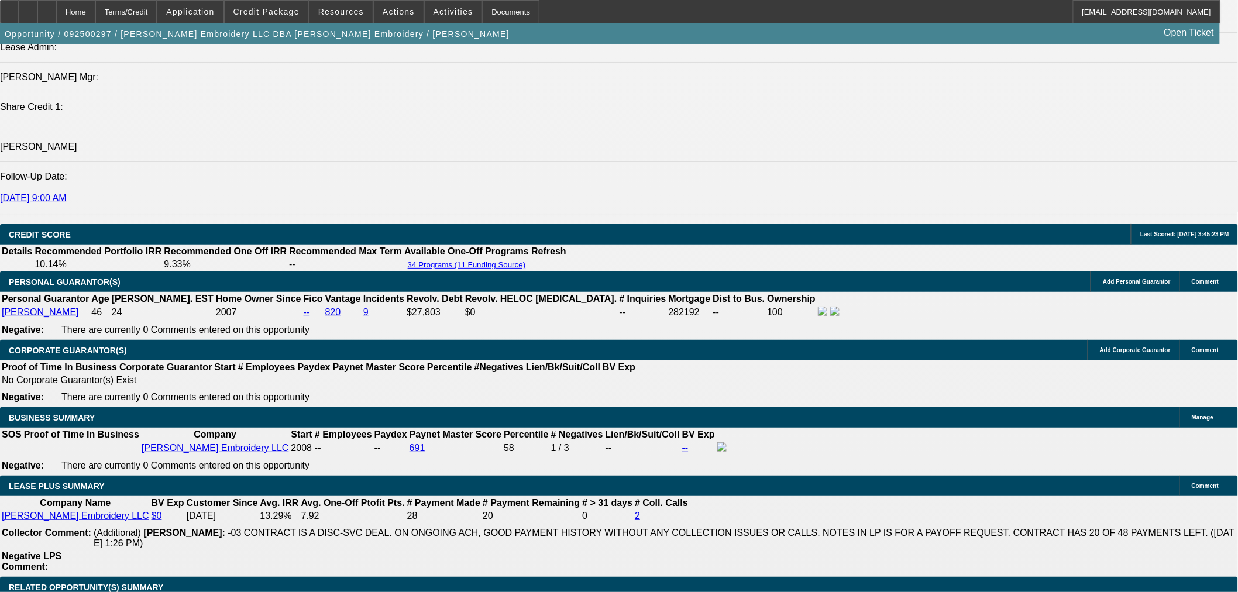
select select "0"
select select "2"
select select "0"
select select "6"
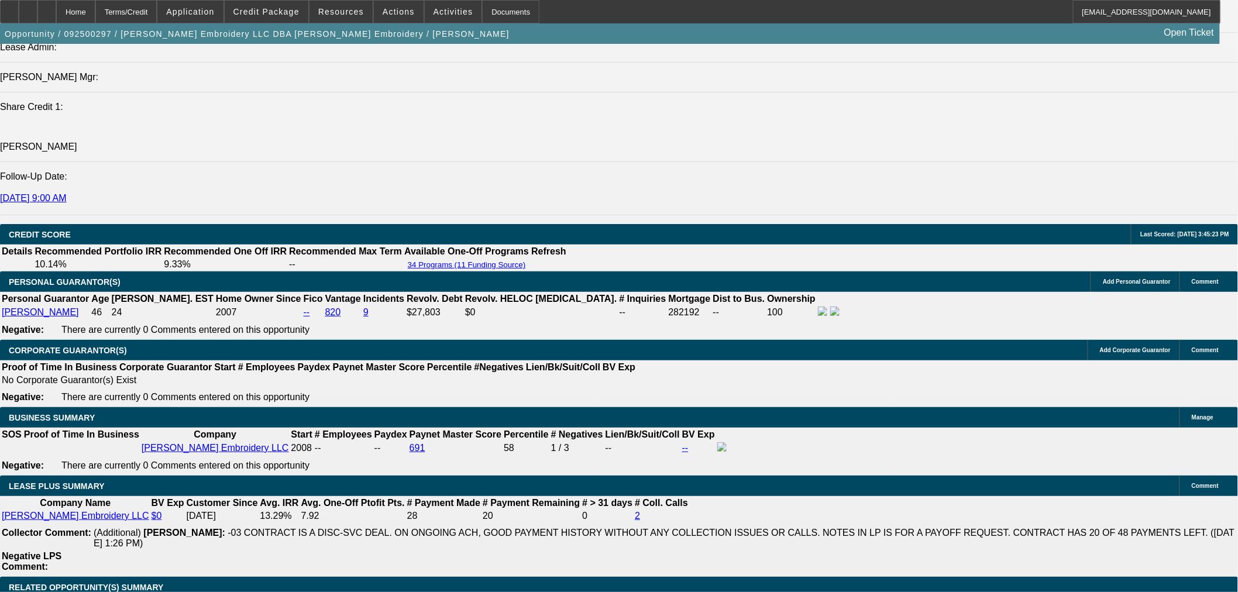
select select "0"
select select "2"
select select "0"
select select "6"
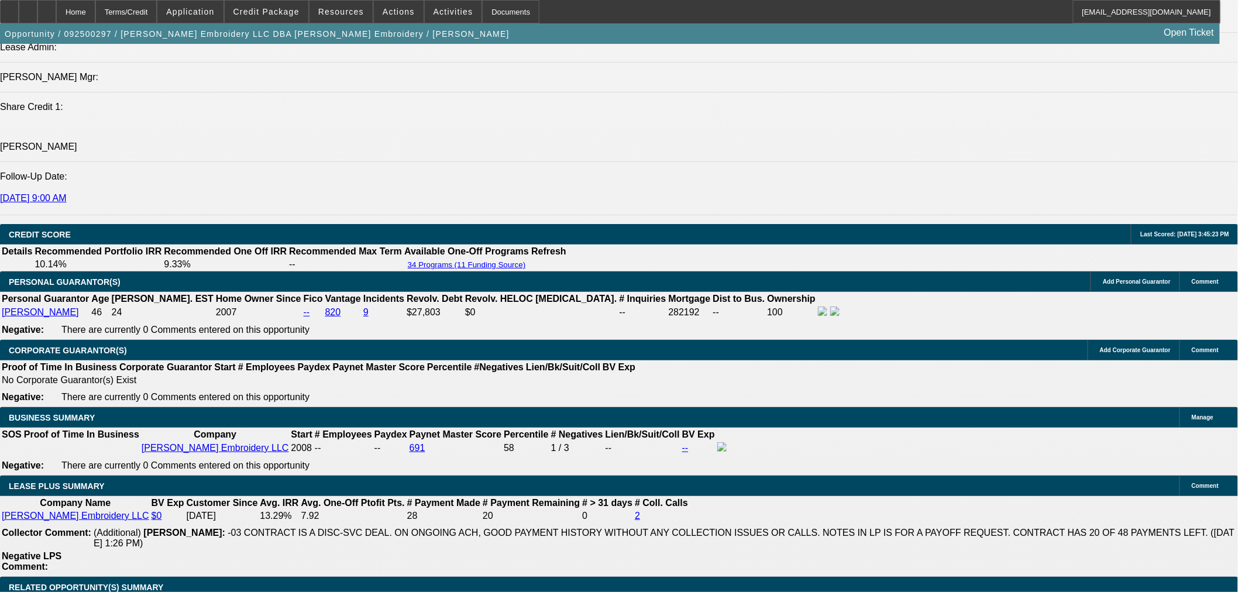
select select "0"
select select "2"
select select "0"
select select "6"
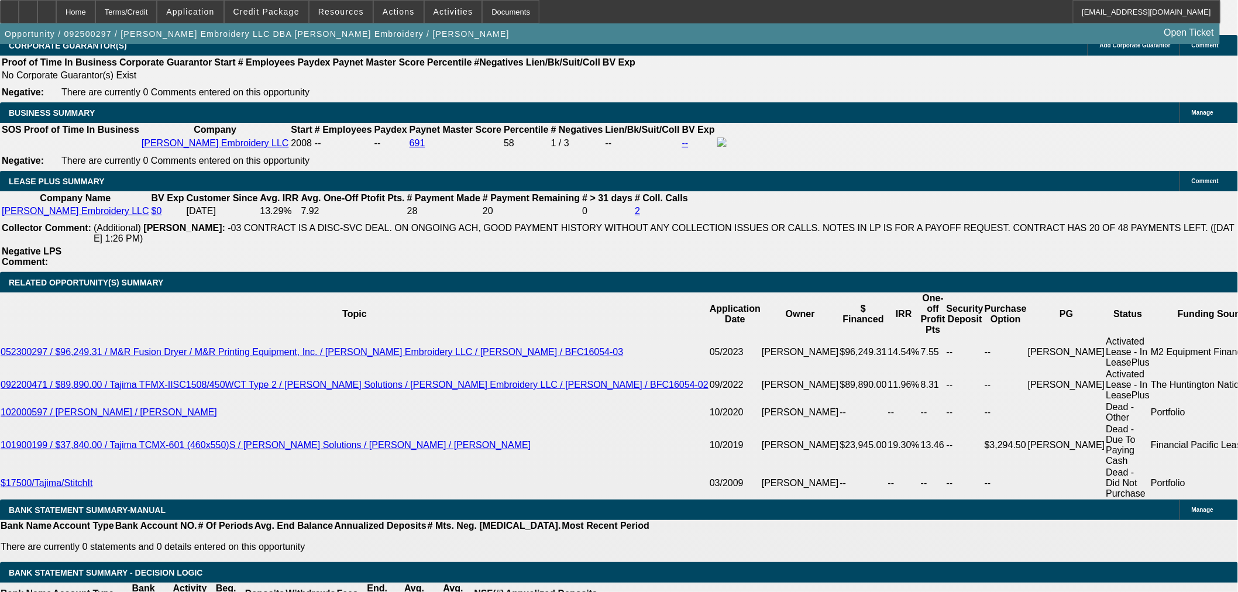
scroll to position [1889, 0]
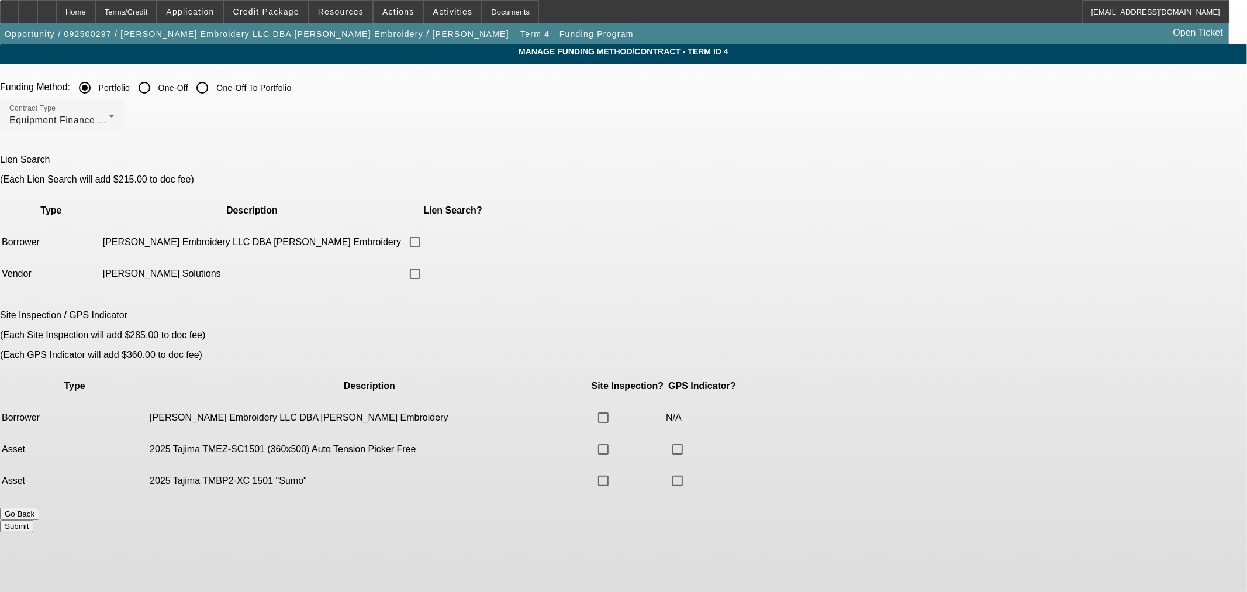
click at [291, 84] on label "One-Off To Portfolio" at bounding box center [252, 88] width 77 height 12
click at [214, 84] on input "One-Off To Portfolio" at bounding box center [202, 87] width 23 height 23
radio input "true"
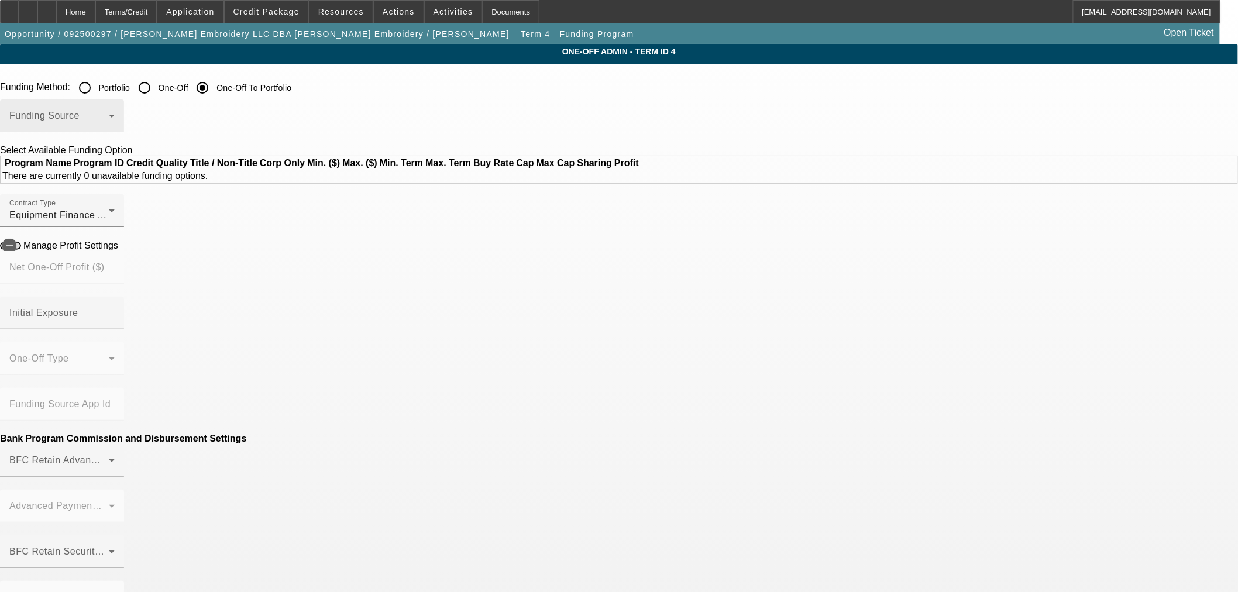
click at [115, 102] on div "Funding Source" at bounding box center [61, 115] width 105 height 33
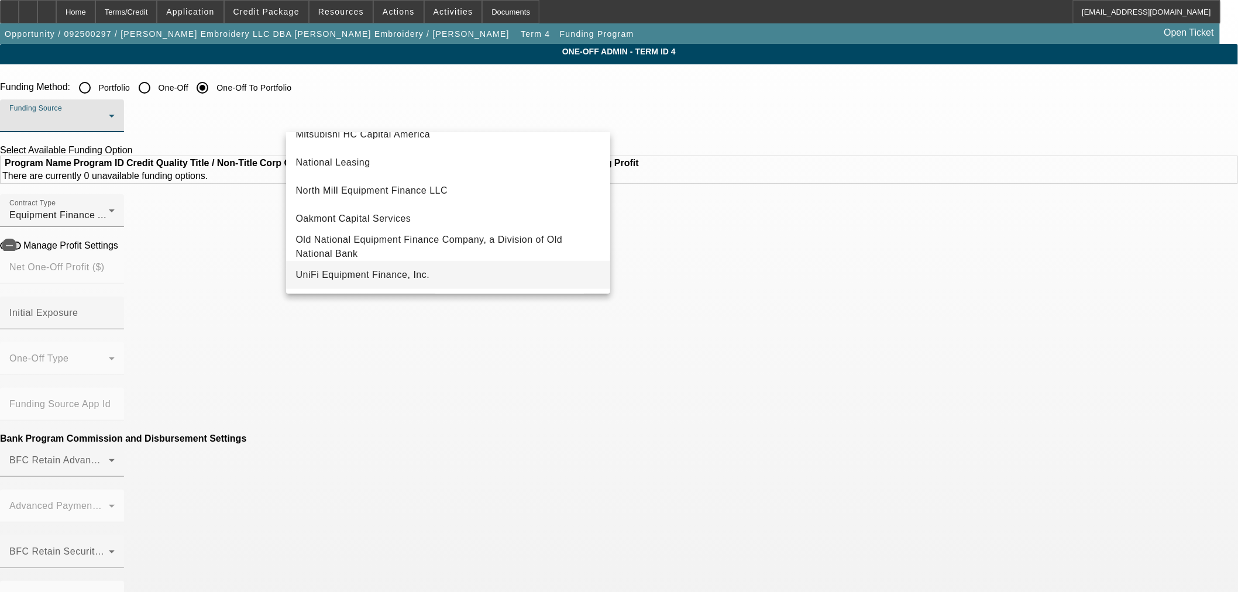
scroll to position [331, 0]
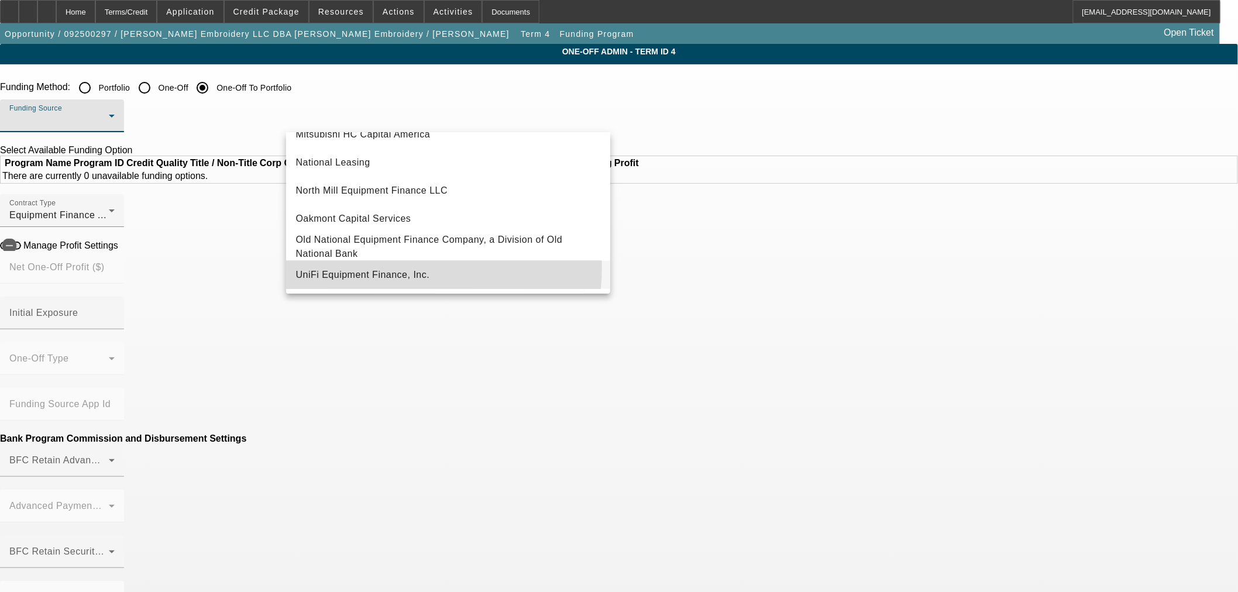
click at [388, 268] on span "UniFi Equipment Finance, Inc." at bounding box center [362, 275] width 134 height 14
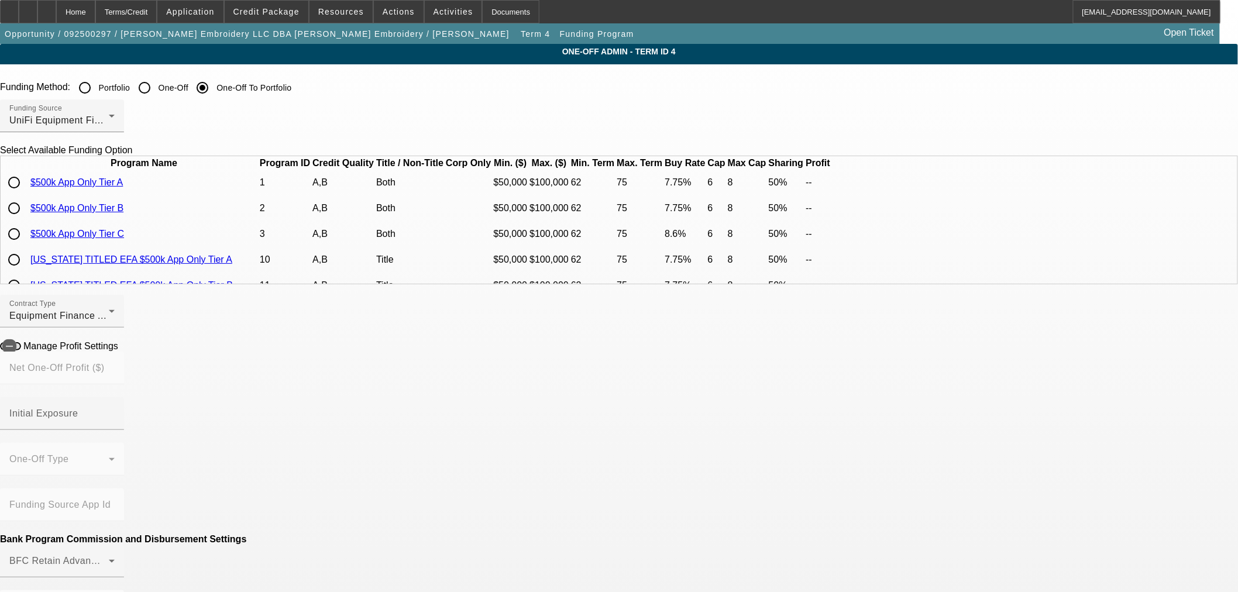
click at [26, 220] on input "radio" at bounding box center [13, 208] width 23 height 23
radio input "true"
click at [121, 350] on icon at bounding box center [121, 345] width 0 height 10
type input "$5,871.80"
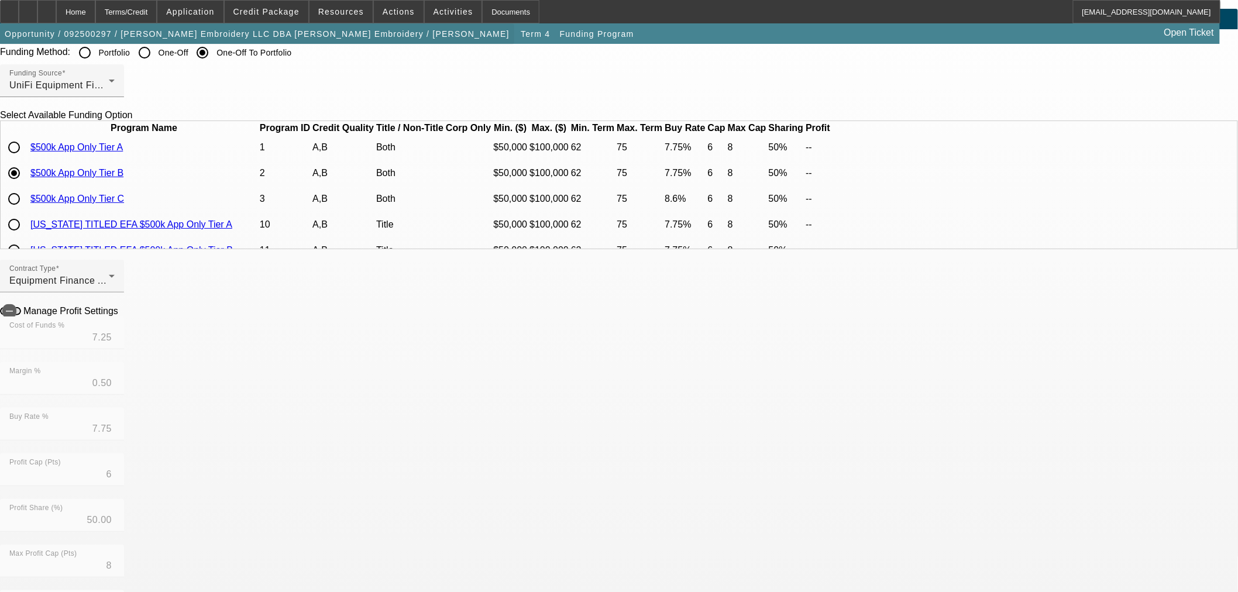
scroll to position [65, 0]
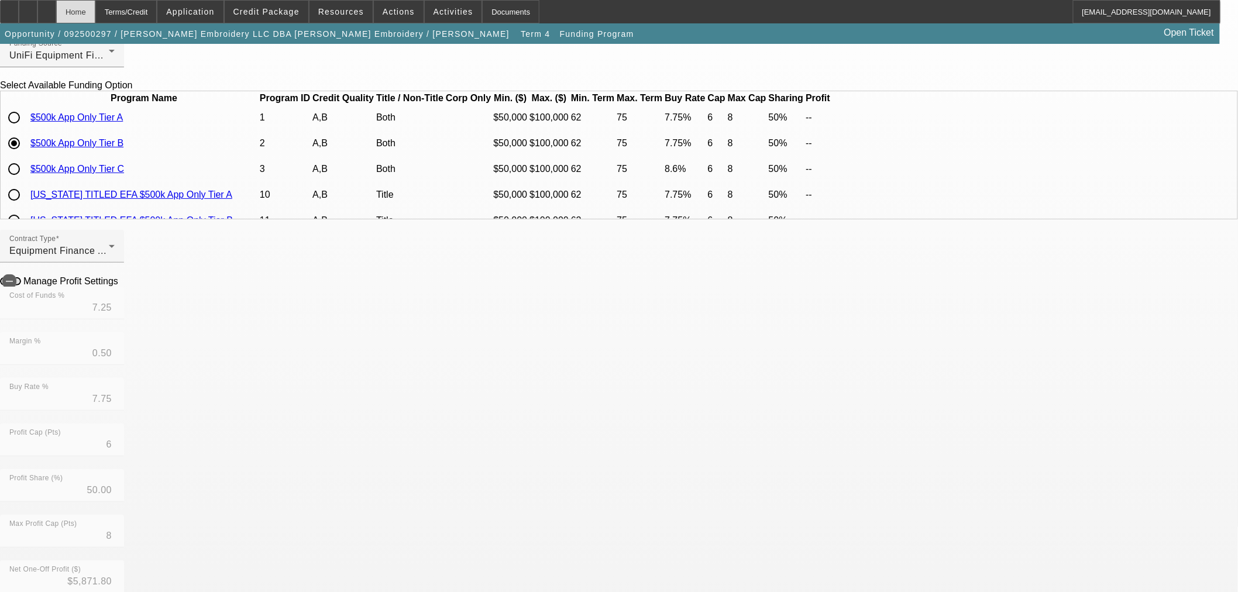
click at [95, 19] on div "Home" at bounding box center [75, 11] width 39 height 23
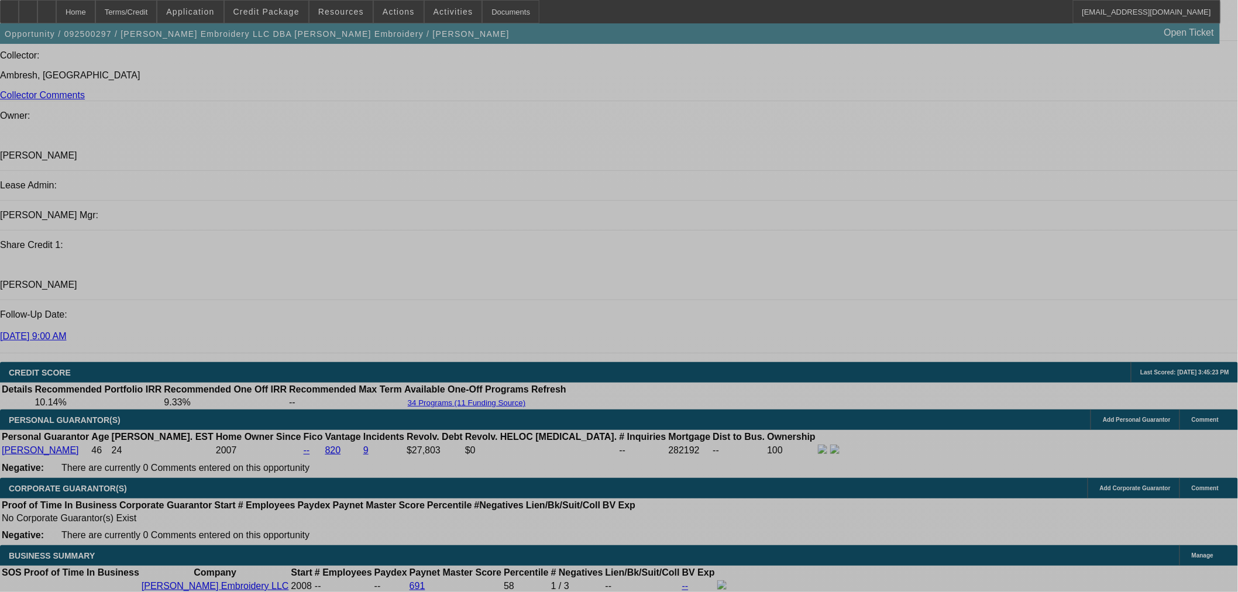
select select "0"
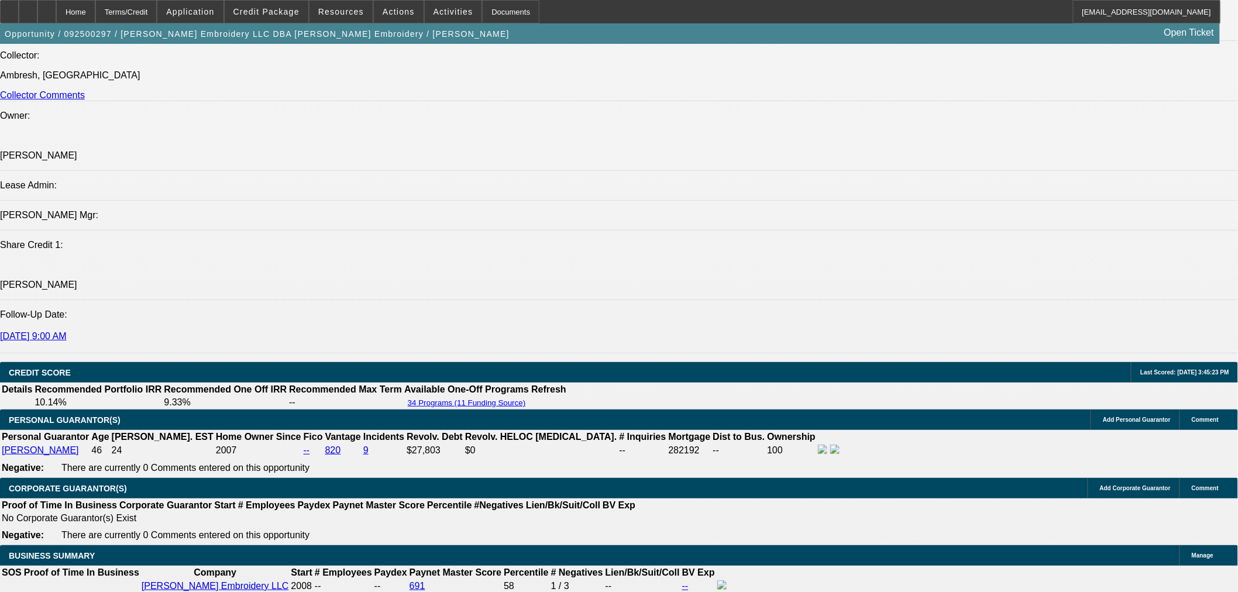
select select "2"
select select "0"
select select "6"
select select "0"
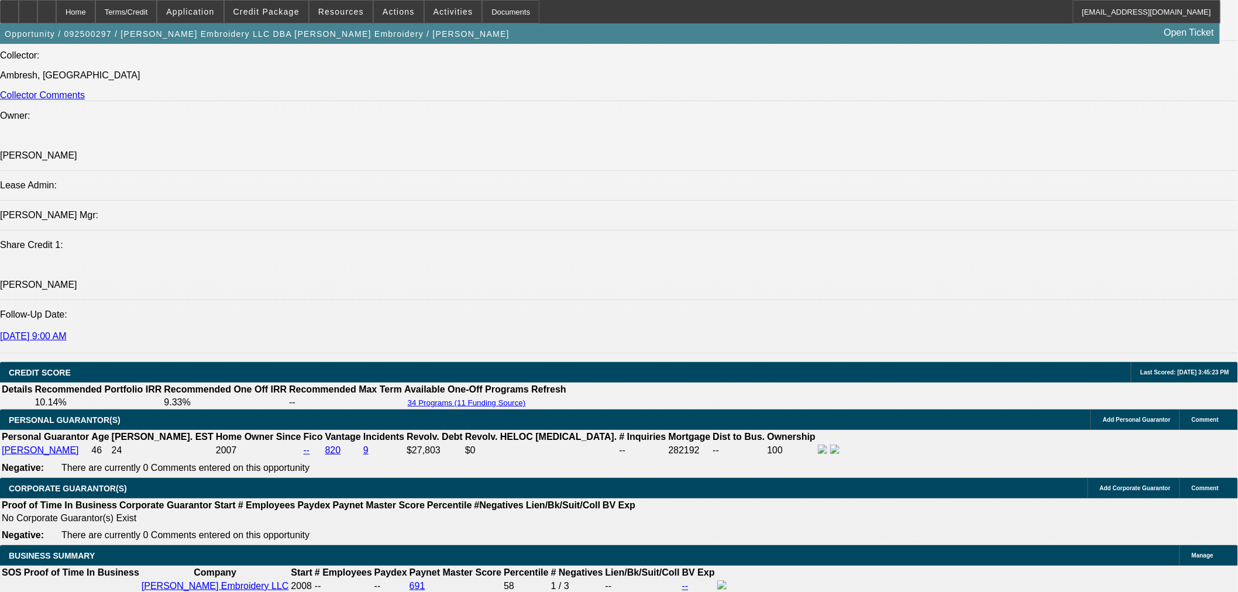
select select "2"
select select "0"
select select "6"
select select "0"
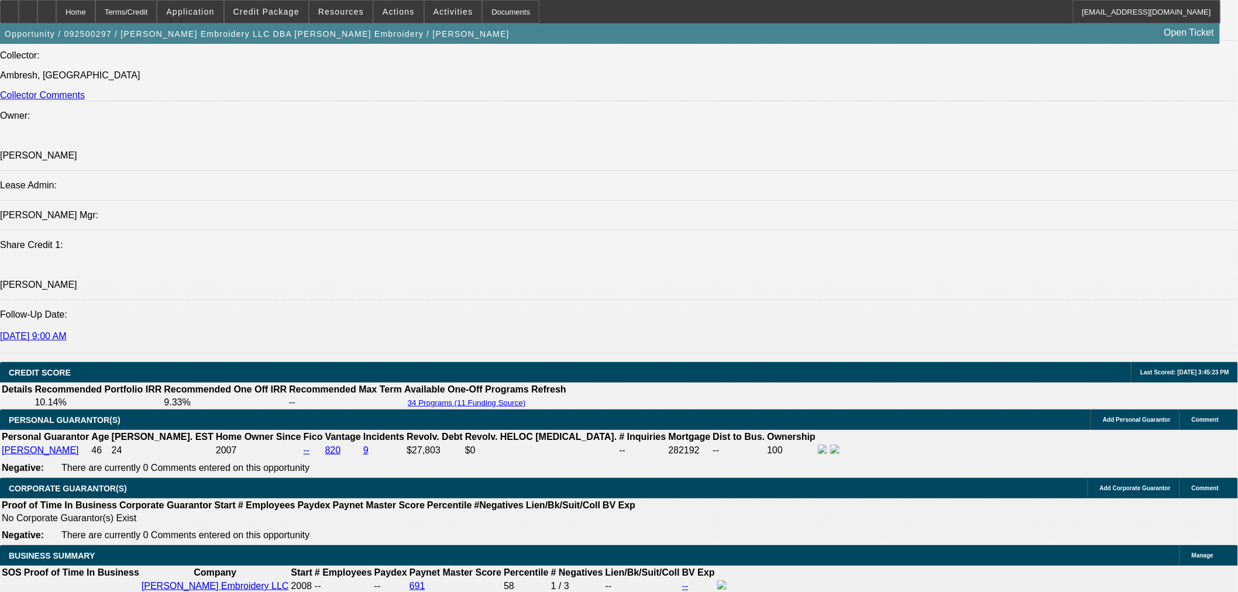
select select "2"
select select "0"
select select "6"
select select "0"
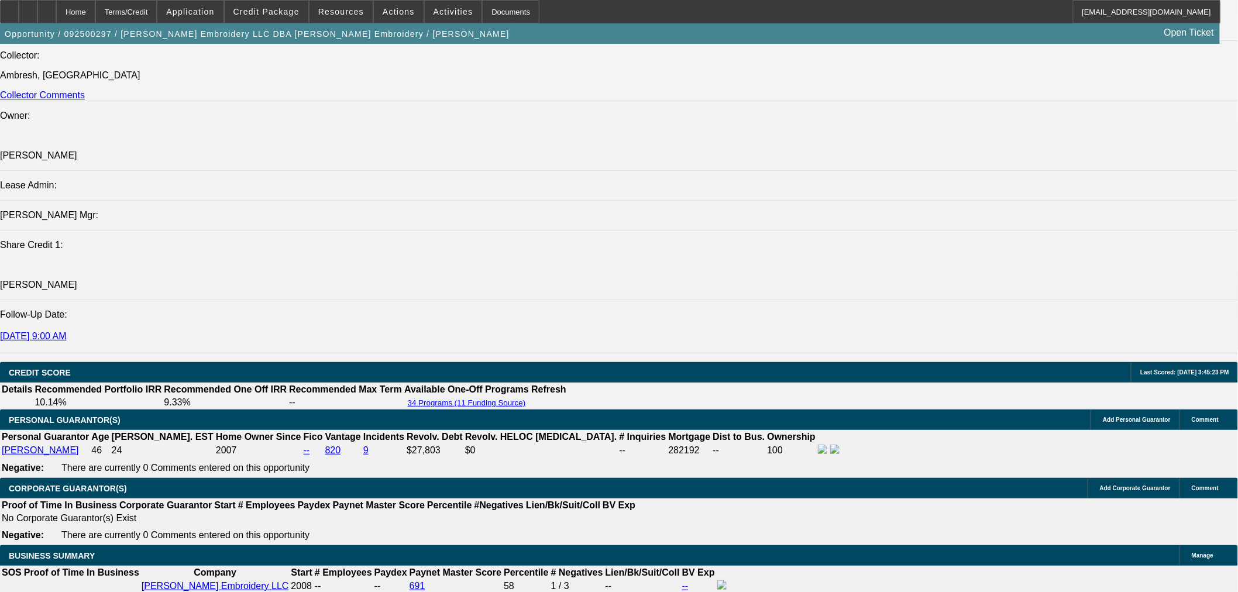
select select "2"
select select "0"
select select "6"
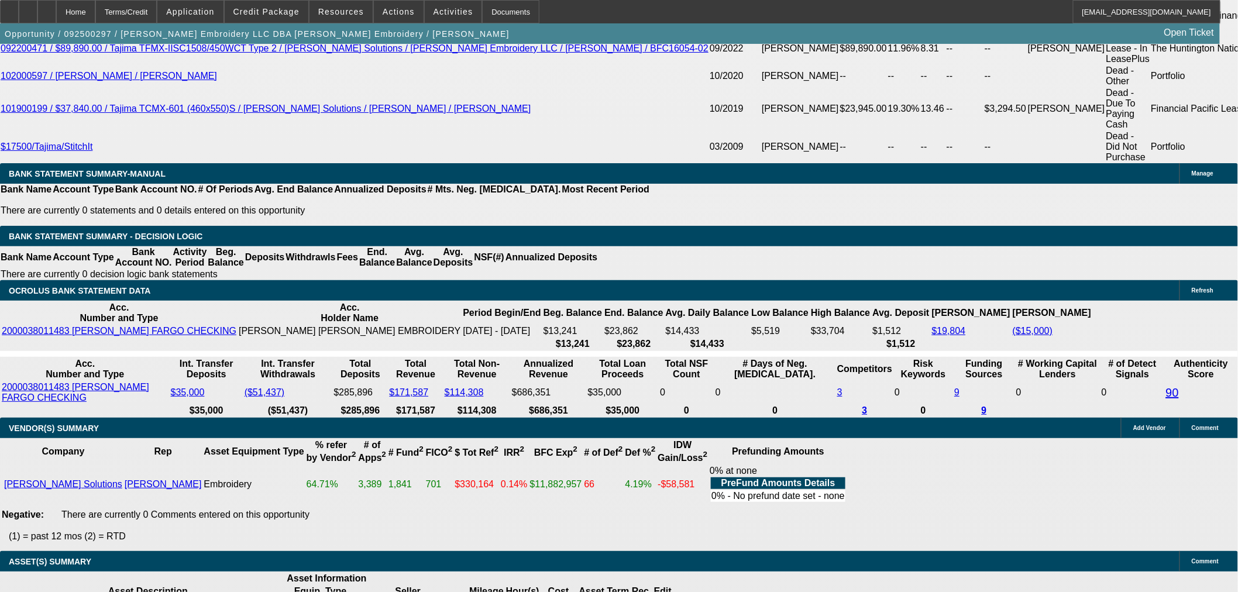
scroll to position [2209, 0]
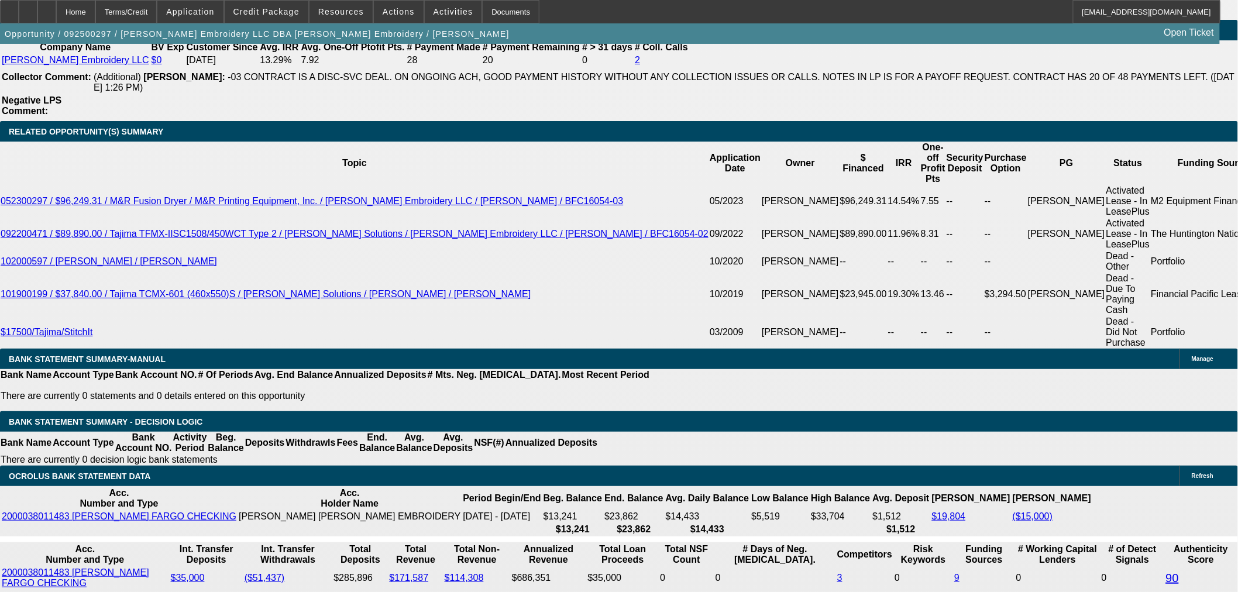
scroll to position [1997, 0]
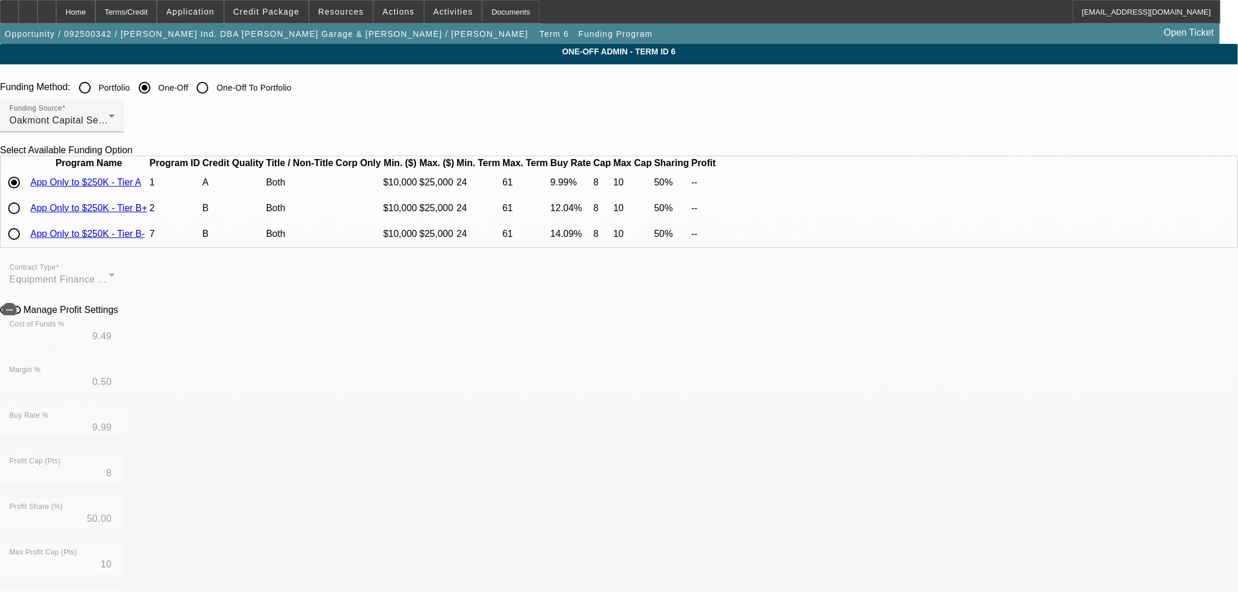
click at [26, 246] on input "radio" at bounding box center [13, 233] width 23 height 23
radio input "true"
type input "13.49"
type input "0.60"
type input "14.09"
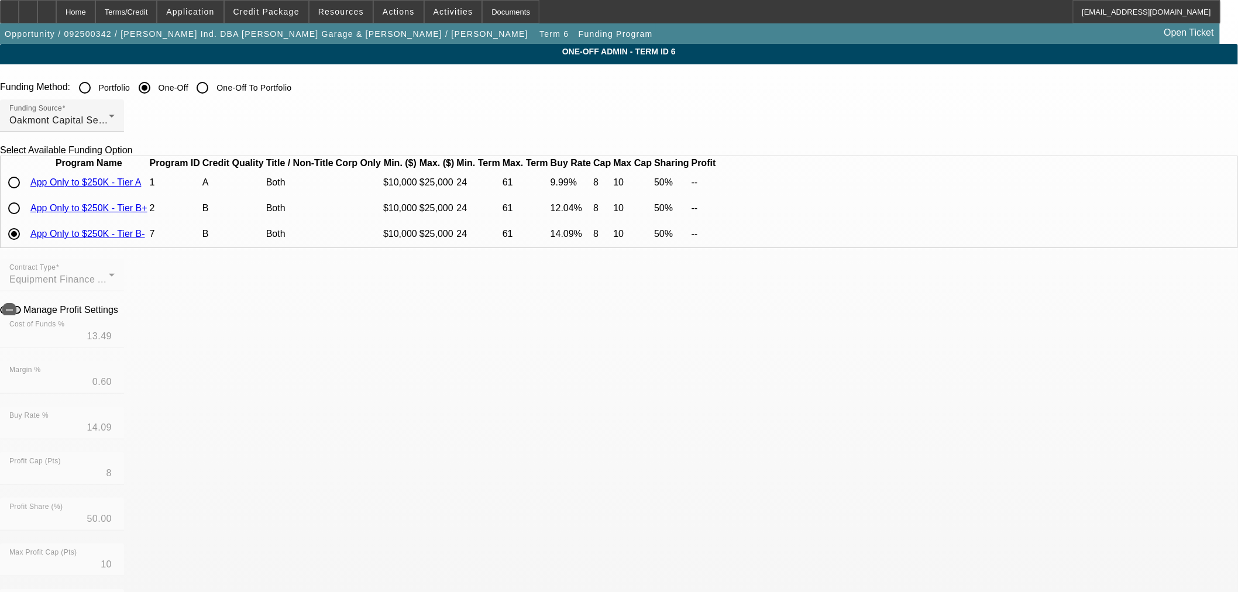
click at [26, 220] on input "radio" at bounding box center [13, 208] width 23 height 23
radio input "true"
type input "11.49"
type input "0.55"
type input "12.04"
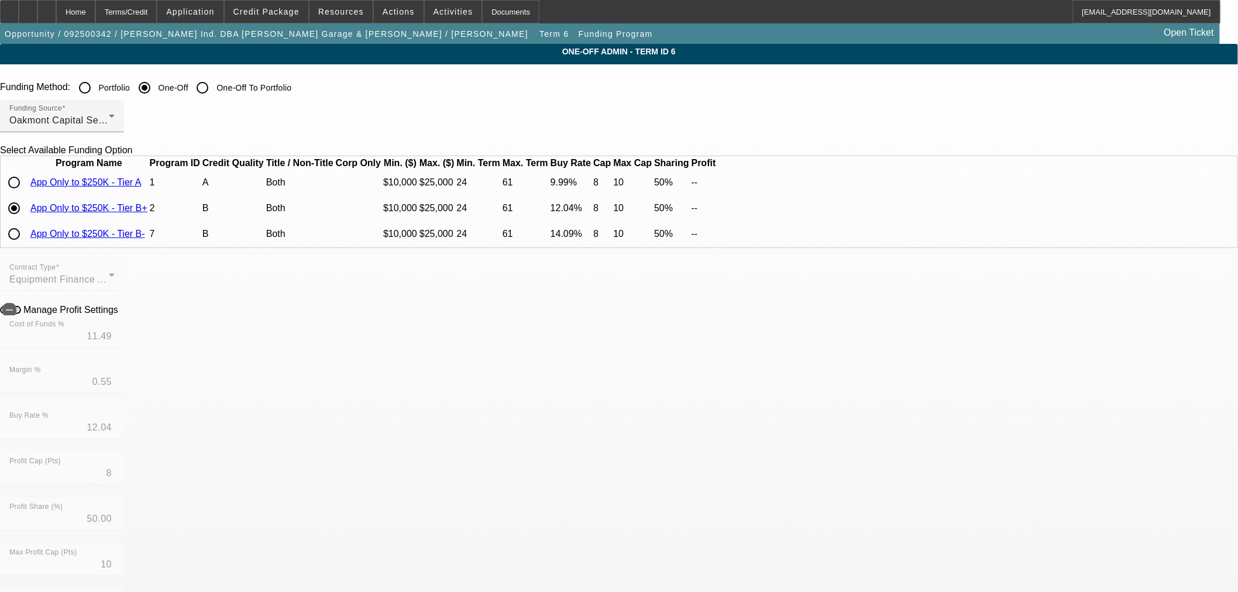
click at [26, 194] on input "radio" at bounding box center [13, 182] width 23 height 23
radio input "true"
type input "9.49"
type input "0.50"
type input "9.99"
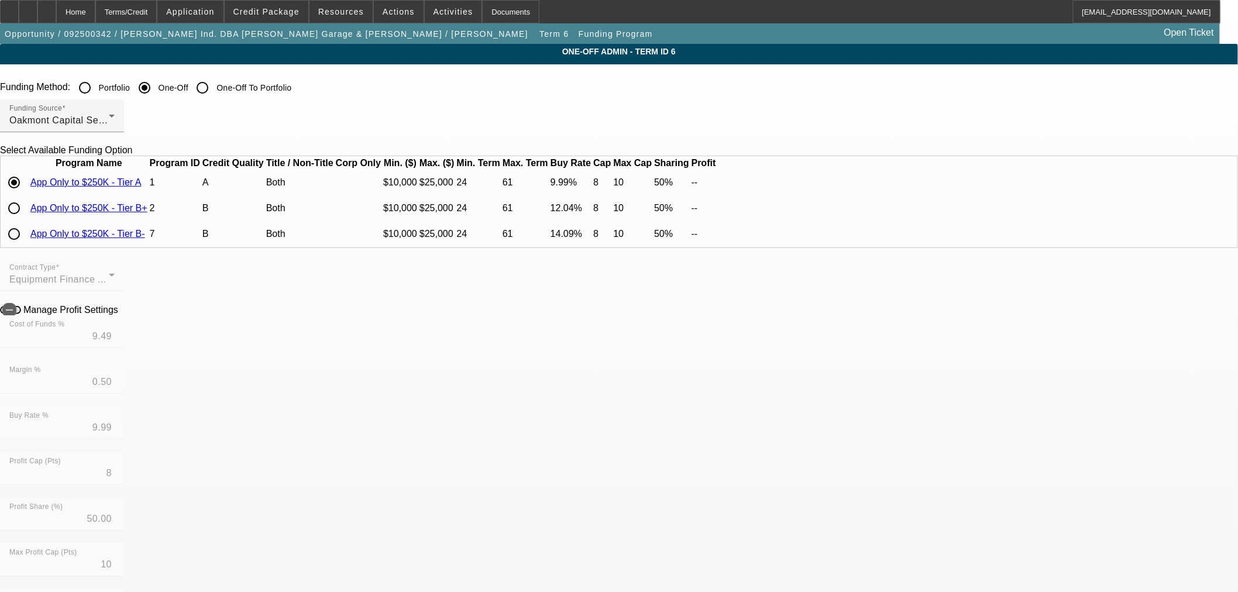
click at [121, 314] on icon at bounding box center [121, 309] width 0 height 10
click at [95, 13] on div "Home" at bounding box center [75, 11] width 39 height 23
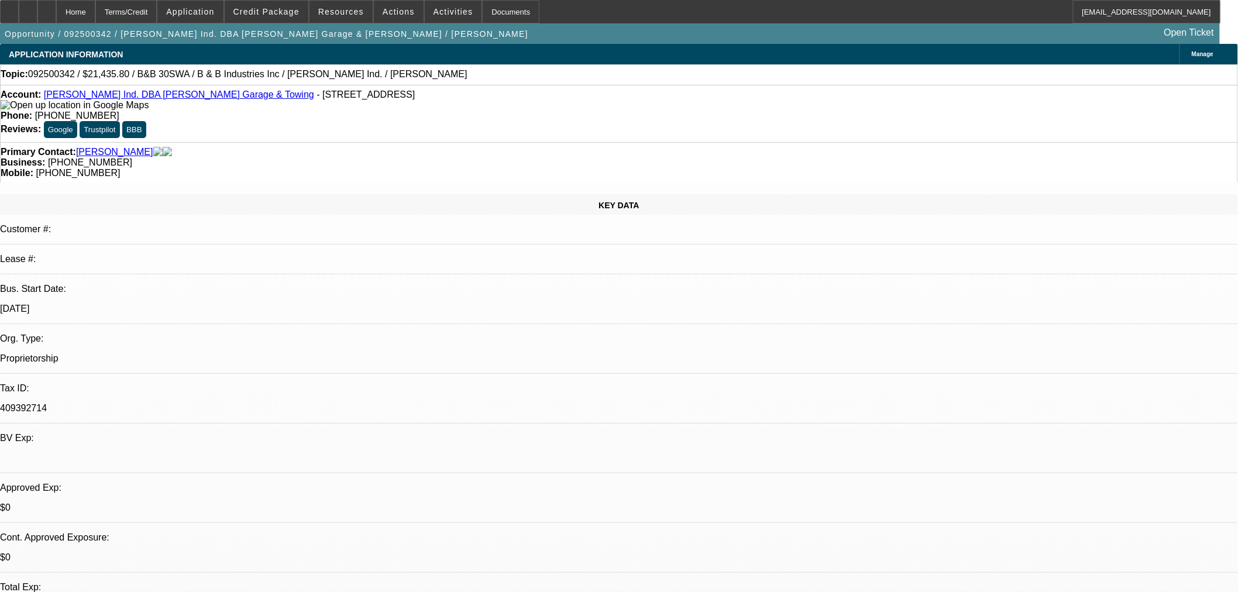
select select "0"
select select "6"
select select "0"
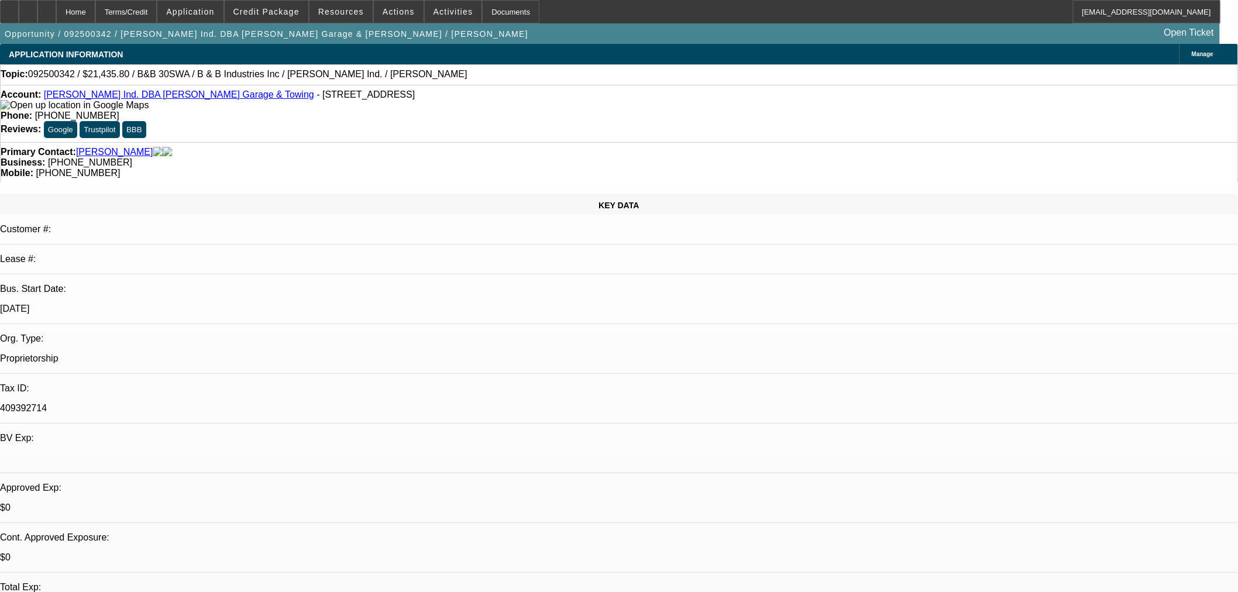
select select "0"
select select "6"
select select "0"
select select "2"
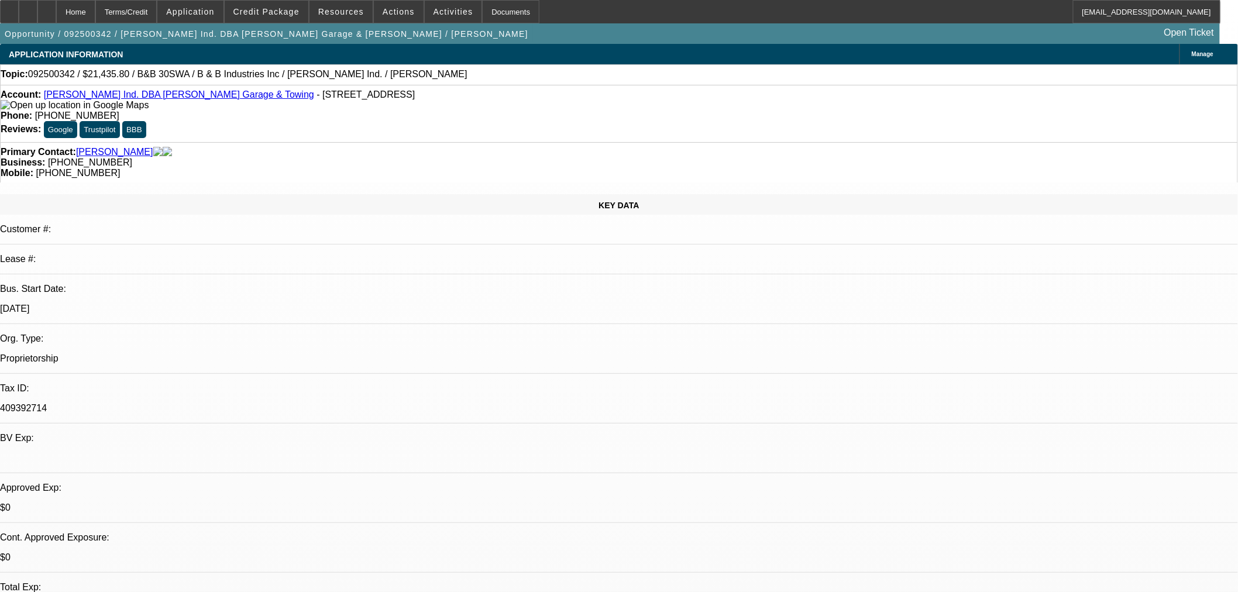
select select "2"
select select "0"
select select "6"
select select "0"
select select "2"
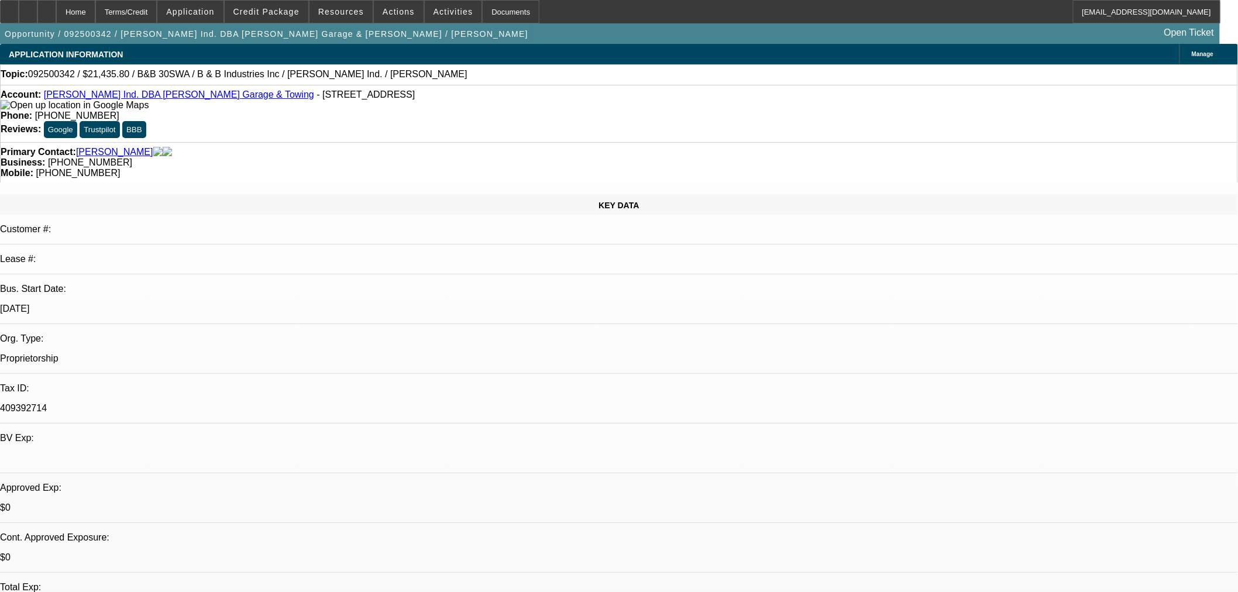
select select "2"
select select "0"
select select "6"
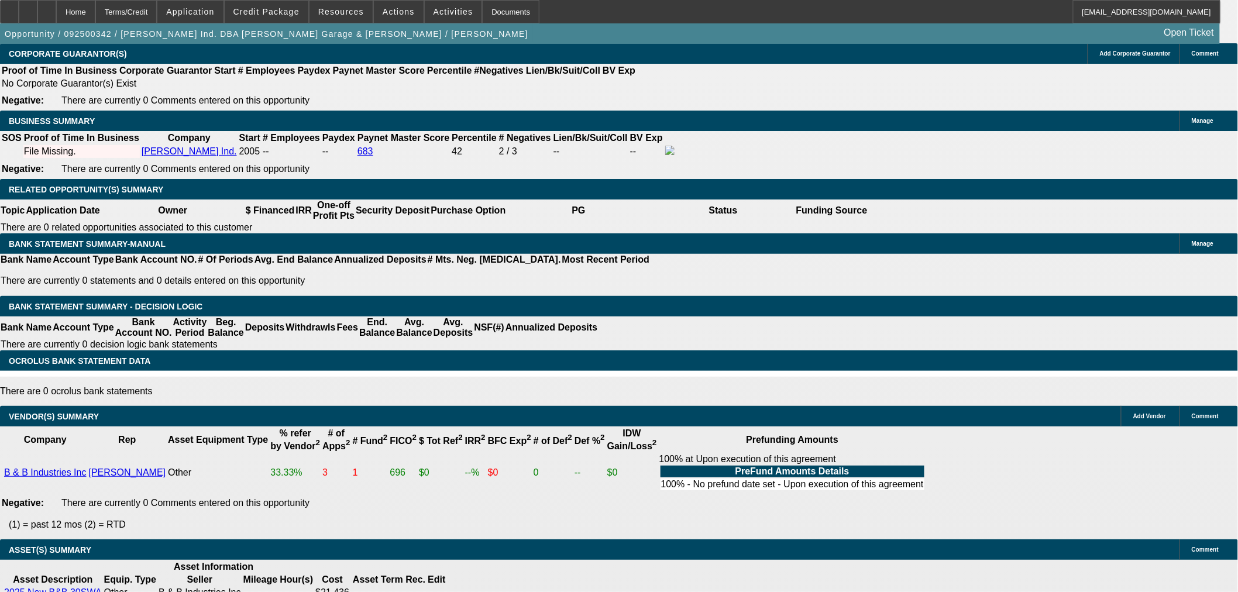
scroll to position [1819, 0]
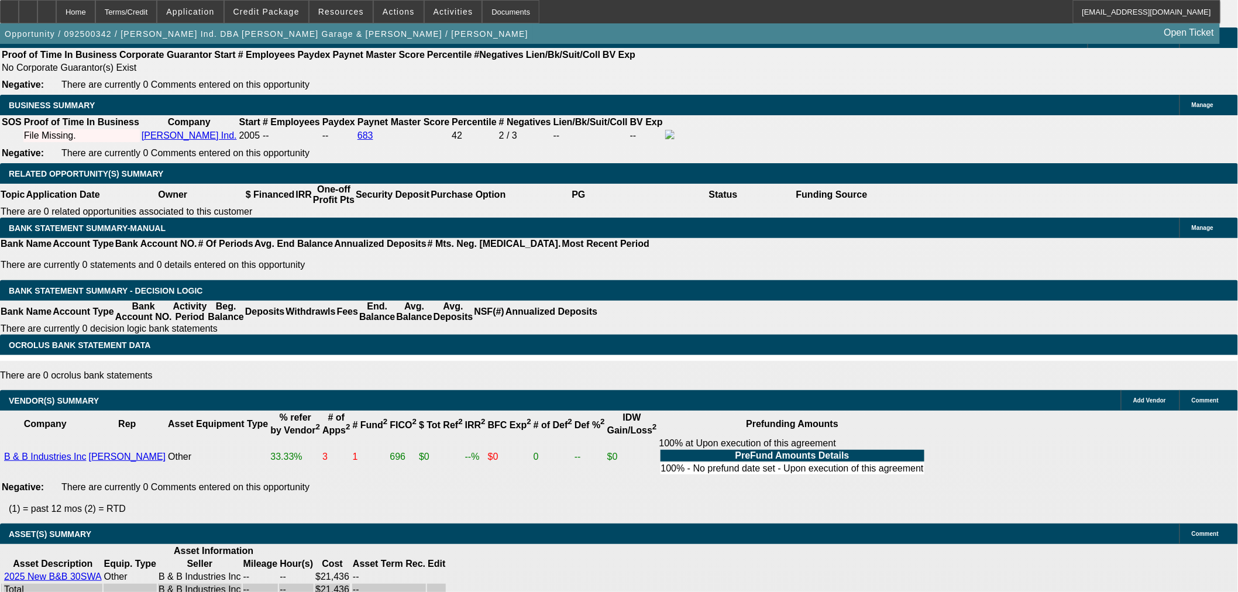
select select "9"
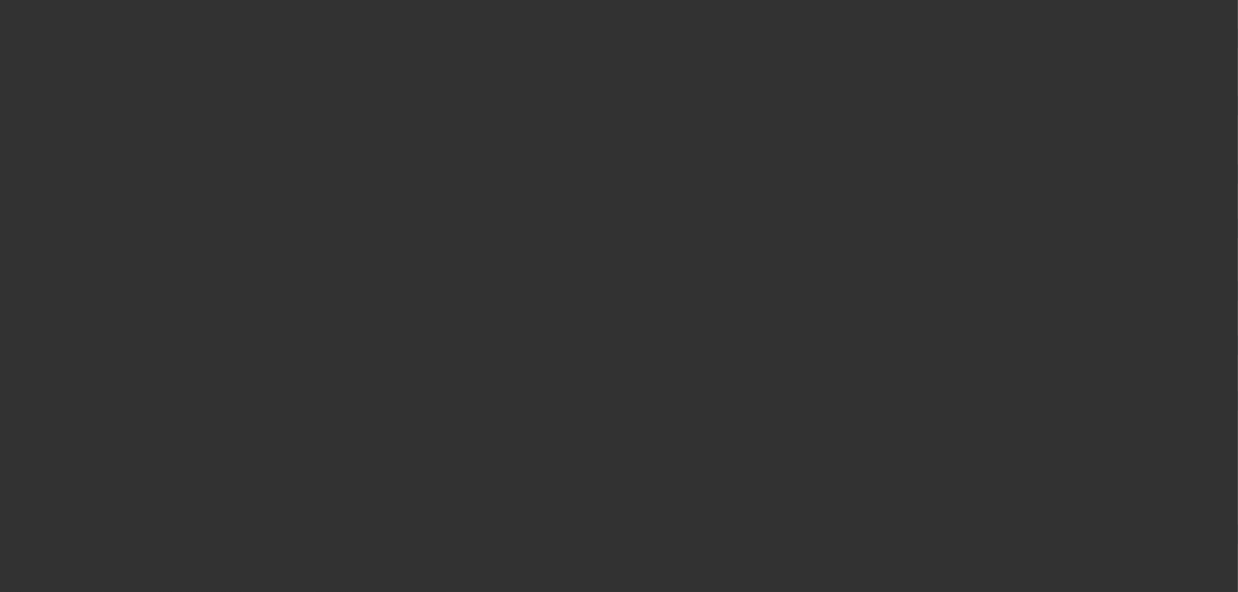
scroll to position [0, 0]
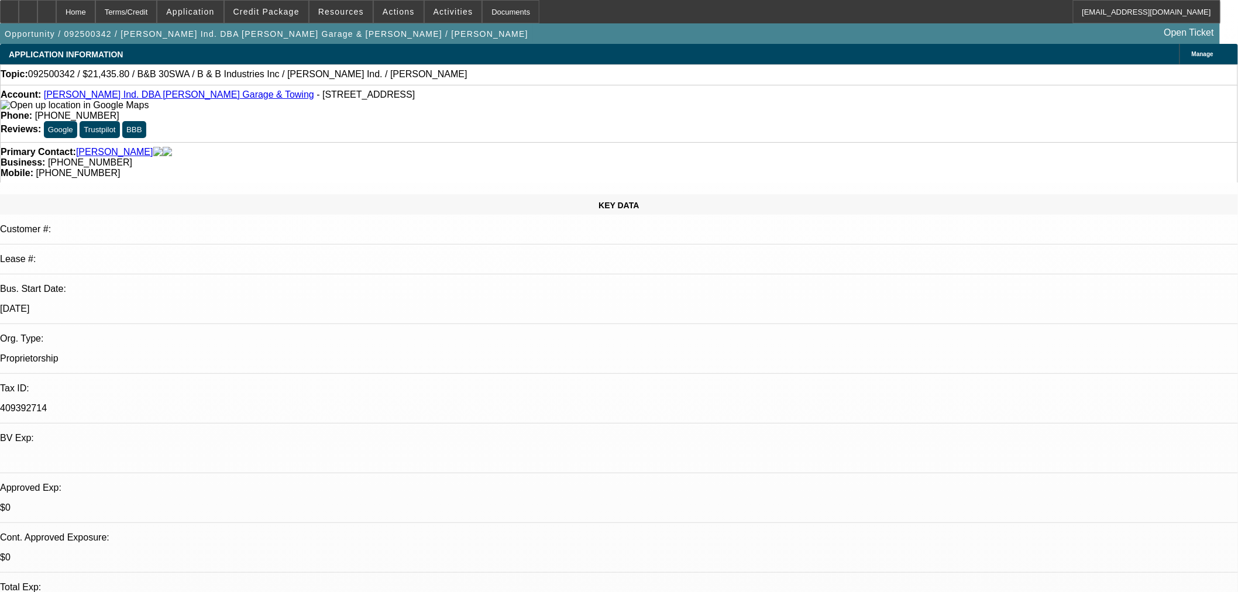
type input "[DATE]"
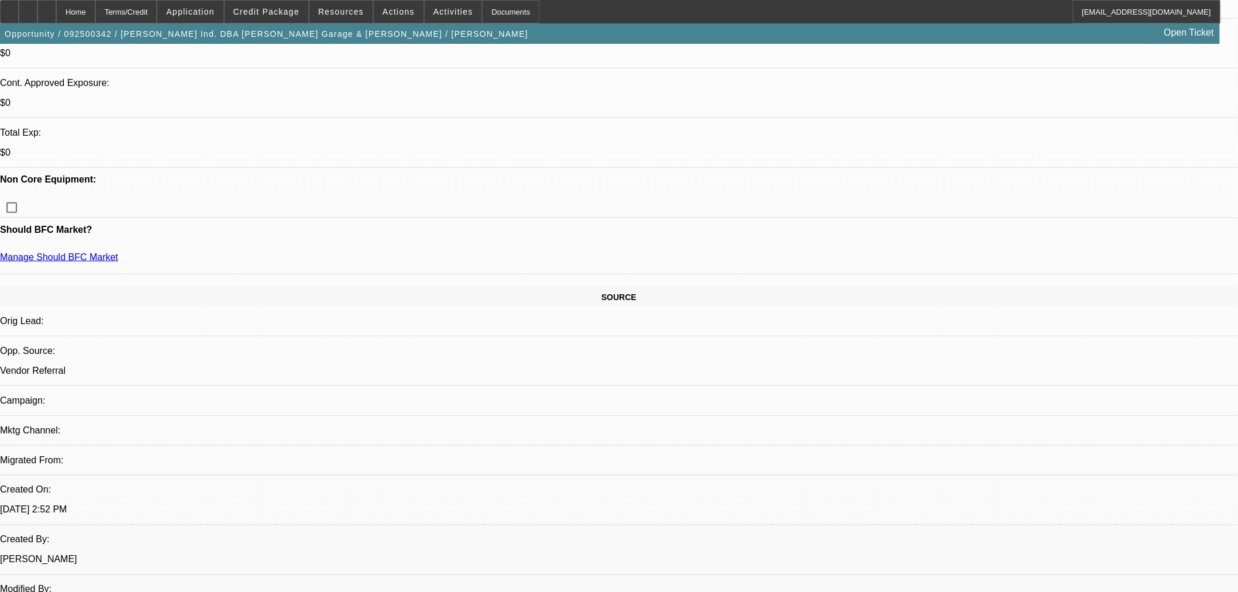
scroll to position [130, 0]
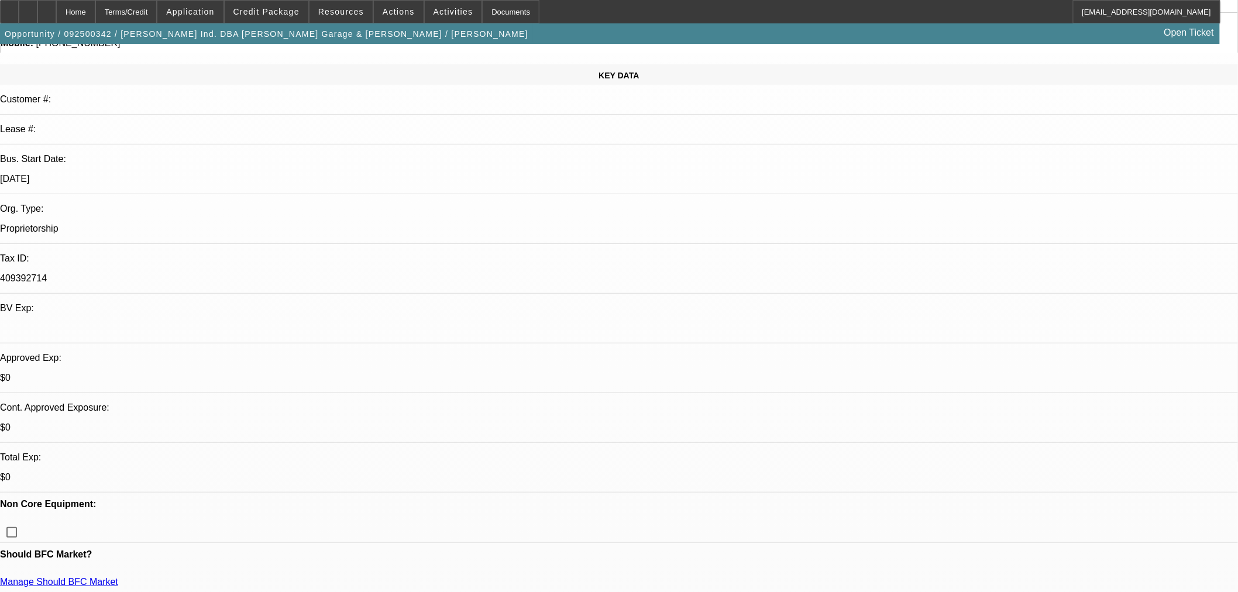
drag, startPoint x: 1033, startPoint y: 347, endPoint x: 1037, endPoint y: 358, distance: 11.8
paste input "2109108281"
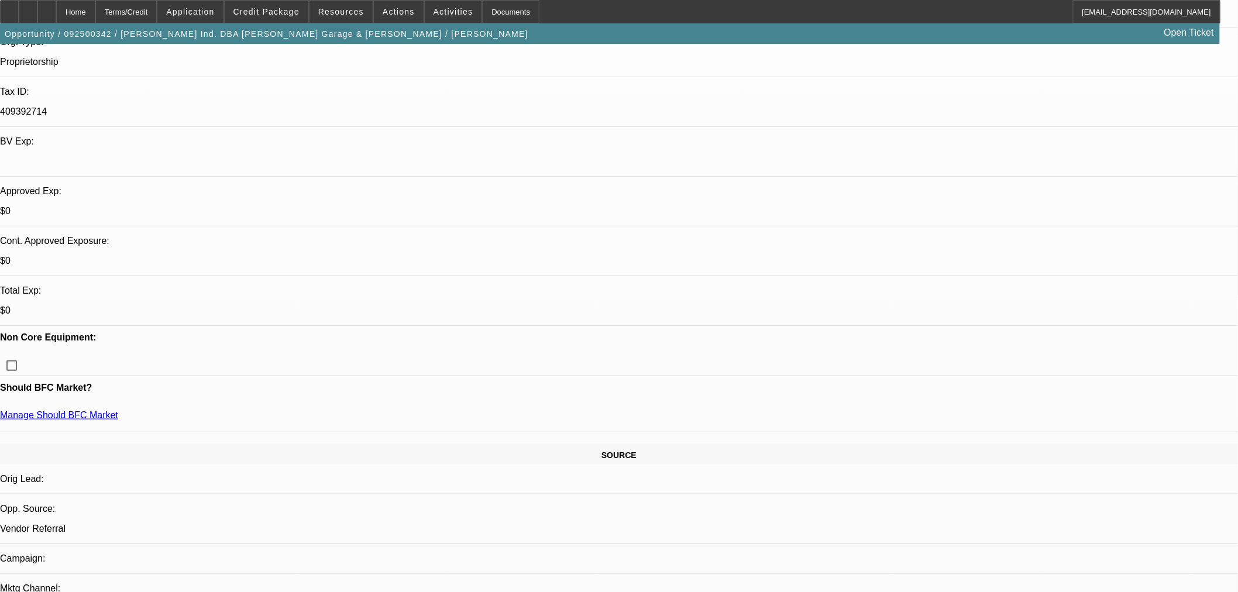
scroll to position [454, 0]
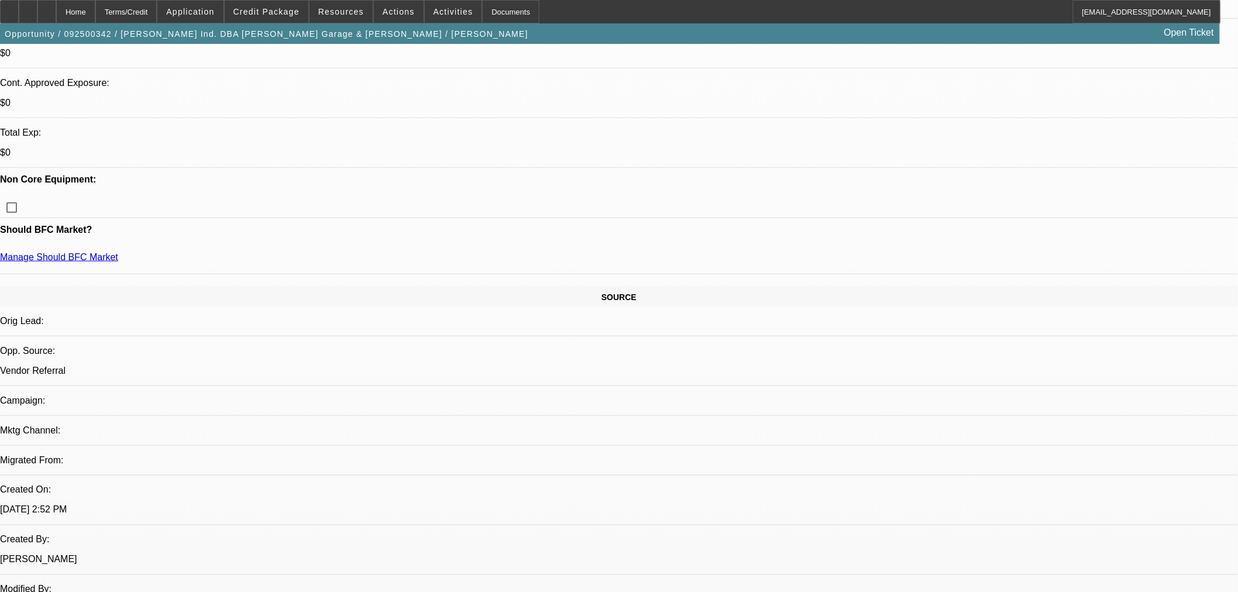
type input "2109108281"
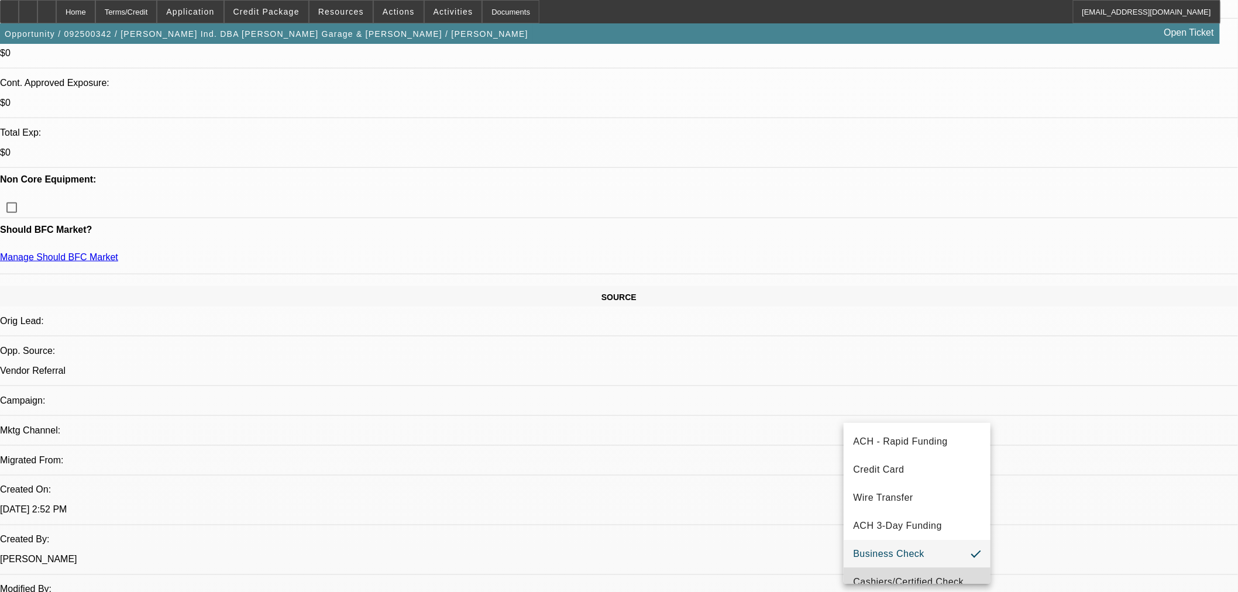
click at [917, 571] on mat-option "Cashiers/Certified Check" at bounding box center [916, 582] width 147 height 28
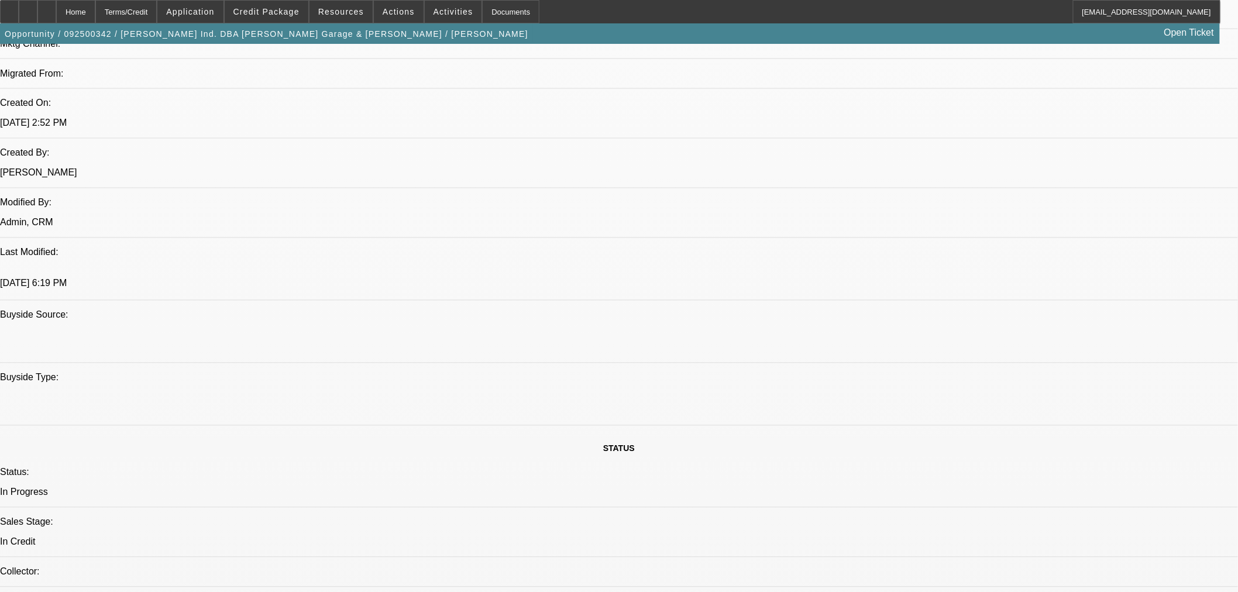
scroll to position [845, 0]
paste textarea "New 2025 B&B 30SWA Winch Box $21,435.80"
drag, startPoint x: 973, startPoint y: 455, endPoint x: 985, endPoint y: 464, distance: 15.1
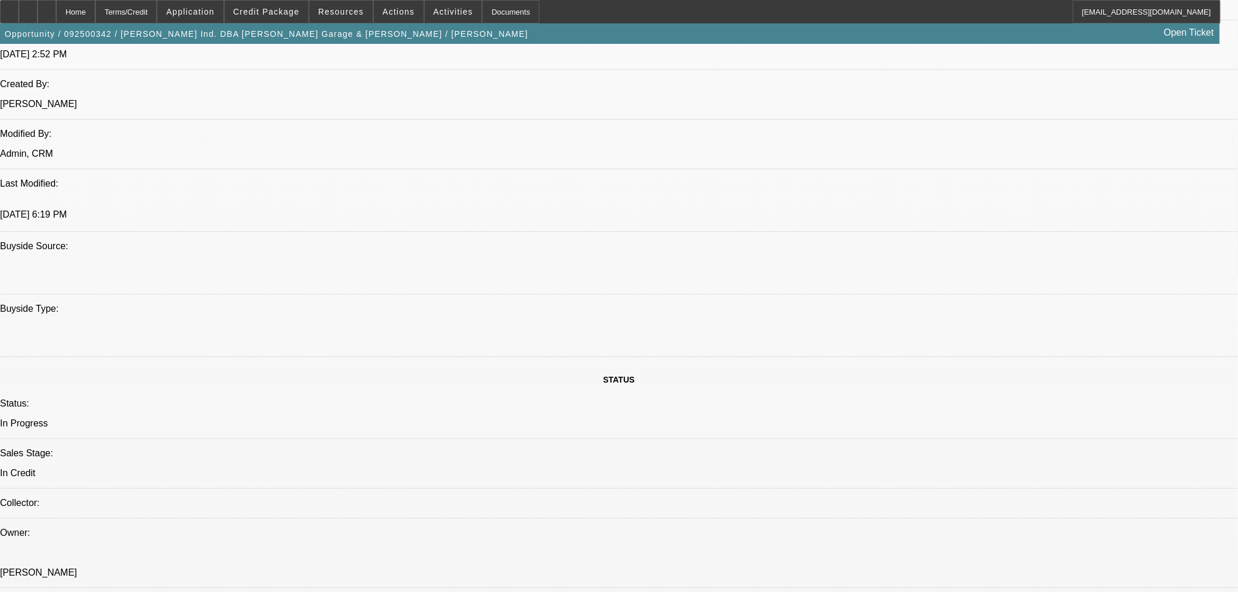
scroll to position [1235, 0]
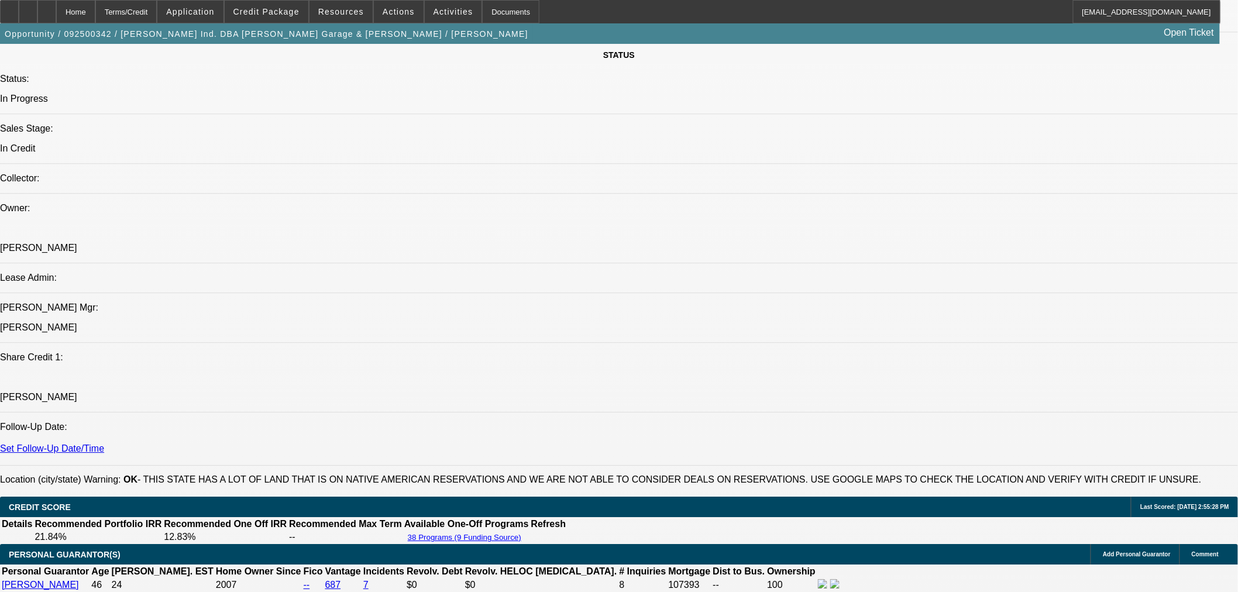
type textarea "APPROVED BY OAKMONT: New 2025 B&B 30SWA Winch Box. $21,435.80. 60 Months. $0 Do…"
paste textarea "Vendor Clearing"
paste textarea "DL Front/Back"
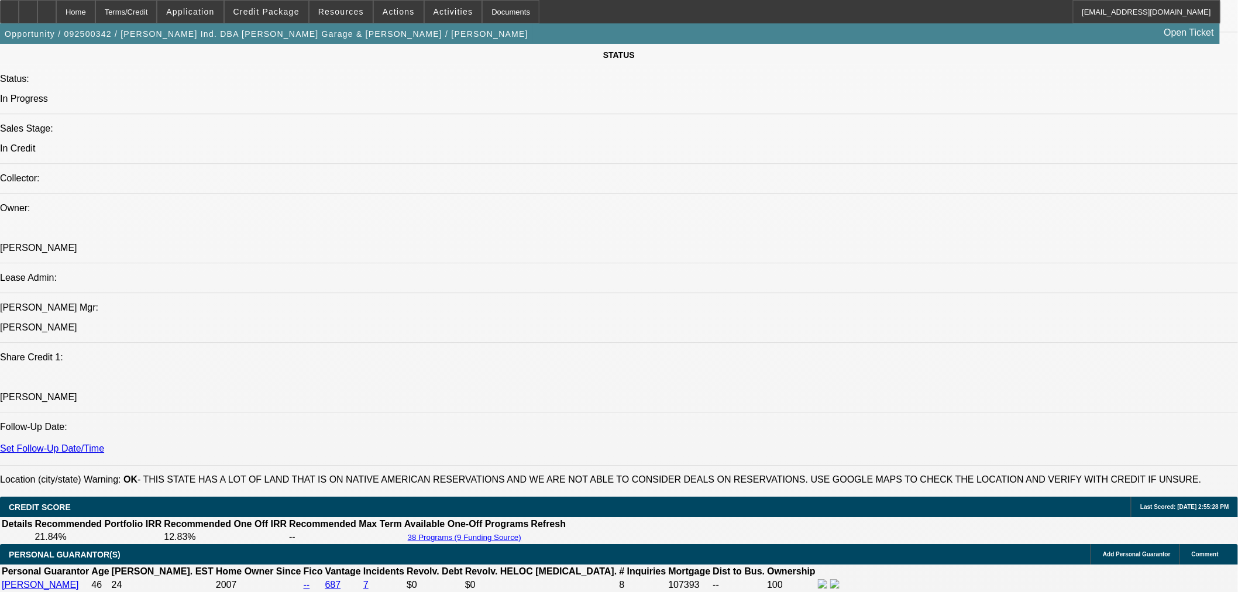
paste textarea "[DEMOGRAPHIC_DATA]"
type textarea "-Vendor Clearing. -Final Invoice. -DL Front/Back. -Confirm [DEMOGRAPHIC_DATA]."
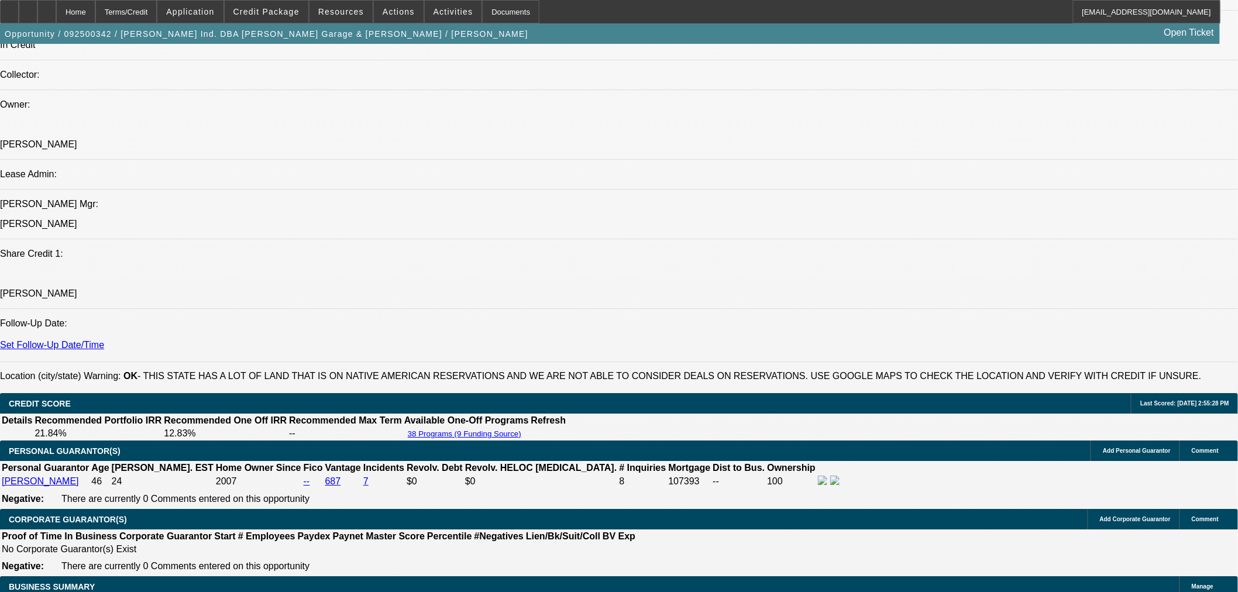
scroll to position [1335, 0]
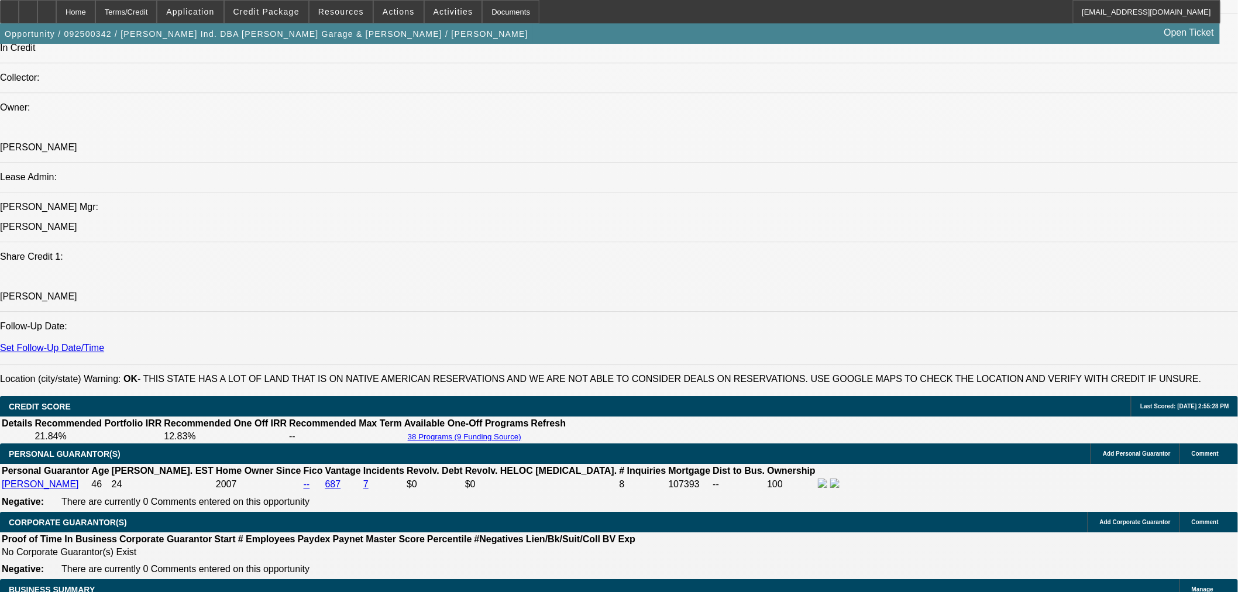
select select "0"
select select "6"
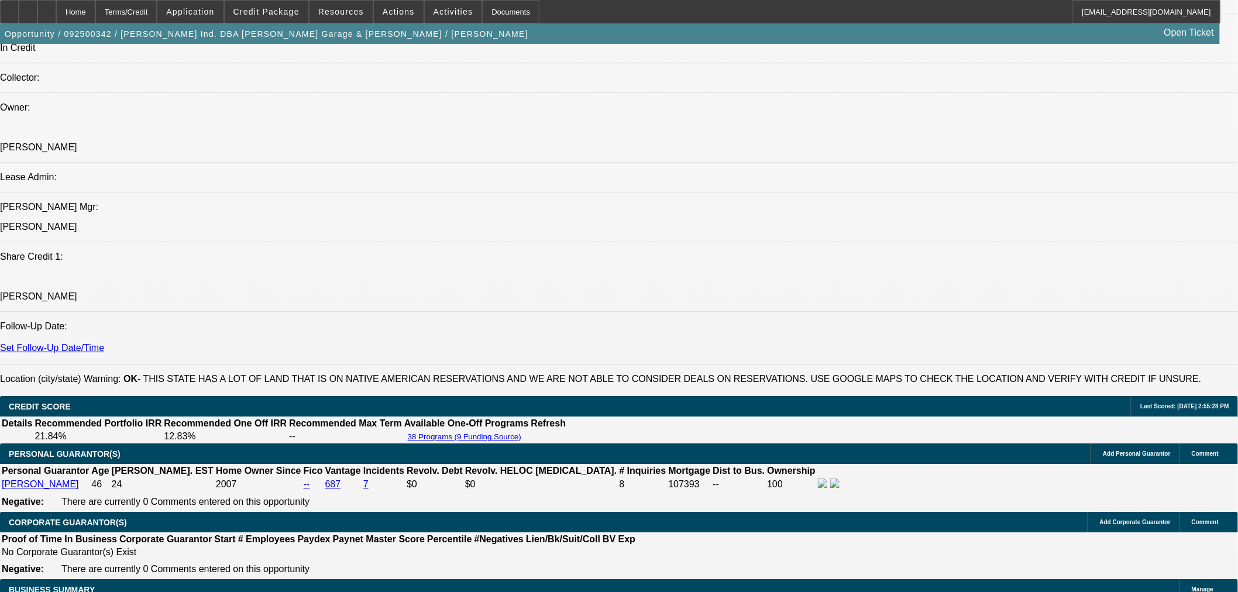
select select "0"
select select "6"
select select "0"
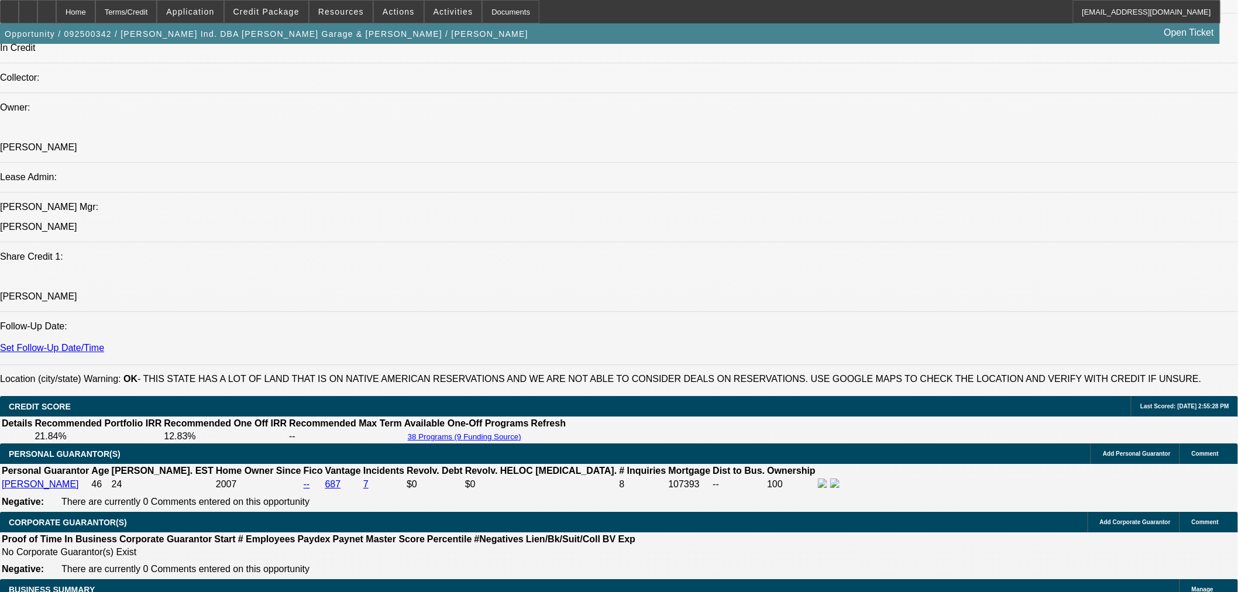
select select "0"
select select "6"
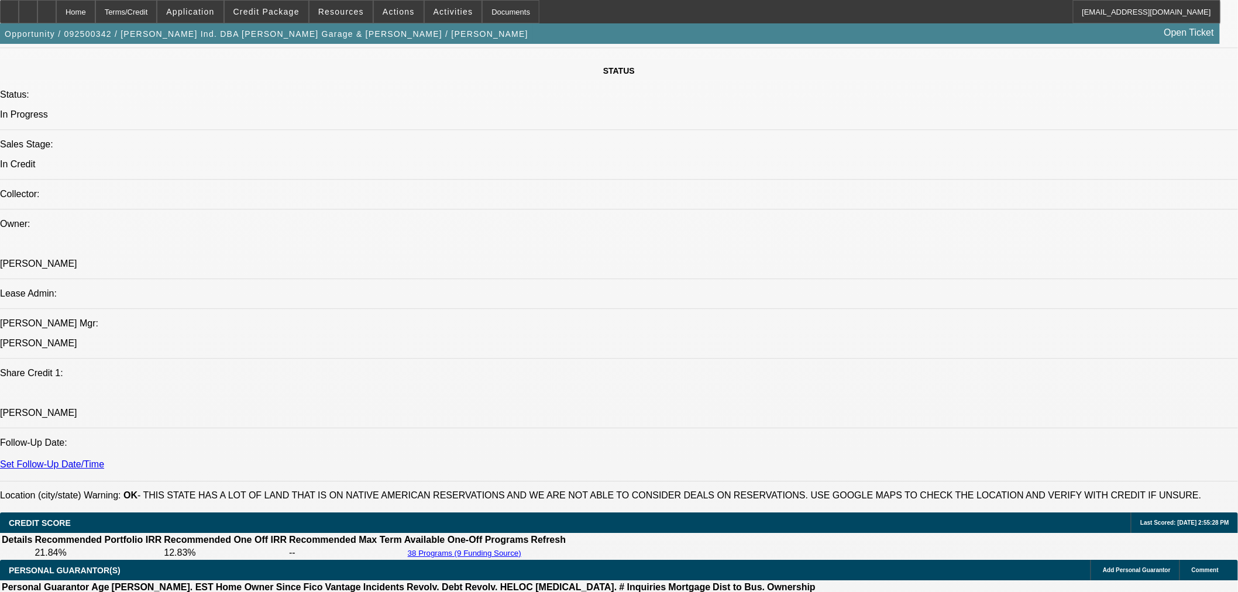
scroll to position [1140, 0]
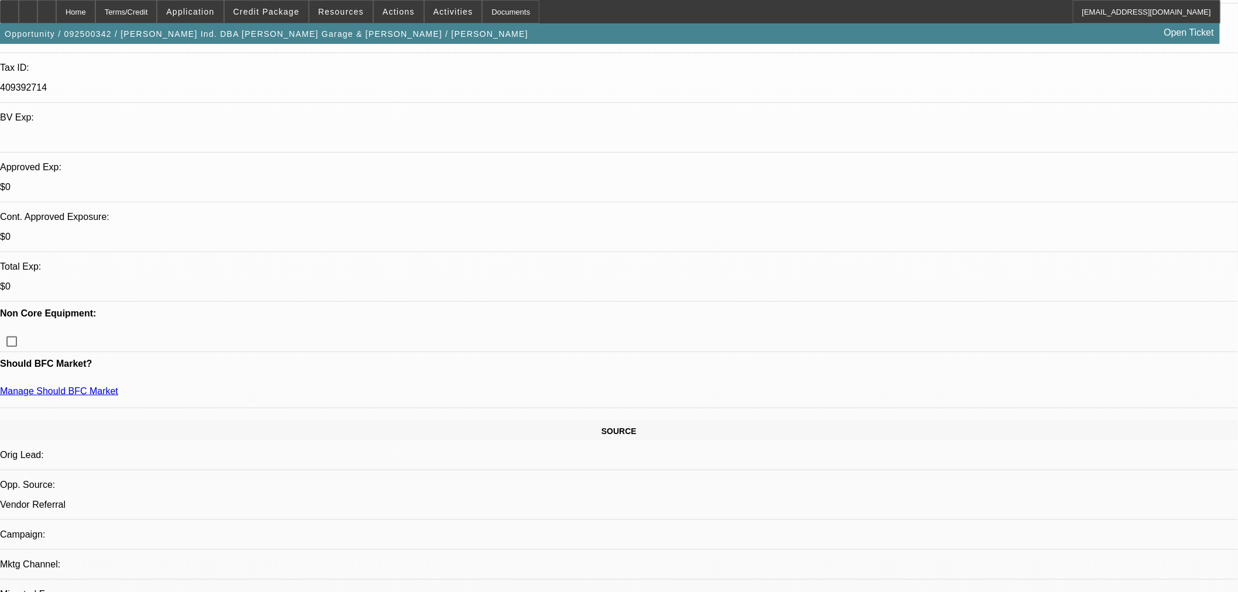
select select "0"
select select "6"
select select "0"
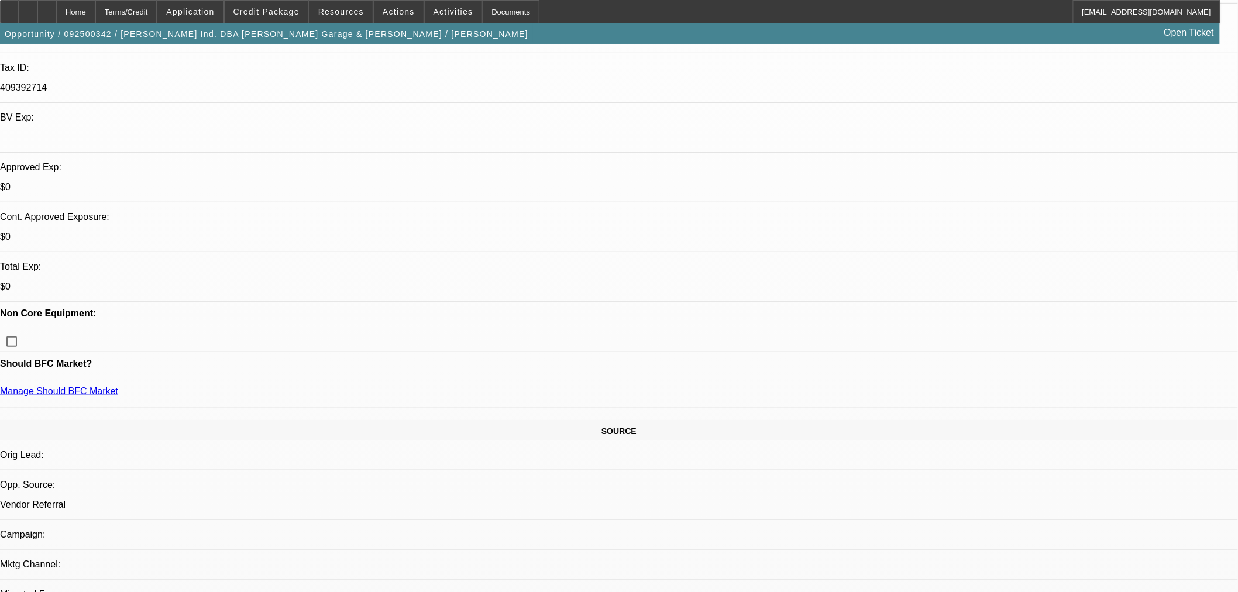
select select "0"
select select "6"
select select "0"
select select "2"
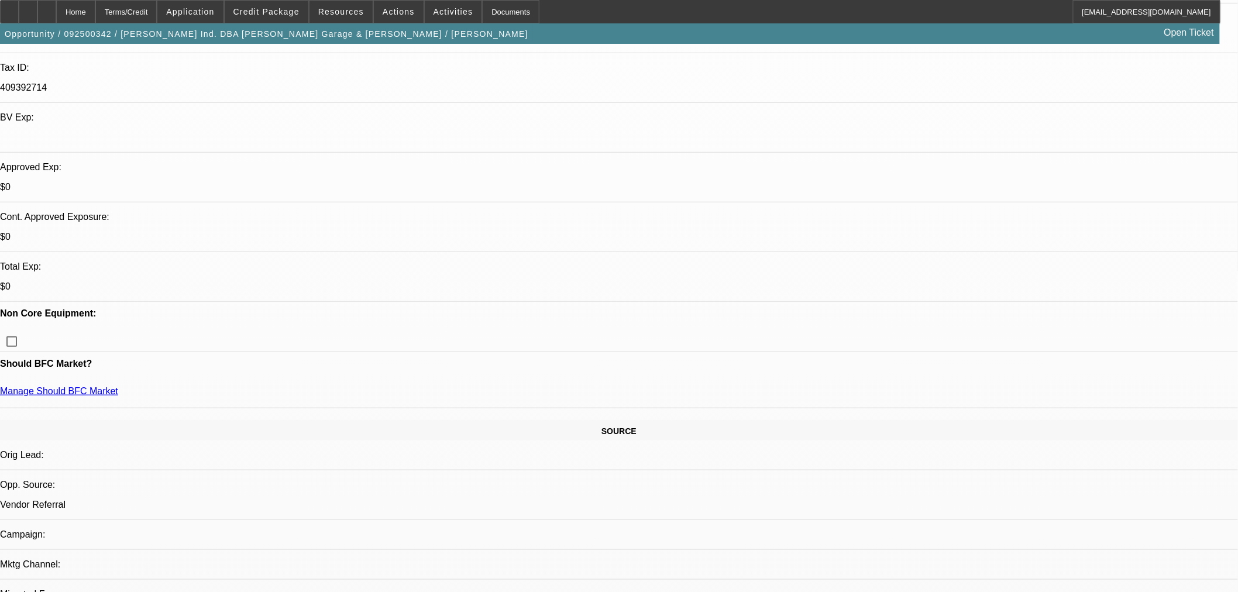
select select "2"
select select "0"
select select "6"
select select "0"
select select "2"
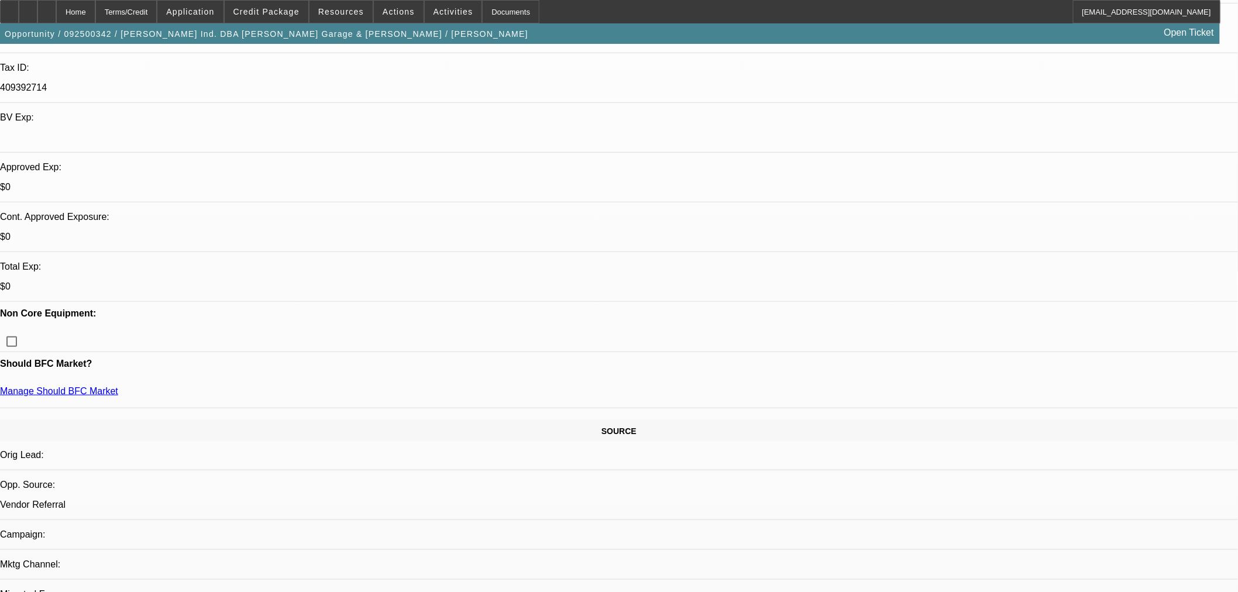
select select "2"
select select "0"
select select "6"
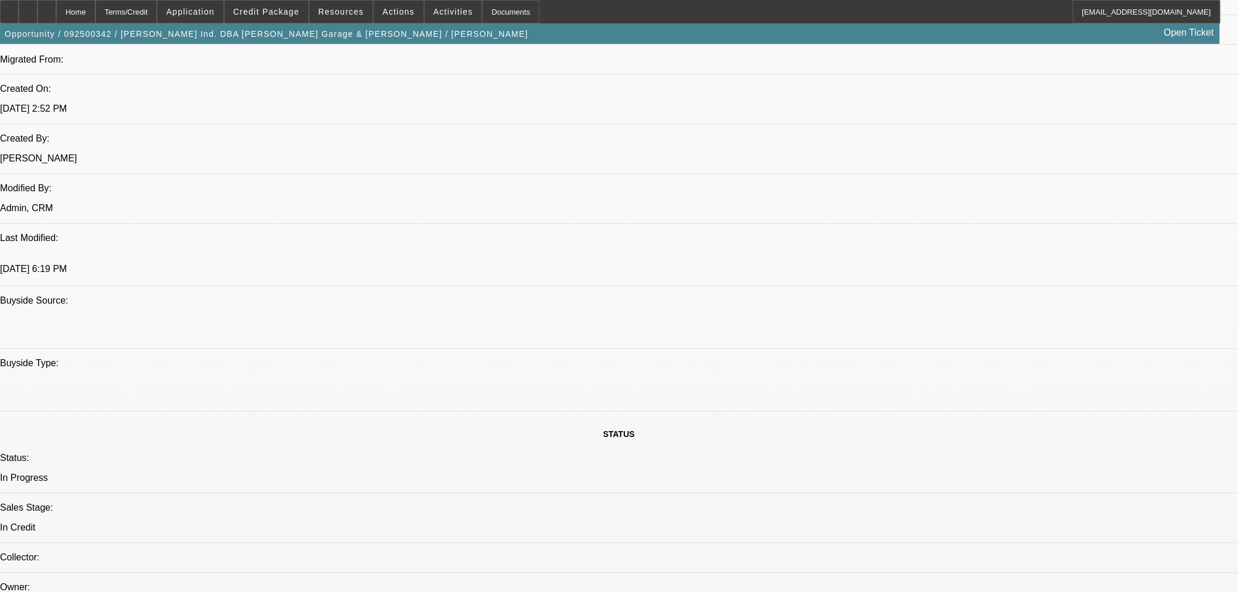
scroll to position [974, 0]
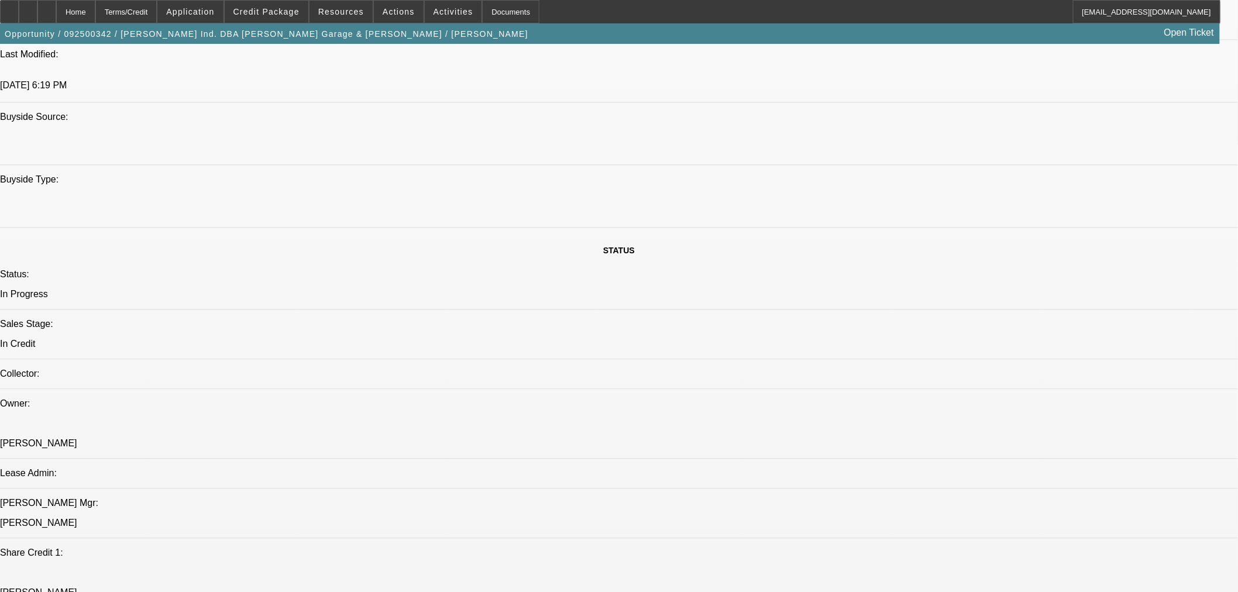
scroll to position [42, 0]
type textarea "APPROVED BY OAKMONT: New 2025 B&B 30SWA Winch Box. $21,435.80. 36 Months. $0 Do…"
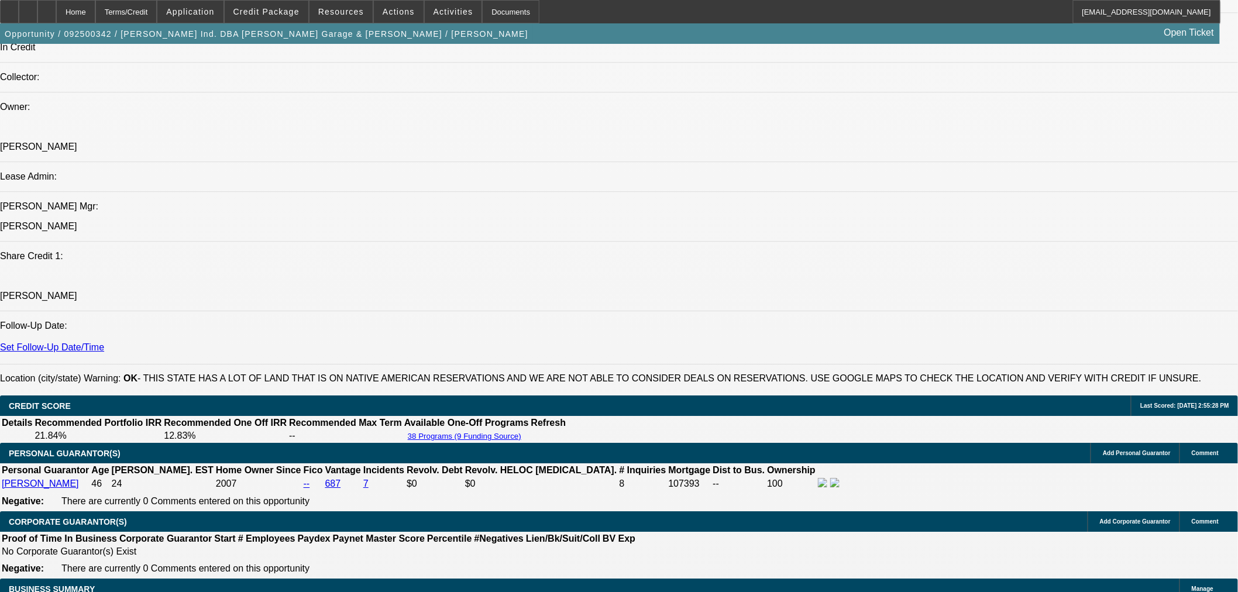
scroll to position [1364, 0]
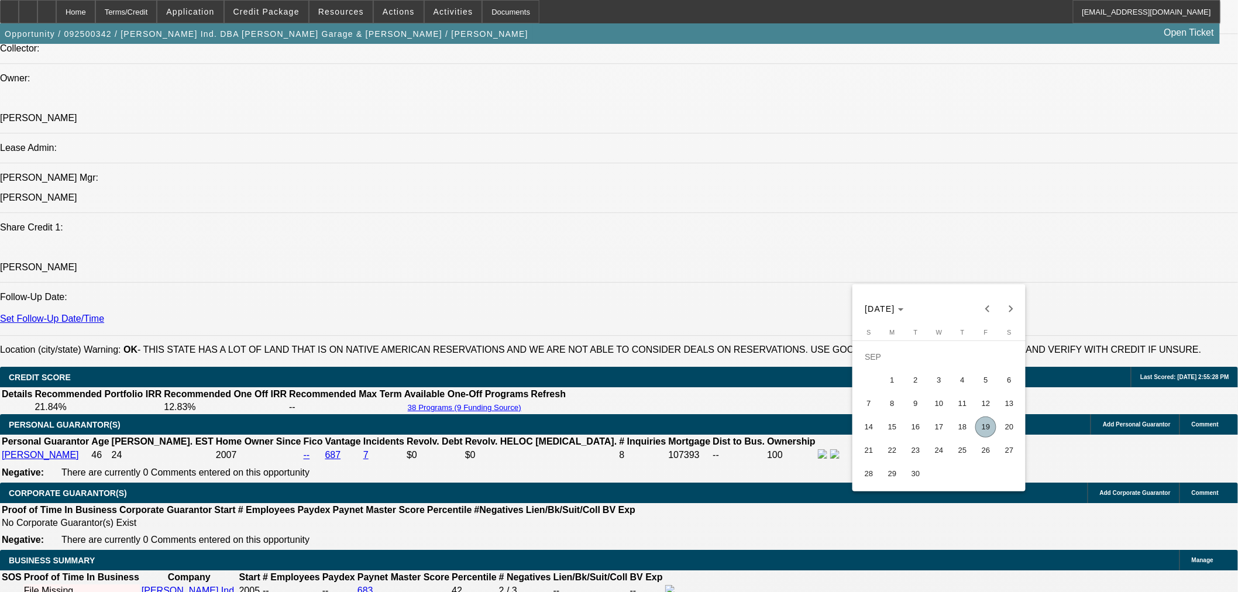
click at [974, 433] on button "19" at bounding box center [985, 426] width 23 height 23
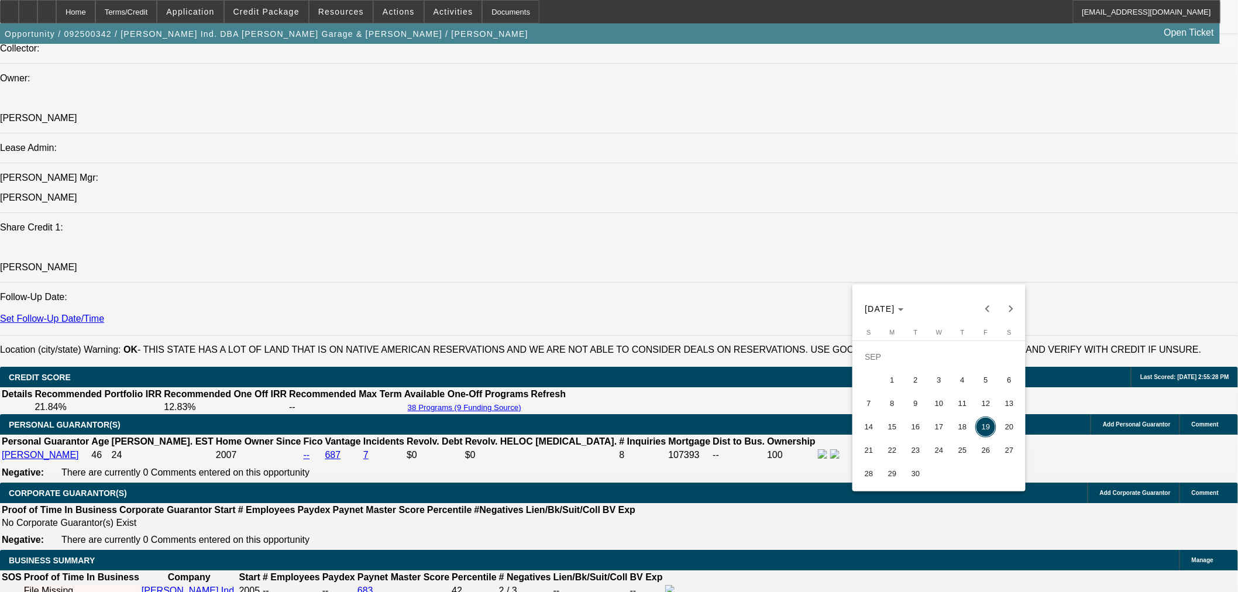
drag, startPoint x: 961, startPoint y: 428, endPoint x: 1001, endPoint y: 340, distance: 96.6
click at [961, 428] on span "18" at bounding box center [962, 426] width 21 height 21
type input "[DATE]"
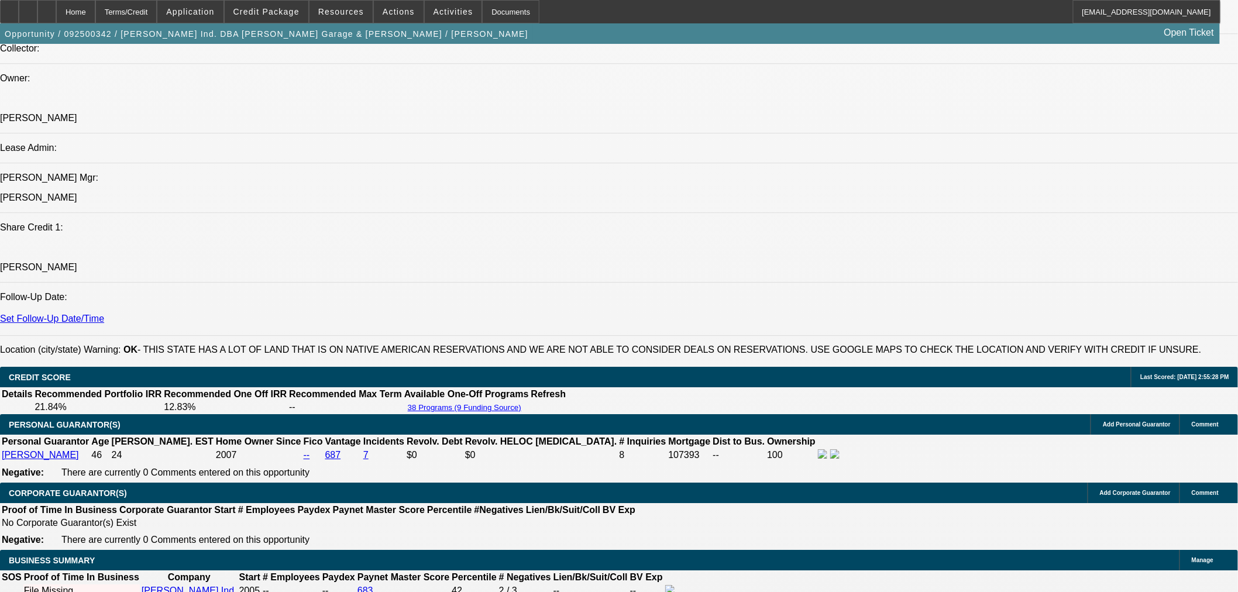
type input "12:36"
type input "07:40"
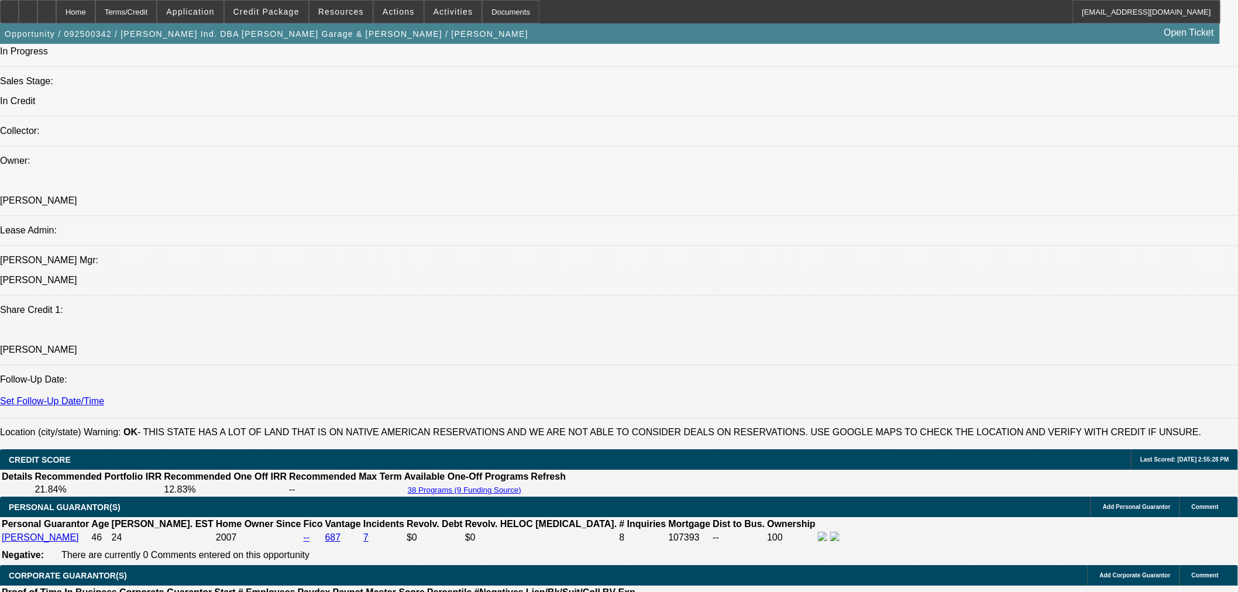
scroll to position [1300, 0]
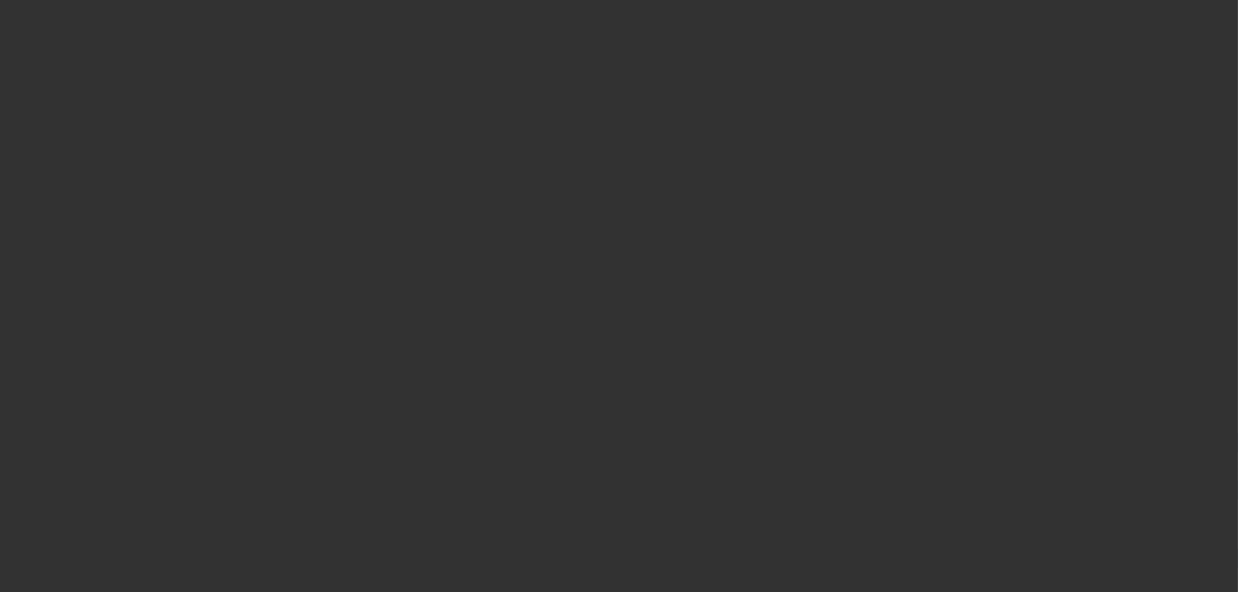
scroll to position [0, 0]
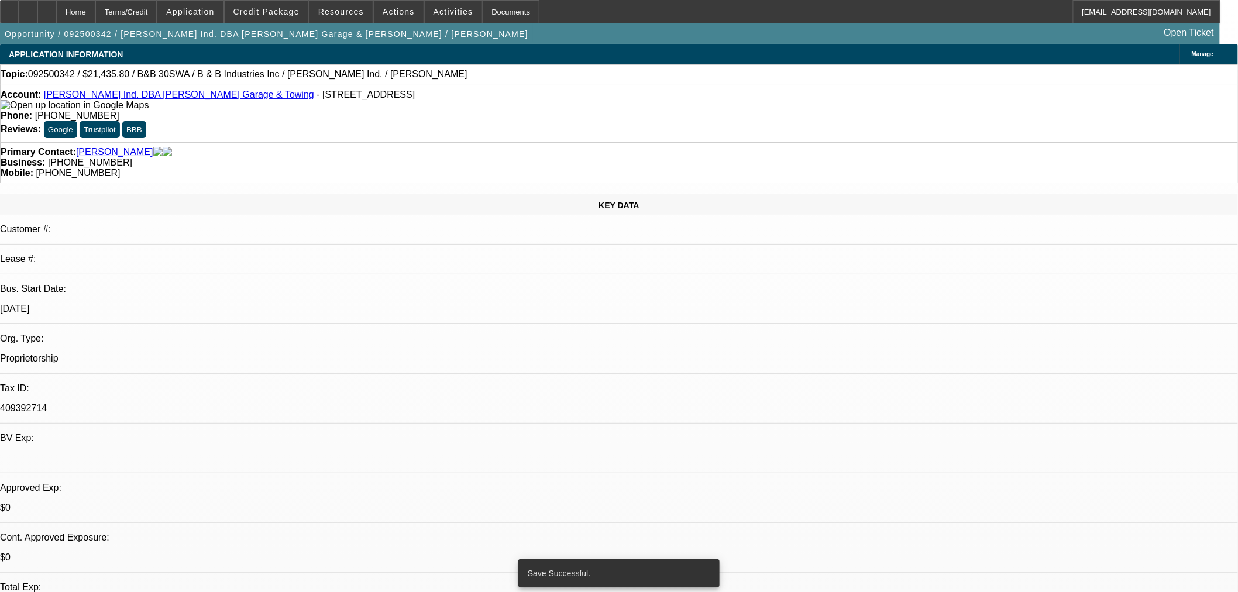
select select "0"
select select "6"
select select "0"
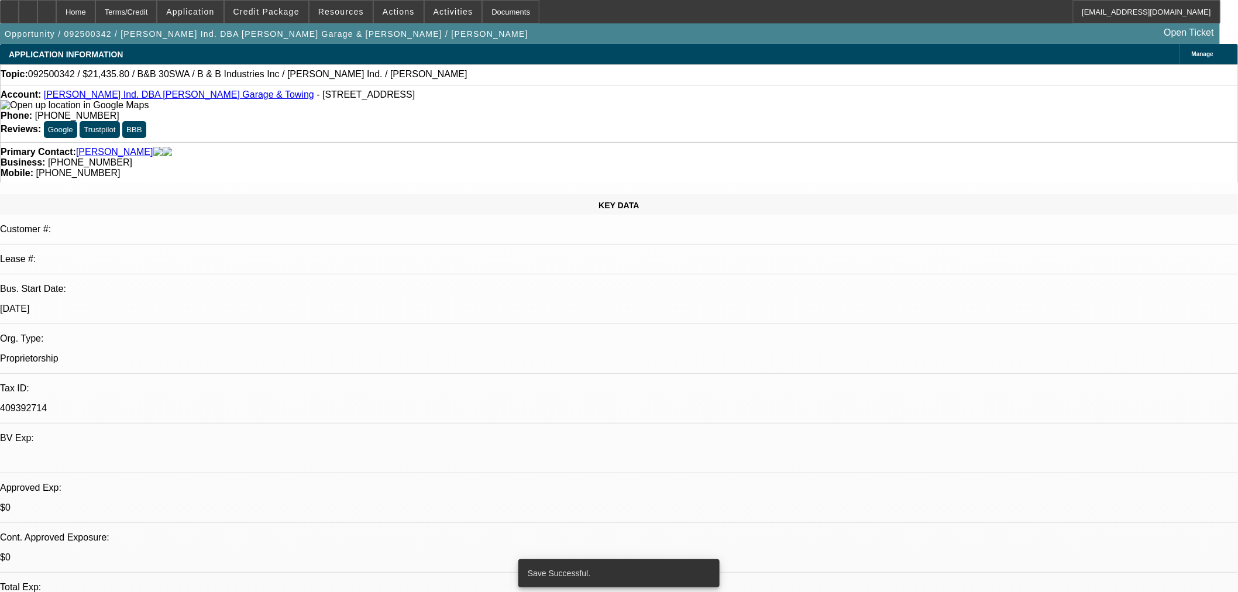
select select "0"
select select "6"
select select "0"
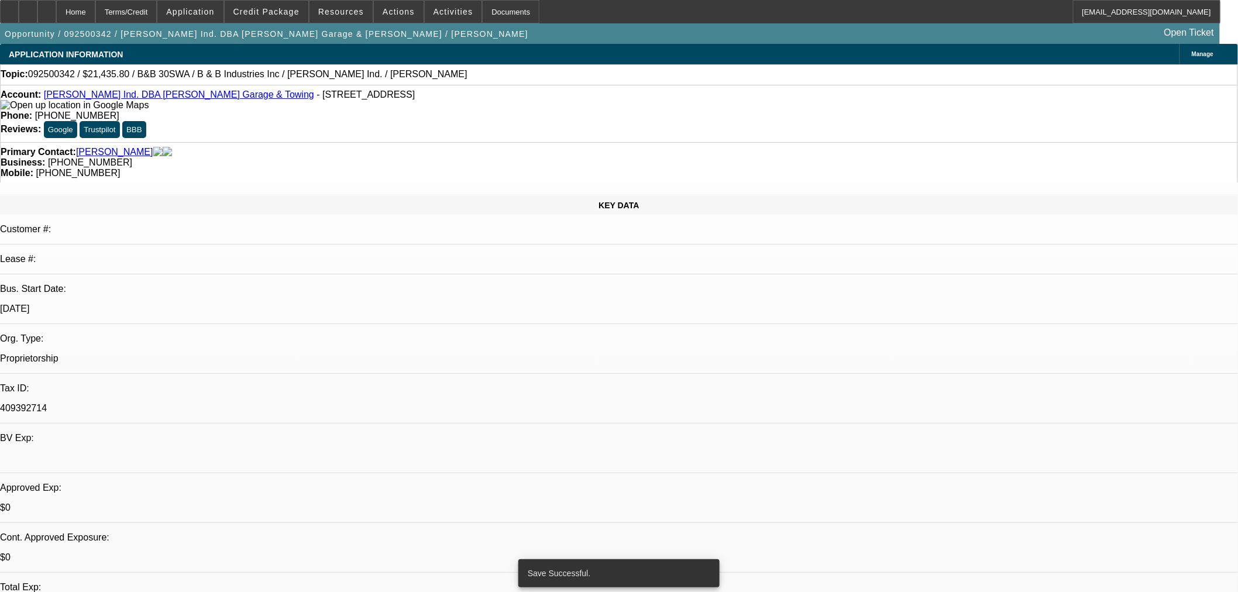
select select "0"
select select "6"
select select "0"
select select "2"
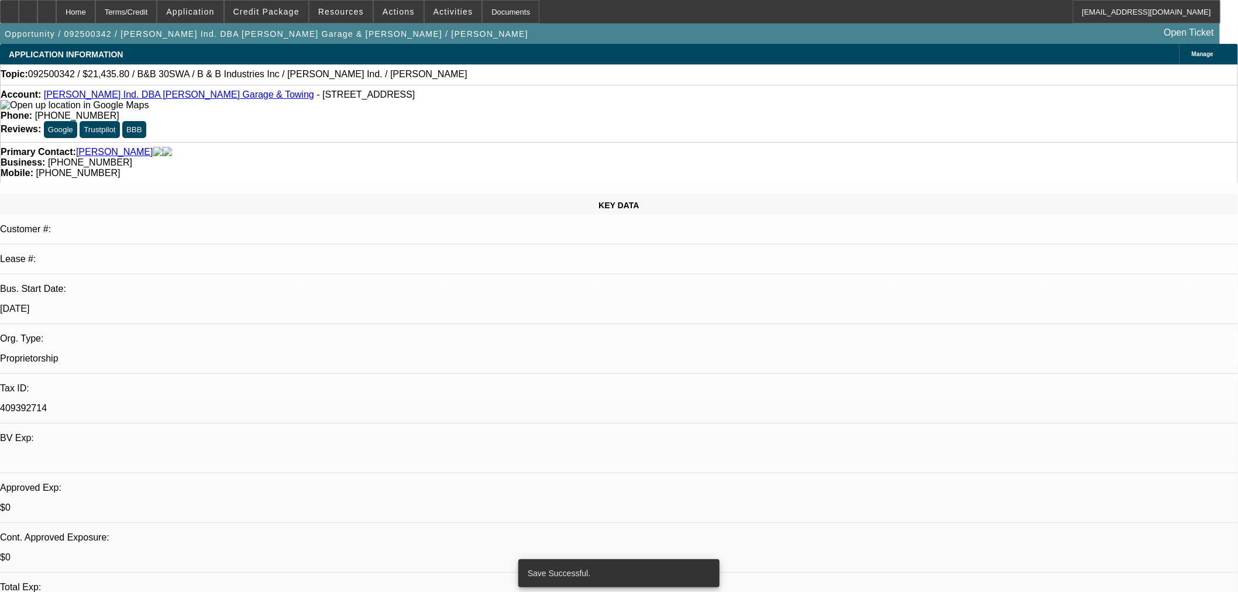
select select "0"
select select "6"
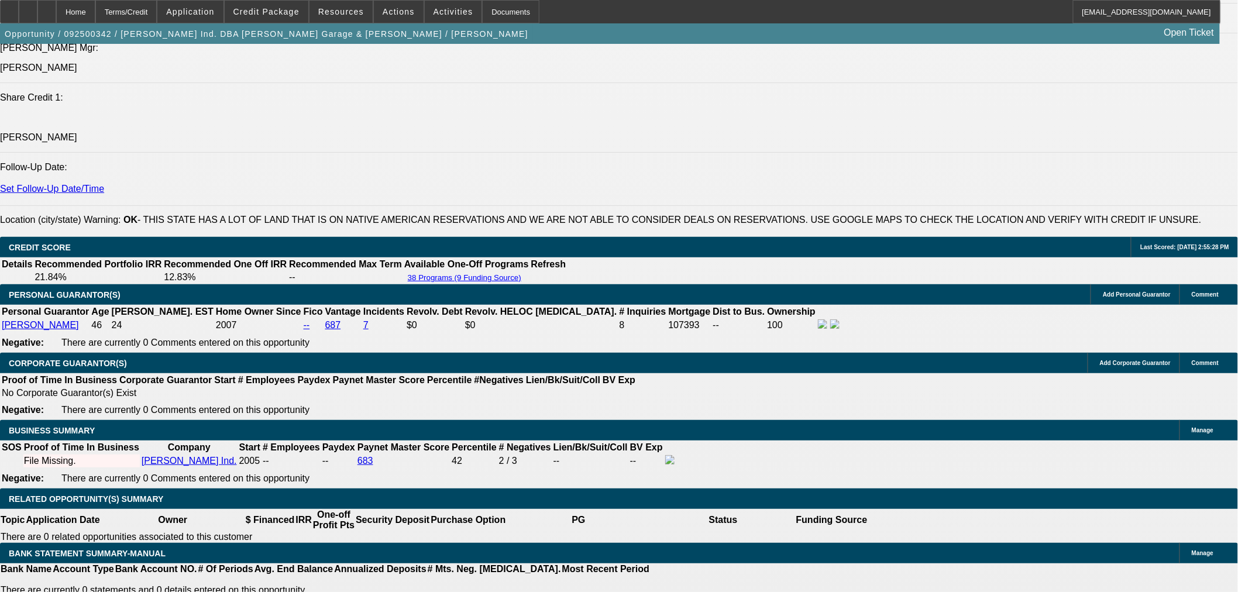
scroll to position [1364, 0]
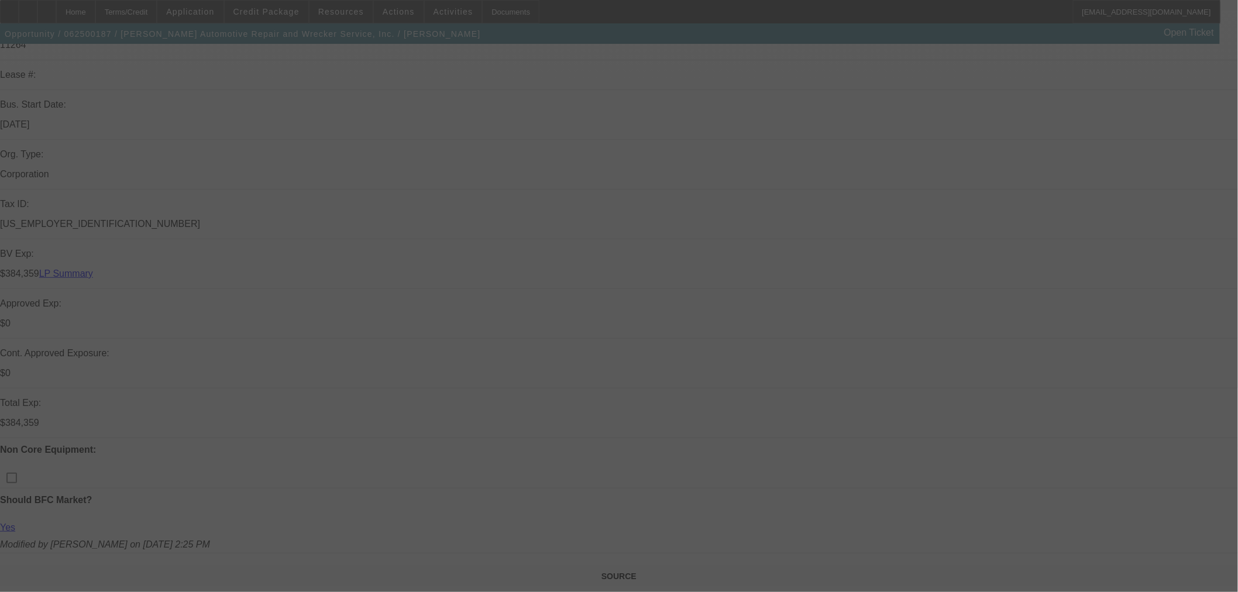
select select "0"
select select "6"
select select "0"
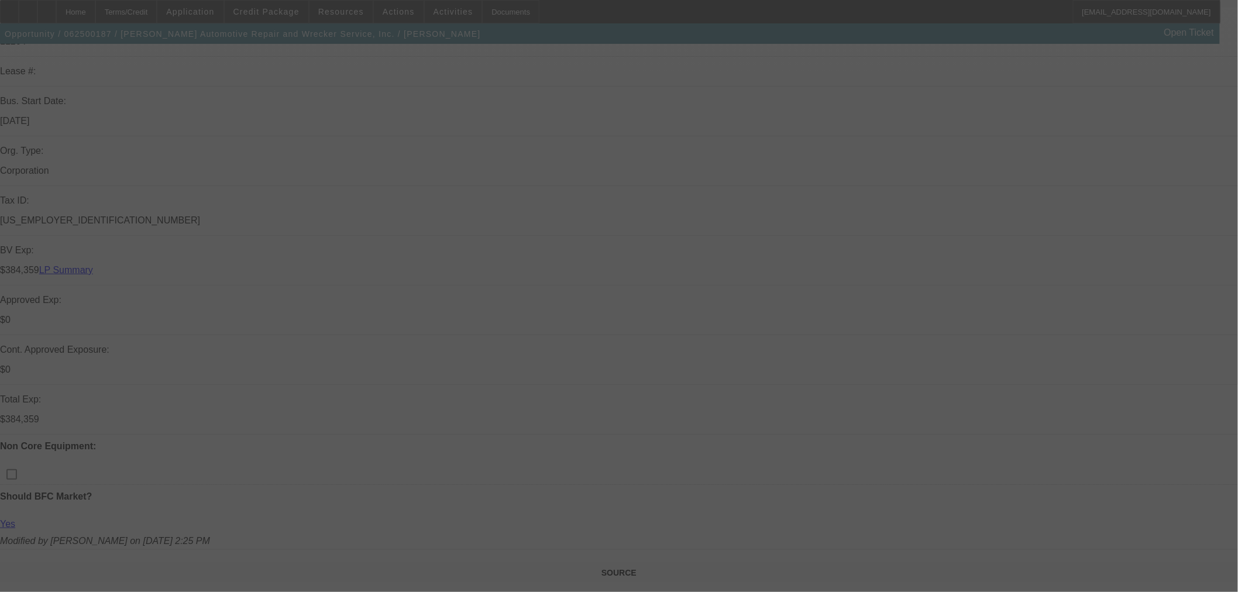
select select "0"
select select "6"
select select "0"
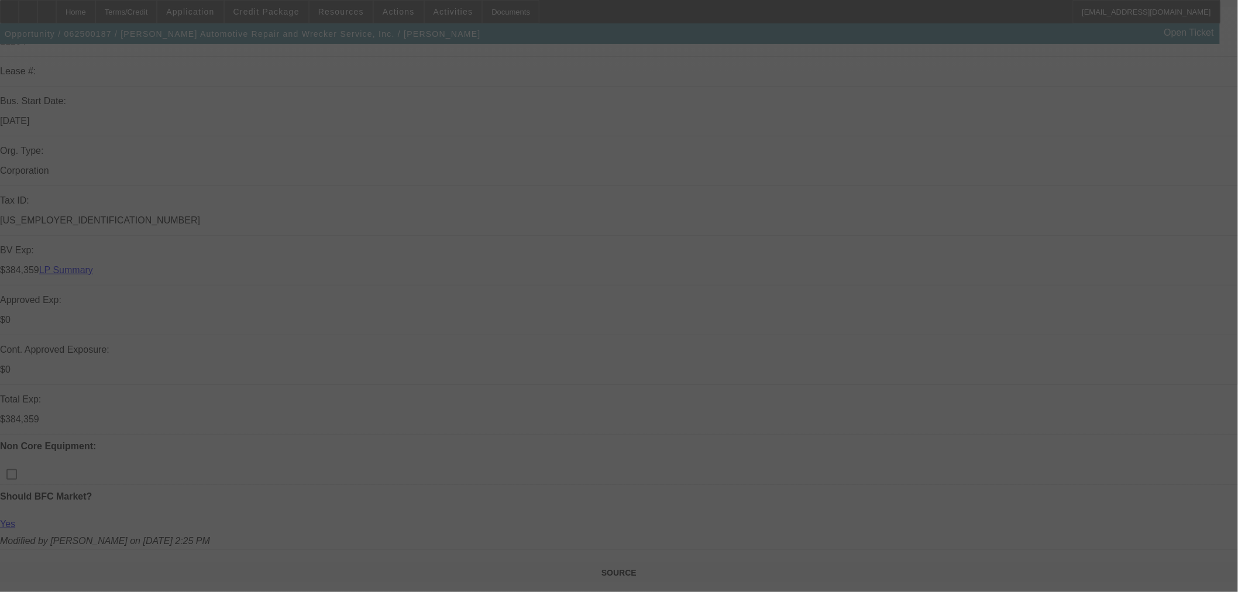
select select "0"
select select "6"
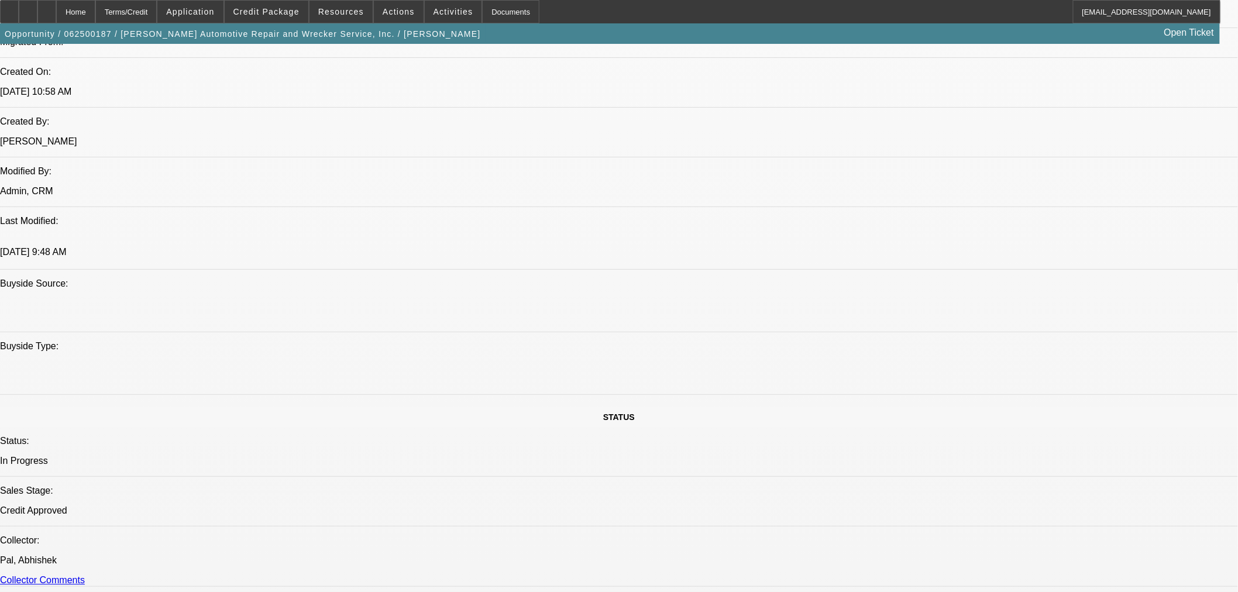
scroll to position [1039, 0]
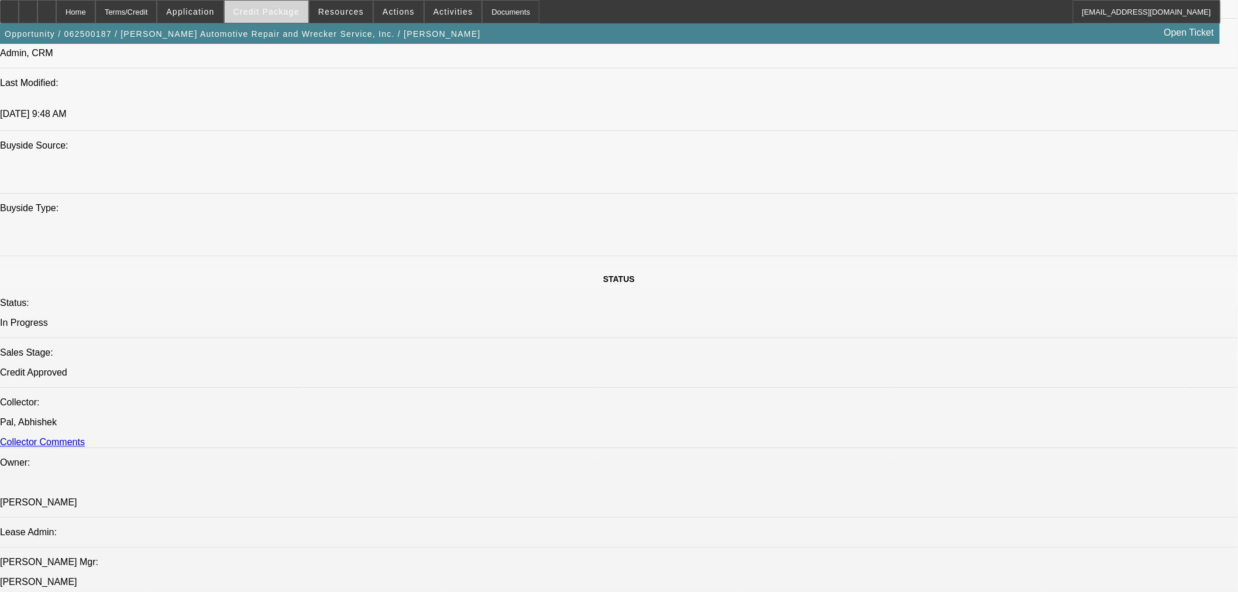
click at [297, 15] on span "Credit Package" at bounding box center [266, 11] width 66 height 9
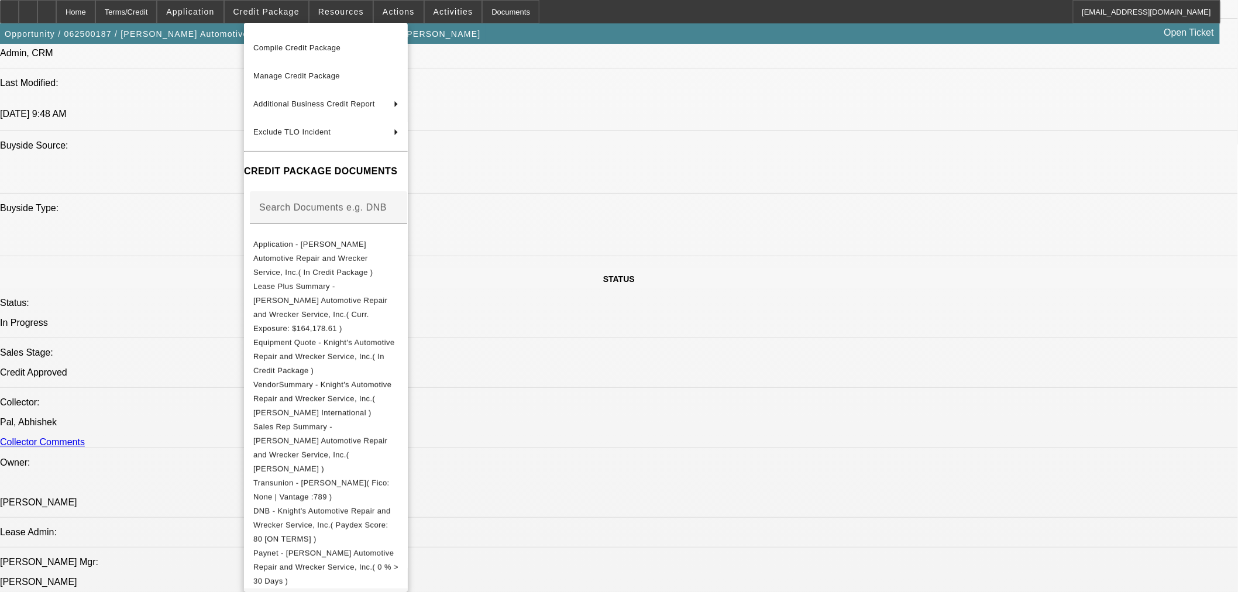
scroll to position [112, 0]
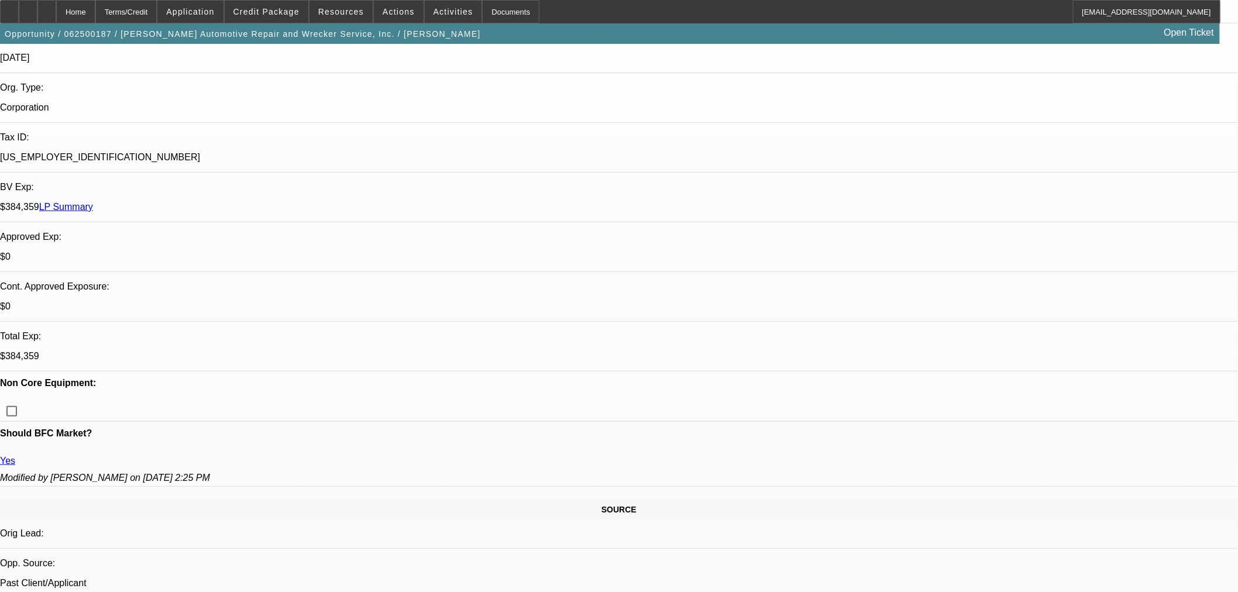
scroll to position [167, 0]
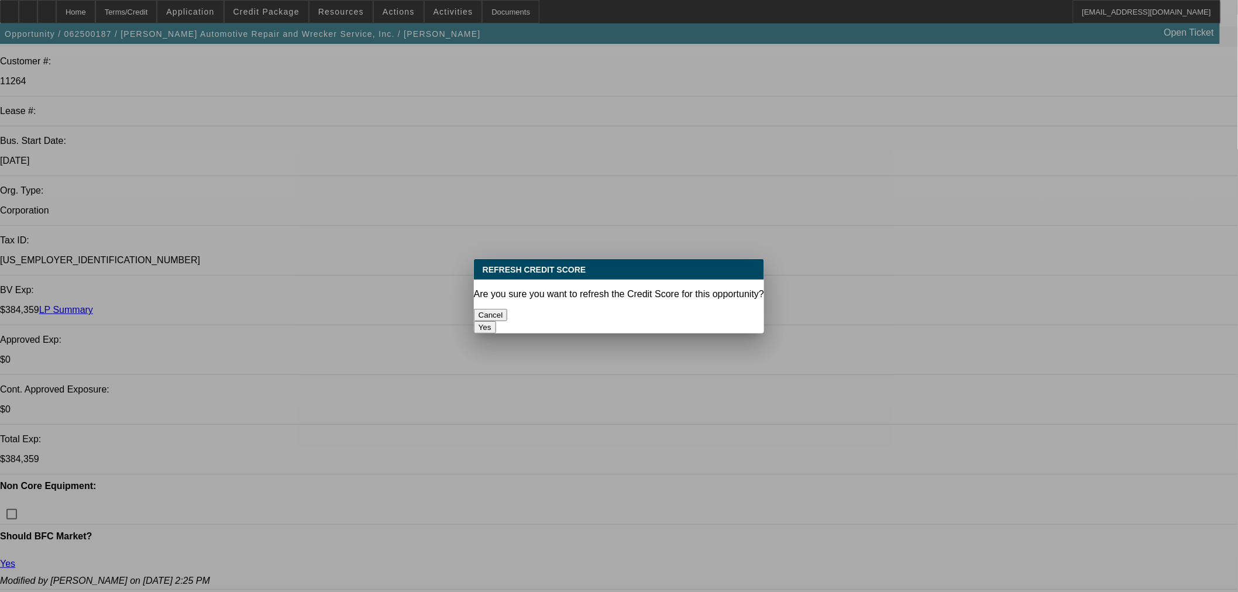
scroll to position [0, 0]
click at [496, 321] on button "Yes" at bounding box center [485, 327] width 22 height 12
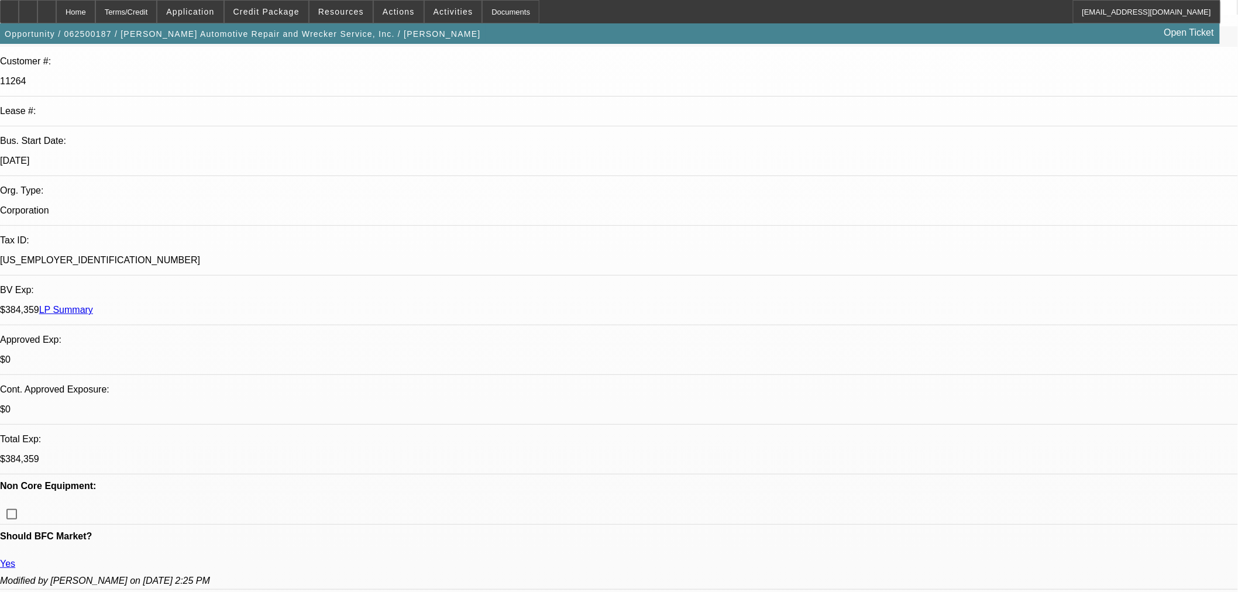
scroll to position [167, 0]
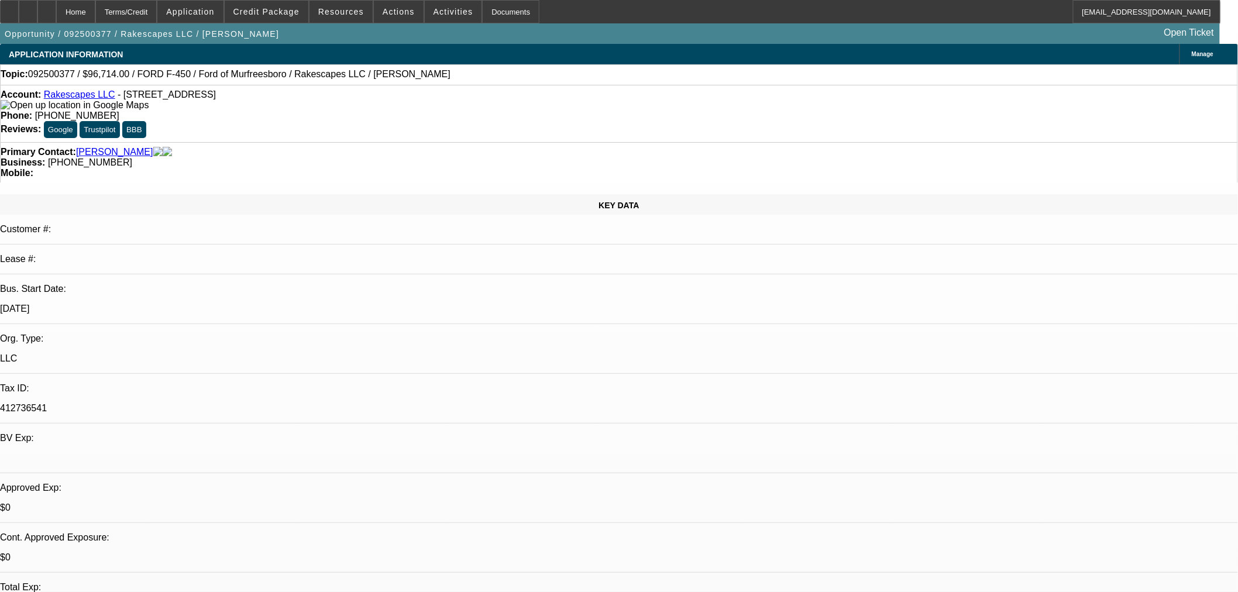
select select "0"
select select "3"
select select "0.1"
select select "4"
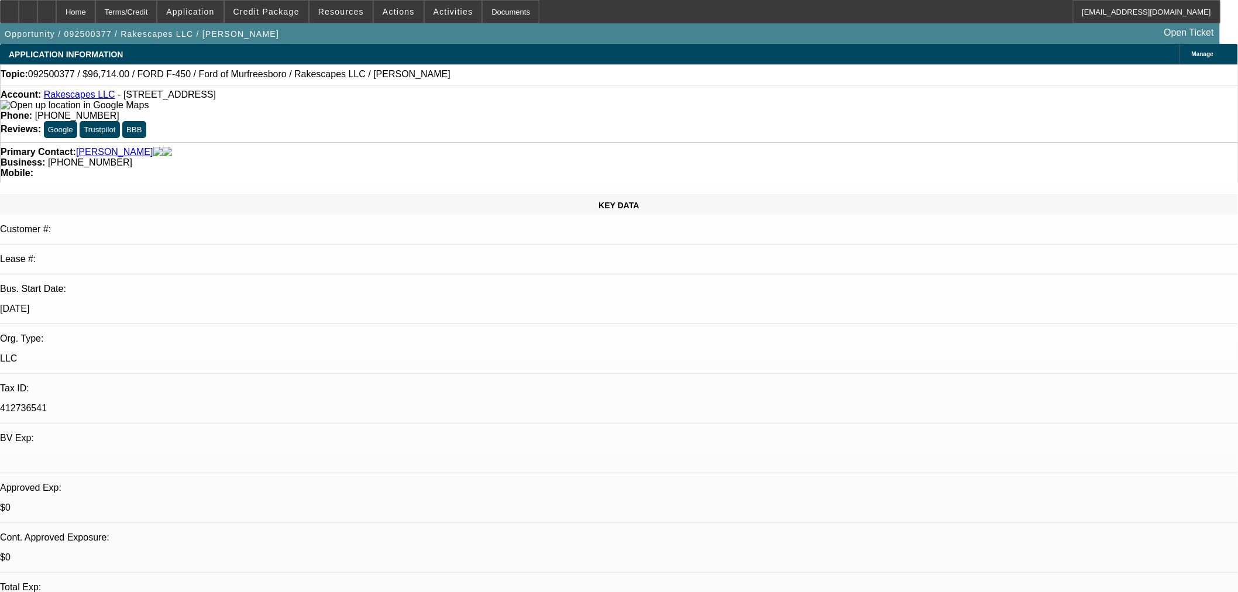
copy td "Rakescapes"
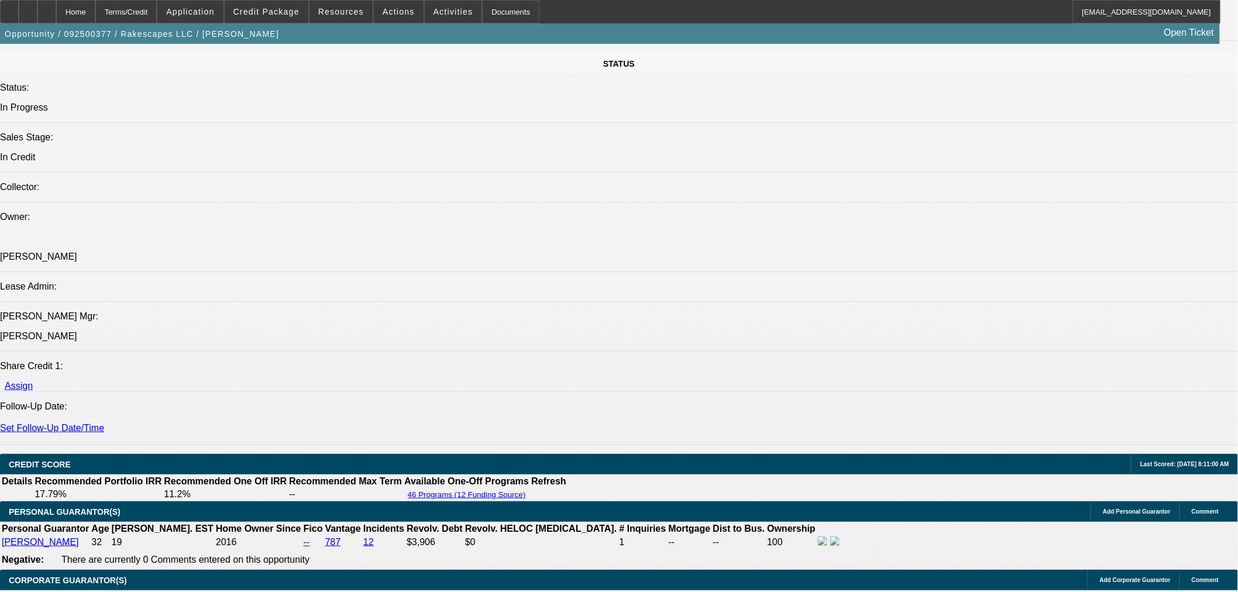
scroll to position [1300, 0]
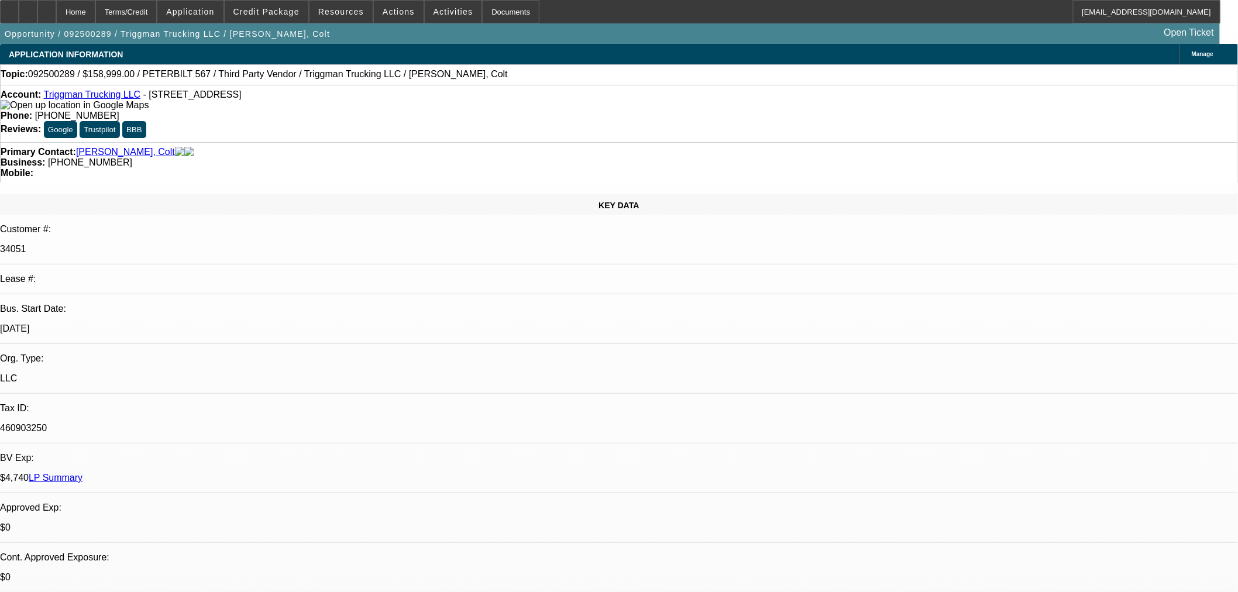
select select "0"
select select "2"
select select "0.1"
select select "4"
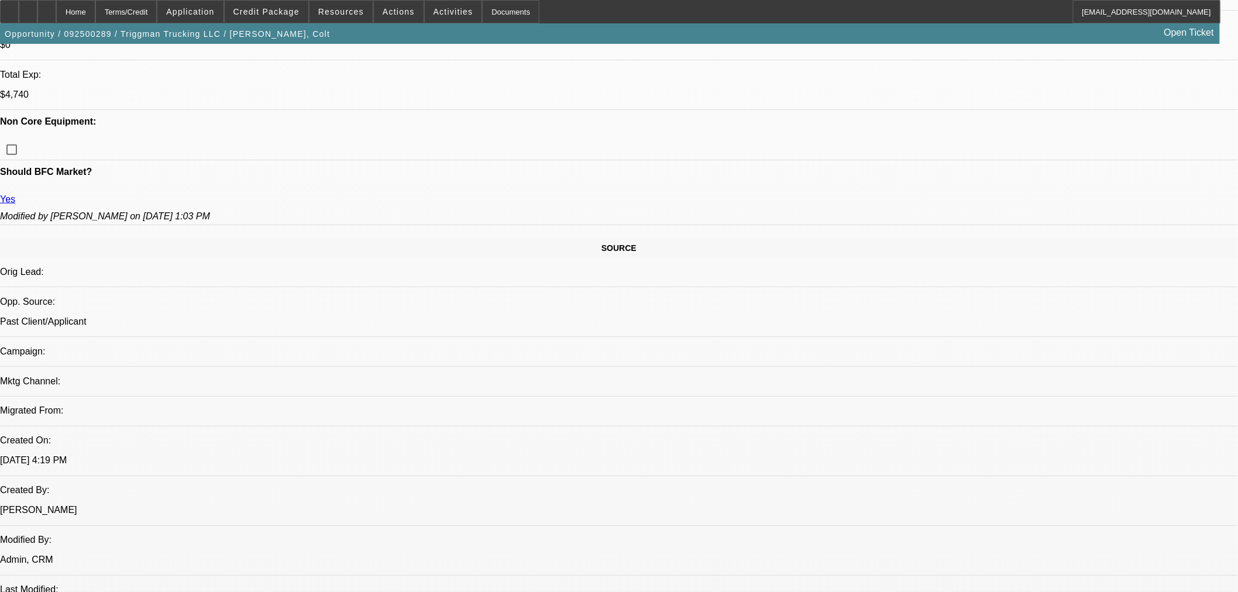
scroll to position [585, 0]
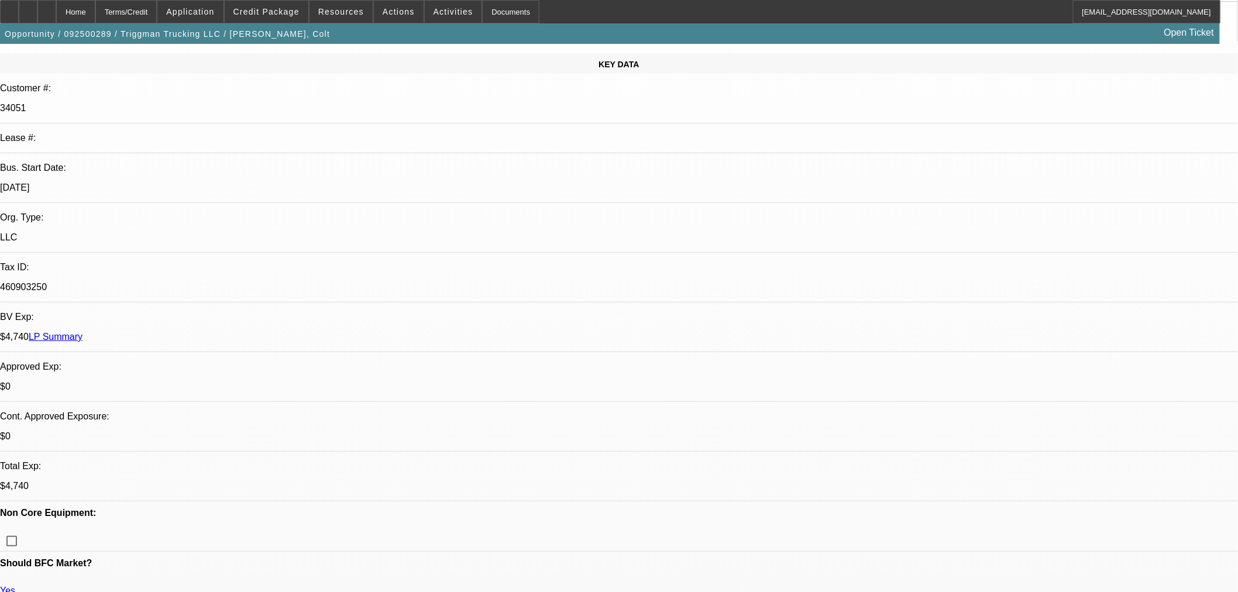
scroll to position [0, 0]
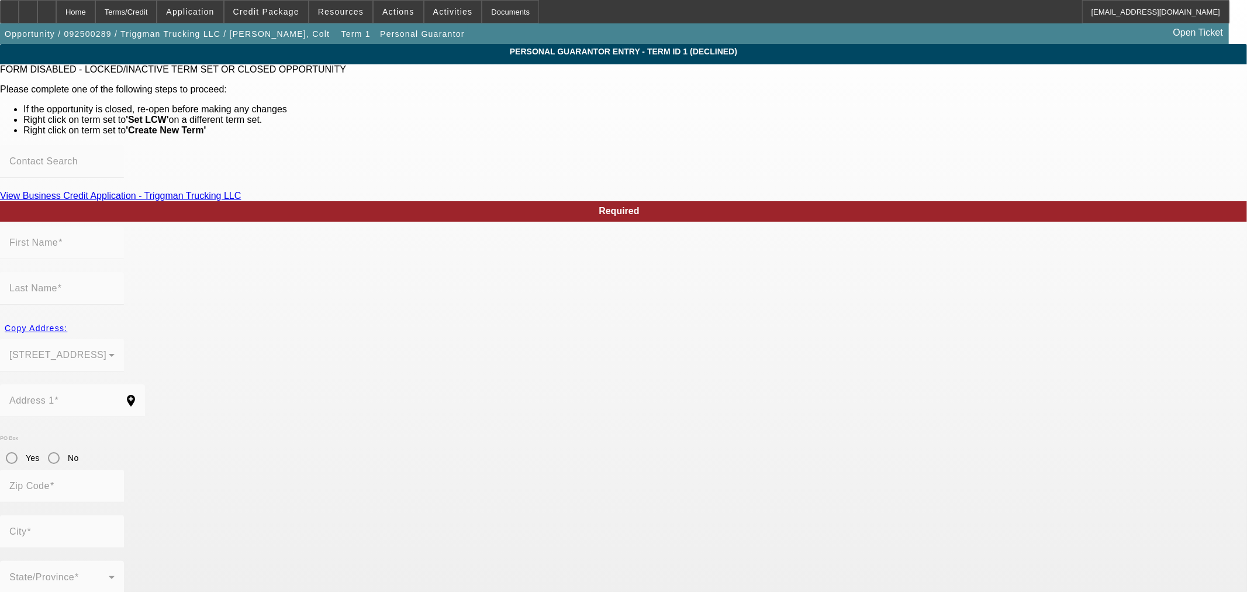
type input "Colt"
type input "[PERSON_NAME]"
type input "[STREET_ADDRESS]"
radio input "true"
type input "43146"
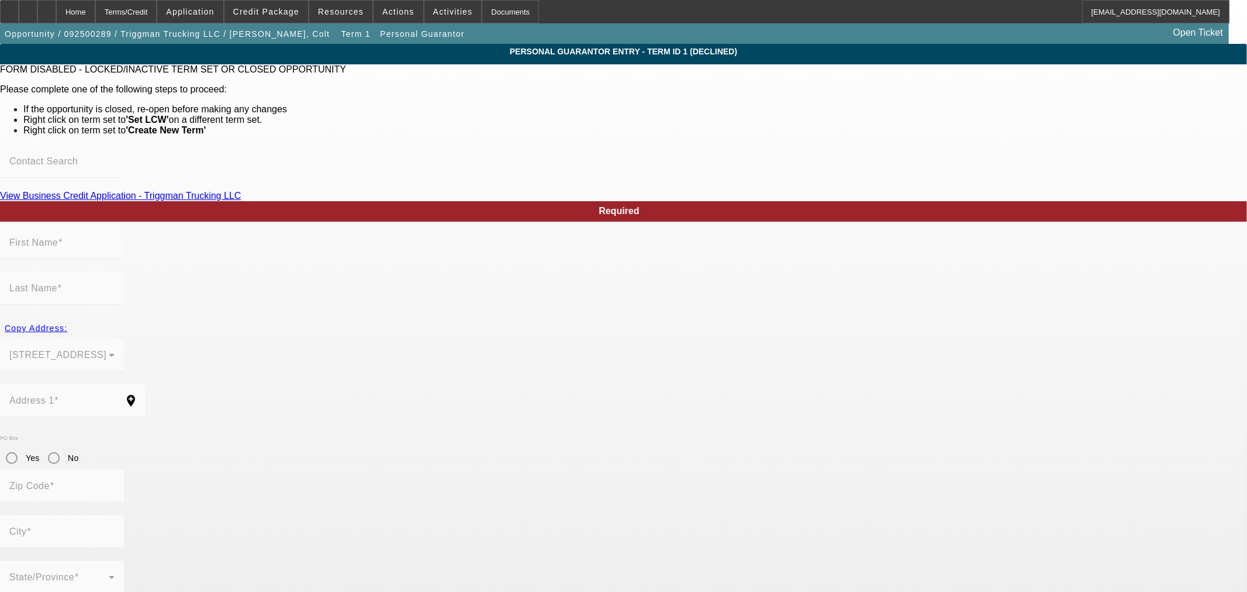
type input "Orient"
type input "[PHONE_NUMBER]"
type input "100"
type input "299-60-7306"
type input "[EMAIL_ADDRESS][DOMAIN_NAME]"
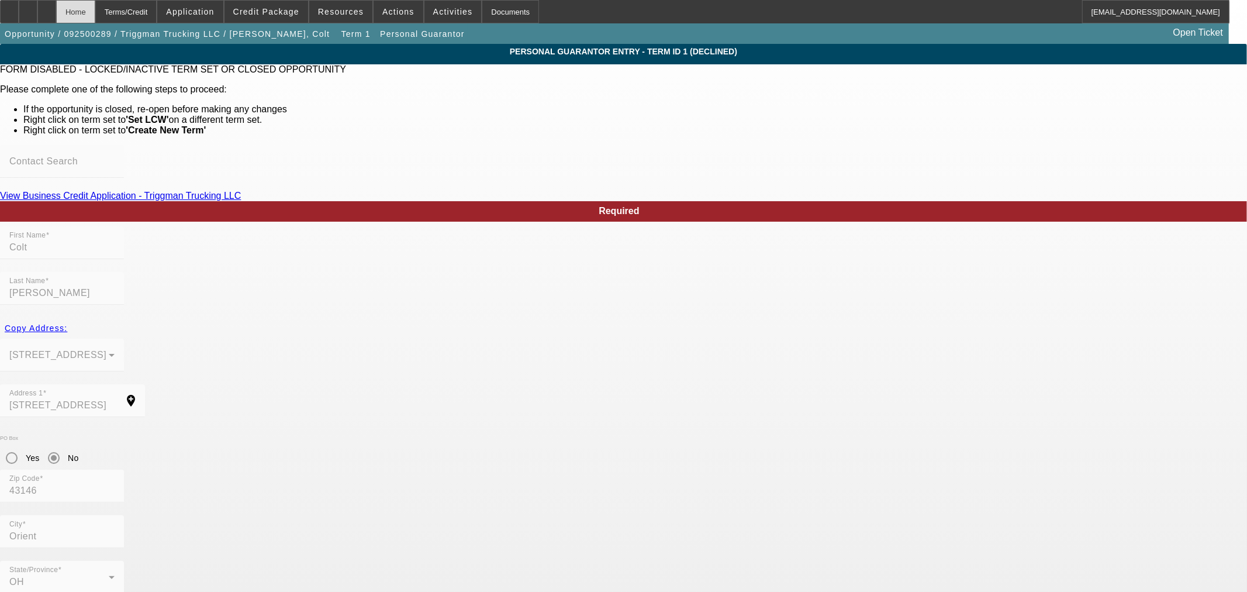
click at [95, 6] on div "Home" at bounding box center [75, 11] width 39 height 23
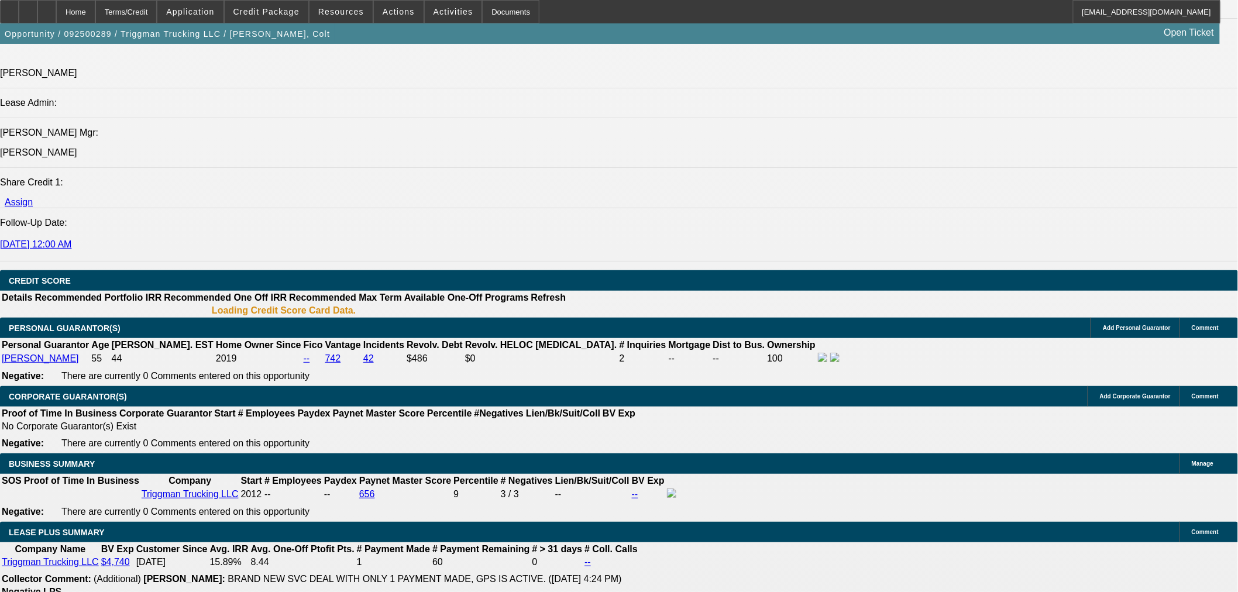
select select "0"
select select "2"
select select "0.1"
select select "4"
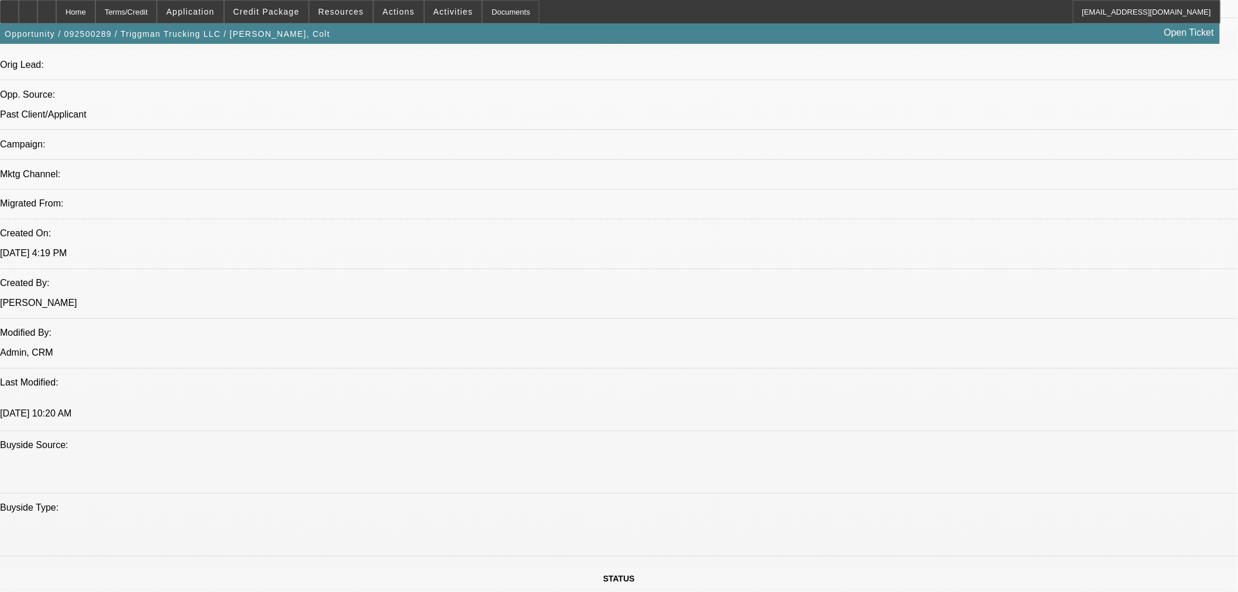
scroll to position [544, 0]
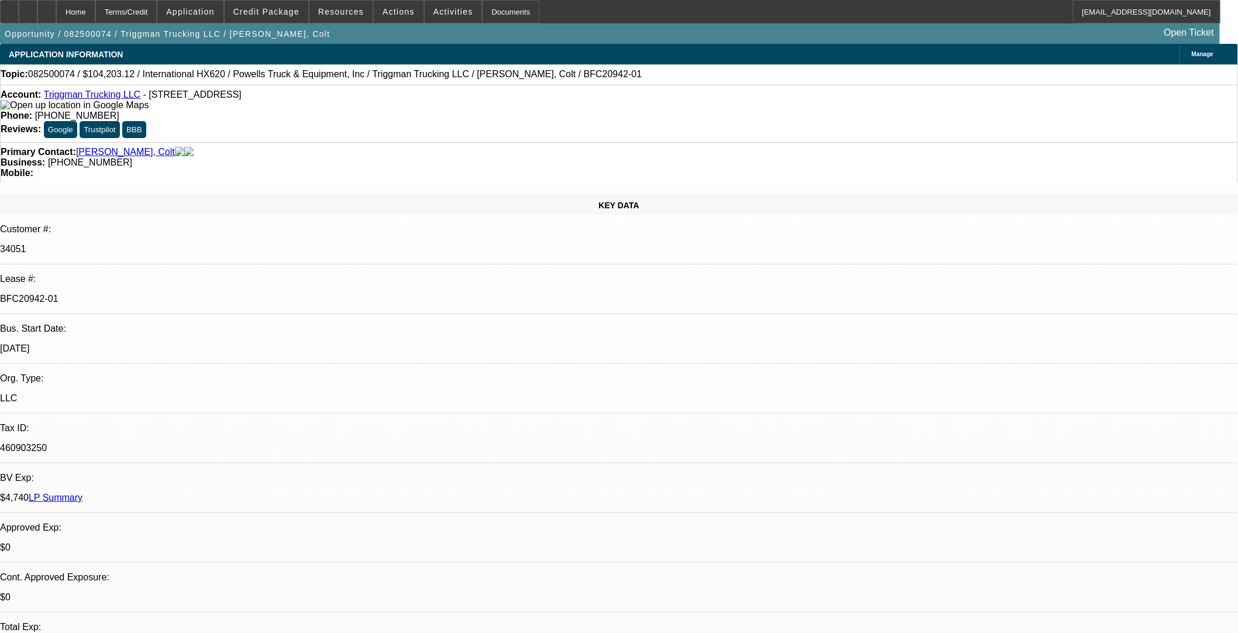
select select "0"
select select "2"
select select "0"
select select "6"
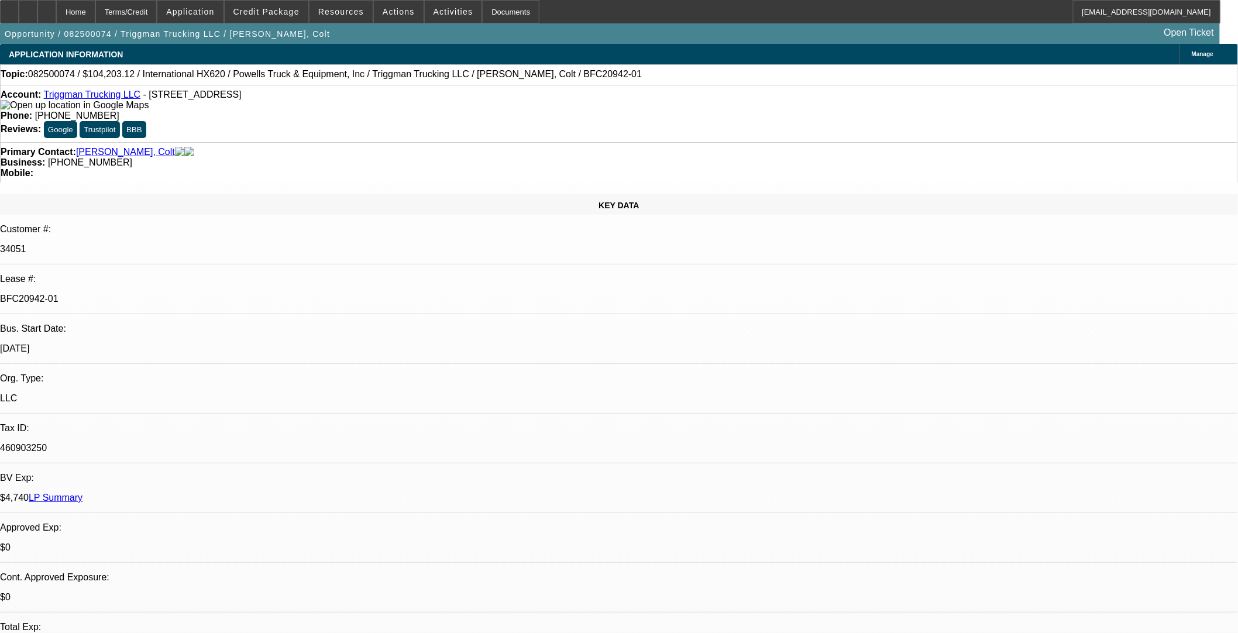
select select "0"
select select "2"
select select "0.1"
select select "4"
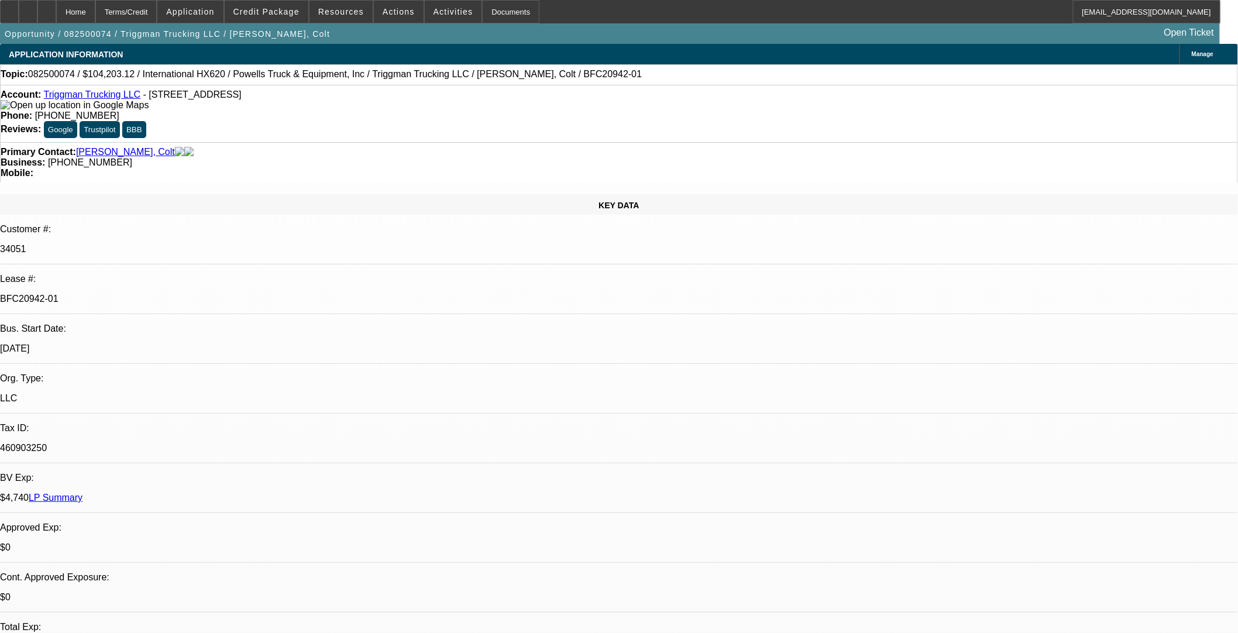
select select "0"
select select "2"
select select "0.1"
select select "4"
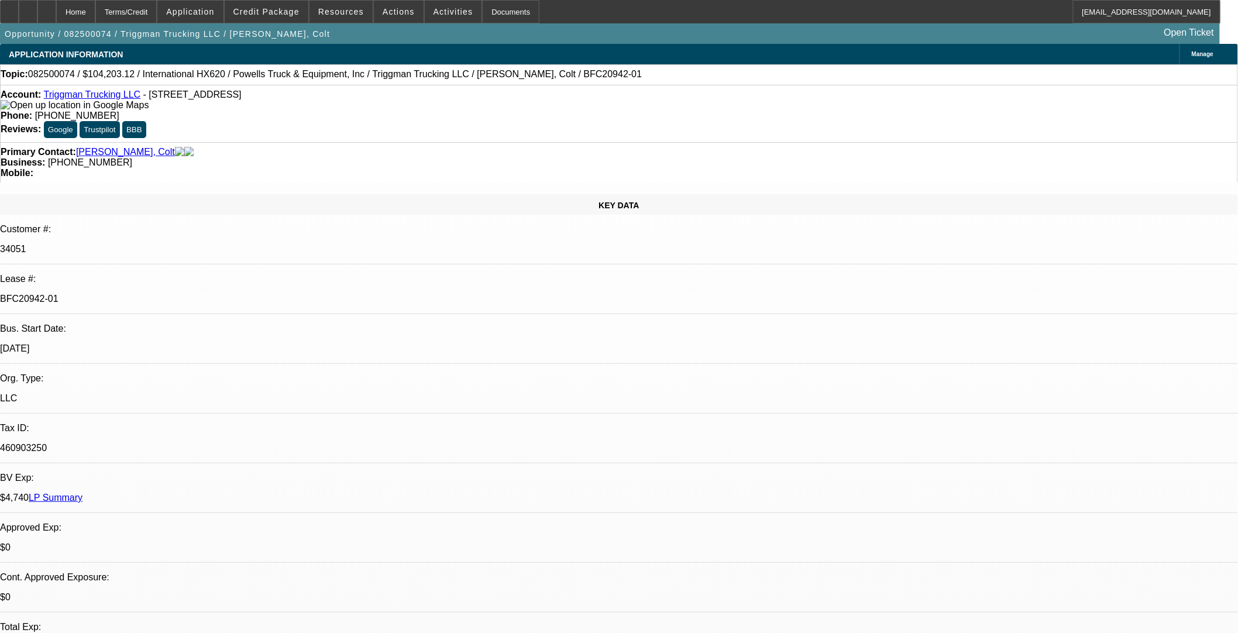
select select "0"
select select "2"
select select "0.1"
select select "4"
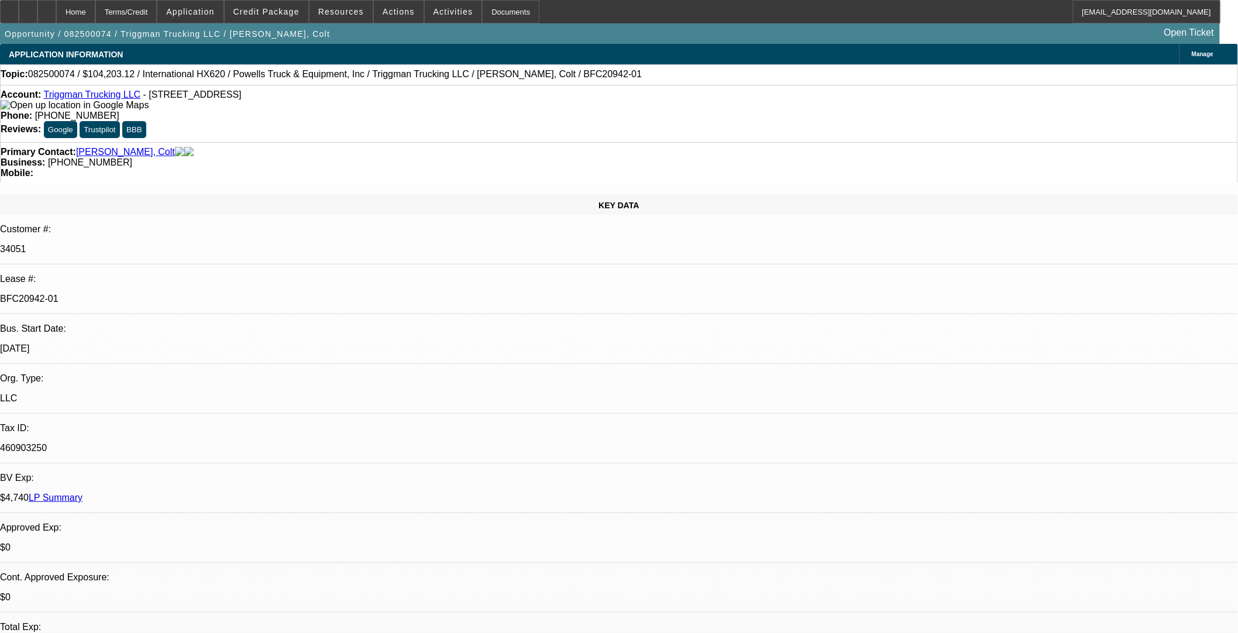
click at [339, 79] on span "082500074 / $104,203.12 / International HX620 / Powells Truck & Equipment, Inc …" at bounding box center [334, 74] width 613 height 11
copy span "Triggman"
click at [167, 443] on p "460903250" at bounding box center [619, 448] width 1238 height 11
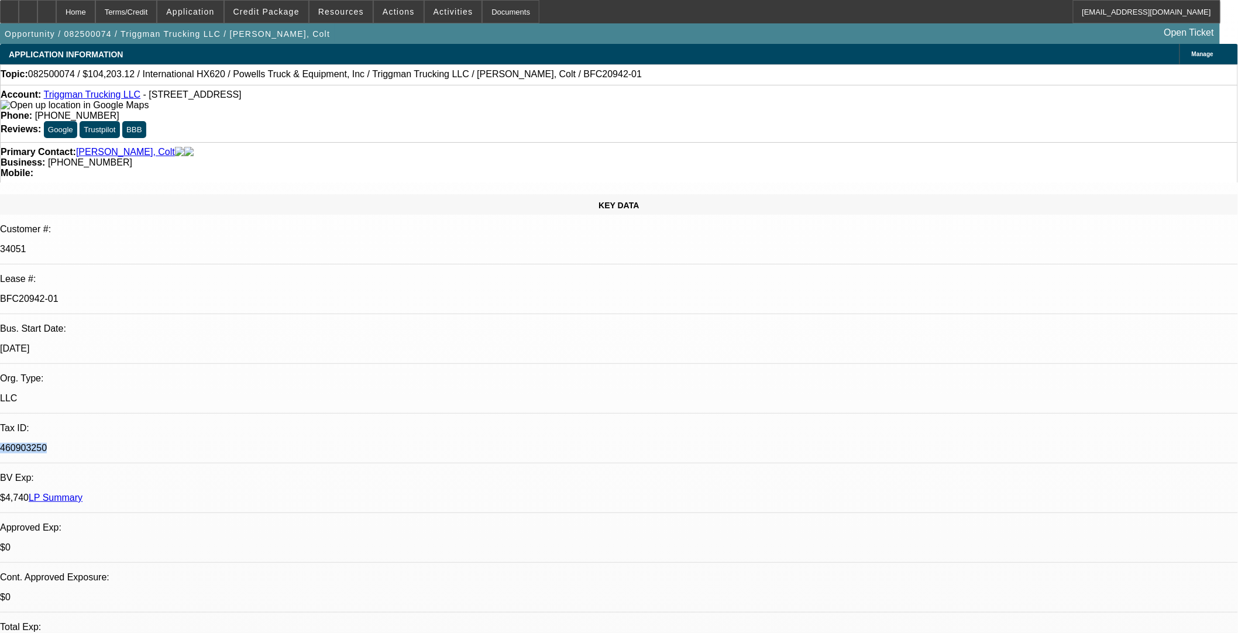
copy p "460903250"
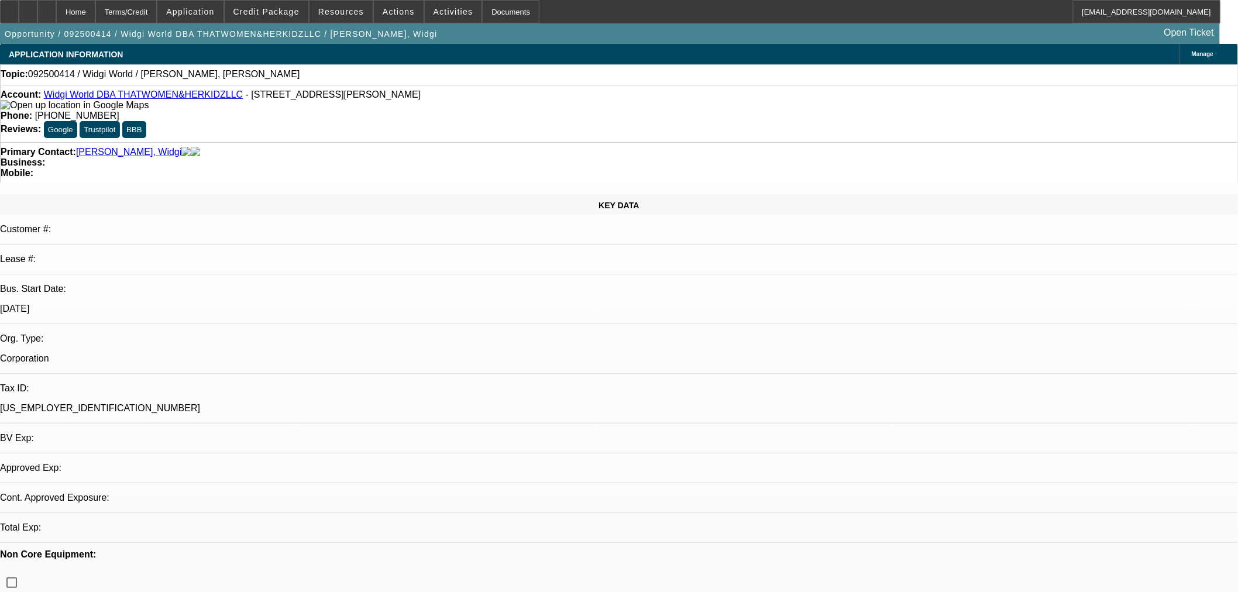
select select "0"
select select "2"
select select "0.1"
select select "4"
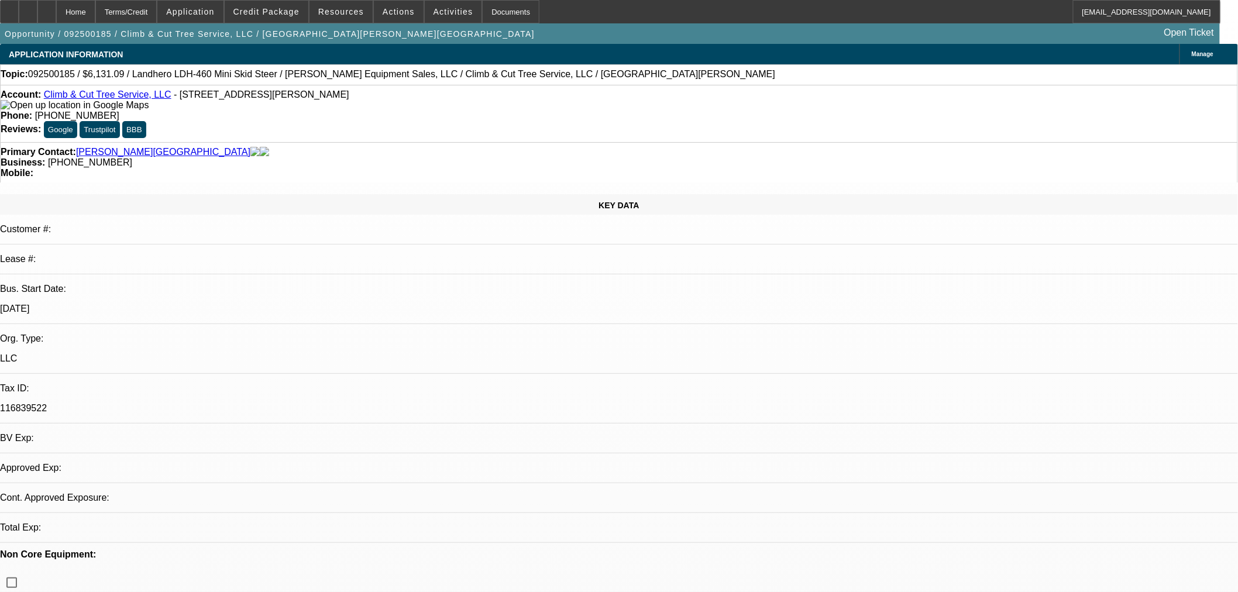
select select "0.15"
select select "2"
select select "0.1"
select select "1"
select select "2"
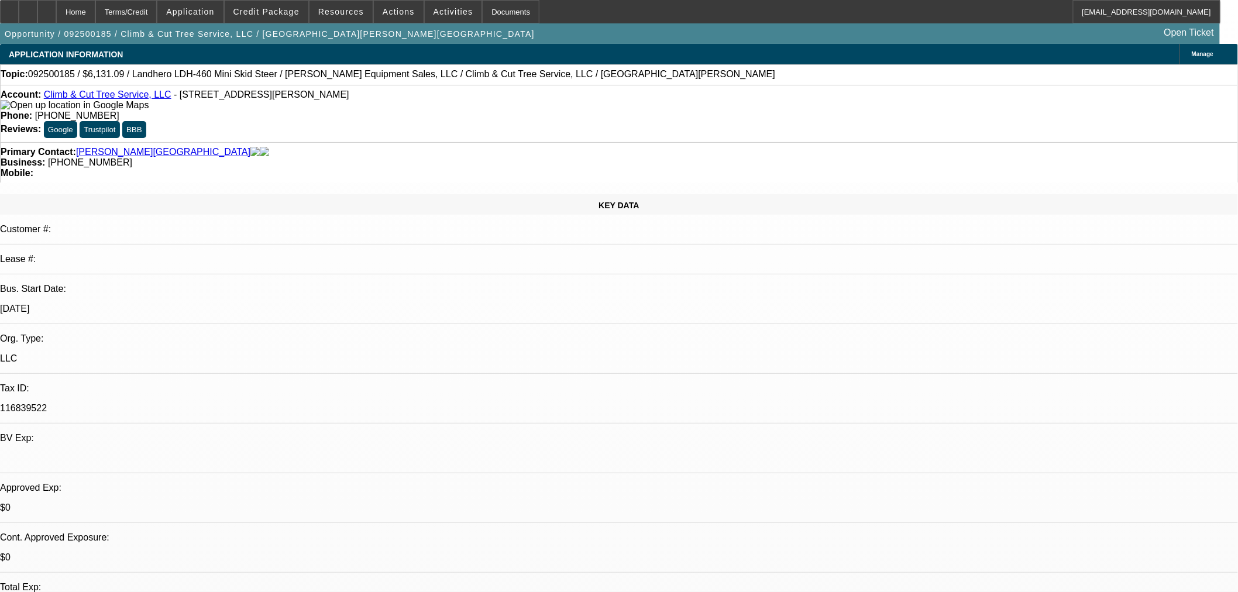
select select "4"
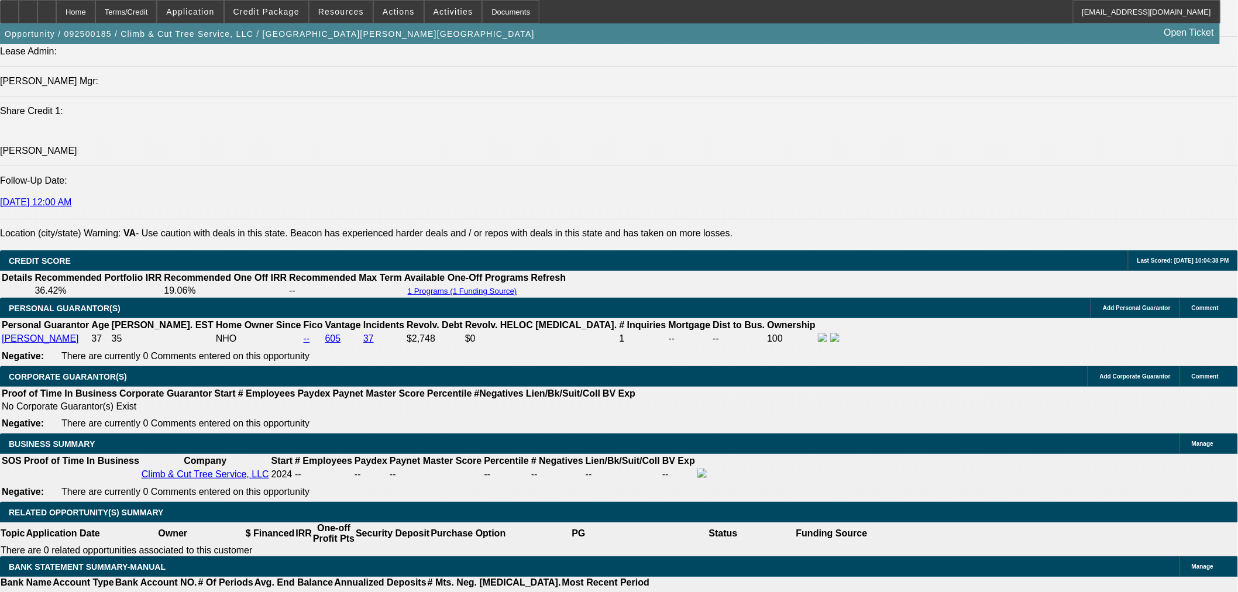
scroll to position [1364, 0]
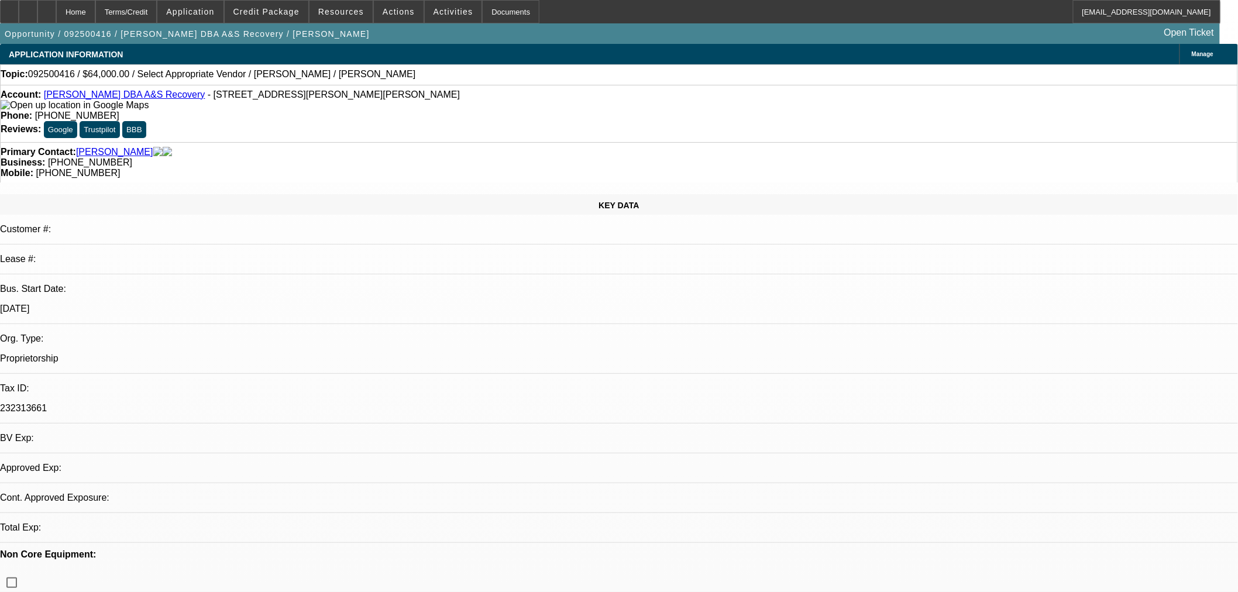
select select "0"
select select "2"
select select "0.1"
select select "4"
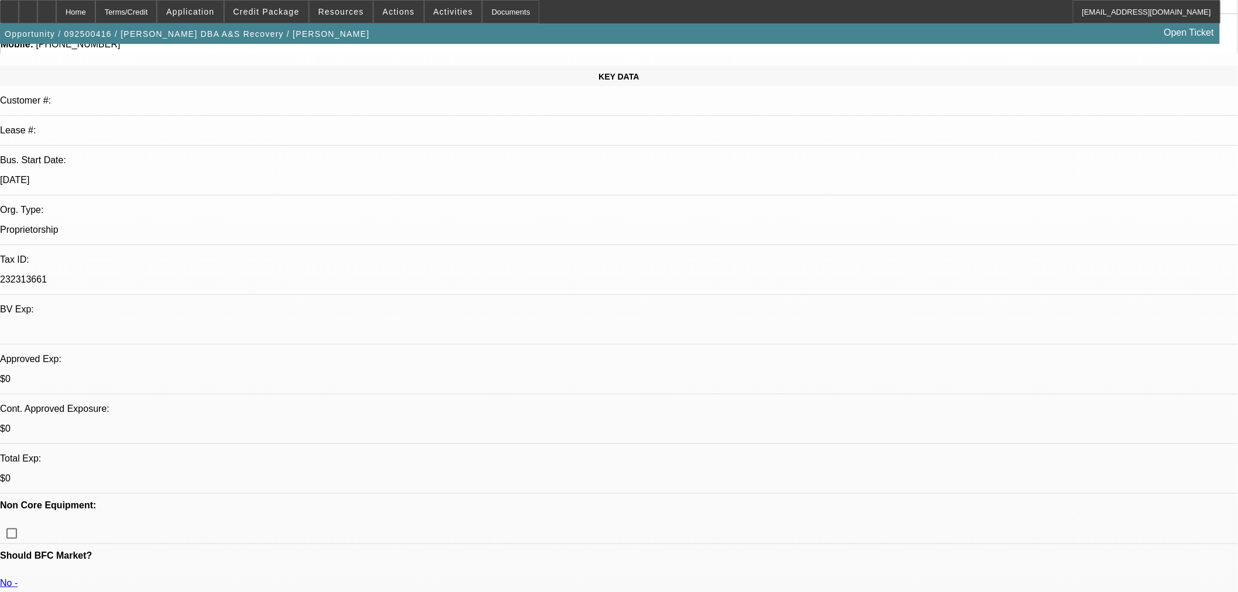
scroll to position [130, 0]
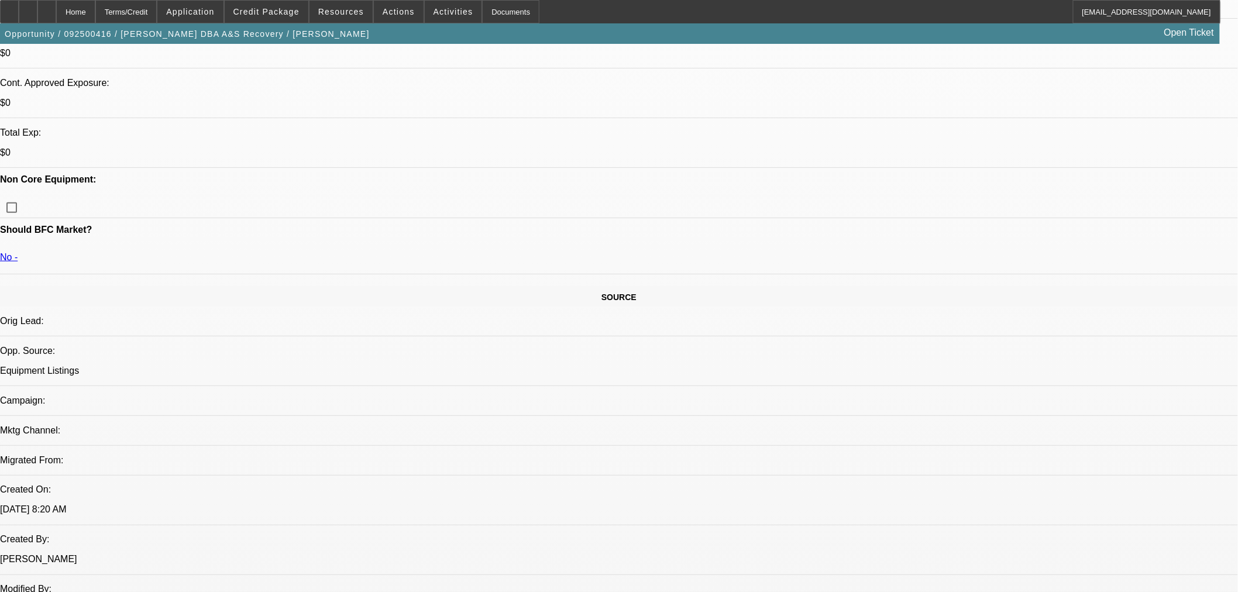
scroll to position [195, 0]
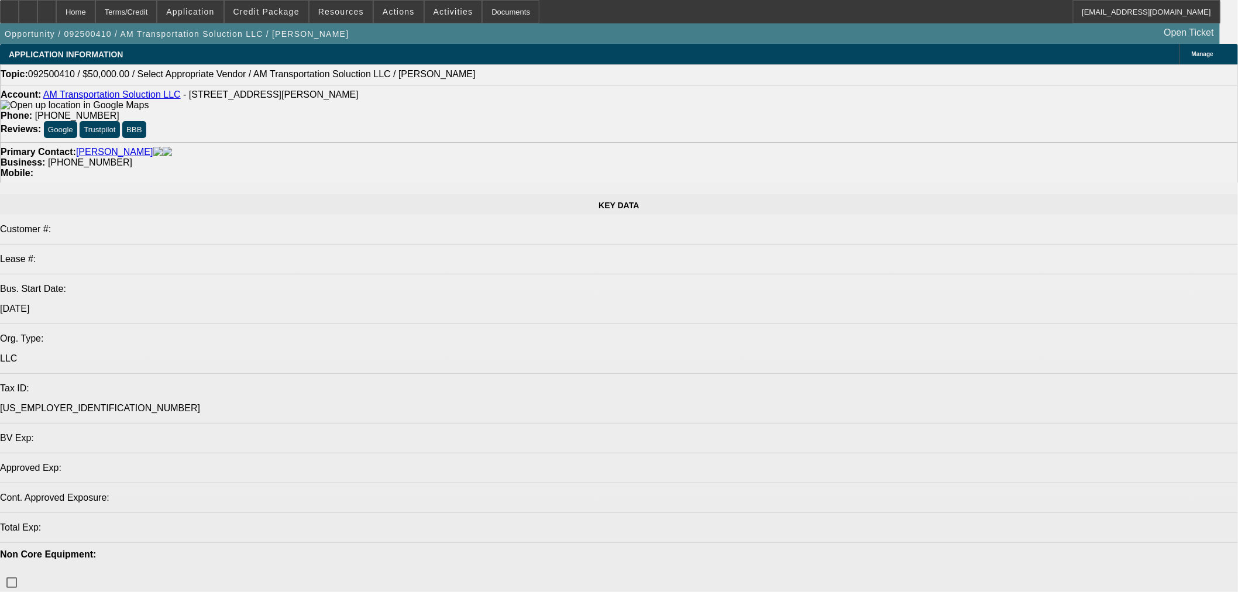
select select "0"
select select "2"
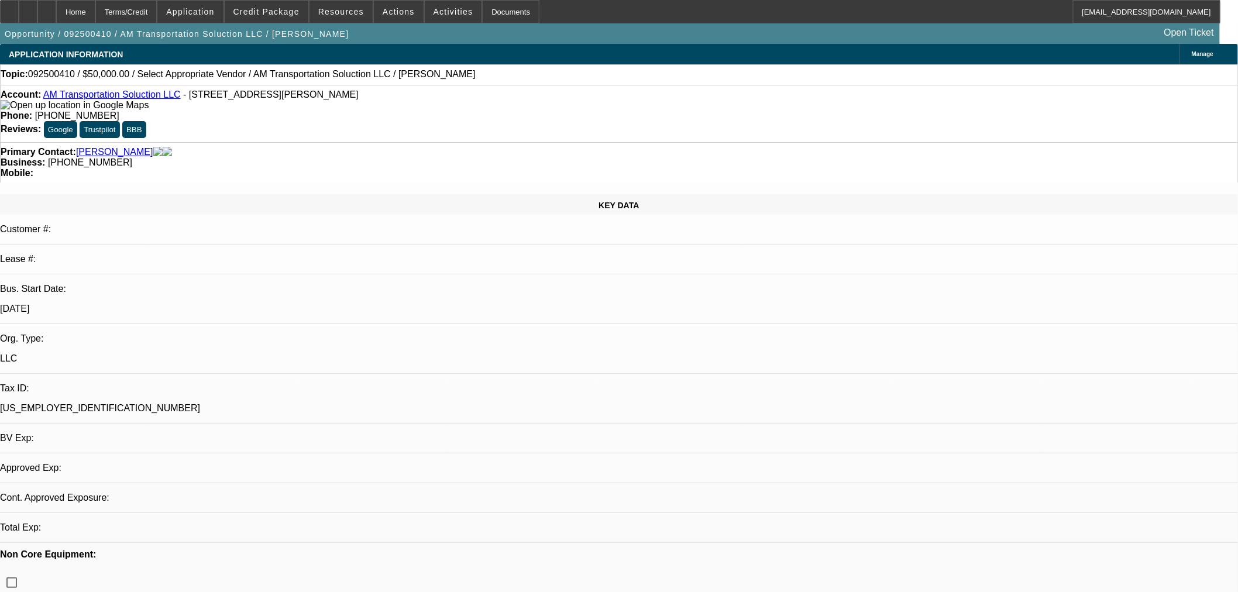
select select "2"
select select "0.1"
select select "4"
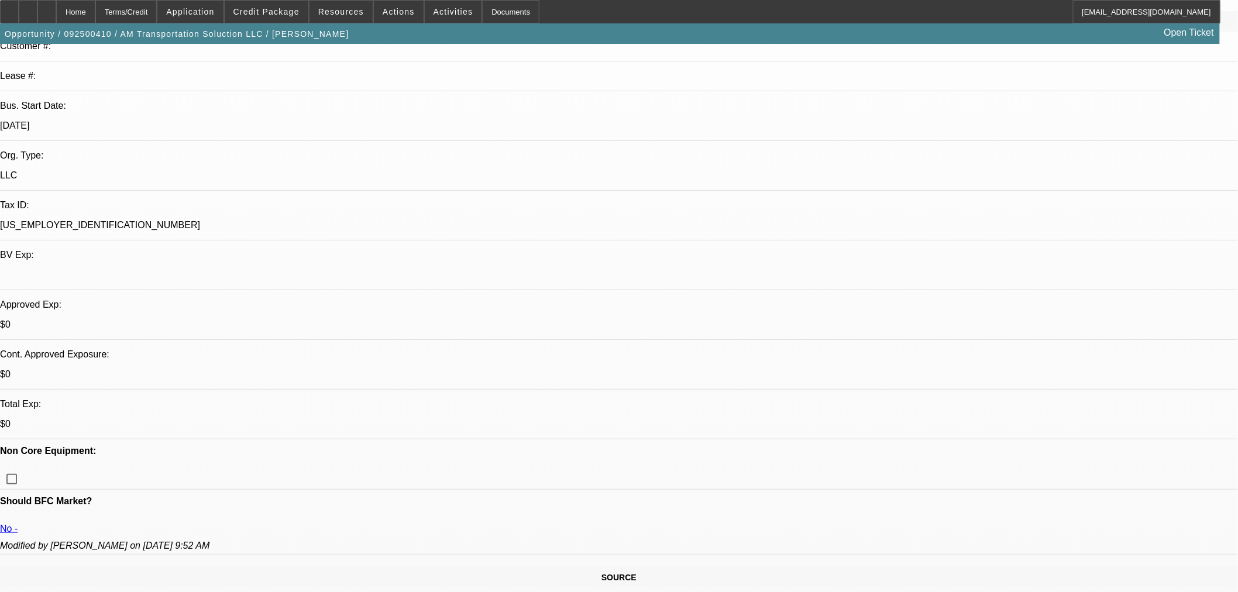
scroll to position [195, 0]
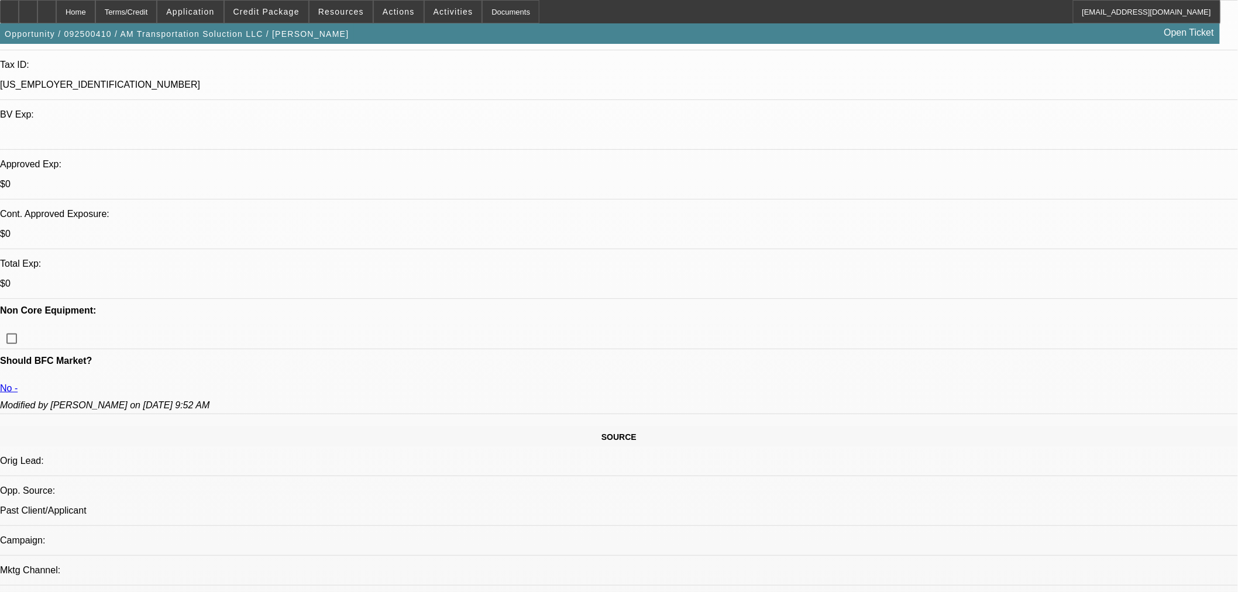
scroll to position [325, 0]
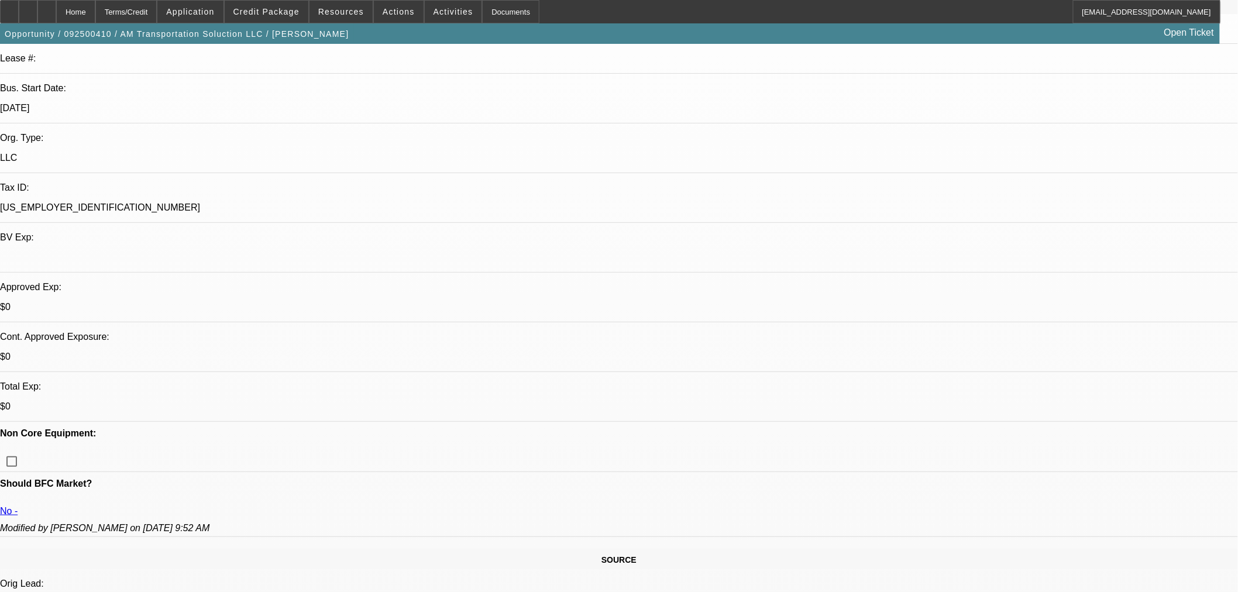
scroll to position [0, 0]
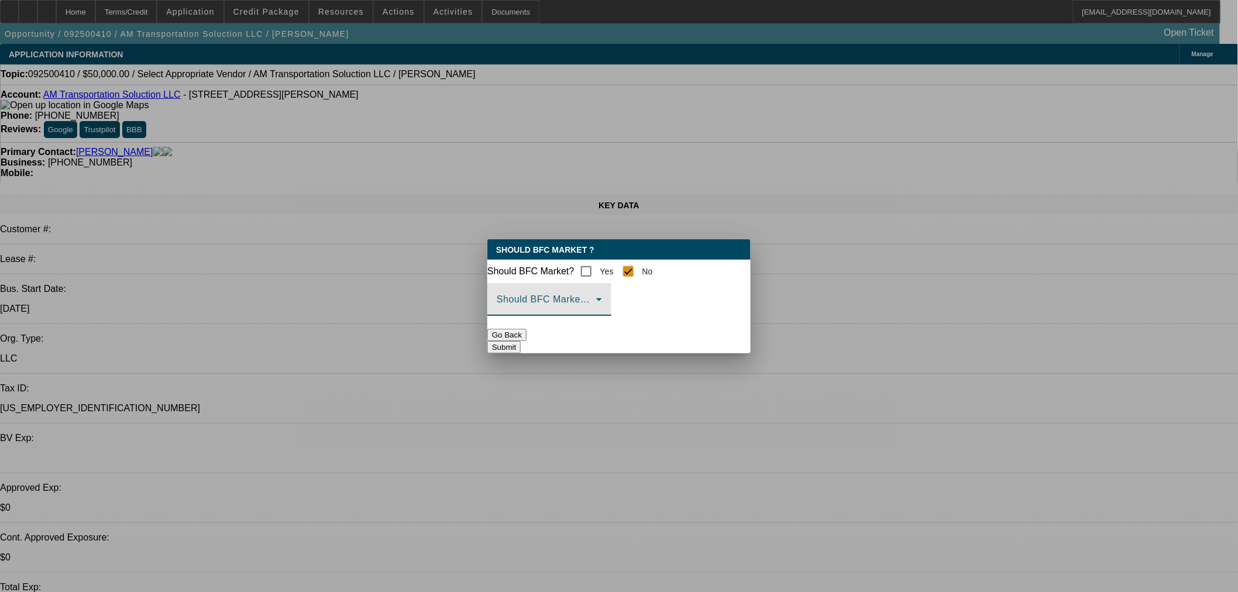
click at [558, 306] on span at bounding box center [546, 304] width 99 height 14
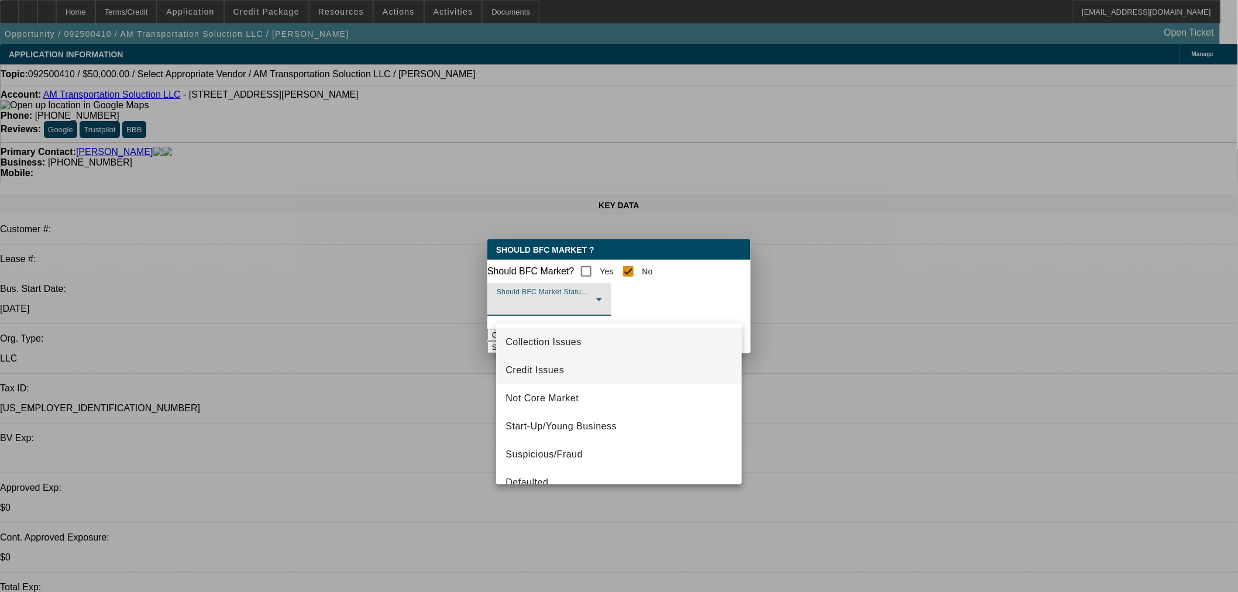
click at [551, 373] on span "Credit Issues" at bounding box center [534, 370] width 58 height 14
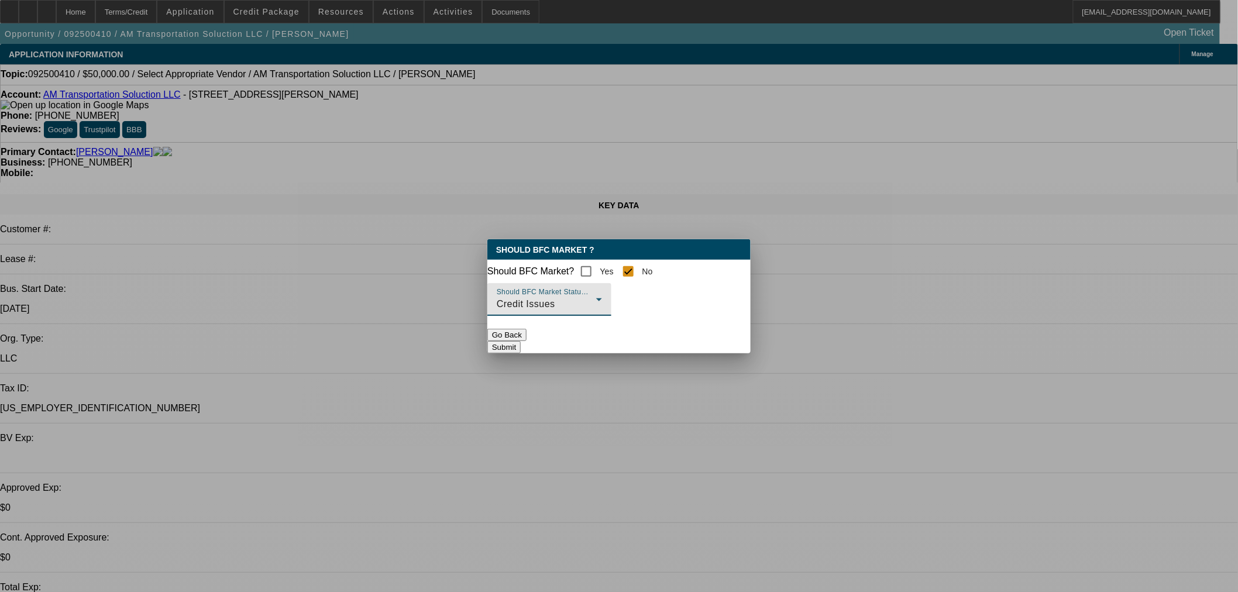
click at [521, 347] on button "Submit" at bounding box center [503, 347] width 33 height 12
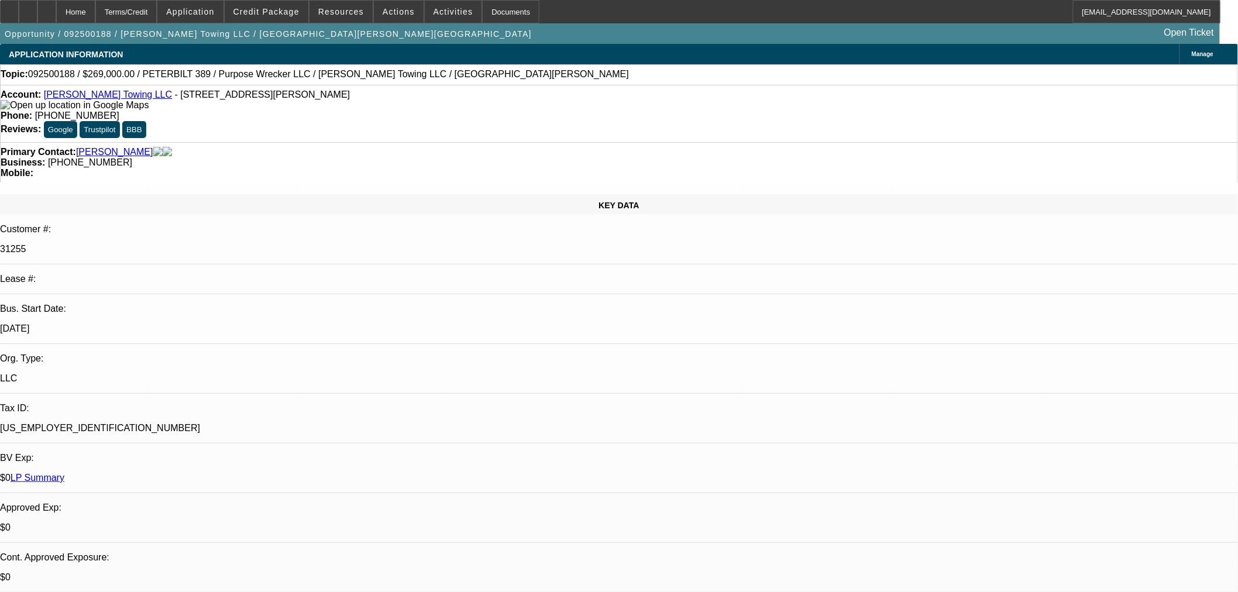
select select "0"
select select "2"
select select "0"
select select "6"
select select "0"
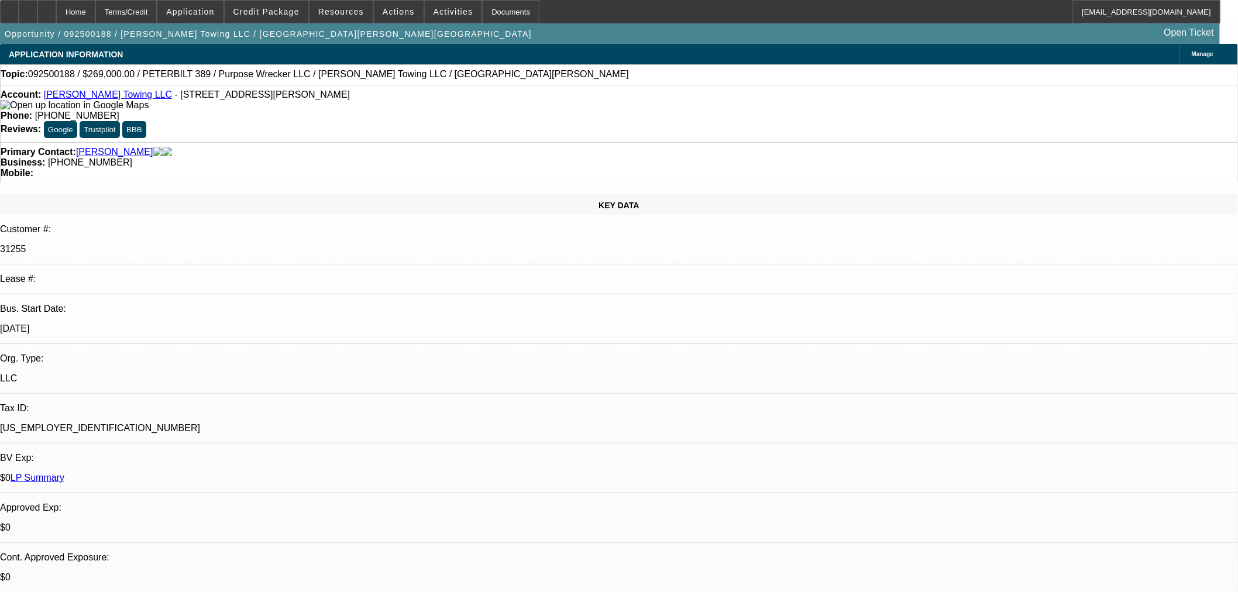
select select "0"
select select "6"
select select "0"
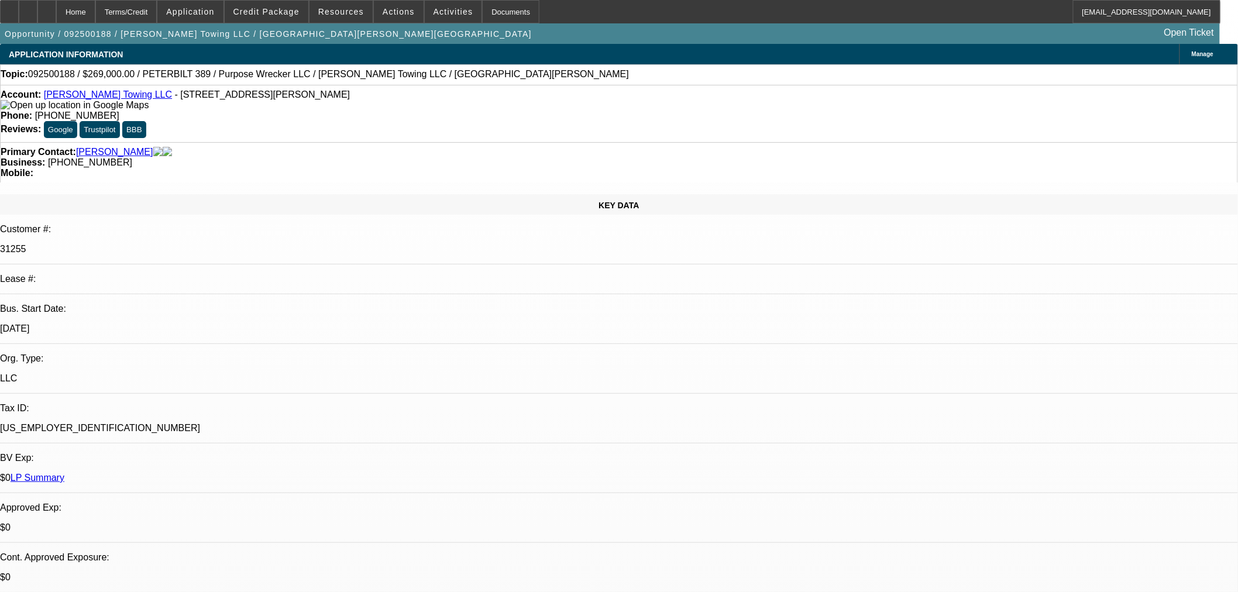
select select "2"
select select "0"
select select "6"
select select "0"
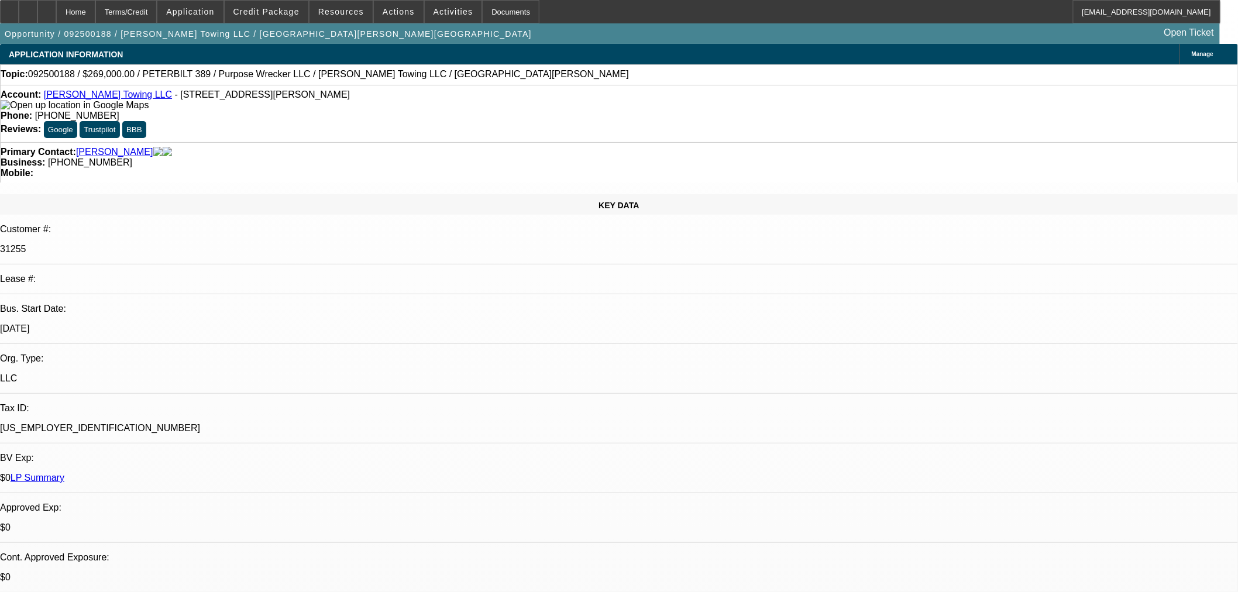
select select "2"
select select "0"
select select "6"
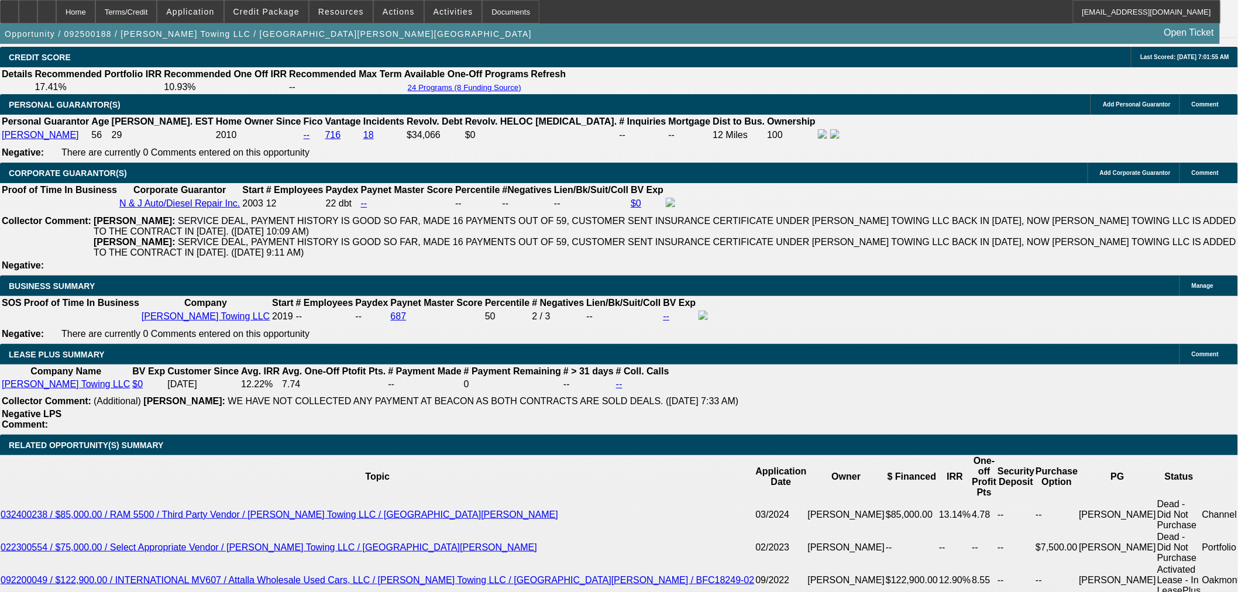
scroll to position [1884, 0]
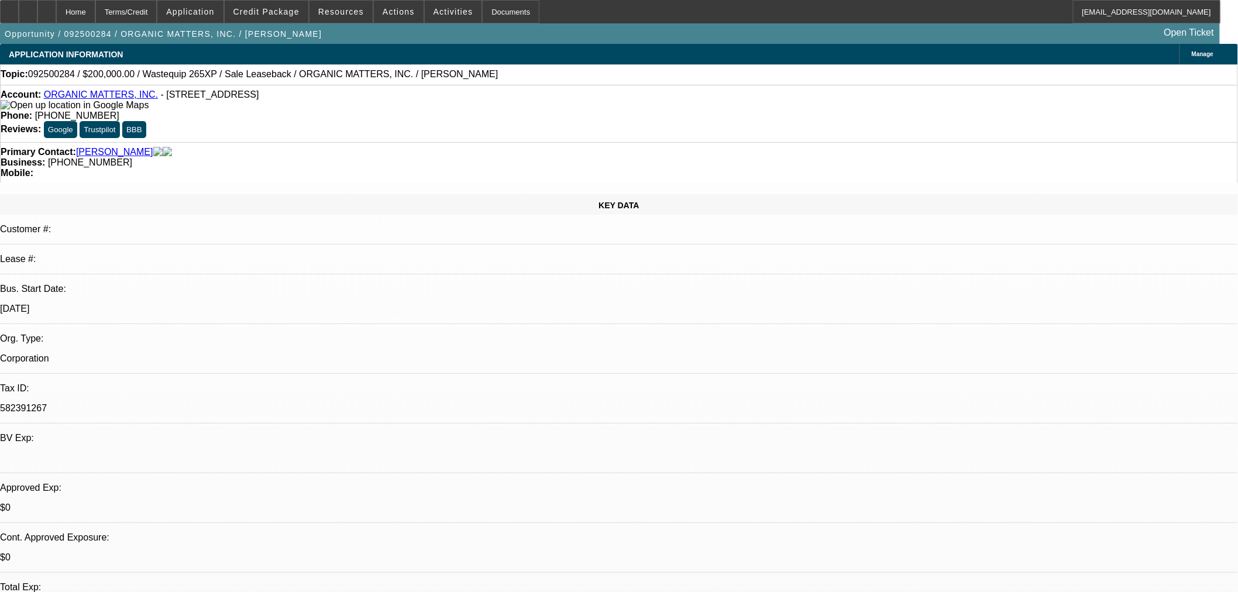
select select "0"
select select "2"
select select "0"
select select "6"
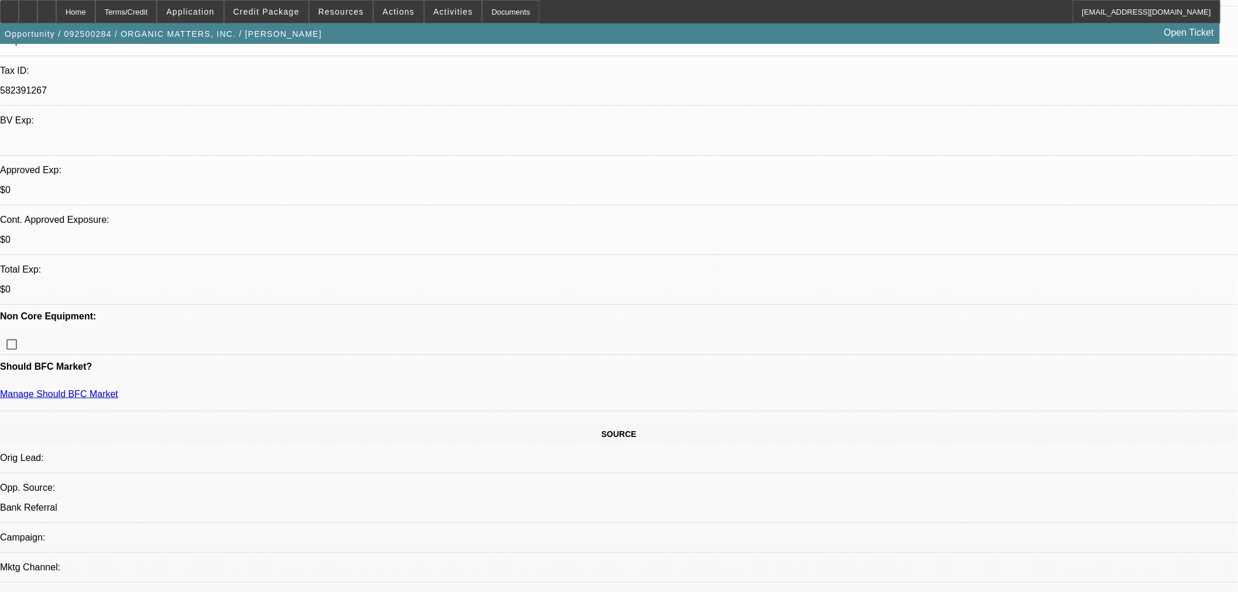
scroll to position [325, 0]
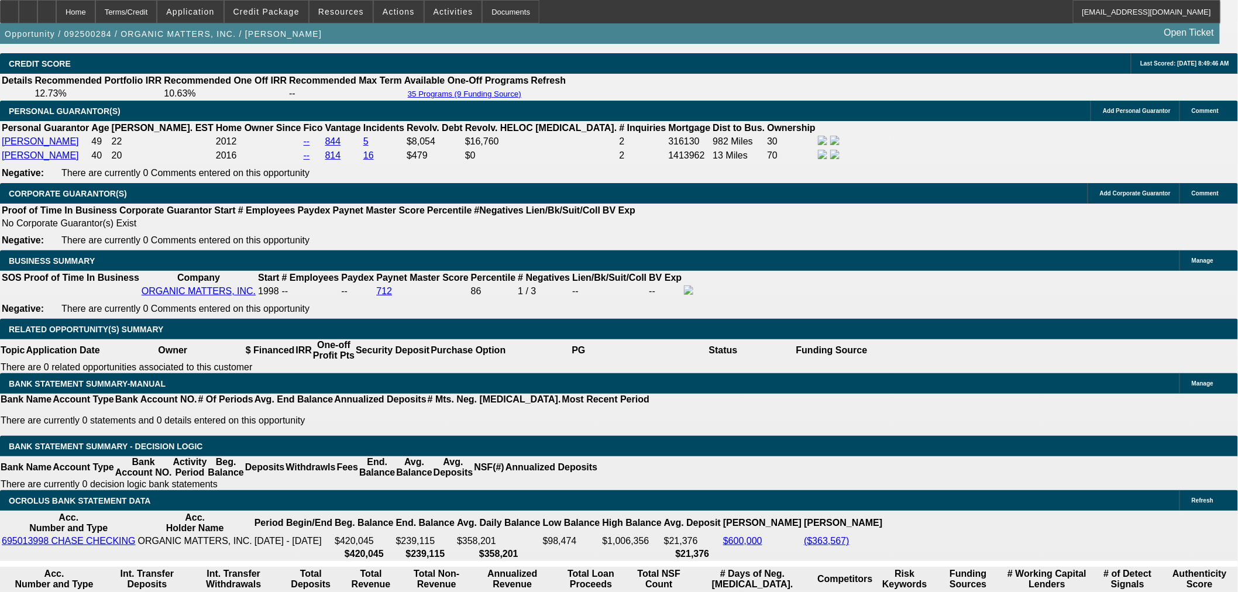
scroll to position [1755, 0]
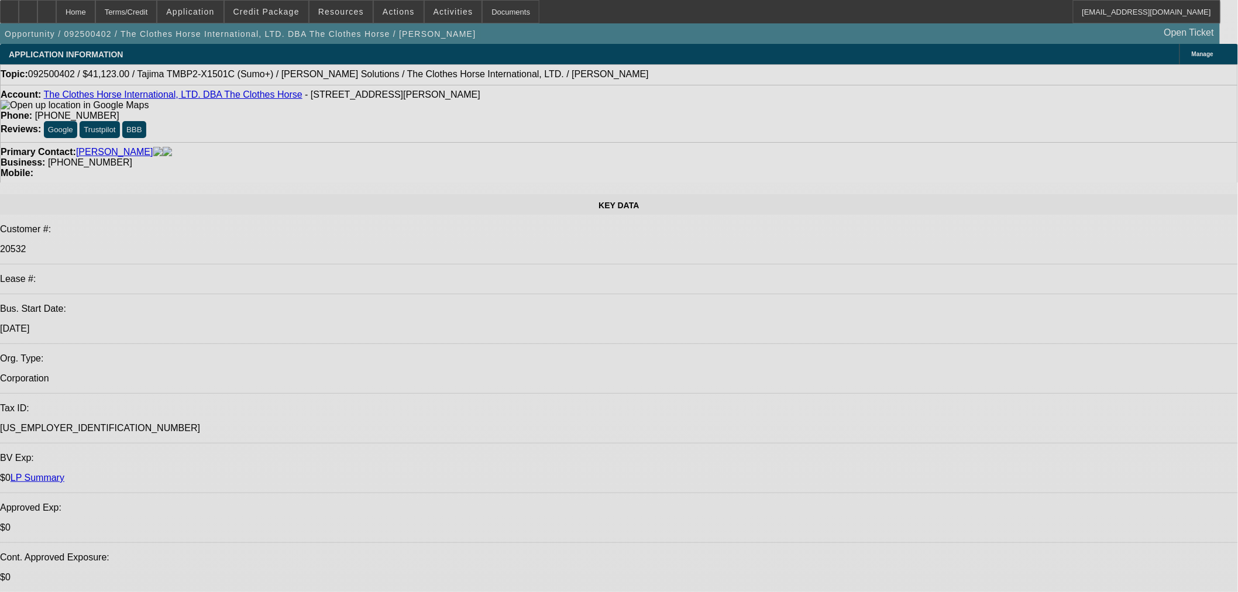
select select "0"
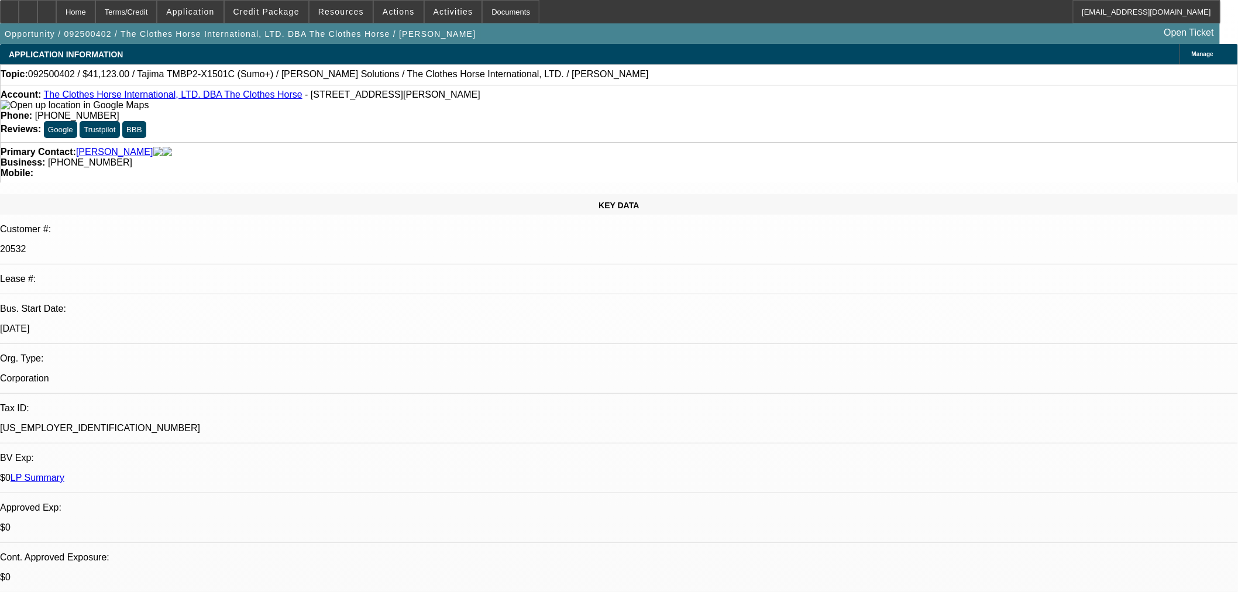
select select "2"
select select "0"
select select "6"
select select "0"
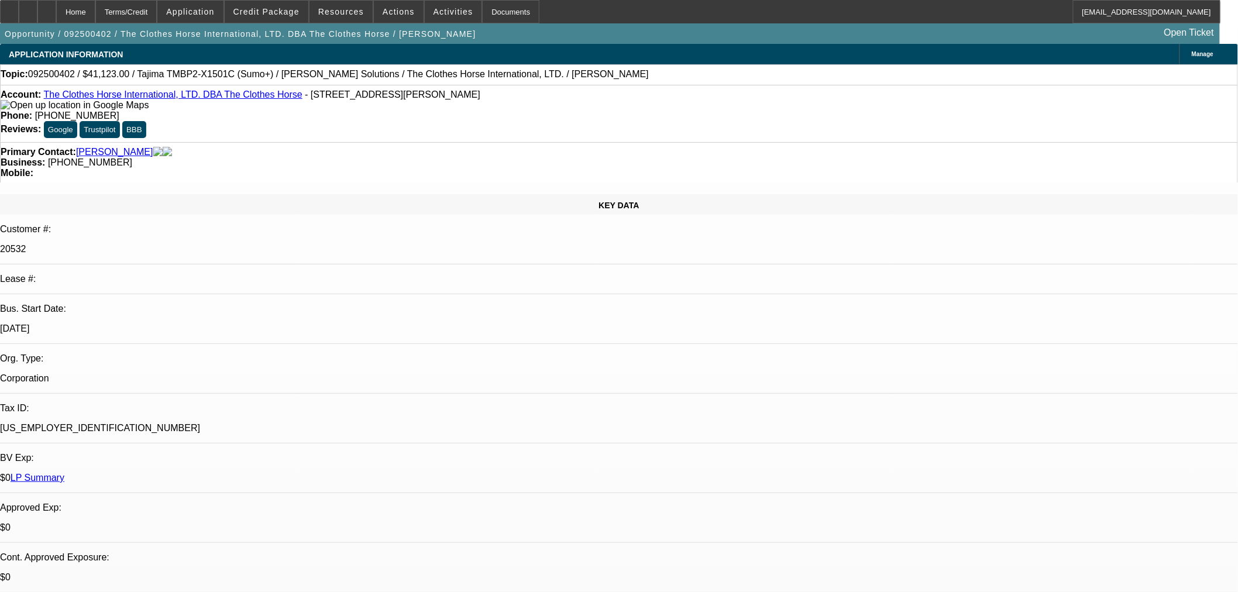
select select "2"
select select "0"
select select "6"
select select "0"
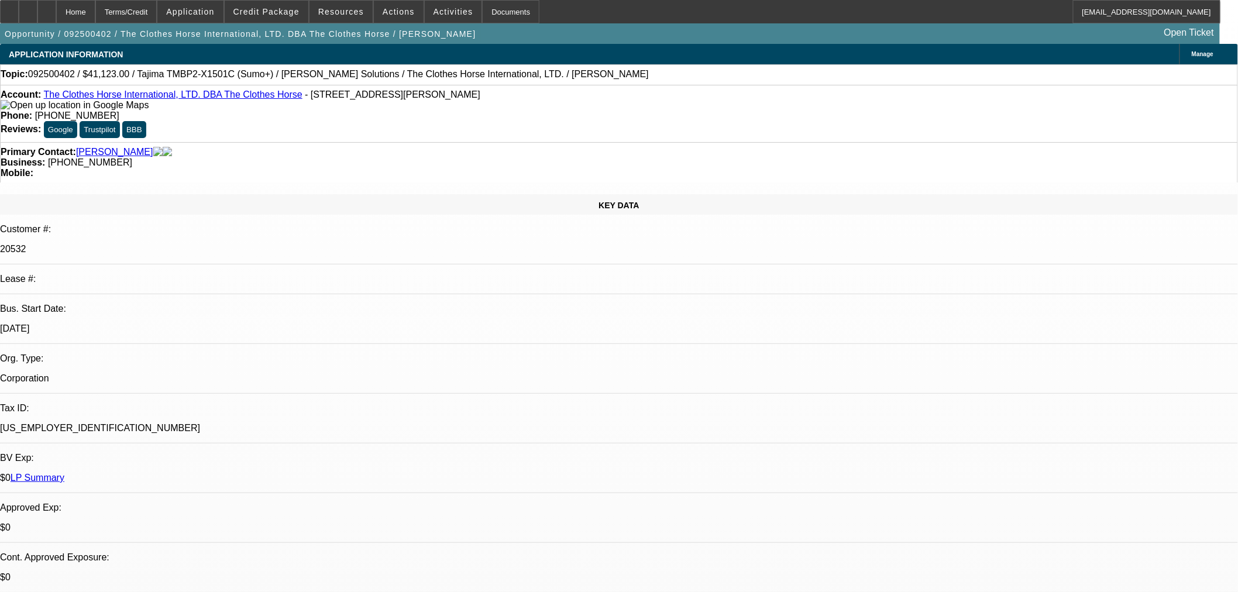
select select "2"
select select "0"
select select "6"
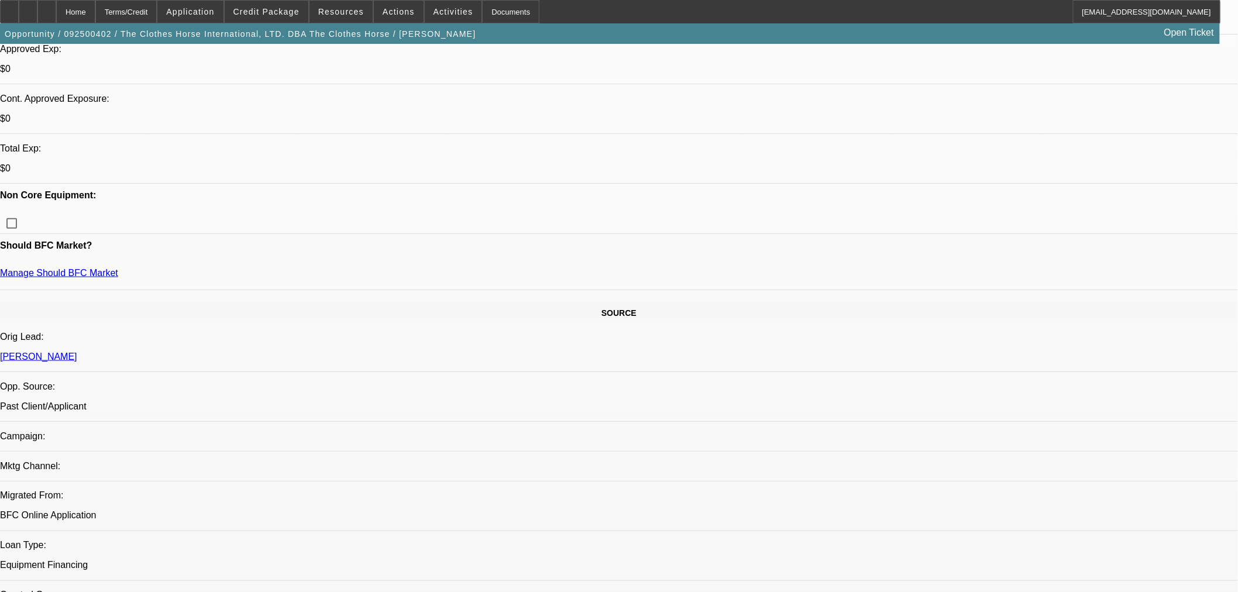
scroll to position [454, 0]
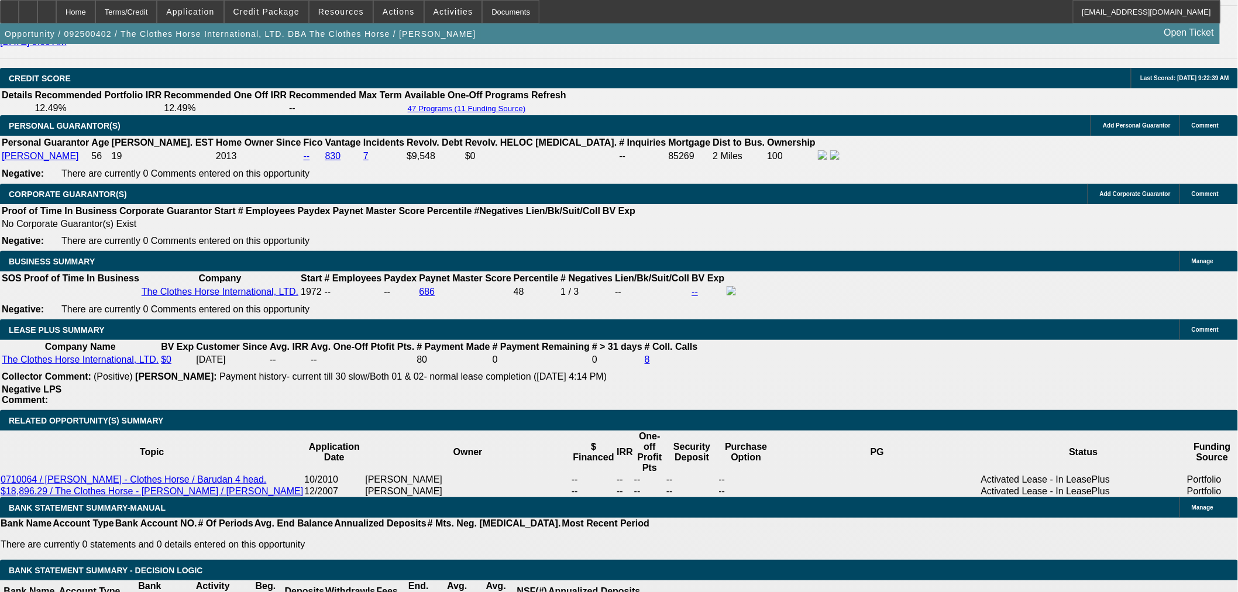
scroll to position [1559, 0]
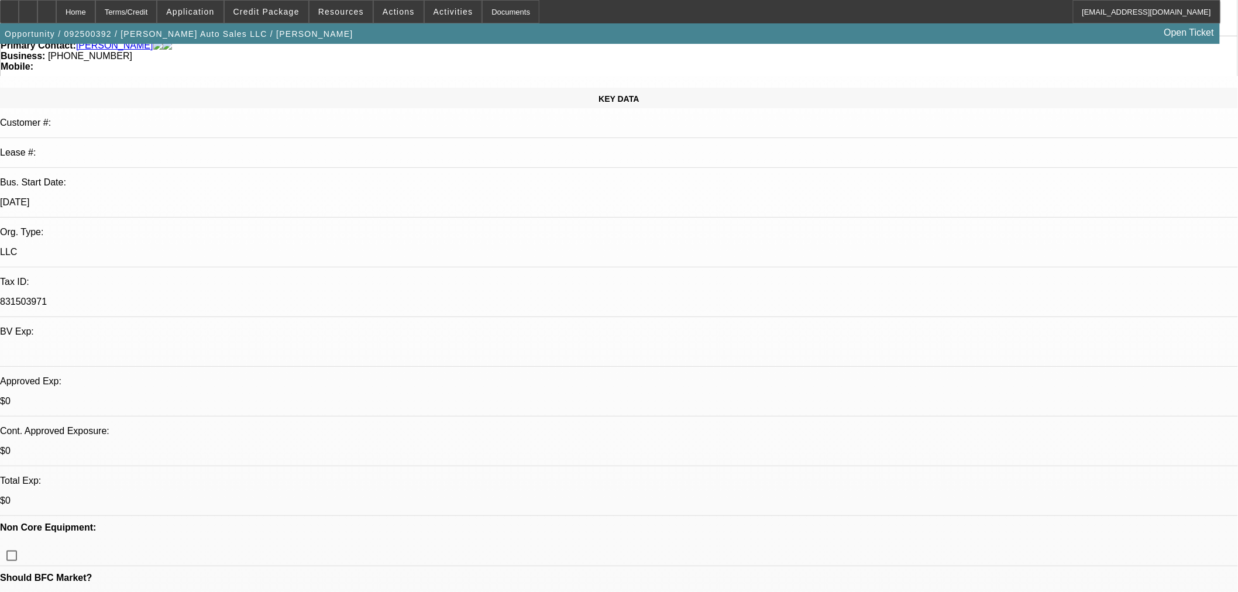
select select "0"
select select "2"
select select "0"
select select "6"
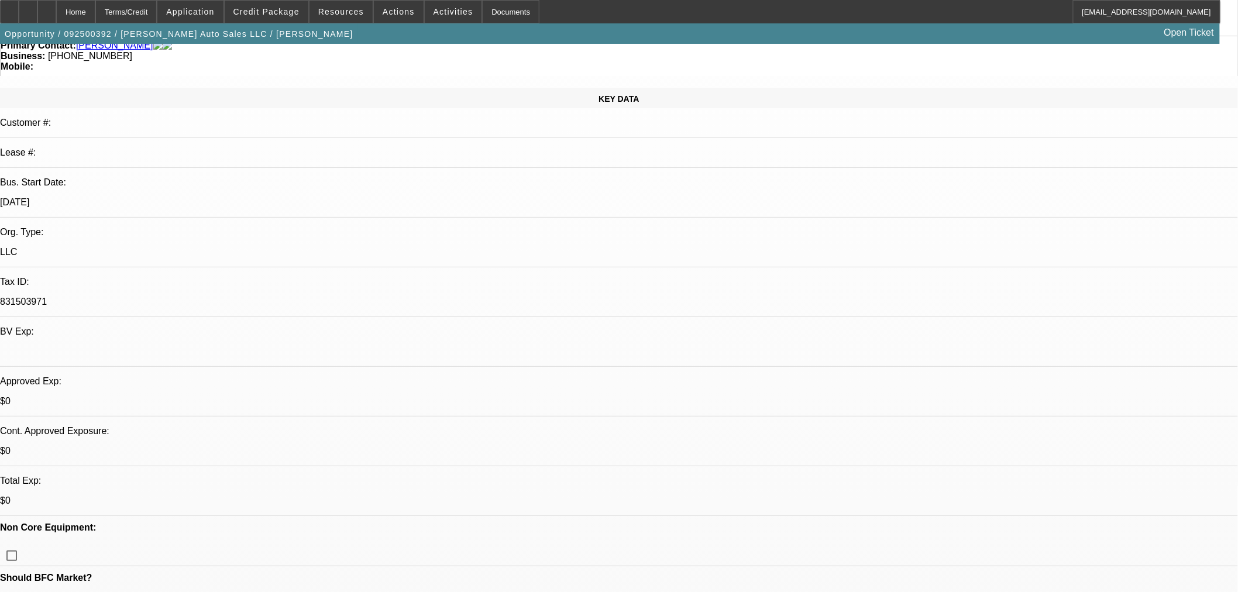
select select "0"
select select "2"
select select "0"
select select "6"
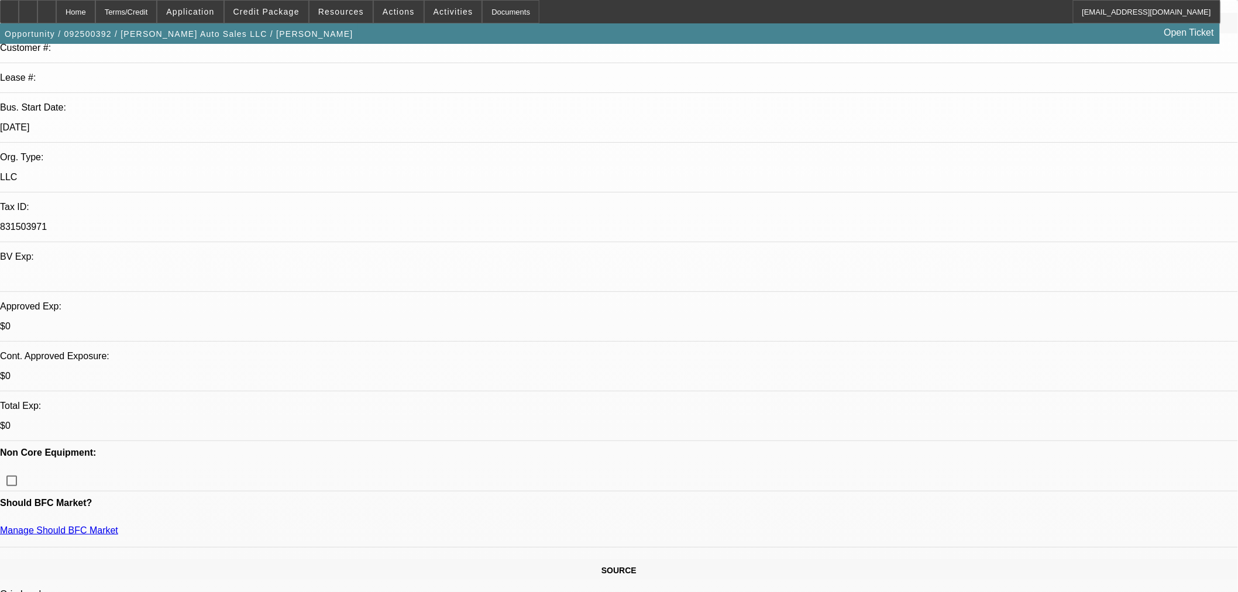
scroll to position [306, 0]
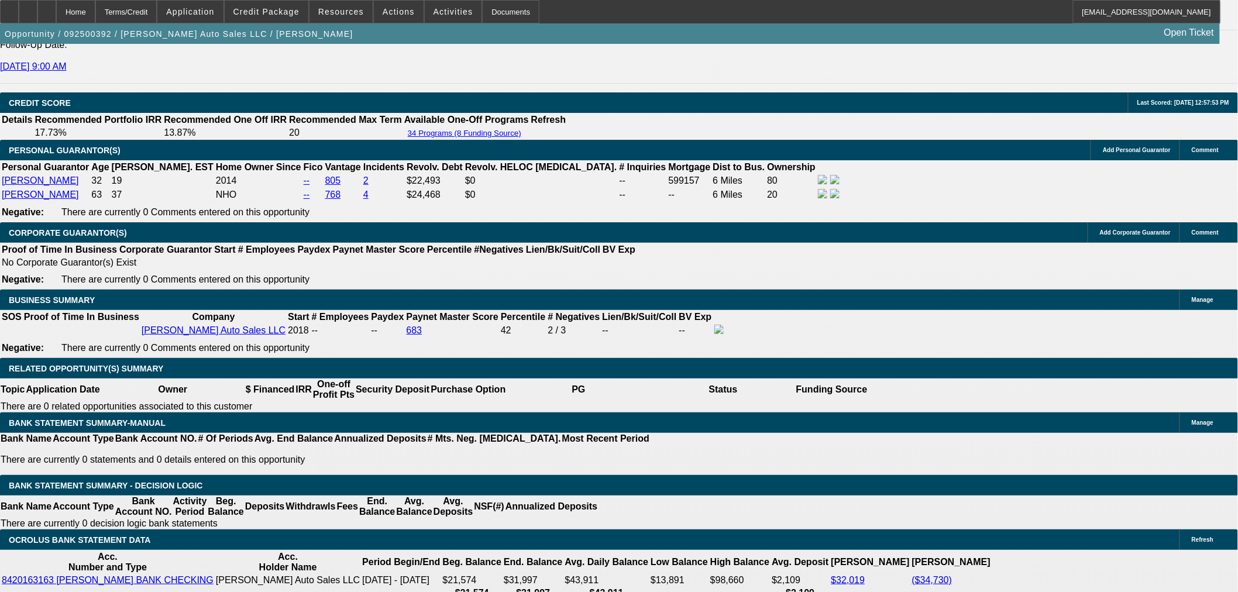
scroll to position [1476, 0]
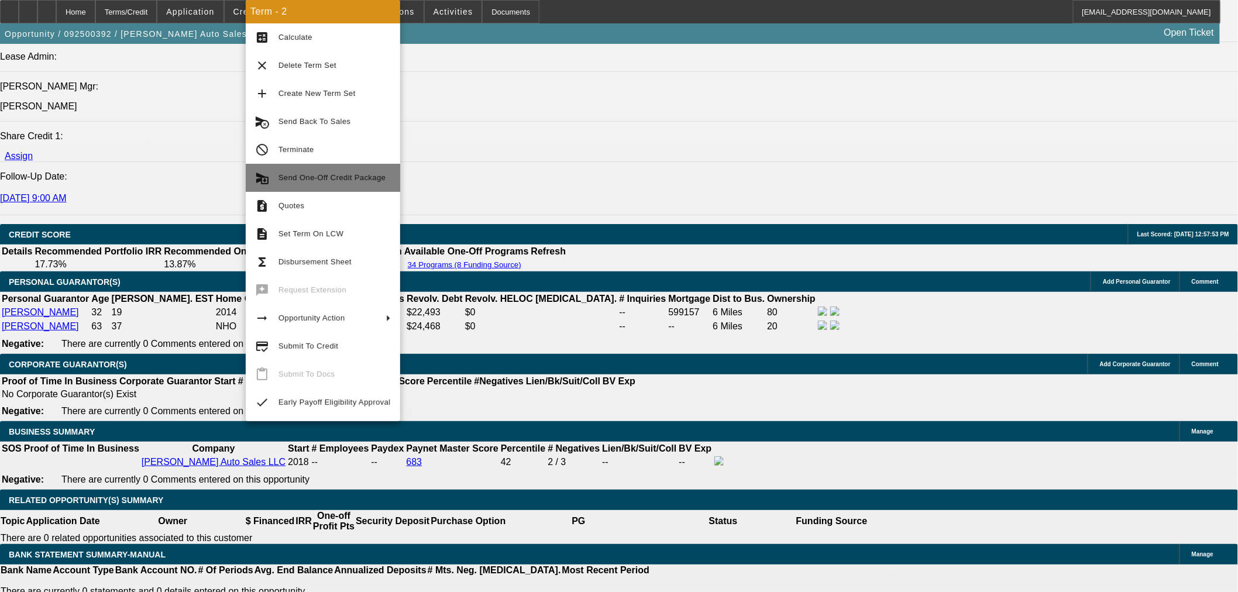
click at [342, 174] on span "Send One-Off Credit Package" at bounding box center [331, 177] width 107 height 9
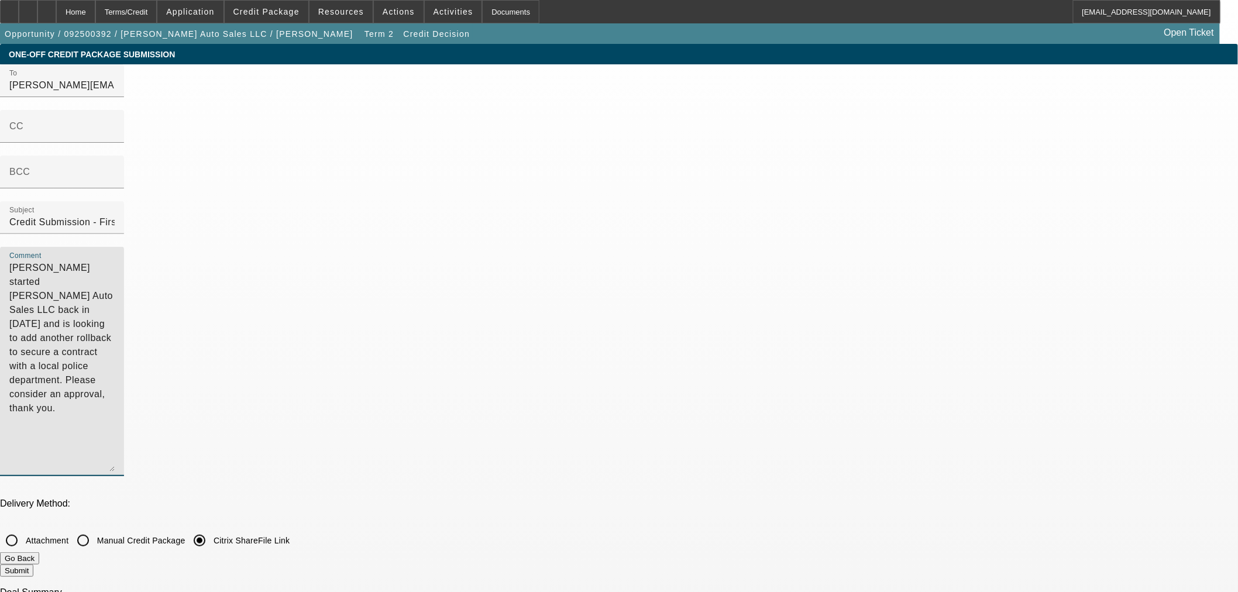
click at [115, 261] on textarea "[PERSON_NAME] started [PERSON_NAME] Auto Sales LLC back in [DATE] and is lookin…" at bounding box center [61, 366] width 105 height 211
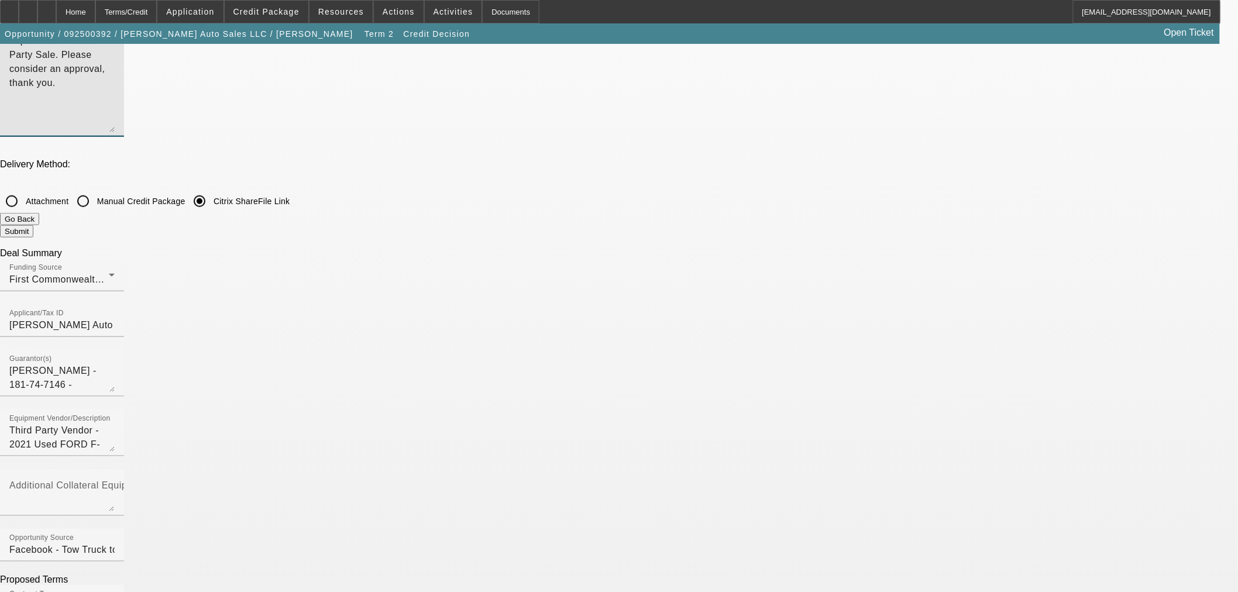
scroll to position [390, 0]
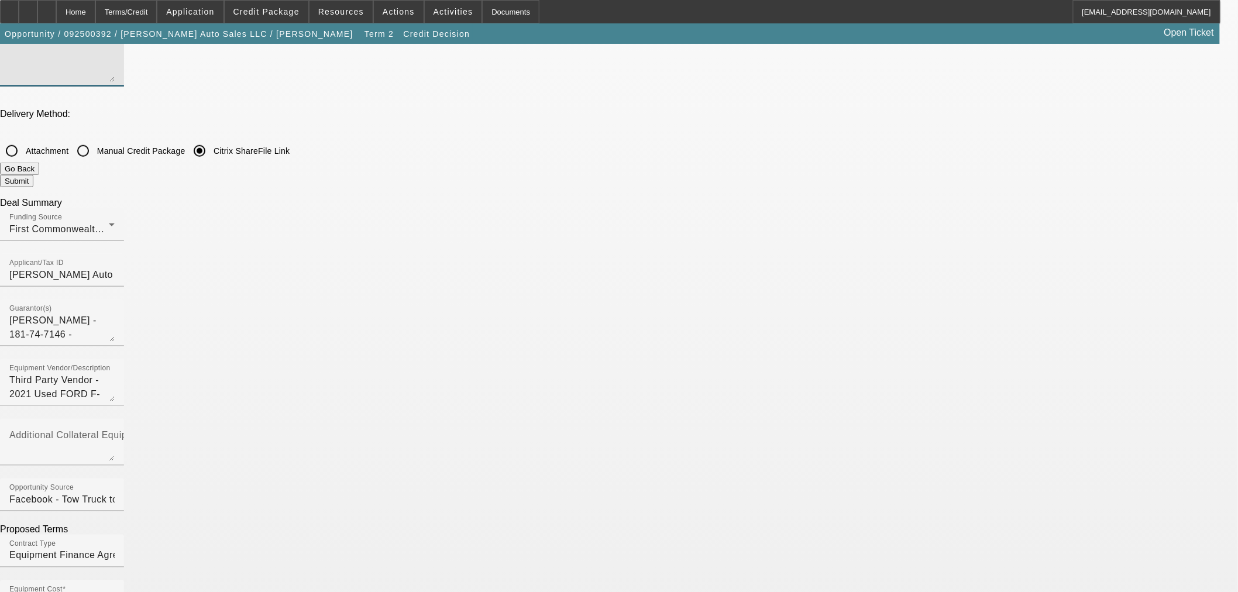
type textarea "[PERSON_NAME] started [PERSON_NAME] Auto Sales LLC back in [DATE] and is lookin…"
checkbox input "false"
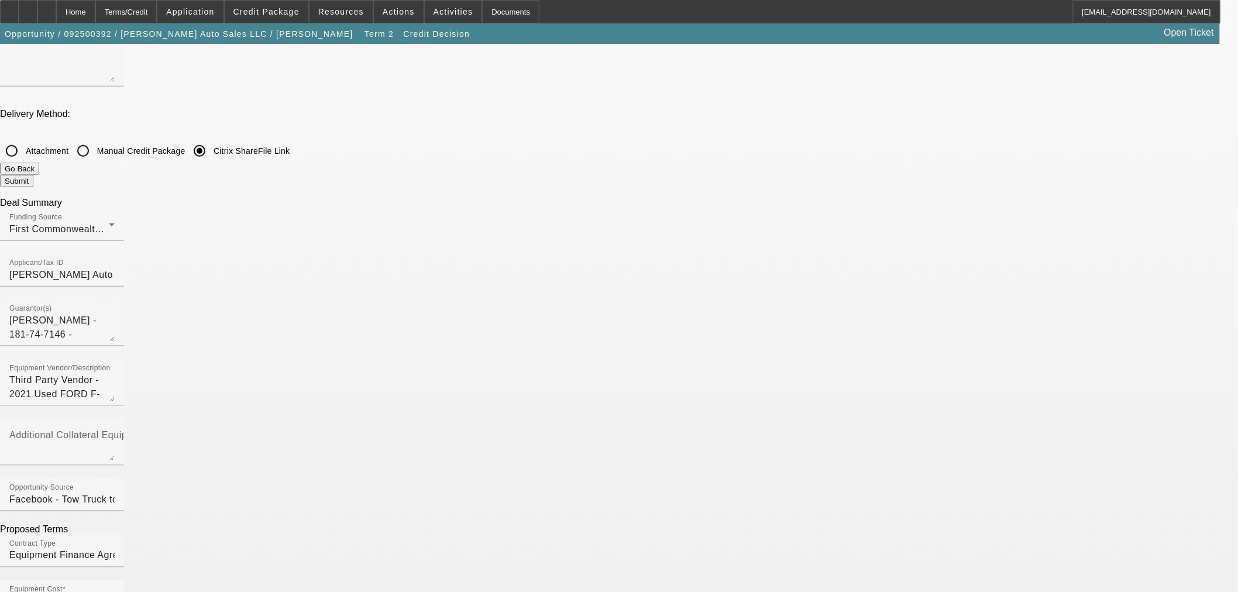
checkbox input "false"
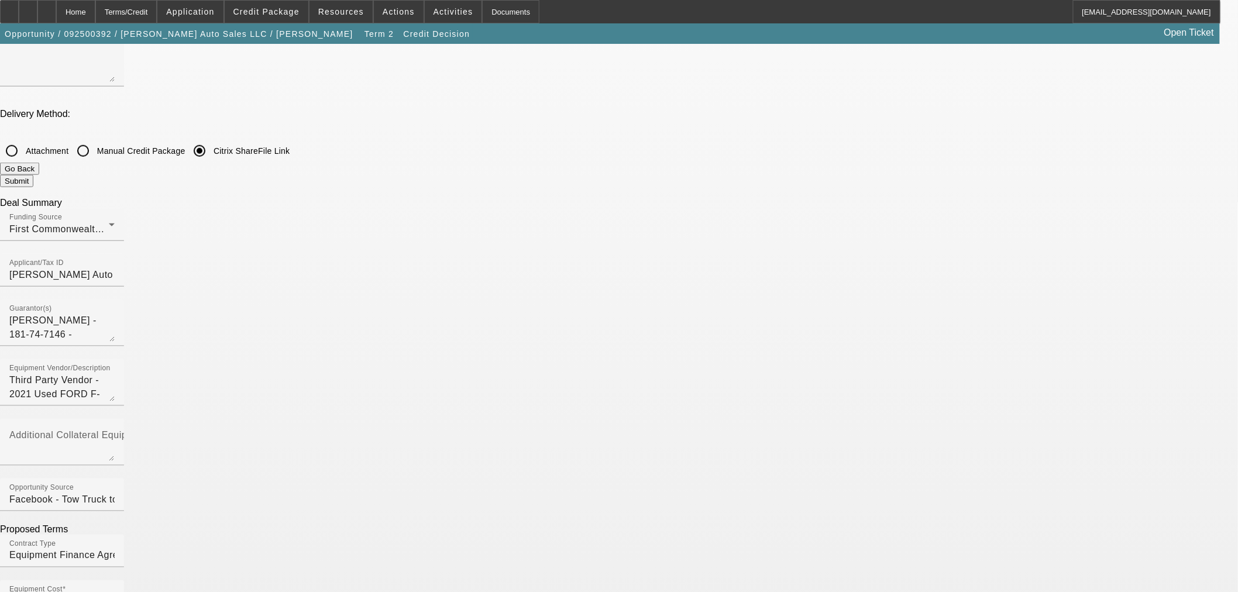
checkbox input "false"
checkbox input "true"
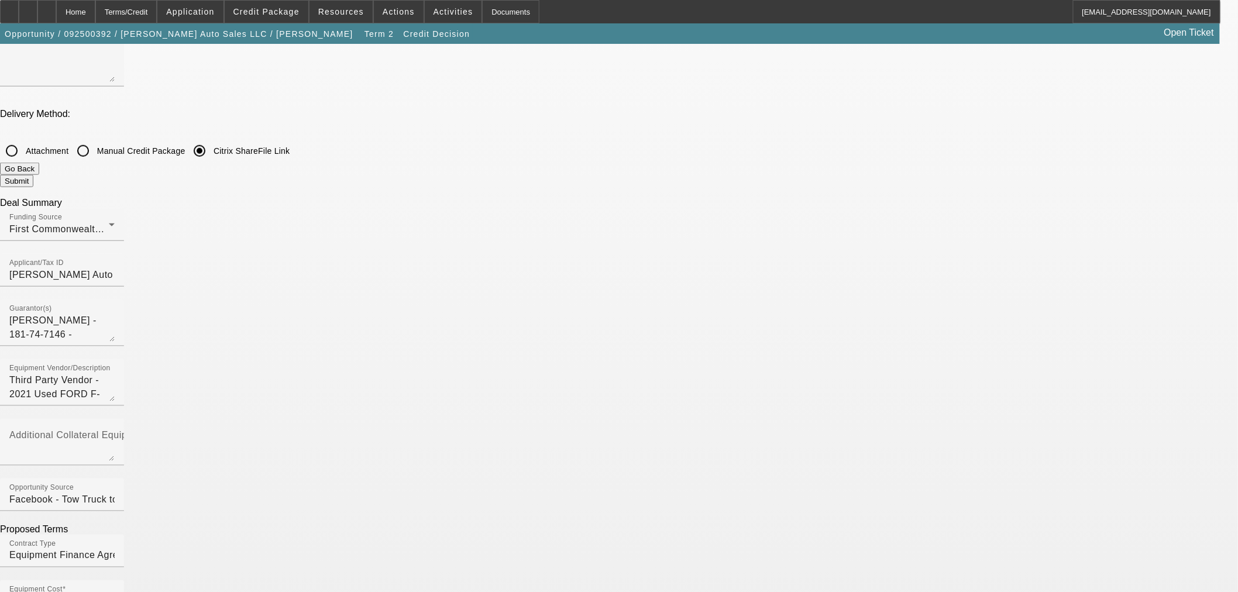
checkbox input "true"
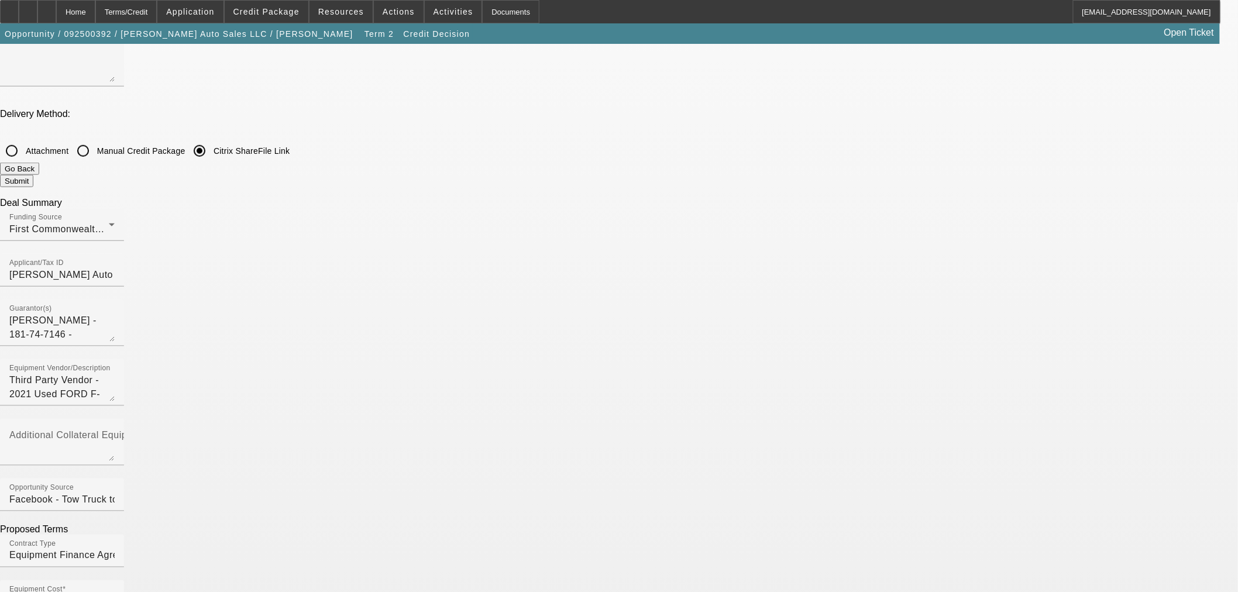
checkbox input "true"
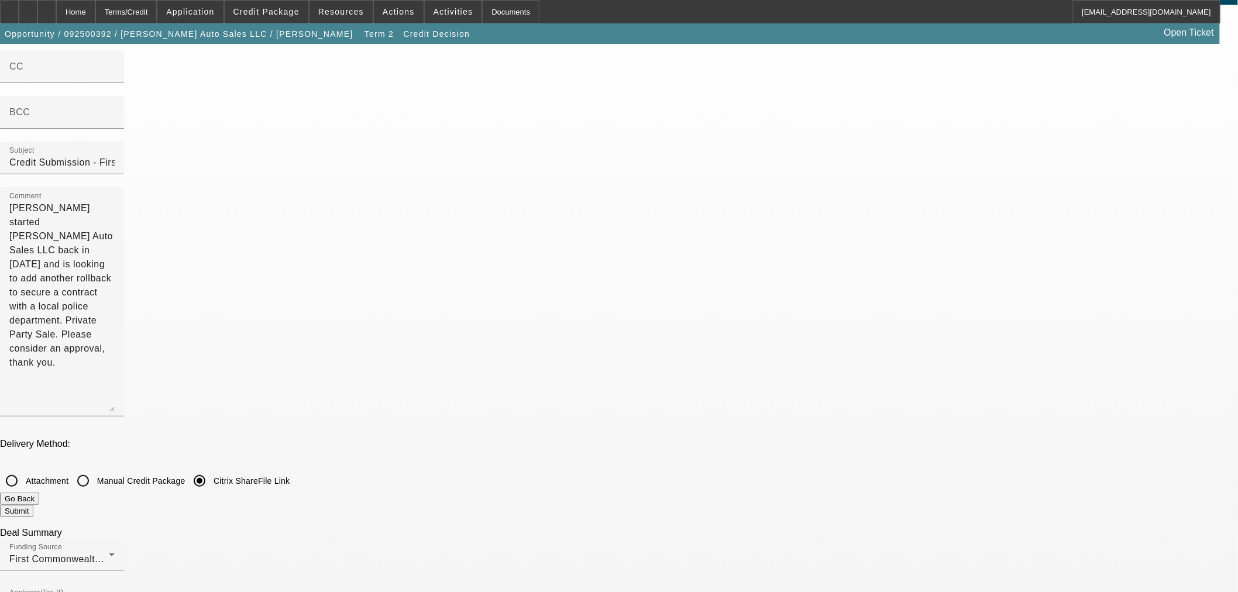
scroll to position [0, 0]
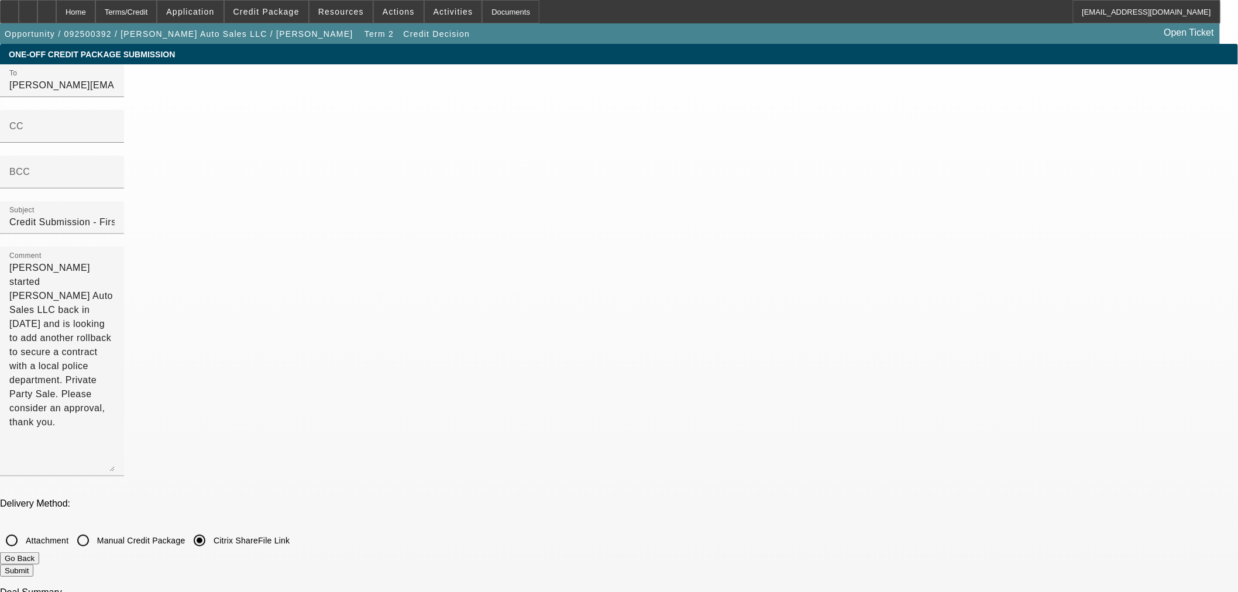
click at [33, 564] on button "Submit" at bounding box center [16, 570] width 33 height 12
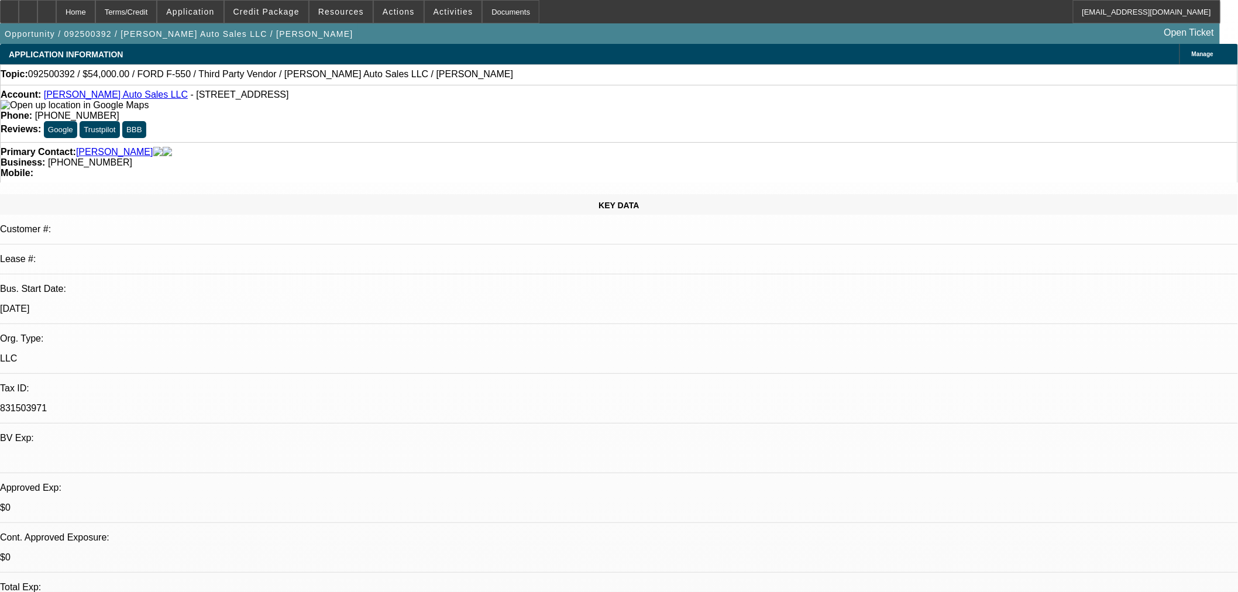
select select "0"
select select "2"
select select "0"
select select "6"
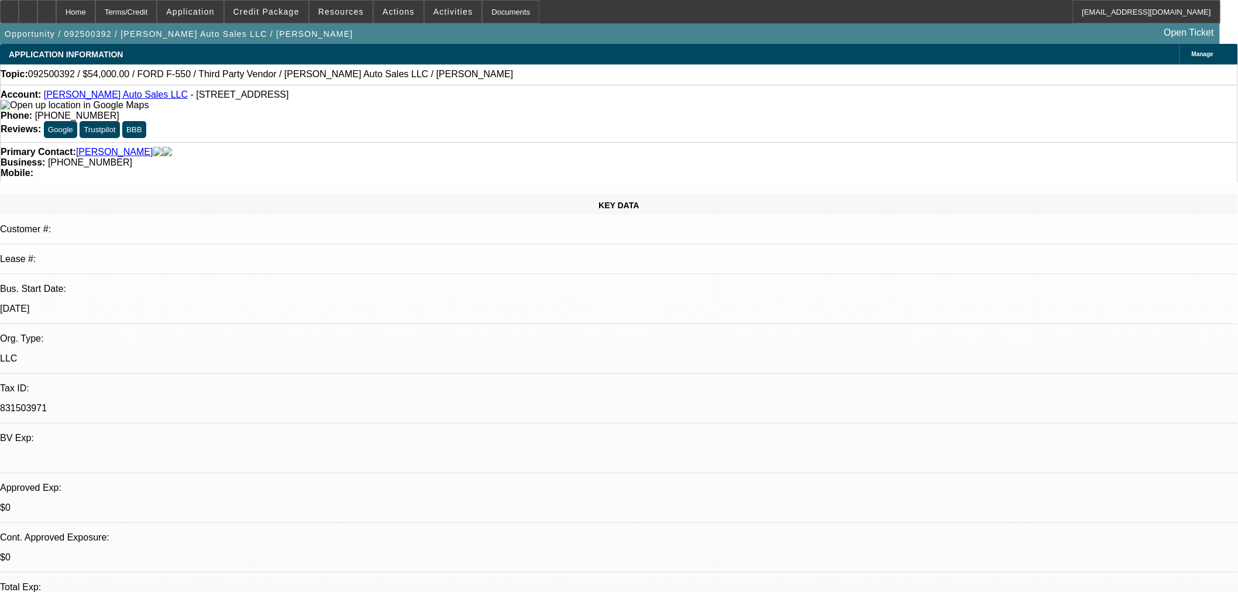
select select "0"
select select "2"
select select "0"
select select "6"
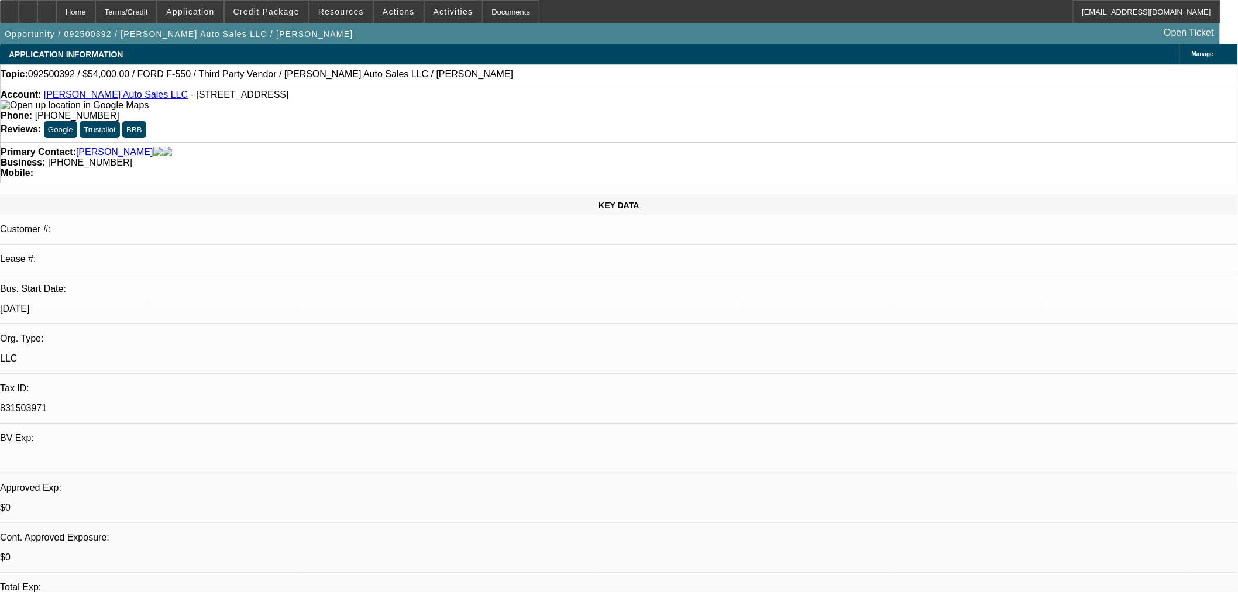
select select "0"
select select "2"
select select "0"
select select "6"
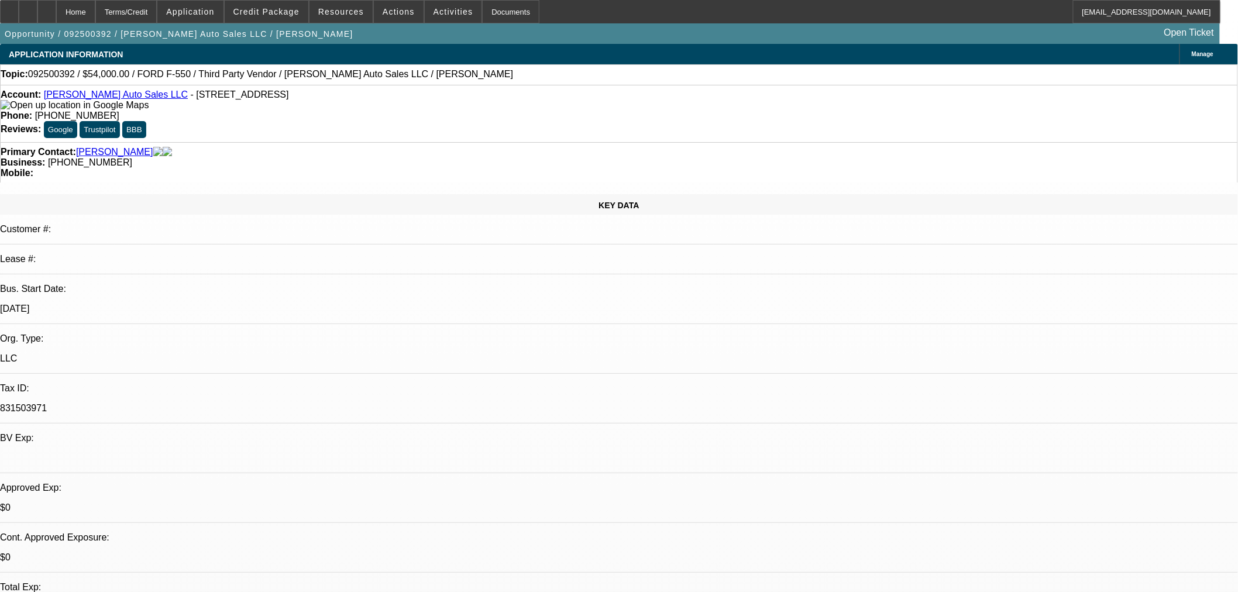
select select "0"
select select "2"
select select "0"
select select "6"
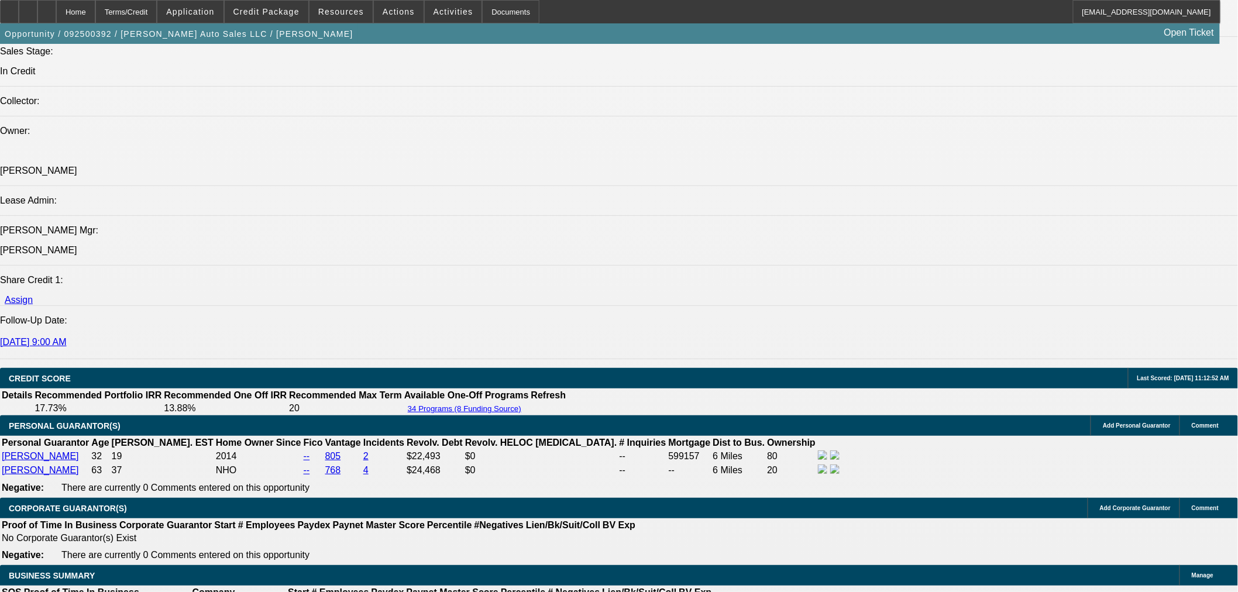
scroll to position [1559, 0]
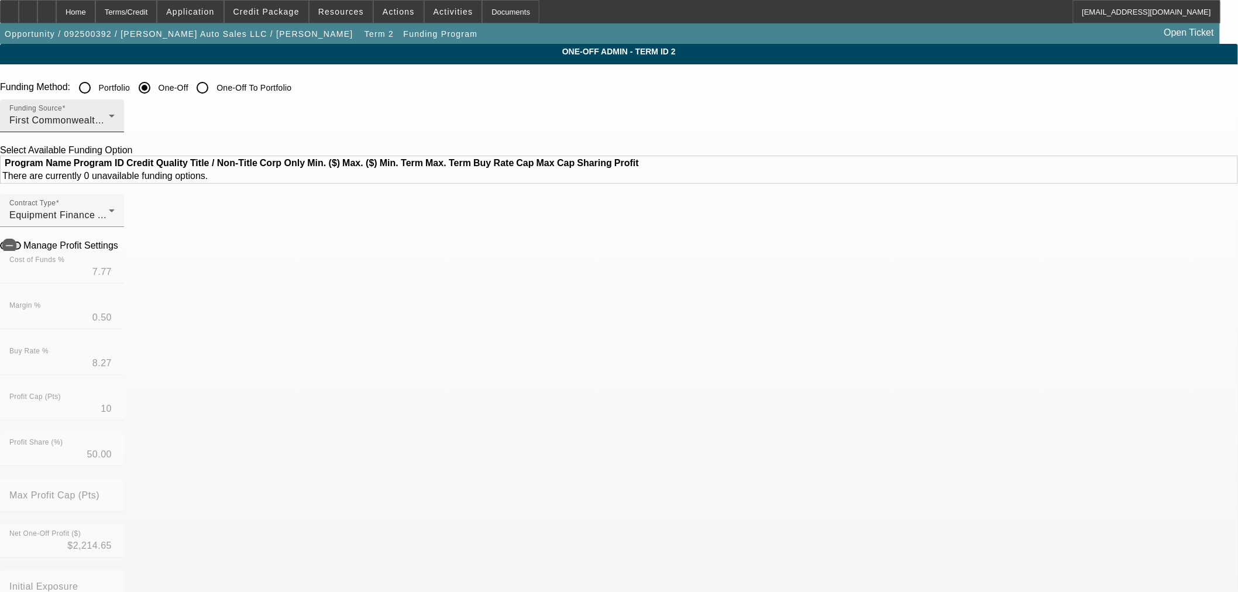
click at [189, 117] on span "First Commonwealth Equipment Finance" at bounding box center [99, 120] width 180 height 10
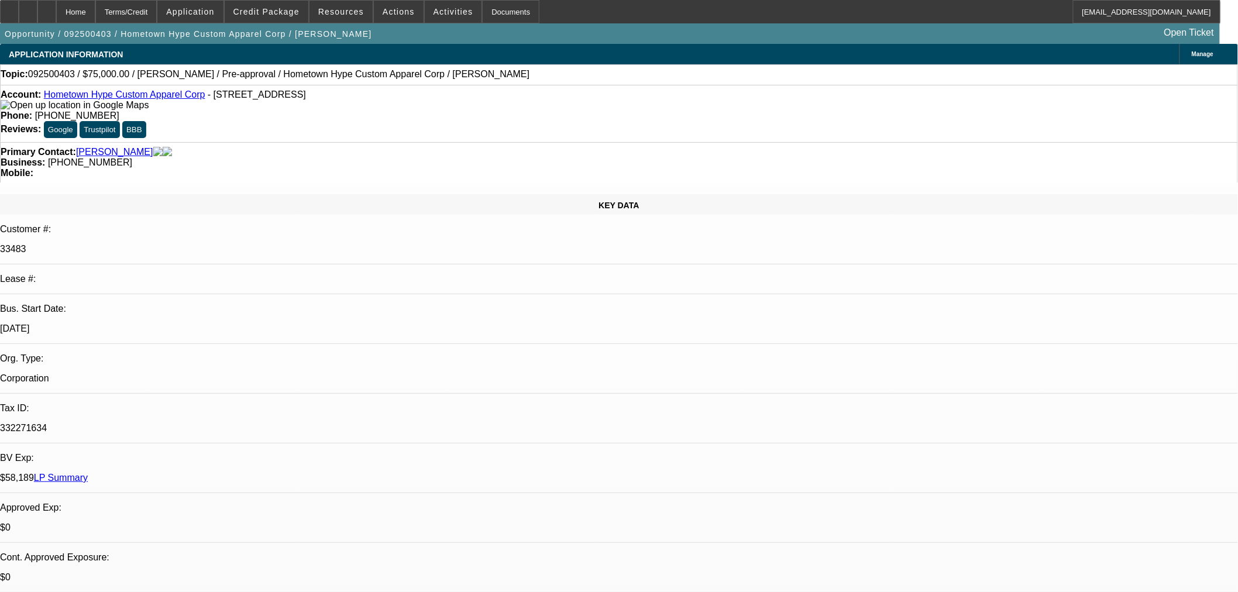
select select "0"
select select "2"
select select "0"
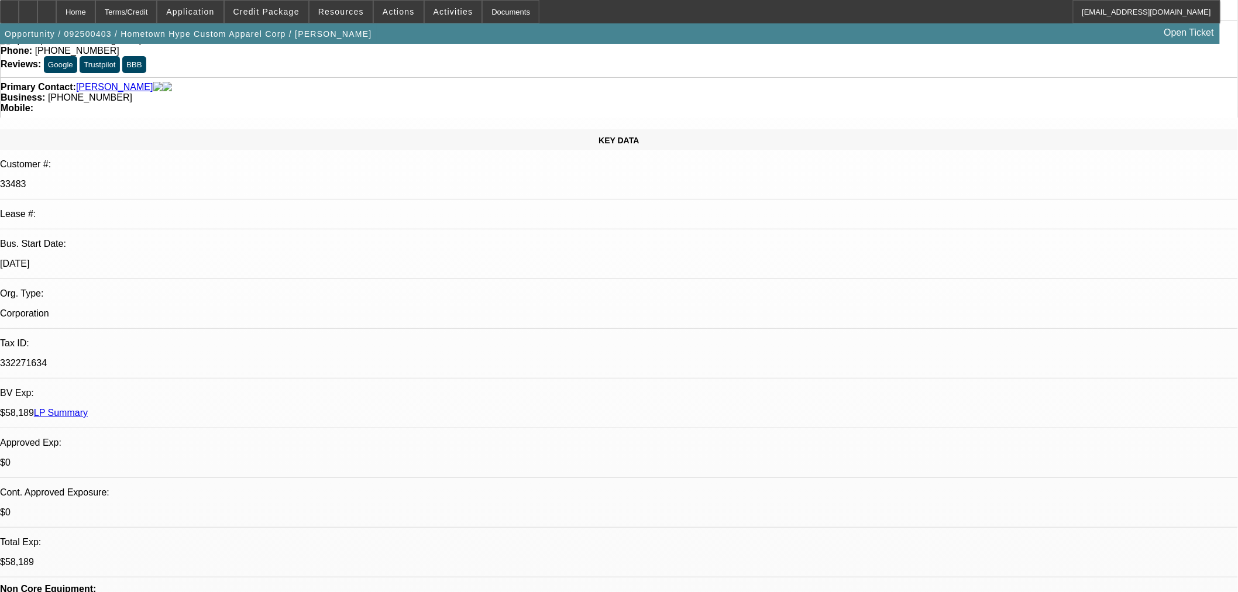
select select "1"
select select "2"
select select "6"
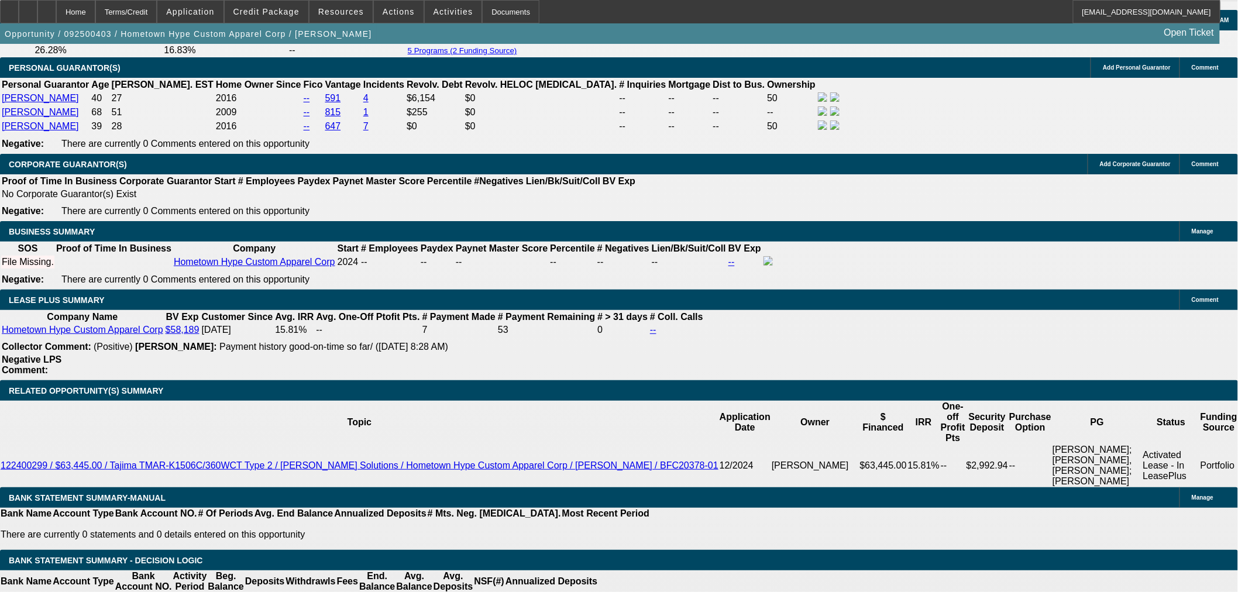
scroll to position [1819, 0]
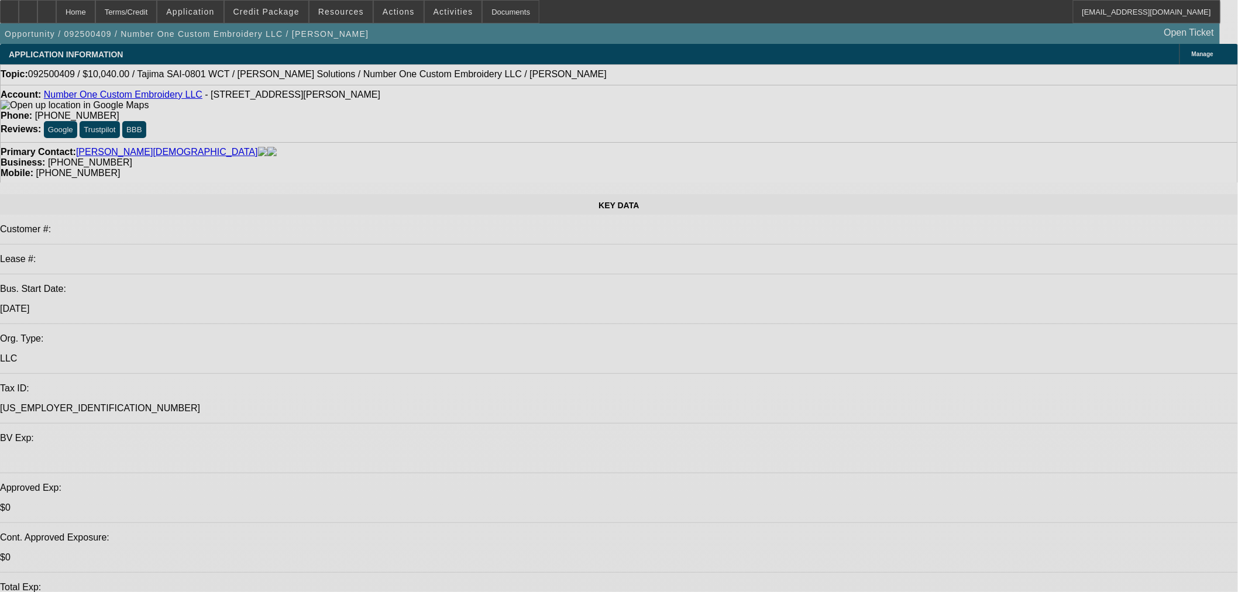
select select "0"
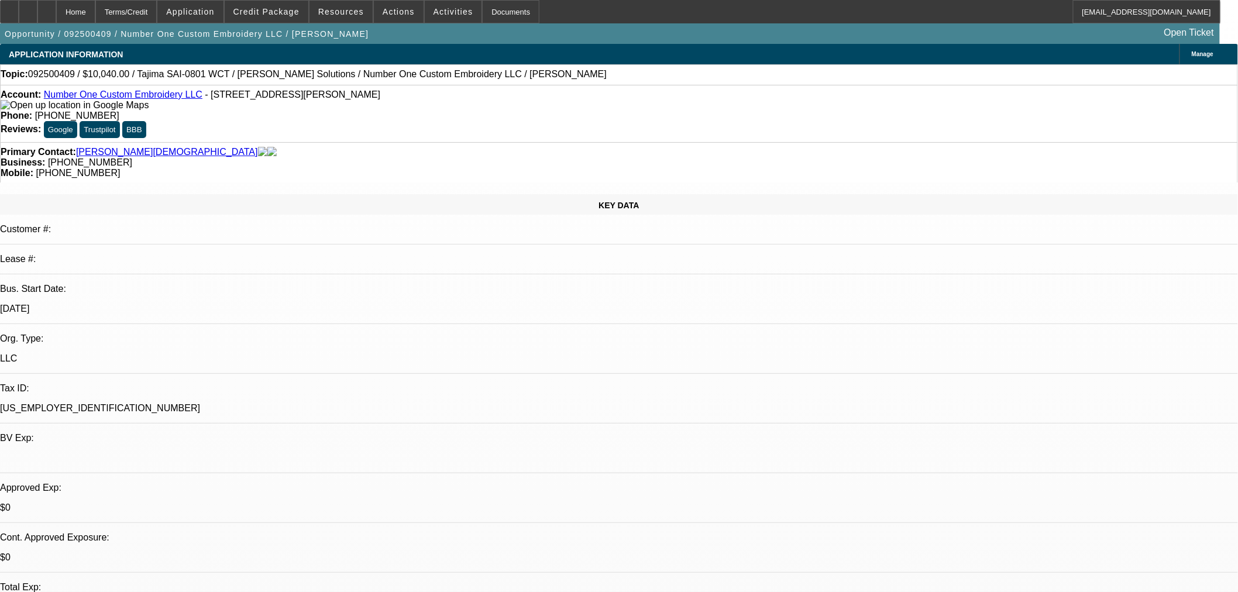
select select "2"
select select "0"
select select "6"
select select "0"
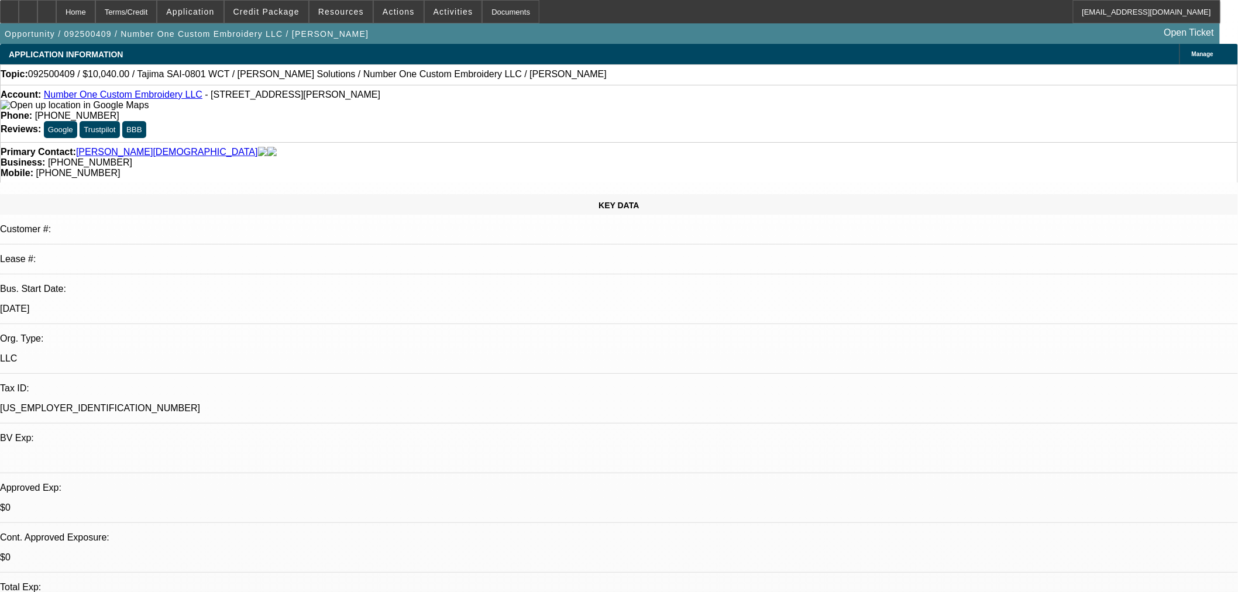
select select "2"
select select "0"
select select "6"
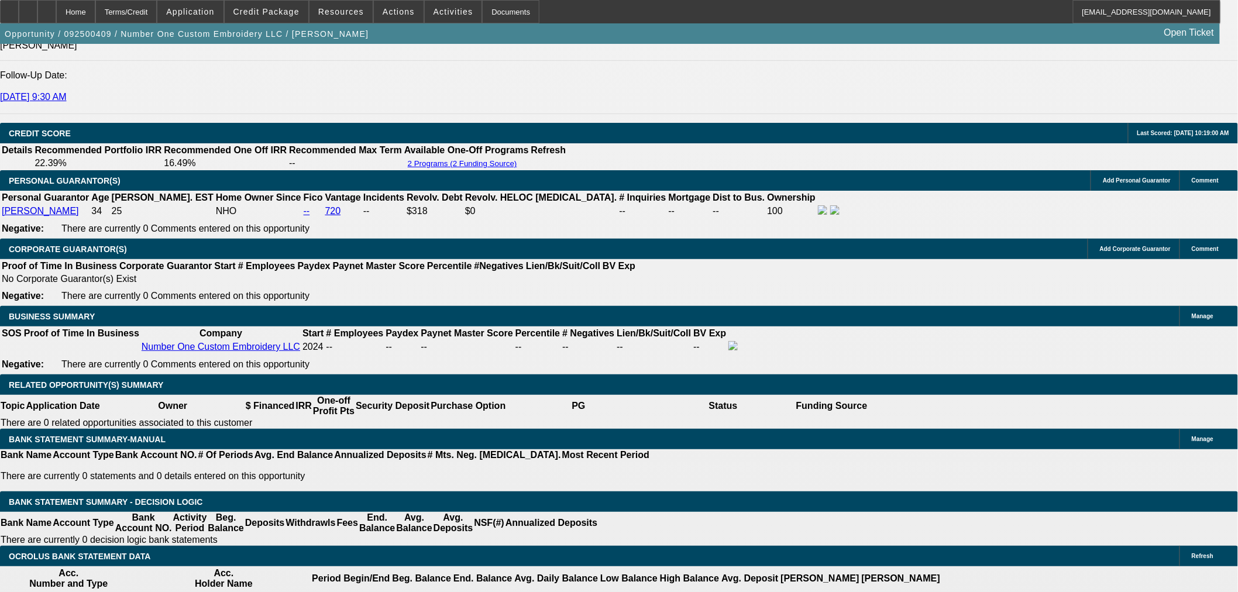
scroll to position [1689, 0]
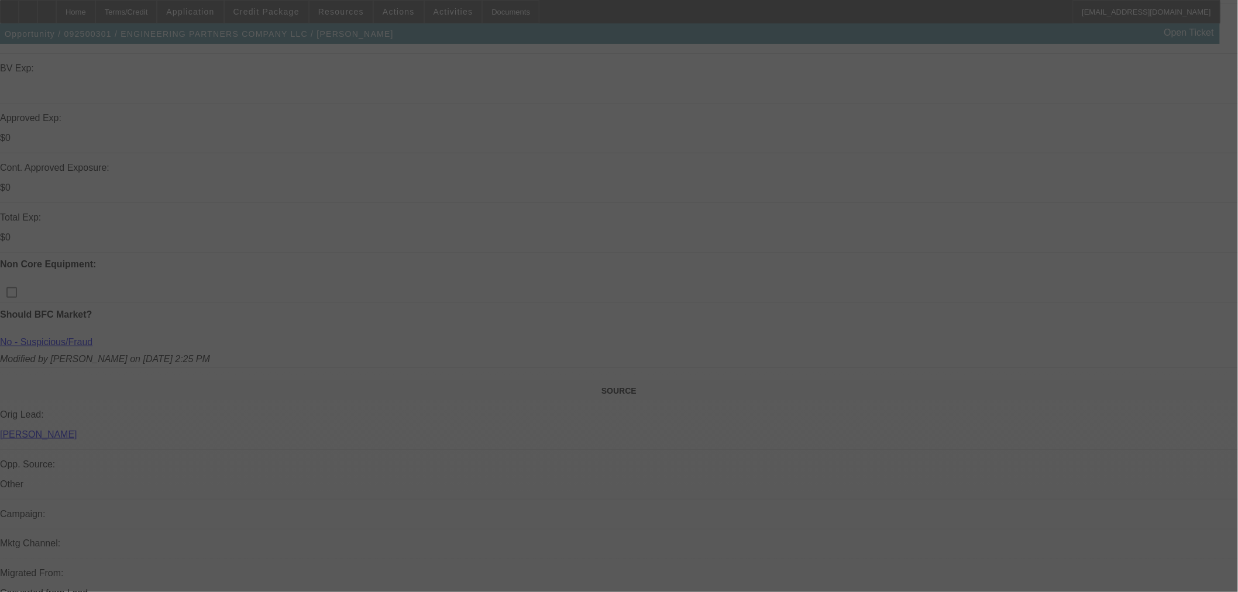
scroll to position [518, 0]
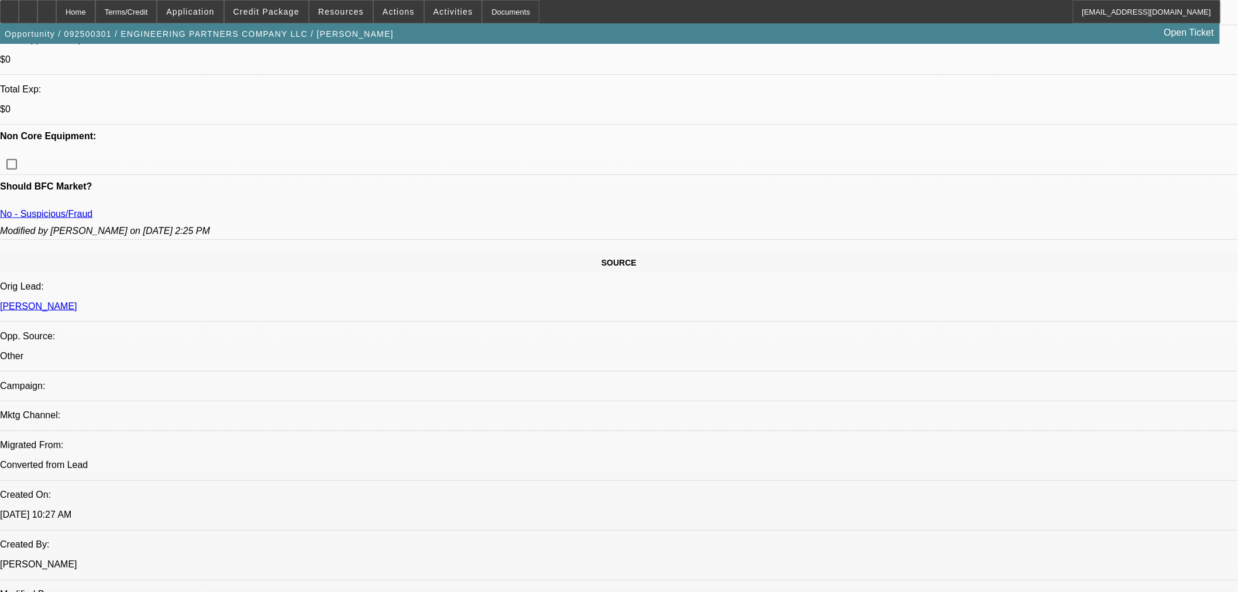
select select "0"
select select "2"
select select "0.1"
select select "4"
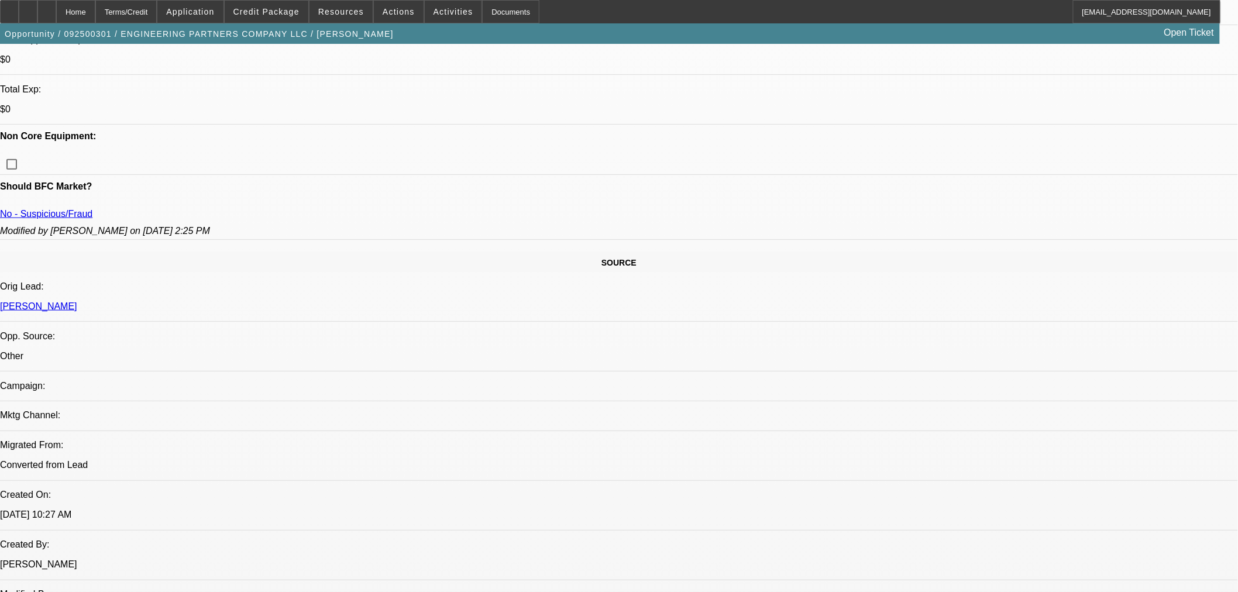
select select "0"
select select "2"
select select "0.1"
select select "4"
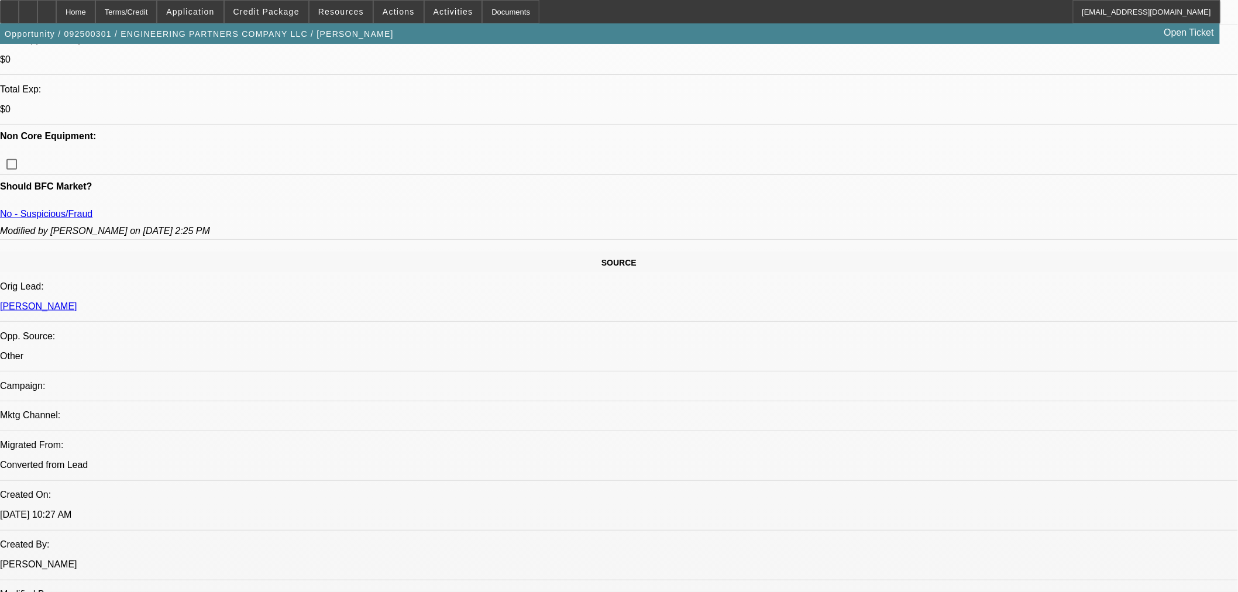
select select "0"
select select "2"
select select "0.1"
select select "4"
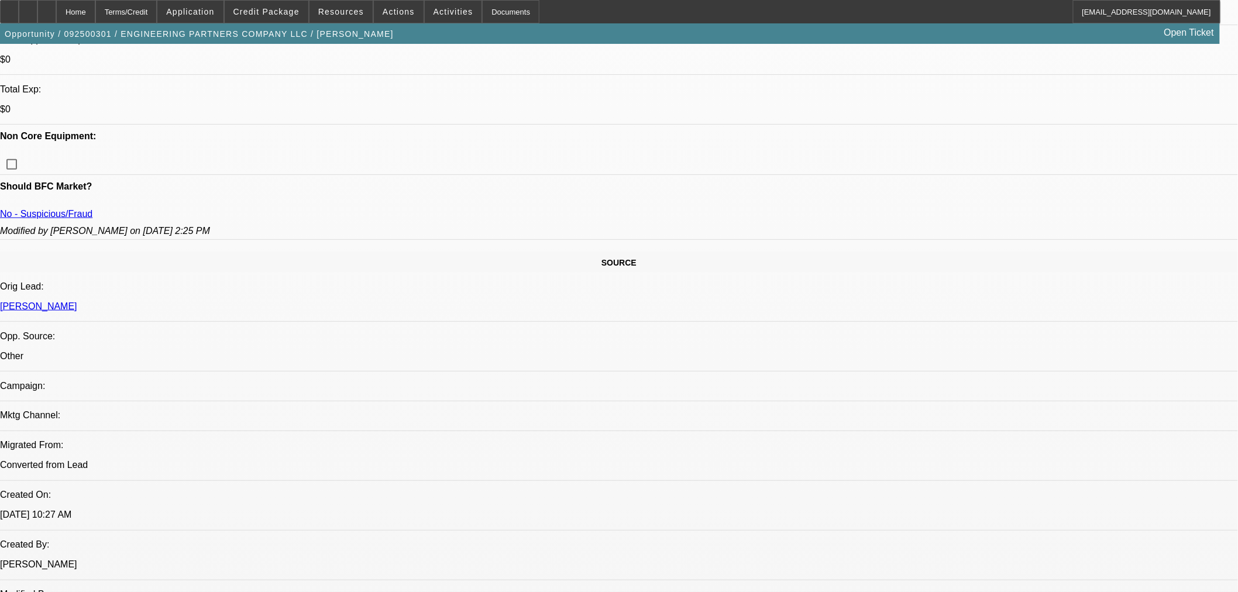
select select "0"
select select "3"
select select "0.1"
select select "4"
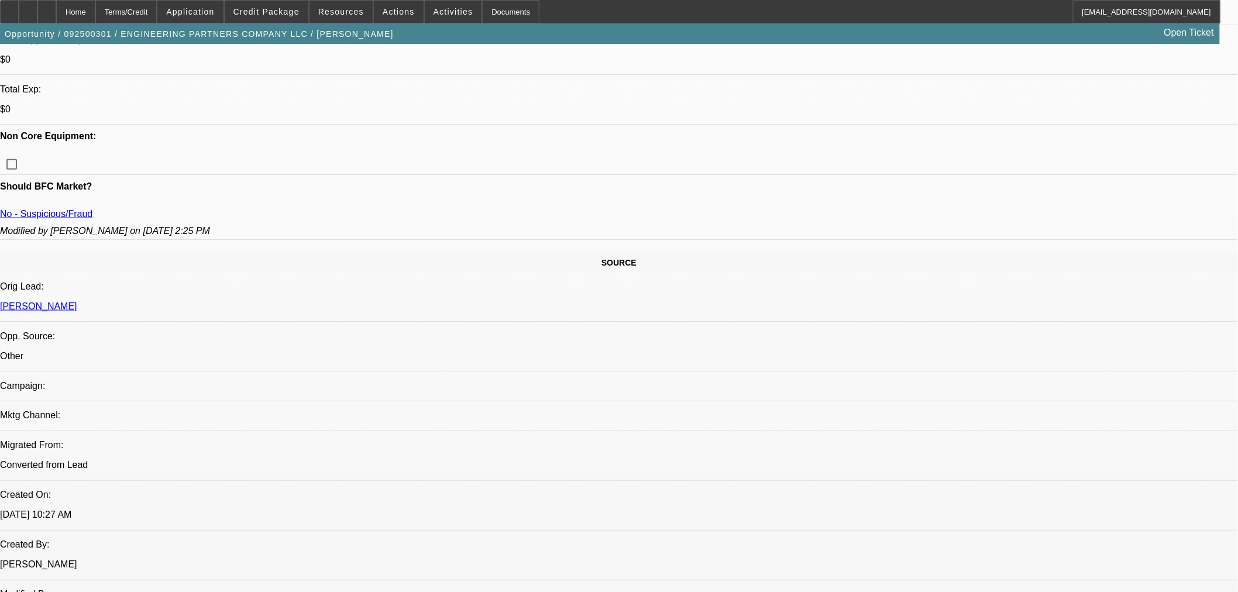
drag, startPoint x: 837, startPoint y: 374, endPoint x: 1173, endPoint y: 449, distance: 343.9
copy div "PRESUMED FRAUD DEAL. GA RESIDENT PG WITH A MN COMPANY WITH NO ADDRESS HISTORY A…"
click at [278, 9] on span "Credit Package" at bounding box center [266, 11] width 66 height 9
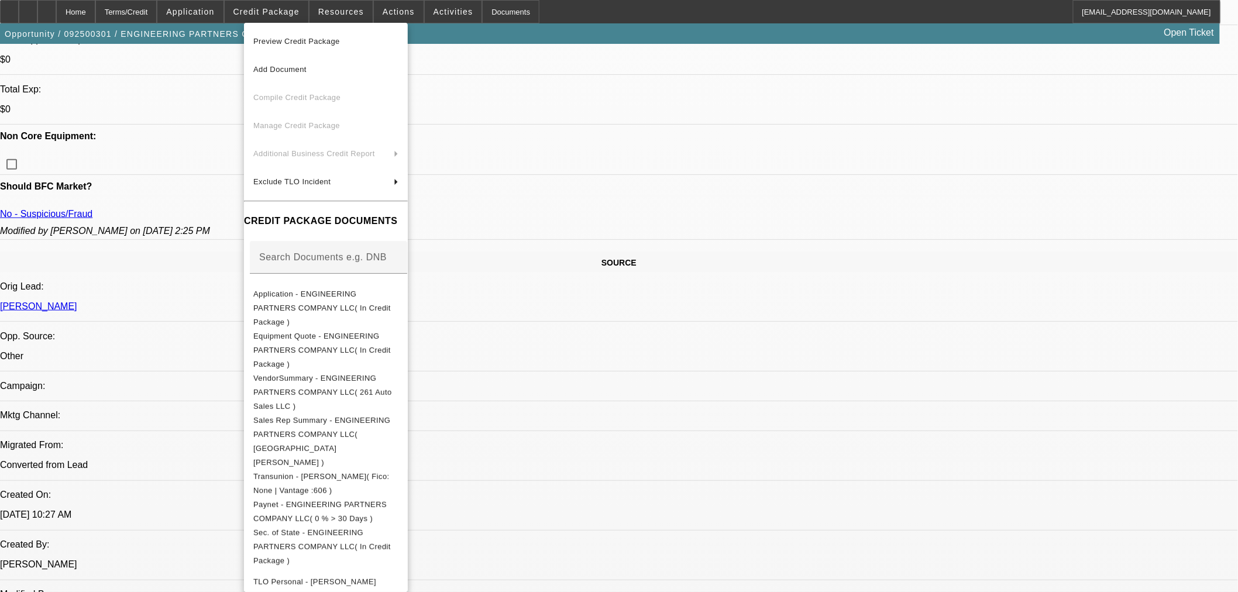
scroll to position [297, 0]
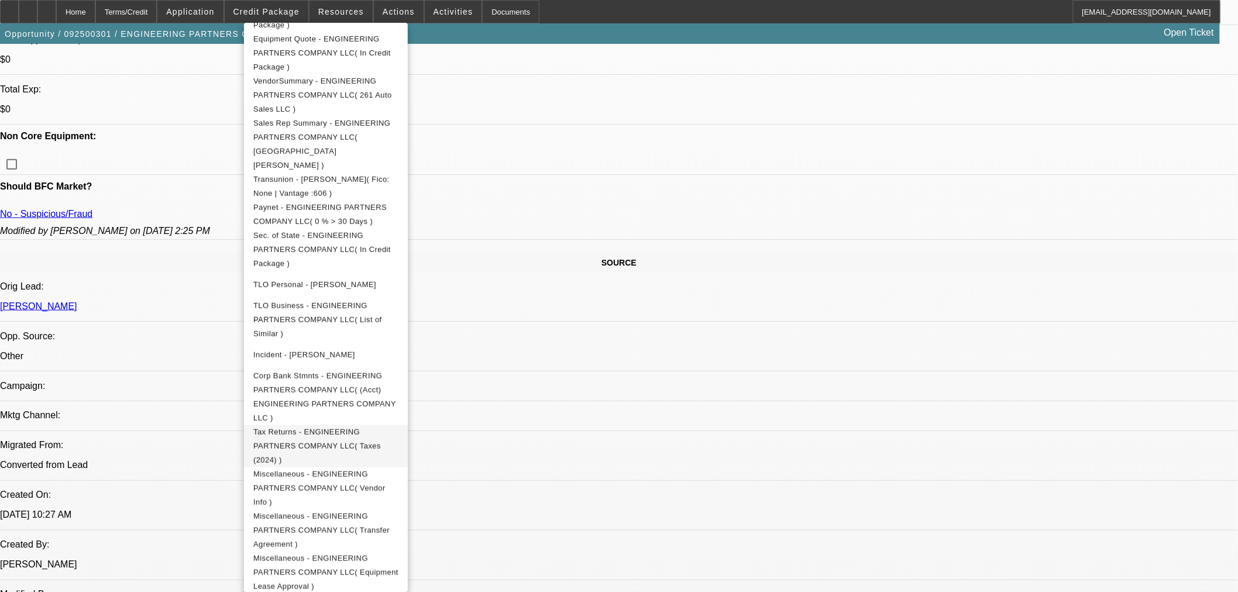
click at [398, 425] on span "Tax Returns - ENGINEERING PARTNERS COMPANY LLC( Taxes (2024) )" at bounding box center [325, 446] width 145 height 42
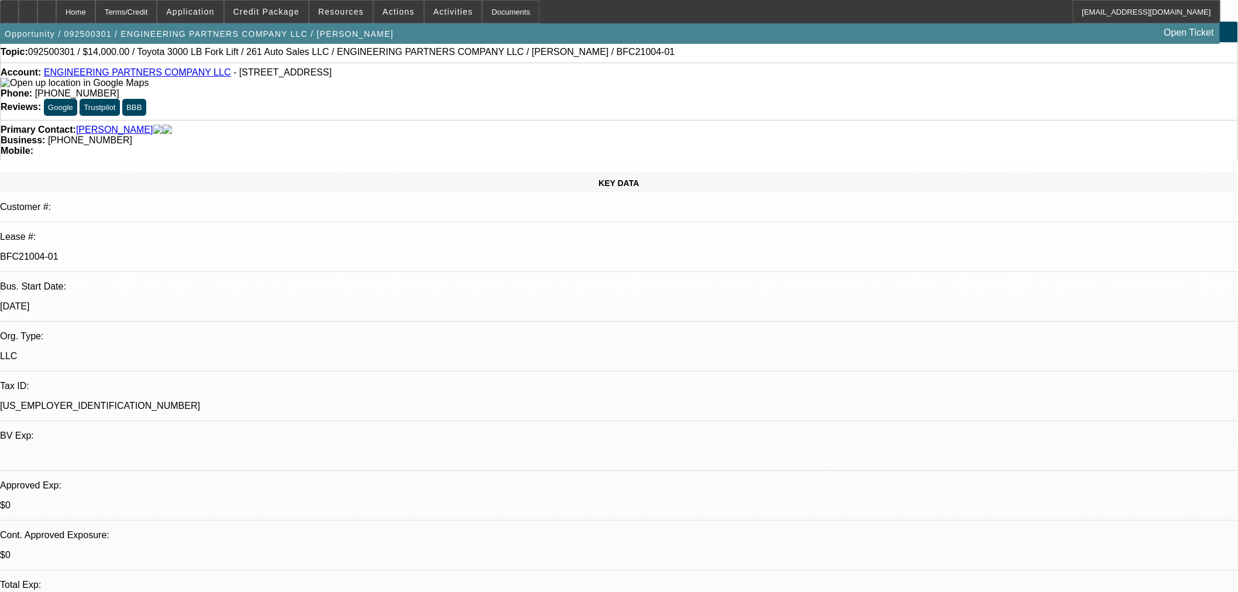
scroll to position [0, 0]
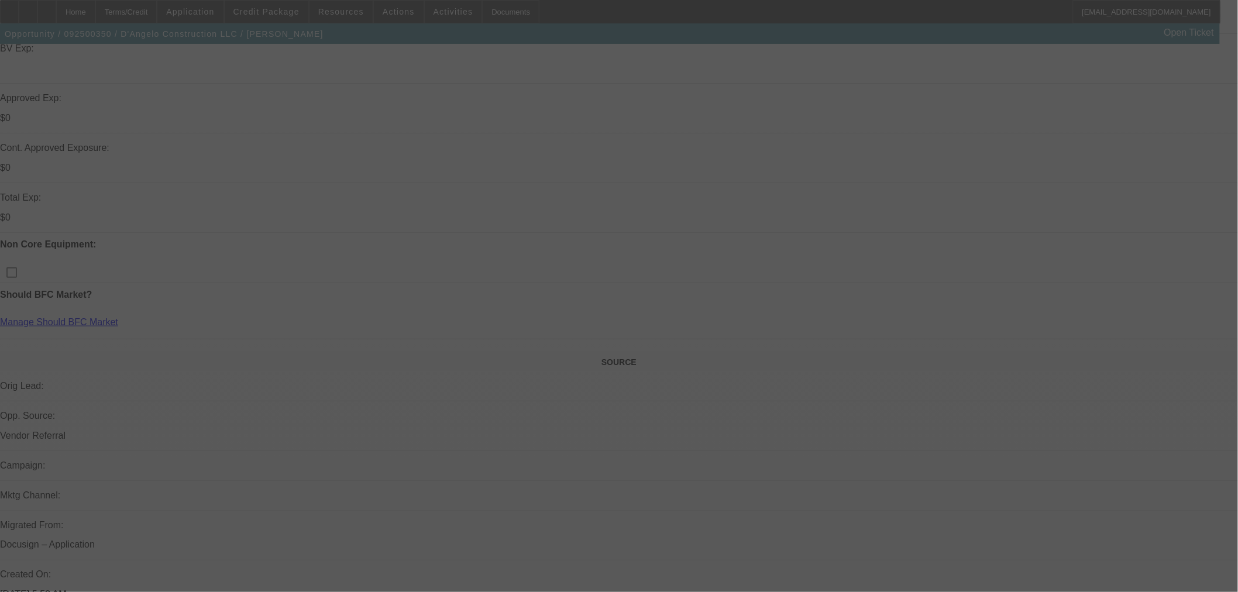
scroll to position [780, 0]
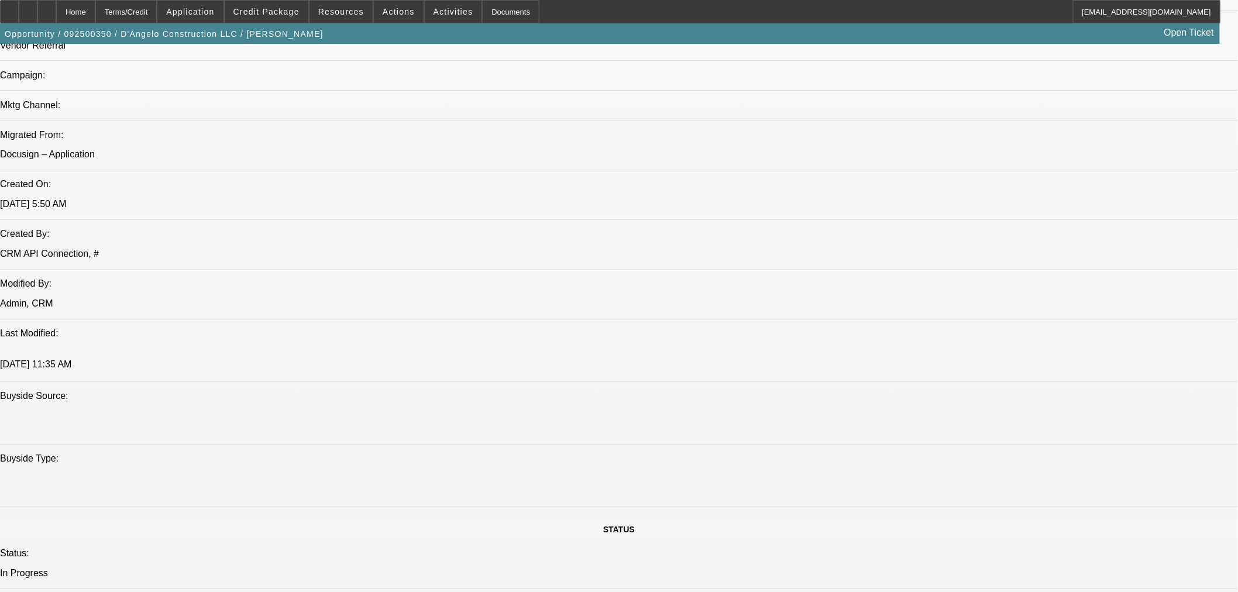
select select "0"
select select "0.1"
select select "4"
select select "0.1"
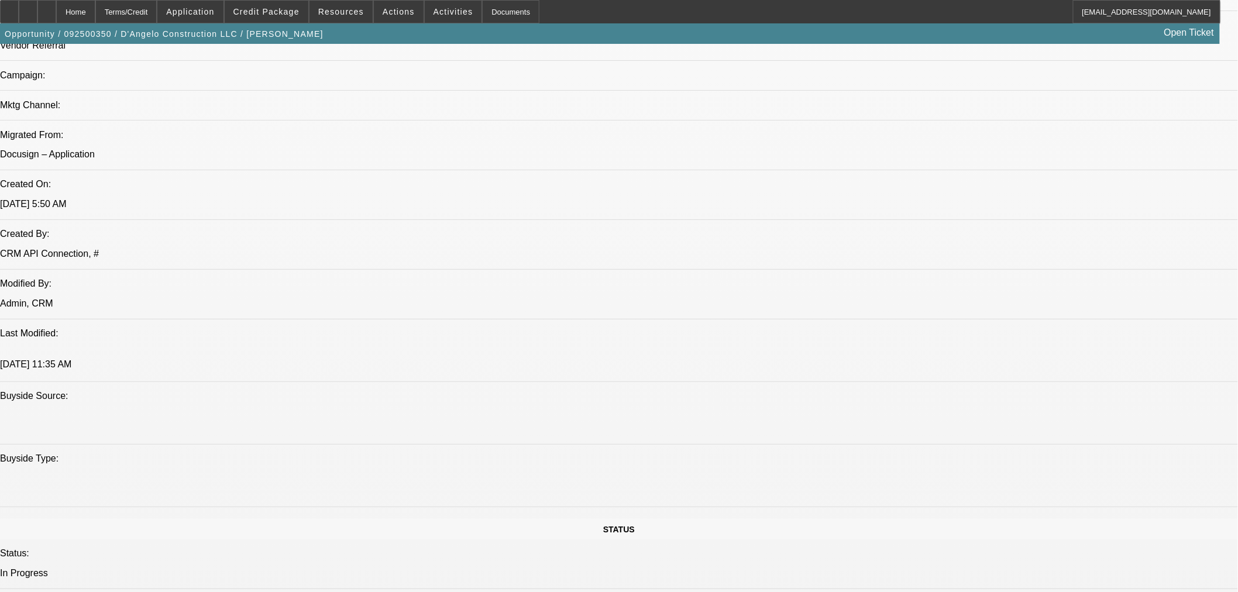
select select "2"
select select "0.1"
select select "4"
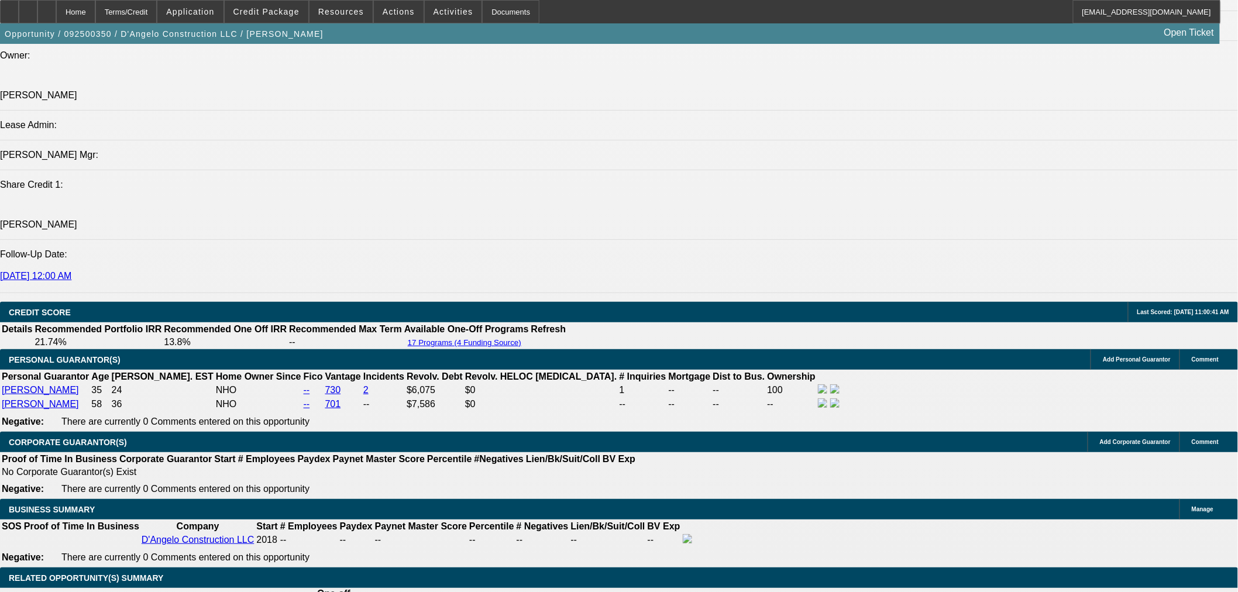
scroll to position [1755, 0]
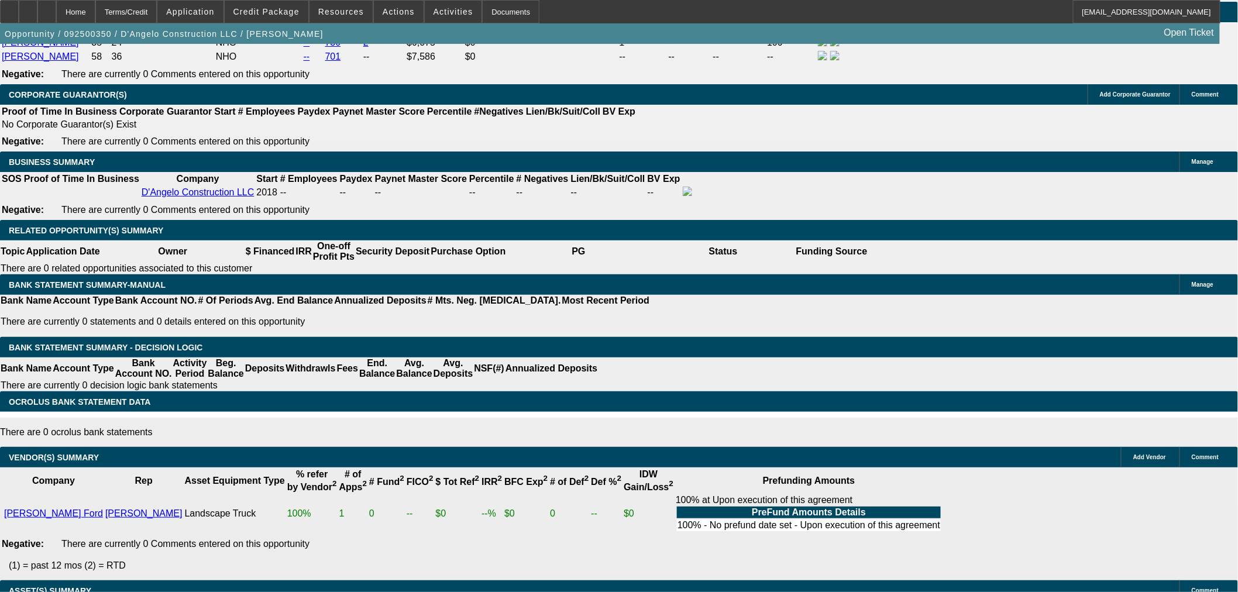
type textarea "ok to sell"
drag, startPoint x: 1160, startPoint y: 294, endPoint x: 1161, endPoint y: 287, distance: 6.5
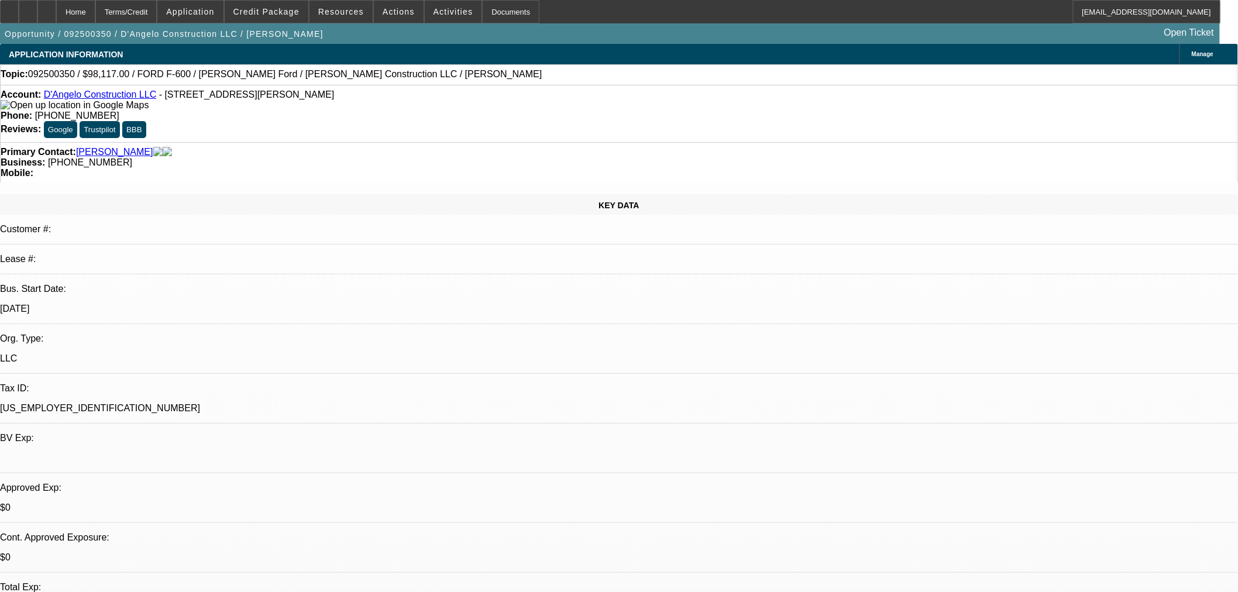
select select "0"
select select "0.1"
select select "4"
select select "0.1"
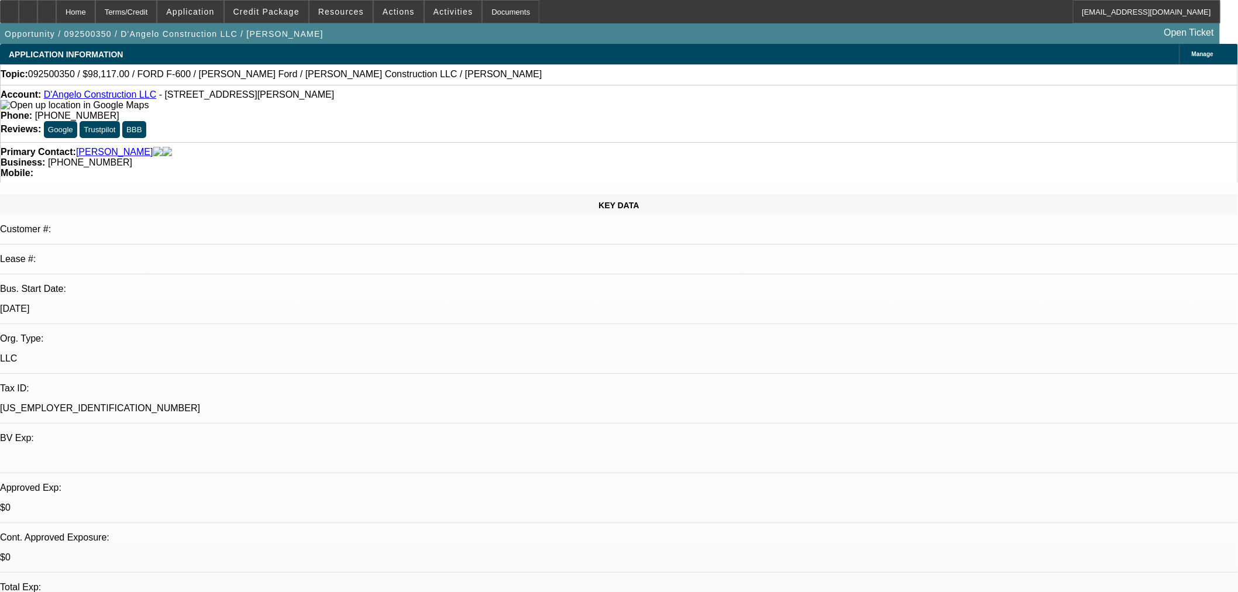
select select "2"
select select "0.1"
select select "4"
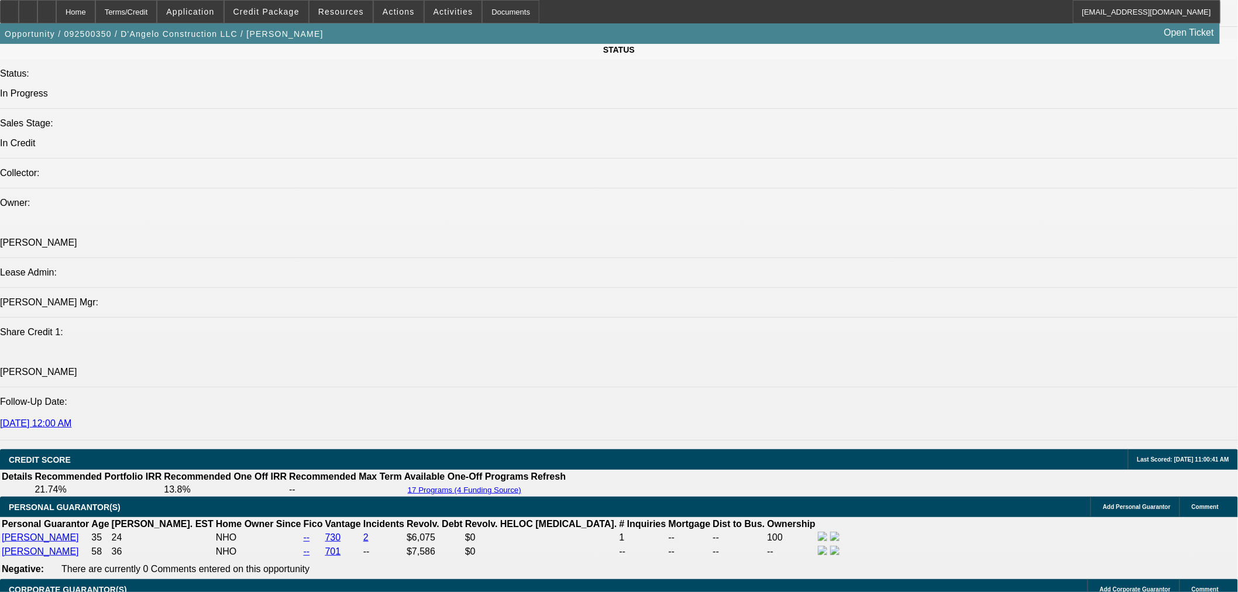
scroll to position [1494, 0]
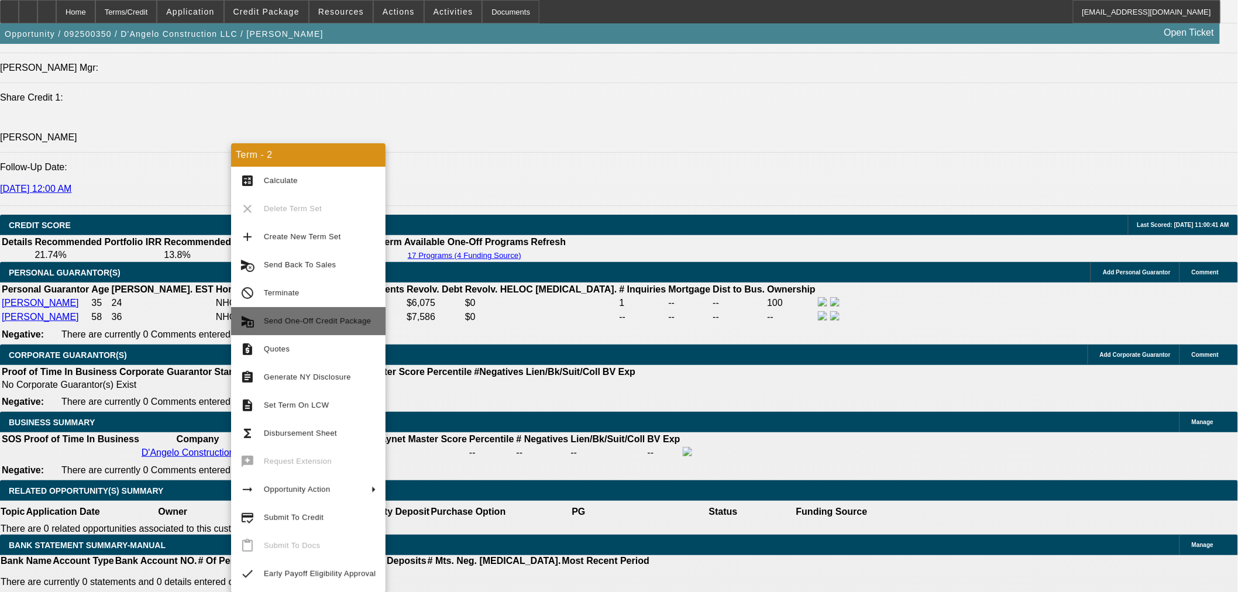
click at [346, 323] on span "Send One-Off Credit Package" at bounding box center [317, 320] width 107 height 9
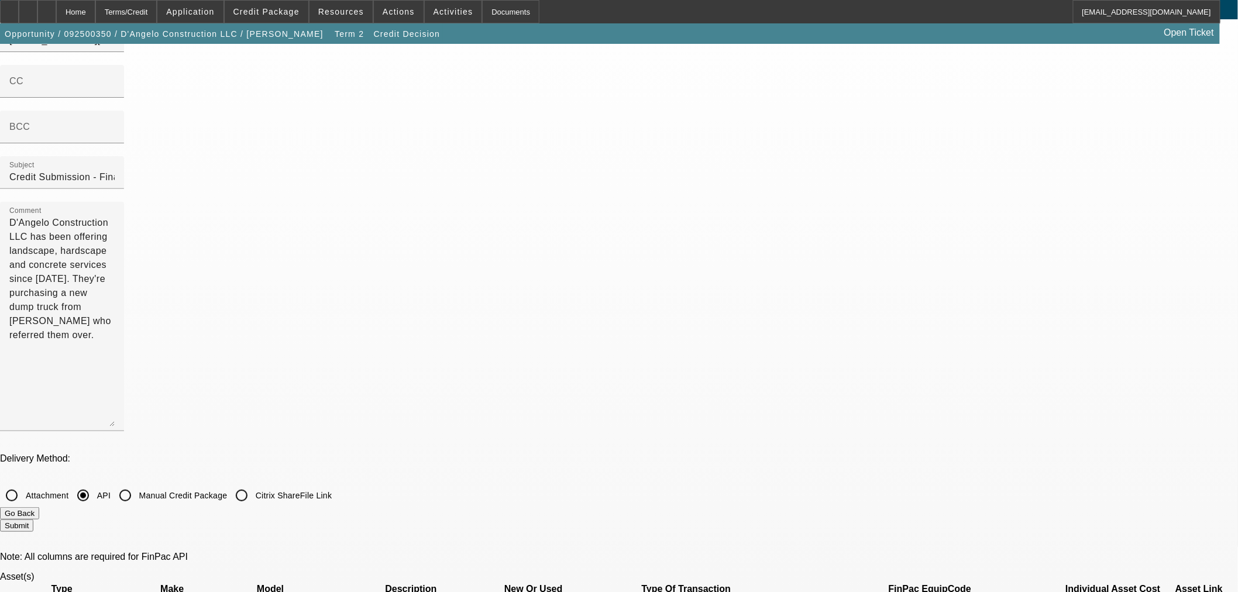
scroll to position [130, 0]
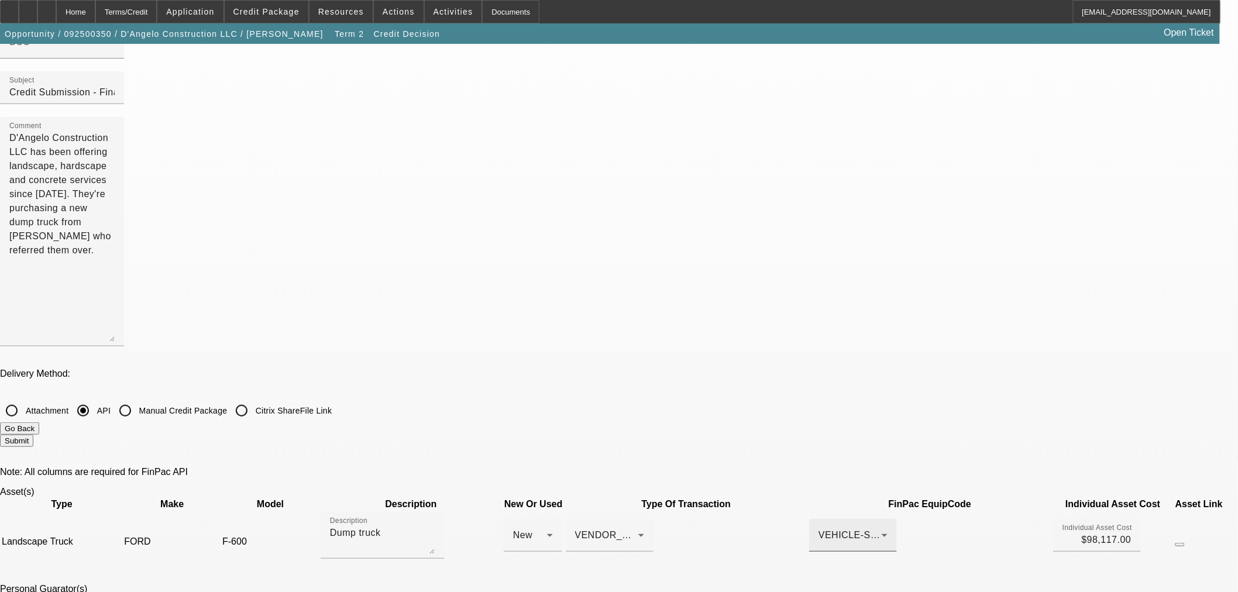
click at [818, 530] on span "VEHICLE-Special Purpose" at bounding box center [877, 535] width 118 height 10
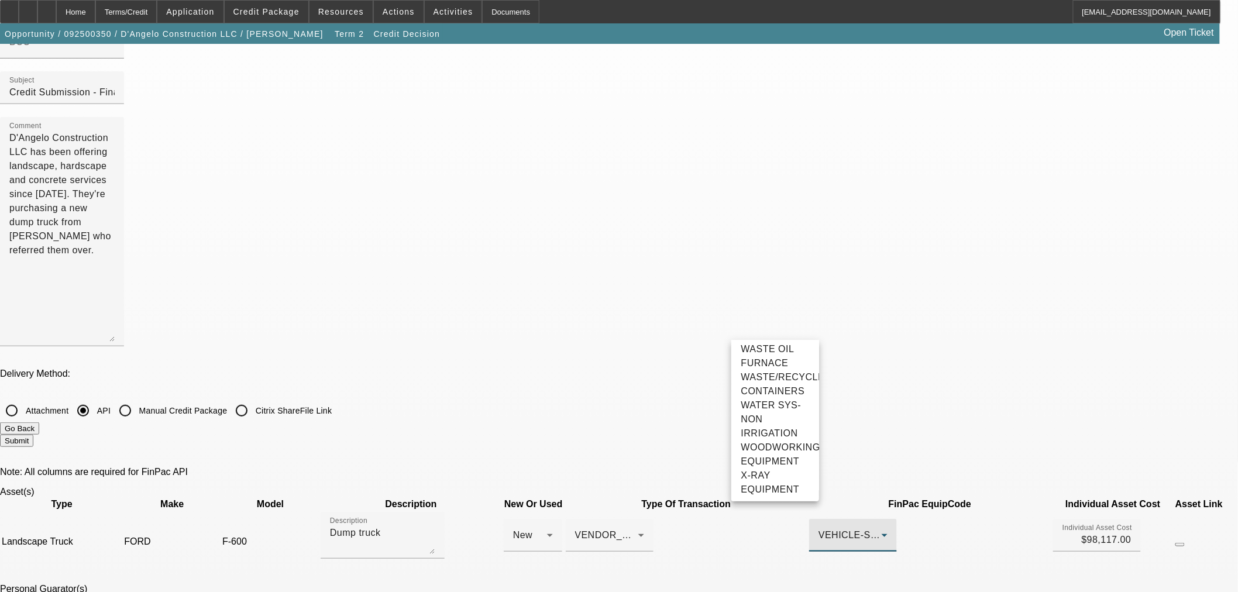
scroll to position [4470, 0]
drag, startPoint x: 775, startPoint y: 425, endPoint x: 785, endPoint y: 423, distance: 10.6
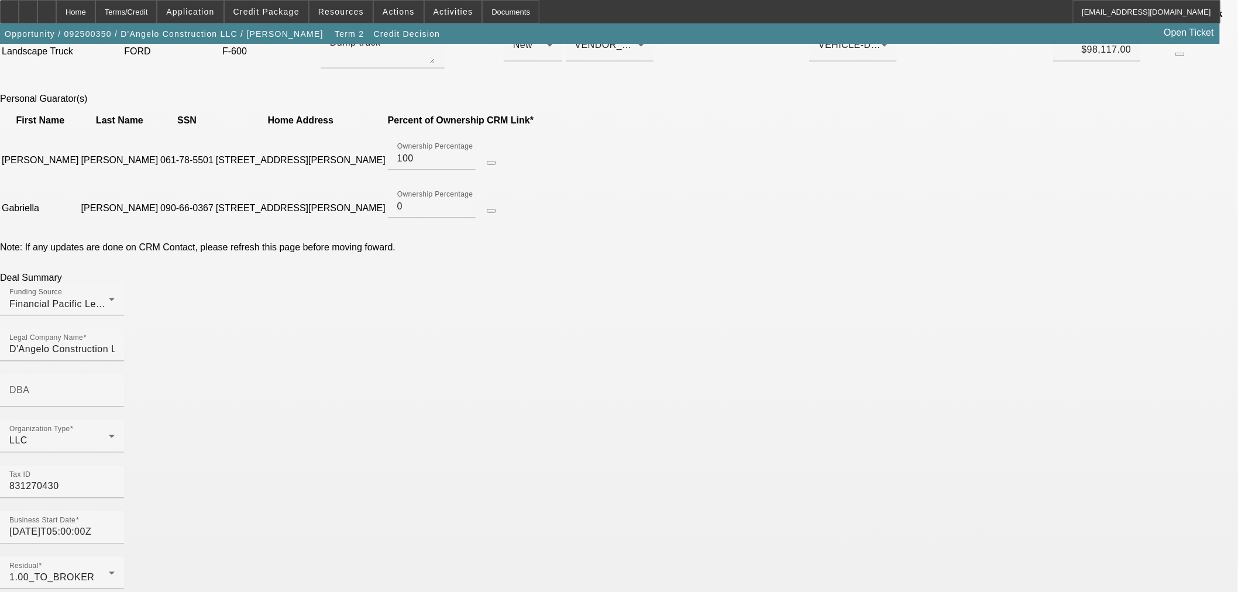
scroll to position [650, 0]
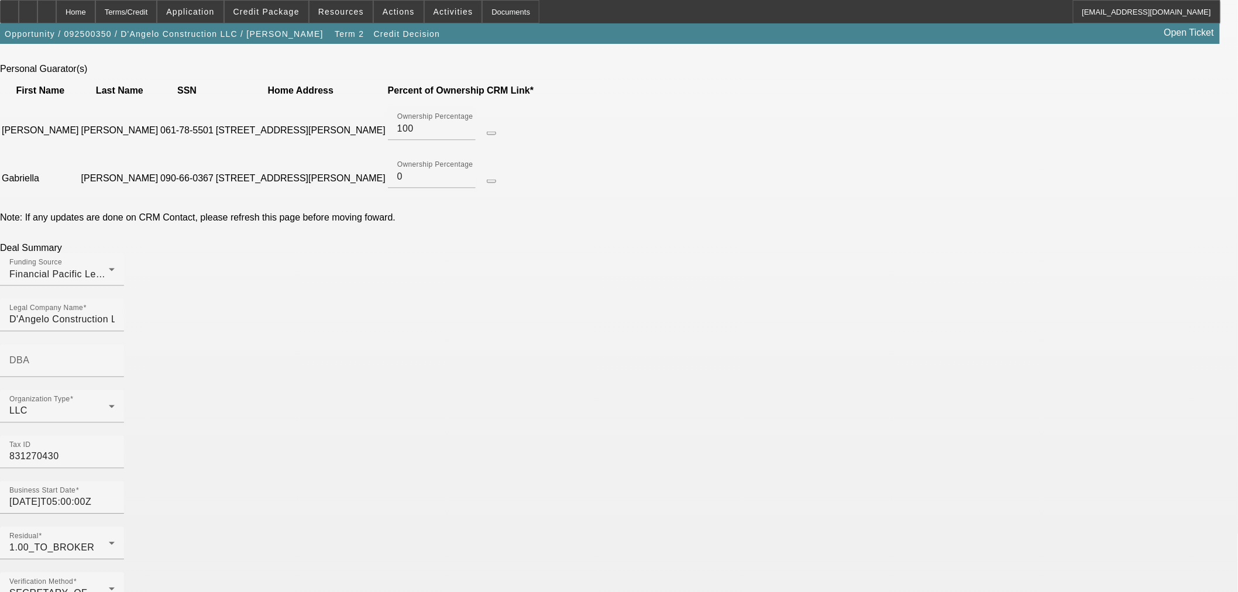
click at [115, 495] on input "[DATE]T05:00:00Z" at bounding box center [61, 502] width 105 height 14
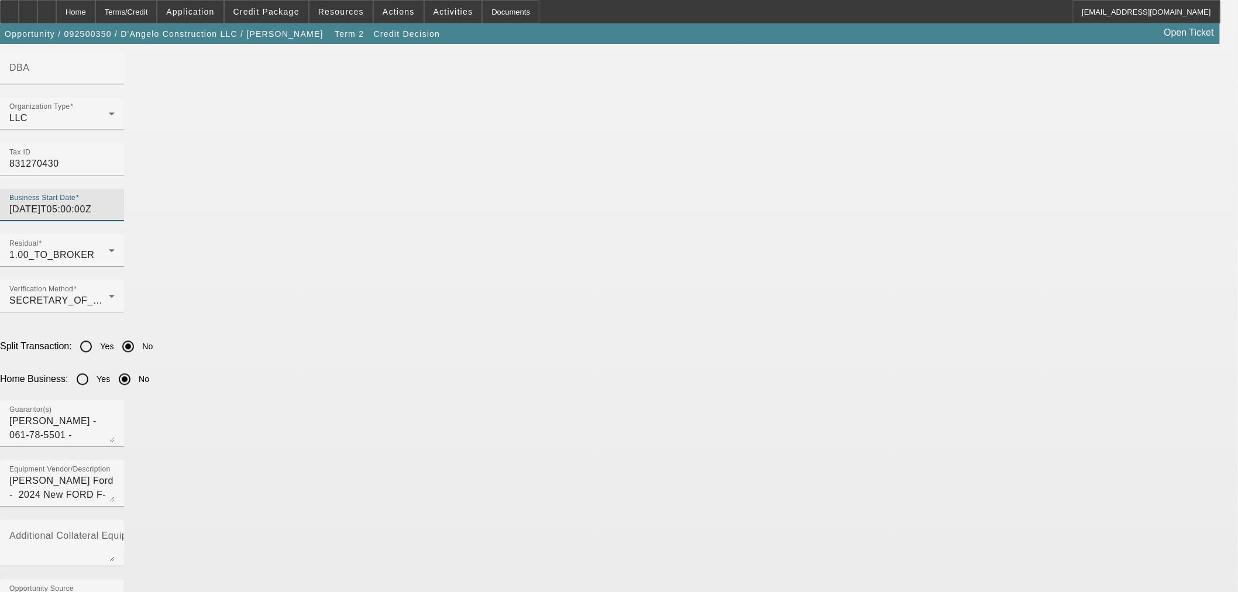
scroll to position [974, 0]
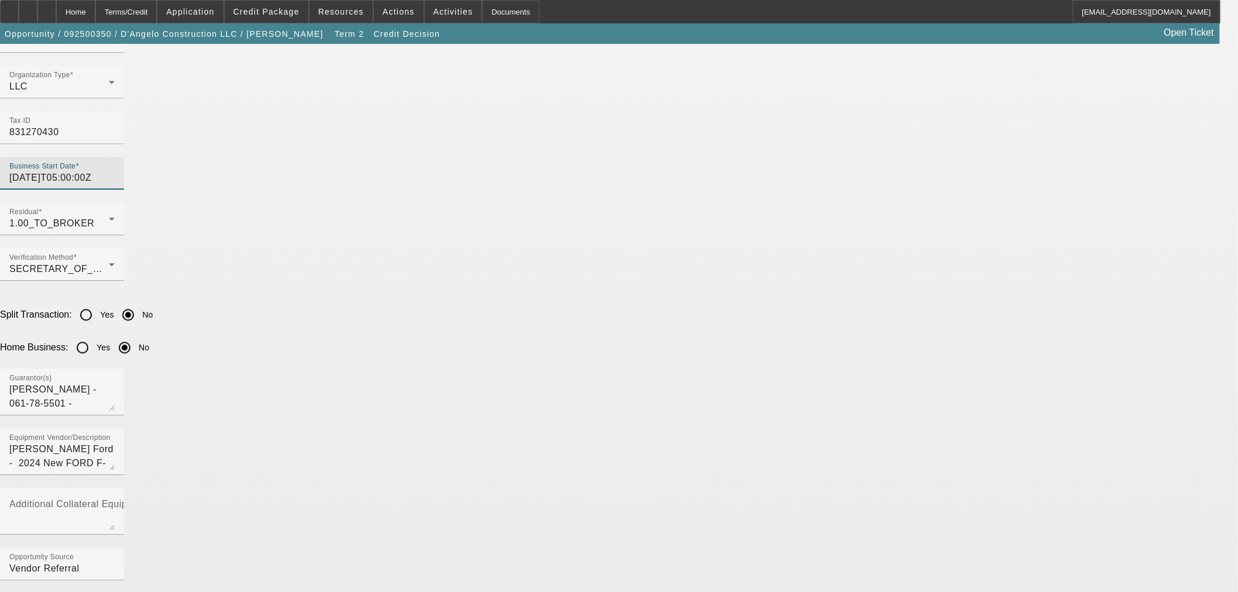
type input "[DATE]T05:00:00Z"
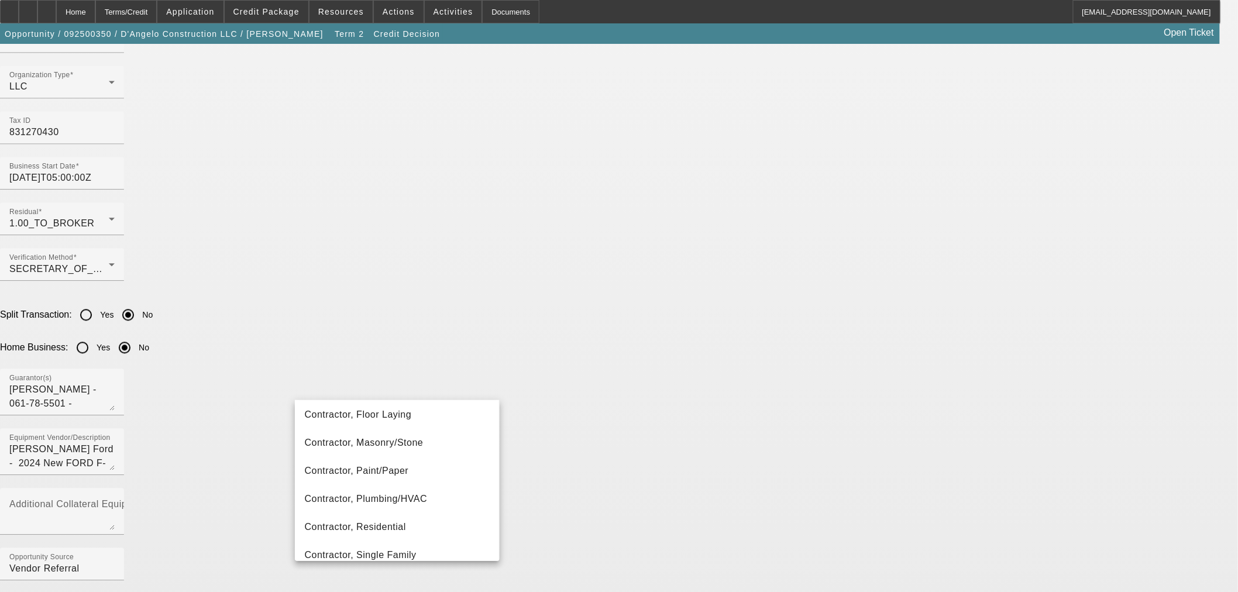
scroll to position [715, 0]
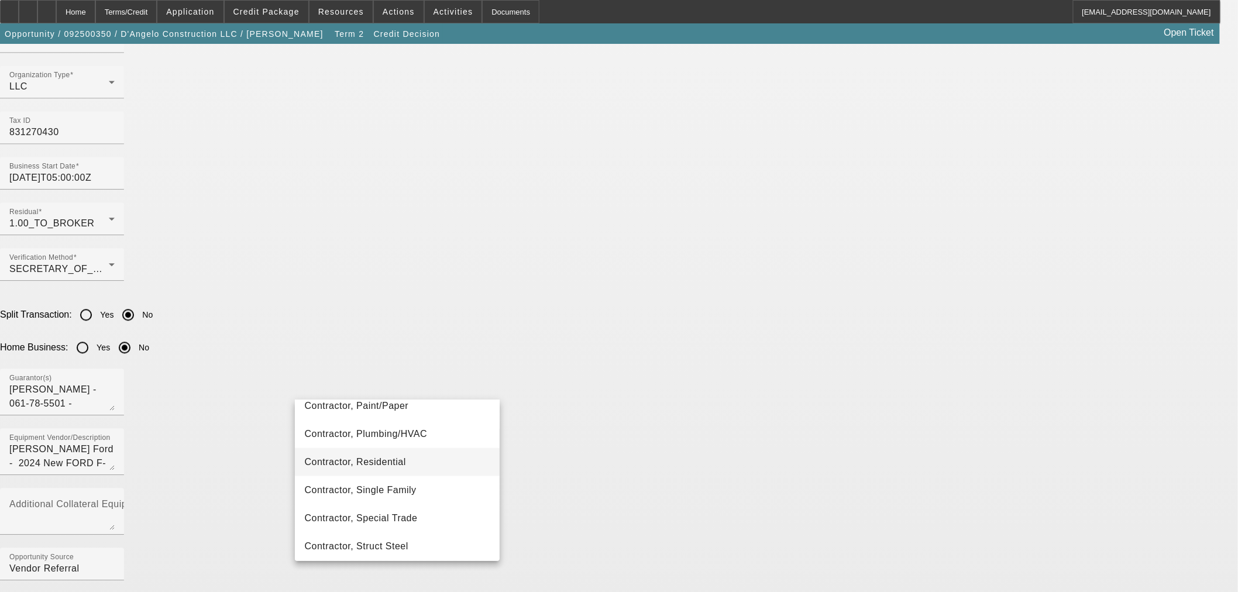
click at [416, 472] on mat-option "Contractor, Residential" at bounding box center [397, 462] width 204 height 28
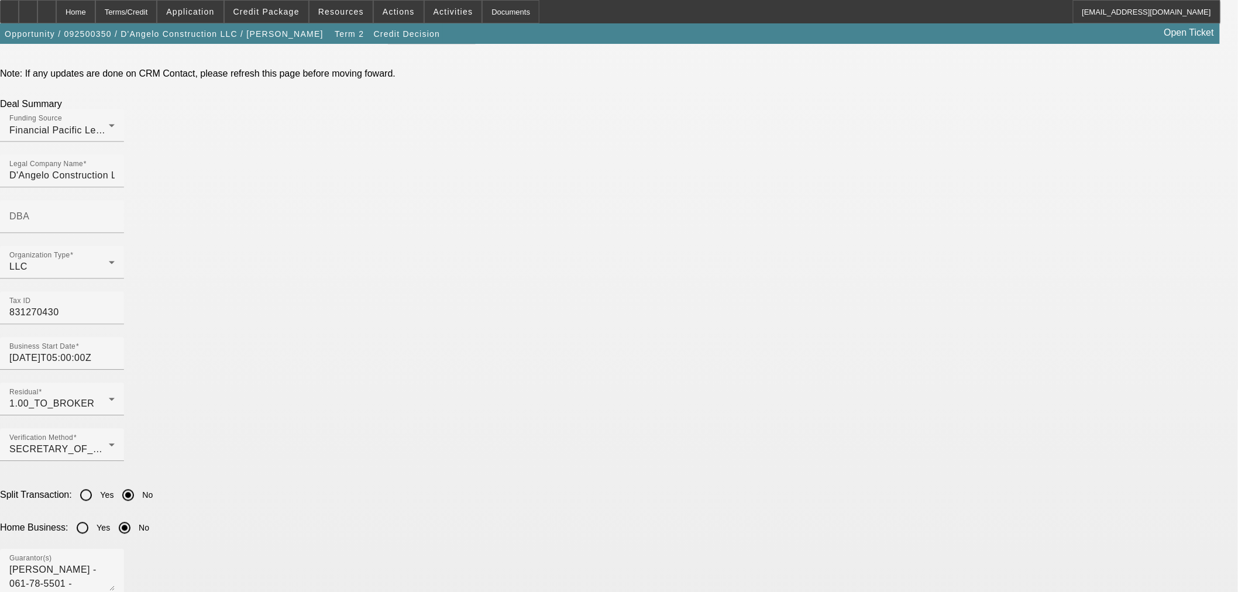
scroll to position [909, 0]
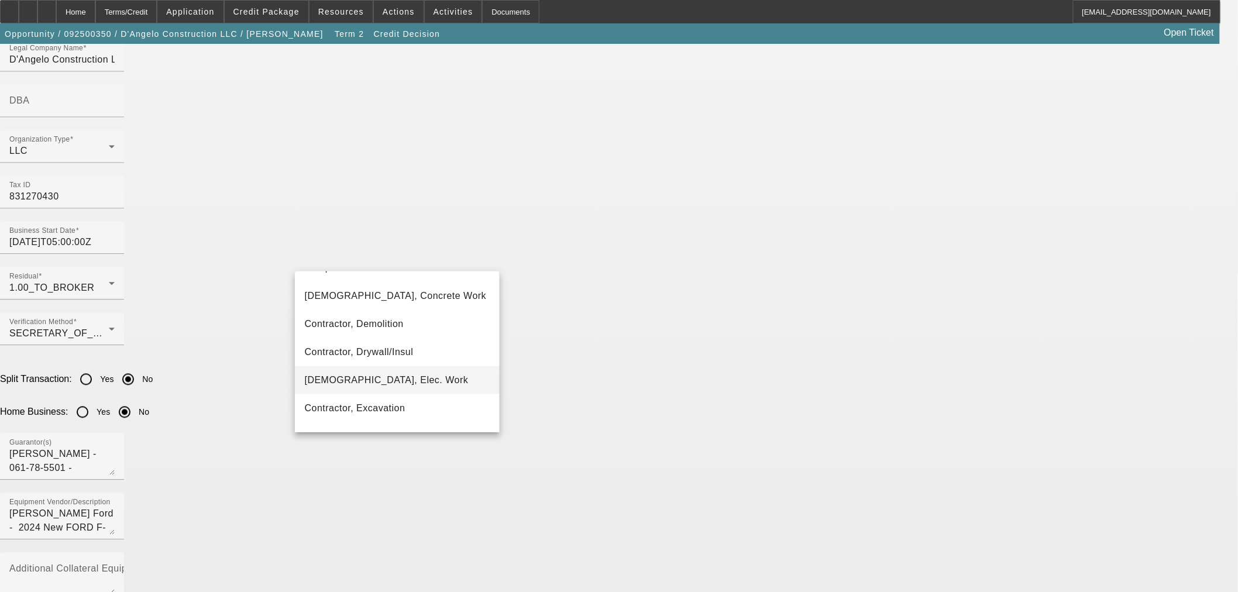
scroll to position [435, 0]
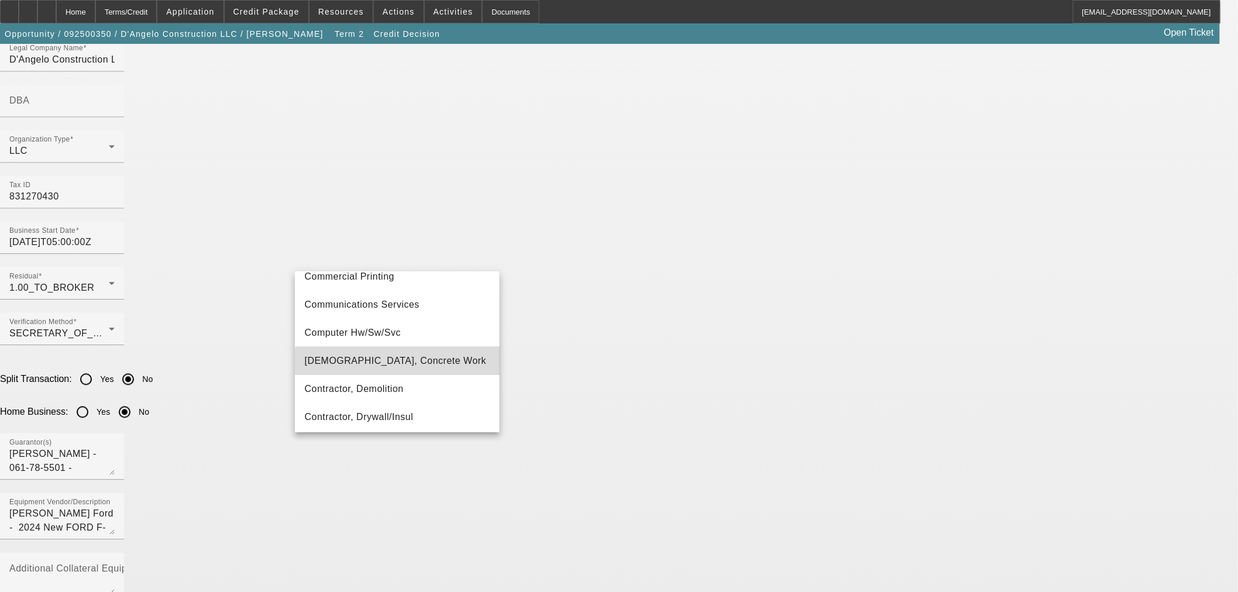
click at [424, 367] on mat-option "[DEMOGRAPHIC_DATA], Concrete Work" at bounding box center [397, 361] width 204 height 28
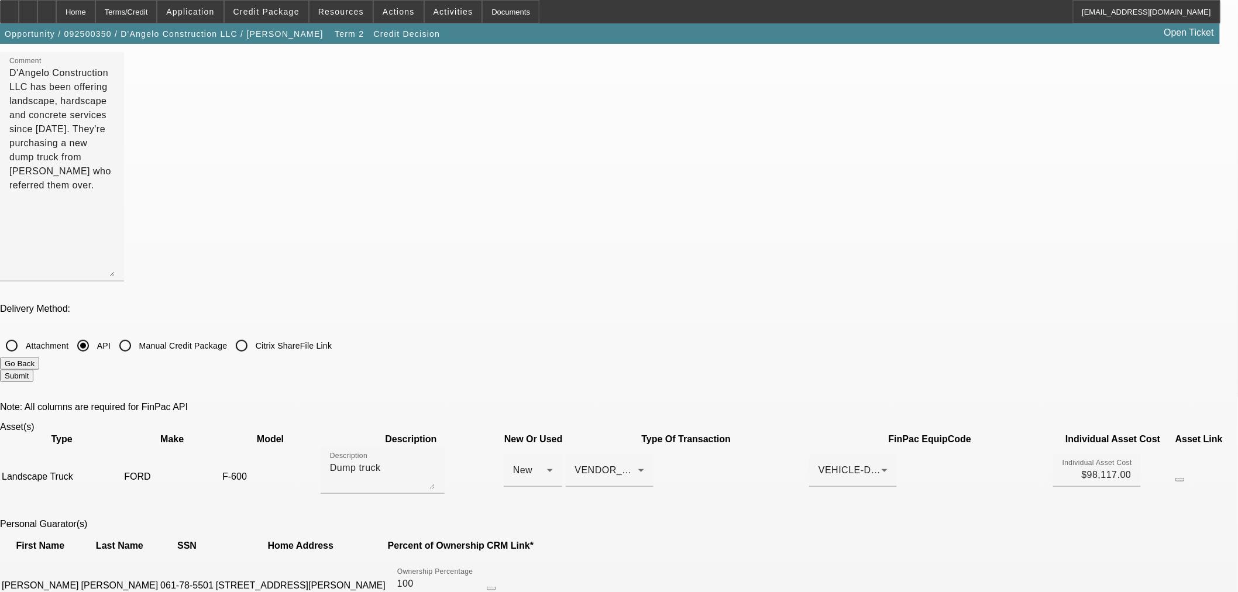
scroll to position [0, 0]
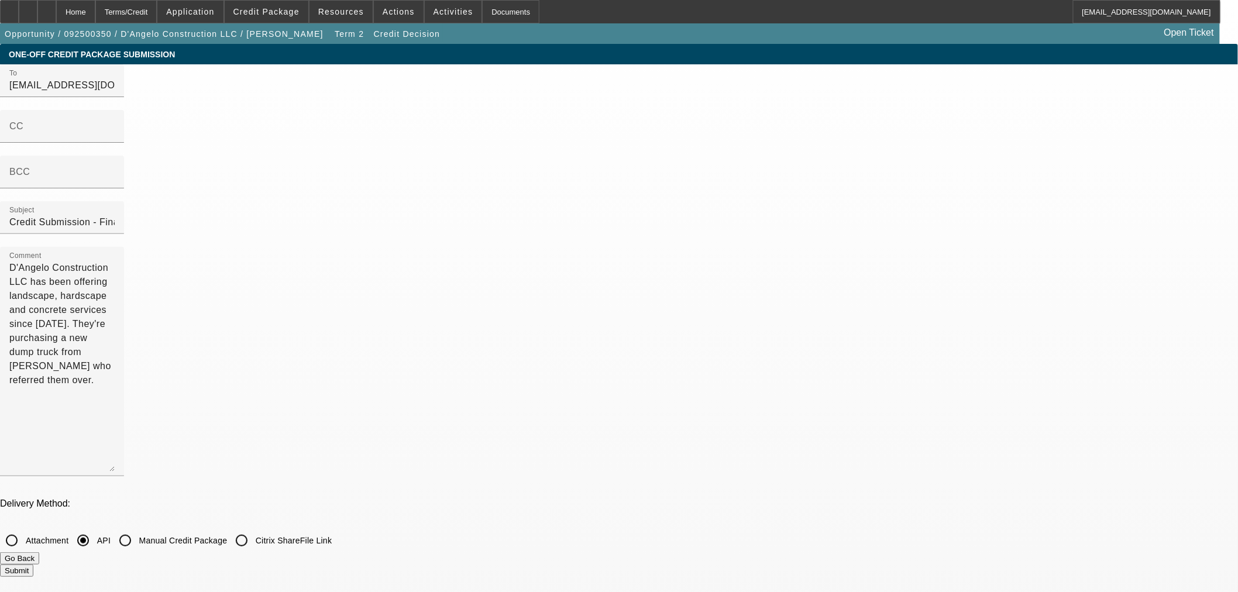
click at [33, 564] on button "Submit" at bounding box center [16, 570] width 33 height 12
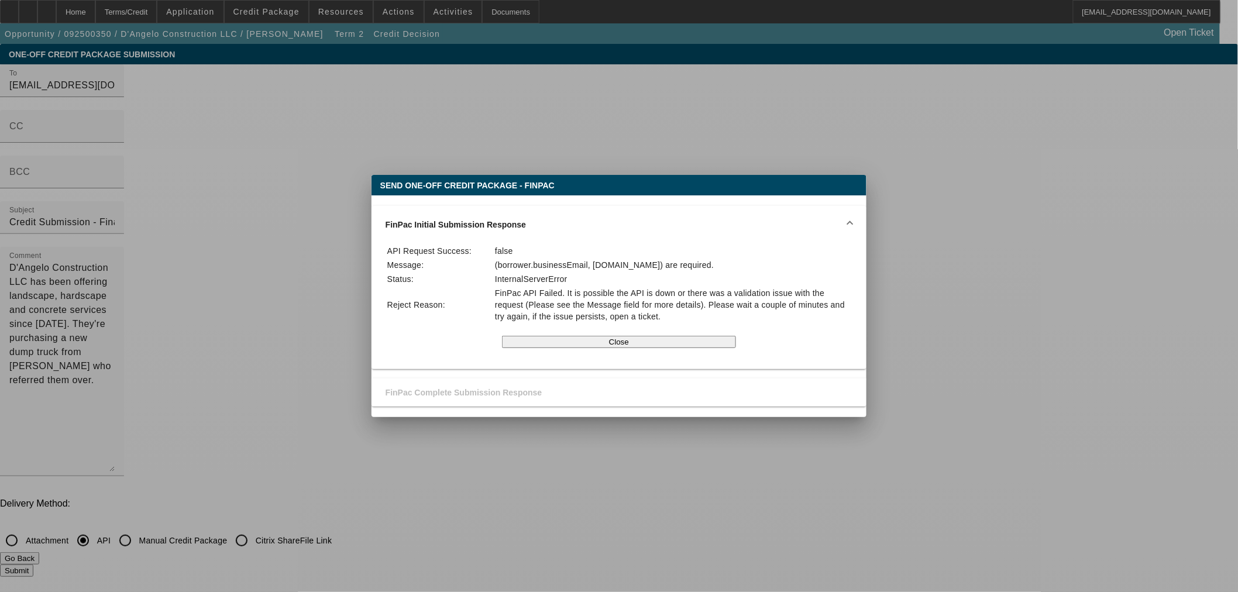
click at [253, 179] on div at bounding box center [619, 296] width 1238 height 592
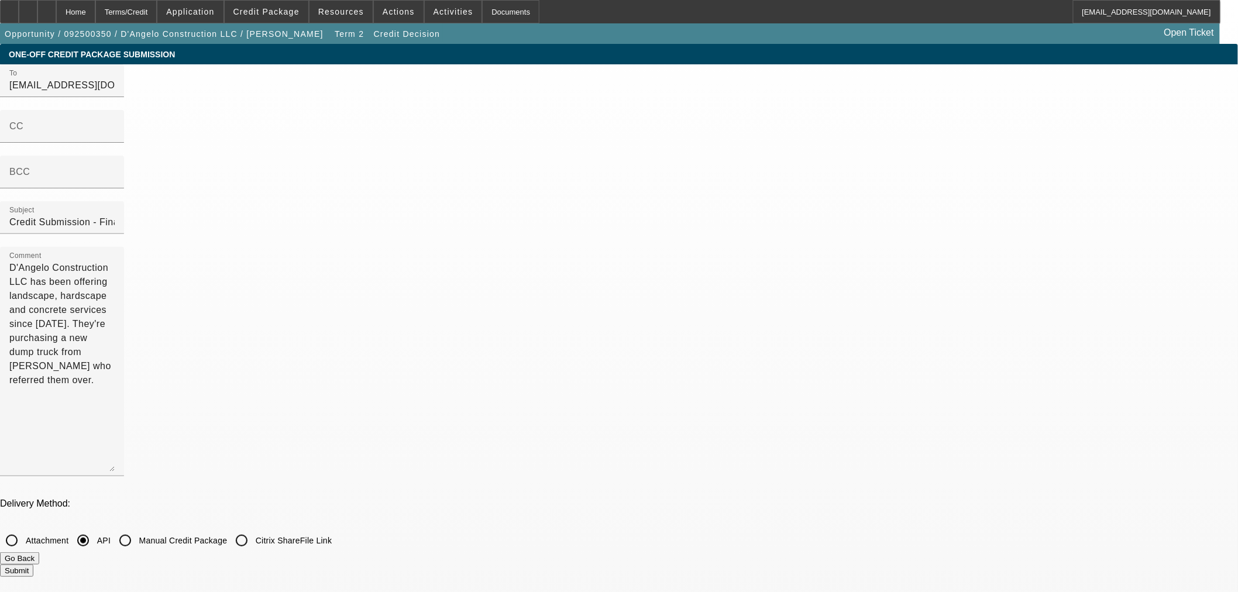
click at [39, 552] on button "Go Back" at bounding box center [19, 558] width 39 height 12
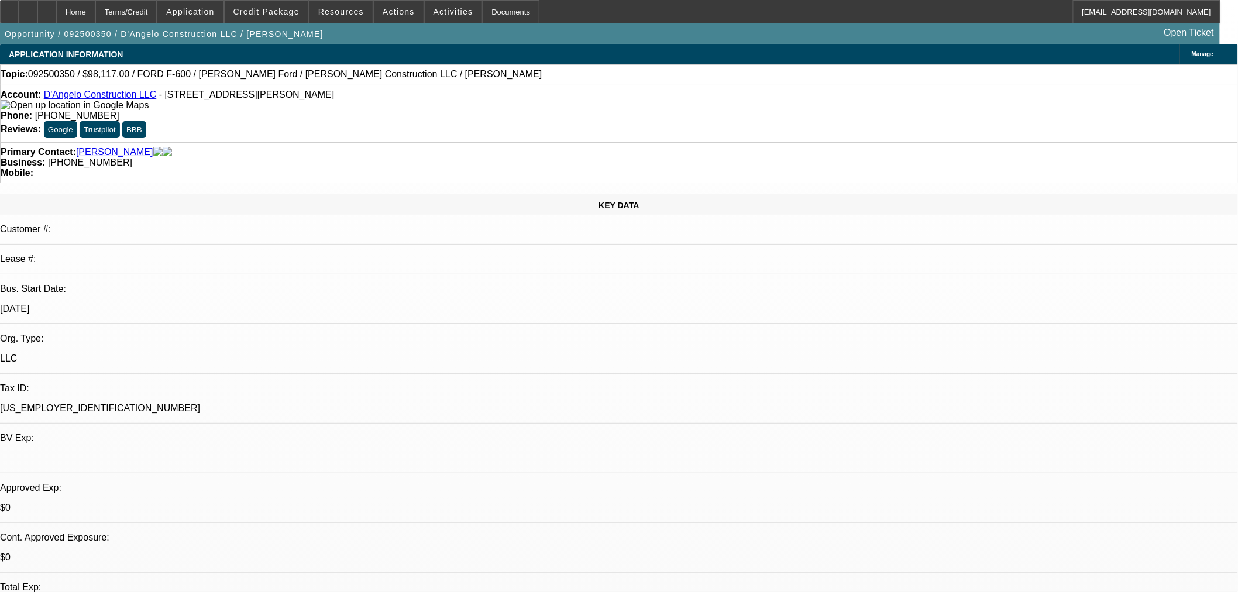
select select "0"
select select "0.1"
select select "4"
select select "0.1"
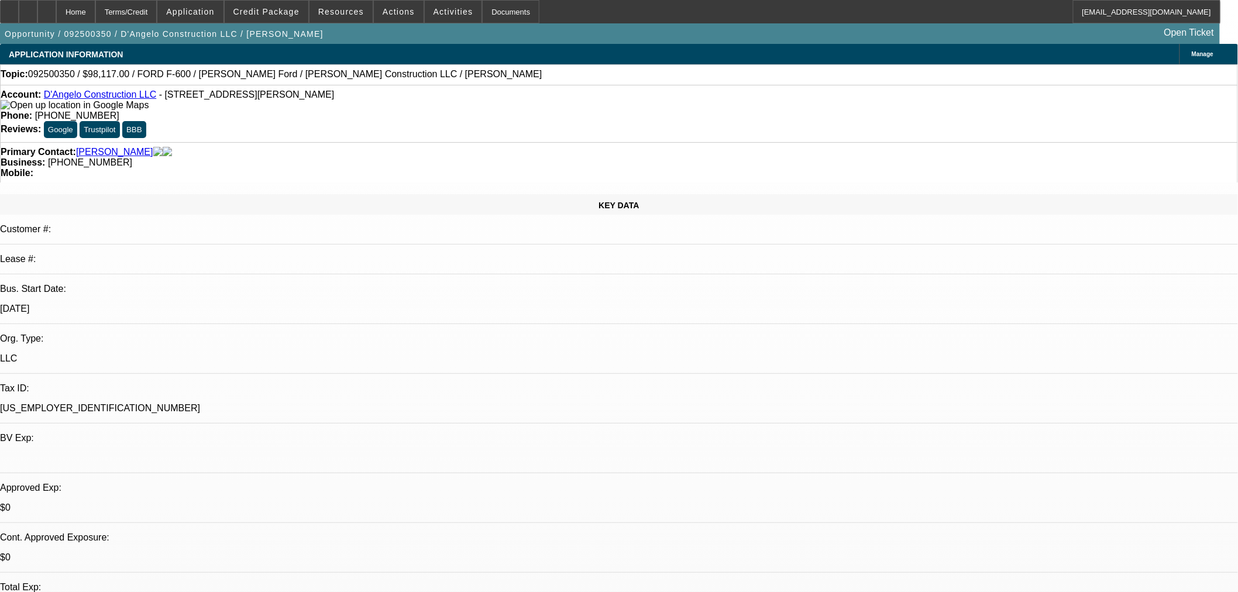
select select "2"
select select "0.1"
select select "4"
click at [1191, 51] on span "Manage" at bounding box center [1202, 54] width 22 height 6
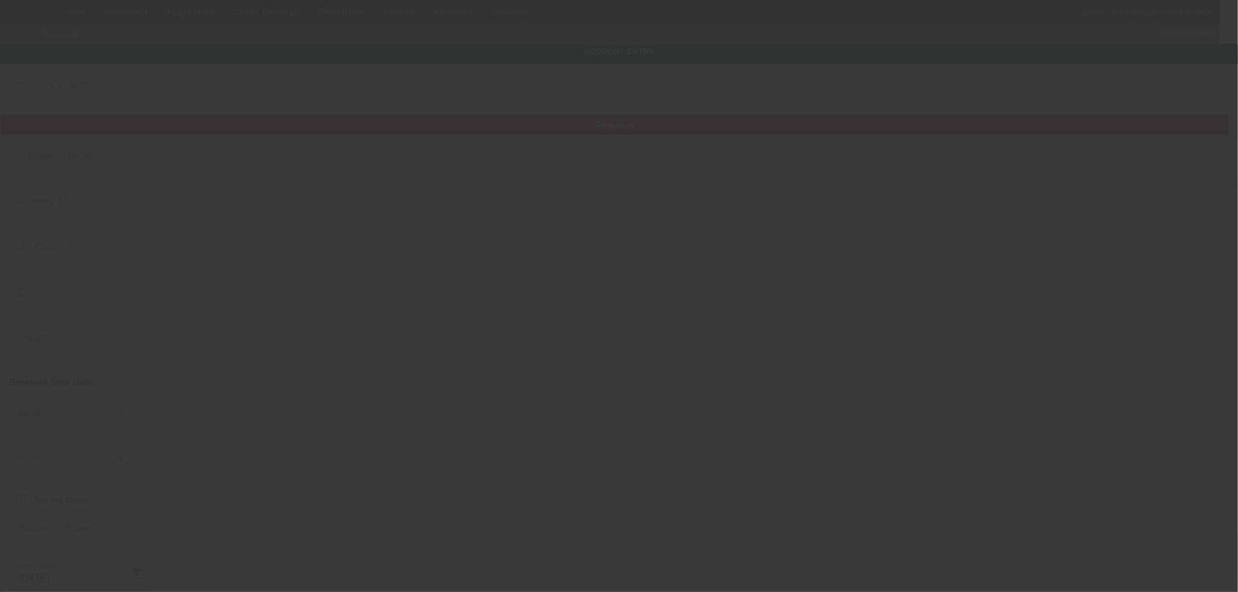
type input "D'Angelo Construction LLC"
type input "160 Old Jackson Ave"
type input "10583"
type input "Scarsdale"
type input "(914) 374-7679"
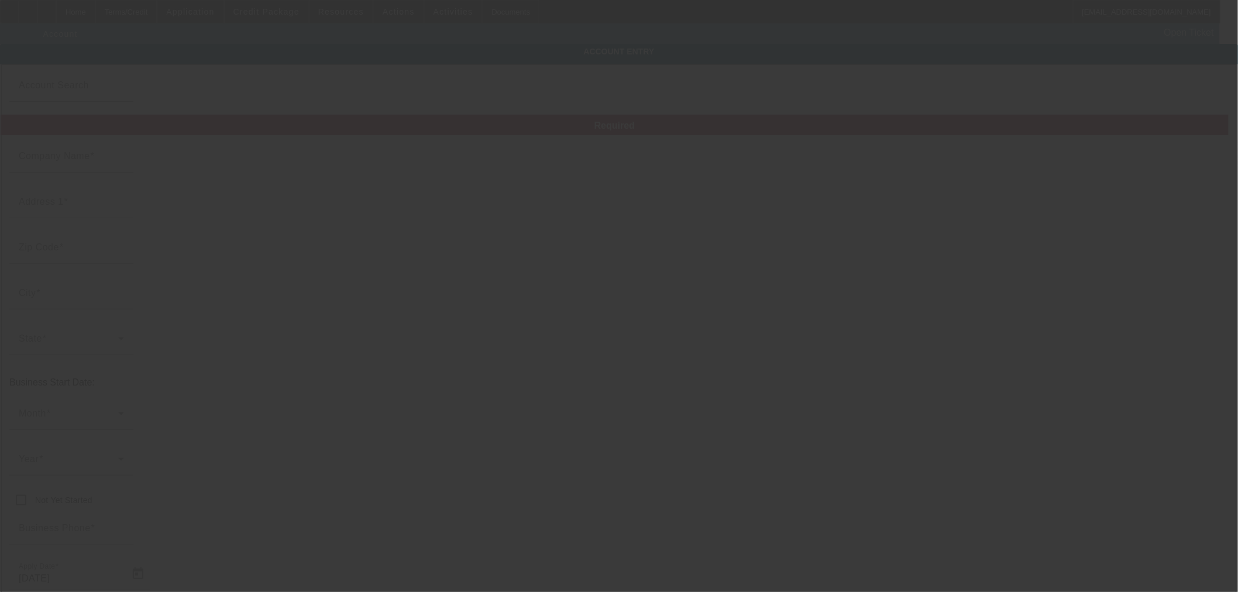
type input "83-1270430"
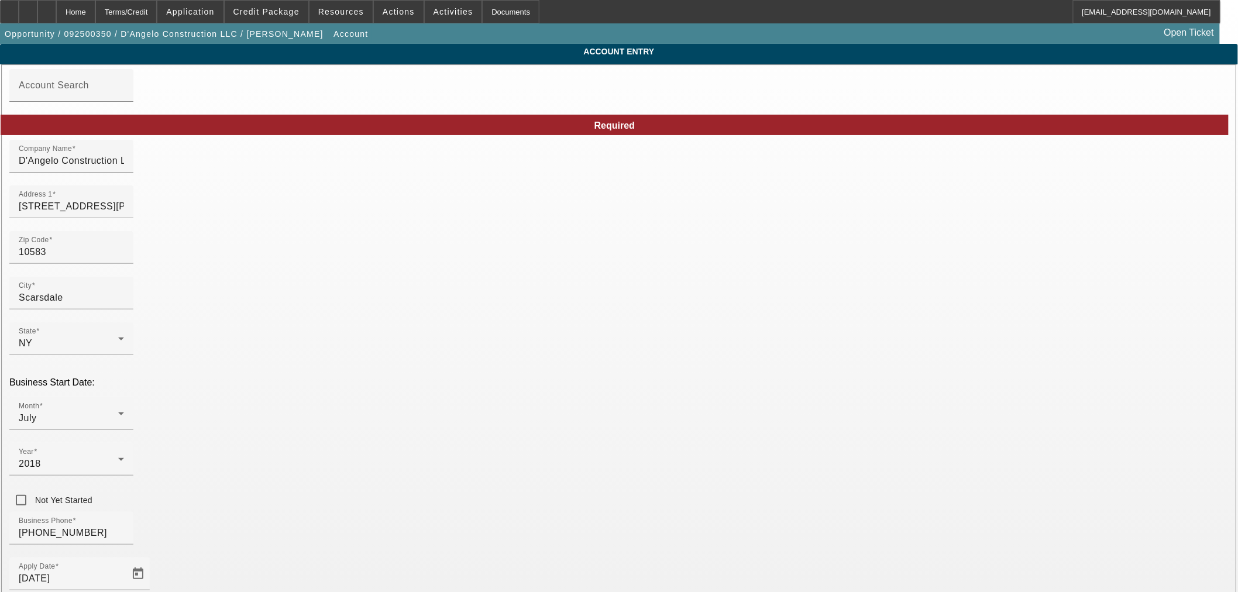
type input "9/17/2025"
click at [289, 11] on span "Credit Package" at bounding box center [266, 11] width 66 height 9
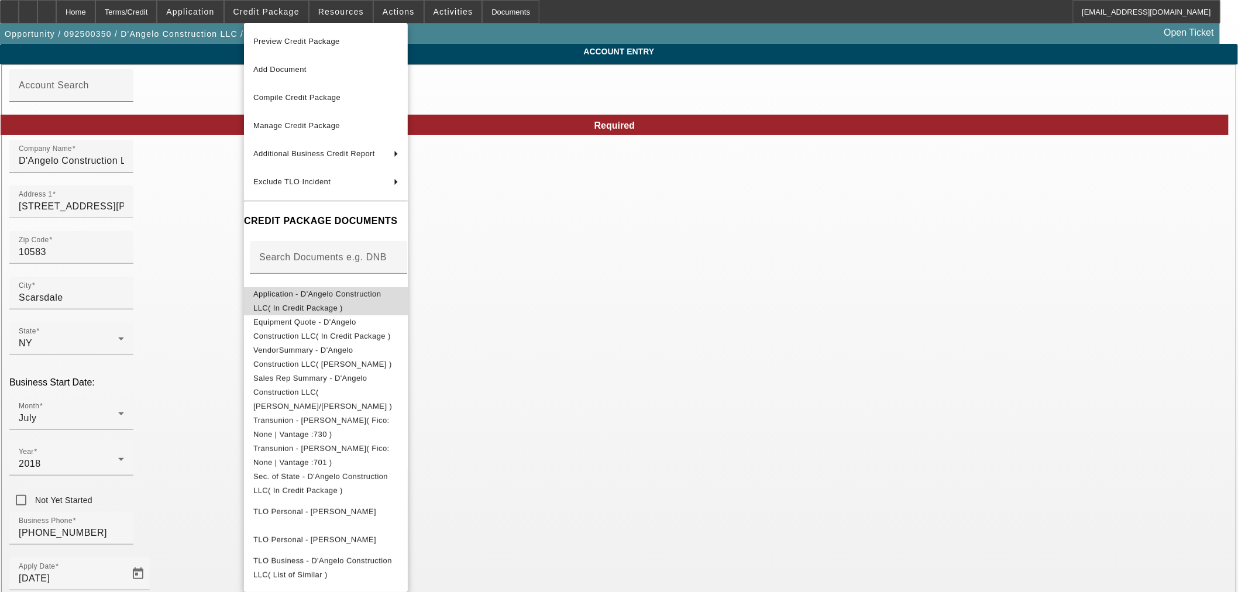
click at [281, 289] on span "Application - D'Angelo Construction LLC( In Credit Package )" at bounding box center [325, 301] width 145 height 28
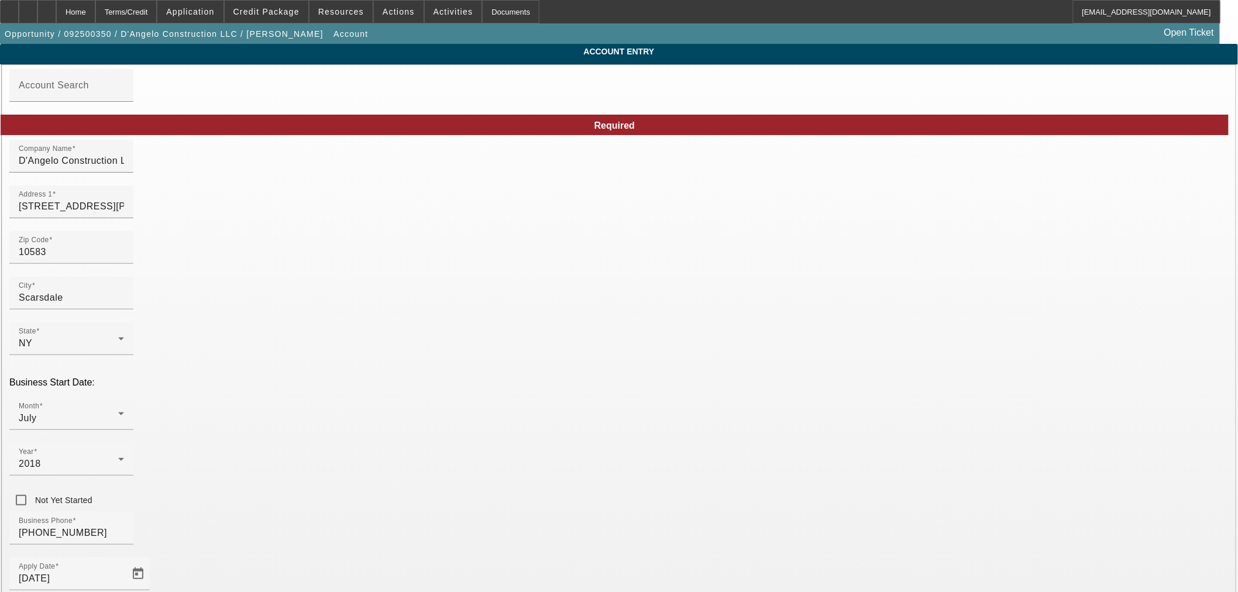
drag, startPoint x: 690, startPoint y: 254, endPoint x: 735, endPoint y: 278, distance: 51.0
paste input "rj@dangeloconstructionllc.com"
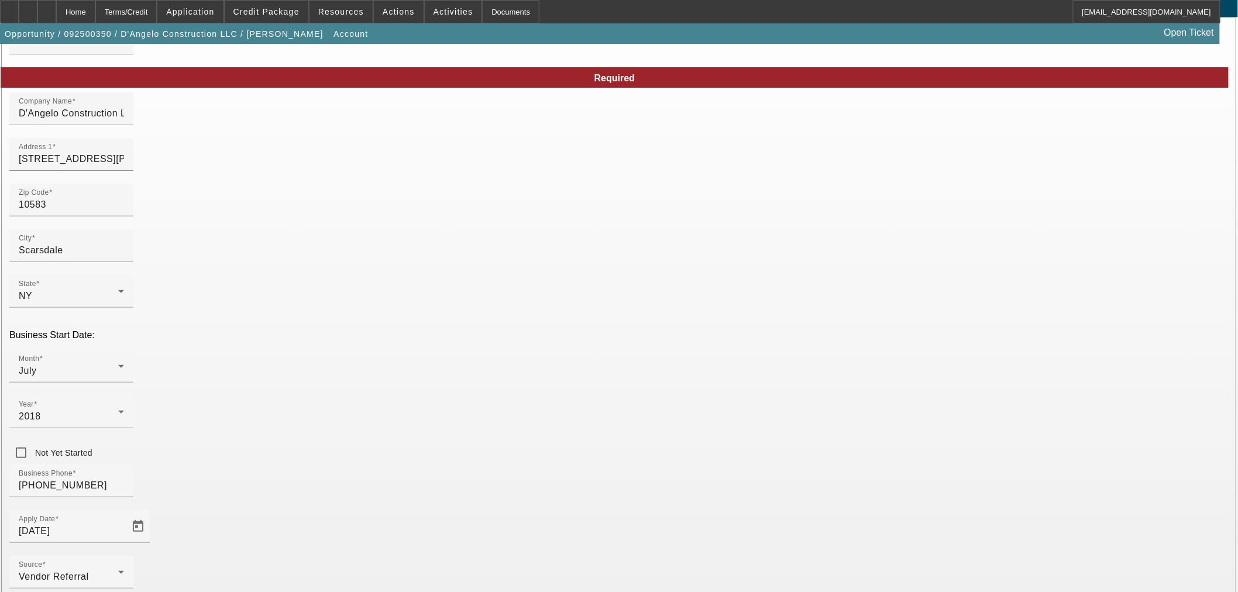
scroll to position [88, 0]
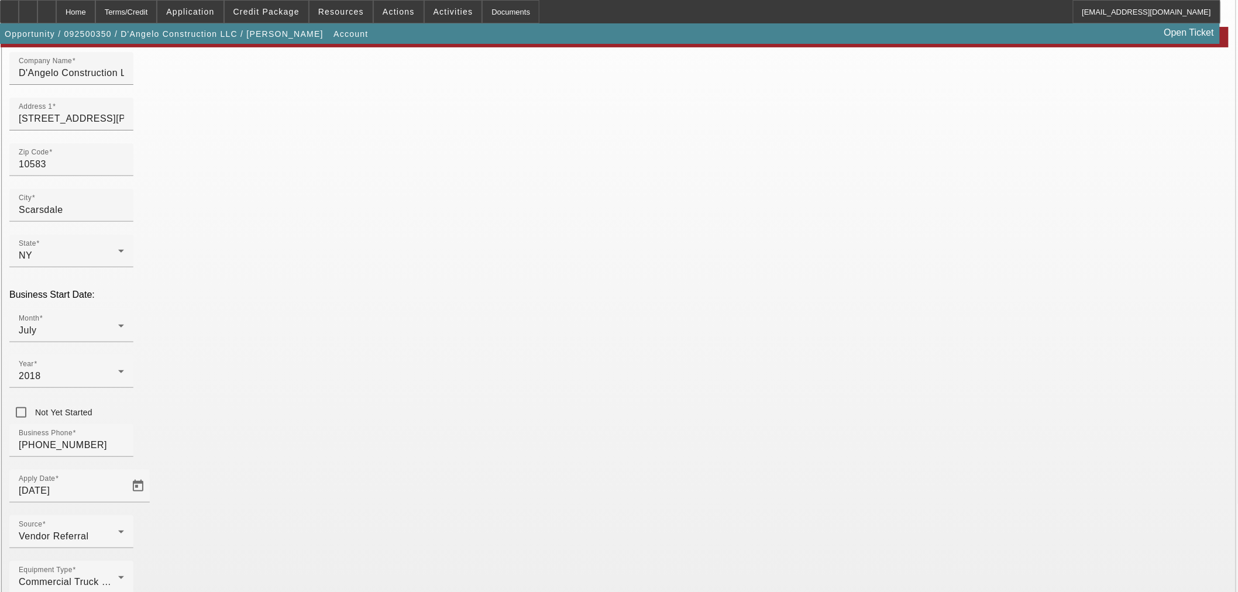
type input "rj@dangeloconstructionllc.com"
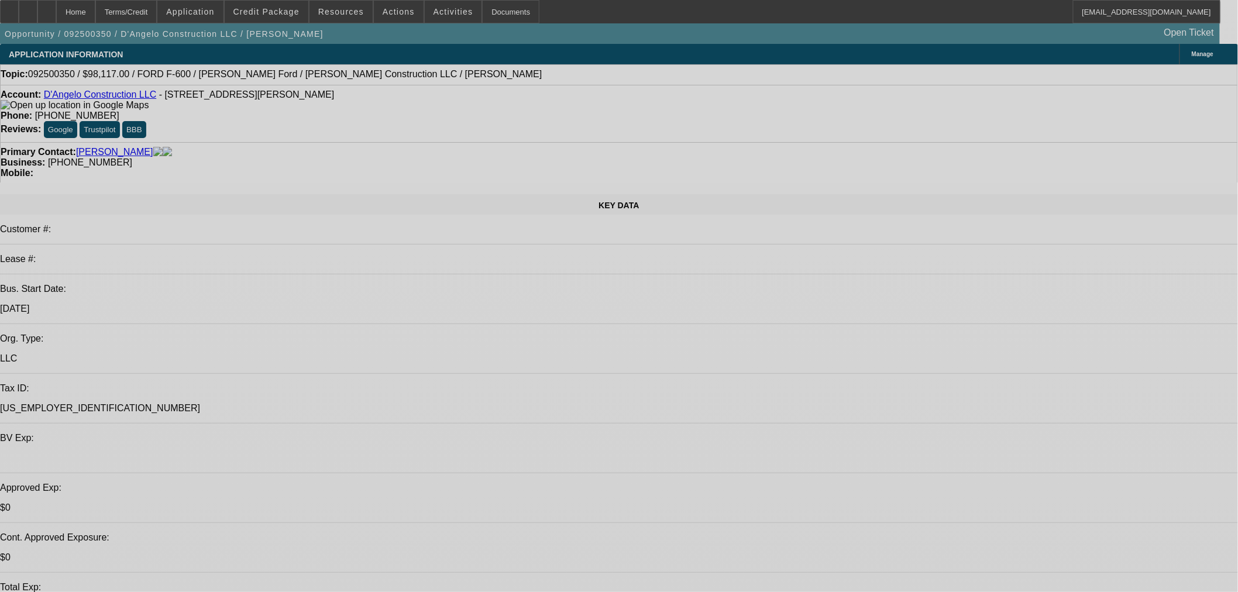
select select "0"
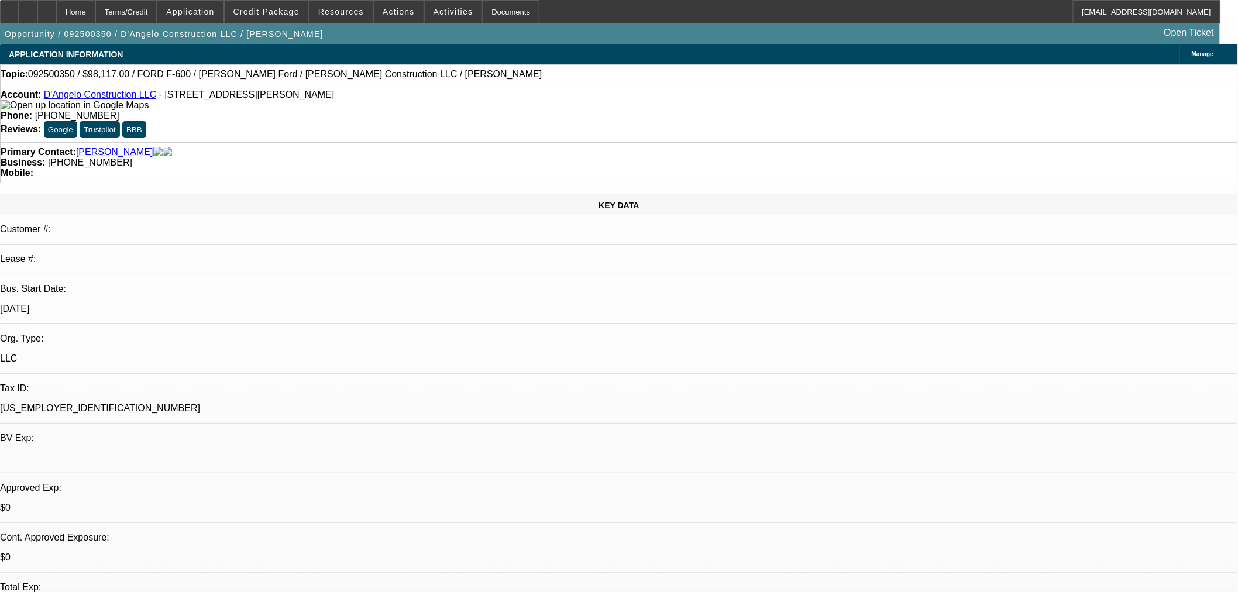
select select "0"
select select "0.1"
select select "4"
select select "0.1"
select select "2"
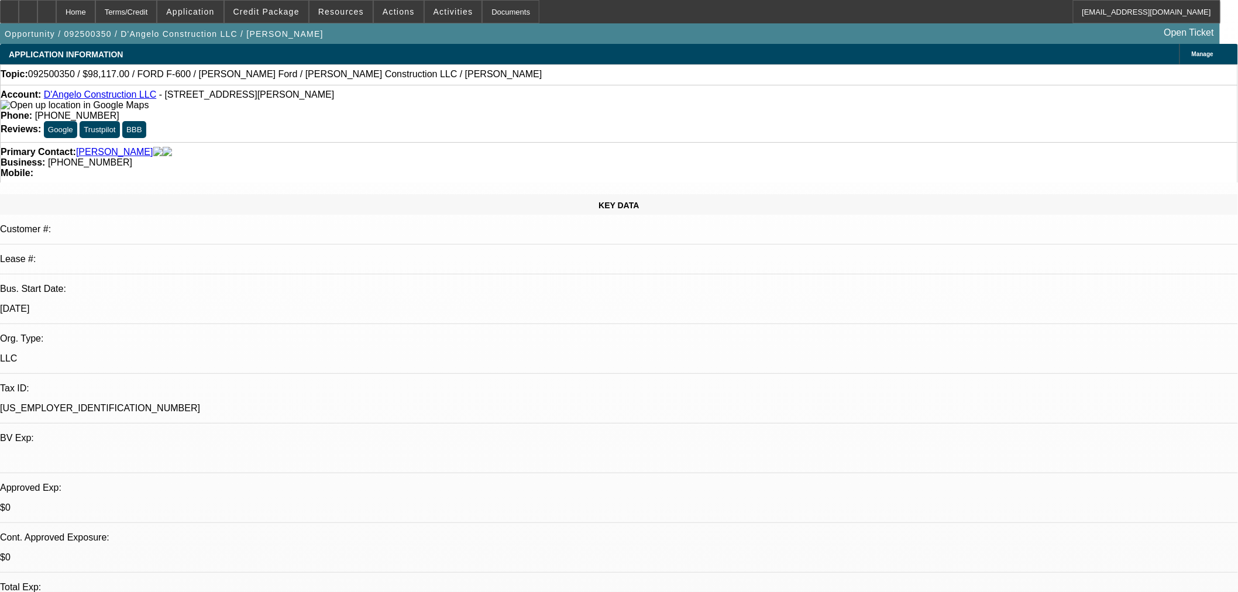
select select "2"
select select "0.1"
select select "4"
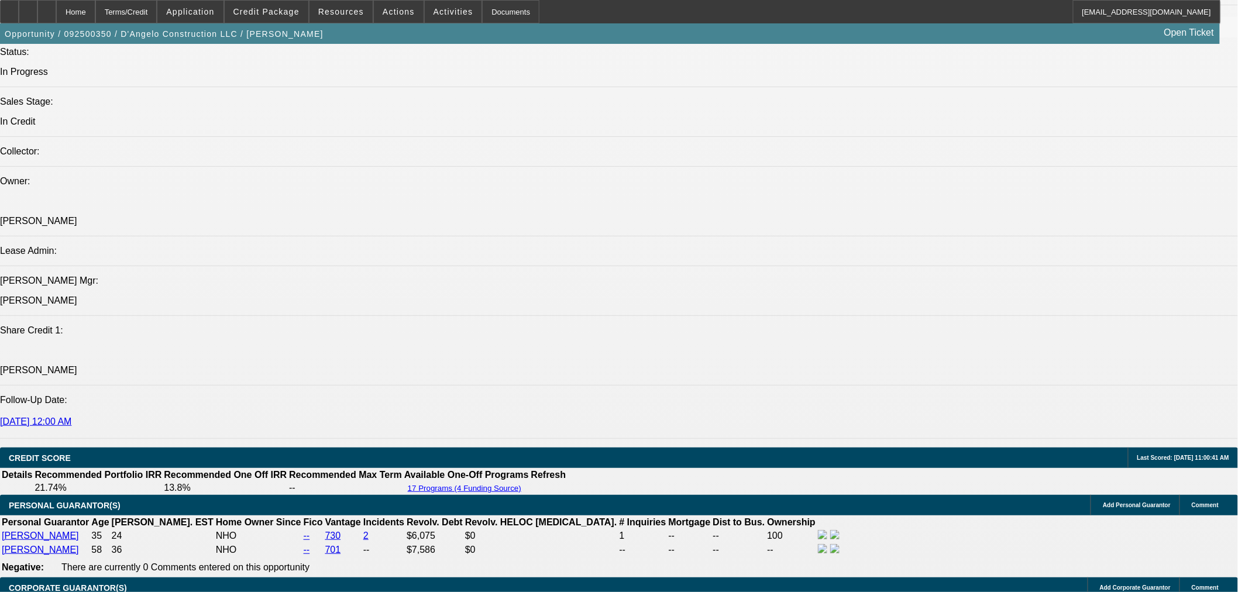
scroll to position [1300, 0]
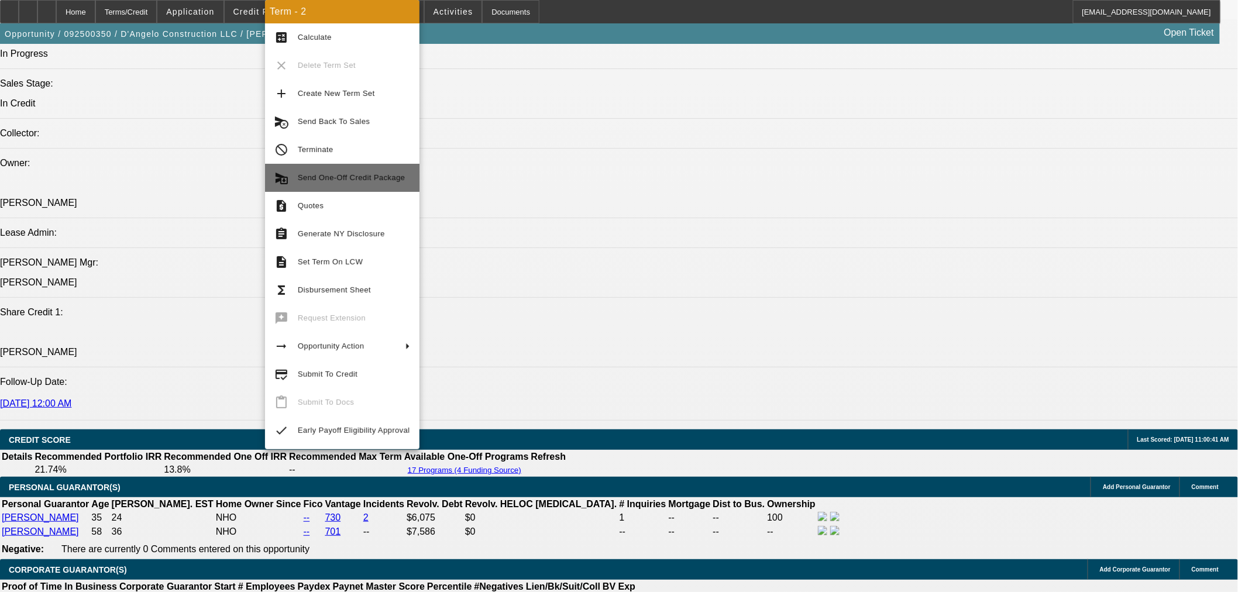
click at [365, 185] on button "send_and_archive Send One-Off Credit Package" at bounding box center [342, 178] width 154 height 28
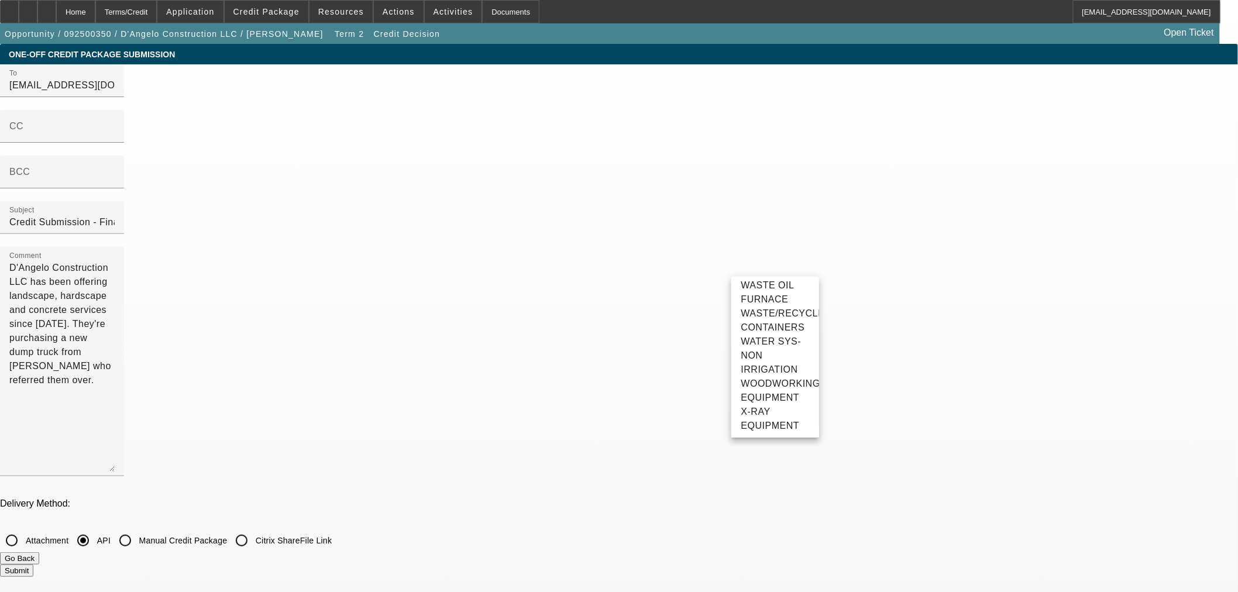
scroll to position [4470, 0]
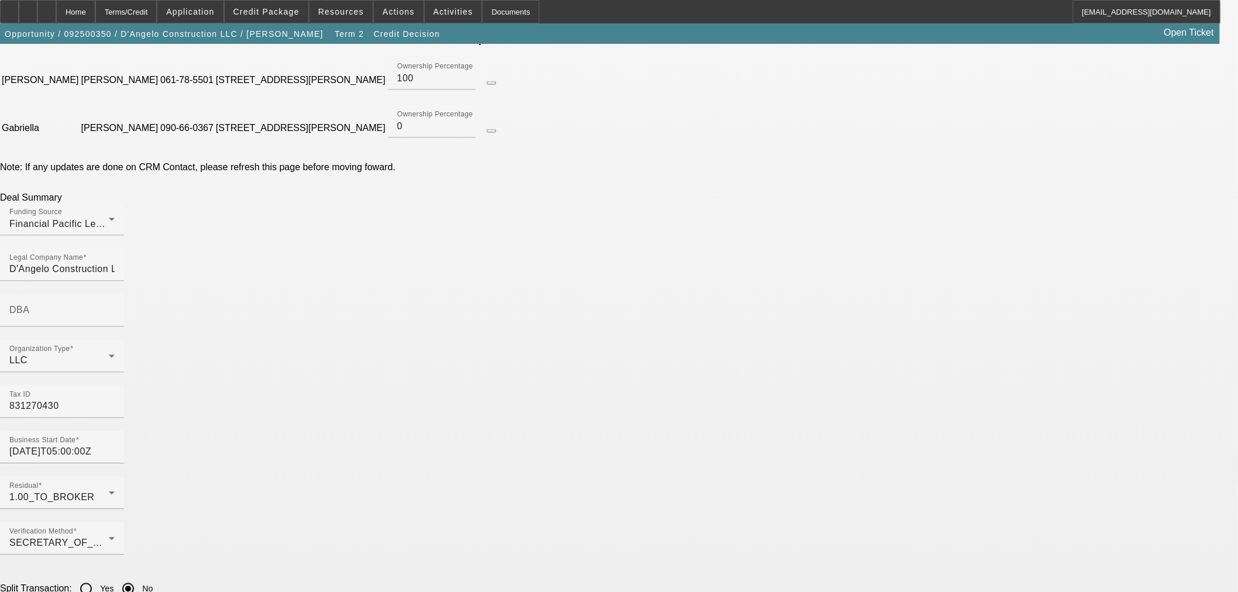
scroll to position [780, 0]
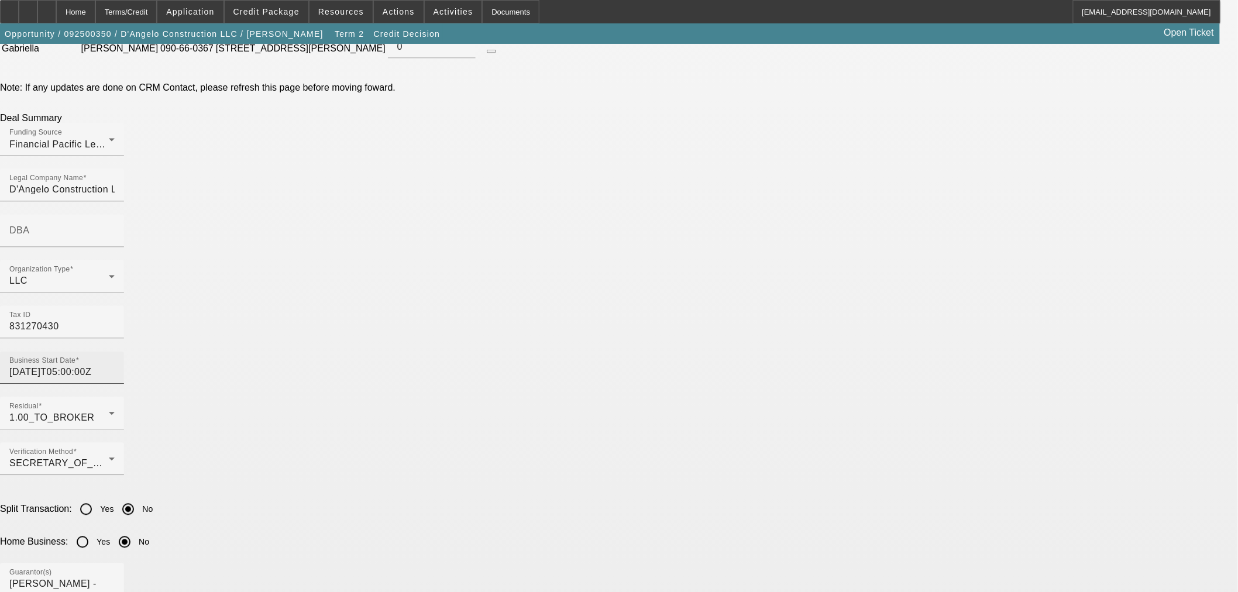
click at [115, 366] on input "2018-07-01T05:00:00Z" at bounding box center [61, 373] width 105 height 14
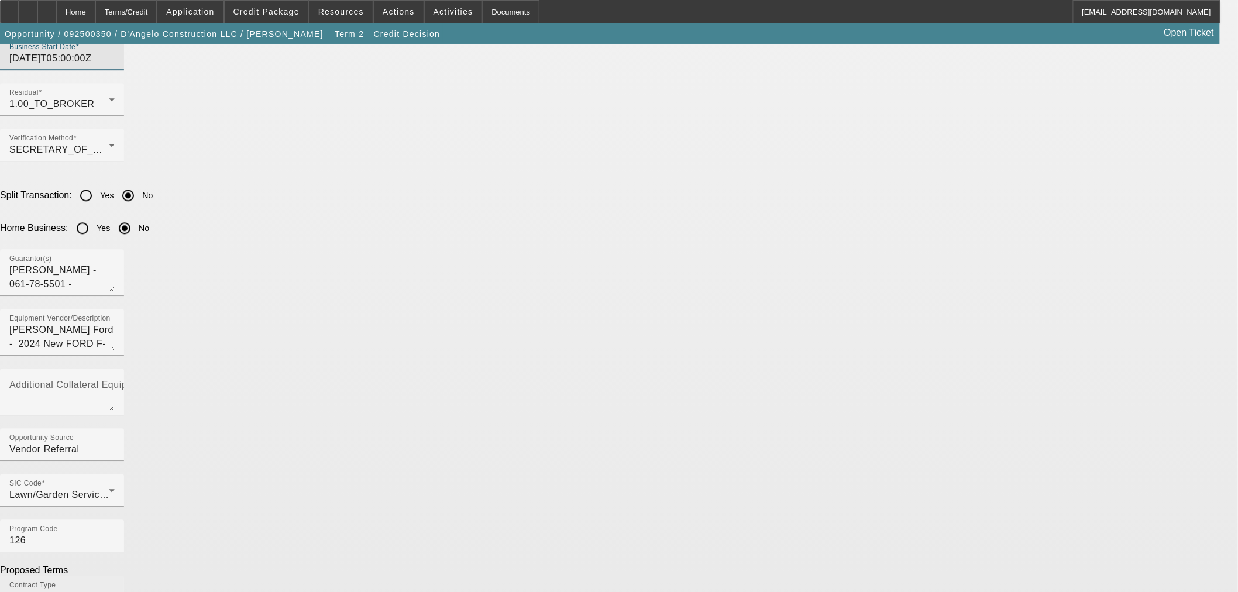
scroll to position [1104, 0]
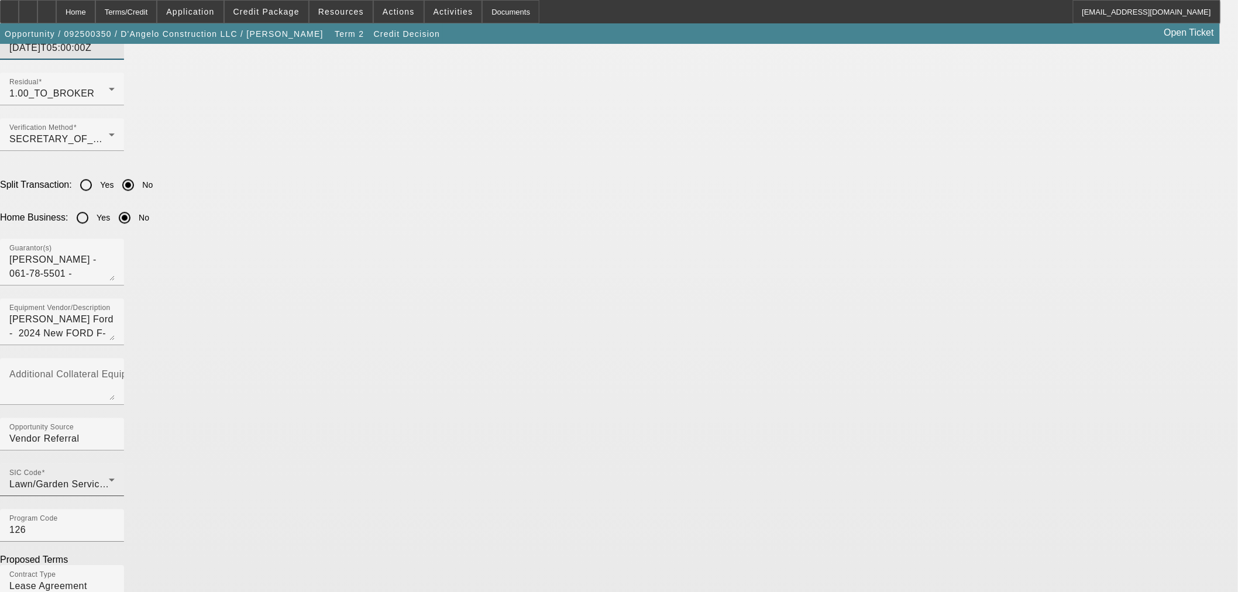
type input "2018-07-18T05:00:00Z"
click at [110, 479] on span "Lawn/Garden Services" at bounding box center [59, 484] width 101 height 10
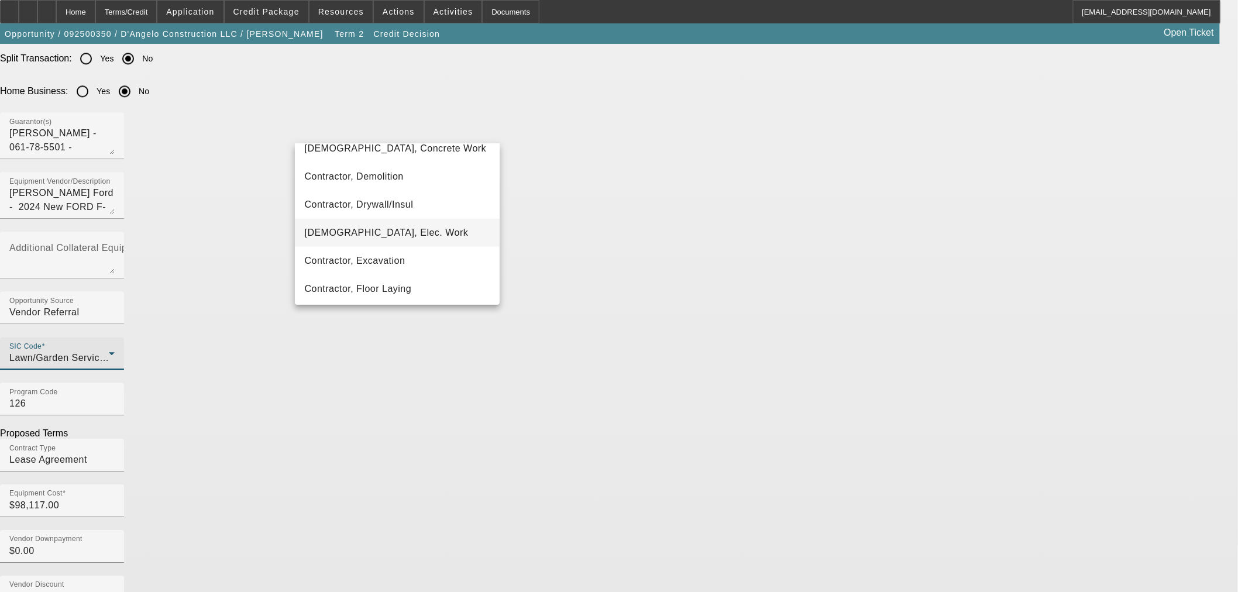
scroll to position [454, 0]
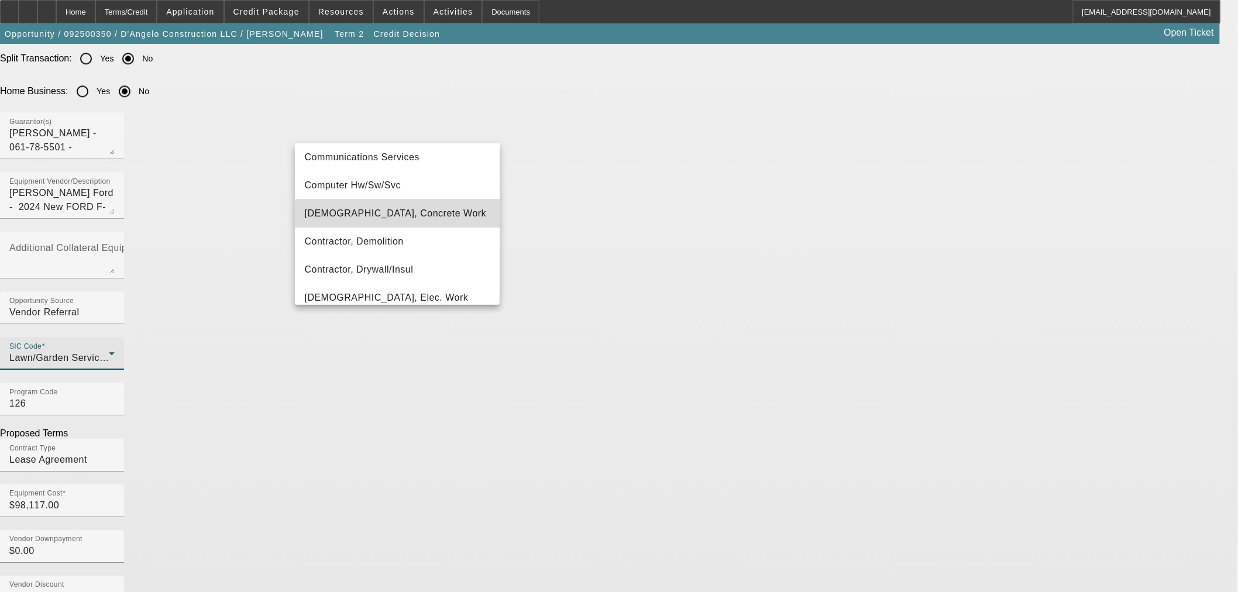
click at [400, 221] on mat-option "Contractor, Concrete Work" at bounding box center [397, 213] width 204 height 28
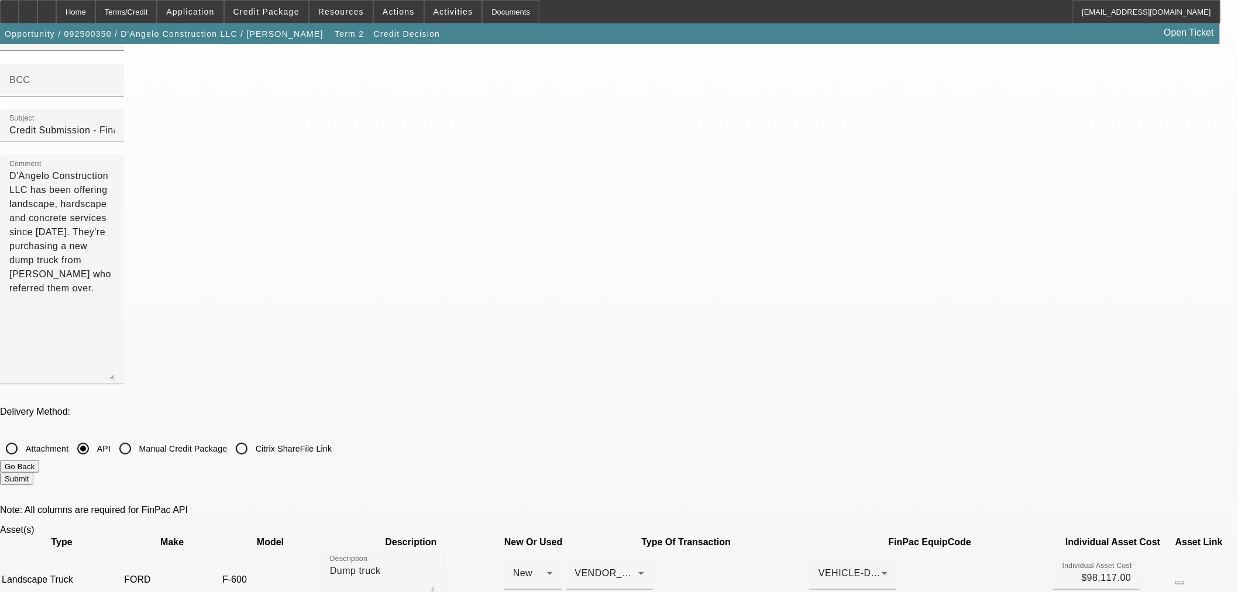
scroll to position [0, 0]
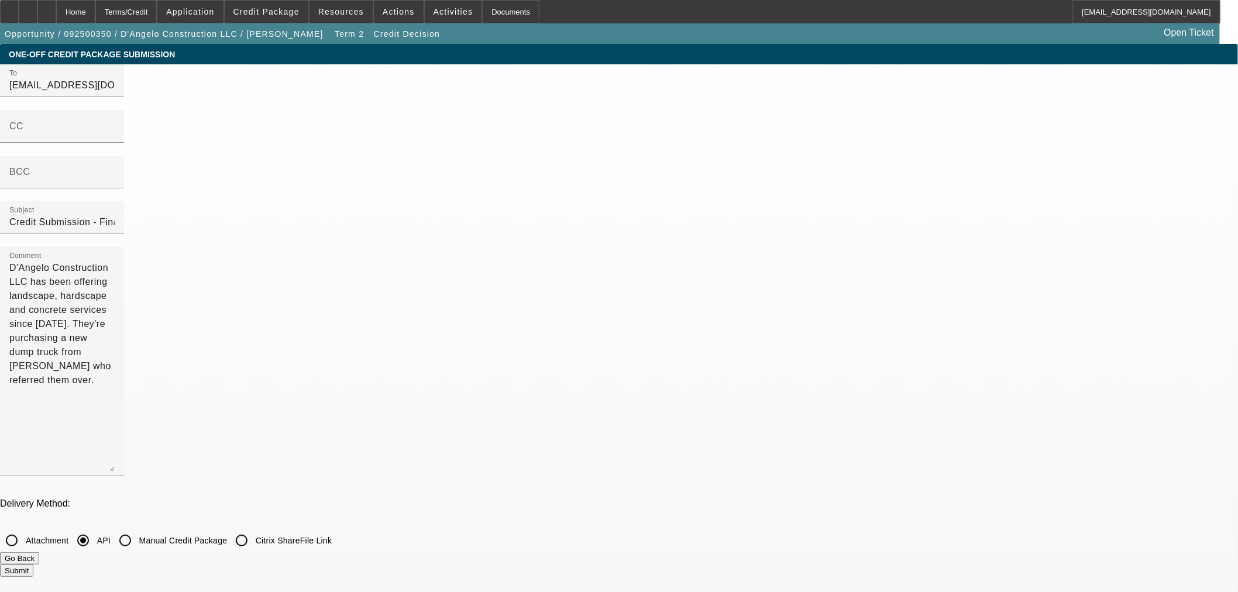
click at [33, 564] on button "Submit" at bounding box center [16, 570] width 33 height 12
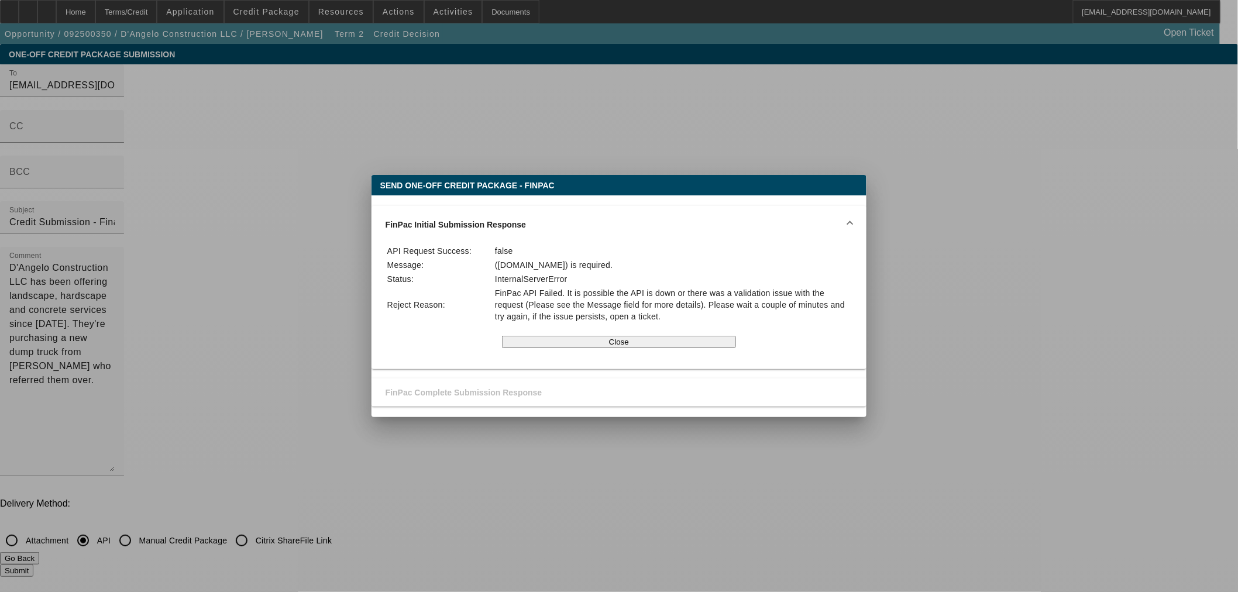
click at [1079, 266] on div at bounding box center [619, 296] width 1238 height 592
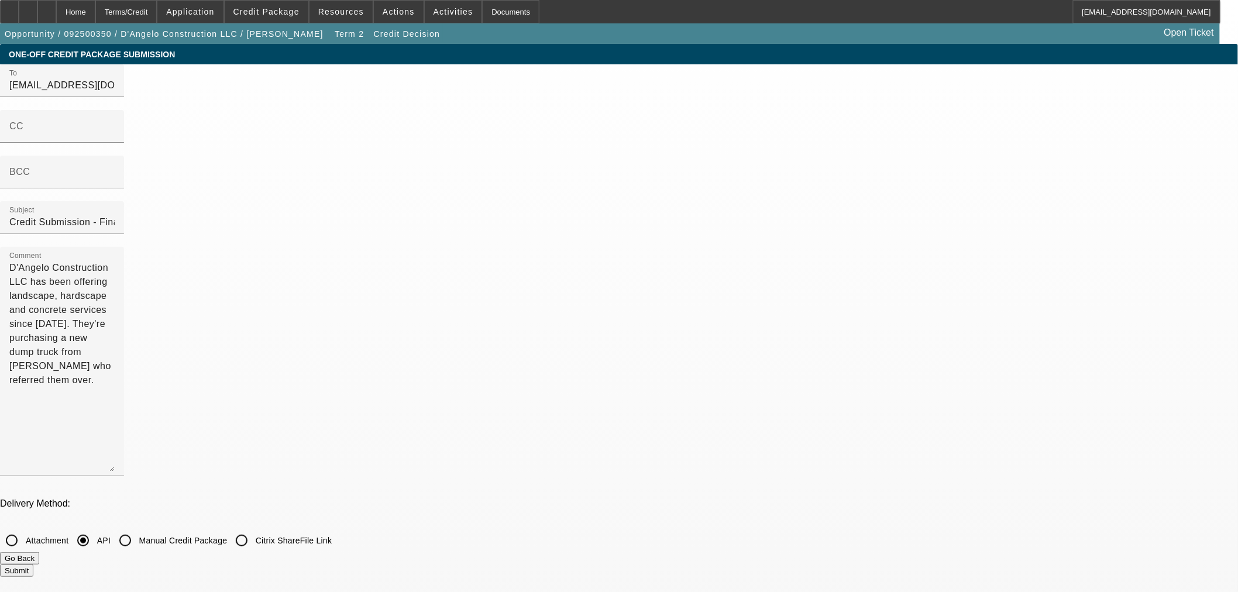
click at [39, 552] on button "Go Back" at bounding box center [19, 558] width 39 height 12
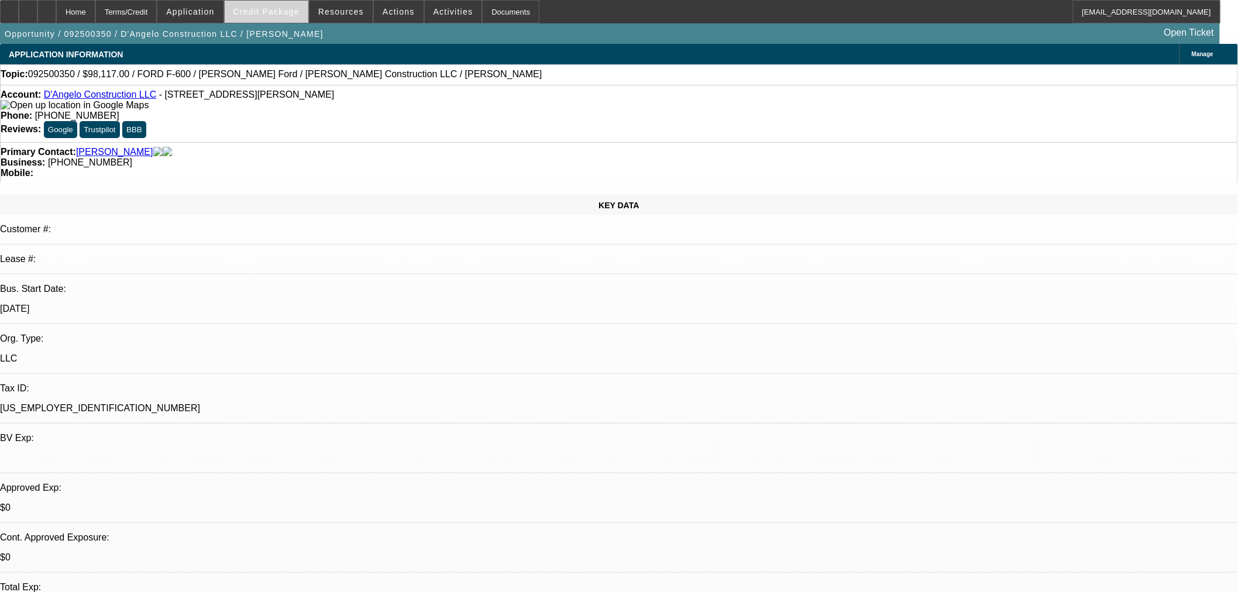
select select "0"
select select "0.1"
select select "4"
select select "0.1"
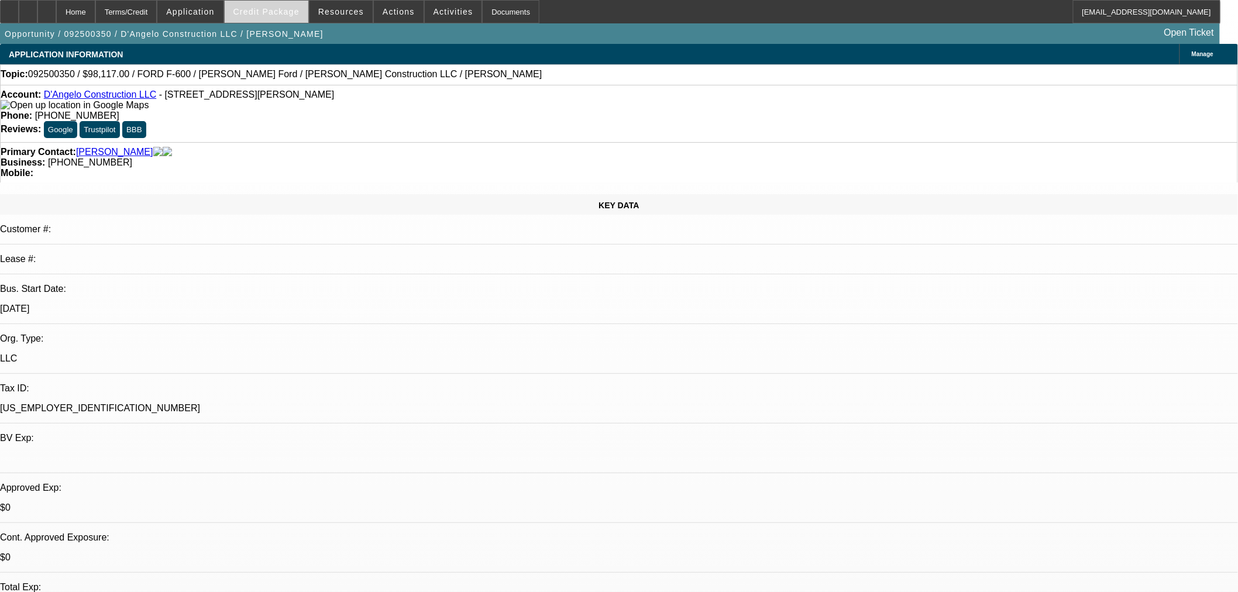
select select "2"
select select "0.1"
select select "4"
click at [290, 14] on span "Credit Package" at bounding box center [266, 11] width 66 height 9
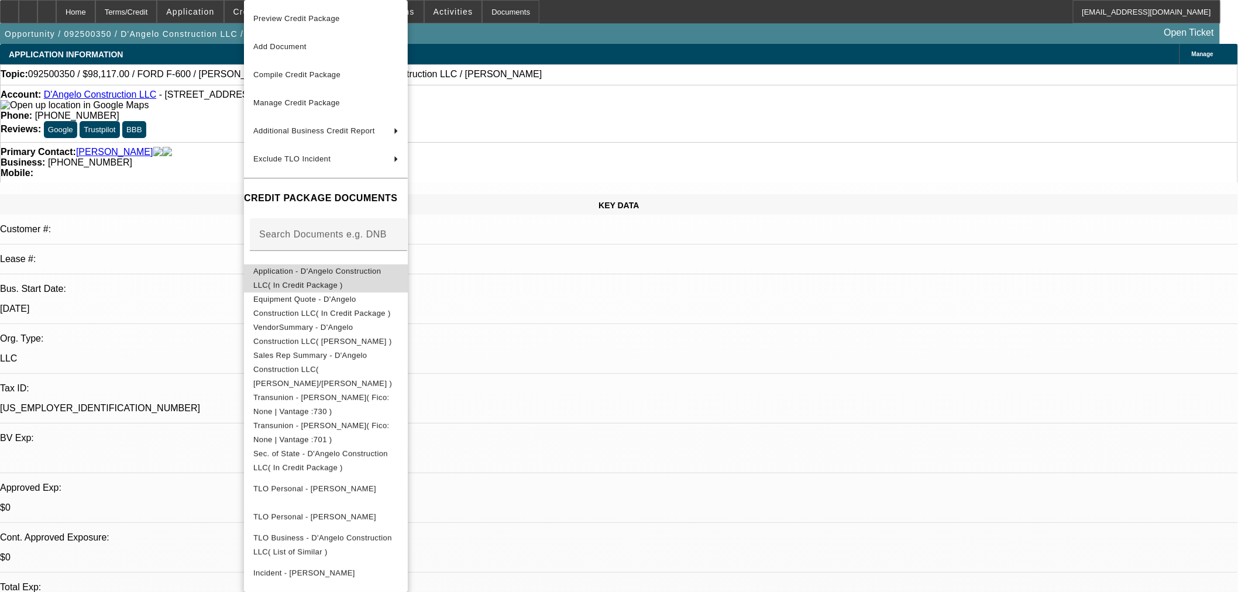
click at [326, 276] on span "Application - D'Angelo Construction LLC( In Credit Package )" at bounding box center [316, 278] width 127 height 23
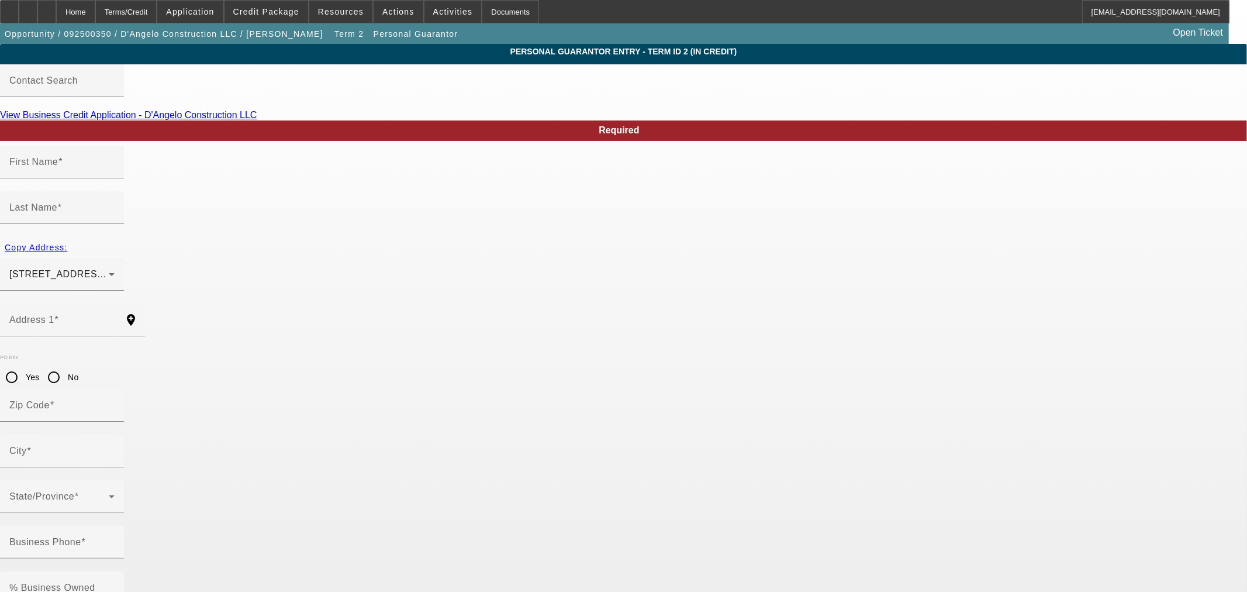
type input "Gabriella"
type input "Hoffman"
type input "160 Old Jackson Avenue"
radio input "true"
type input "10583"
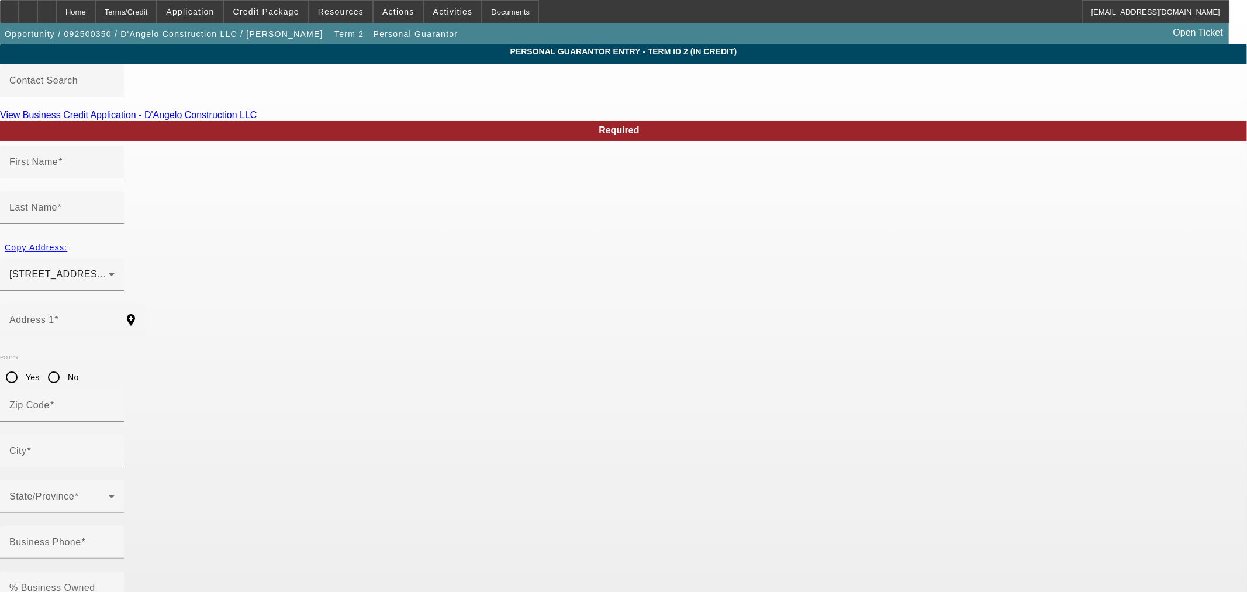
type input "Scarsdale"
type input "(914) 760-9701"
type input "0"
type input "090-66-0367"
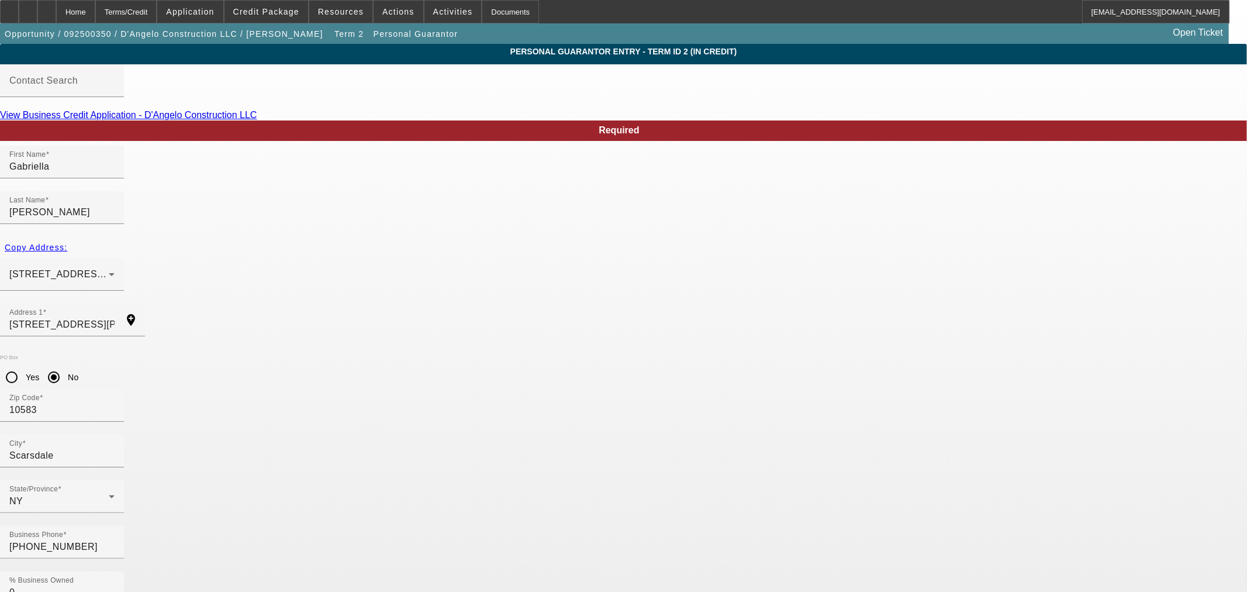
paste input "Edgemont18@aol.com"
type input "Edgemont18@aol.com"
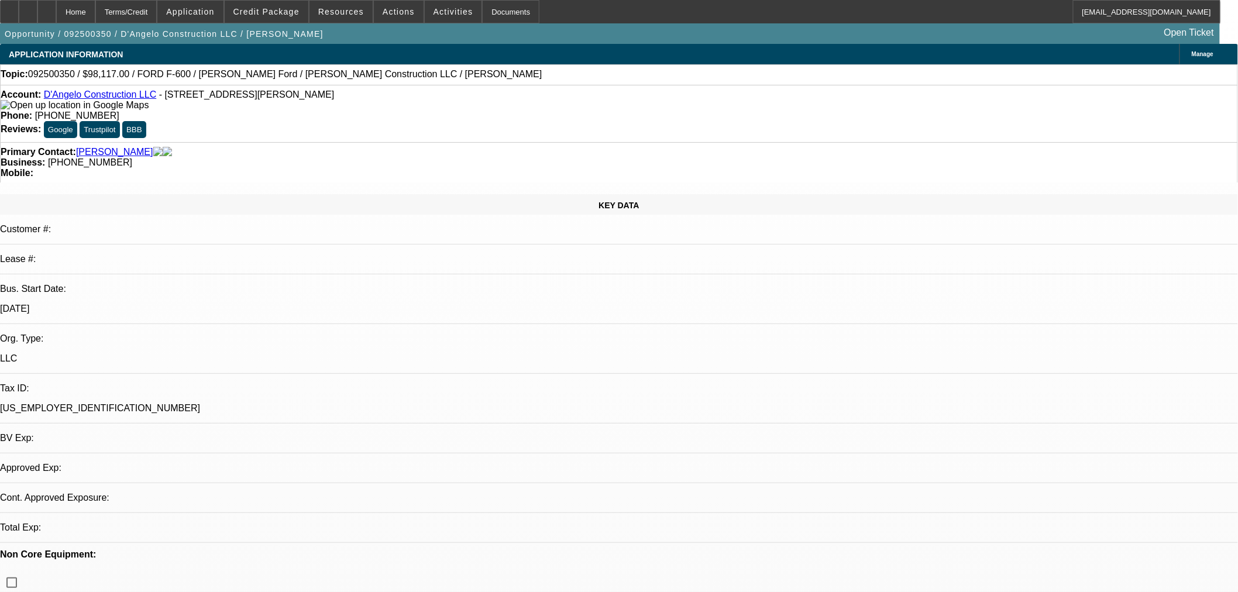
select select "0"
select select "0.1"
select select "4"
select select "0.1"
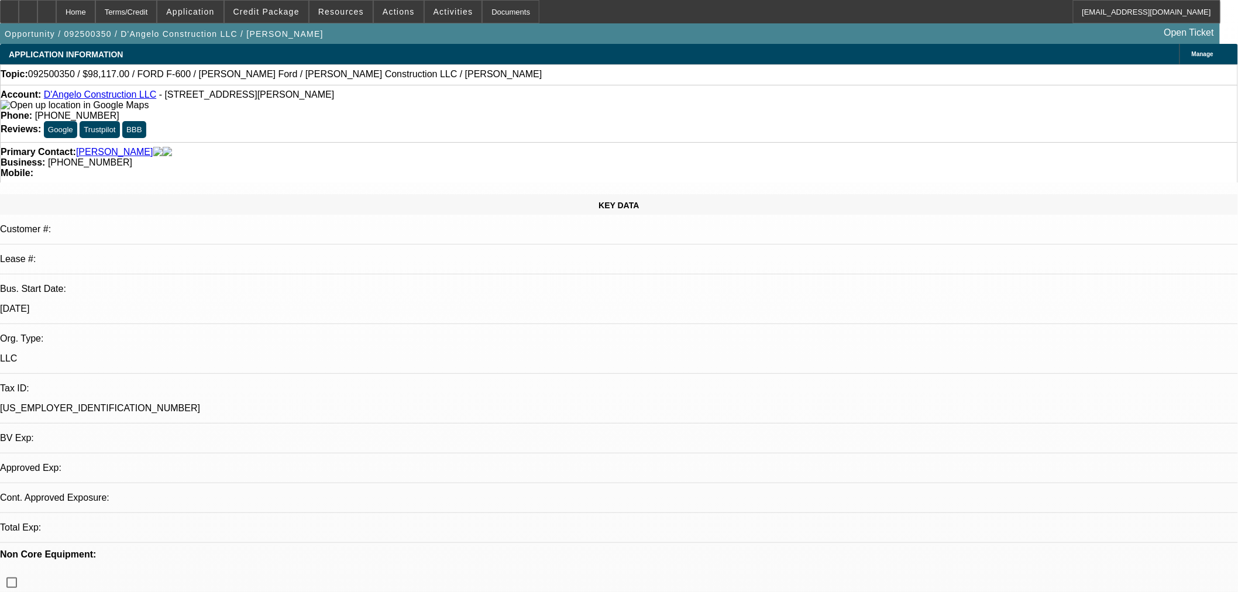
select select "2"
select select "0.1"
select select "4"
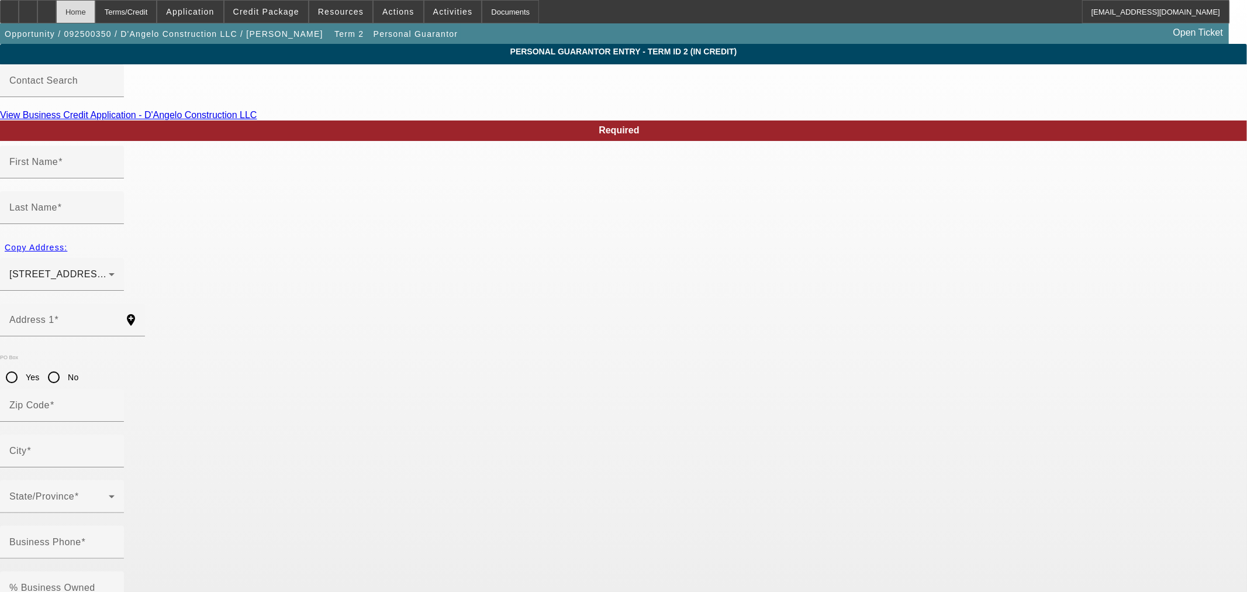
type input "Robert"
type input "Hoffman"
type input "160 Old Jackson Avenue"
radio input "true"
type input "10583"
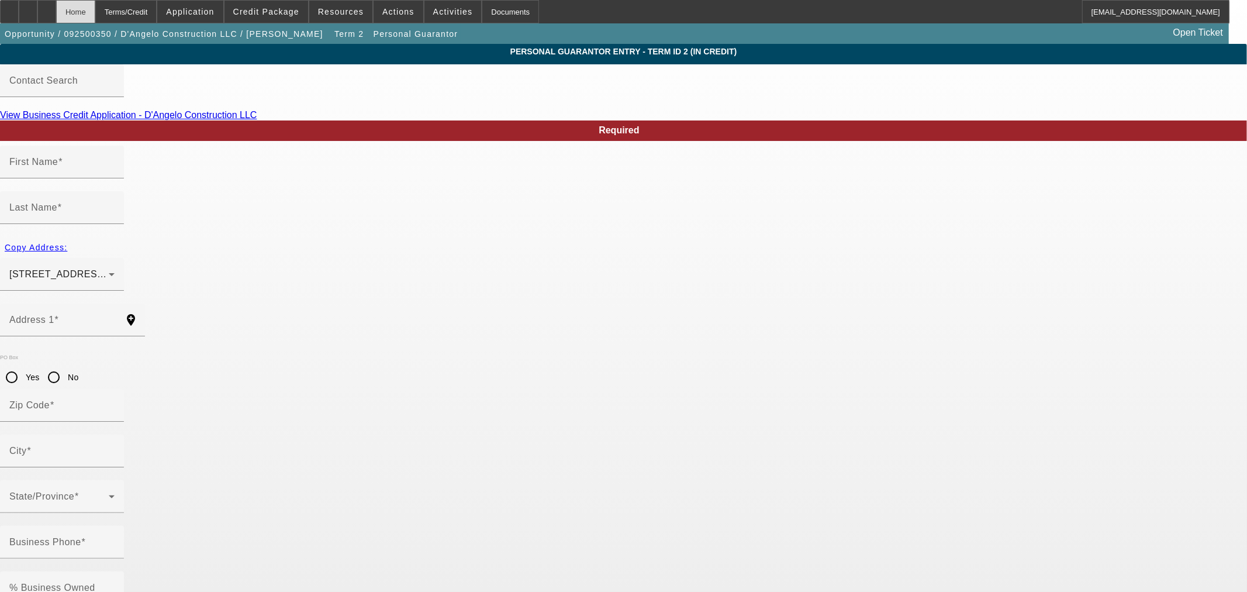
type input "Scarsdale"
type input "(914) 374-7679"
type input "100"
type input "061-78-5501"
type input "rj@dangeloconstruction.com"
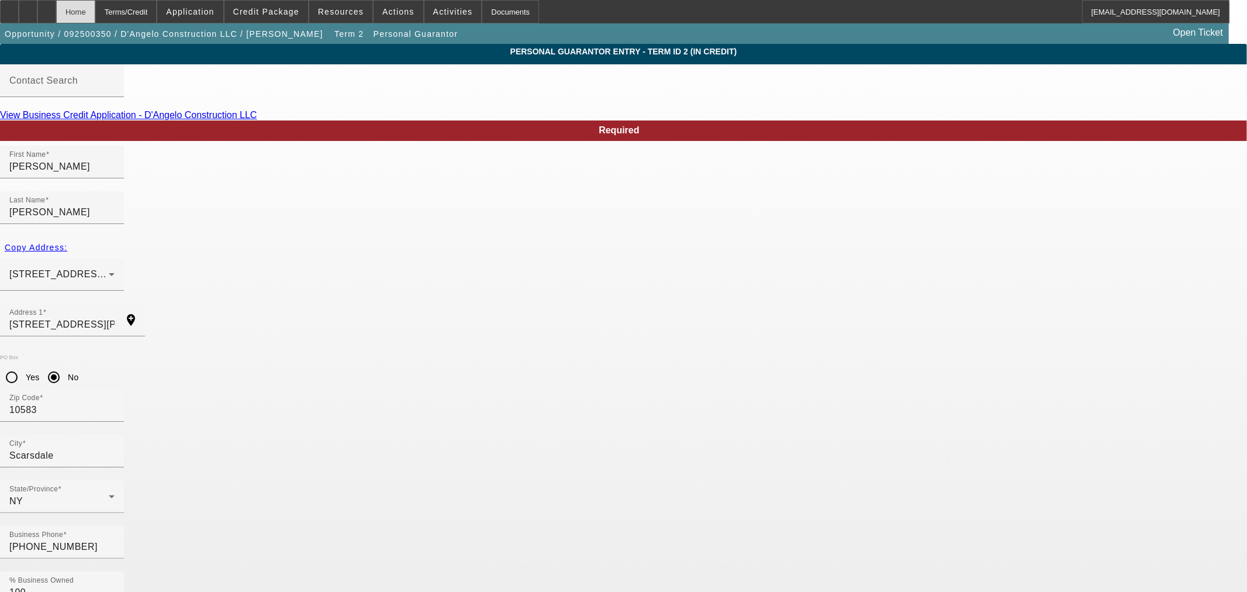
click at [95, 9] on div "Home" at bounding box center [75, 11] width 39 height 23
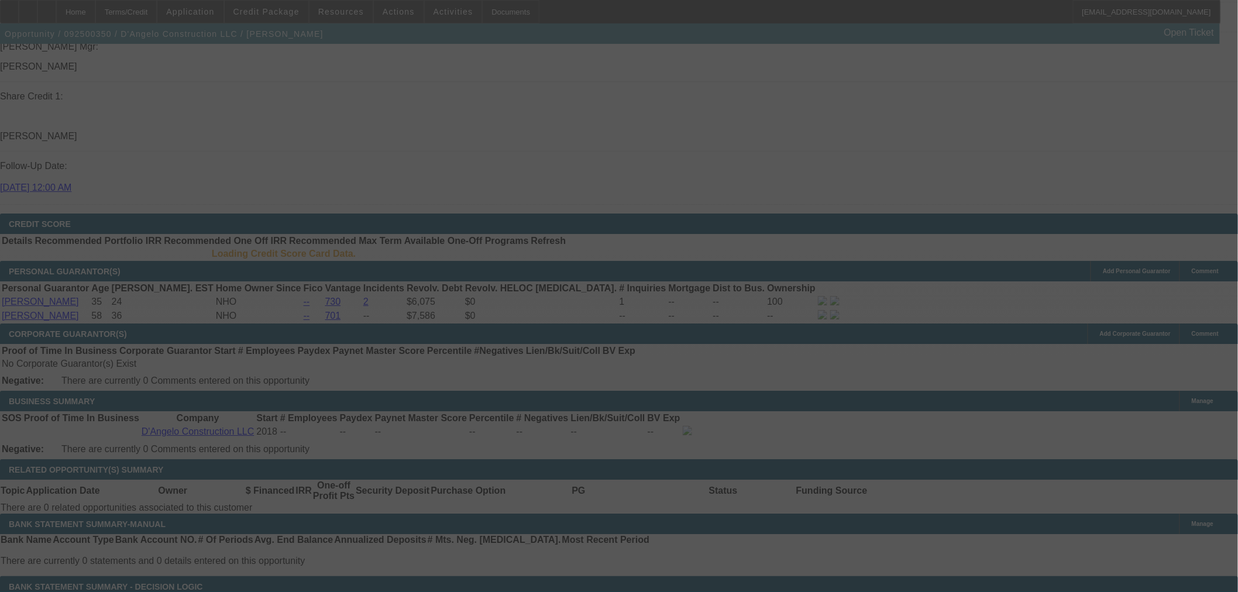
scroll to position [1412, 0]
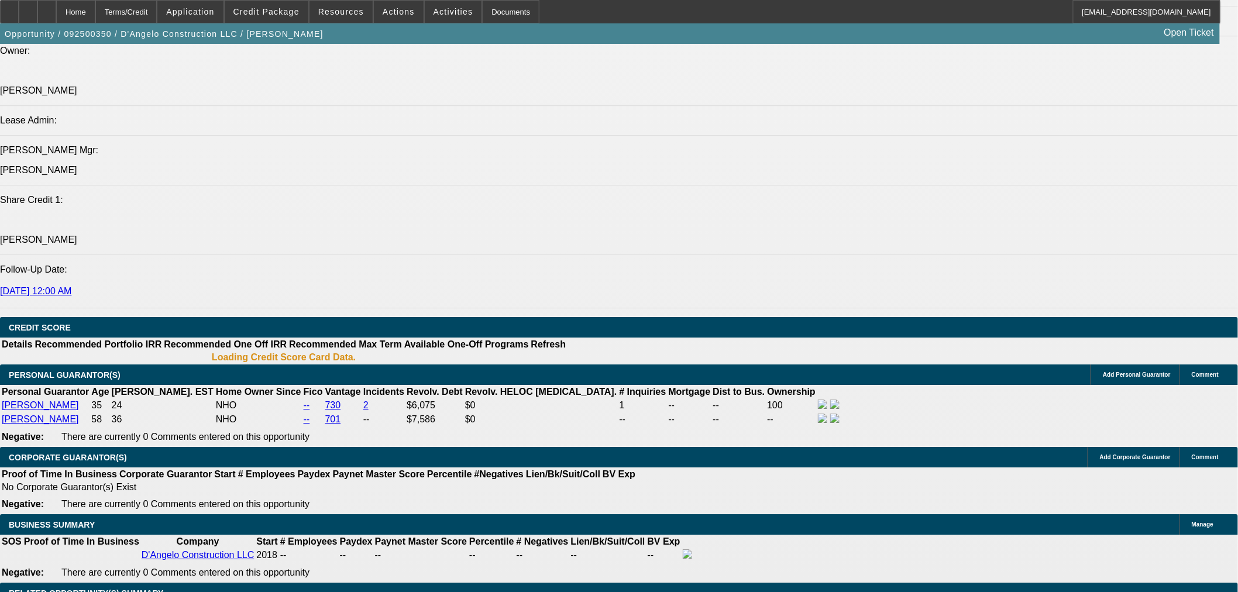
select select "0"
select select "0.1"
select select "4"
select select "0.1"
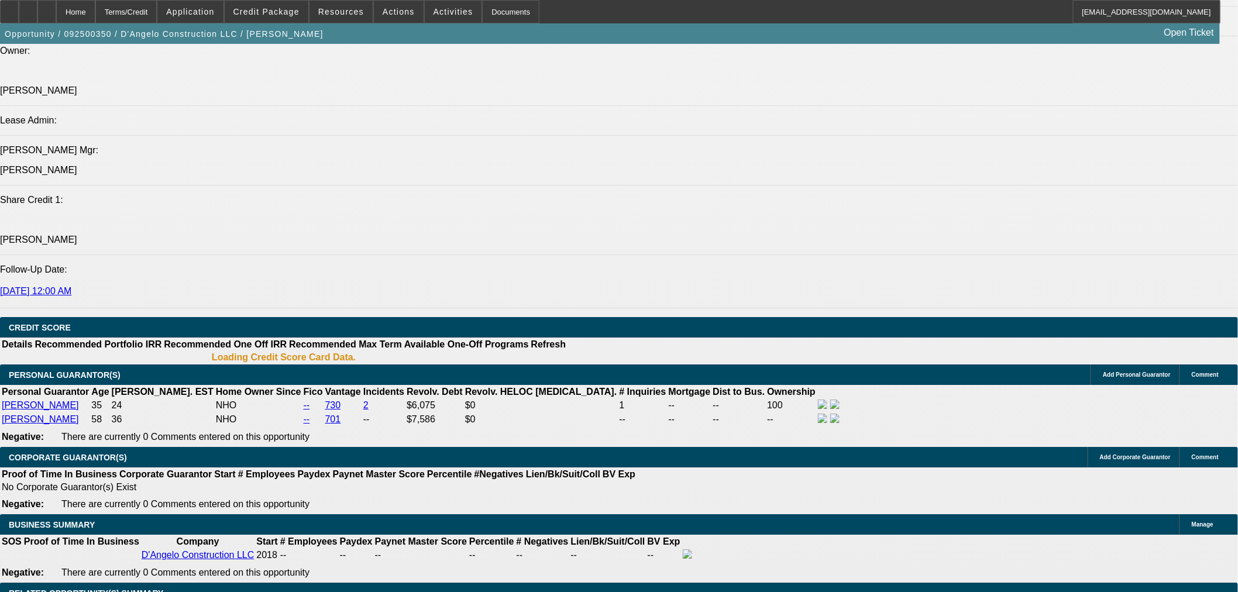
select select "2"
select select "0.1"
select select "4"
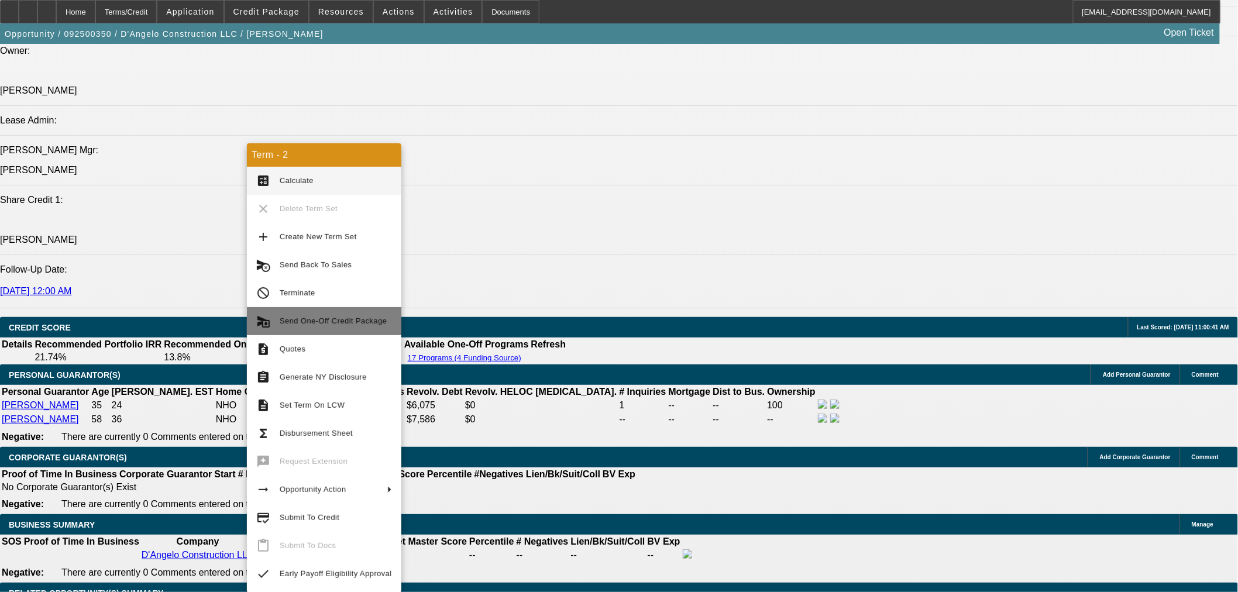
scroll to position [1407, 0]
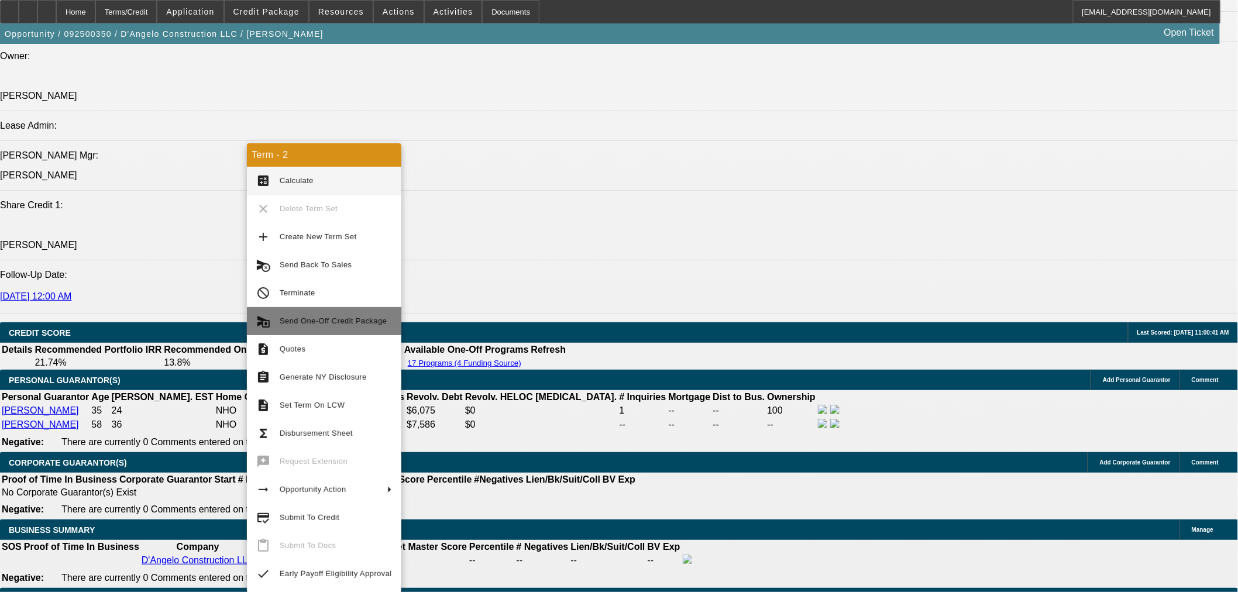
click at [345, 324] on span "Send One-Off Credit Package" at bounding box center [333, 320] width 107 height 9
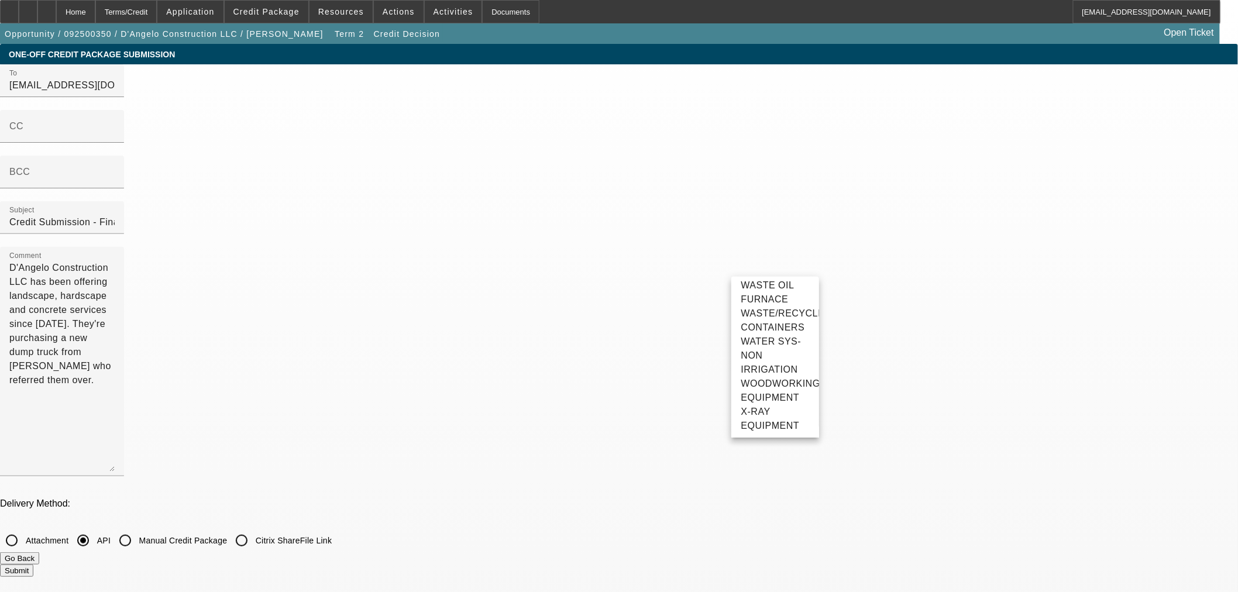
scroll to position [4470, 0]
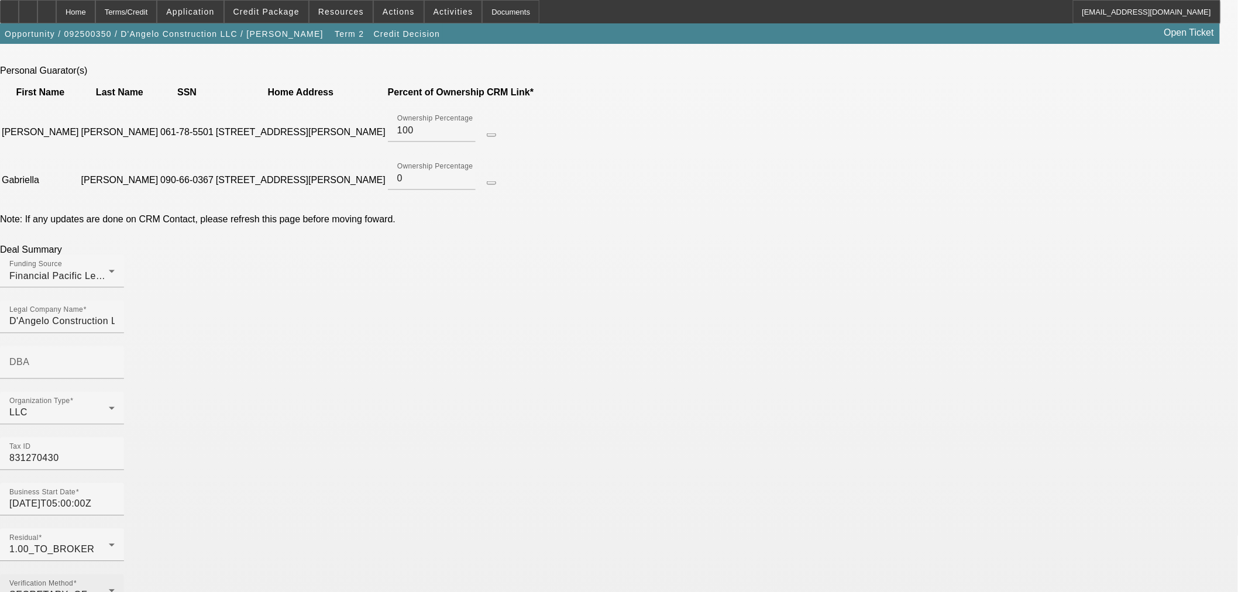
scroll to position [650, 0]
drag, startPoint x: 343, startPoint y: 296, endPoint x: 363, endPoint y: 318, distance: 30.2
click at [115, 495] on input "2018-07-01T05:00:00Z" at bounding box center [61, 502] width 105 height 14
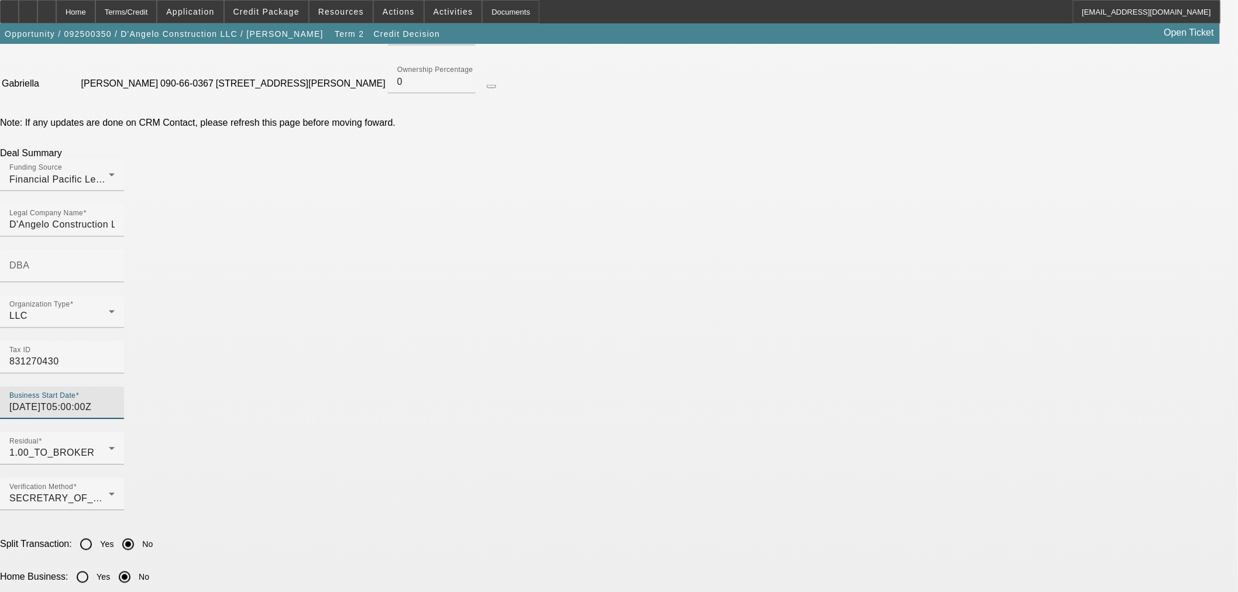
scroll to position [845, 0]
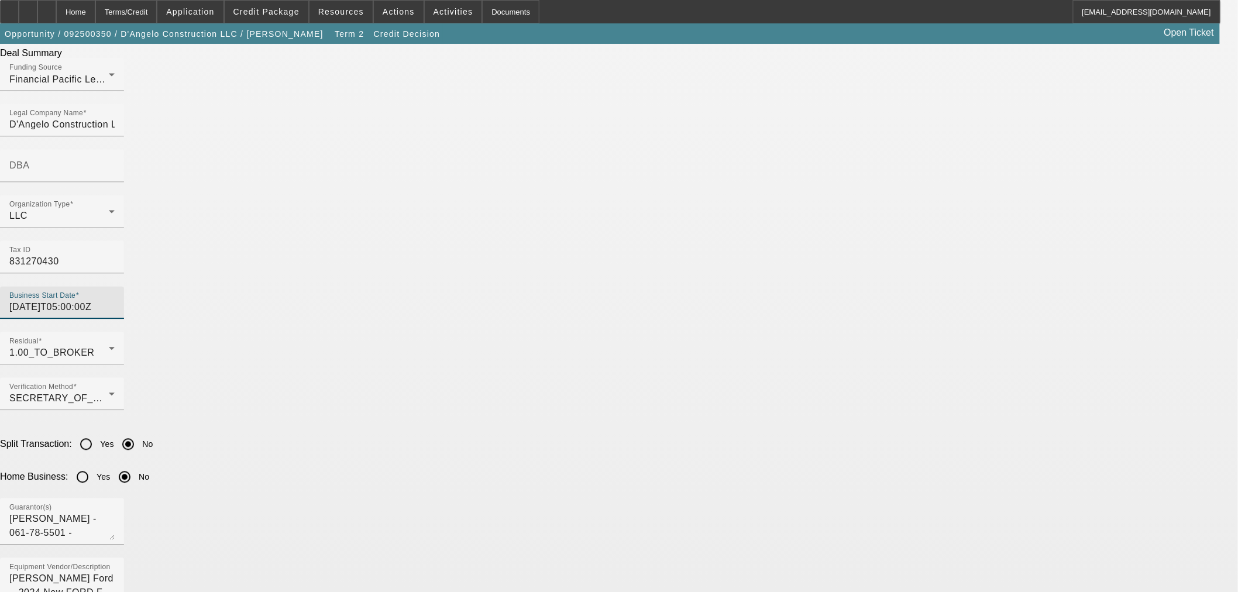
type input "2018-07-18T05:00:00Z"
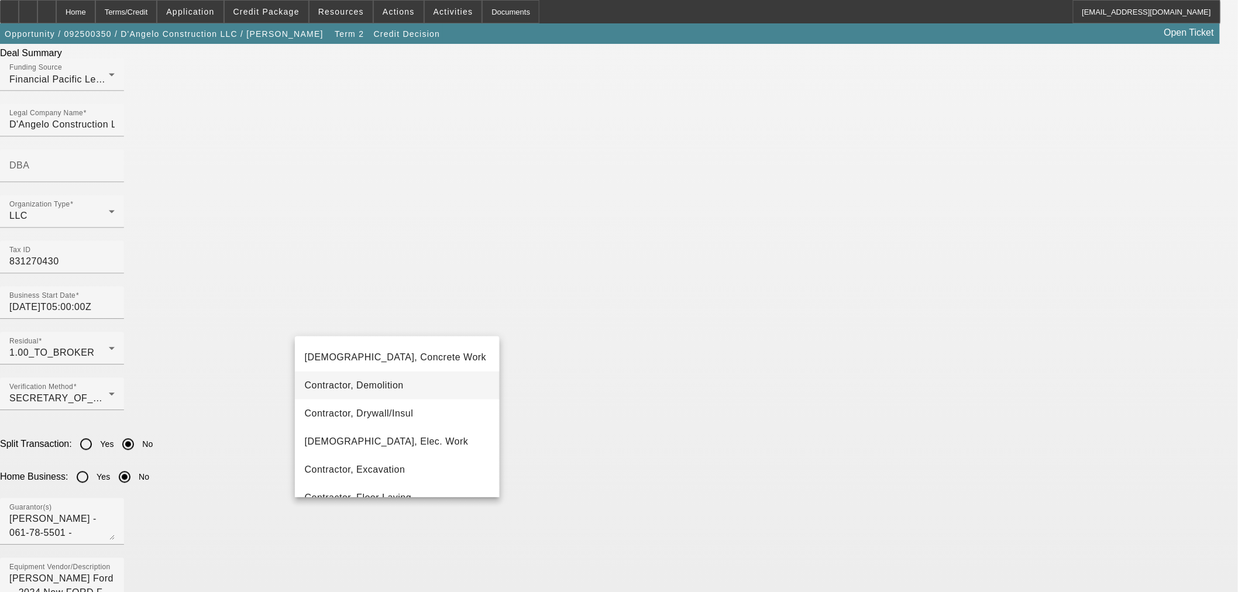
scroll to position [480, 0]
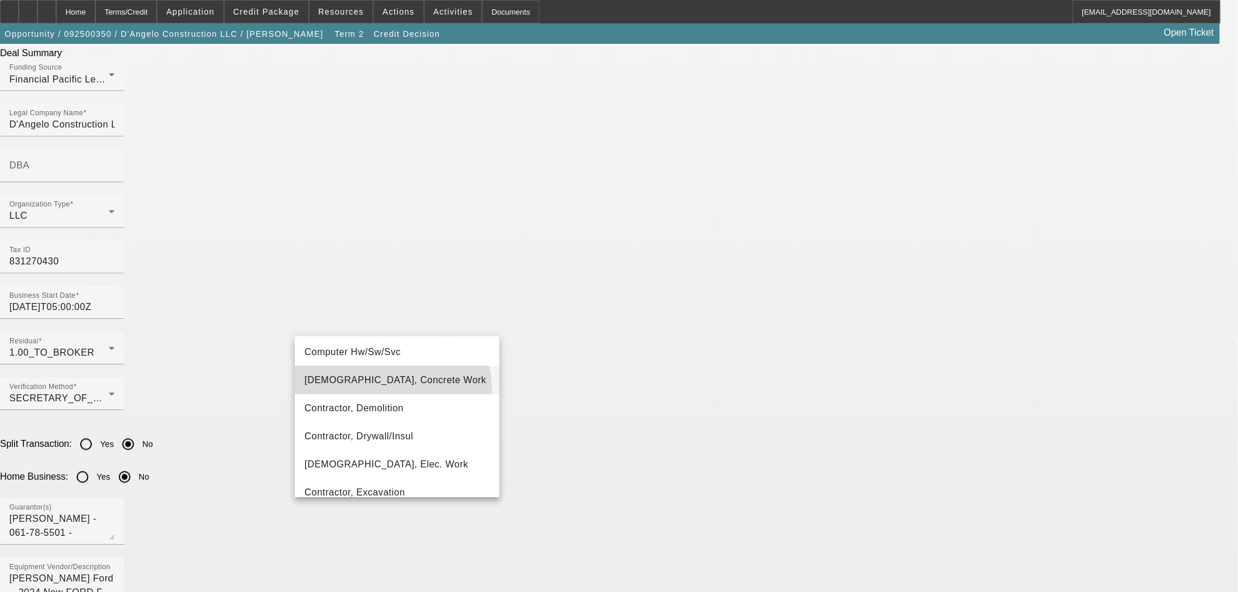
click at [391, 389] on mat-option "Contractor, Concrete Work" at bounding box center [397, 380] width 204 height 28
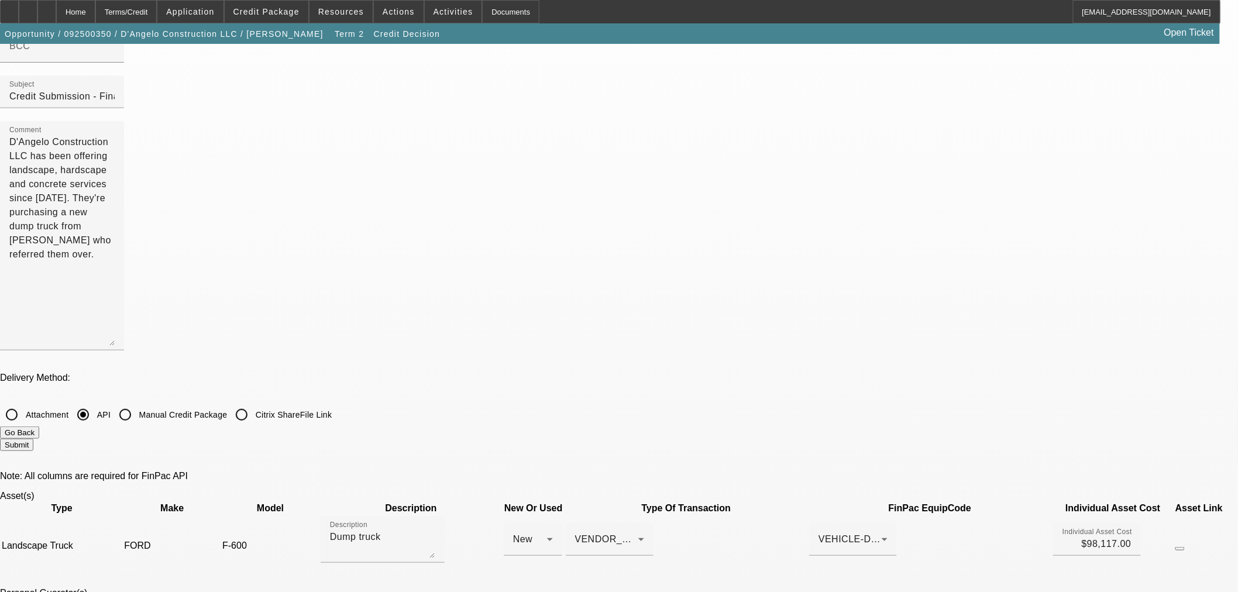
scroll to position [0, 0]
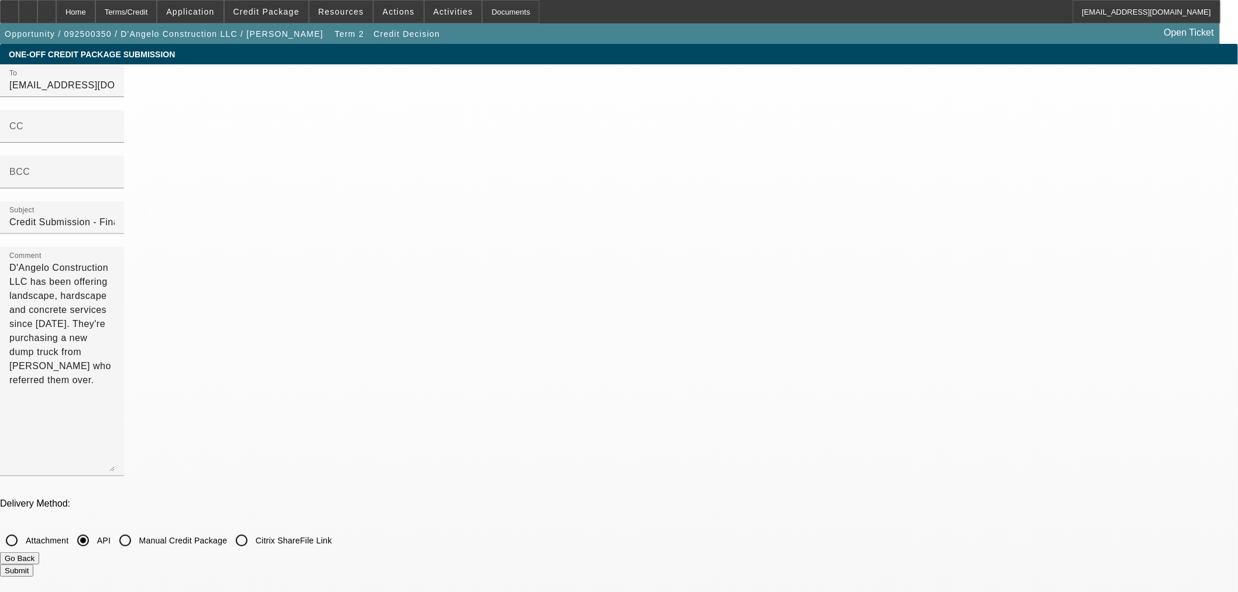
click at [33, 564] on button "Submit" at bounding box center [16, 570] width 33 height 12
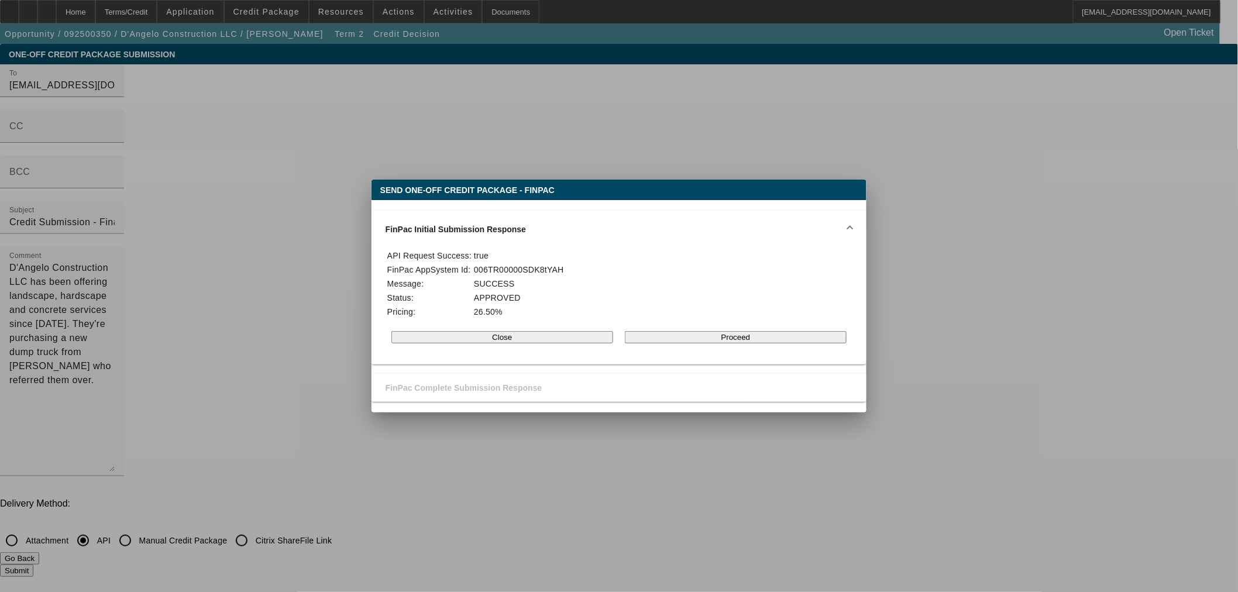
click at [712, 338] on button "Proceed" at bounding box center [736, 337] width 222 height 12
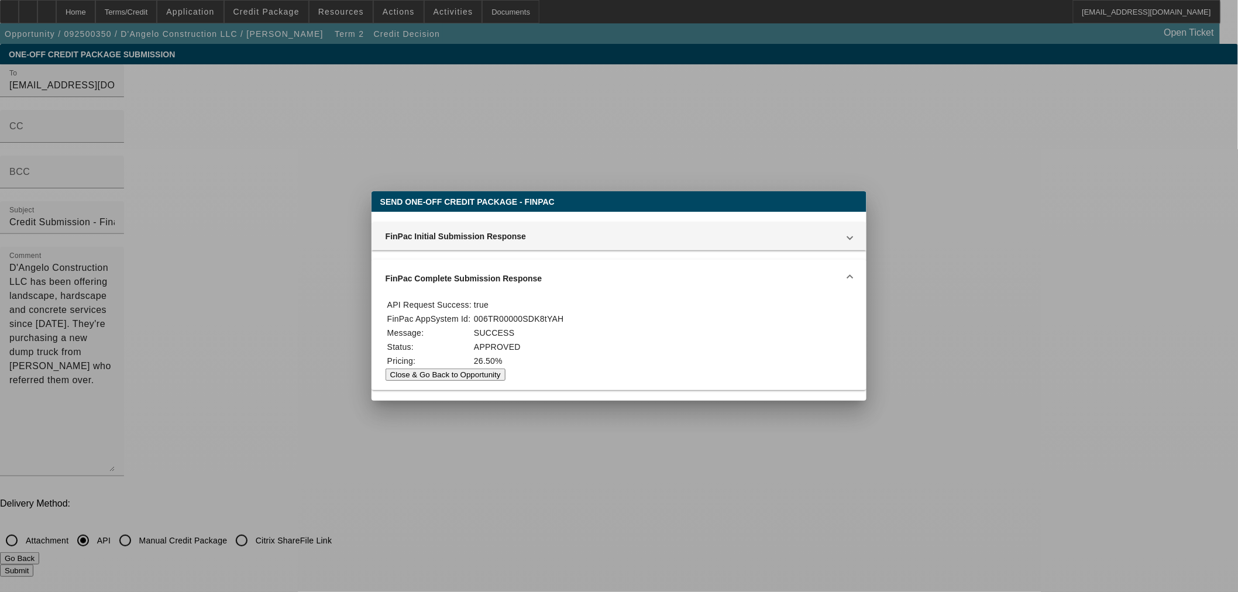
click at [505, 380] on button "Close & Go Back to Opportunity" at bounding box center [445, 374] width 120 height 12
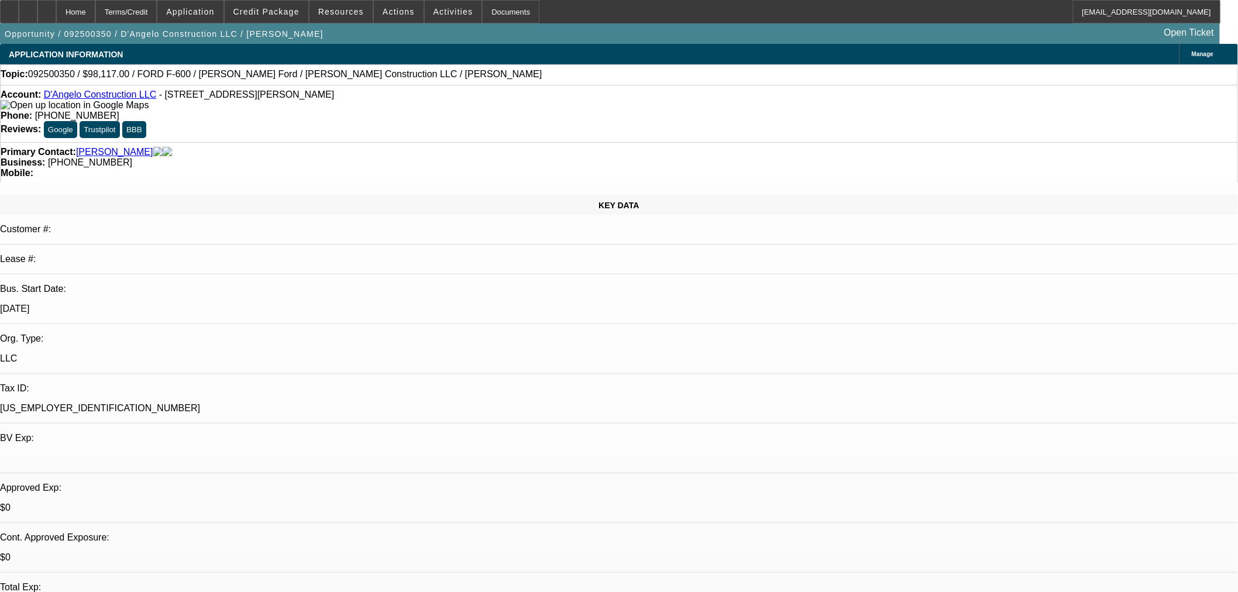
select select "0"
select select "0.1"
select select "4"
select select "0.1"
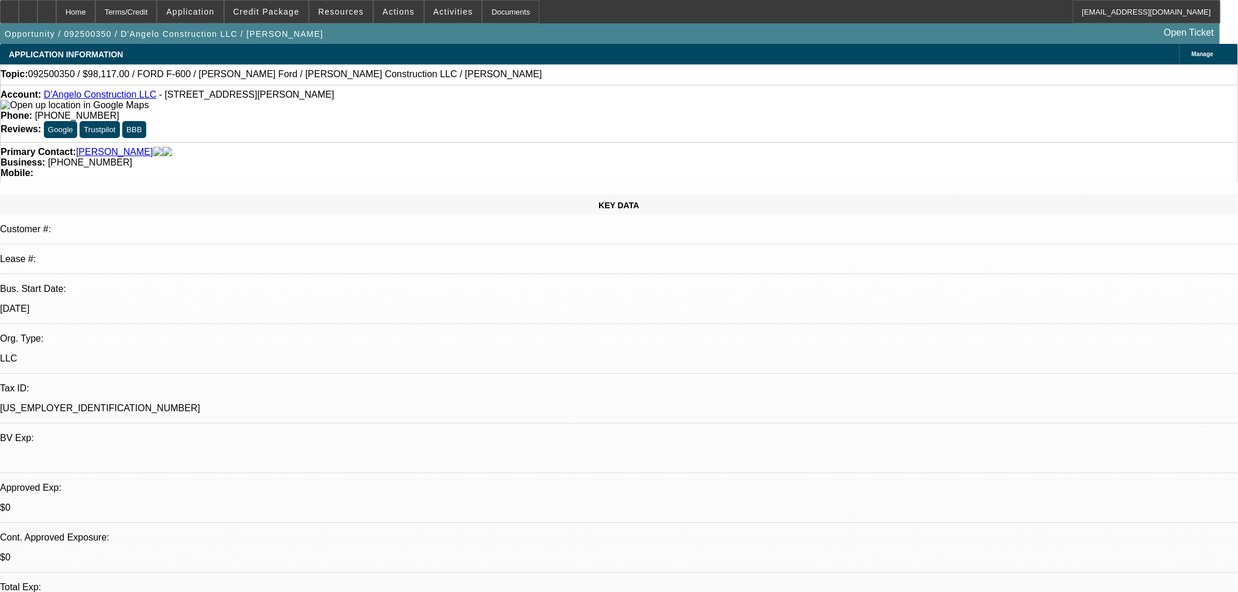
select select "2"
select select "0.1"
select select "4"
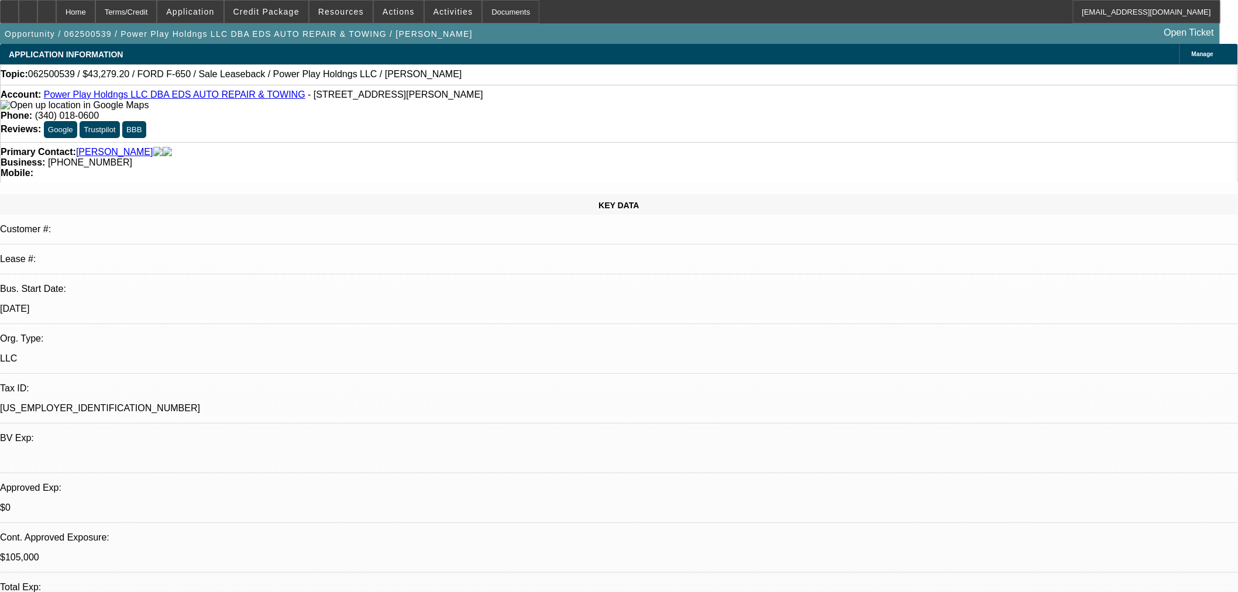
select select "0.1"
select select "2"
select select "0"
select select "6"
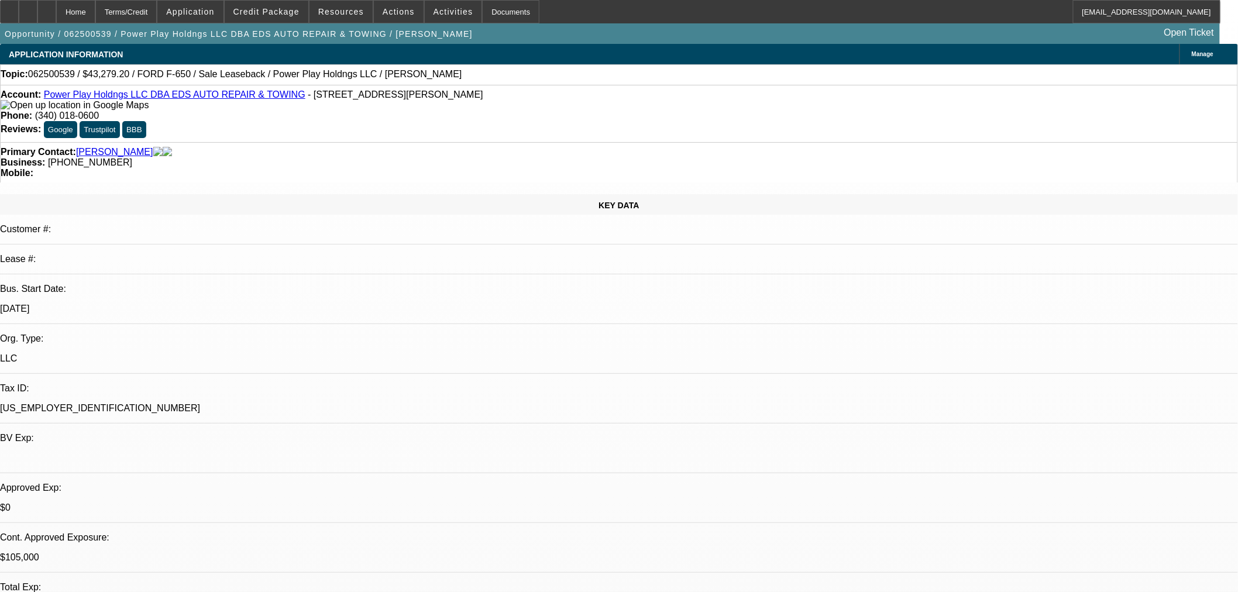
select select "0.15"
select select "2"
select select "0.1"
select select "4"
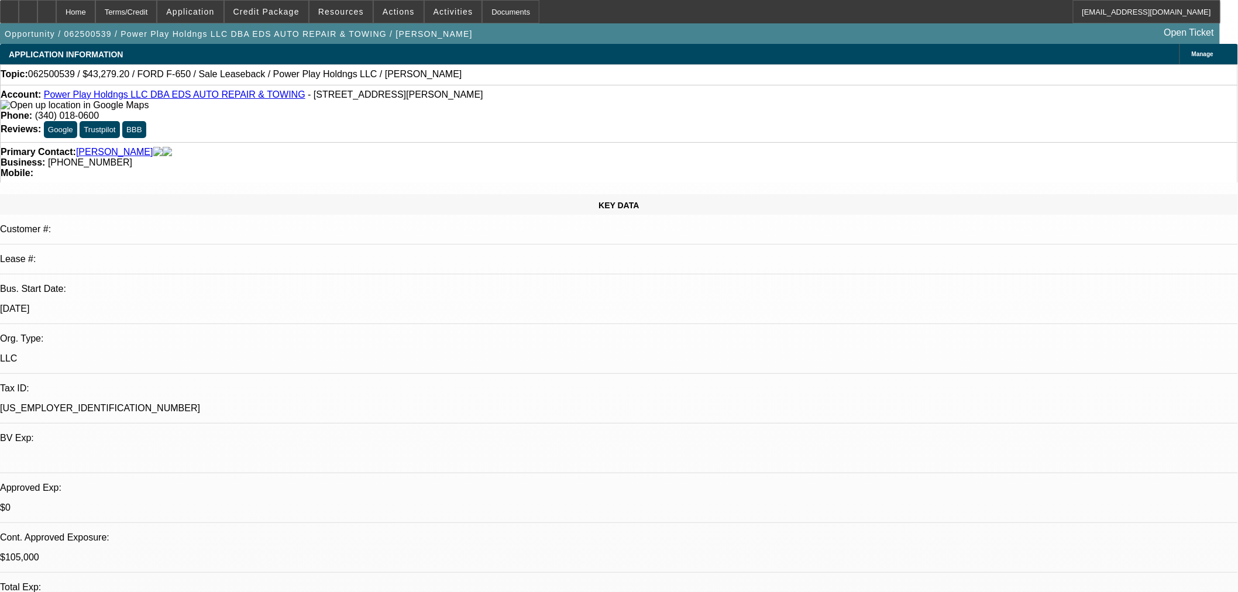
select select "0.15"
select select "2"
select select "0.1"
select select "4"
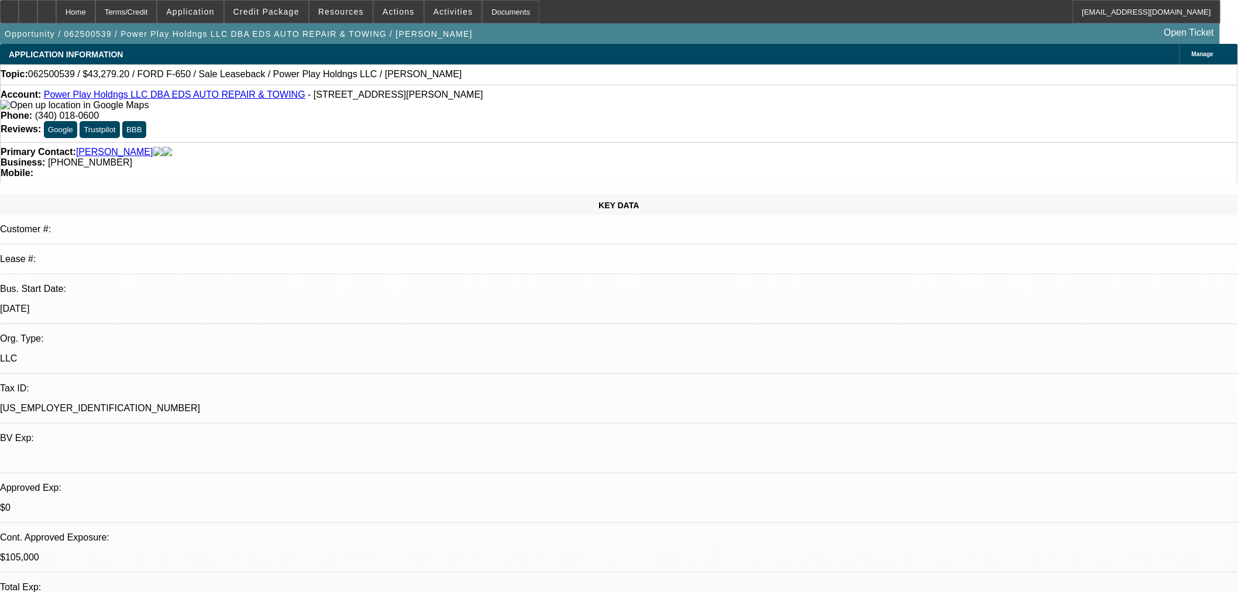
select select "0"
select select "2"
select select "0.1"
select select "4"
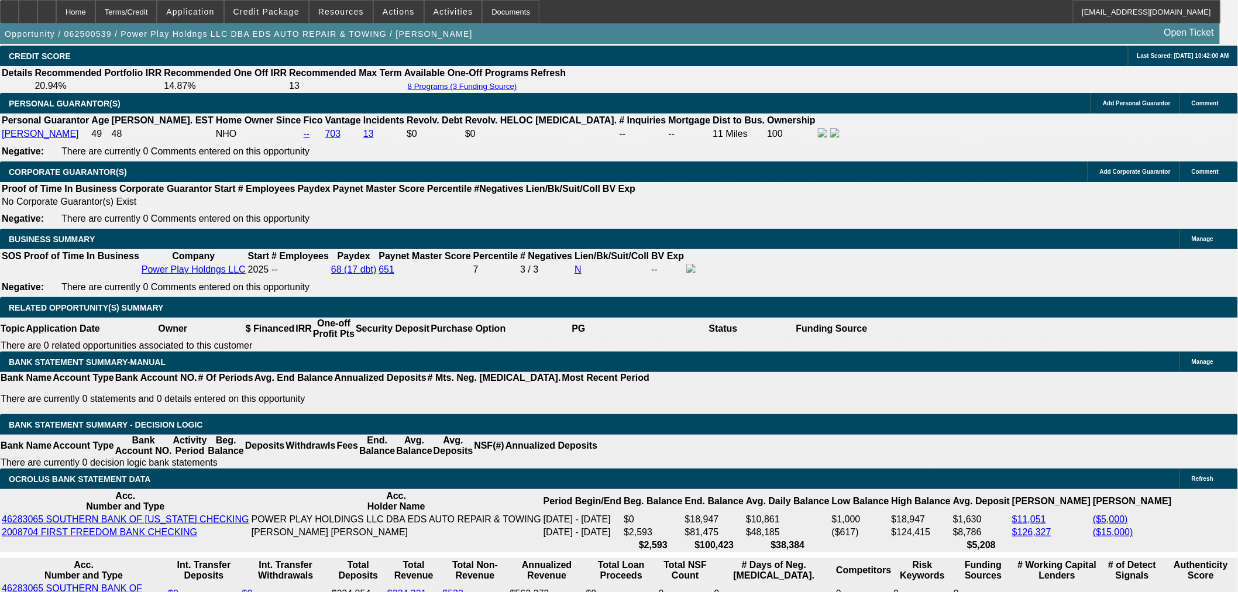
scroll to position [1689, 0]
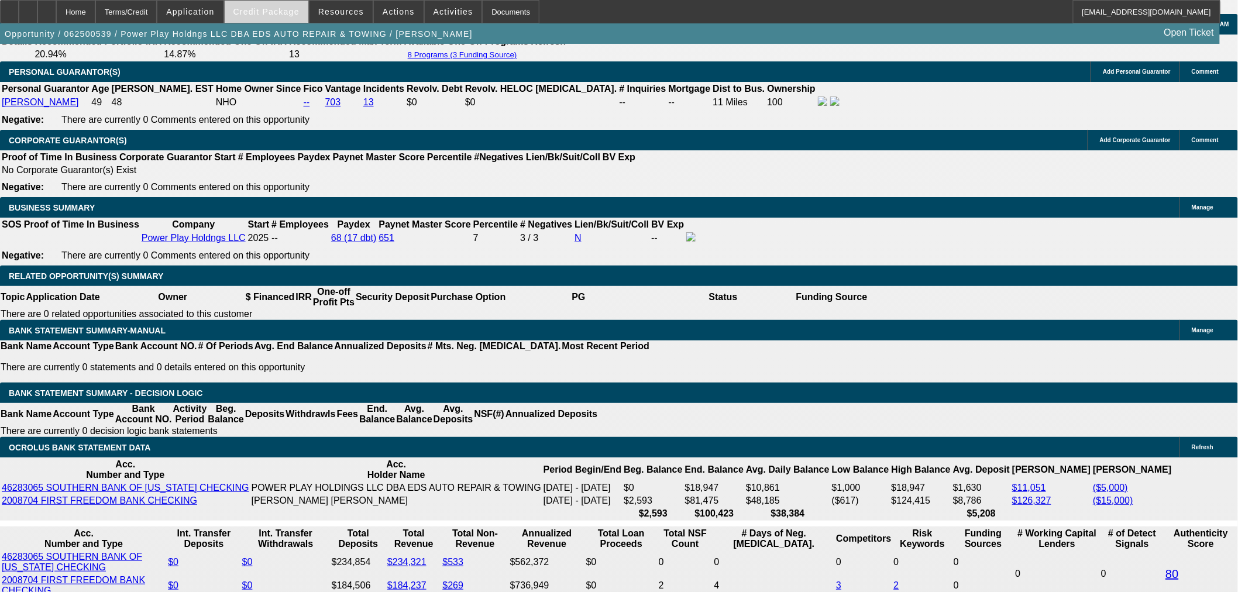
click at [267, 12] on span "Credit Package" at bounding box center [266, 11] width 66 height 9
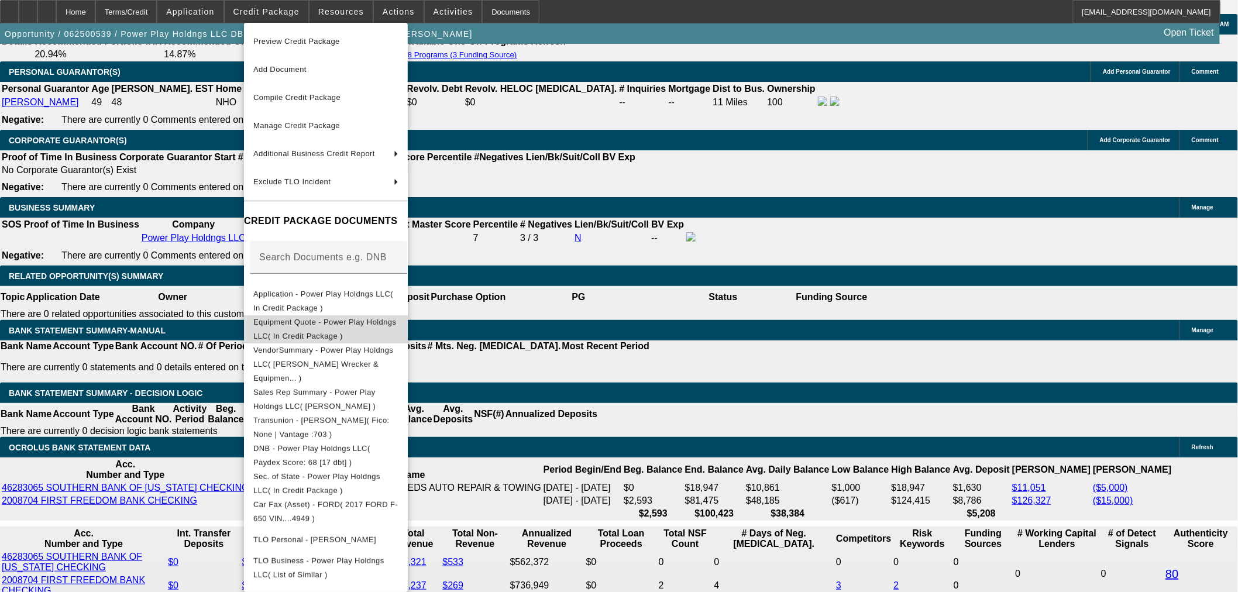
click at [322, 328] on span "Equipment Quote - Power Play Holdngs LLC( In Credit Package )" at bounding box center [324, 328] width 143 height 23
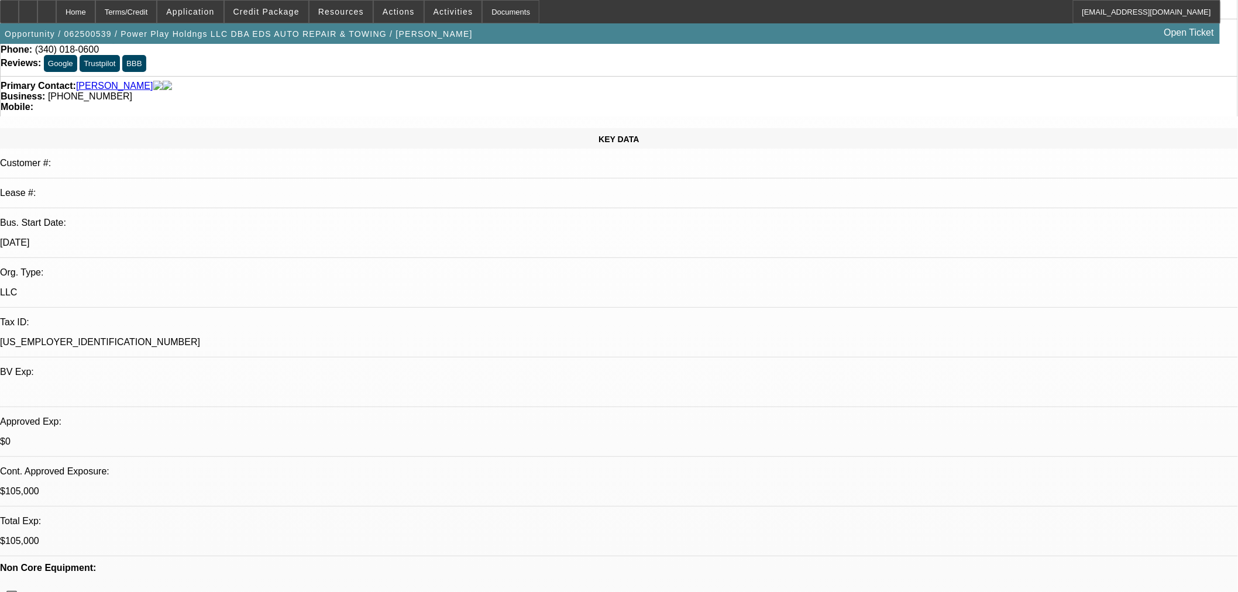
scroll to position [65, 0]
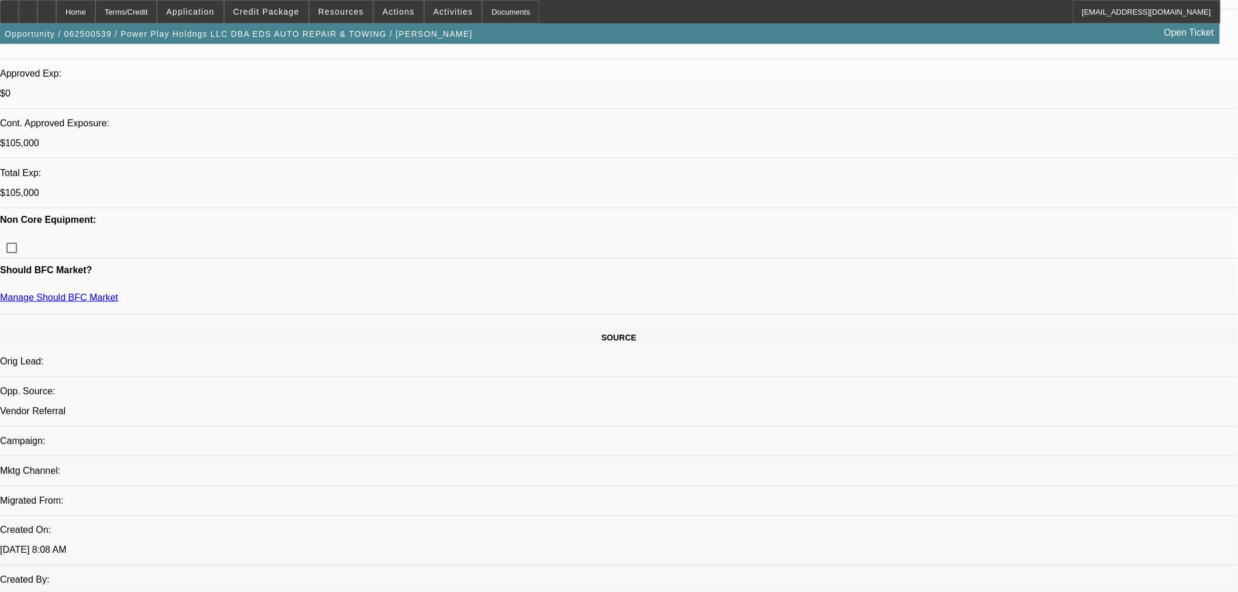
scroll to position [412, 0]
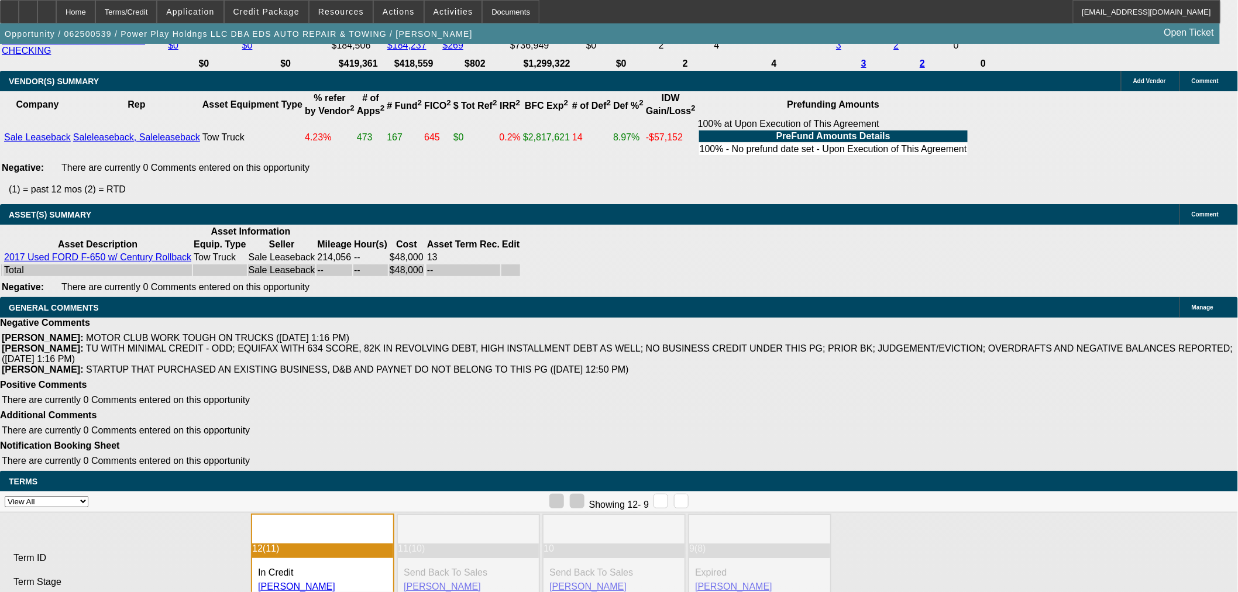
scroll to position [2232, 0]
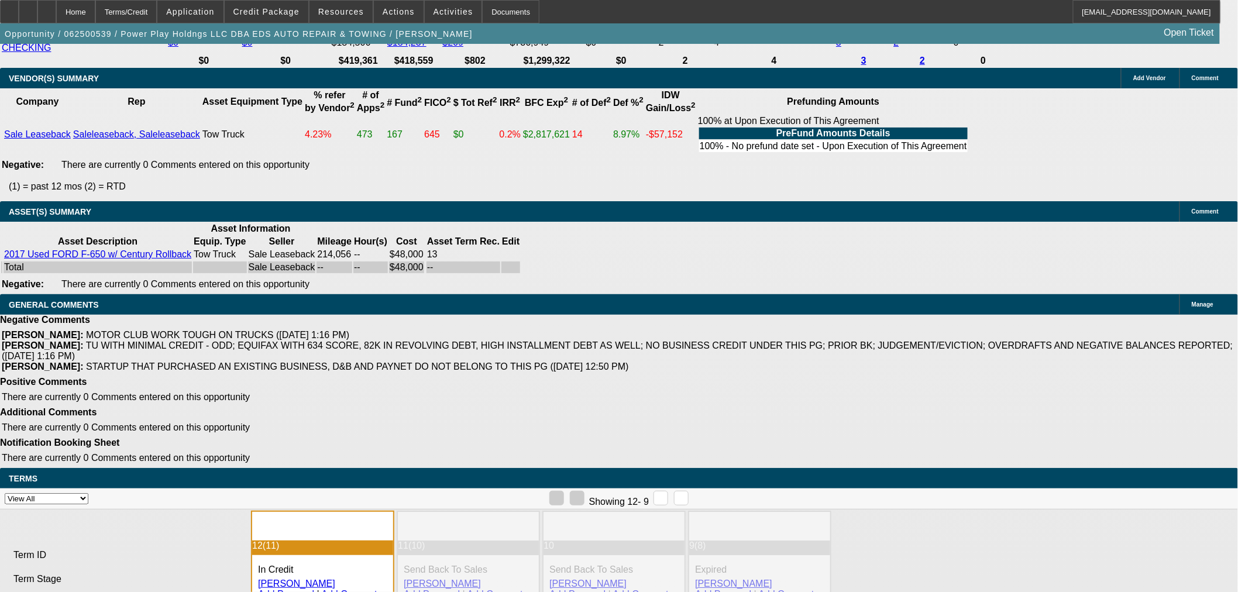
select select "6"
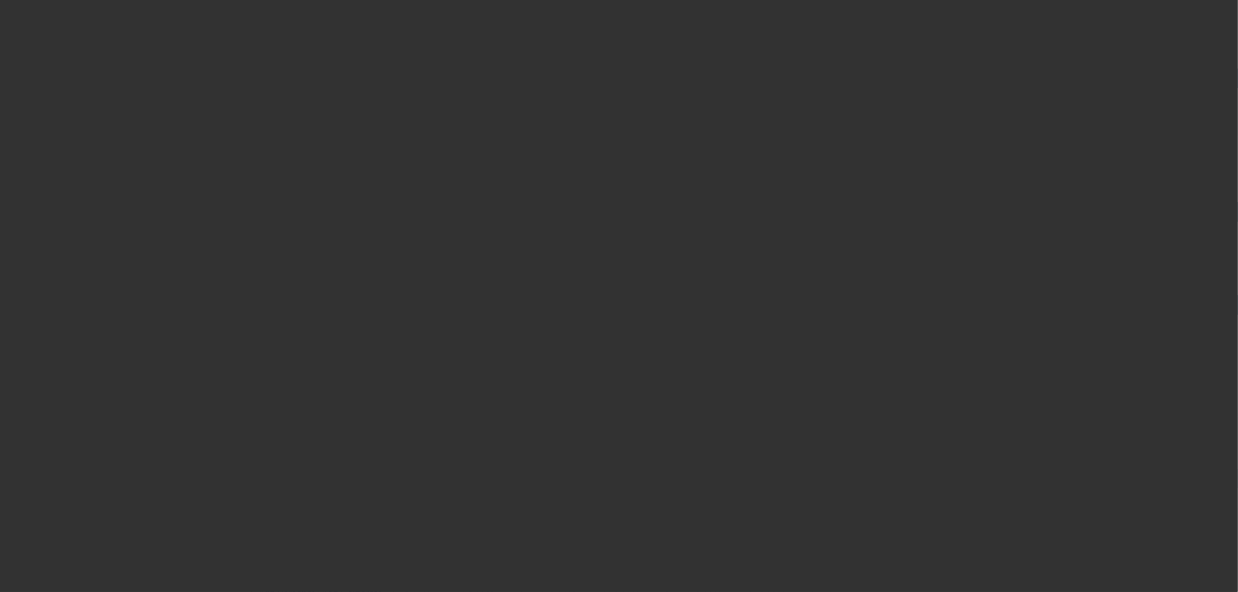
scroll to position [0, 0]
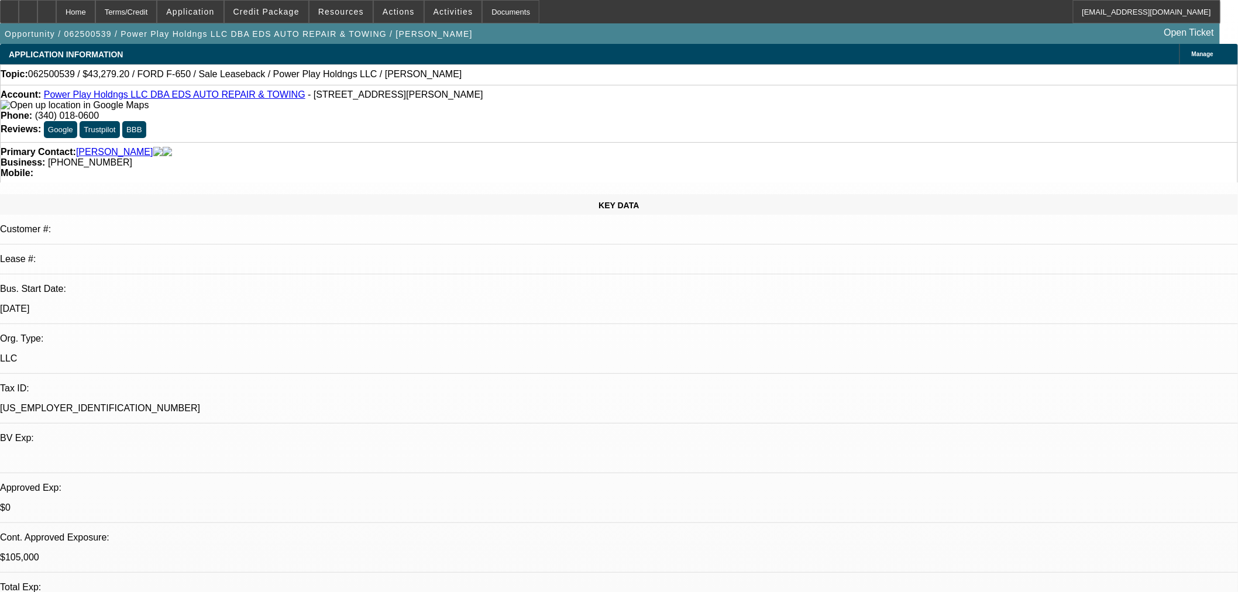
drag, startPoint x: 1169, startPoint y: 132, endPoint x: 1194, endPoint y: 137, distance: 26.2
drag, startPoint x: 1212, startPoint y: 140, endPoint x: 1113, endPoint y: 146, distance: 99.0
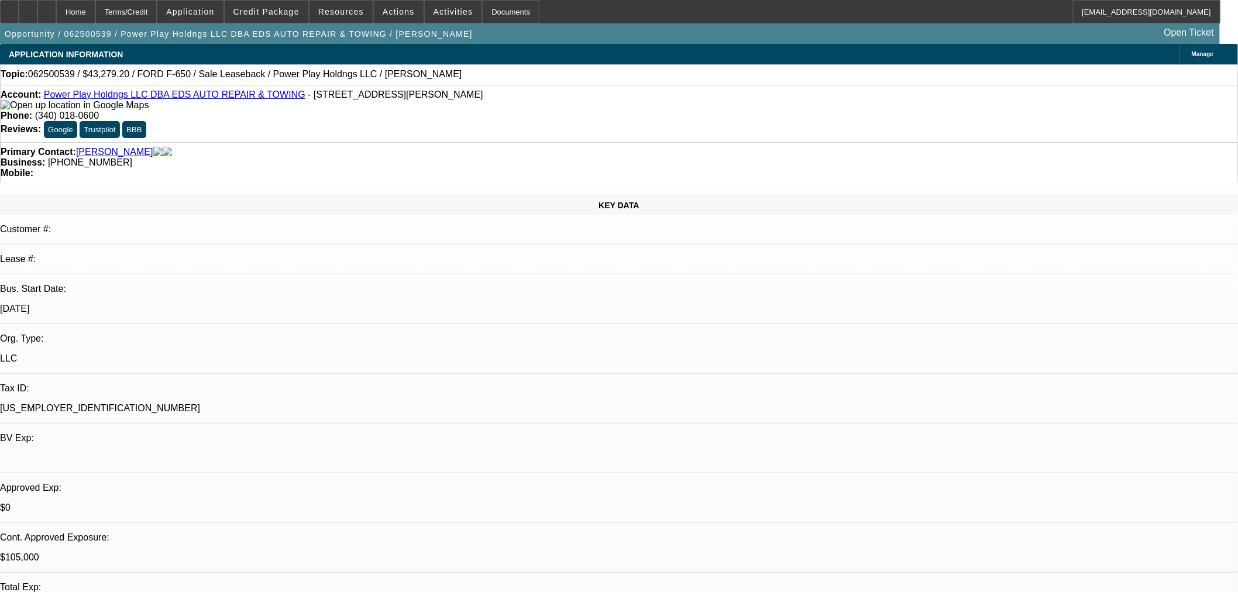
drag, startPoint x: 1069, startPoint y: 140, endPoint x: 1212, endPoint y: 149, distance: 144.1
type textarea "SORRY, NO INTEREST IN A SLB ON A HIGH MILEAGE FORD."
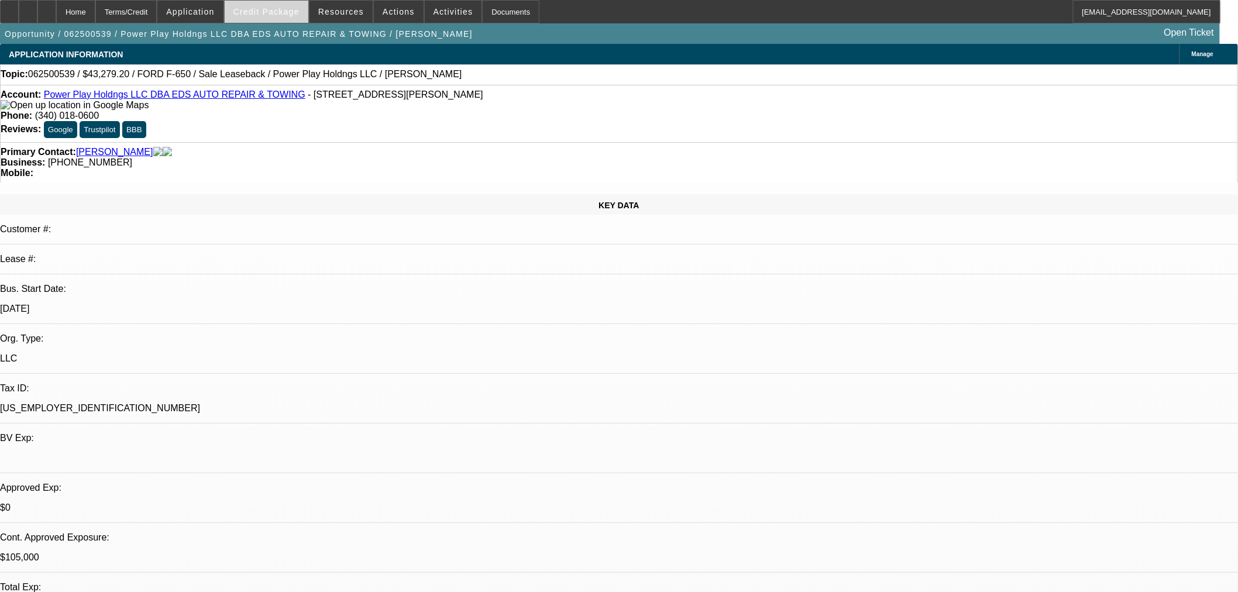
click at [275, 8] on span "Credit Package" at bounding box center [266, 11] width 66 height 9
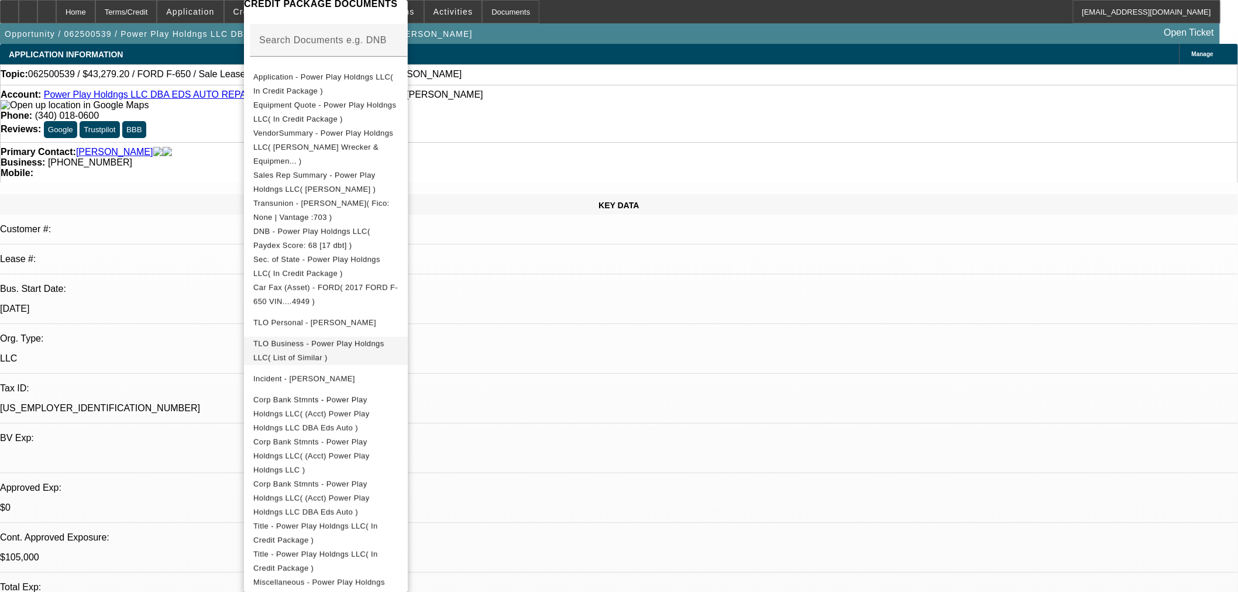
scroll to position [246, 0]
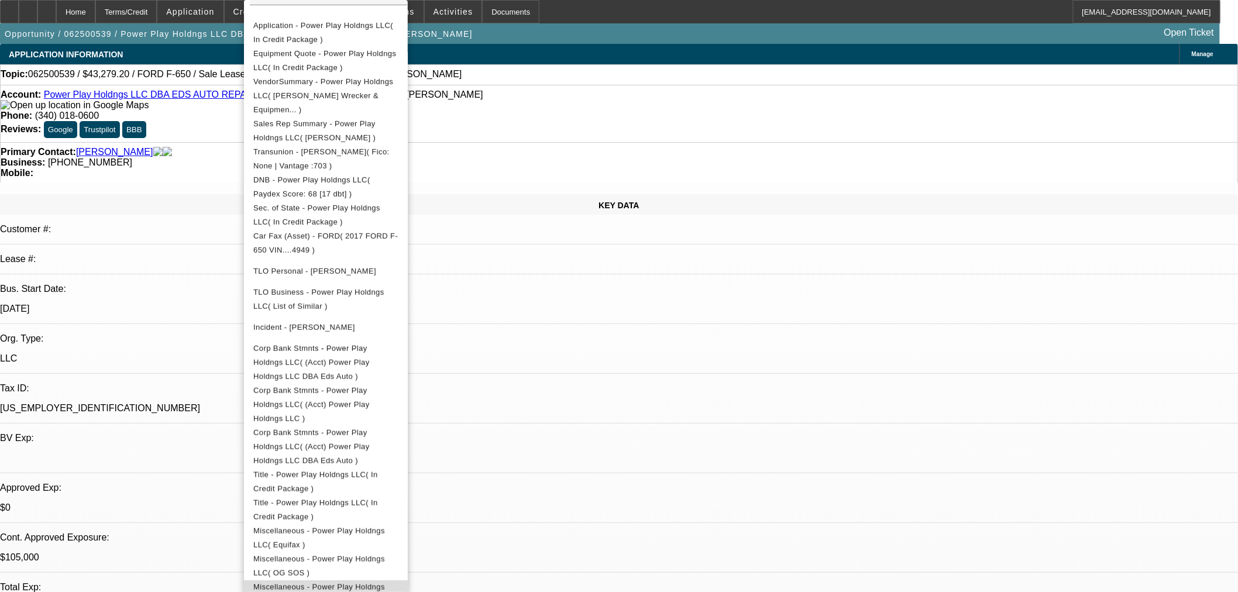
click at [343, 583] on span "Miscellaneous - Power Play Holdngs LLC( Wire Confirmation )" at bounding box center [319, 594] width 132 height 23
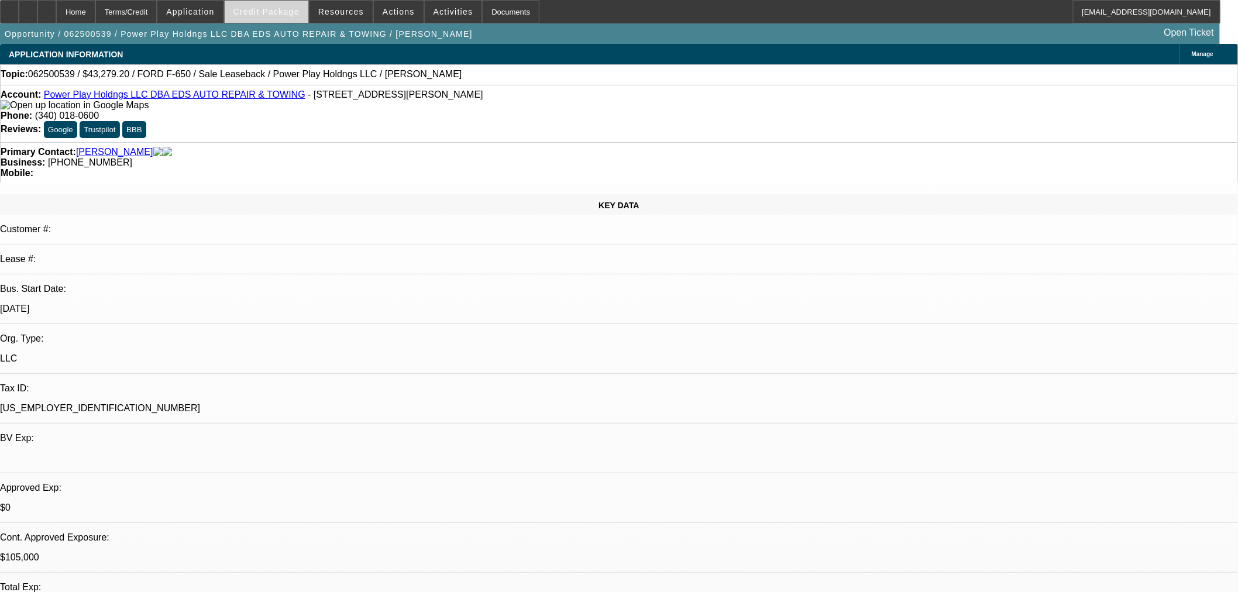
click at [300, 16] on span at bounding box center [267, 12] width 84 height 28
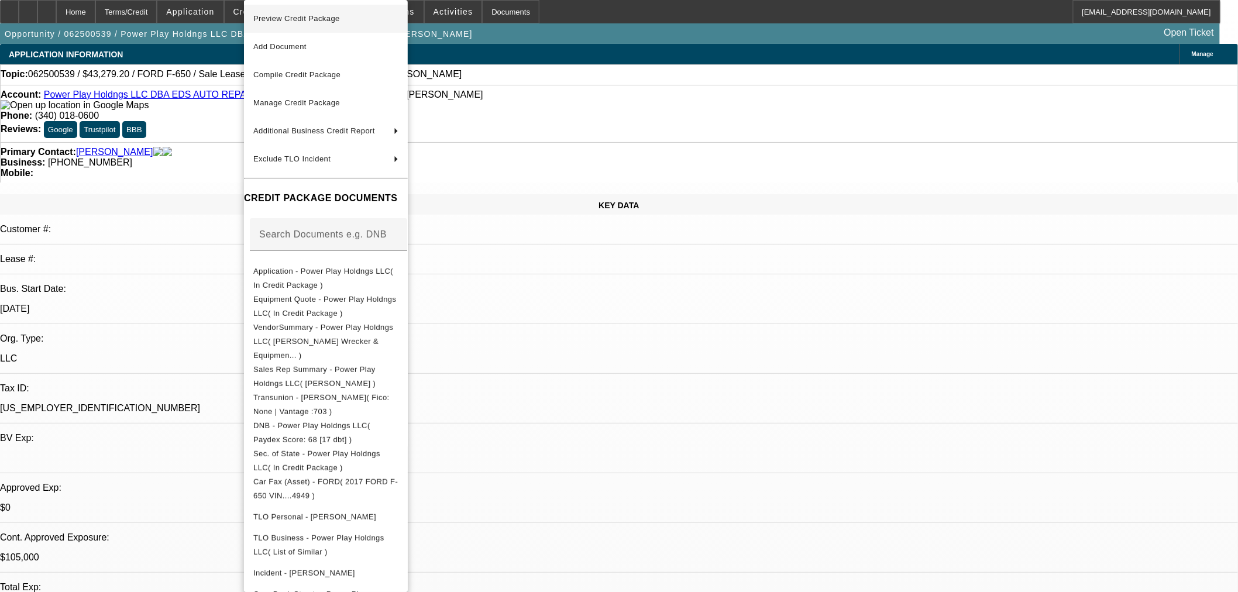
click at [324, 9] on button "Preview Credit Package" at bounding box center [326, 19] width 164 height 28
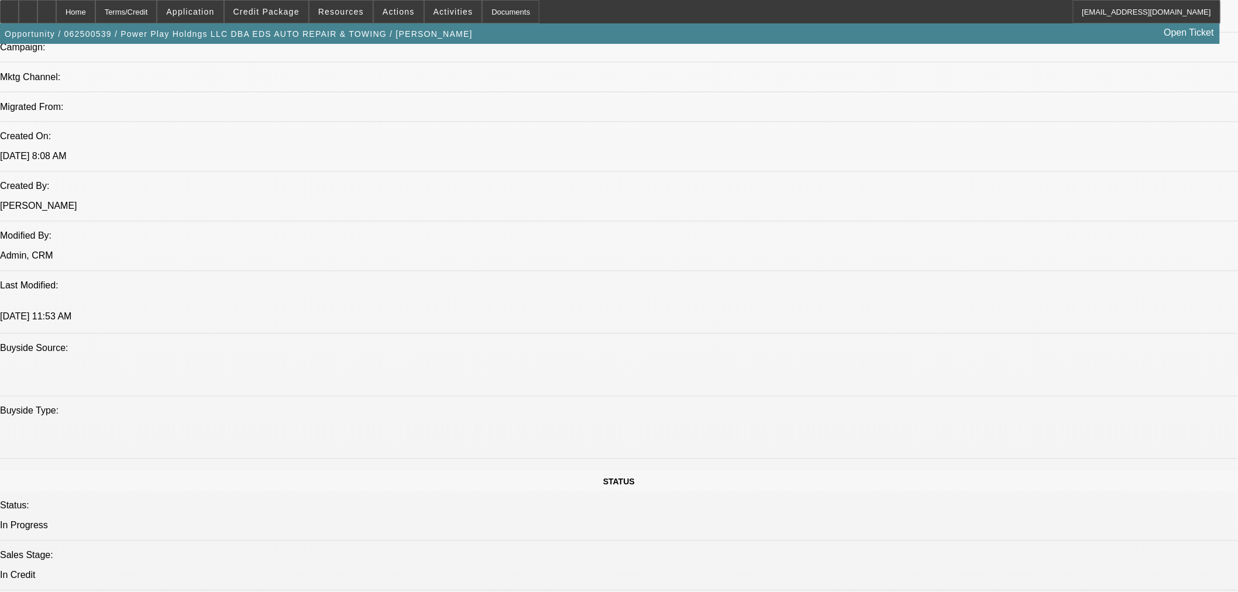
scroll to position [845, 0]
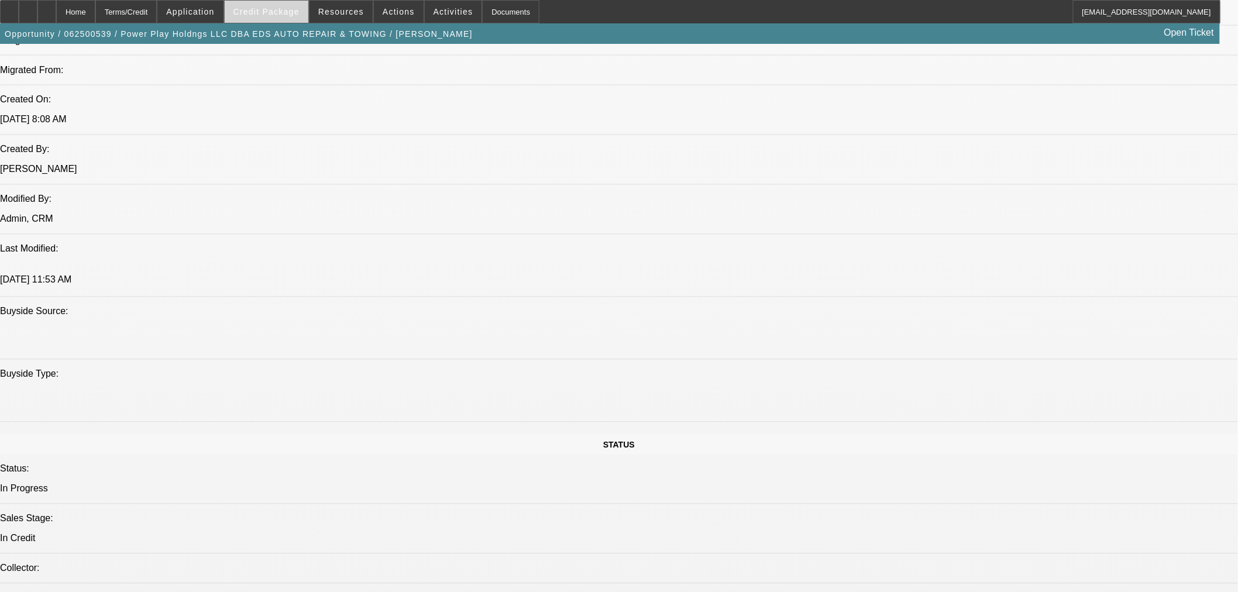
click at [281, 10] on span "Credit Package" at bounding box center [266, 11] width 66 height 9
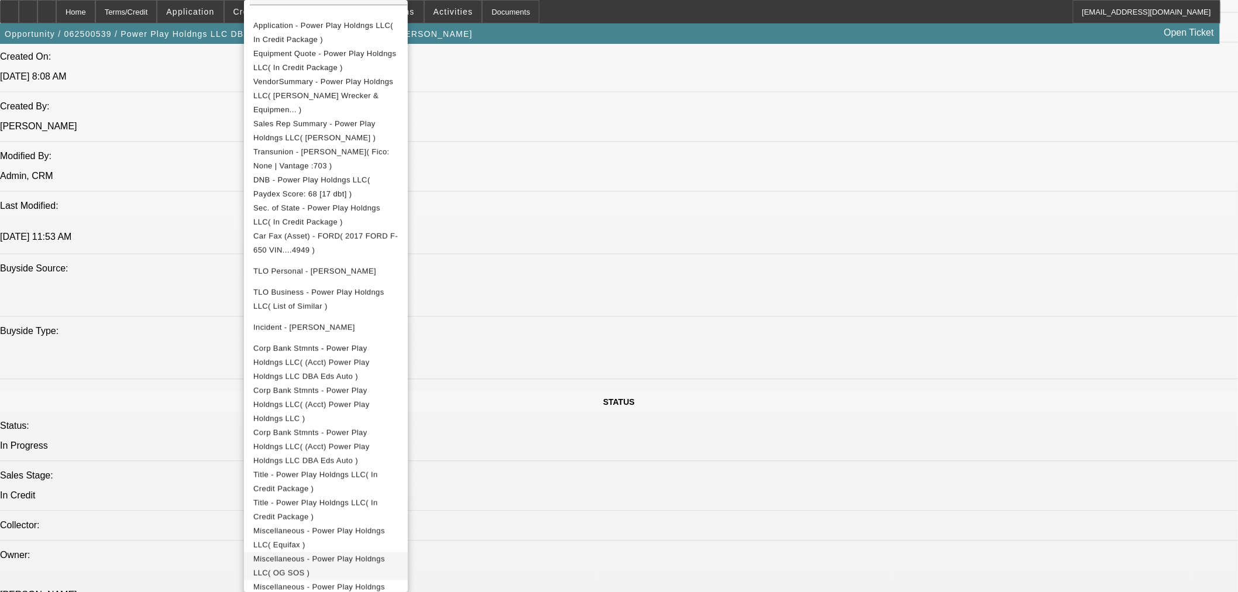
scroll to position [974, 0]
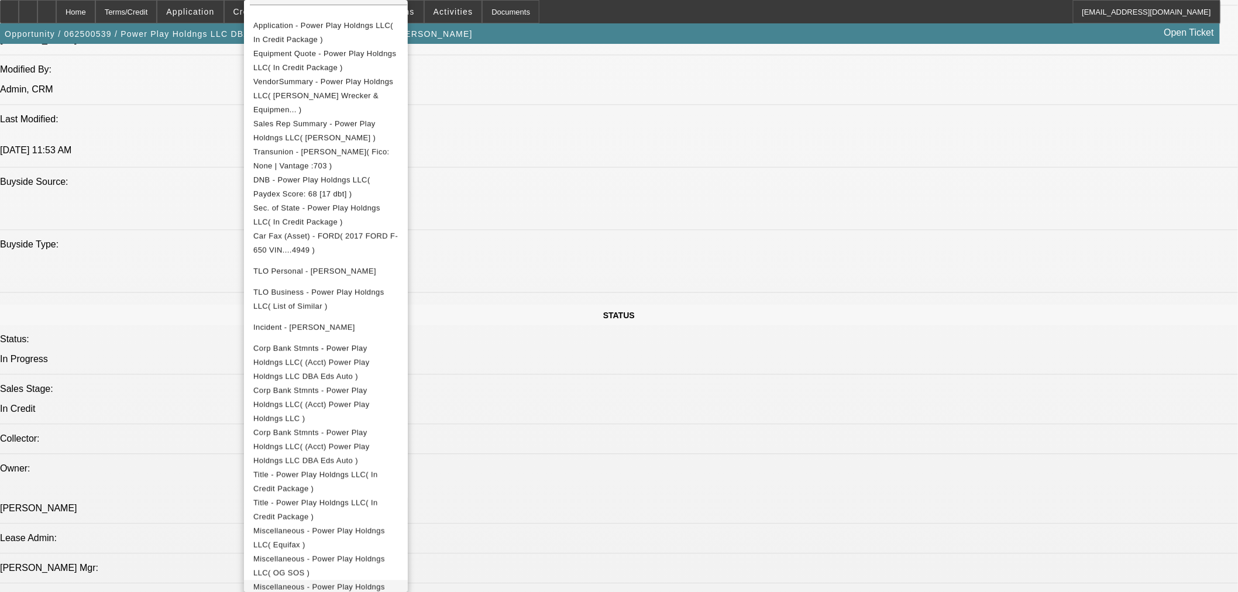
click at [398, 580] on span "Miscellaneous - Power Play Holdngs LLC( Wire Confirmation )" at bounding box center [325, 594] width 145 height 28
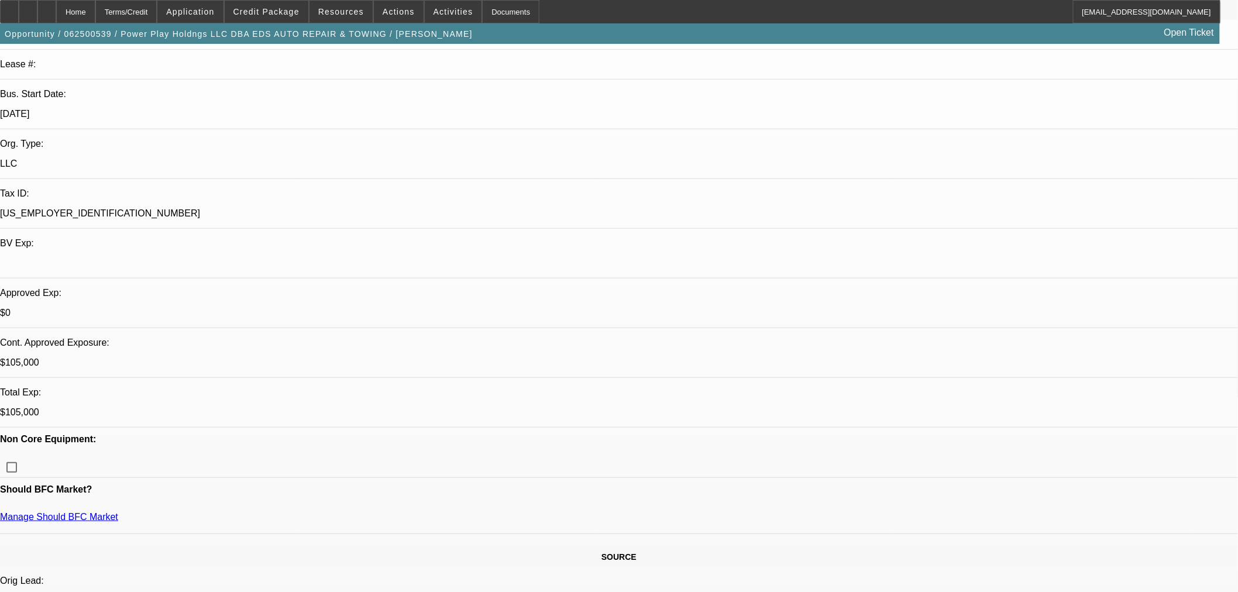
scroll to position [0, 0]
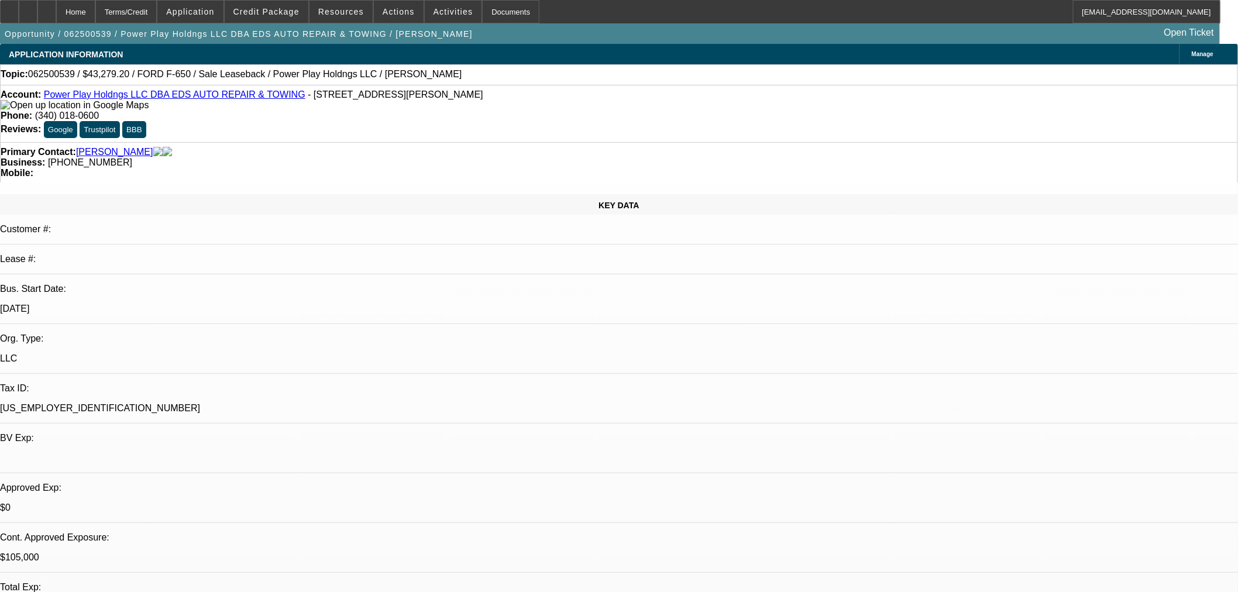
drag, startPoint x: 1061, startPoint y: 137, endPoint x: 477, endPoint y: 116, distance: 584.6
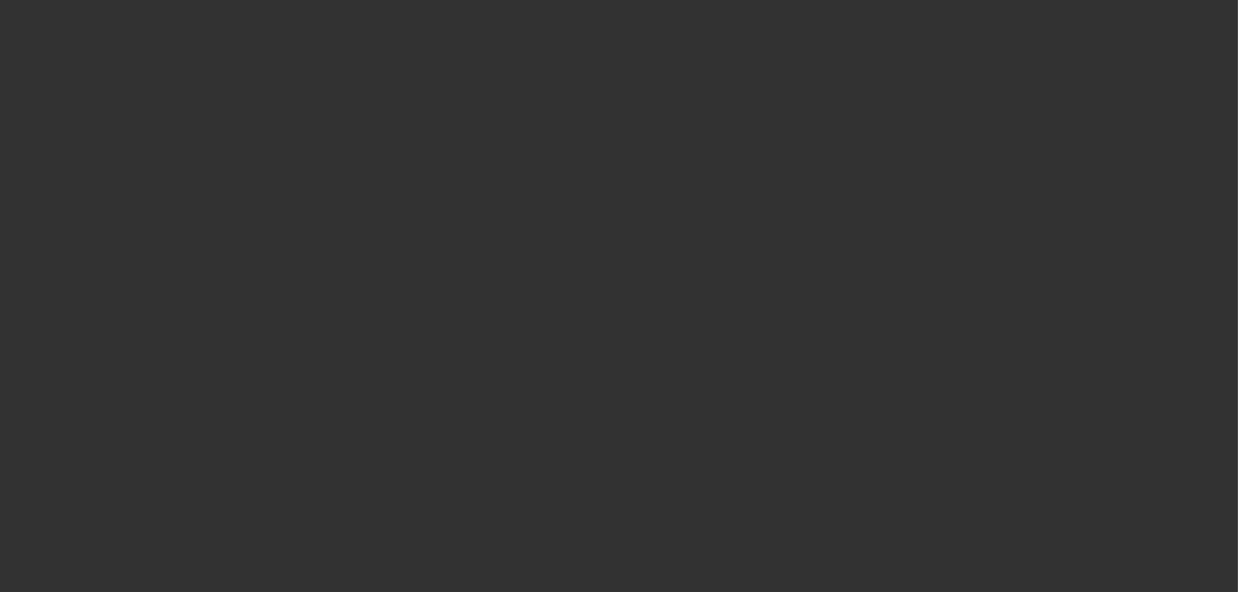
scroll to position [390, 0]
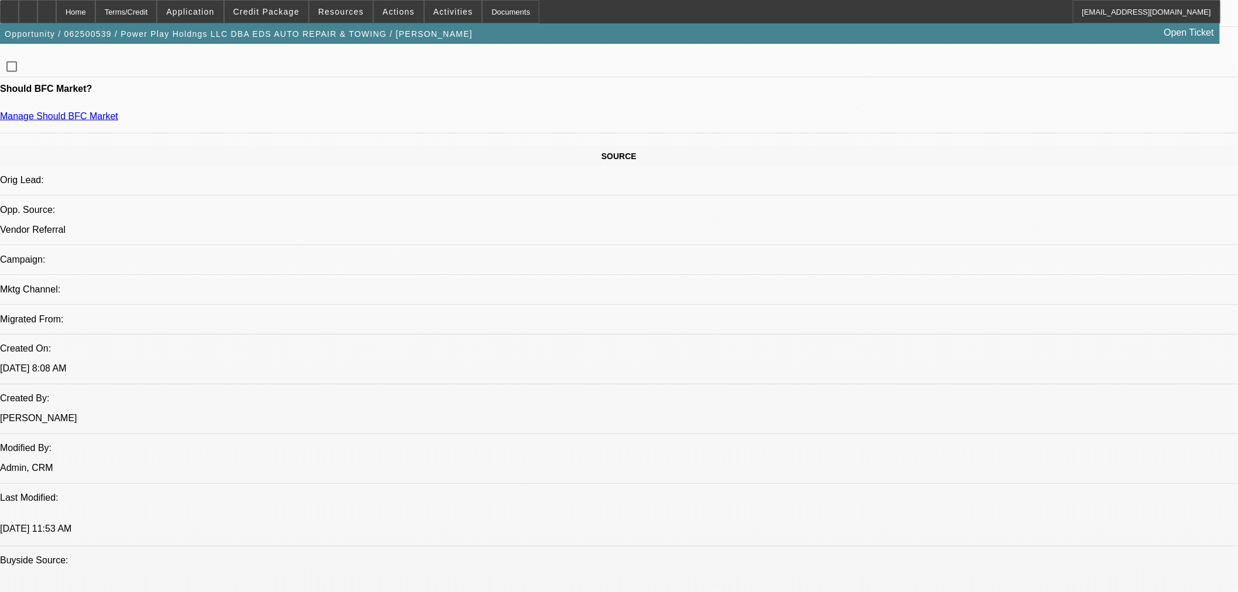
select select "0.1"
select select "2"
select select "0"
select select "6"
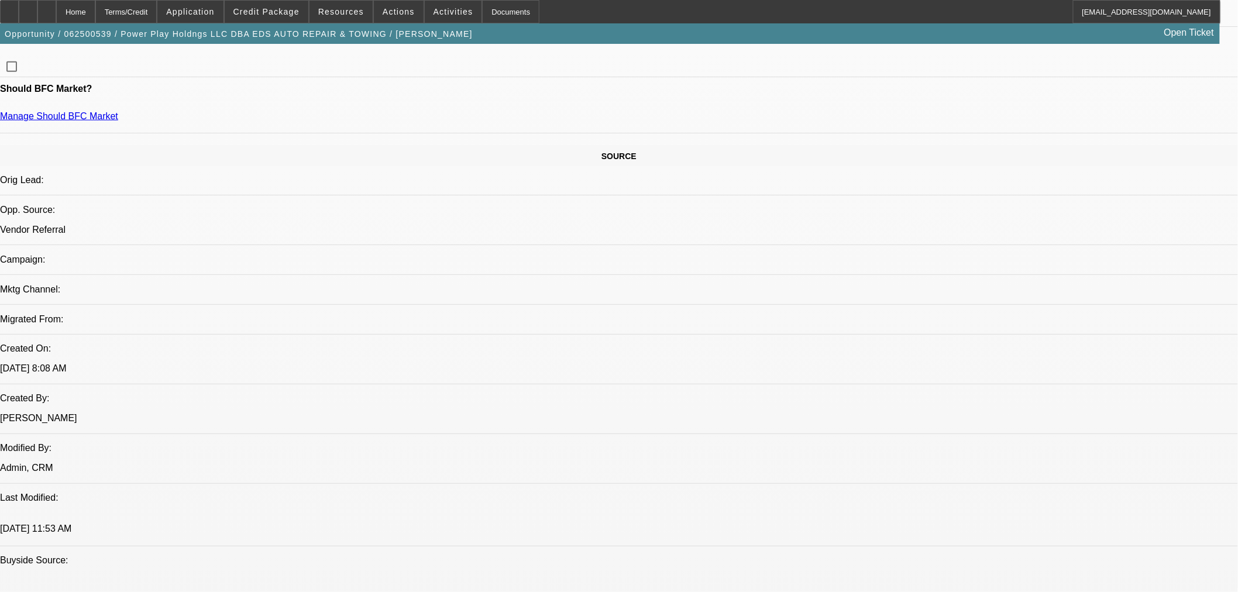
select select "0.15"
select select "2"
select select "0.1"
select select "4"
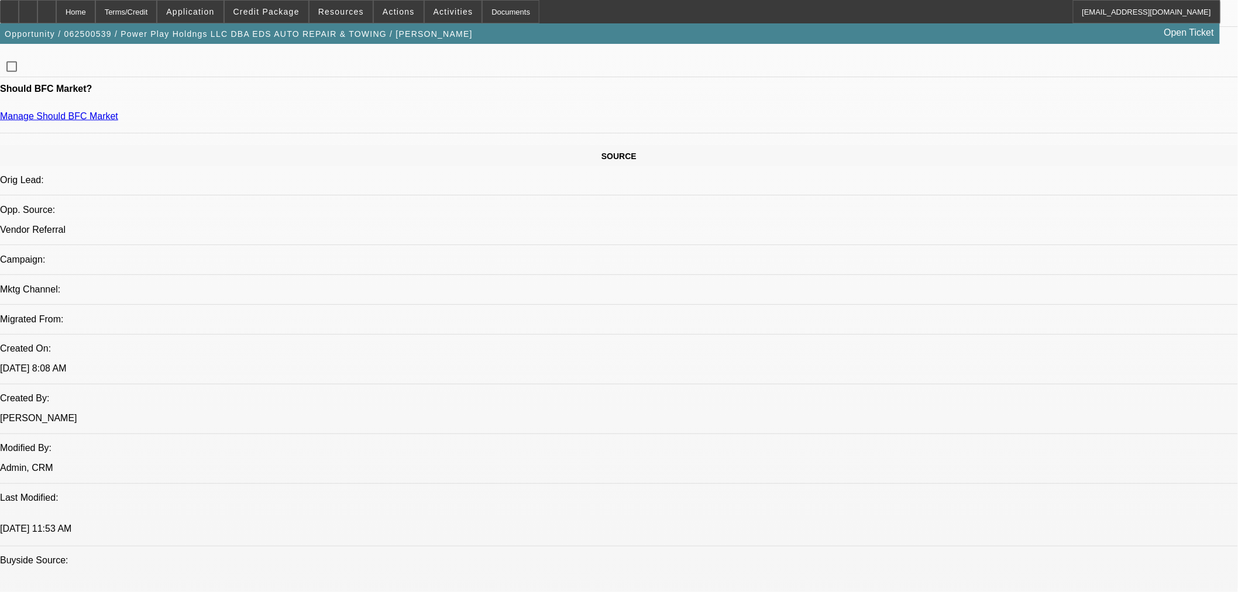
select select "0.15"
select select "2"
select select "0.1"
select select "4"
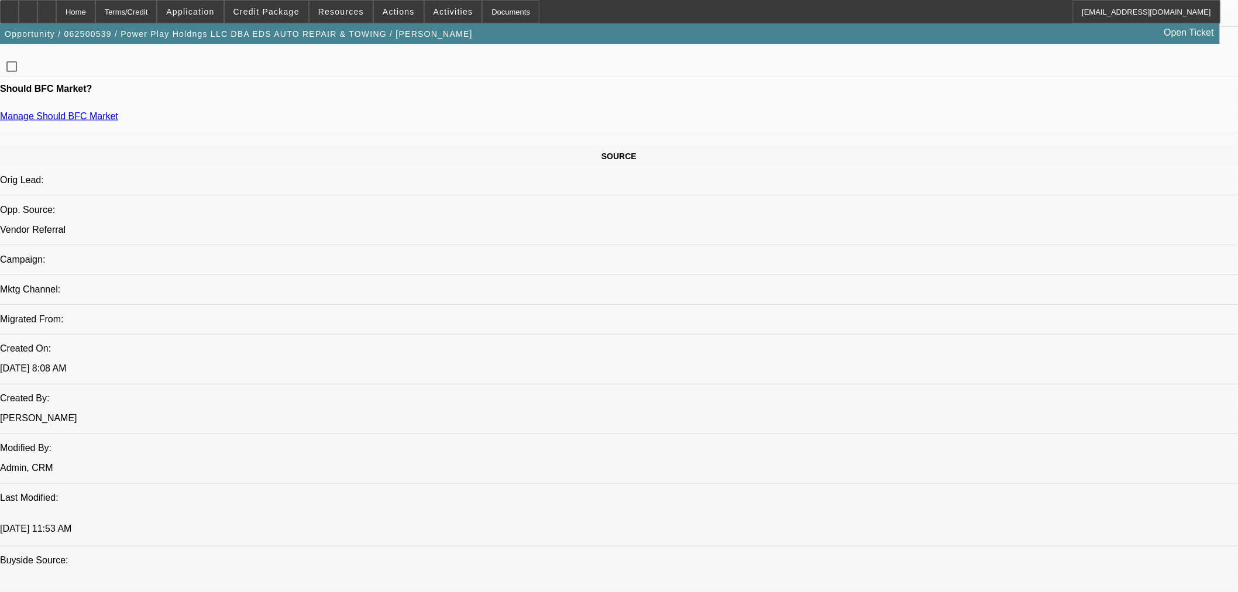
select select "0"
select select "2"
select select "0.1"
select select "4"
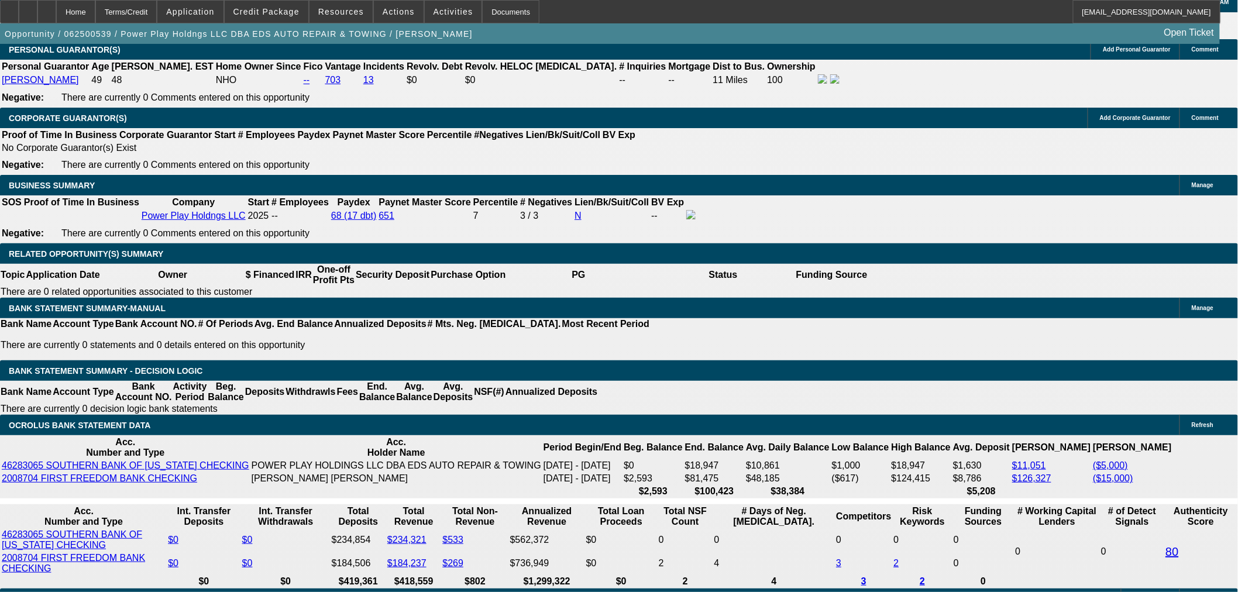
scroll to position [1819, 0]
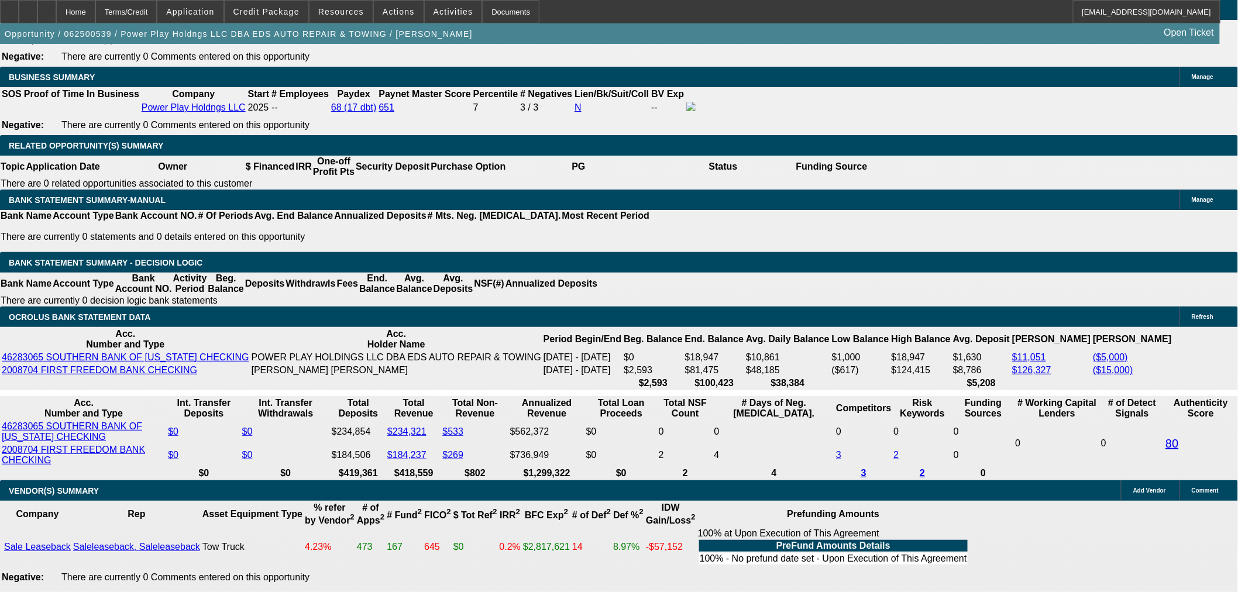
drag, startPoint x: 971, startPoint y: 44, endPoint x: 966, endPoint y: 54, distance: 11.5
drag, startPoint x: 950, startPoint y: 237, endPoint x: 940, endPoint y: 226, distance: 14.5
type textarea "h"
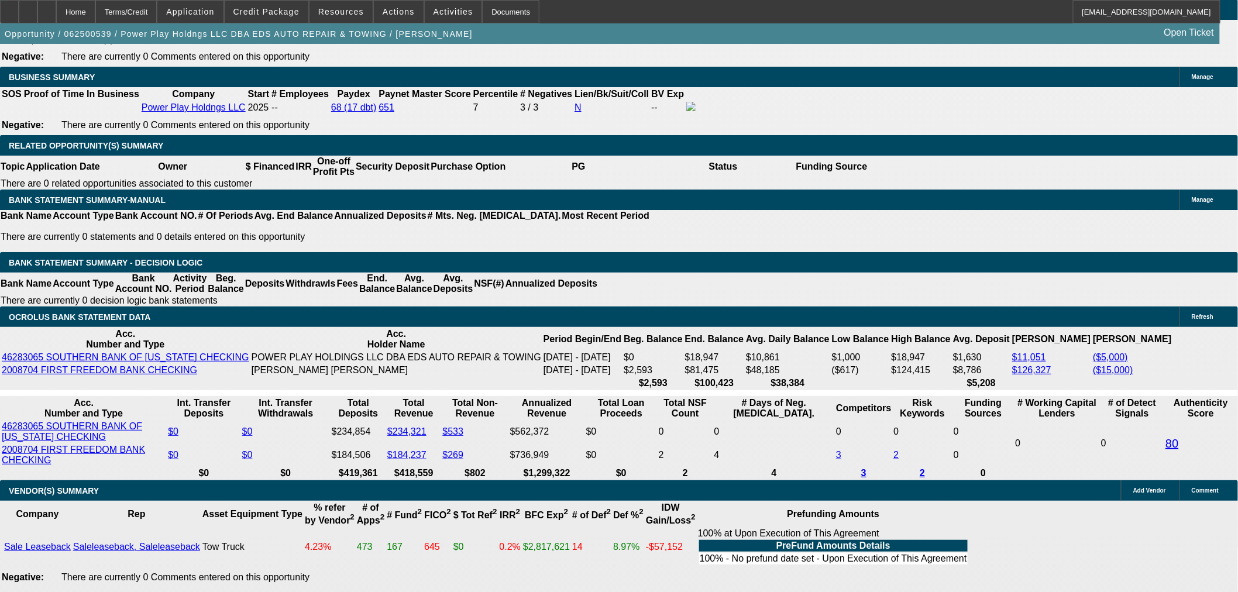
type textarea "HIGH MILEAGE POS FORD SLB AND OVER EXTENDED TERM REQUESTED"
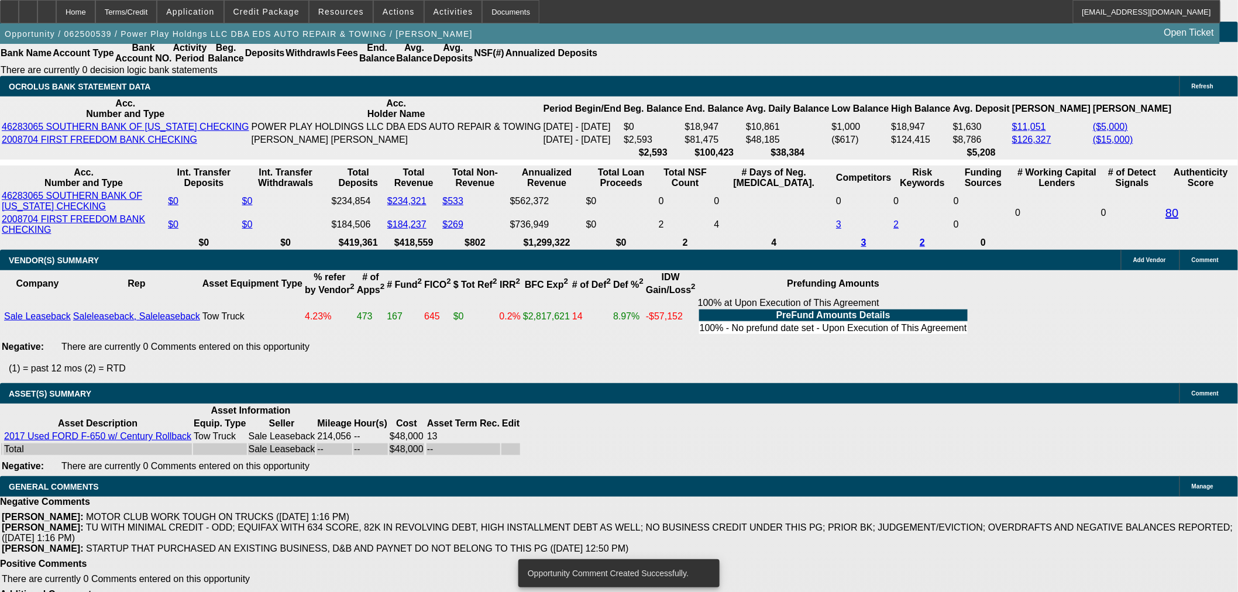
scroll to position [2232, 0]
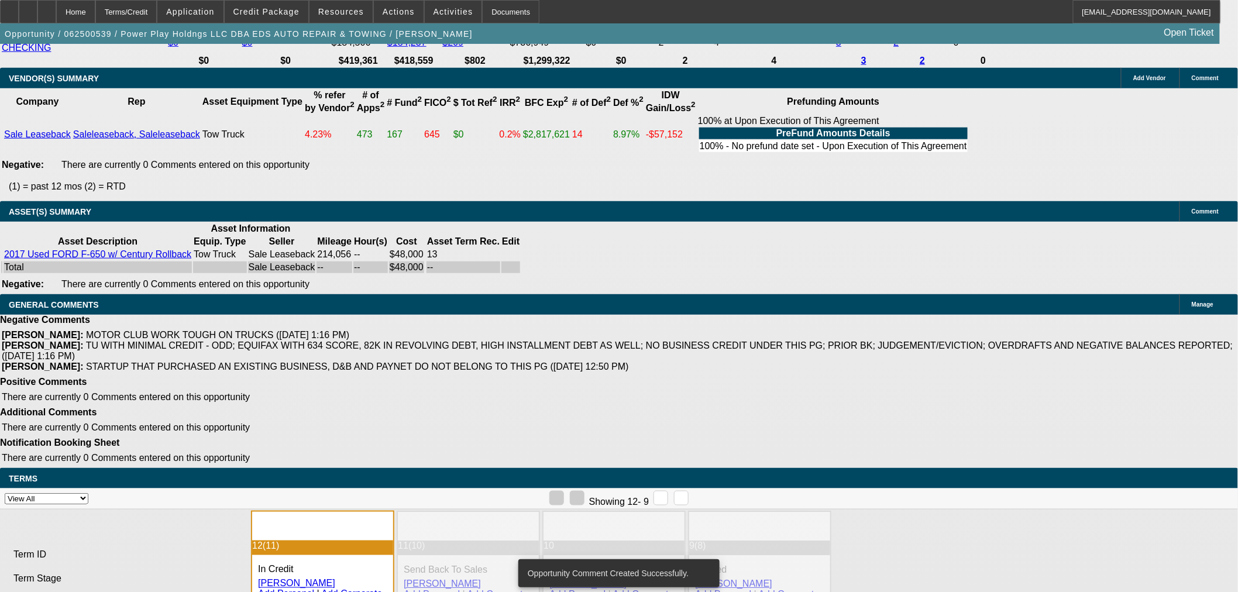
select select "4"
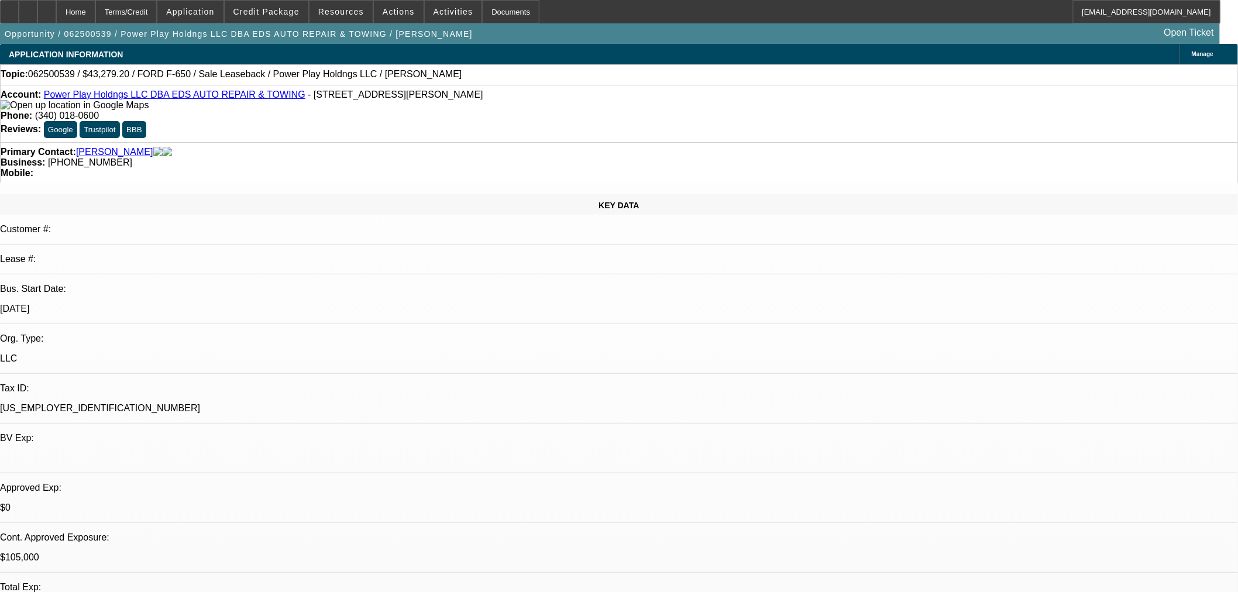
paste textarea "SORRY, NO INTEREST IN A SLB ON A HIGH MILEAGE FORD."
type textarea "SORRY, NO INTEREST IN A SLB ON A HIGH MILEAGE FORD."
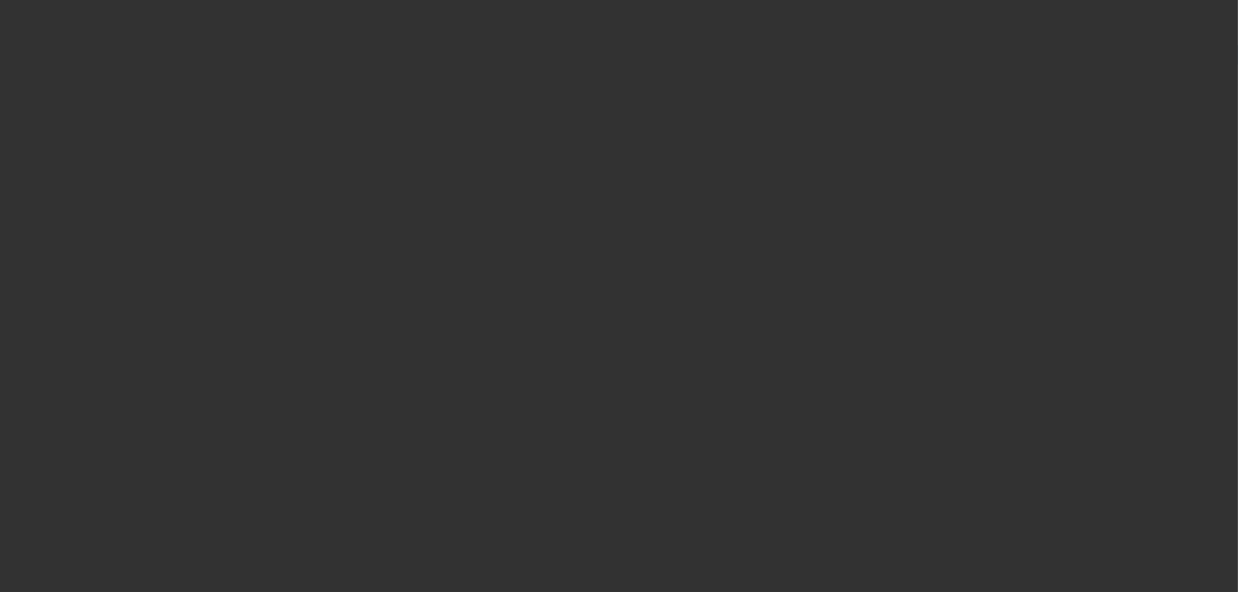
select select "0.1"
select select "2"
select select "0"
select select "6"
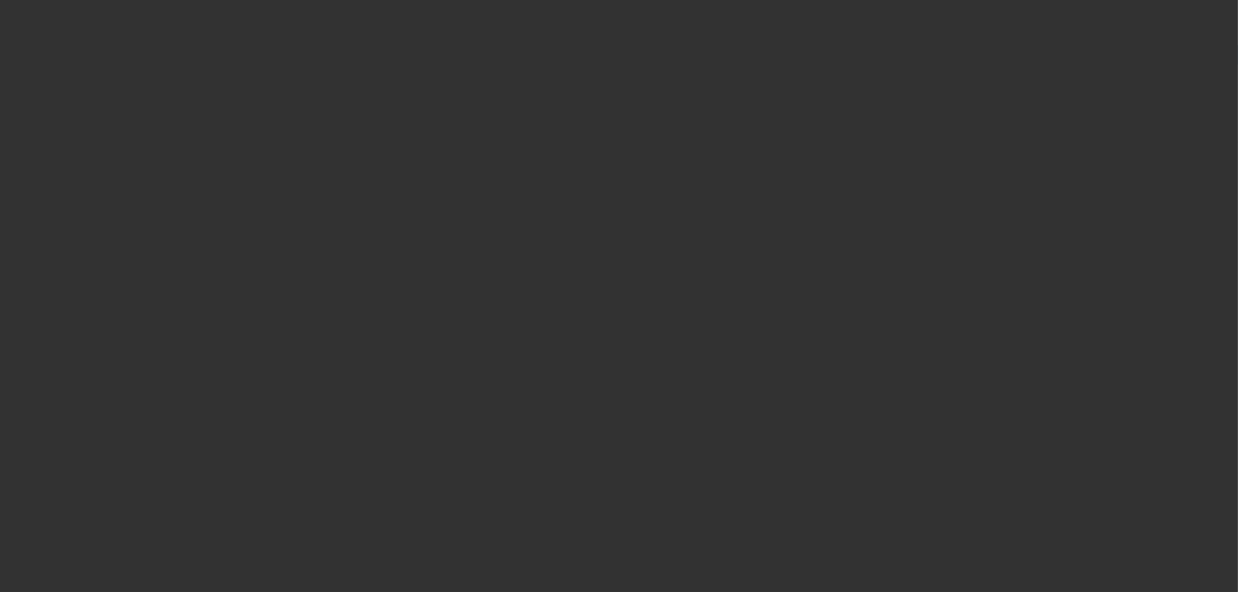
select select "0.15"
select select "2"
select select "0.1"
select select "4"
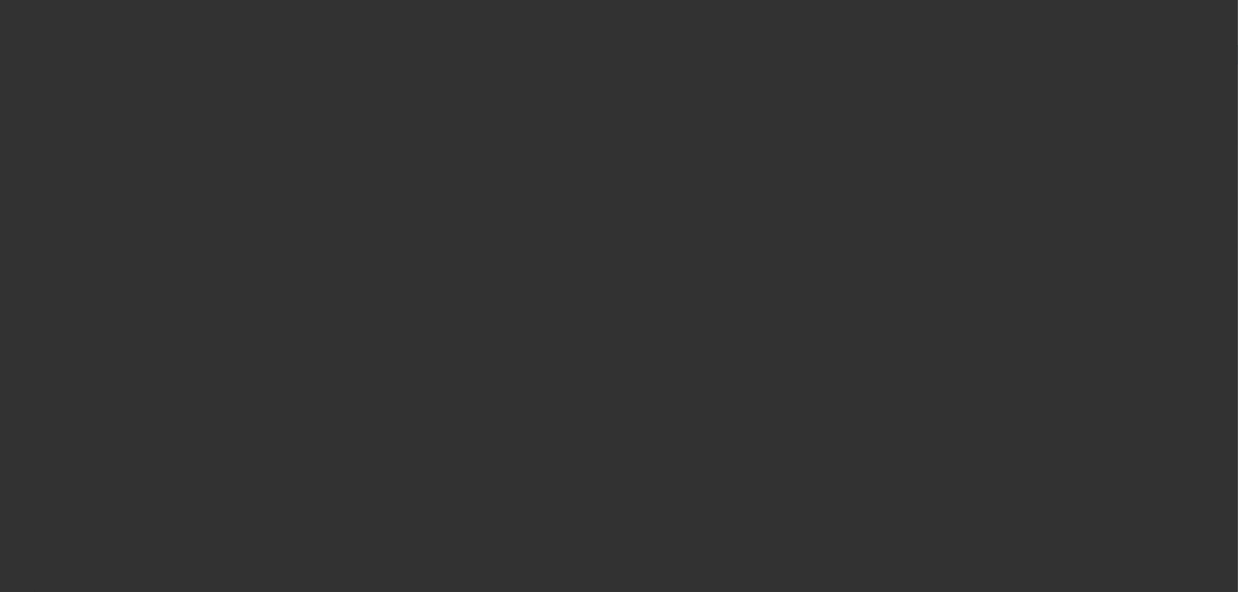
select select "0.15"
select select "2"
select select "0.1"
select select "4"
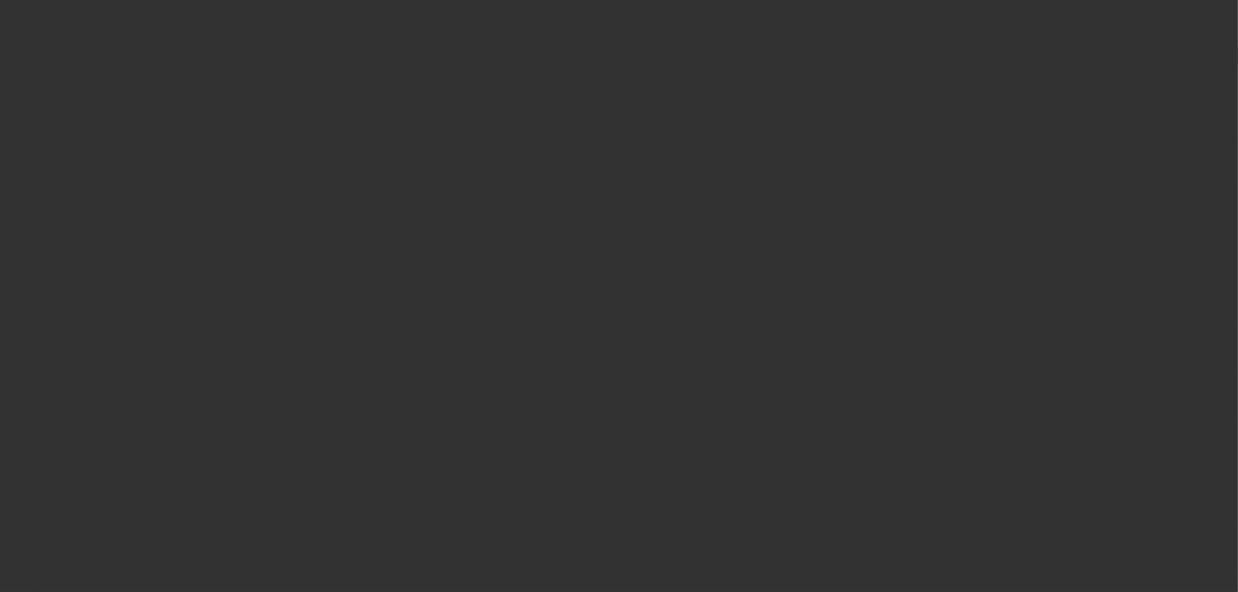
select select "0"
select select "2"
select select "0.1"
select select "4"
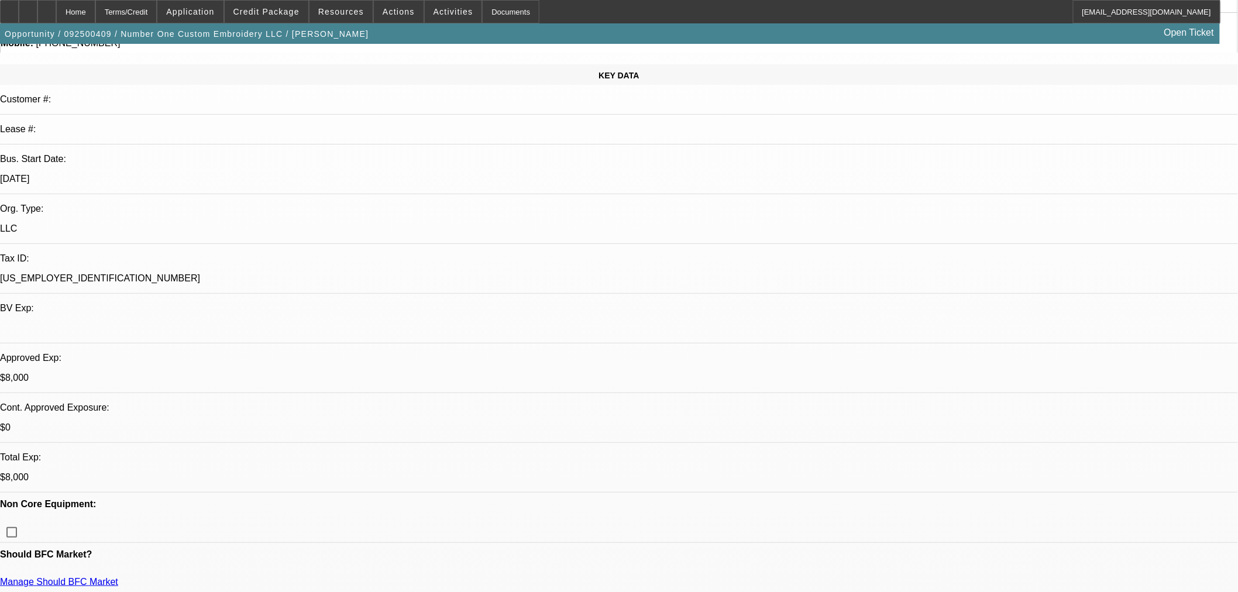
select select "0"
select select "2"
select select "0"
select select "6"
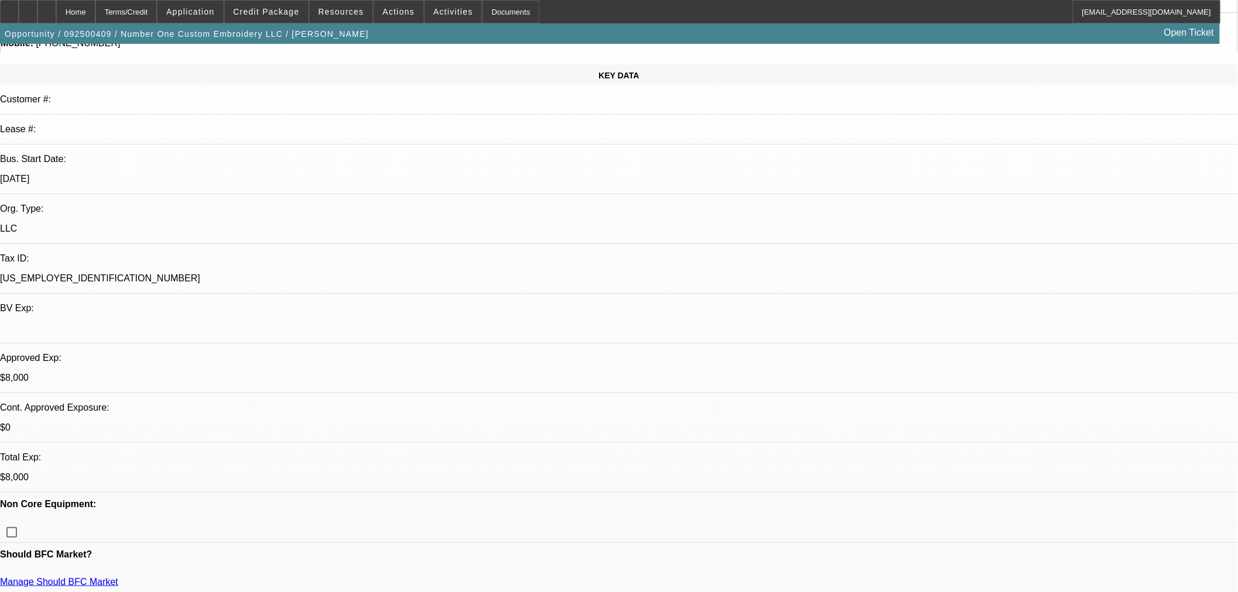
select select "0"
select select "2"
select select "0"
select select "6"
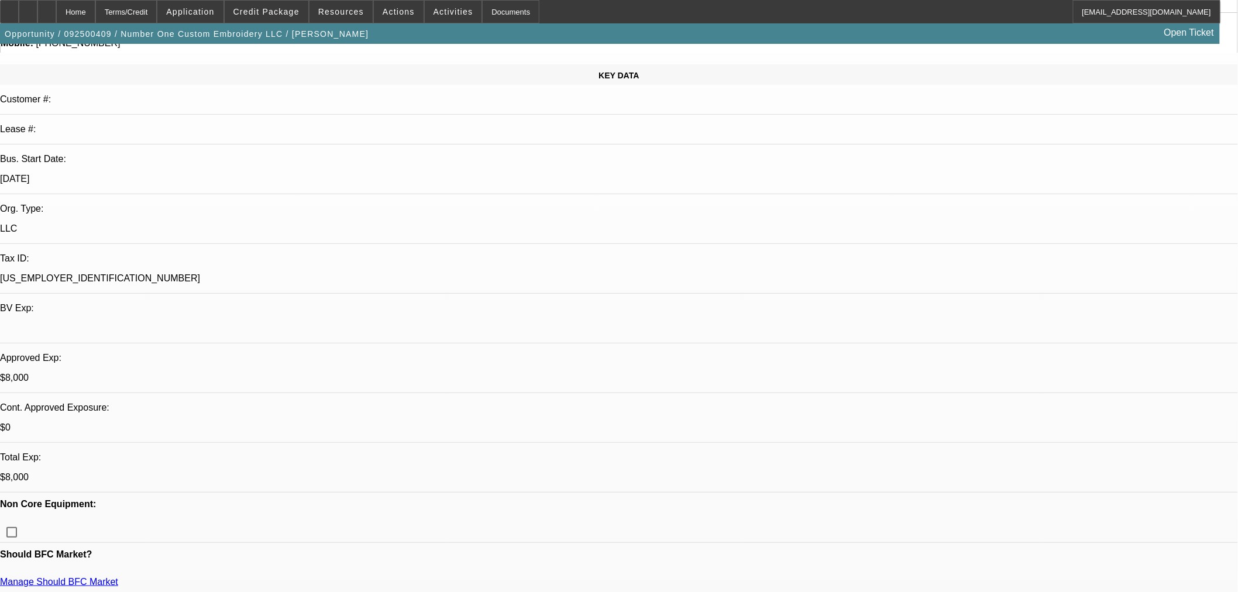
select select "0"
select select "2"
select select "0"
select select "6"
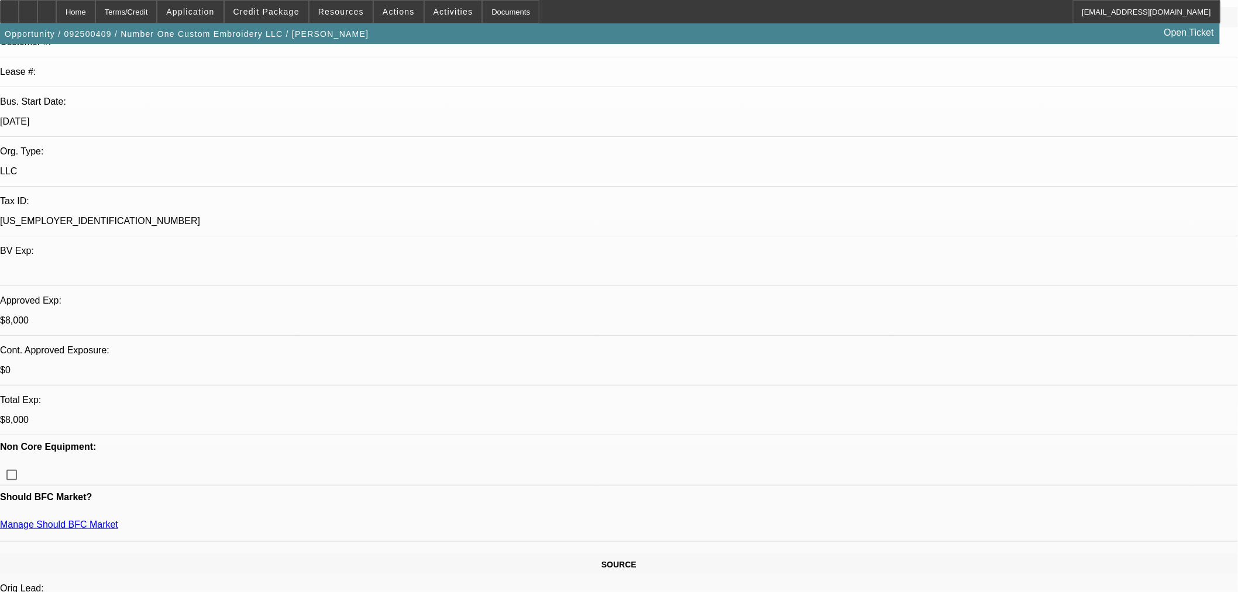
scroll to position [195, 0]
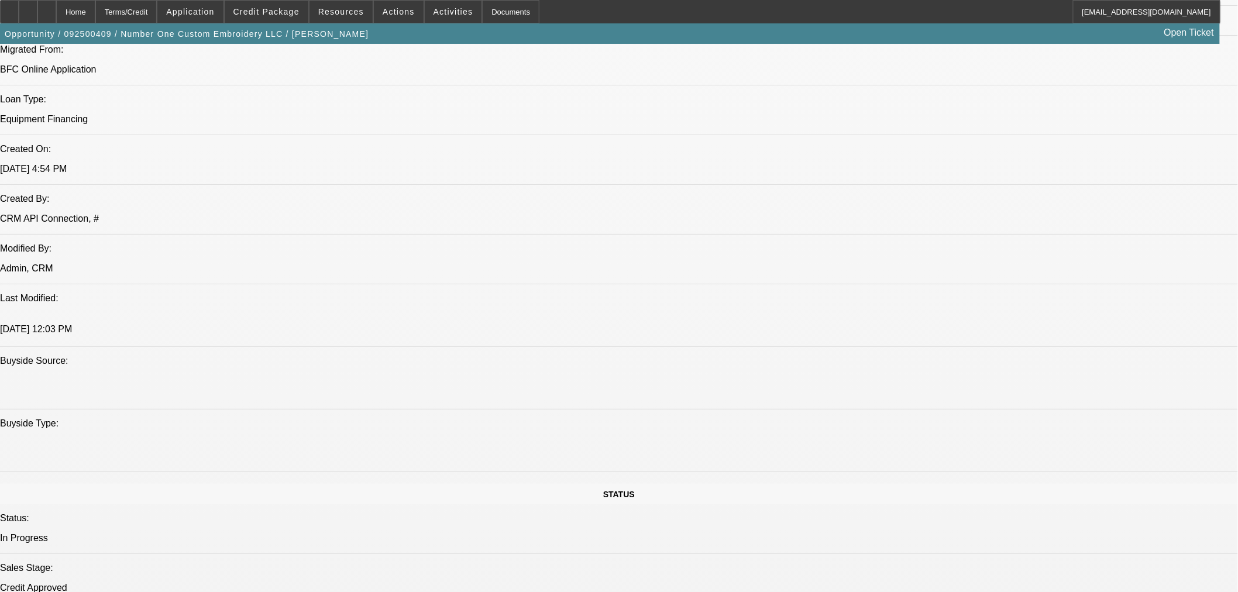
scroll to position [868, 0]
